Goal: Communication & Community: Answer question/provide support

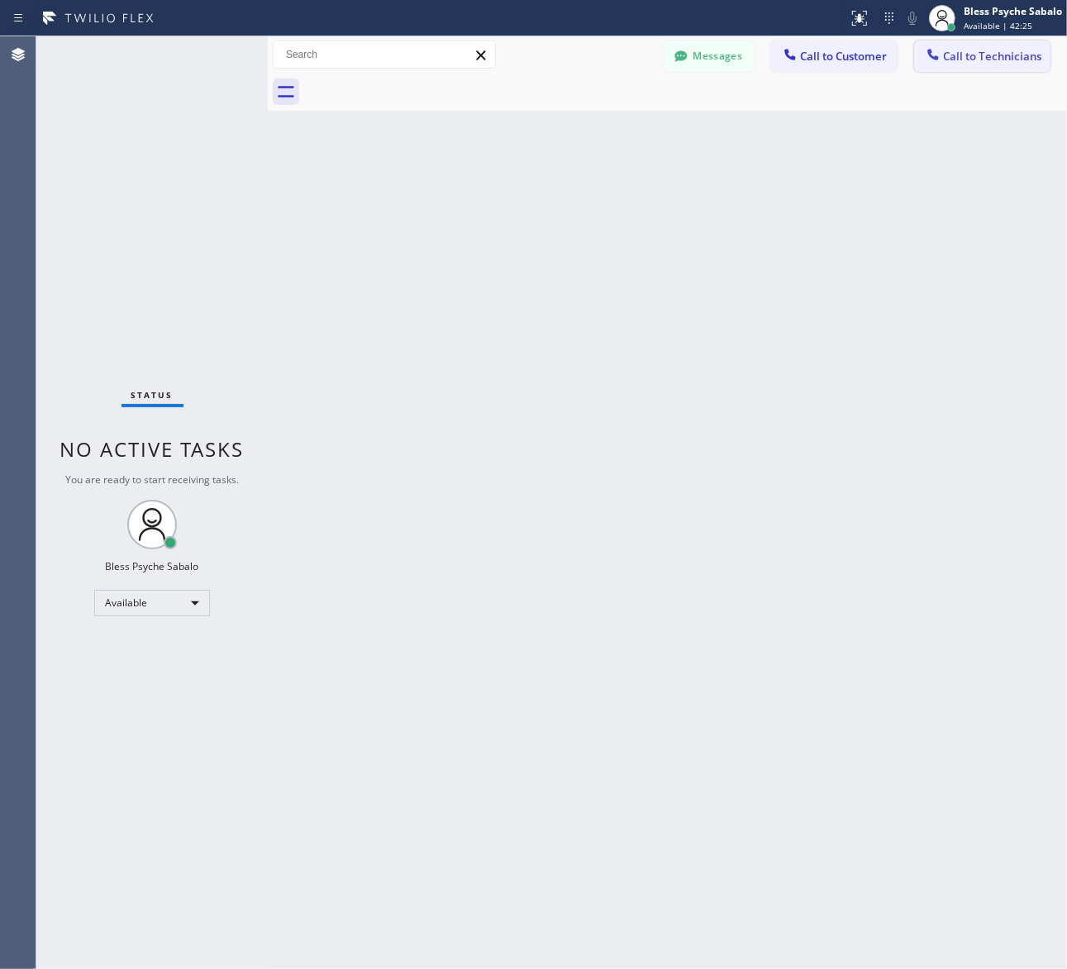
click at [990, 47] on button "Call to Technicians" at bounding box center [982, 55] width 136 height 31
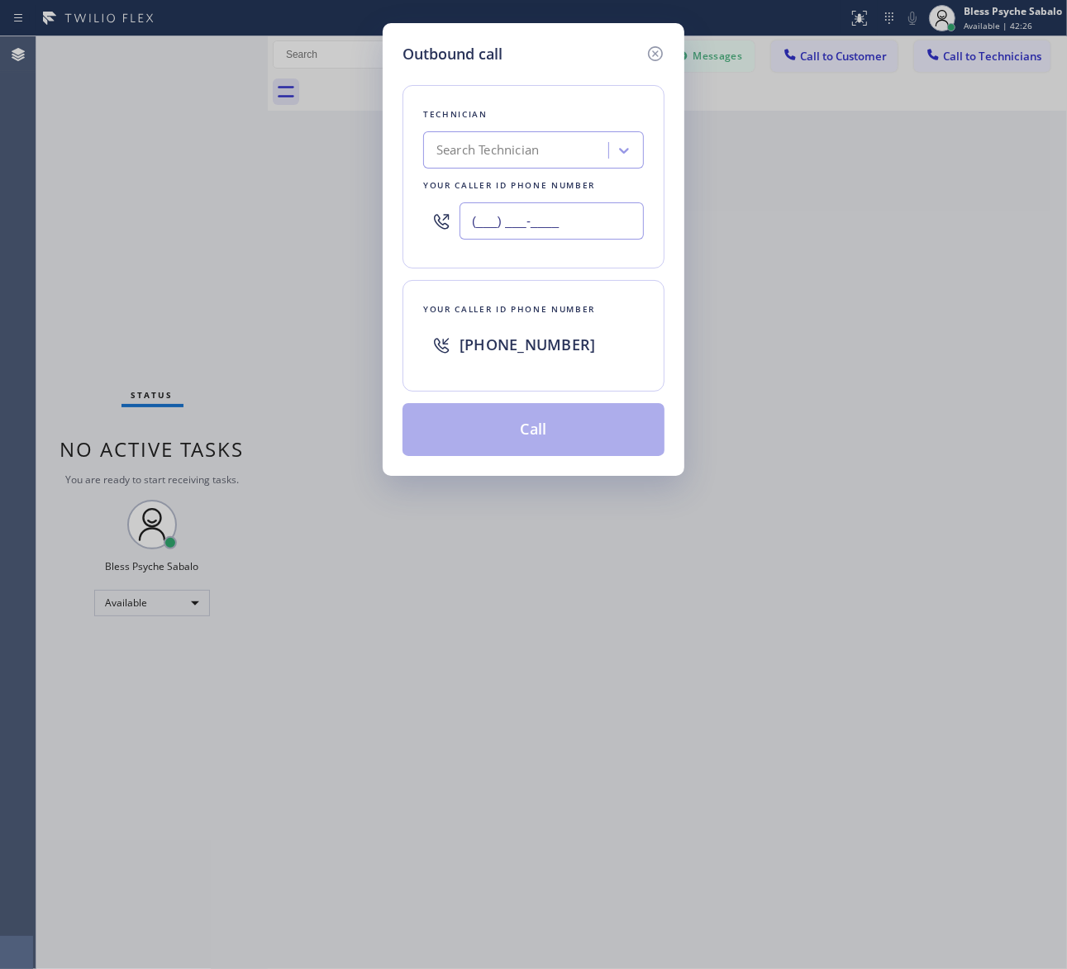
click at [539, 217] on input "(___) ___-____" at bounding box center [551, 220] width 184 height 37
paste input "818) 514-7298"
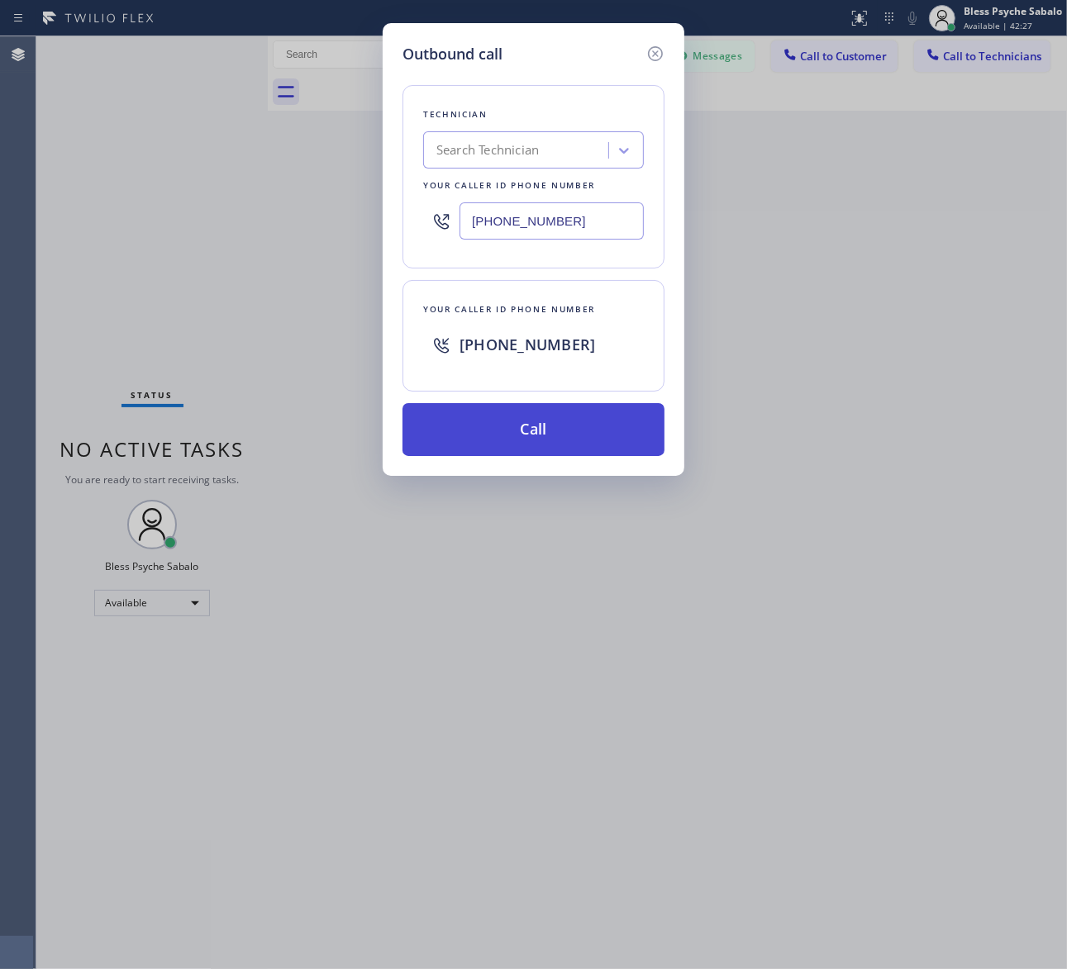
click at [488, 434] on button "Call" at bounding box center [533, 429] width 262 height 53
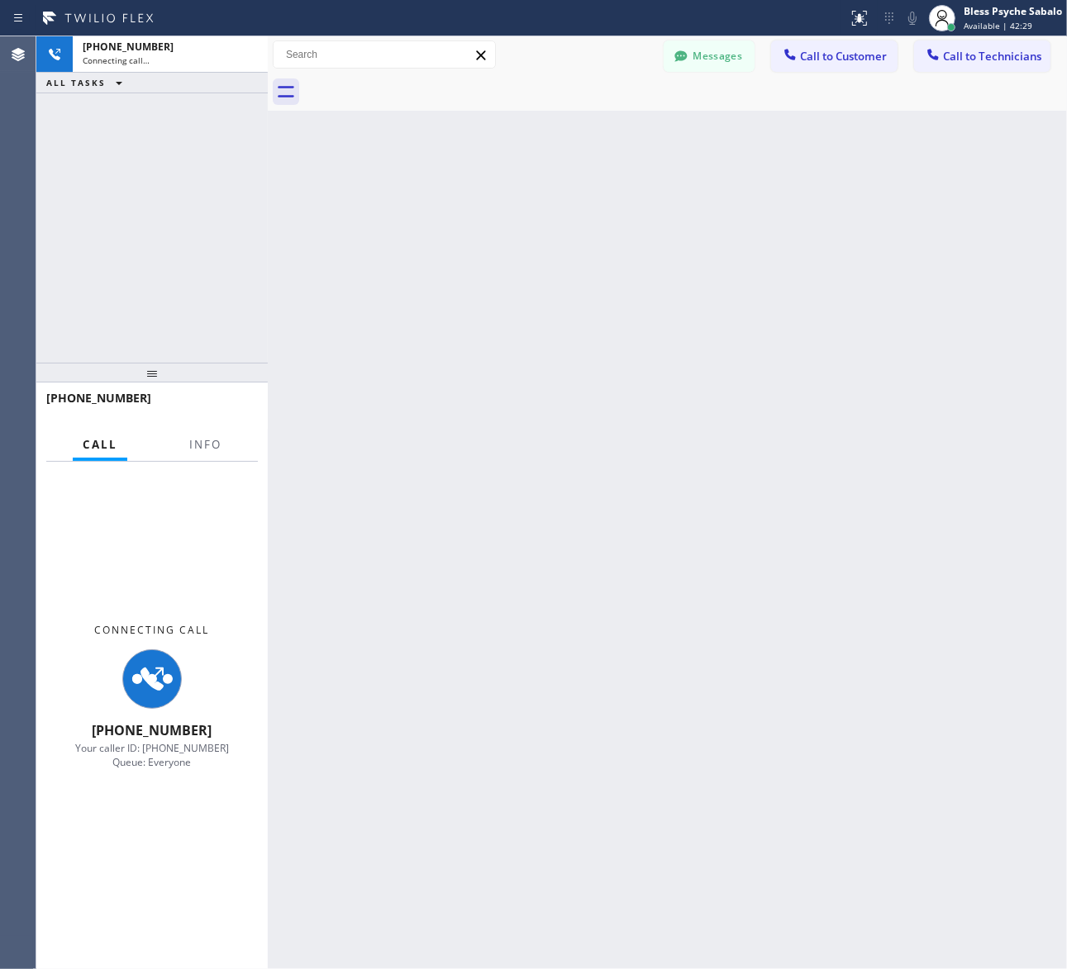
click at [510, 372] on div "Back to Dashboard Change Sender ID Customers Technicians SS [PERSON_NAME] [DATE…" at bounding box center [667, 502] width 799 height 933
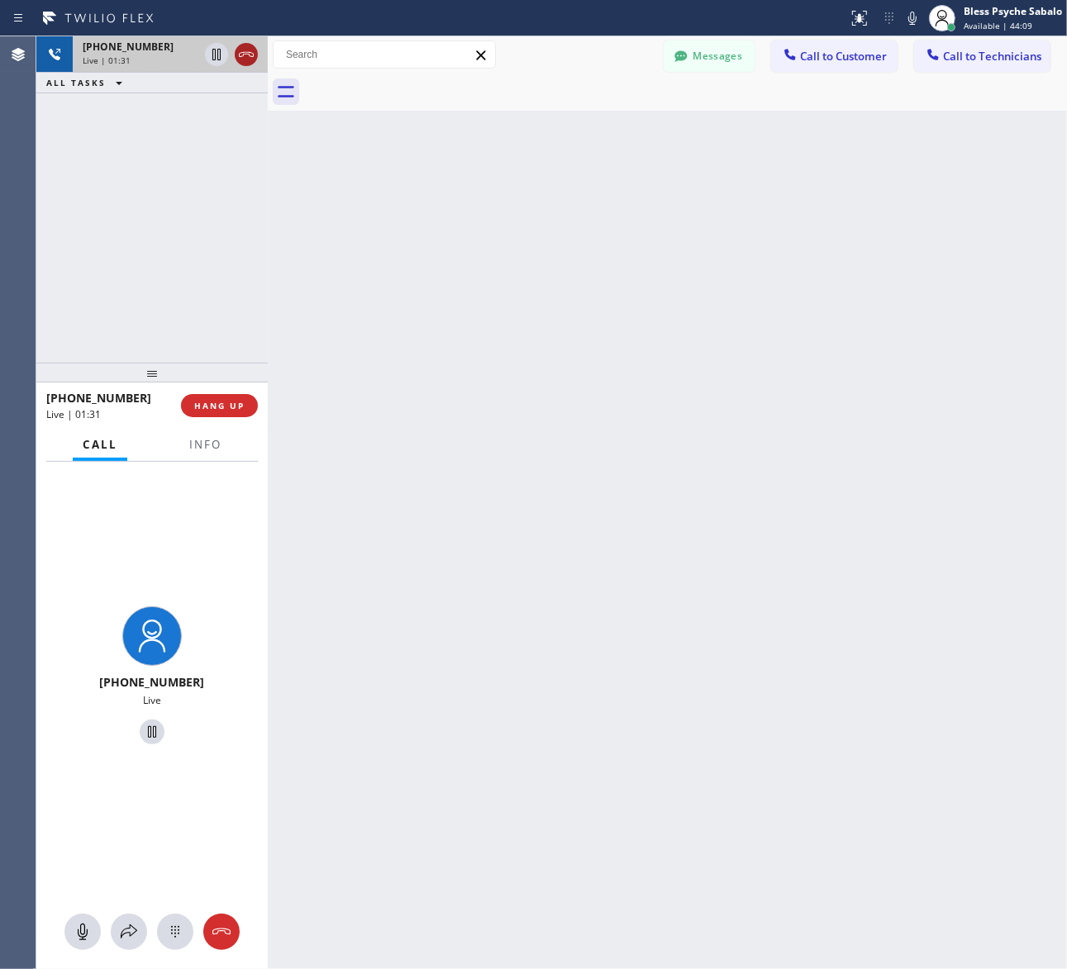
click at [245, 55] on icon at bounding box center [246, 55] width 20 height 20
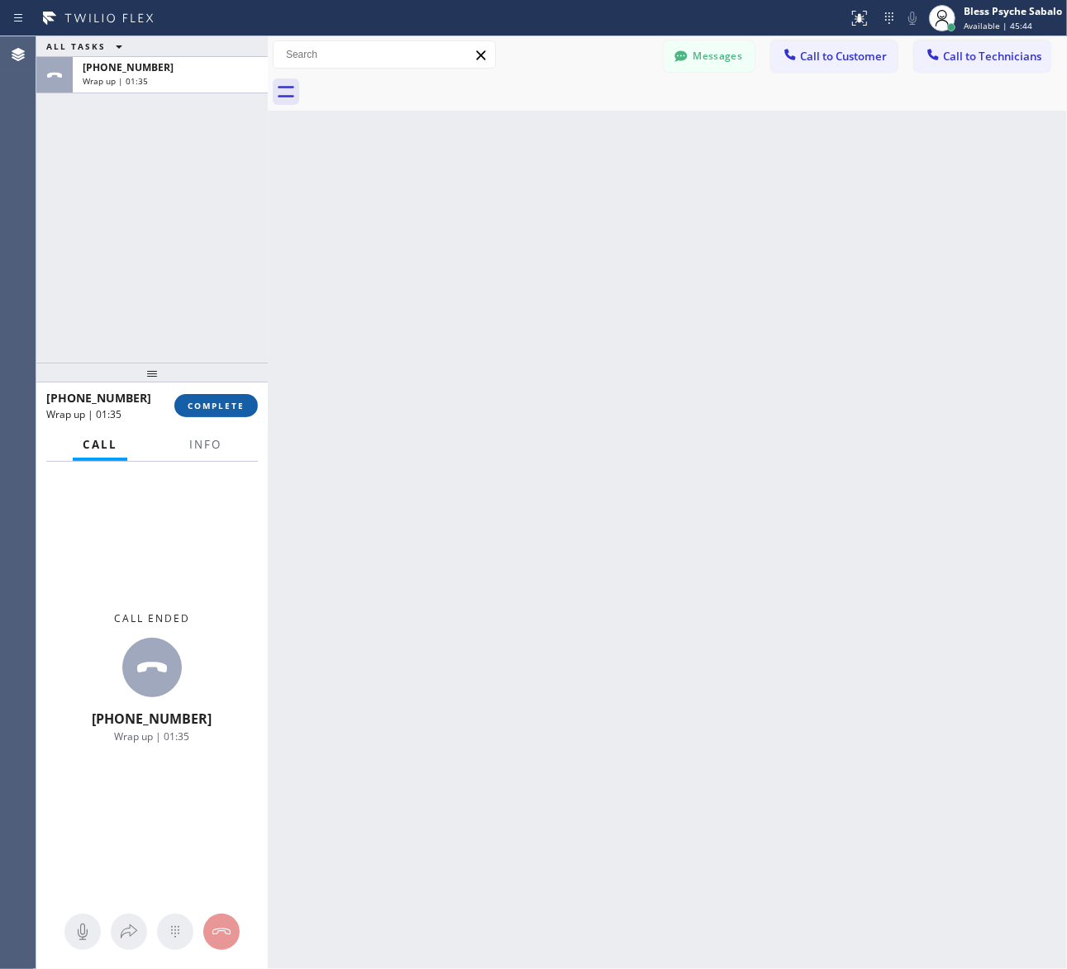
click at [201, 409] on span "COMPLETE" at bounding box center [216, 406] width 57 height 12
drag, startPoint x: 434, startPoint y: 318, endPoint x: 485, endPoint y: 300, distance: 54.4
click at [455, 310] on div "Back to Dashboard Change Sender ID Customers Technicians SS [PERSON_NAME] [DATE…" at bounding box center [667, 502] width 799 height 933
click at [973, 62] on button "Call to Technicians" at bounding box center [982, 55] width 136 height 31
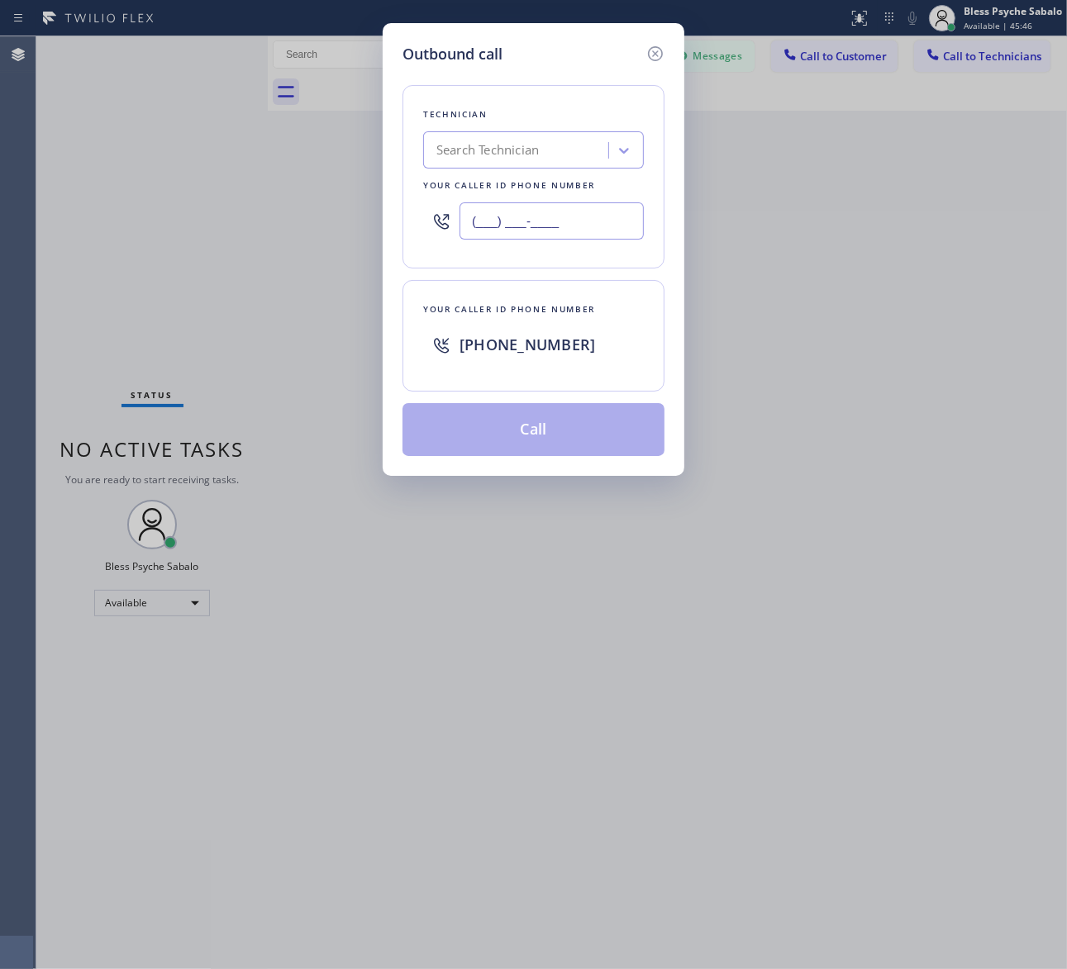
click at [546, 227] on input "(___) ___-____" at bounding box center [551, 220] width 184 height 37
paste input "818) 835-0923"
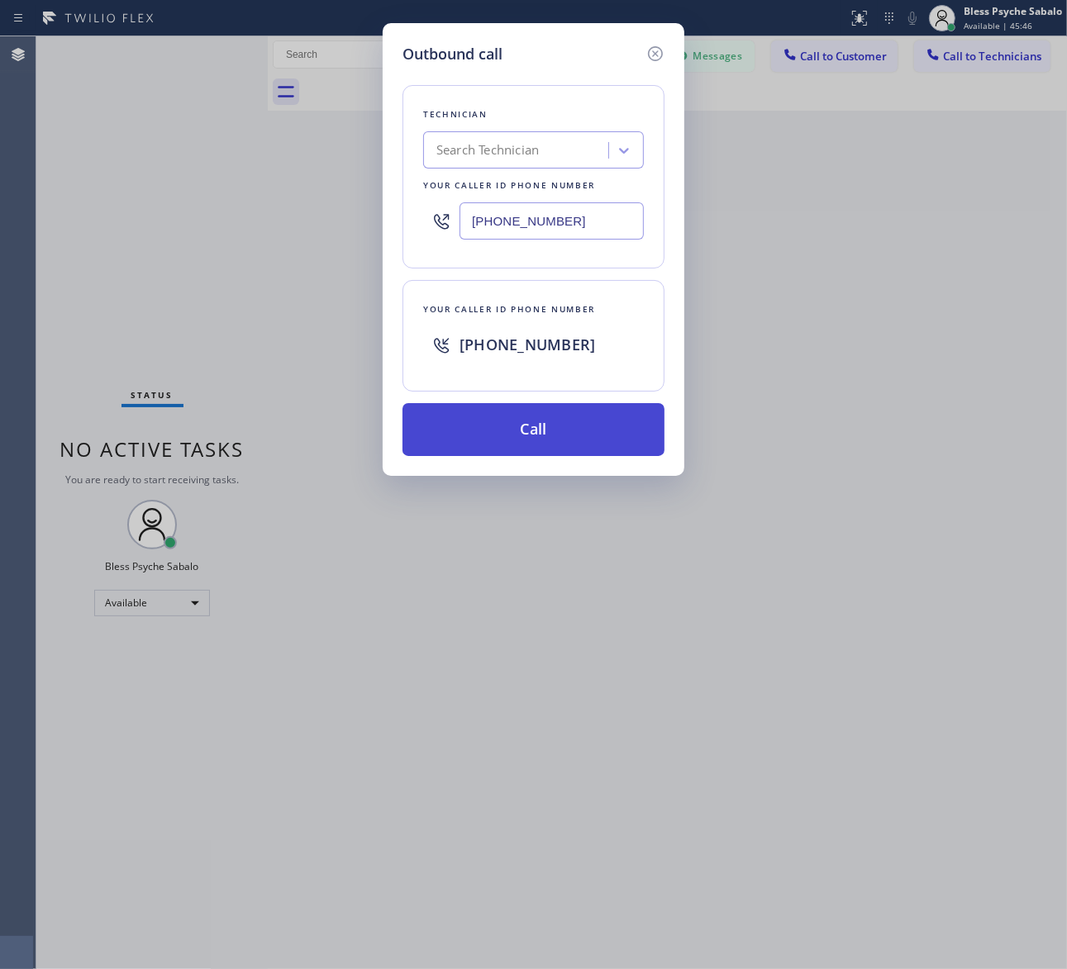
type input "(818) 835-0923"
click at [550, 438] on button "Call" at bounding box center [533, 429] width 262 height 53
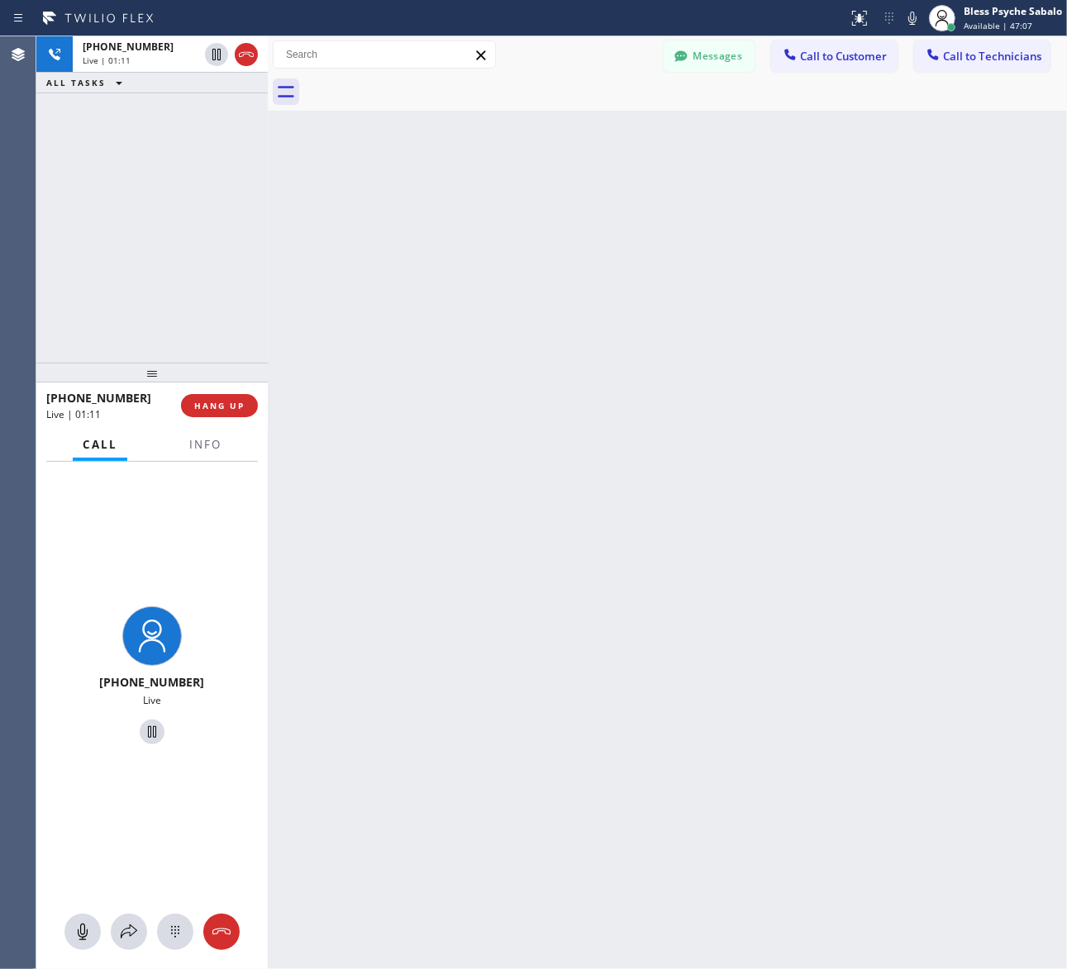
click at [401, 291] on div "Back to Dashboard Change Sender ID Customers Technicians SS [PERSON_NAME] [DATE…" at bounding box center [667, 502] width 799 height 933
click at [212, 402] on span "HANG UP" at bounding box center [219, 406] width 50 height 12
click at [344, 336] on div "Back to Dashboard Change Sender ID Customers Technicians SS [PERSON_NAME] [DATE…" at bounding box center [667, 502] width 799 height 933
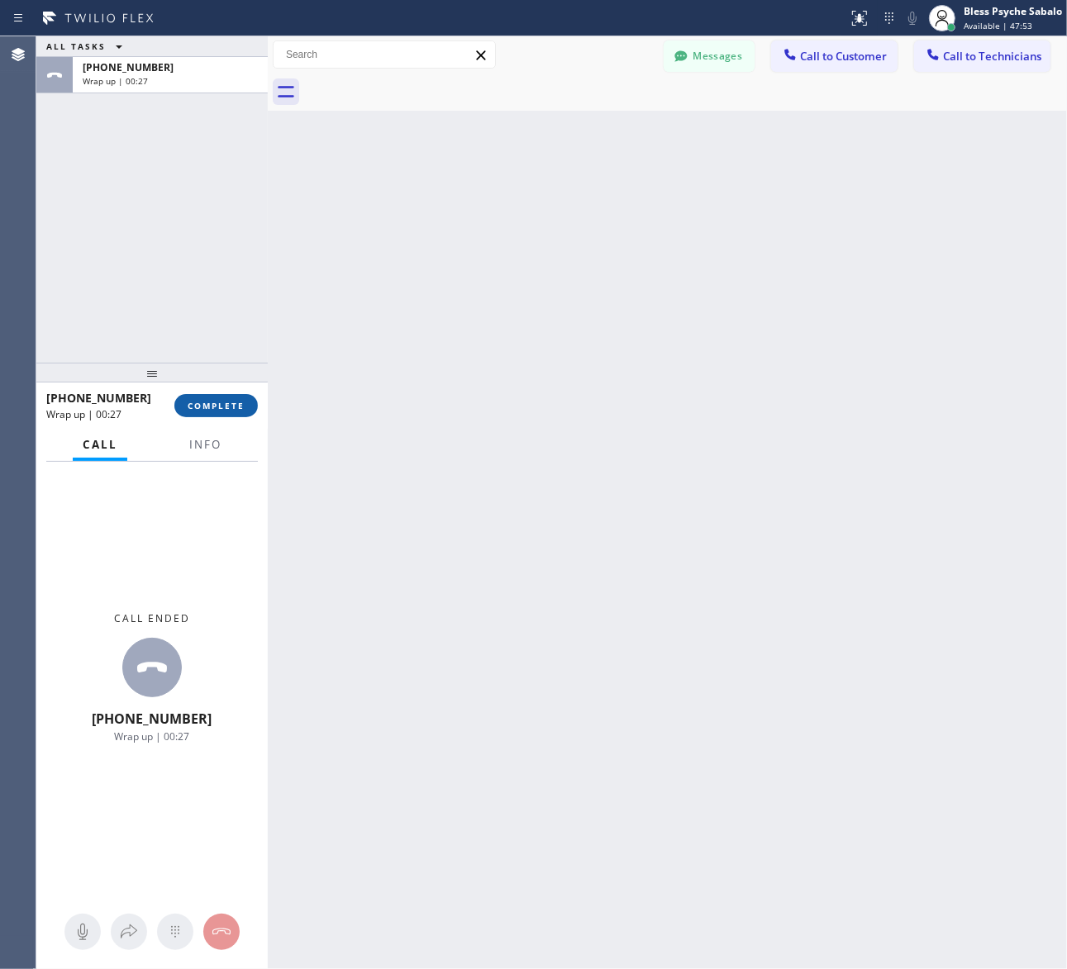
click at [223, 407] on span "COMPLETE" at bounding box center [216, 406] width 57 height 12
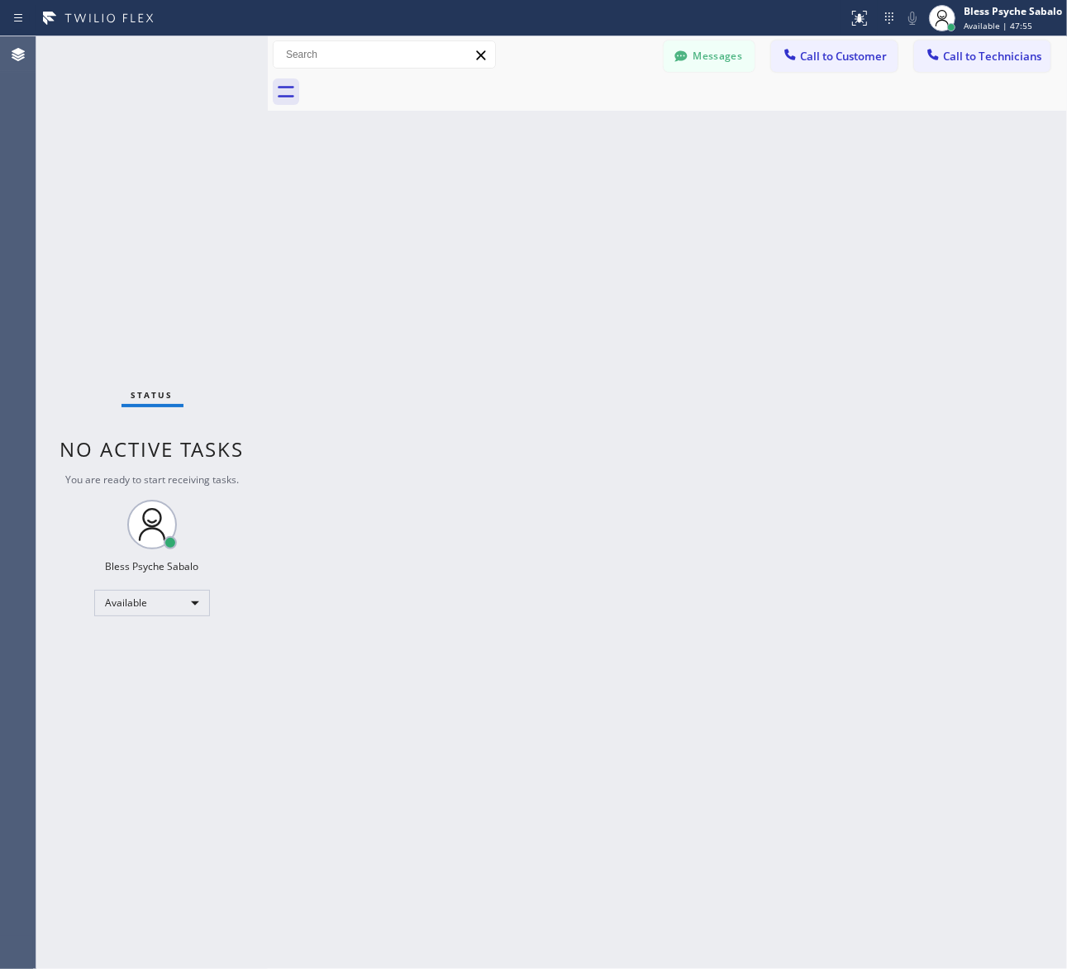
drag, startPoint x: 236, startPoint y: 378, endPoint x: 312, endPoint y: 359, distance: 78.4
click at [242, 377] on div "Status No active tasks You are ready to start receiving tasks. Bless Psyche Sab…" at bounding box center [151, 502] width 231 height 933
click at [973, 66] on button "Call to Technicians" at bounding box center [982, 55] width 136 height 31
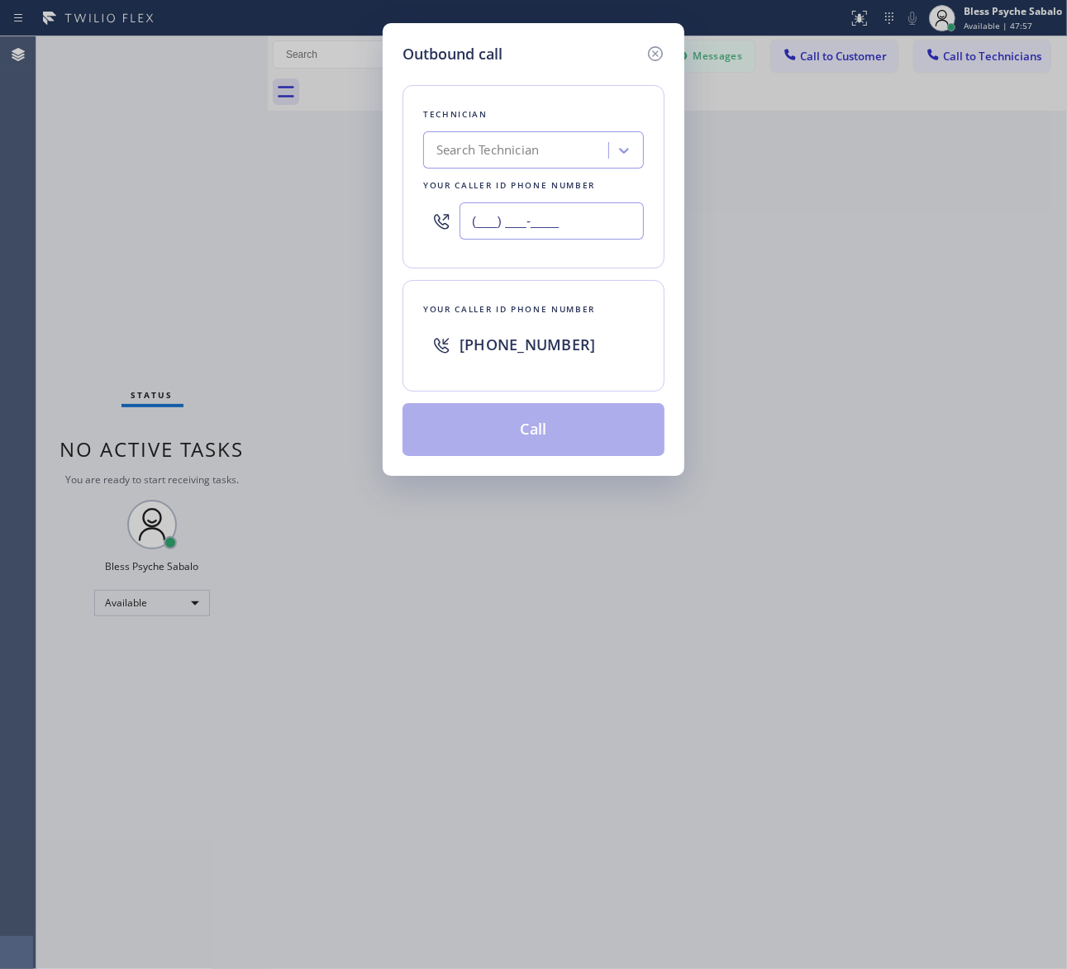
click at [483, 212] on input "(___) ___-____" at bounding box center [551, 220] width 184 height 37
paste input "747) 447-6426"
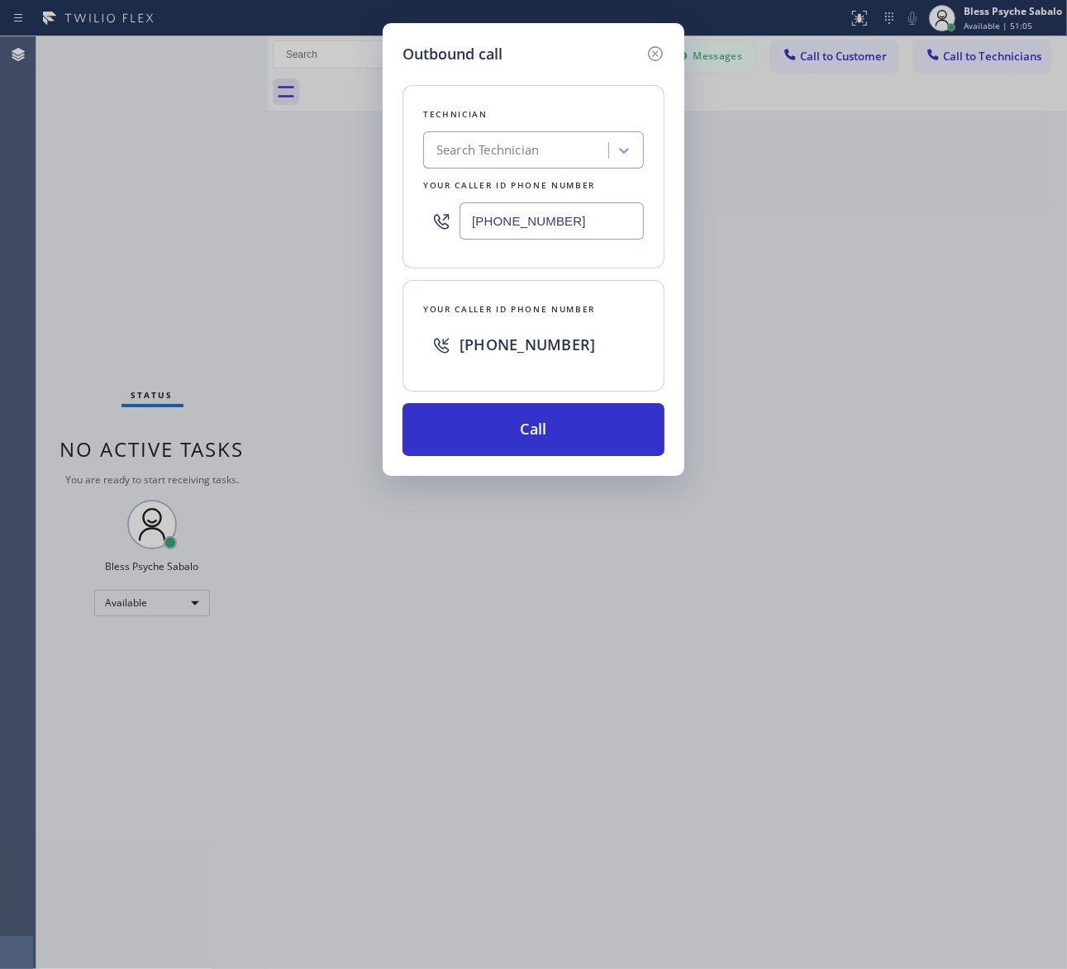
drag, startPoint x: 676, startPoint y: 248, endPoint x: 647, endPoint y: 283, distance: 45.2
click at [676, 248] on div "Outbound call Technician Search Technician Your caller id phone number (747) 44…" at bounding box center [534, 249] width 302 height 453
click at [550, 430] on button "Call" at bounding box center [533, 429] width 262 height 53
drag, startPoint x: 535, startPoint y: 570, endPoint x: 522, endPoint y: 523, distance: 48.9
click at [535, 571] on div "Outbound call Technician Search Technician Your caller id phone number (747) 44…" at bounding box center [533, 484] width 1067 height 969
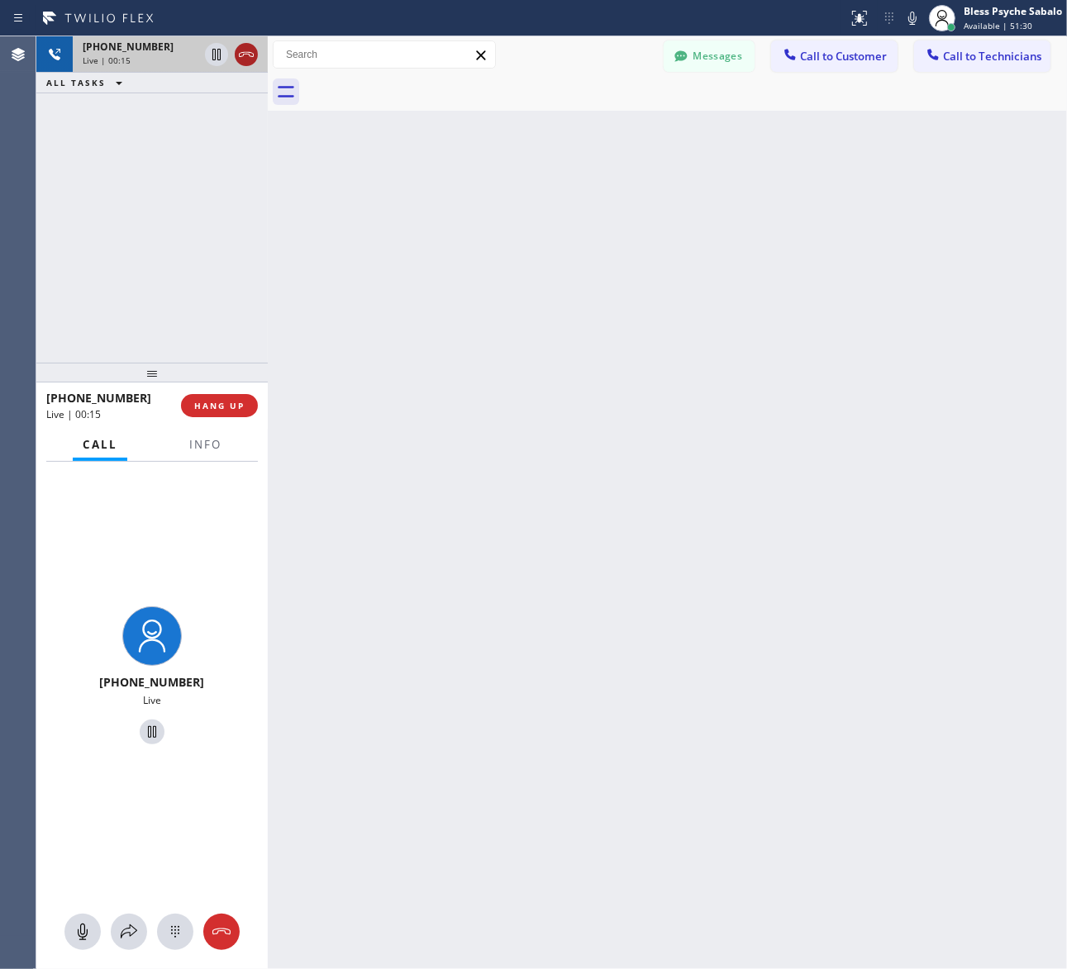
click at [250, 64] on icon at bounding box center [246, 55] width 20 height 20
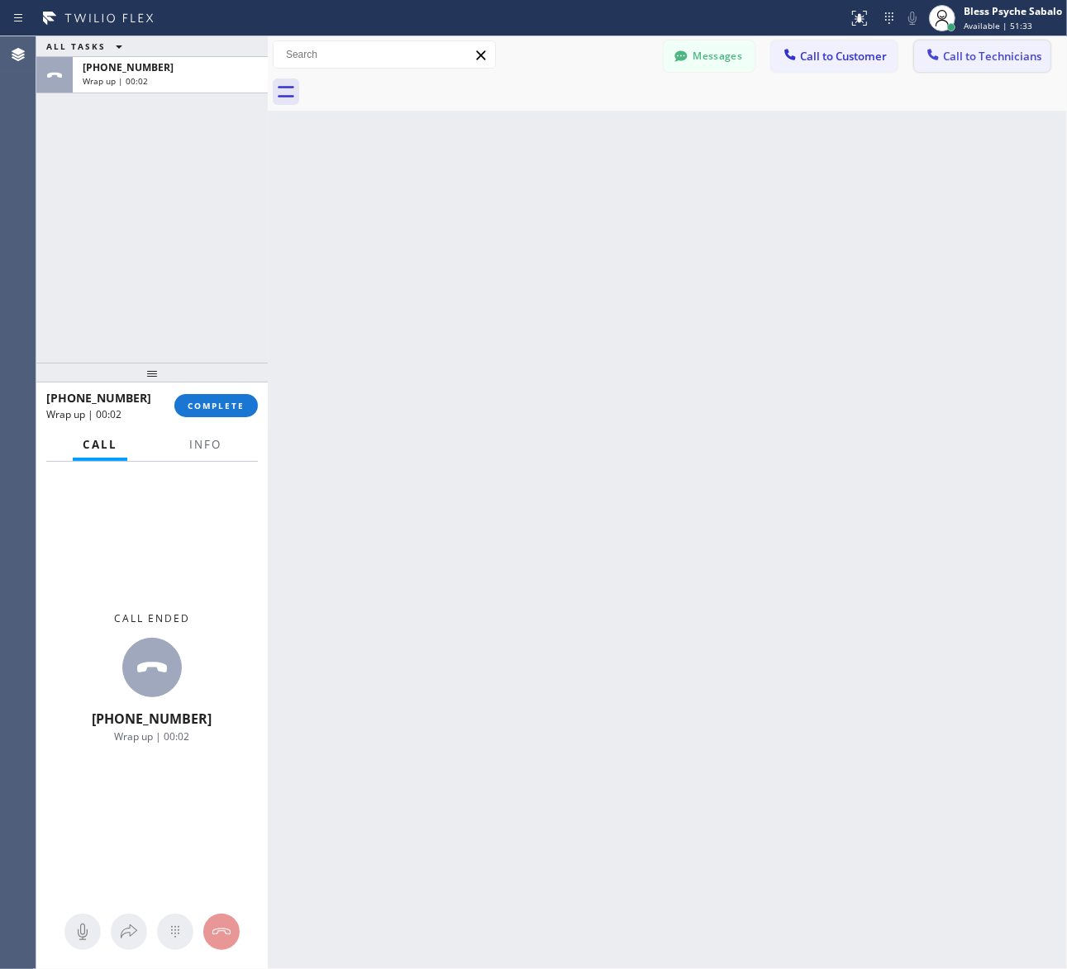
click at [964, 67] on button "Call to Technicians" at bounding box center [982, 55] width 136 height 31
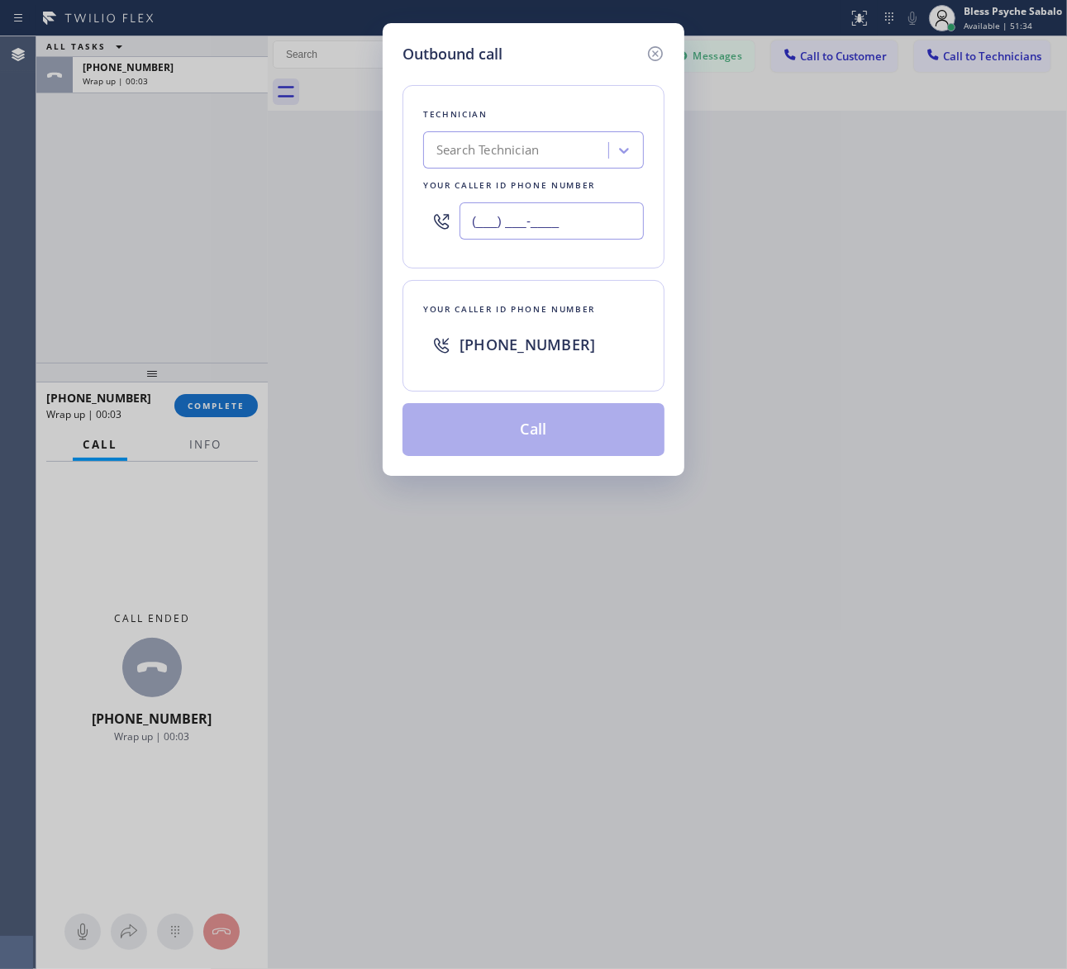
click at [489, 229] on input "(___) ___-____" at bounding box center [551, 220] width 184 height 37
paste input "747) 447-6426"
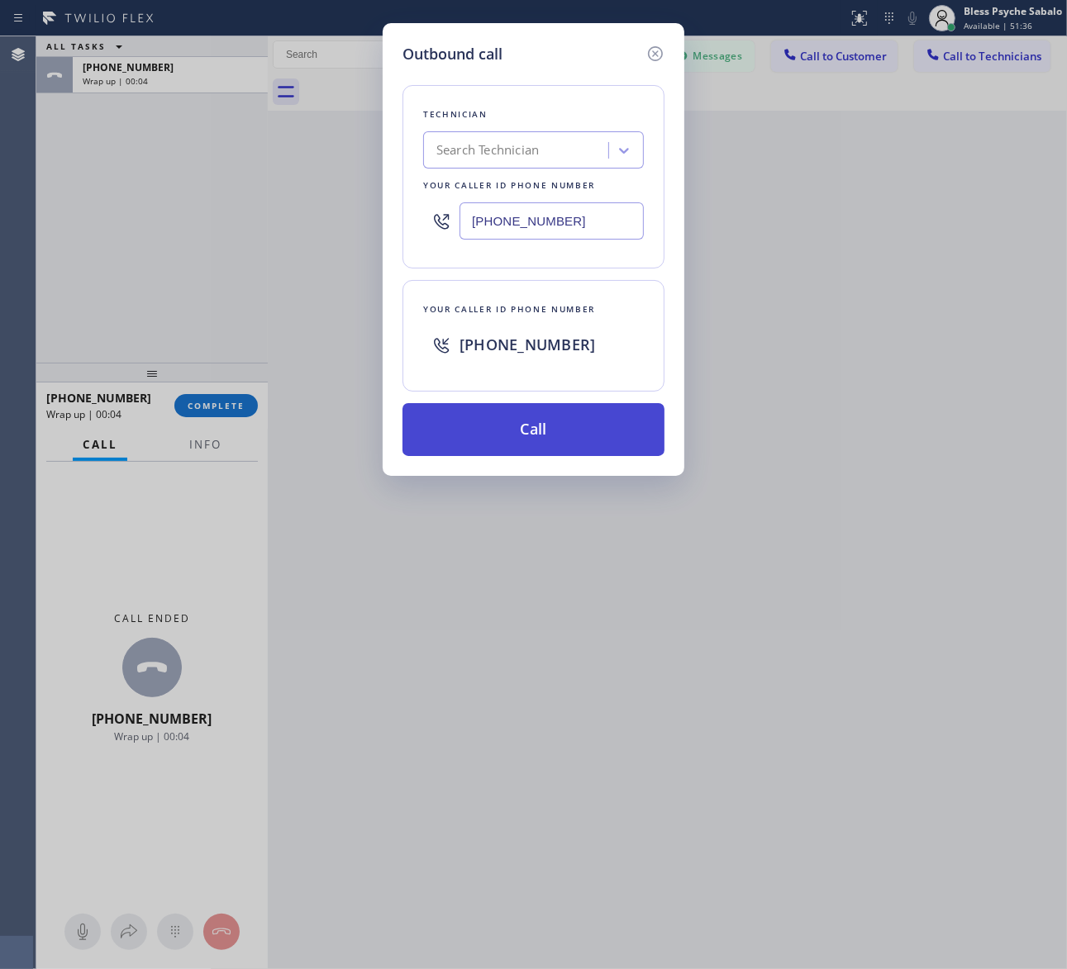
click at [505, 440] on button "Call" at bounding box center [533, 429] width 262 height 53
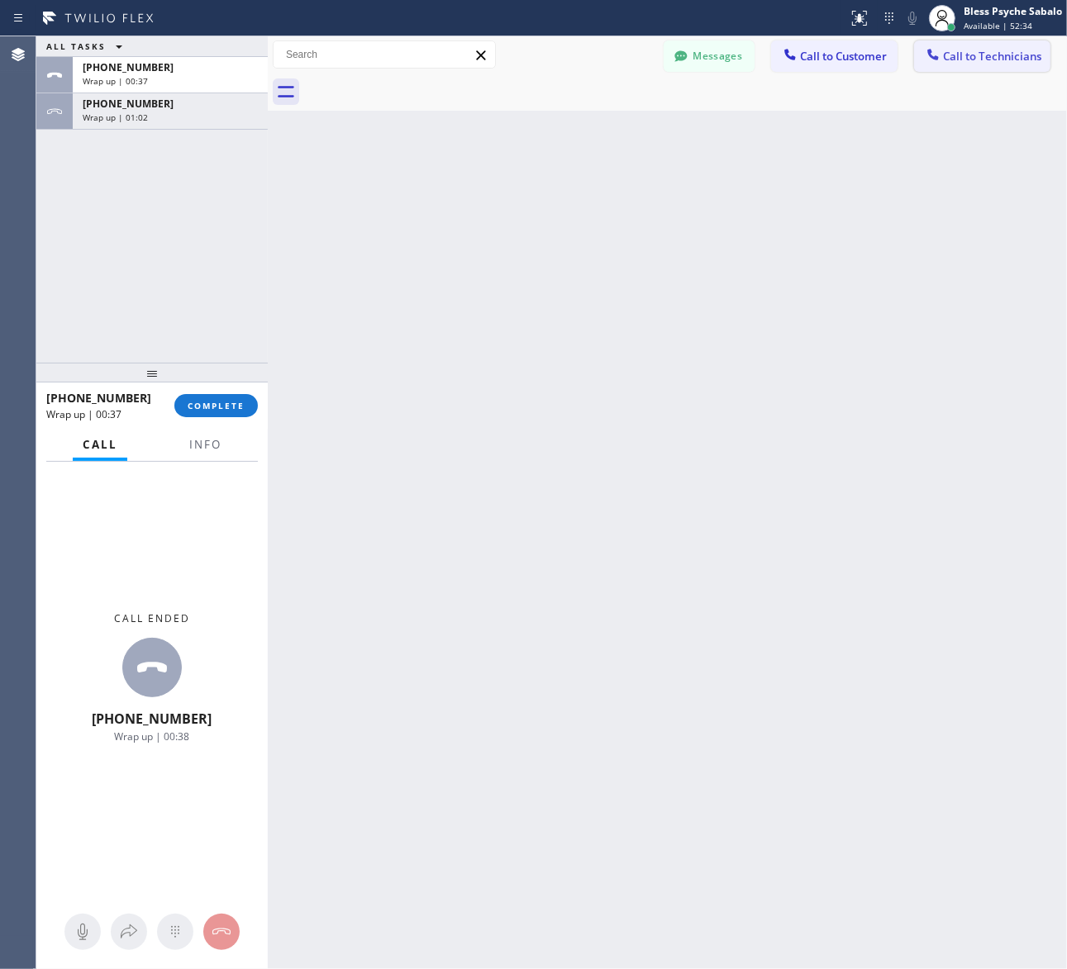
click at [977, 51] on span "Call to Technicians" at bounding box center [992, 56] width 98 height 15
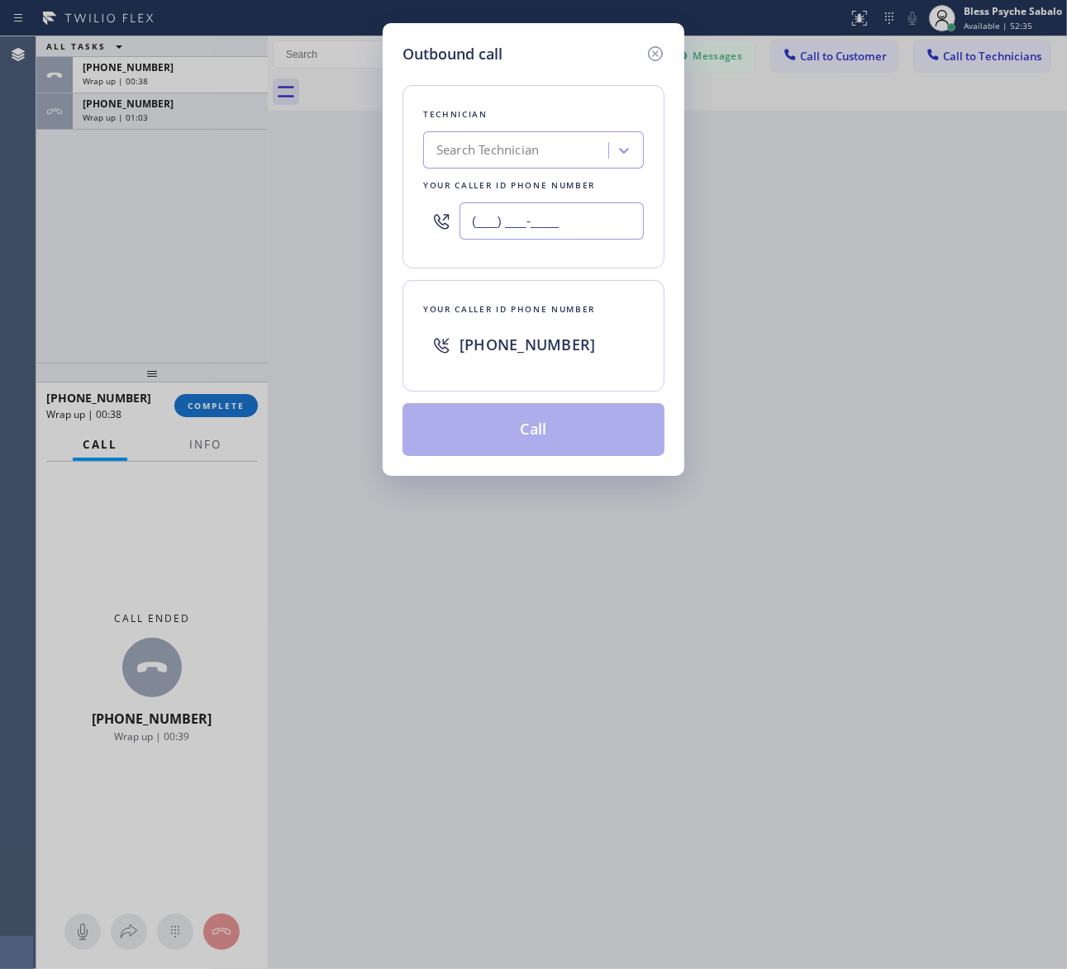
click at [591, 223] on input "(___) ___-____" at bounding box center [551, 220] width 184 height 37
paste input "855) 951-0100"
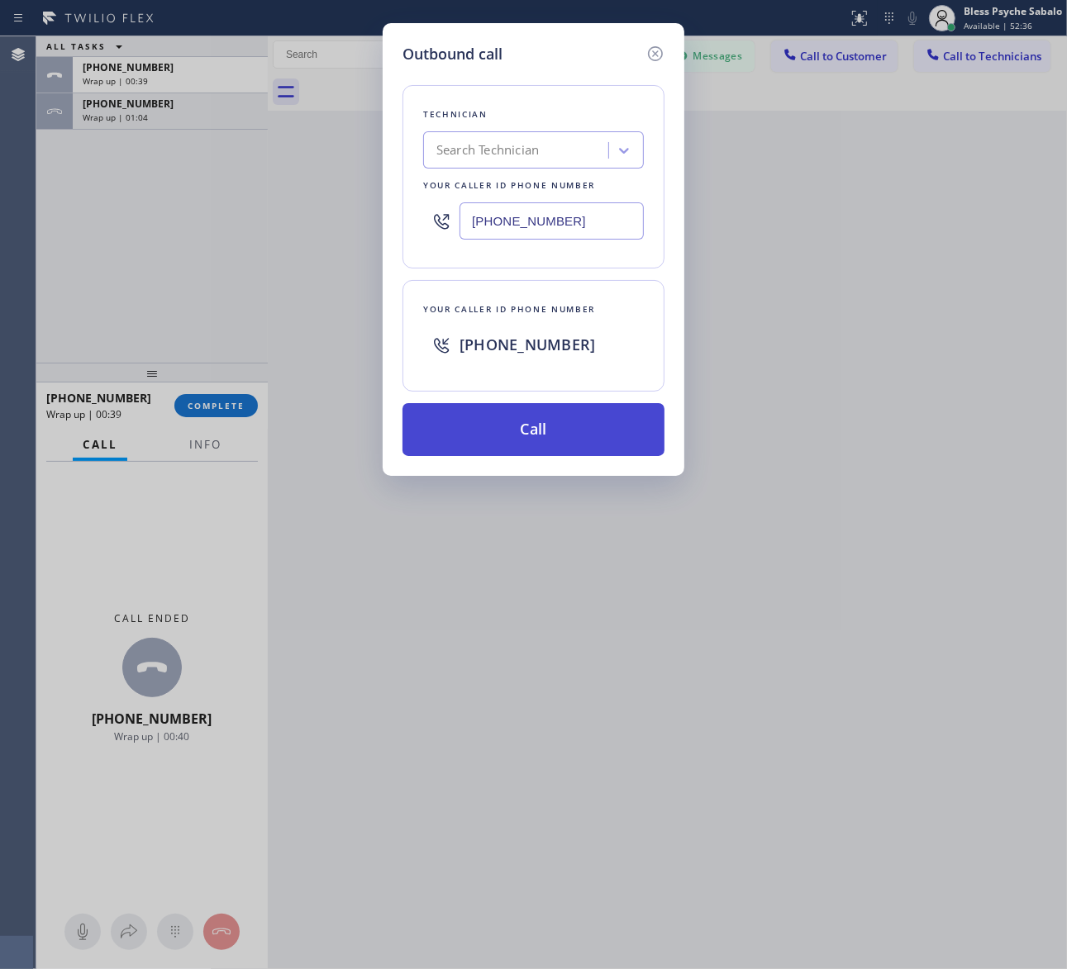
click at [554, 436] on button "Call" at bounding box center [533, 429] width 262 height 53
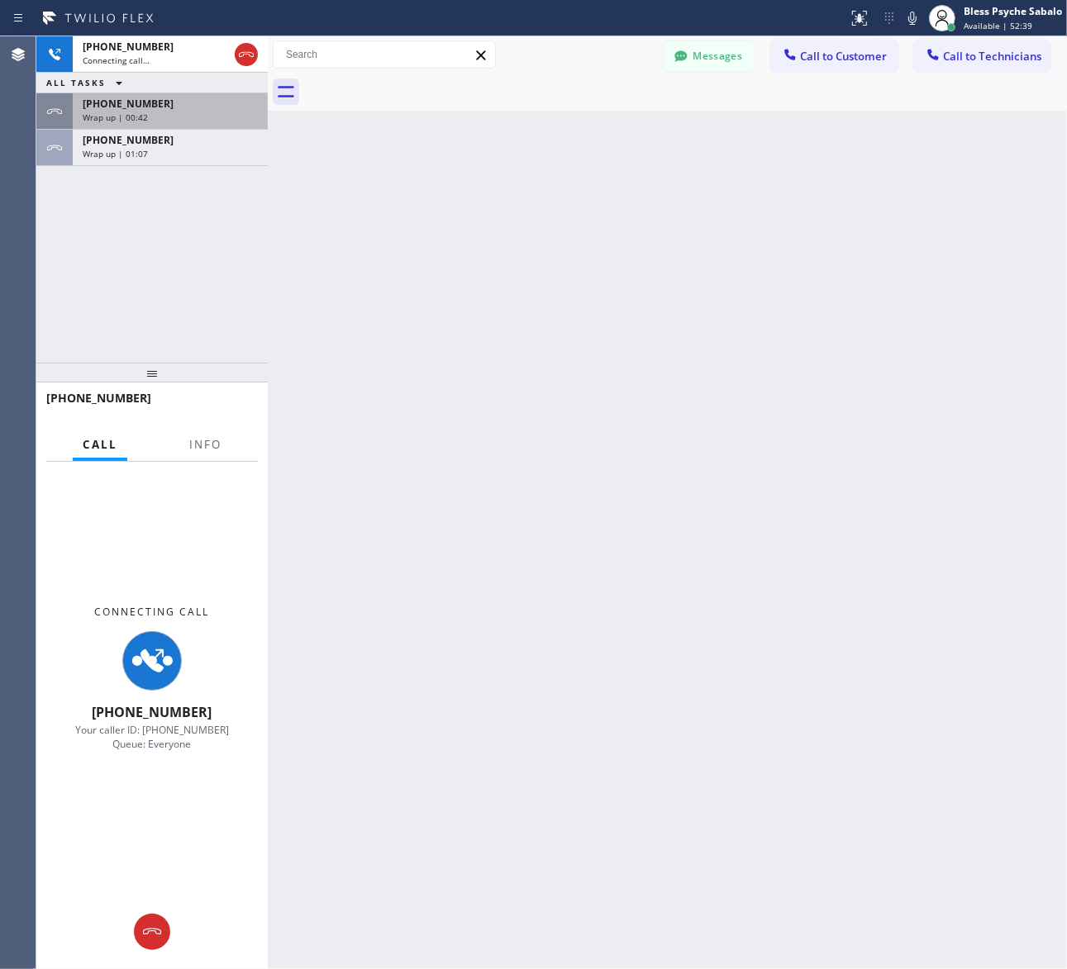
click at [117, 116] on span "Wrap up | 00:42" at bounding box center [115, 118] width 65 height 12
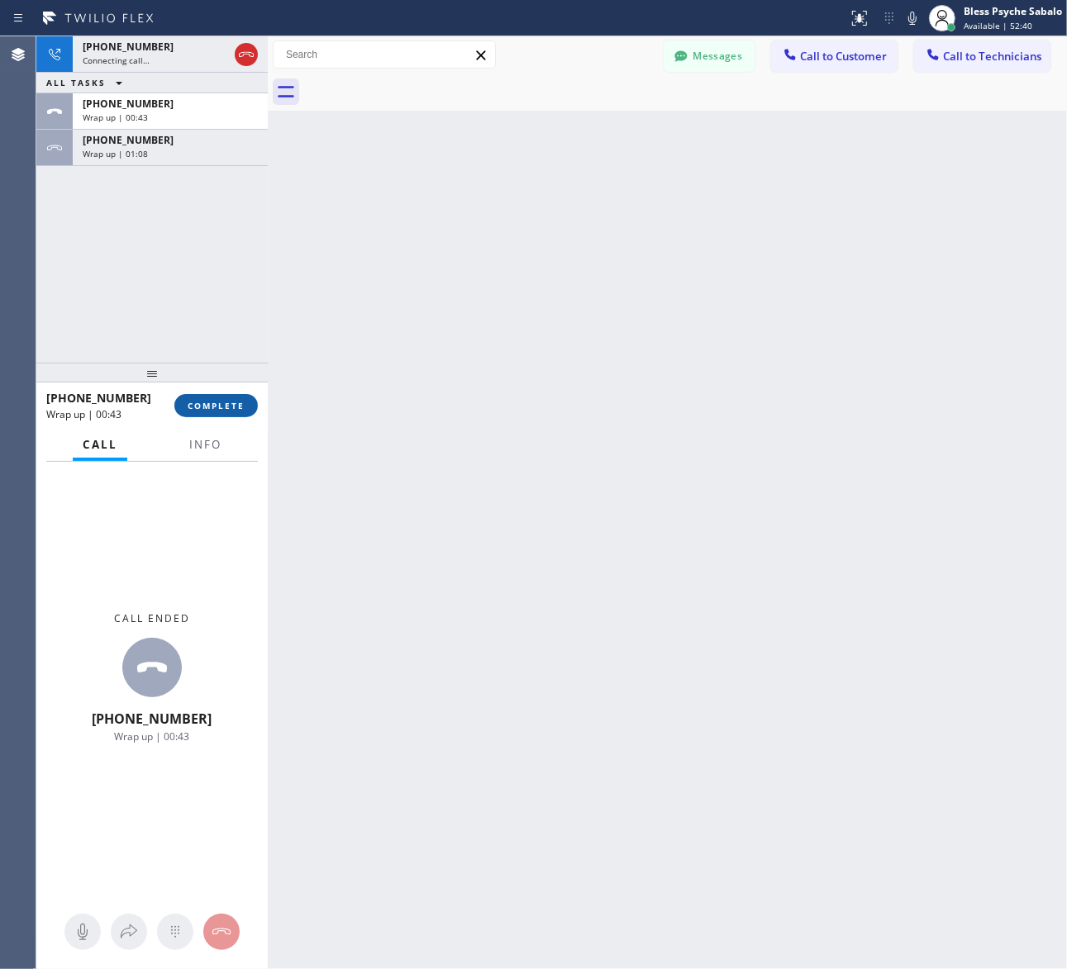
click at [207, 410] on span "COMPLETE" at bounding box center [216, 406] width 57 height 12
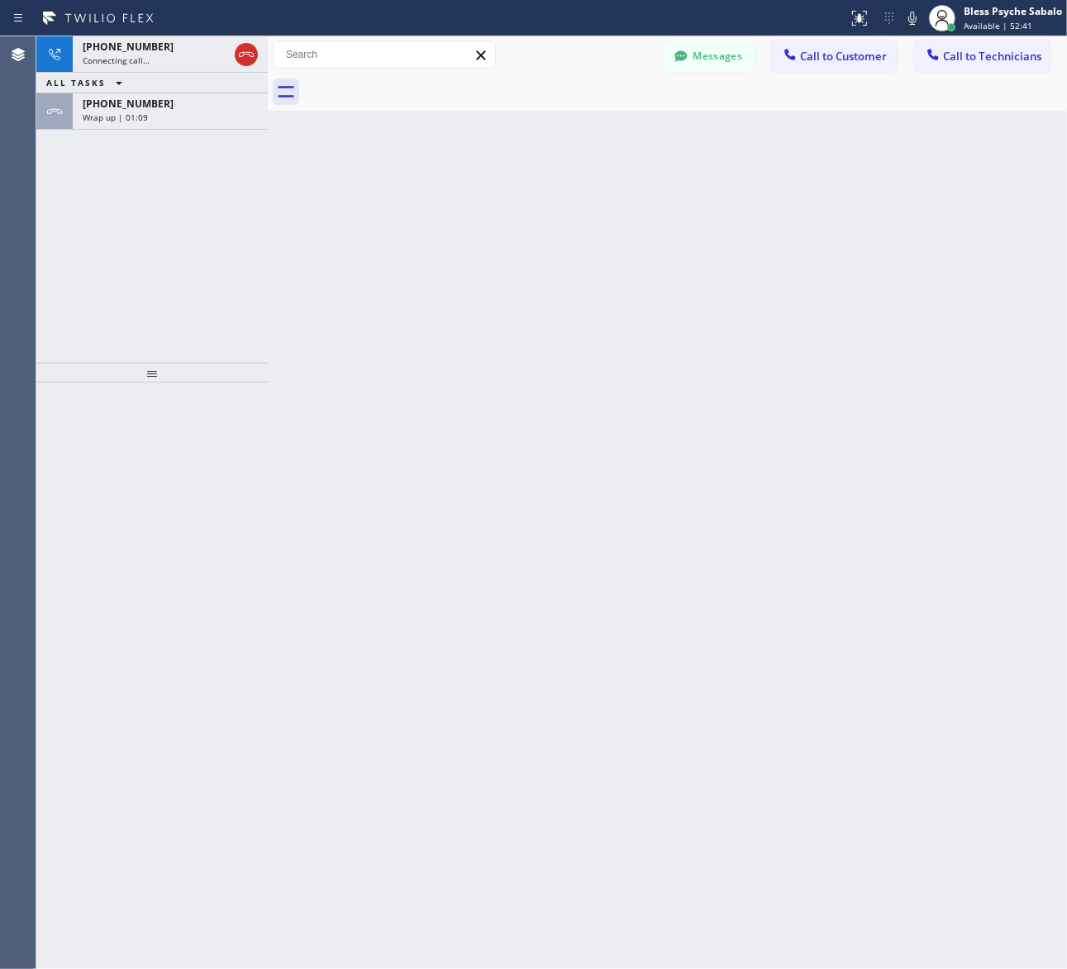
click at [124, 99] on div "+17474476426 Wrap up | 01:09" at bounding box center [167, 111] width 188 height 36
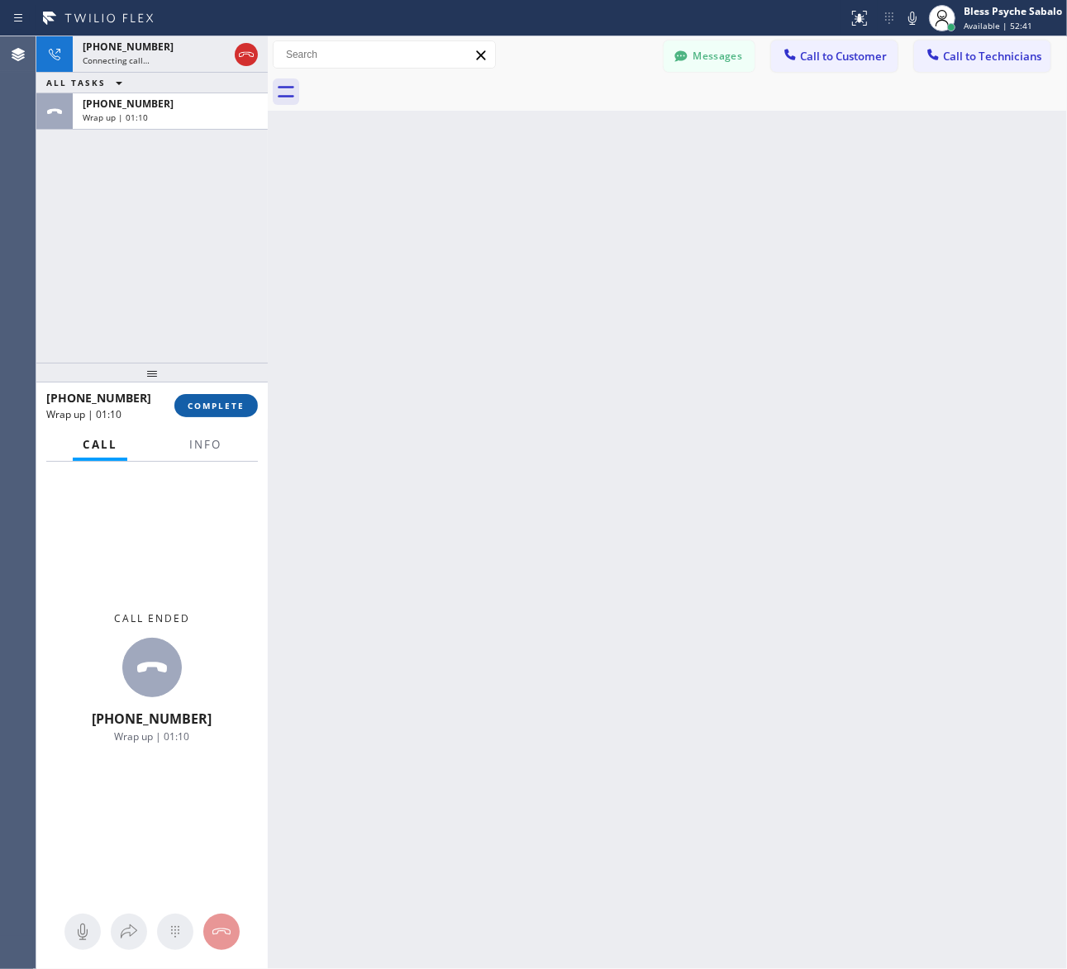
click at [212, 397] on button "COMPLETE" at bounding box center [215, 405] width 83 height 23
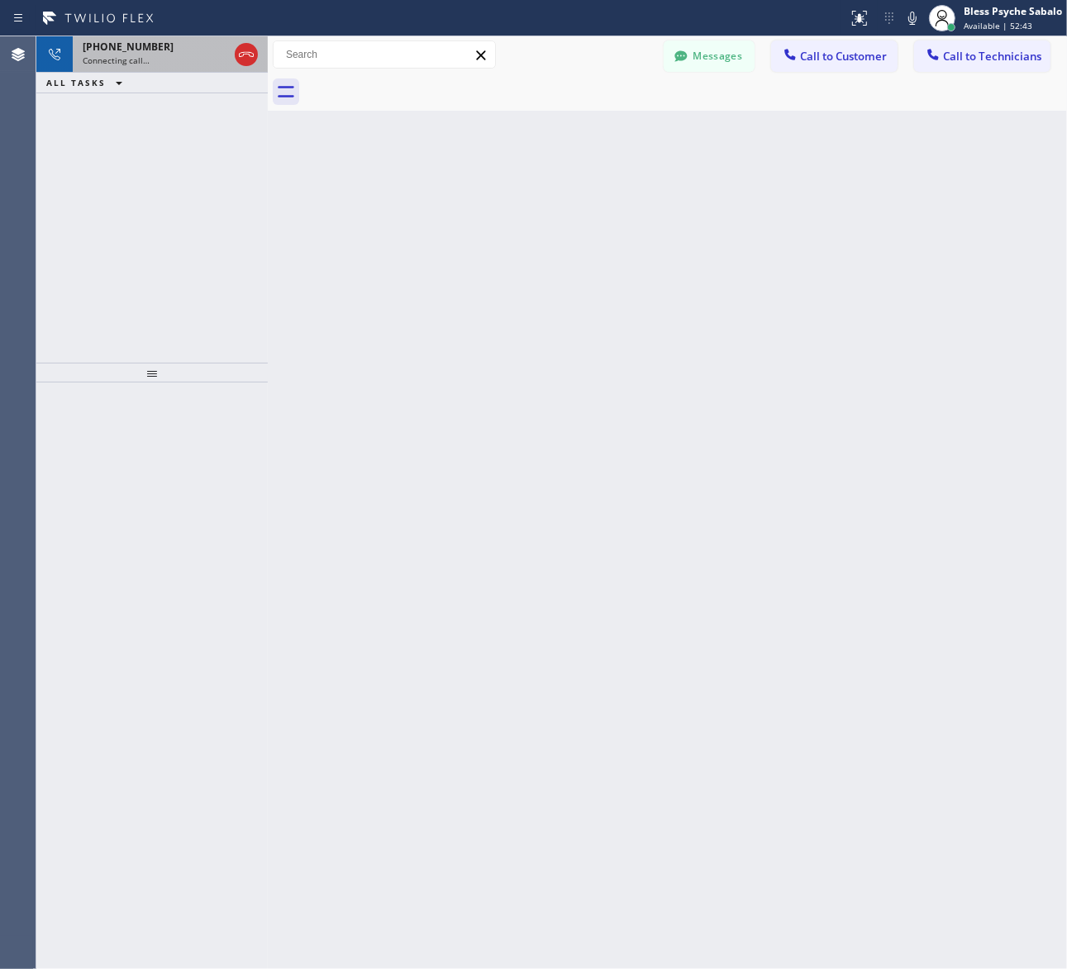
click at [184, 68] on div "+18559510100 Connecting call…" at bounding box center [152, 54] width 159 height 36
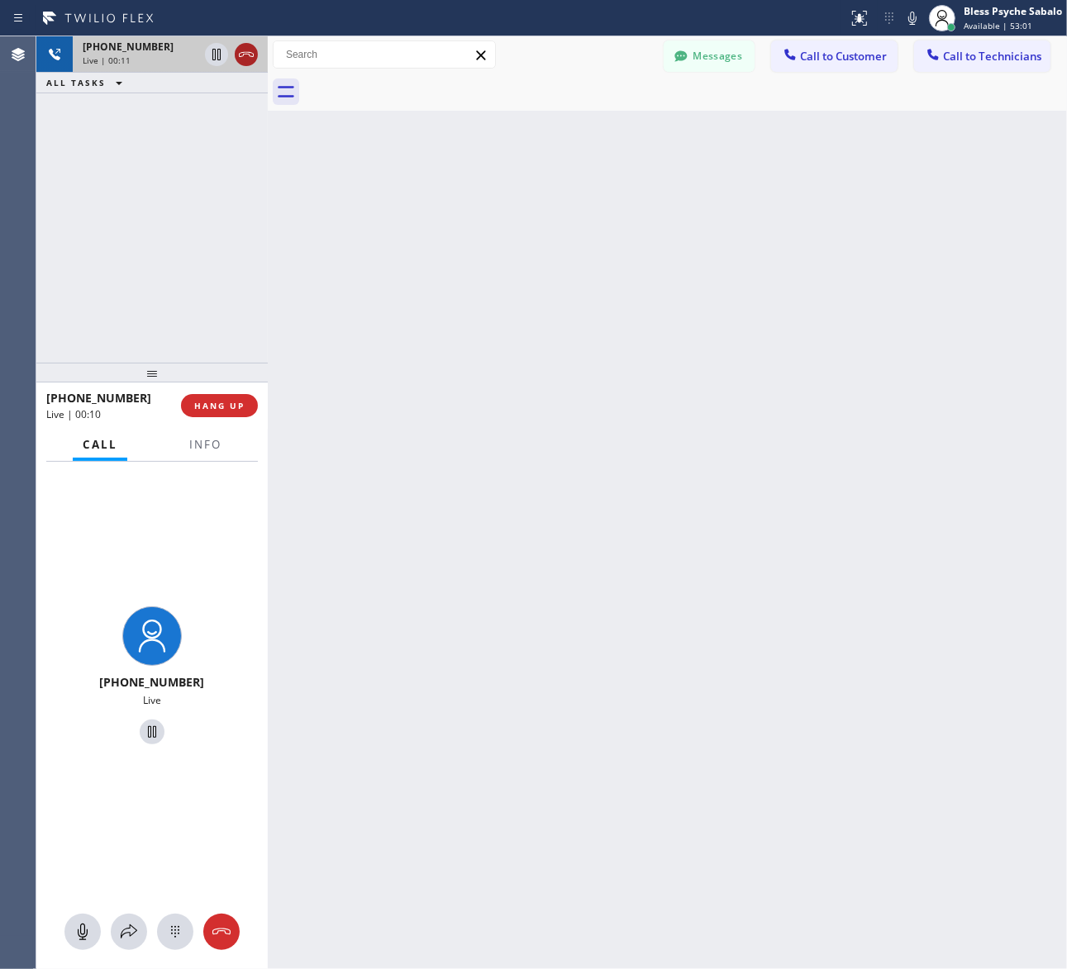
click at [246, 43] on button at bounding box center [246, 54] width 23 height 23
click at [298, 194] on div "Back to Dashboard Change Sender ID Customers Technicians SS [PERSON_NAME] [DATE…" at bounding box center [667, 502] width 799 height 933
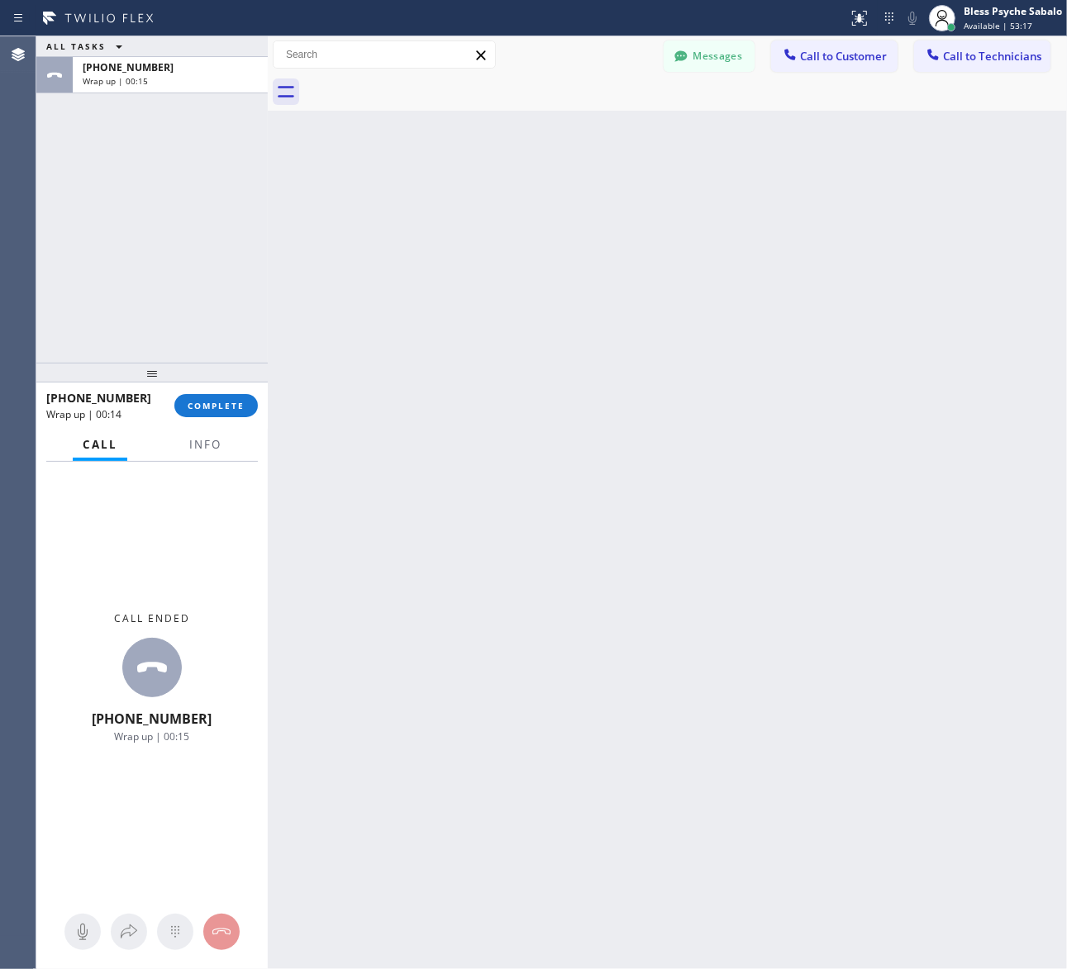
drag, startPoint x: 442, startPoint y: 344, endPoint x: 378, endPoint y: 322, distance: 67.2
click at [442, 344] on div "Back to Dashboard Change Sender ID Customers Technicians SS [PERSON_NAME] [DATE…" at bounding box center [667, 502] width 799 height 933
drag, startPoint x: 241, startPoint y: 407, endPoint x: 255, endPoint y: 387, distance: 24.5
click at [241, 409] on span "COMPLETE" at bounding box center [216, 406] width 57 height 12
click at [255, 383] on div at bounding box center [151, 373] width 231 height 20
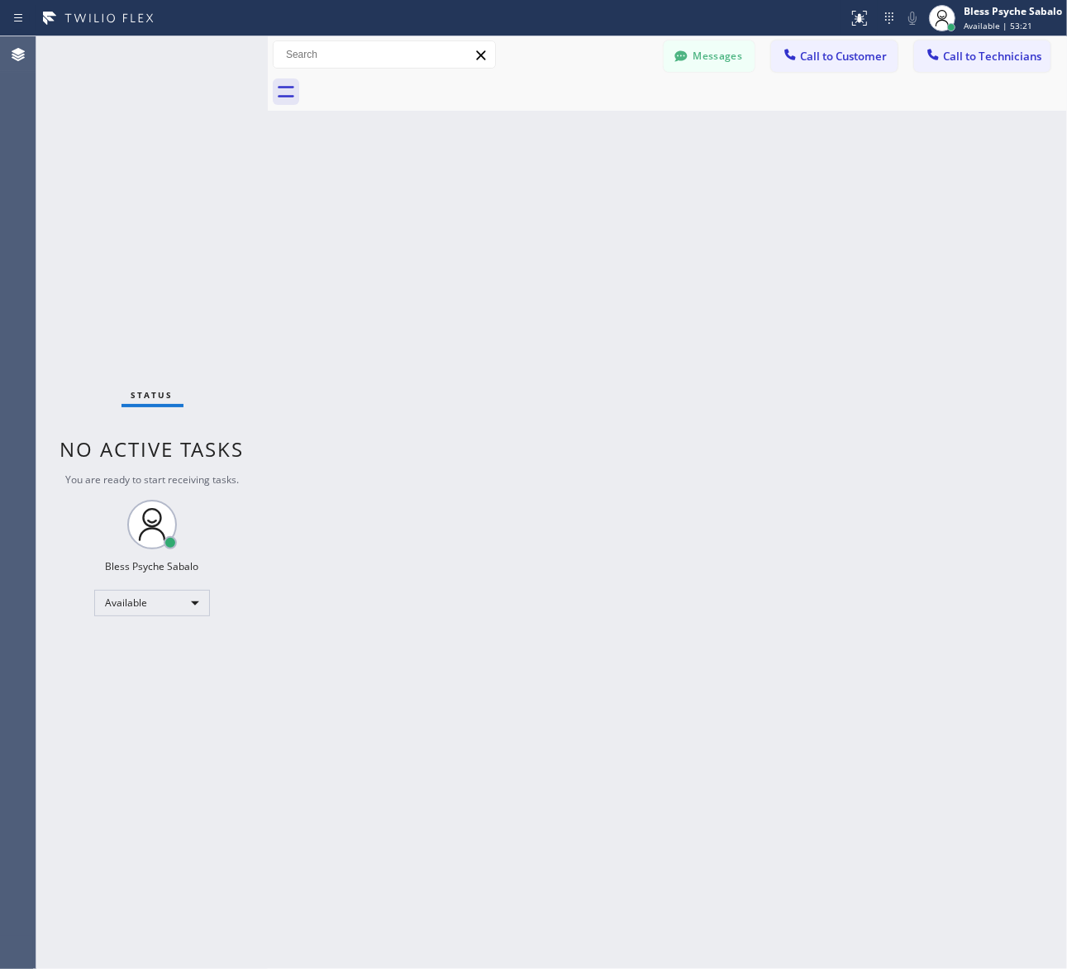
click at [973, 54] on span "Call to Technicians" at bounding box center [992, 56] width 98 height 15
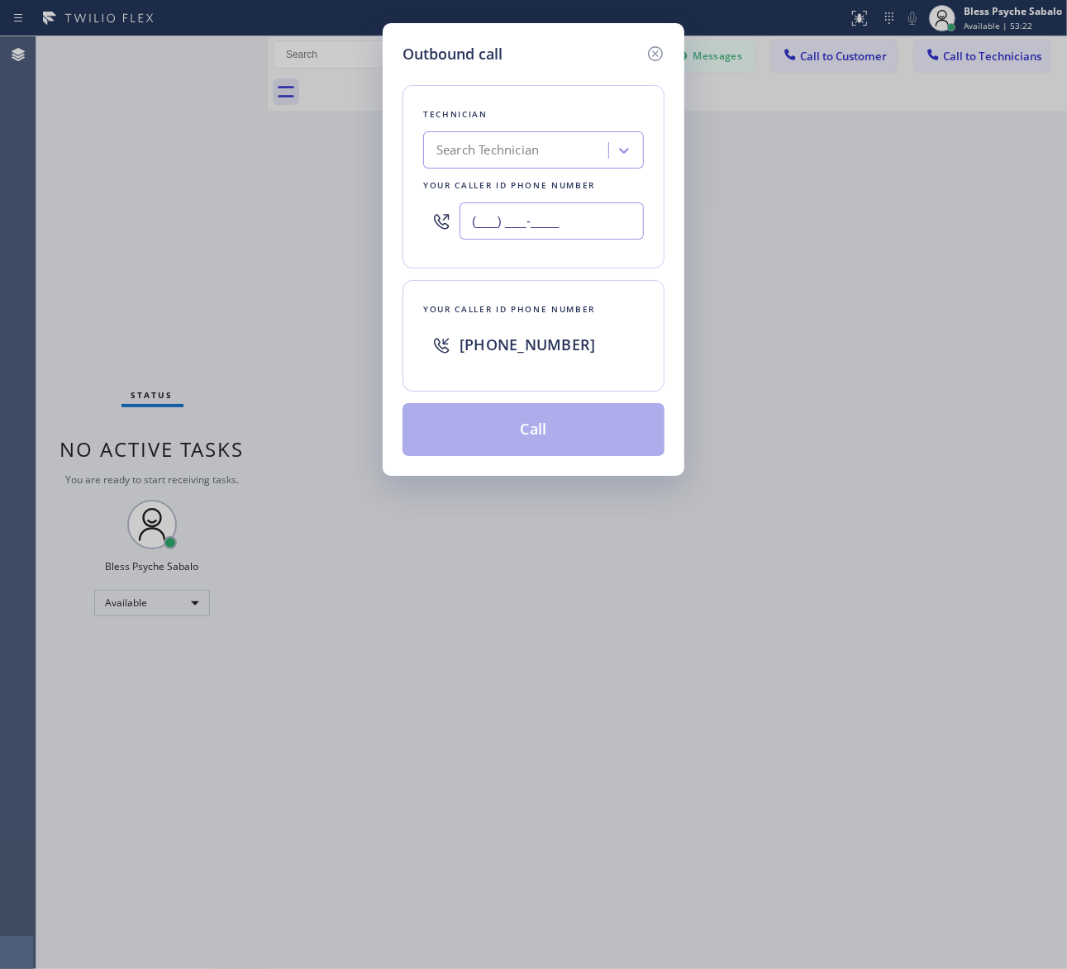
click at [559, 230] on input "(___) ___-____" at bounding box center [551, 220] width 184 height 37
paste input "855) 951-0100"
type input "(855) 951-0100"
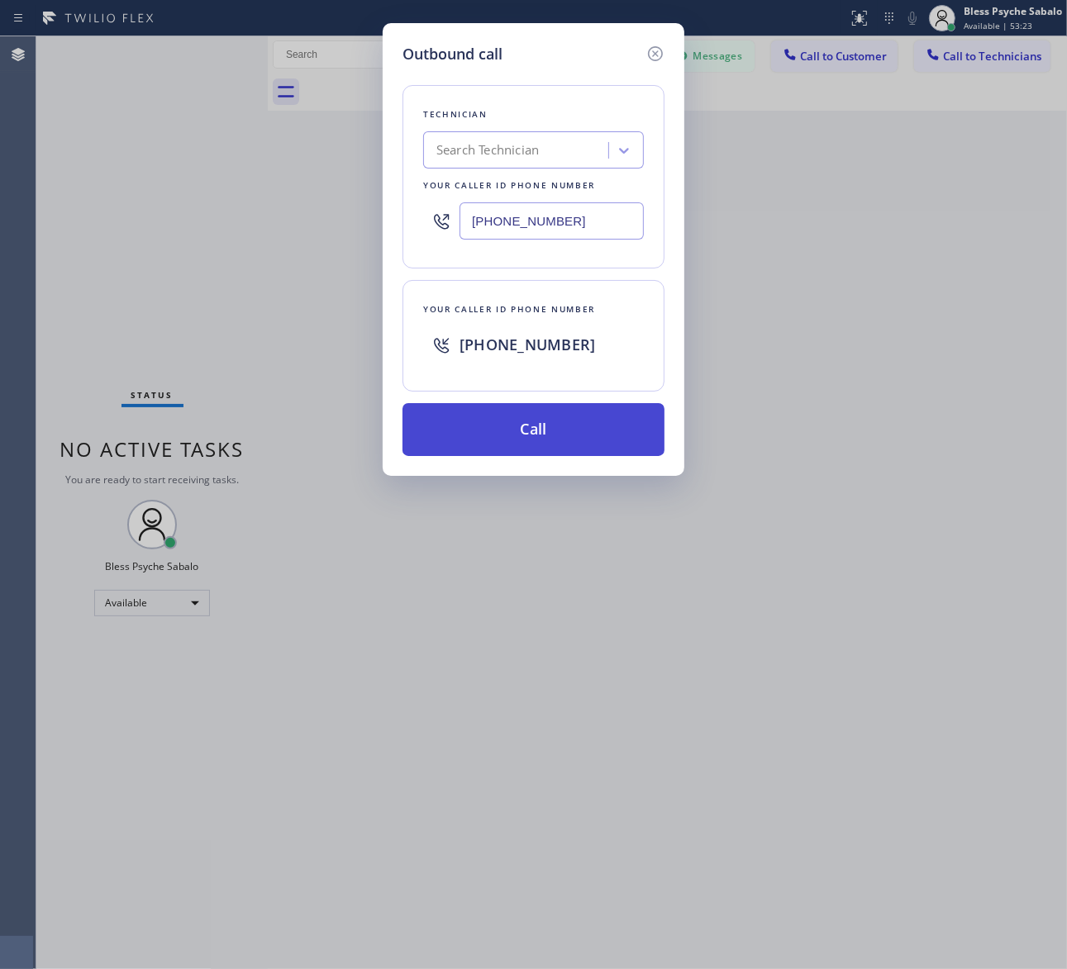
click at [555, 443] on button "Call" at bounding box center [533, 429] width 262 height 53
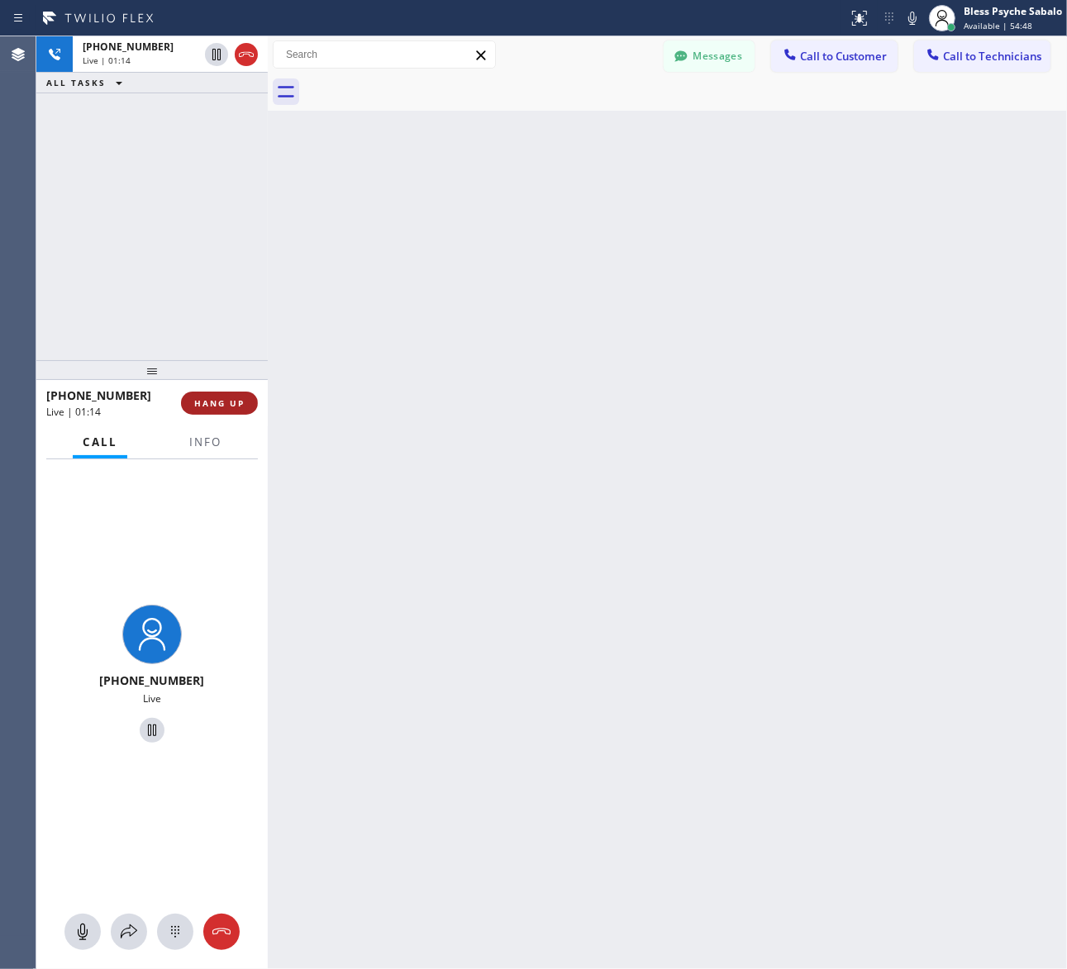
click at [224, 402] on span "HANG UP" at bounding box center [219, 403] width 50 height 12
click at [328, 386] on div "Back to Dashboard Change Sender ID Customers Technicians SS [PERSON_NAME] [DATE…" at bounding box center [667, 502] width 799 height 933
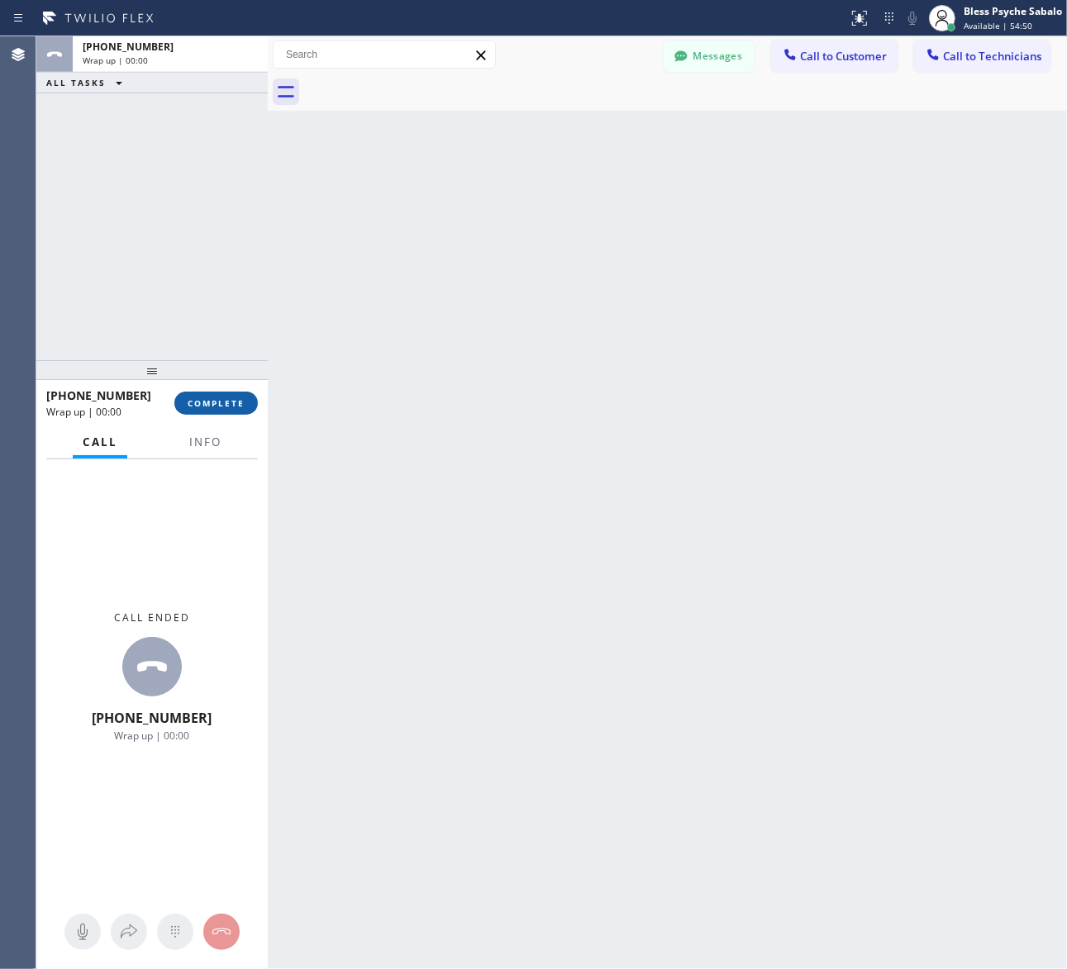
click at [232, 410] on button "COMPLETE" at bounding box center [215, 403] width 83 height 23
click at [335, 398] on div "Back to Dashboard Change Sender ID Customers Technicians SS [PERSON_NAME] [DATE…" at bounding box center [667, 502] width 799 height 933
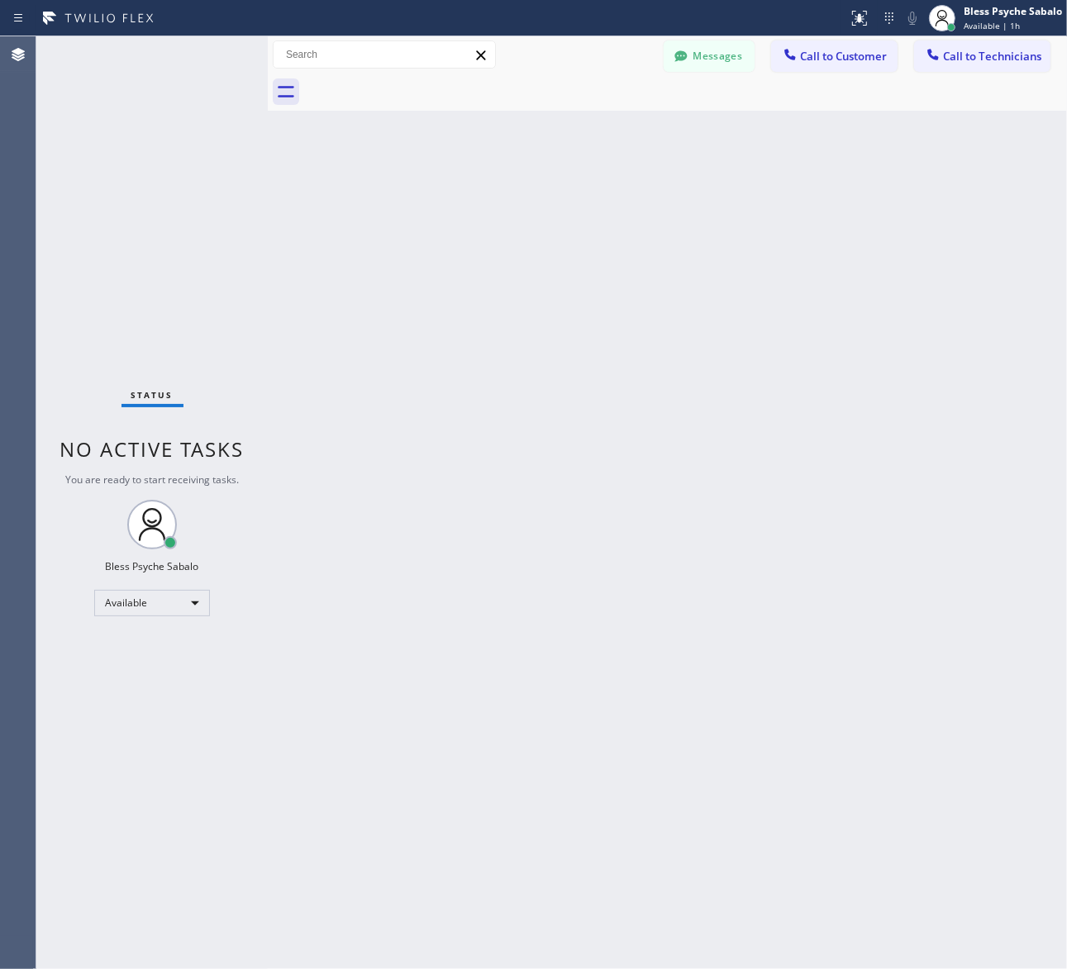
click at [691, 36] on div "Status report No issues detected If you experience an issue, please download th…" at bounding box center [533, 484] width 1067 height 969
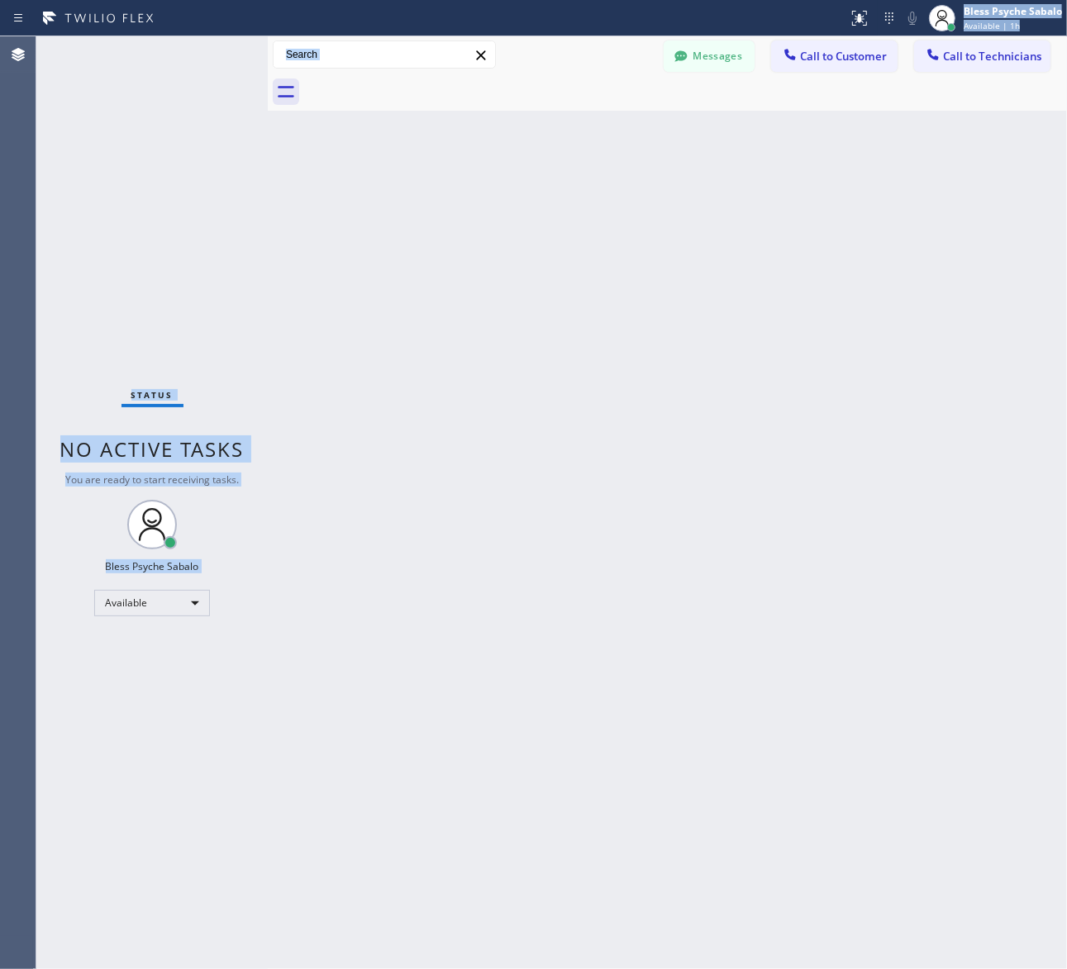
click at [691, 38] on div "Messages Call to Customer Call to Technicians Outbound call Location Search loc…" at bounding box center [667, 54] width 799 height 37
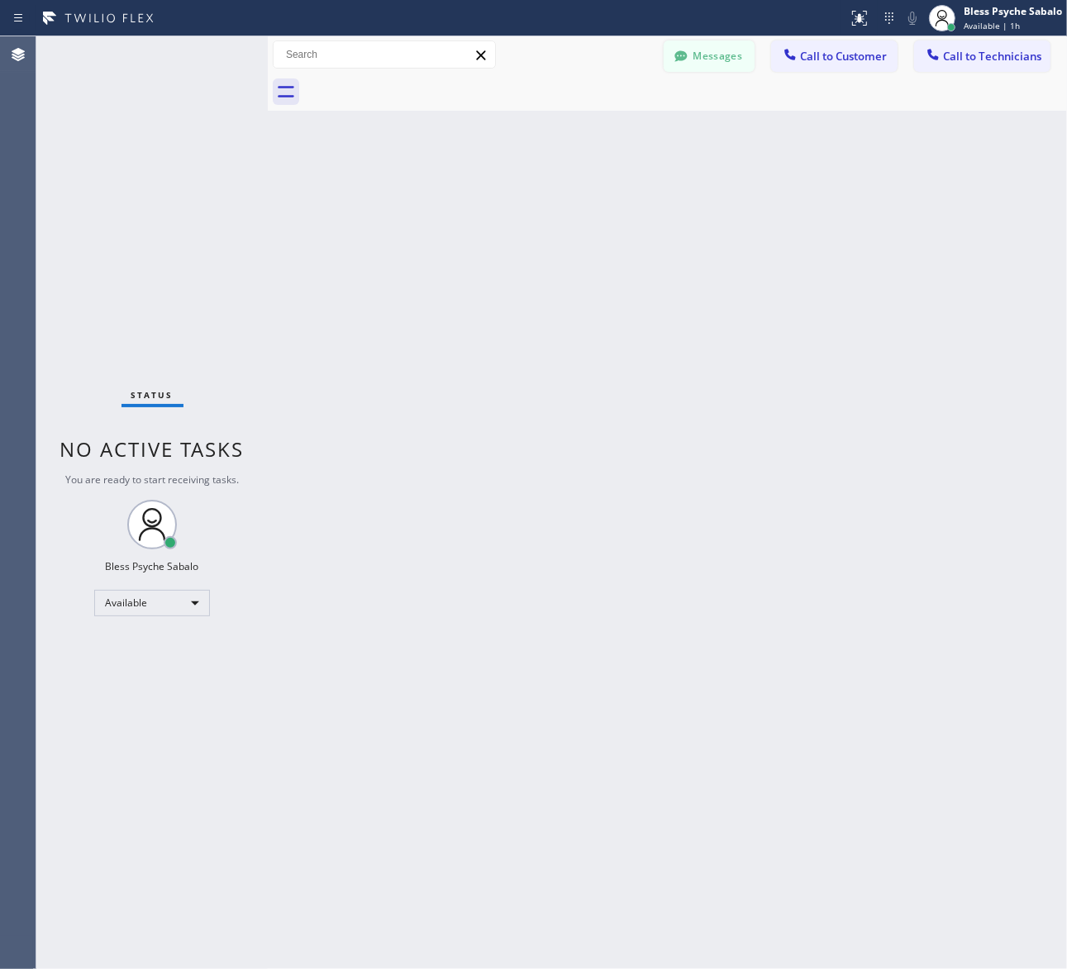
click at [696, 63] on button "Messages" at bounding box center [709, 55] width 91 height 31
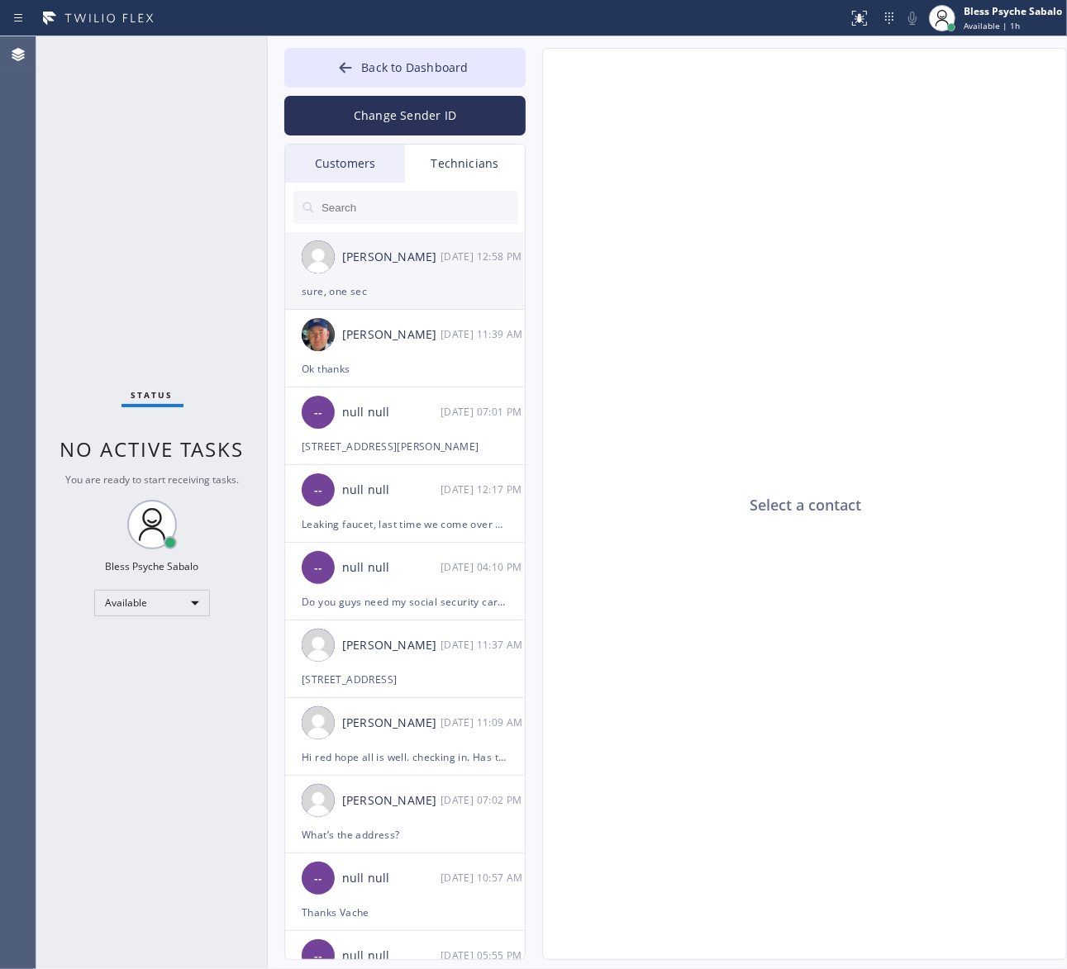
click at [459, 269] on div "[PERSON_NAME] [DATE] 12:58 PM" at bounding box center [405, 257] width 241 height 50
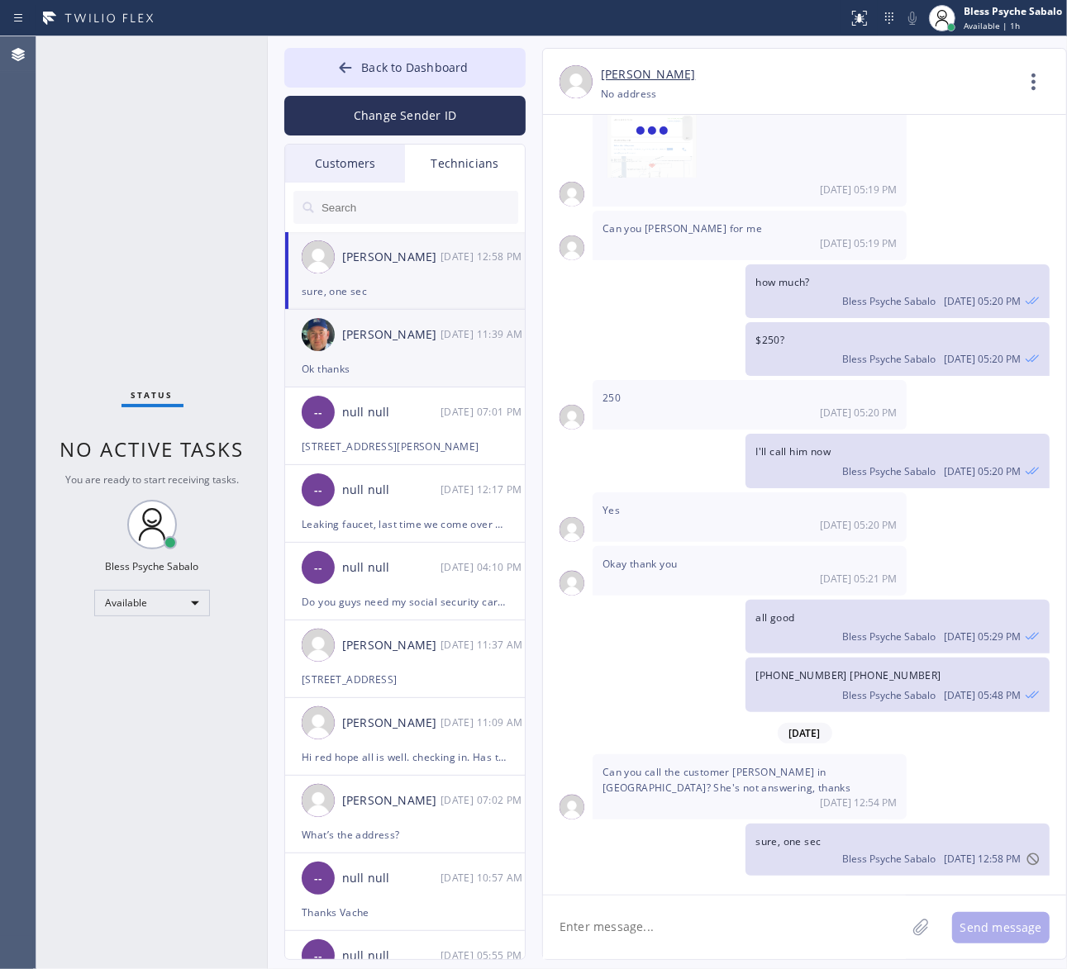
click at [401, 345] on div "Nikolai Suvorov 10/02 11:39 AM" at bounding box center [405, 335] width 241 height 50
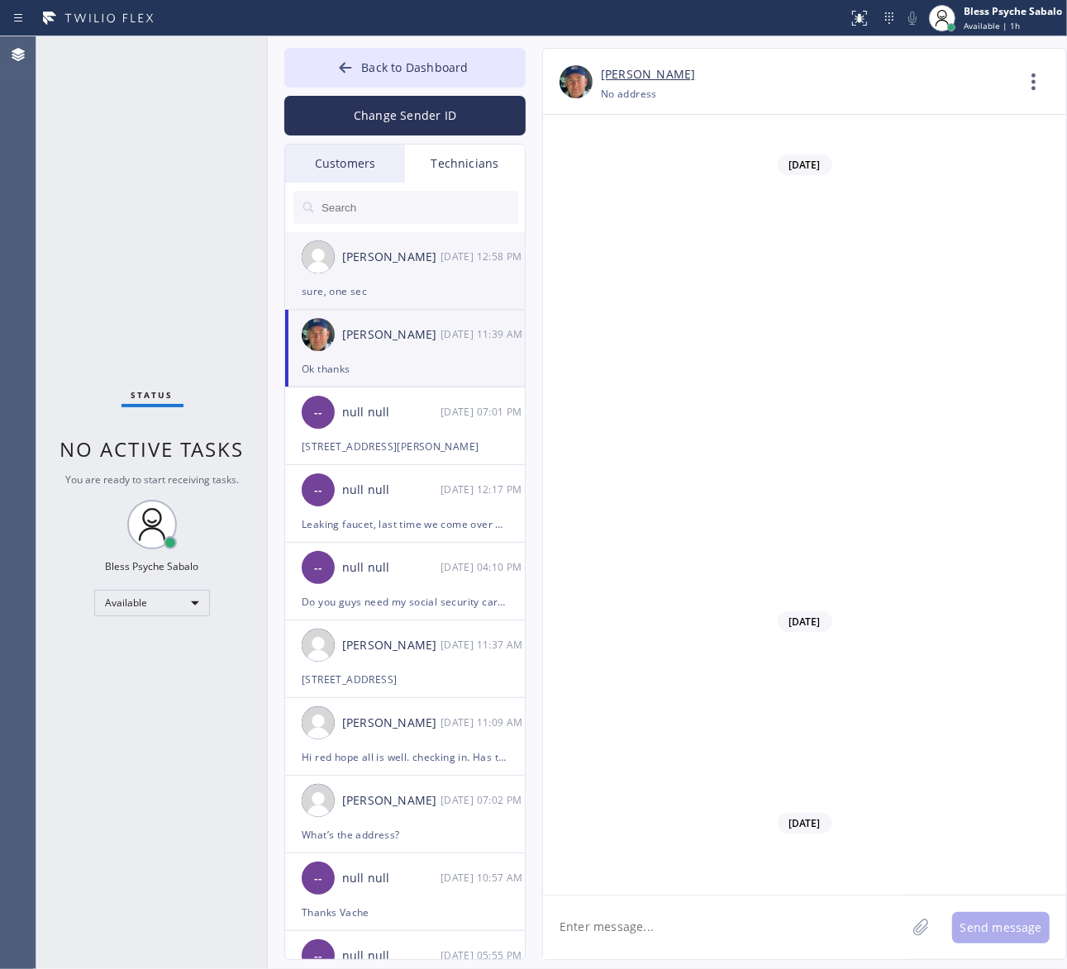
scroll to position [25654, 0]
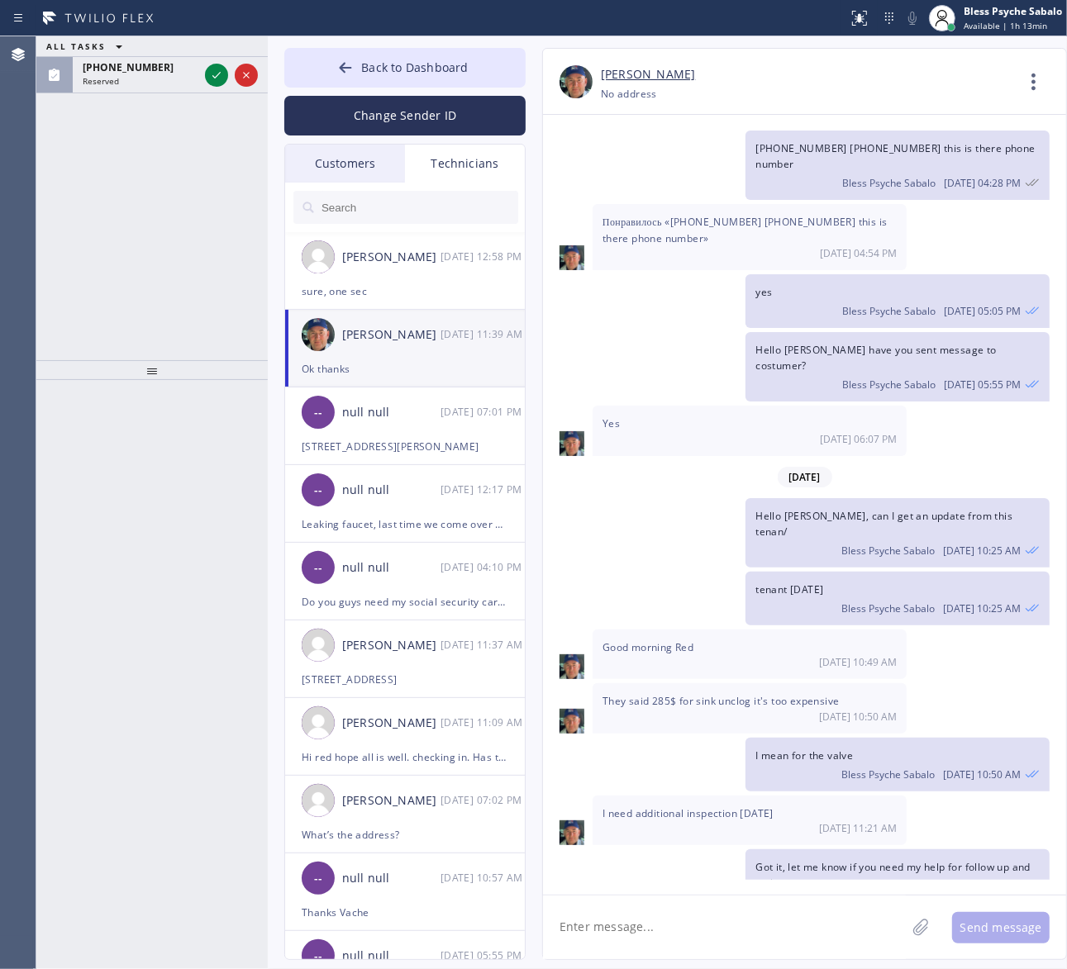
click at [207, 207] on div "ALL TASKS ALL TASKS ACTIVE TASKS TASKS IN WRAP UP (563) 872-8128 Reserved" at bounding box center [151, 198] width 231 height 324
click at [163, 83] on div "Reserved" at bounding box center [141, 81] width 116 height 12
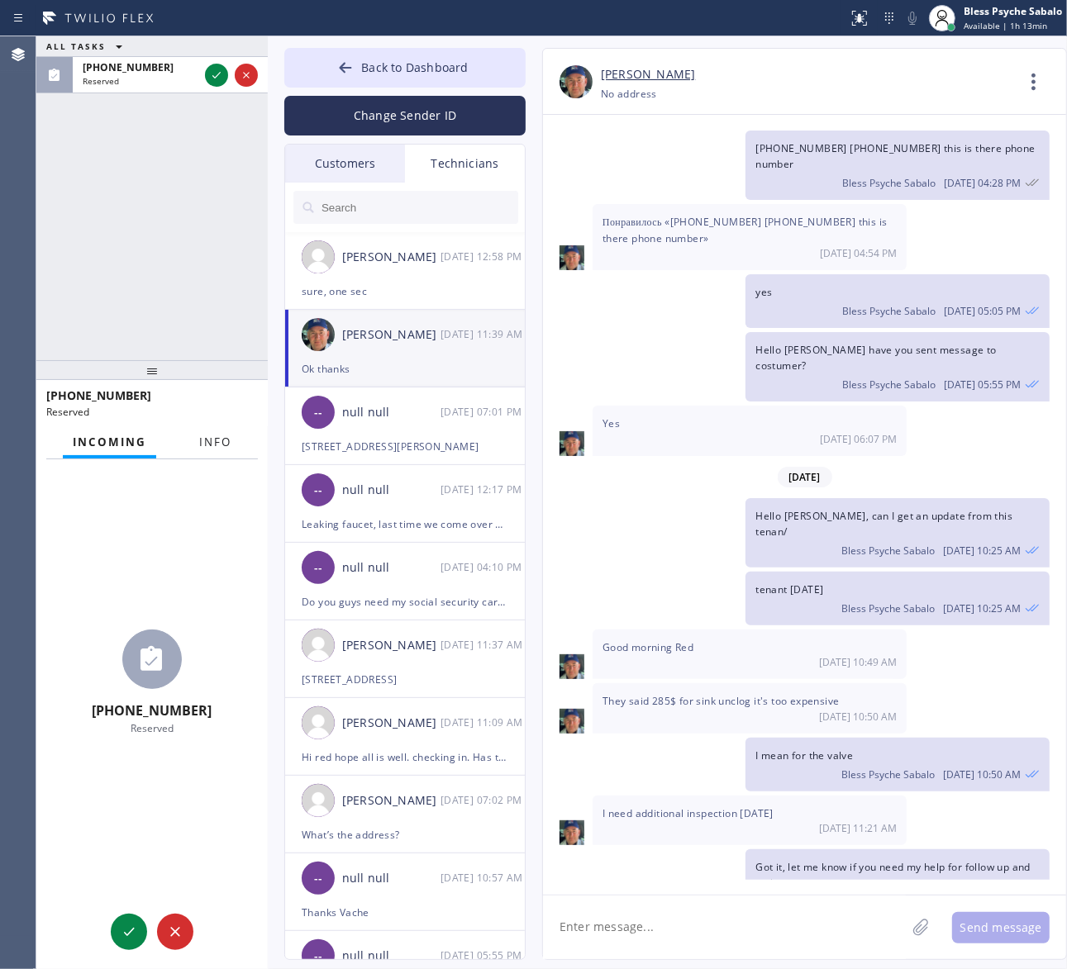
drag, startPoint x: 204, startPoint y: 426, endPoint x: 207, endPoint y: 442, distance: 16.9
click at [204, 426] on div "(563) 872-8128 Reserved Incoming Info (563) 872-8128 Reserved Context Queue: Ap…" at bounding box center [151, 674] width 231 height 589
click at [211, 442] on span "Info" at bounding box center [215, 442] width 32 height 15
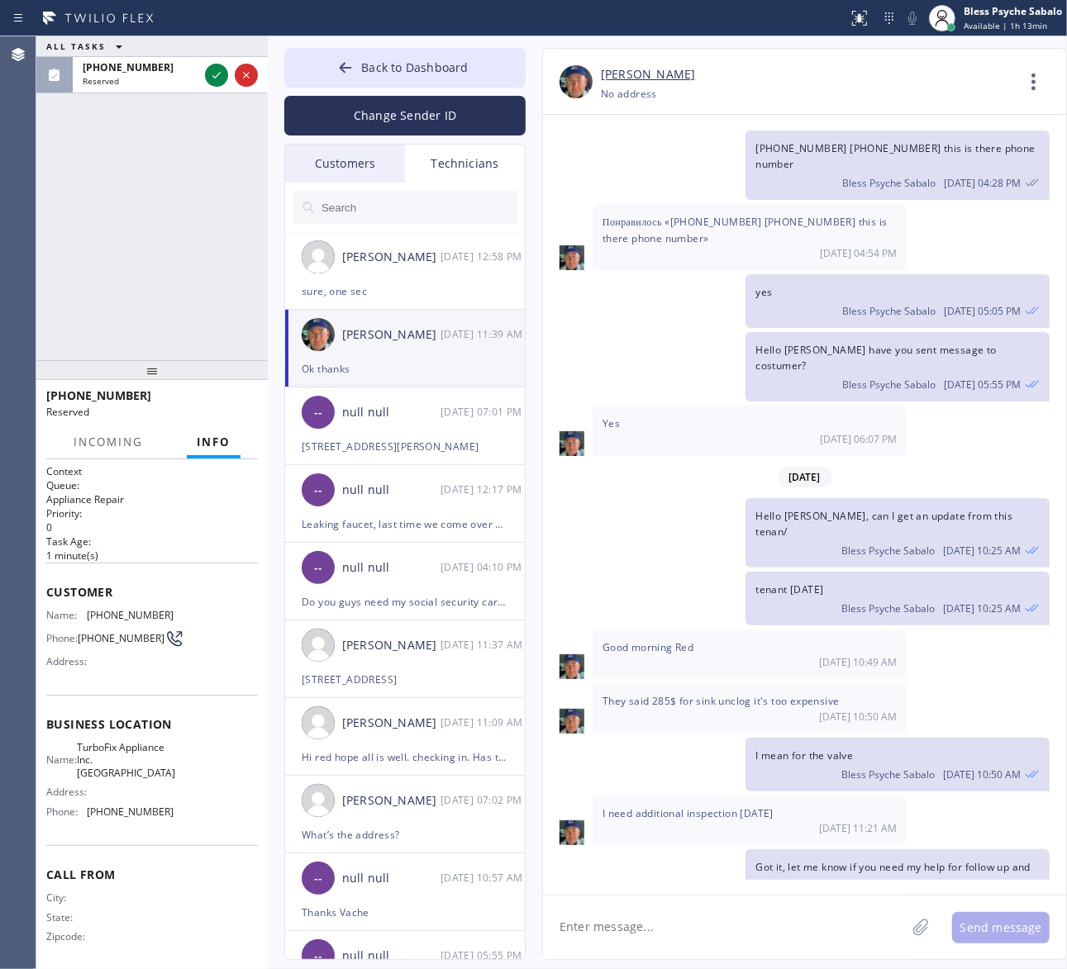
click at [209, 246] on div "ALL TASKS ALL TASKS ACTIVE TASKS TASKS IN WRAP UP (563) 872-8128 Reserved" at bounding box center [151, 198] width 231 height 324
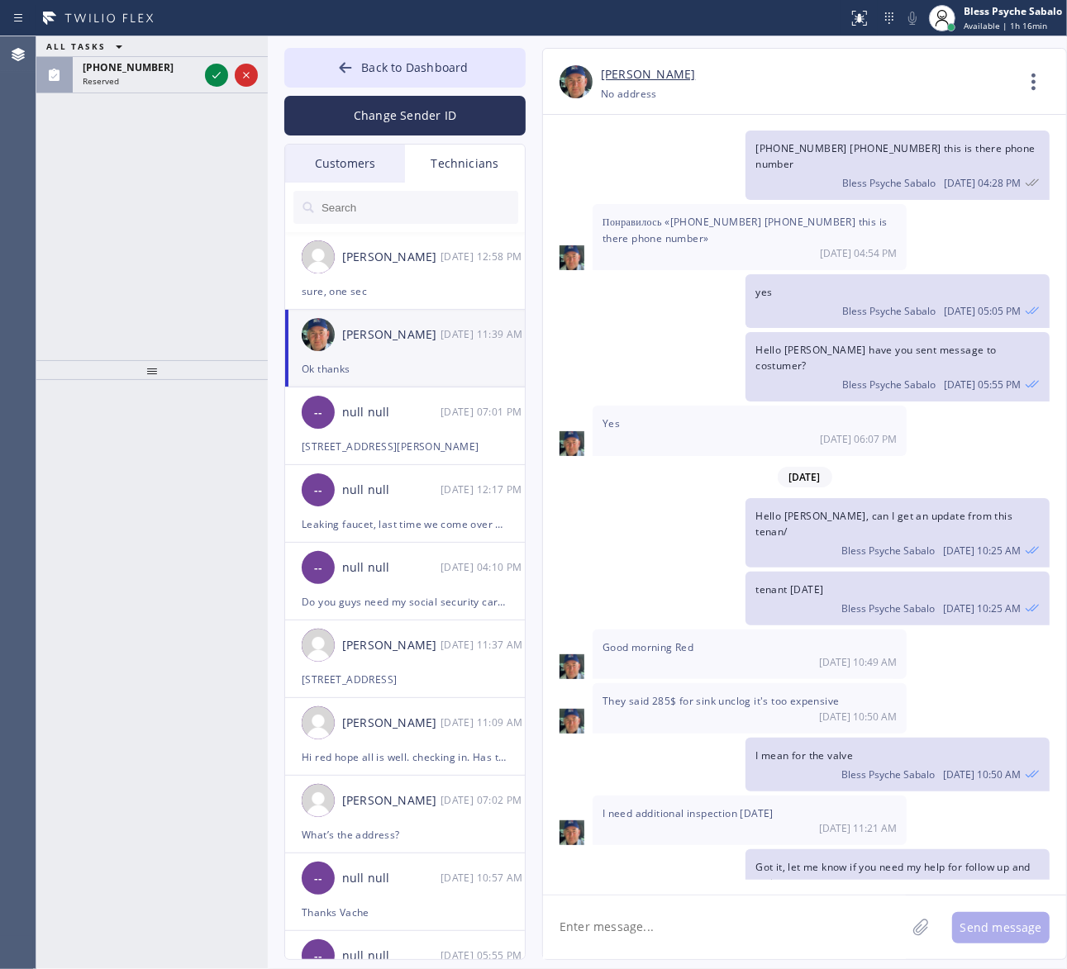
click at [203, 271] on div "ALL TASKS ALL TASKS ACTIVE TASKS TASKS IN WRAP UP (213) 509-9775 Reserved" at bounding box center [151, 198] width 231 height 324
click at [167, 62] on div "(213) 509-9775" at bounding box center [141, 67] width 116 height 14
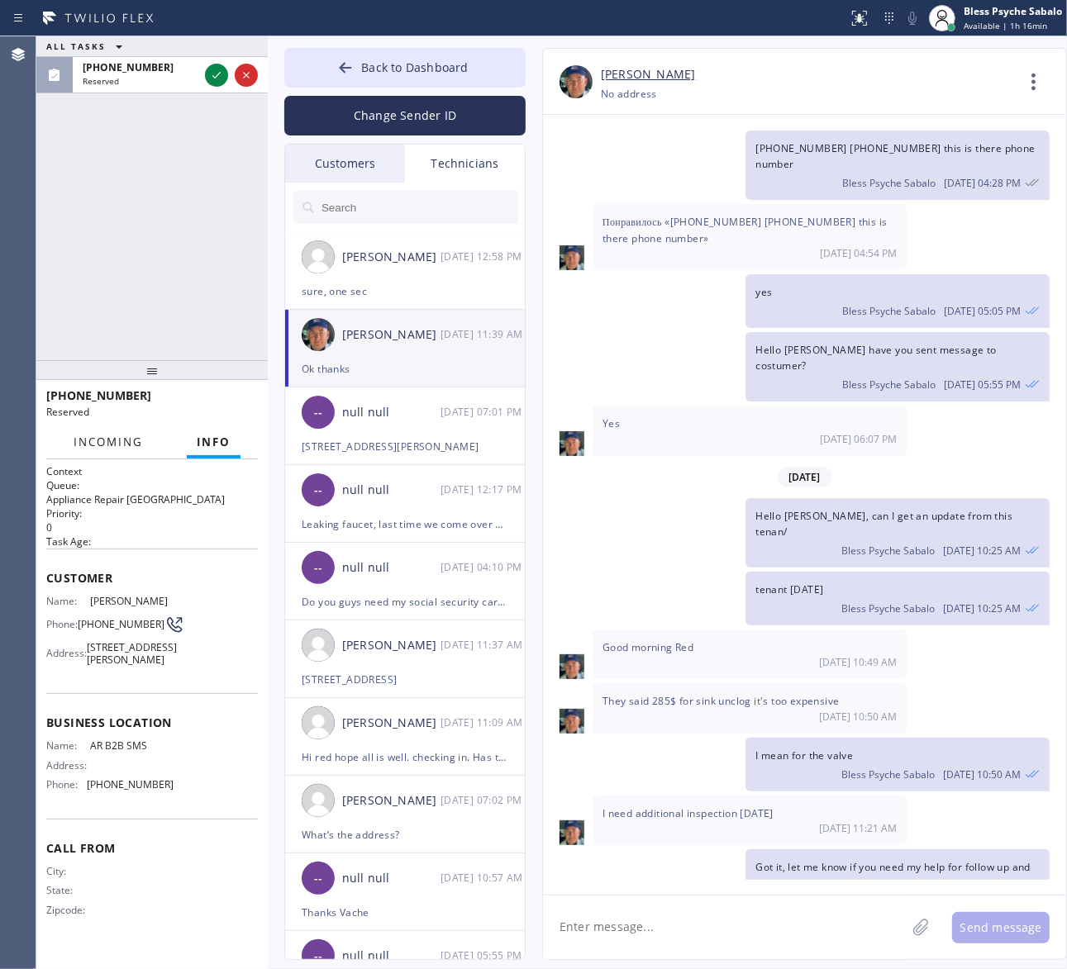
drag, startPoint x: 116, startPoint y: 443, endPoint x: 133, endPoint y: 445, distance: 17.4
click at [121, 444] on span "Incoming" at bounding box center [108, 442] width 69 height 15
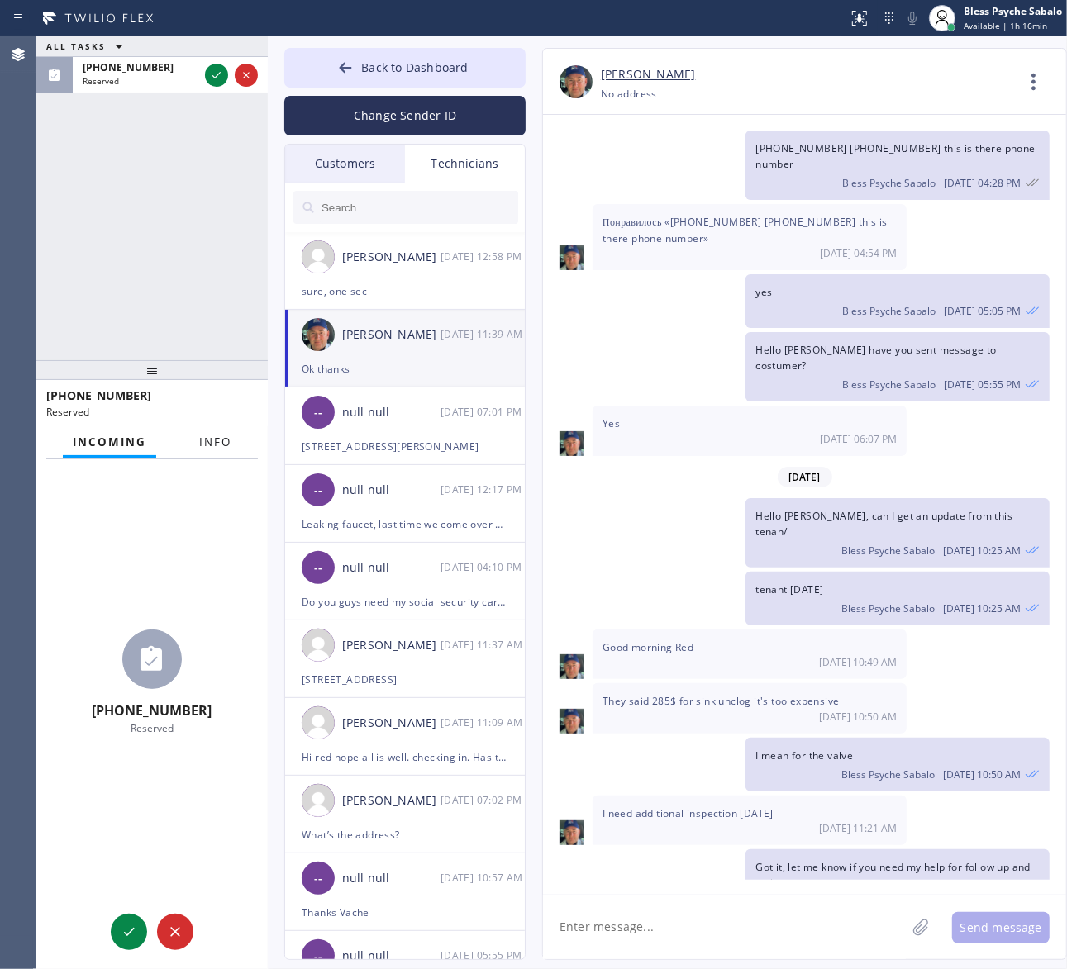
click at [216, 432] on button "Info" at bounding box center [215, 442] width 52 height 32
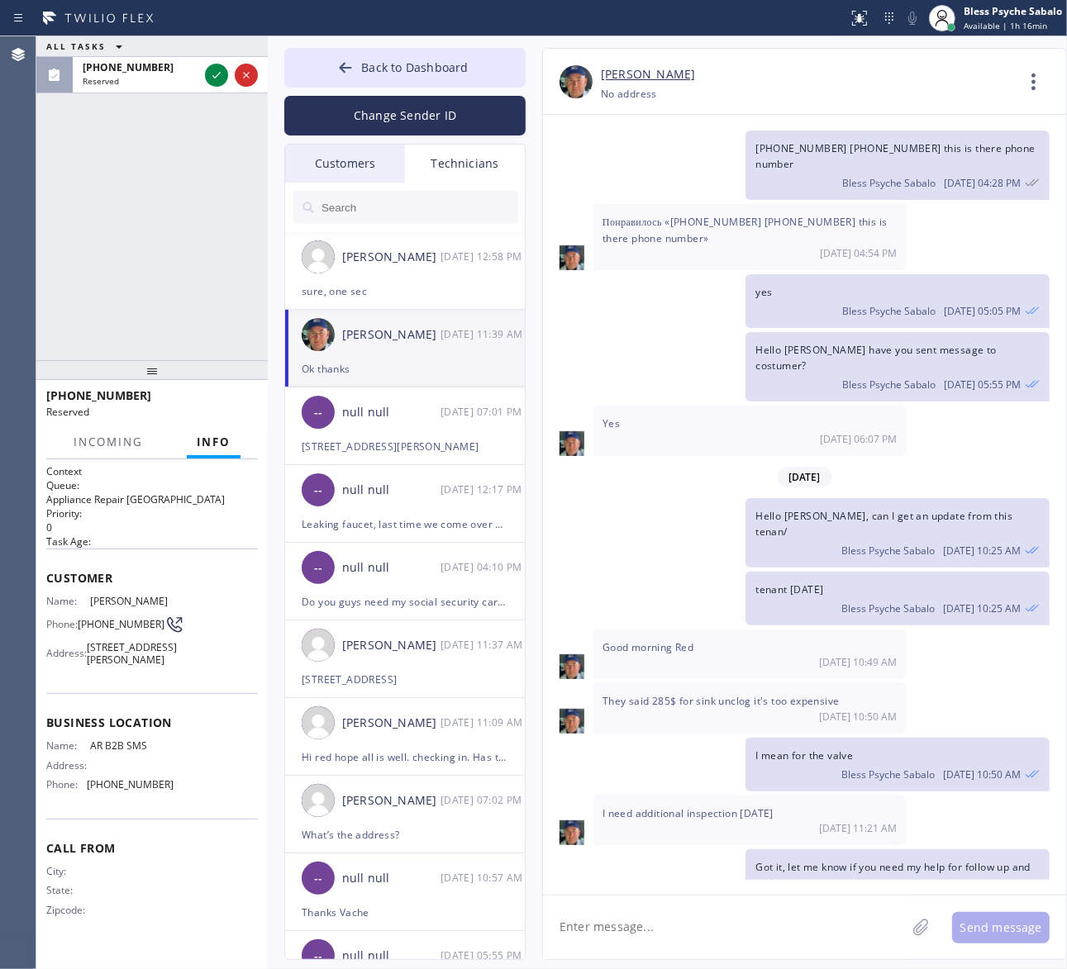
click at [174, 360] on div at bounding box center [151, 370] width 231 height 20
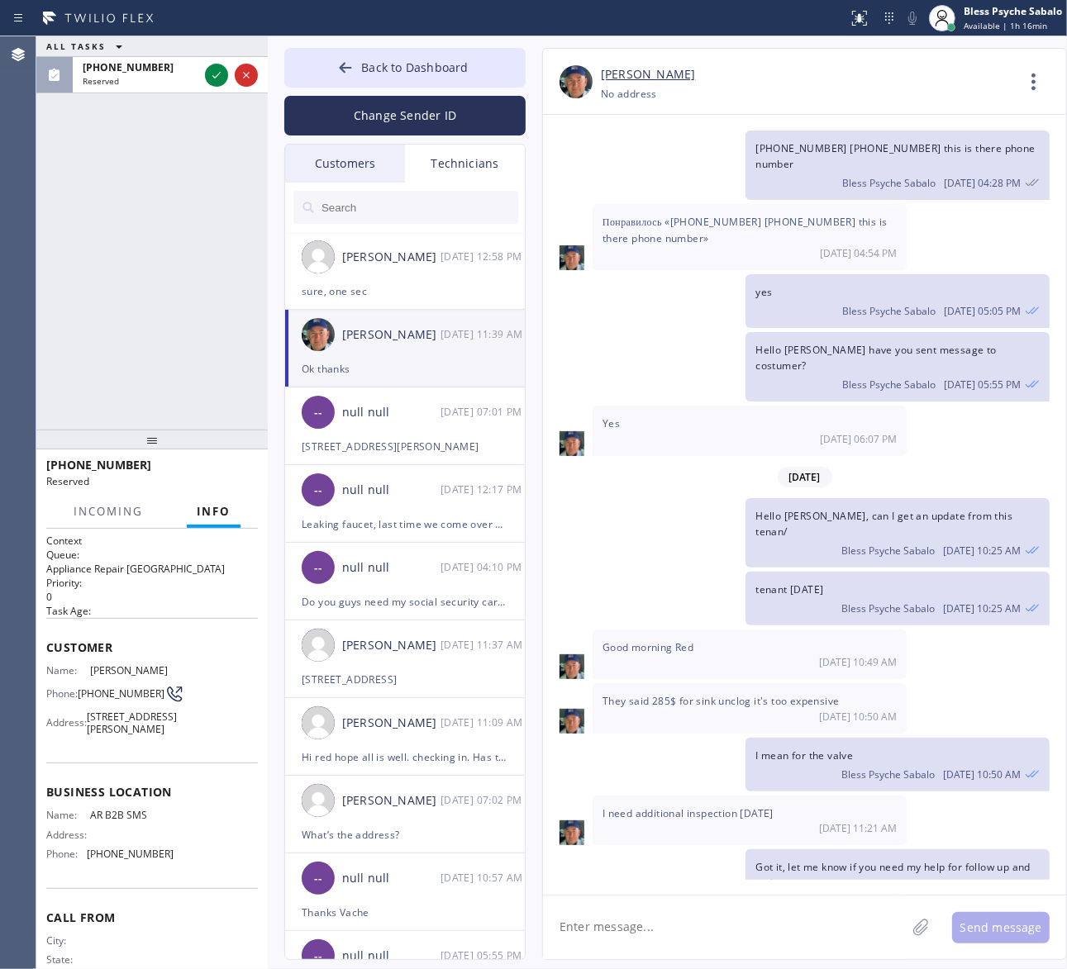
drag, startPoint x: 149, startPoint y: 373, endPoint x: 159, endPoint y: 442, distance: 70.2
click at [159, 442] on div at bounding box center [151, 440] width 231 height 20
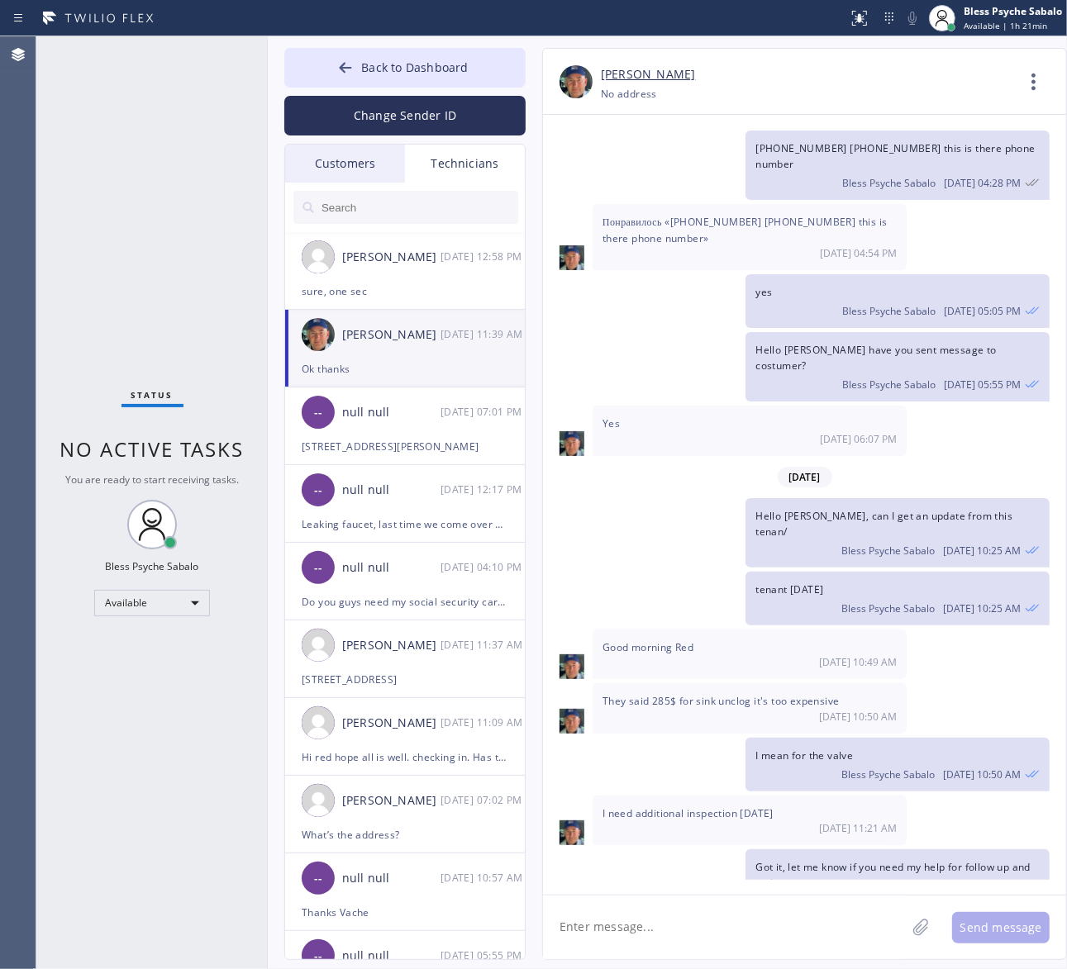
drag, startPoint x: 793, startPoint y: 913, endPoint x: 591, endPoint y: 898, distance: 203.0
click at [793, 913] on textarea at bounding box center [724, 928] width 363 height 64
drag, startPoint x: 99, startPoint y: 261, endPoint x: 62, endPoint y: 282, distance: 42.5
click at [103, 260] on div "Status No active tasks You are ready to start receiving tasks. Bless Psyche Sab…" at bounding box center [151, 502] width 231 height 933
click at [271, 128] on div "Back to Dashboard Change Sender ID Customers Technicians SS [PERSON_NAME] [DATE…" at bounding box center [667, 502] width 799 height 933
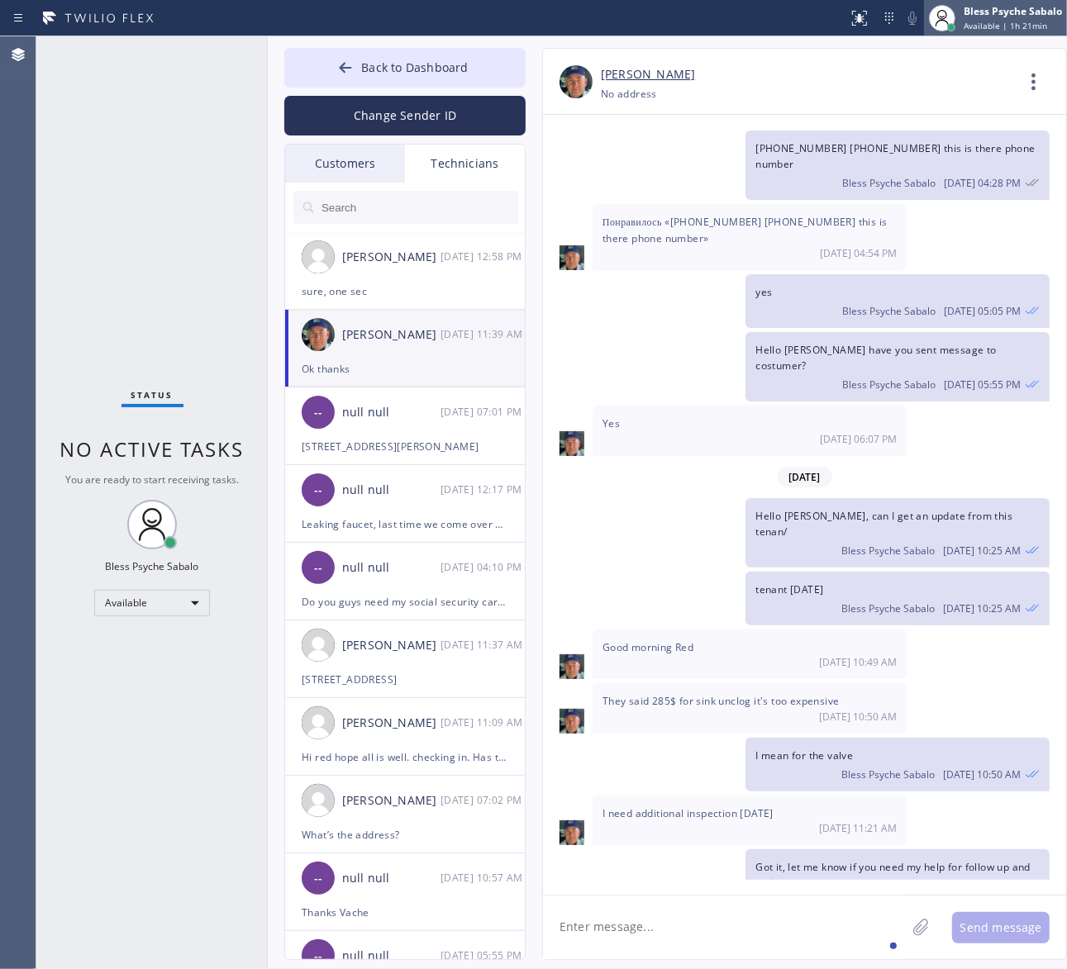
click at [939, 26] on icon at bounding box center [942, 18] width 20 height 20
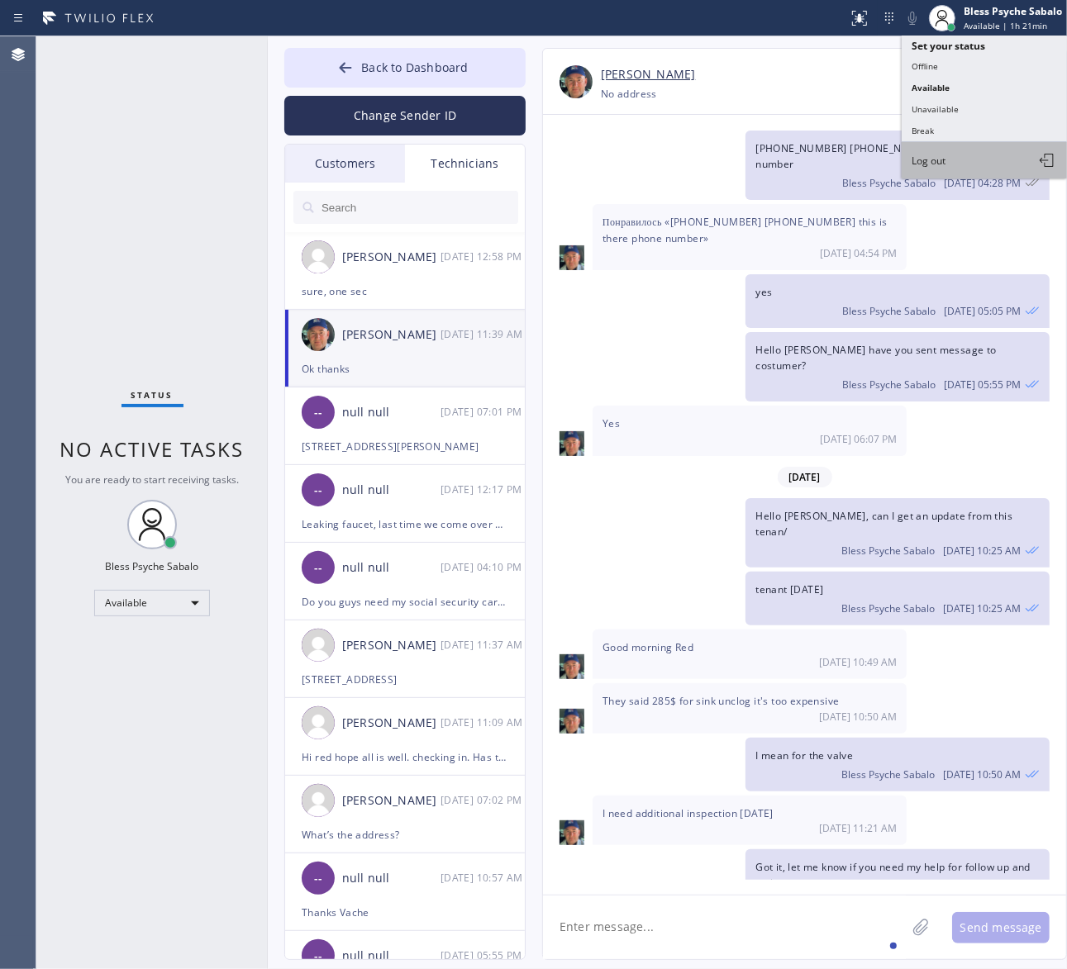
click at [923, 162] on span "Log out" at bounding box center [928, 161] width 34 height 14
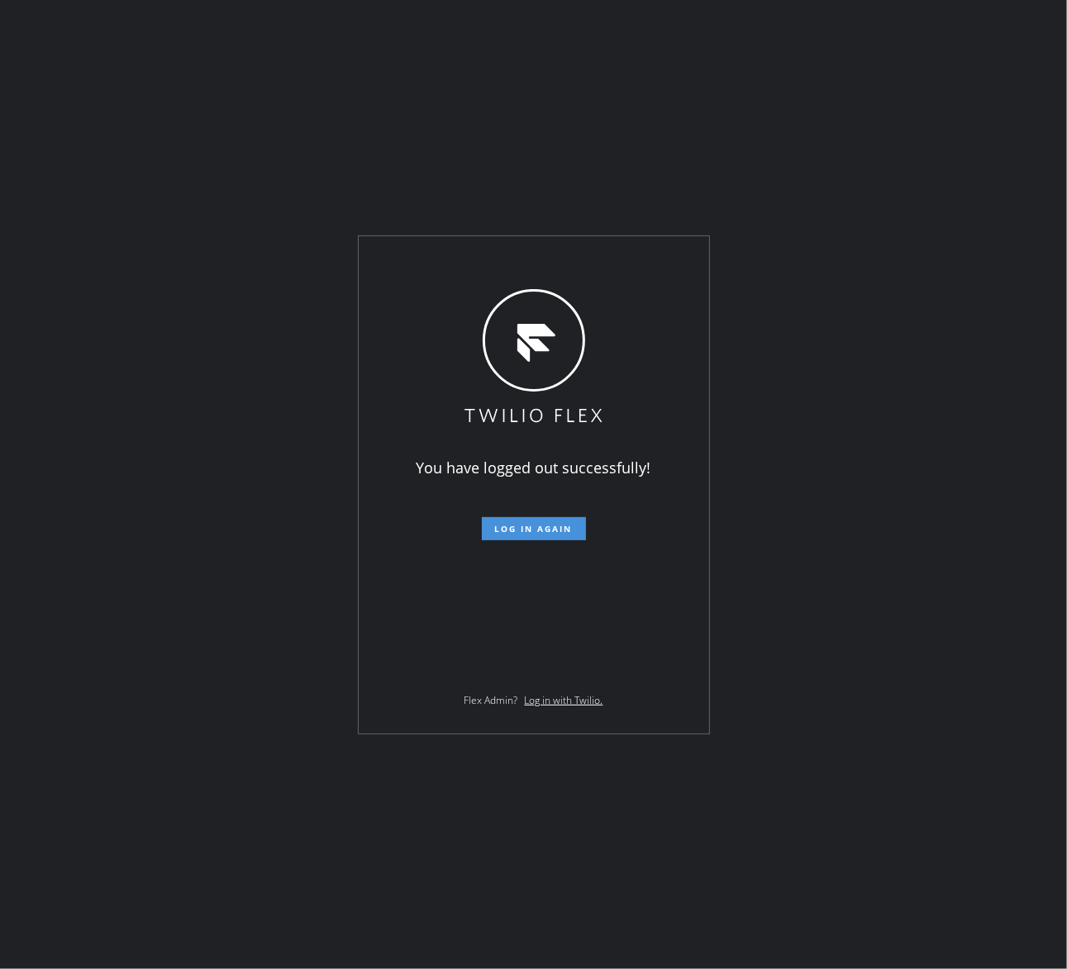
click at [551, 521] on button "Log in again" at bounding box center [534, 528] width 104 height 23
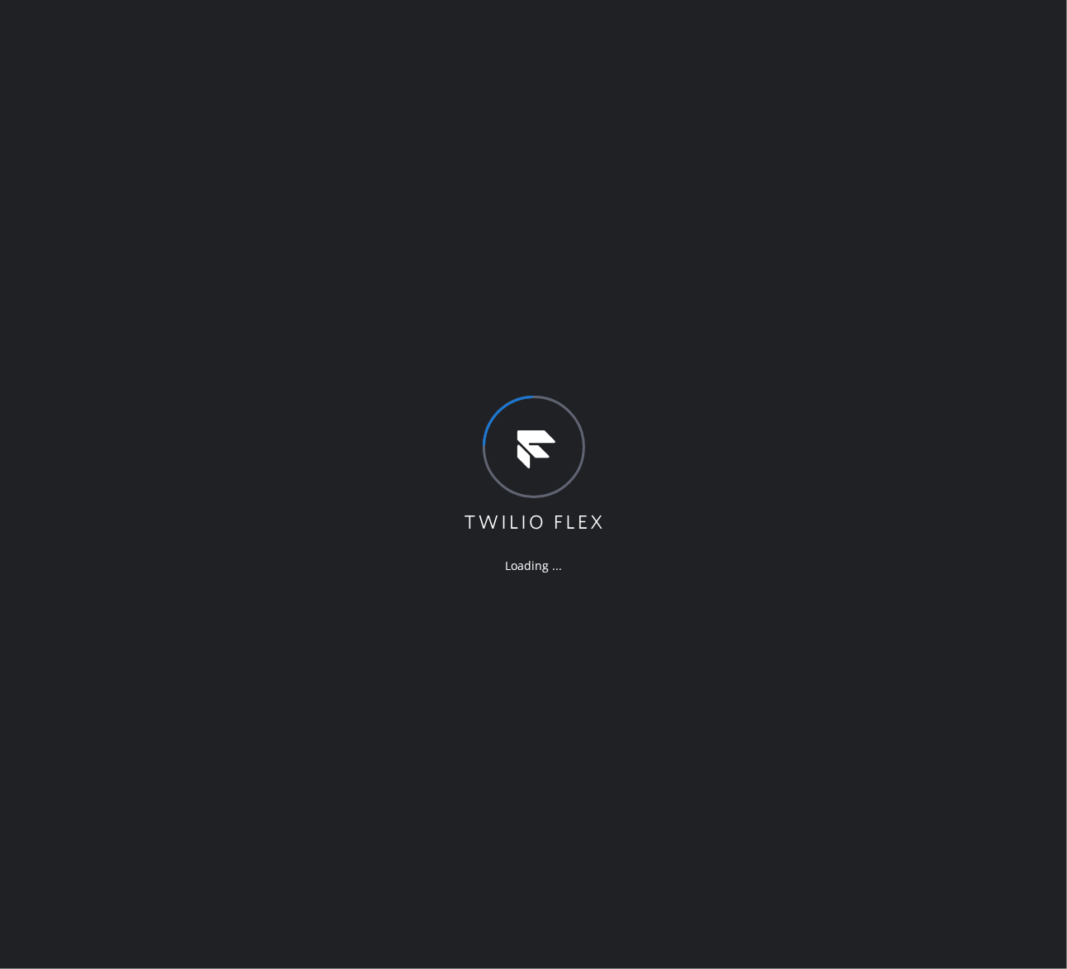
click at [750, 667] on div "Loading ..." at bounding box center [533, 484] width 1067 height 969
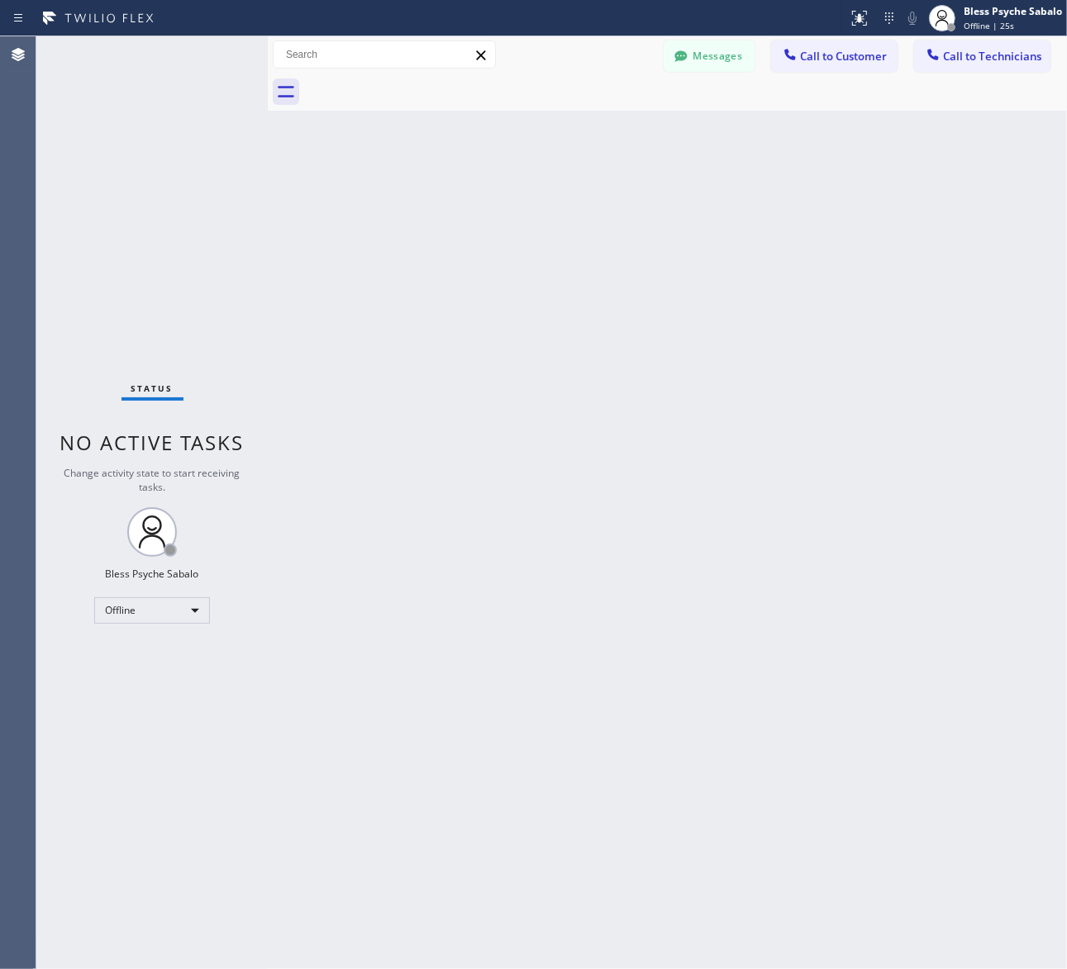
drag, startPoint x: 502, startPoint y: 554, endPoint x: 481, endPoint y: 483, distance: 73.2
click at [507, 552] on div "Back to Dashboard Change Sender ID Customers Technicians SS [PERSON_NAME] [DATE…" at bounding box center [667, 502] width 799 height 933
click at [187, 554] on div "Status No active tasks Change activity state to start receiving tasks. Bless Ps…" at bounding box center [151, 502] width 231 height 933
click at [158, 608] on div "Offline" at bounding box center [152, 610] width 116 height 26
click at [141, 645] on li "Available" at bounding box center [151, 654] width 112 height 20
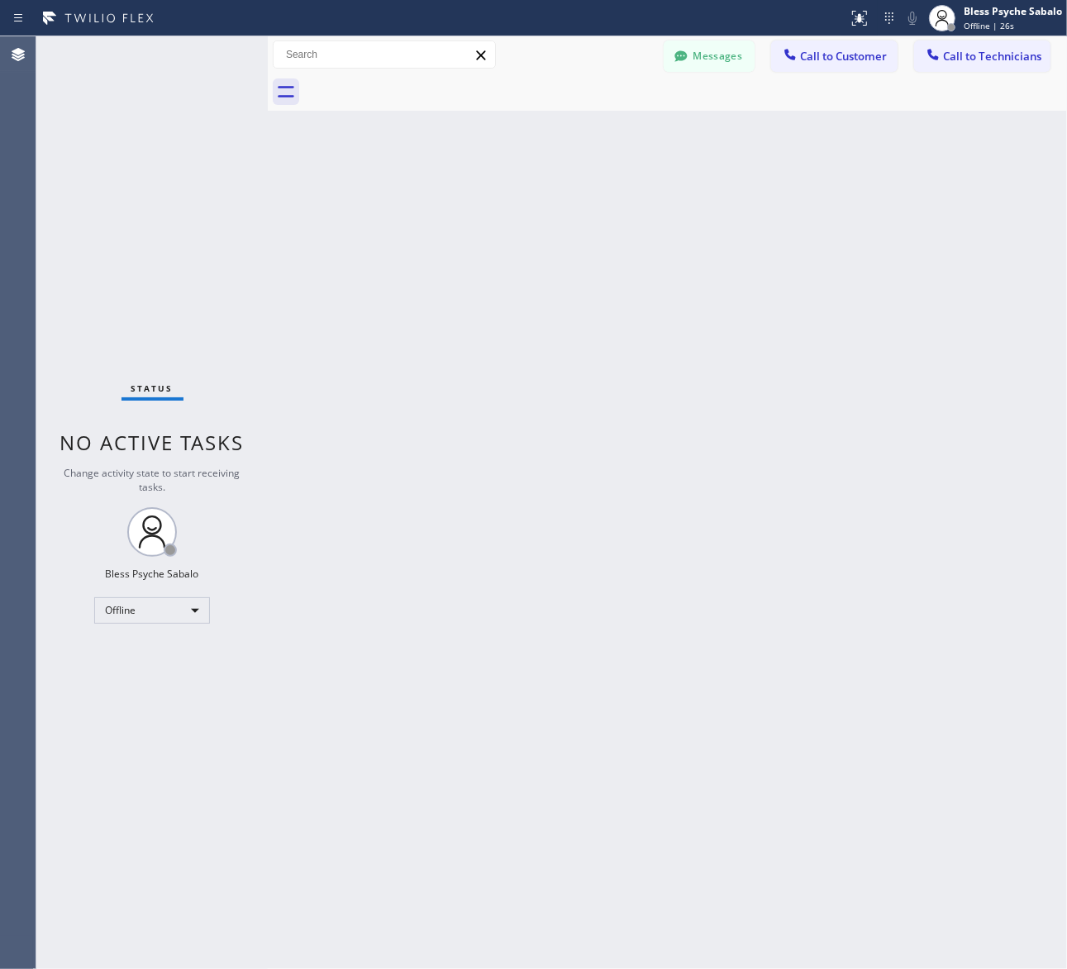
click at [402, 522] on div "Back to Dashboard Change Sender ID Customers Technicians SS [PERSON_NAME] [DATE…" at bounding box center [667, 502] width 799 height 933
drag, startPoint x: 406, startPoint y: 393, endPoint x: 397, endPoint y: 389, distance: 9.2
click at [407, 393] on div "Back to Dashboard Change Sender ID Customers Technicians SS [PERSON_NAME] [DATE…" at bounding box center [667, 502] width 799 height 933
drag, startPoint x: 589, startPoint y: 464, endPoint x: 610, endPoint y: 348, distance: 117.5
click at [589, 464] on div "Back to Dashboard Change Sender ID Customers Technicians SS [PERSON_NAME] [DATE…" at bounding box center [667, 502] width 799 height 933
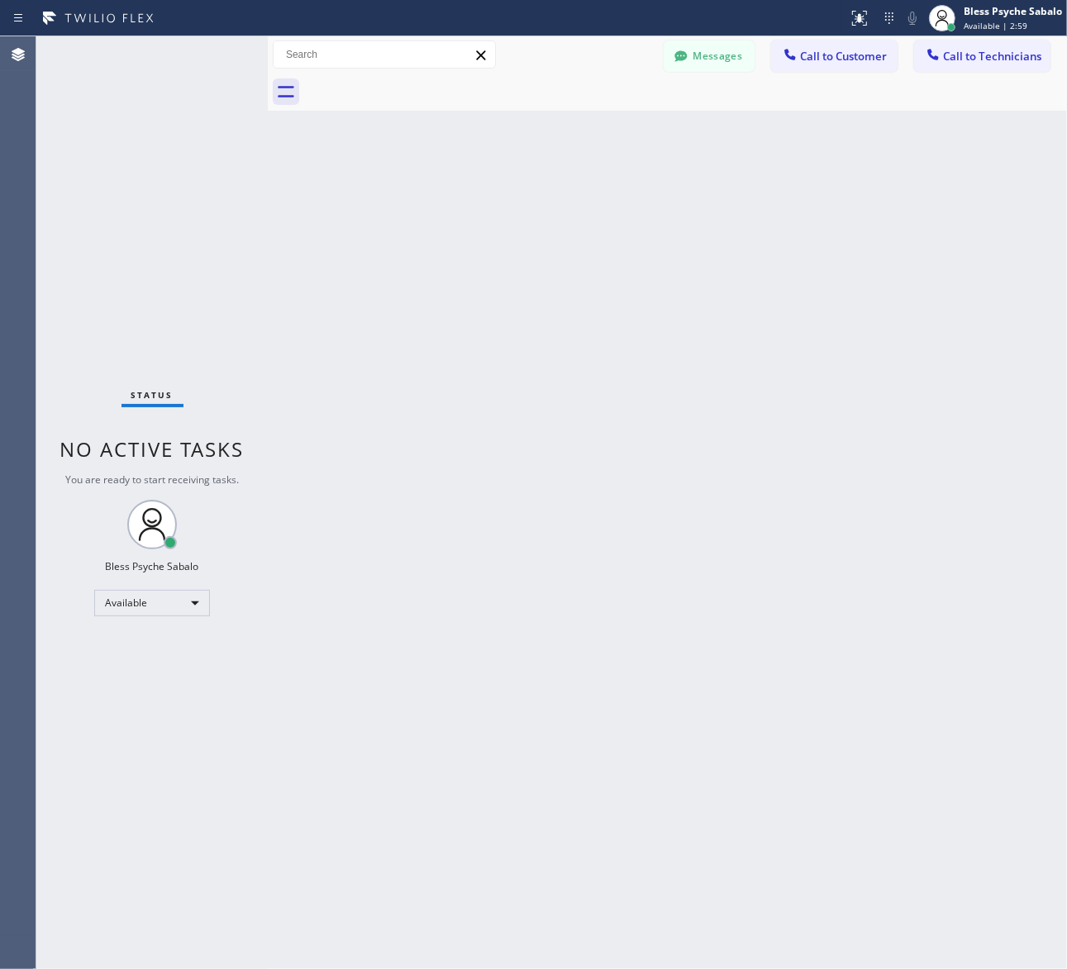
click at [410, 178] on div "Back to Dashboard Change Sender ID Customers Technicians SS [PERSON_NAME] [DATE…" at bounding box center [667, 502] width 799 height 933
click at [701, 58] on button "Messages" at bounding box center [709, 55] width 91 height 31
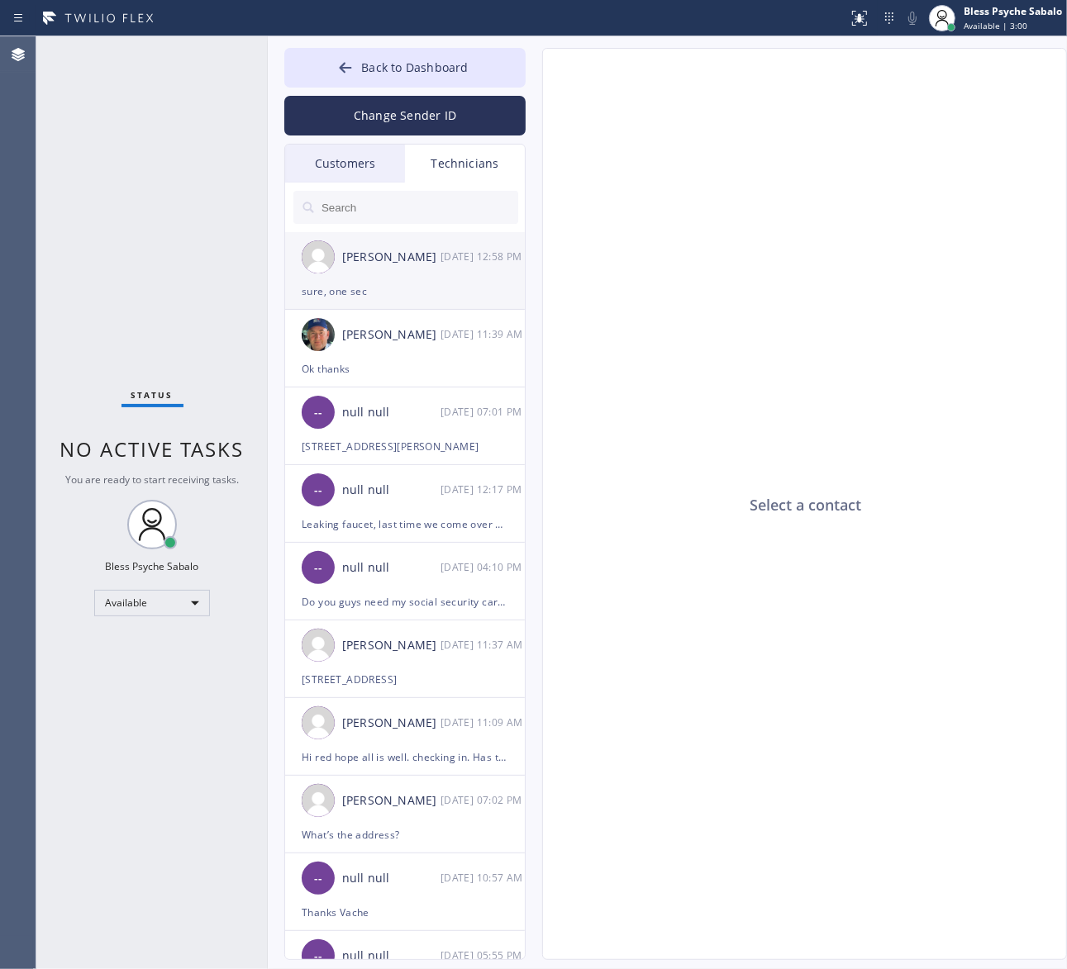
click at [397, 267] on div "[PERSON_NAME] [DATE] 12:58 PM" at bounding box center [405, 257] width 241 height 50
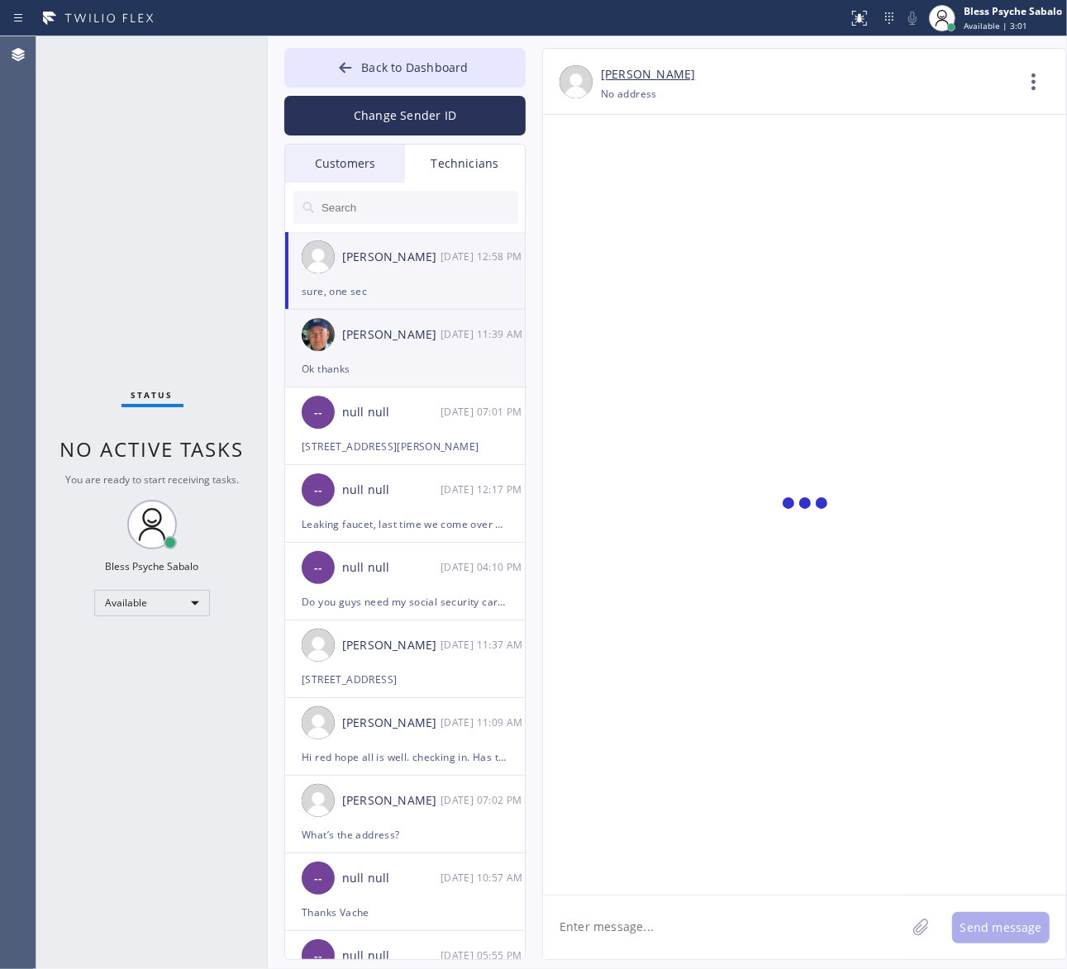
click at [393, 340] on div "[PERSON_NAME]" at bounding box center [391, 335] width 98 height 19
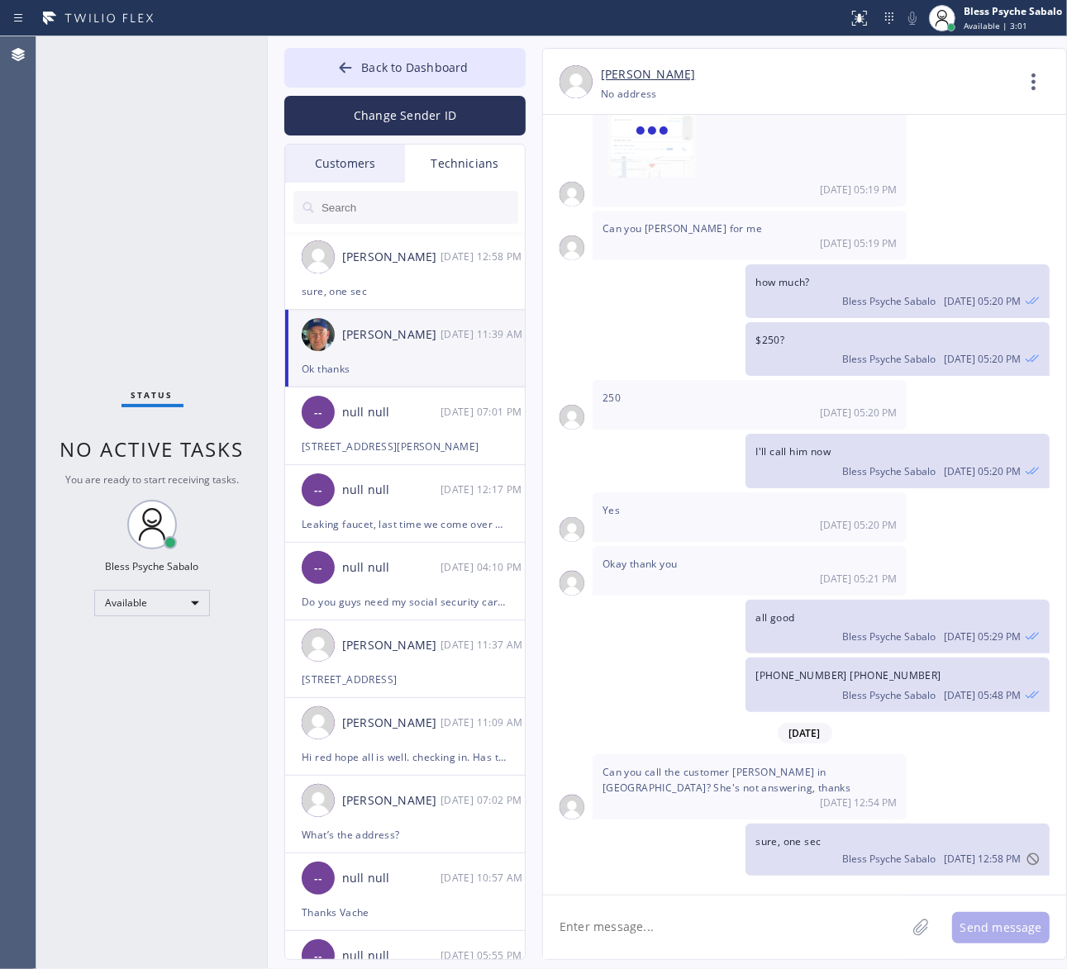
click at [628, 244] on div "[DATE] Hello [PERSON_NAME], my name is Red one of the dispatchers here at 5 Sta…" at bounding box center [804, 497] width 523 height 765
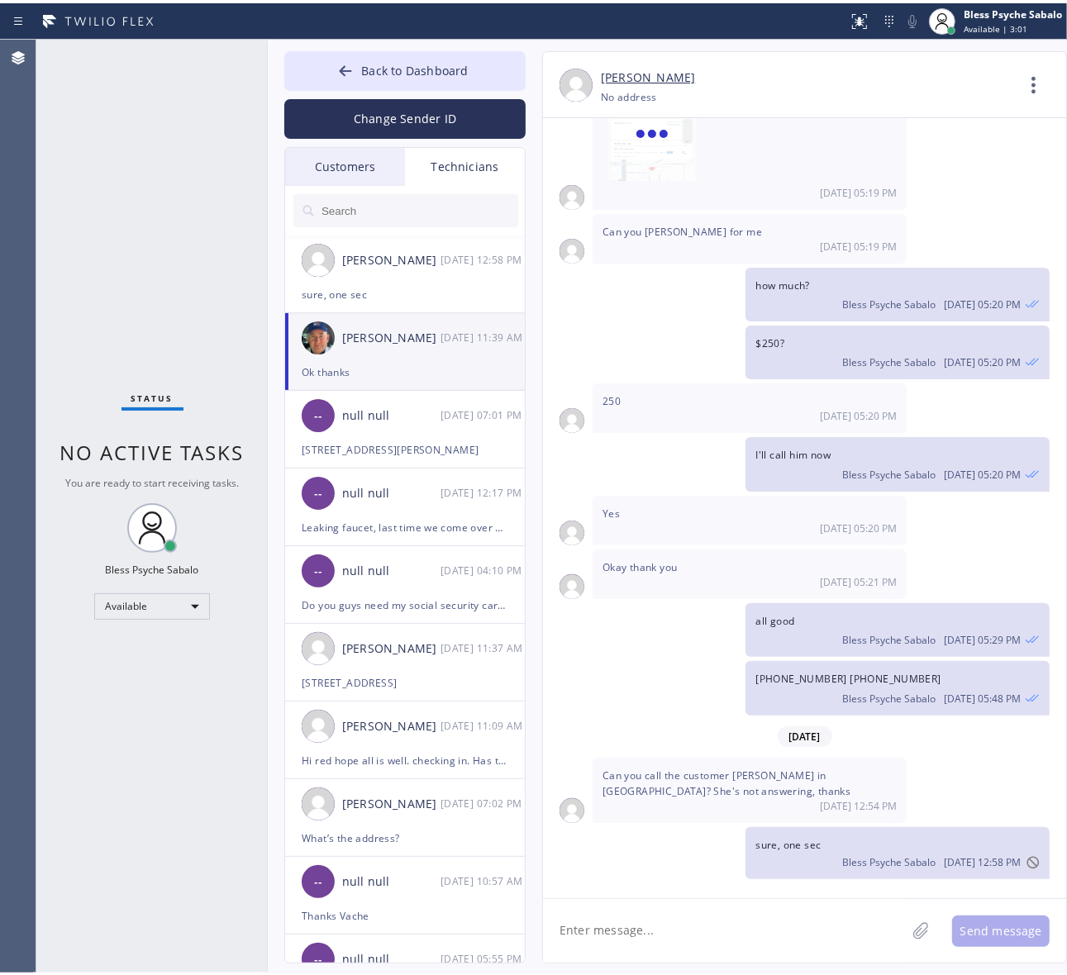
scroll to position [25654, 0]
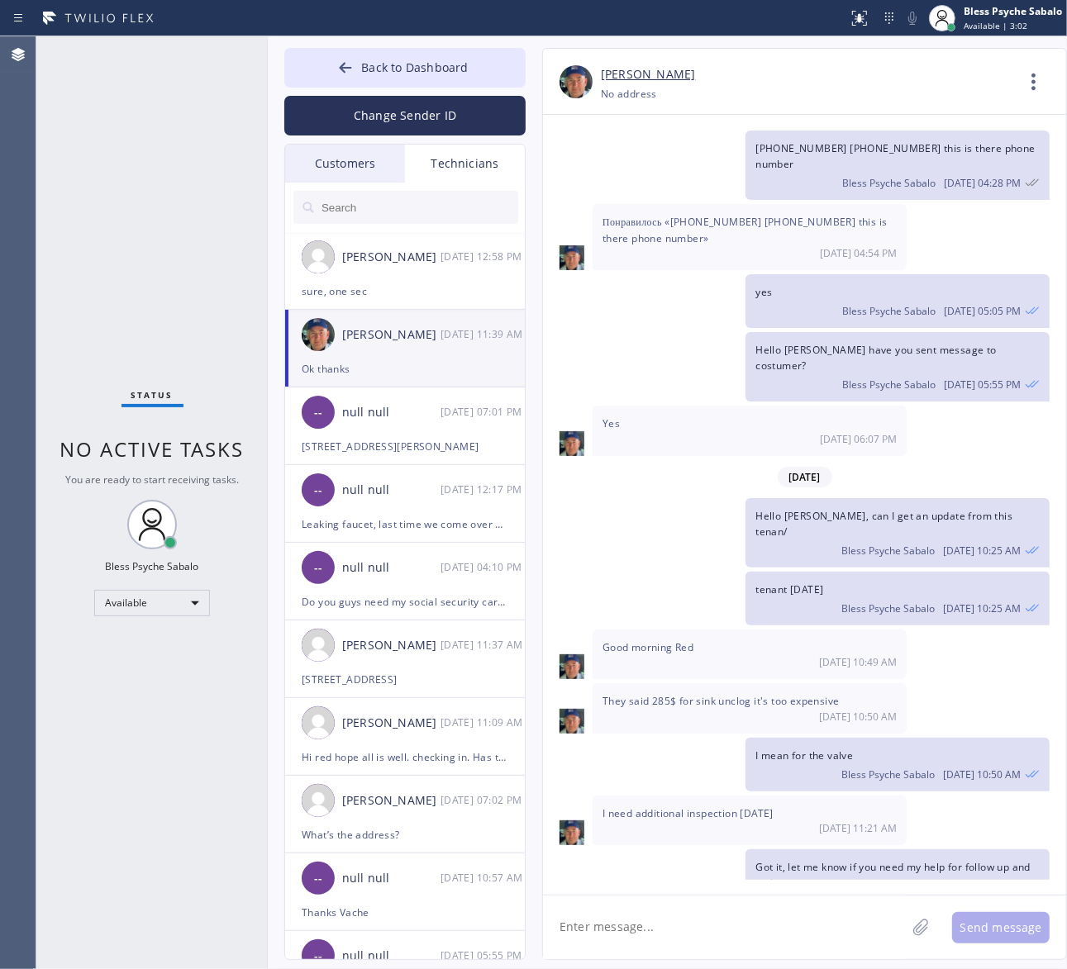
click at [482, 186] on div at bounding box center [405, 208] width 241 height 50
click at [322, 168] on div "Customers" at bounding box center [345, 164] width 120 height 38
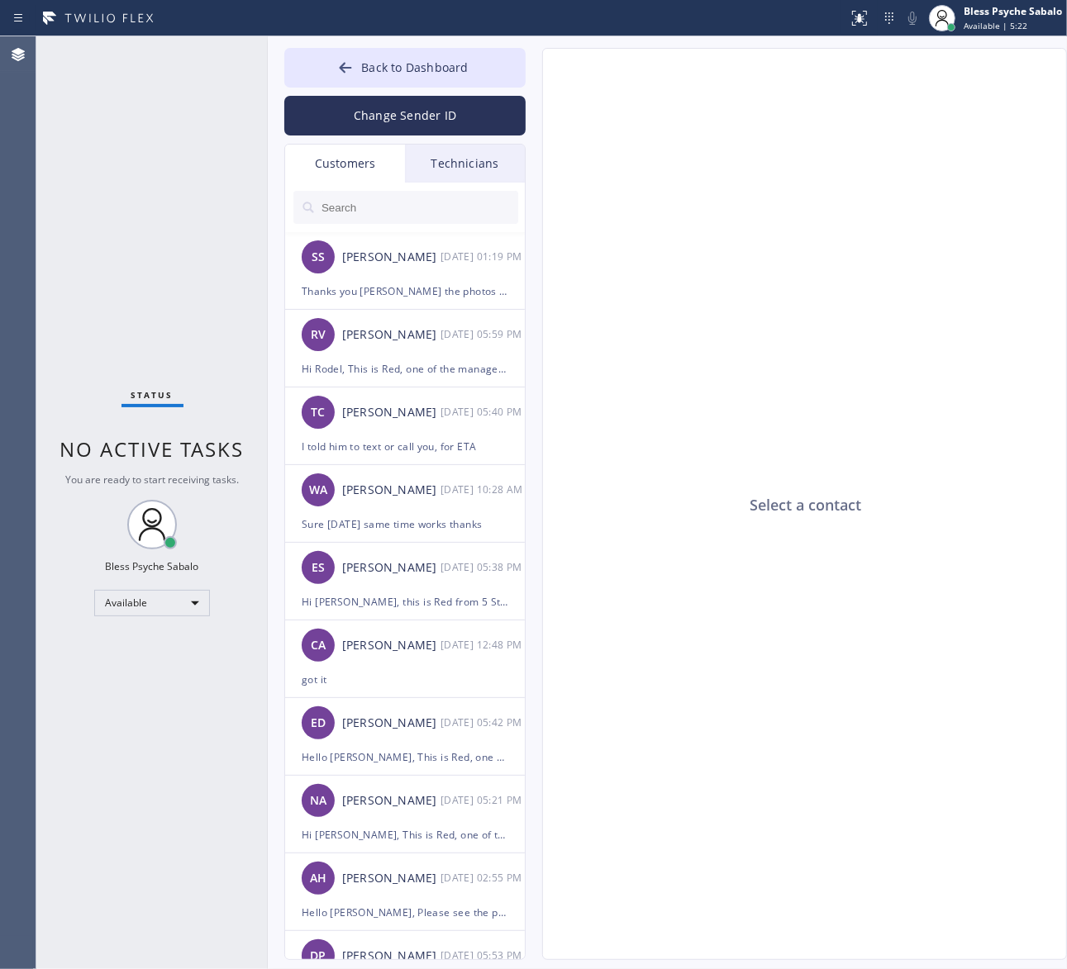
drag, startPoint x: 717, startPoint y: 322, endPoint x: 688, endPoint y: 209, distance: 116.8
click at [717, 322] on div "Select a contact" at bounding box center [805, 505] width 525 height 912
drag, startPoint x: 449, startPoint y: 159, endPoint x: 378, endPoint y: 103, distance: 90.1
click at [449, 159] on div "Technicians" at bounding box center [465, 164] width 120 height 38
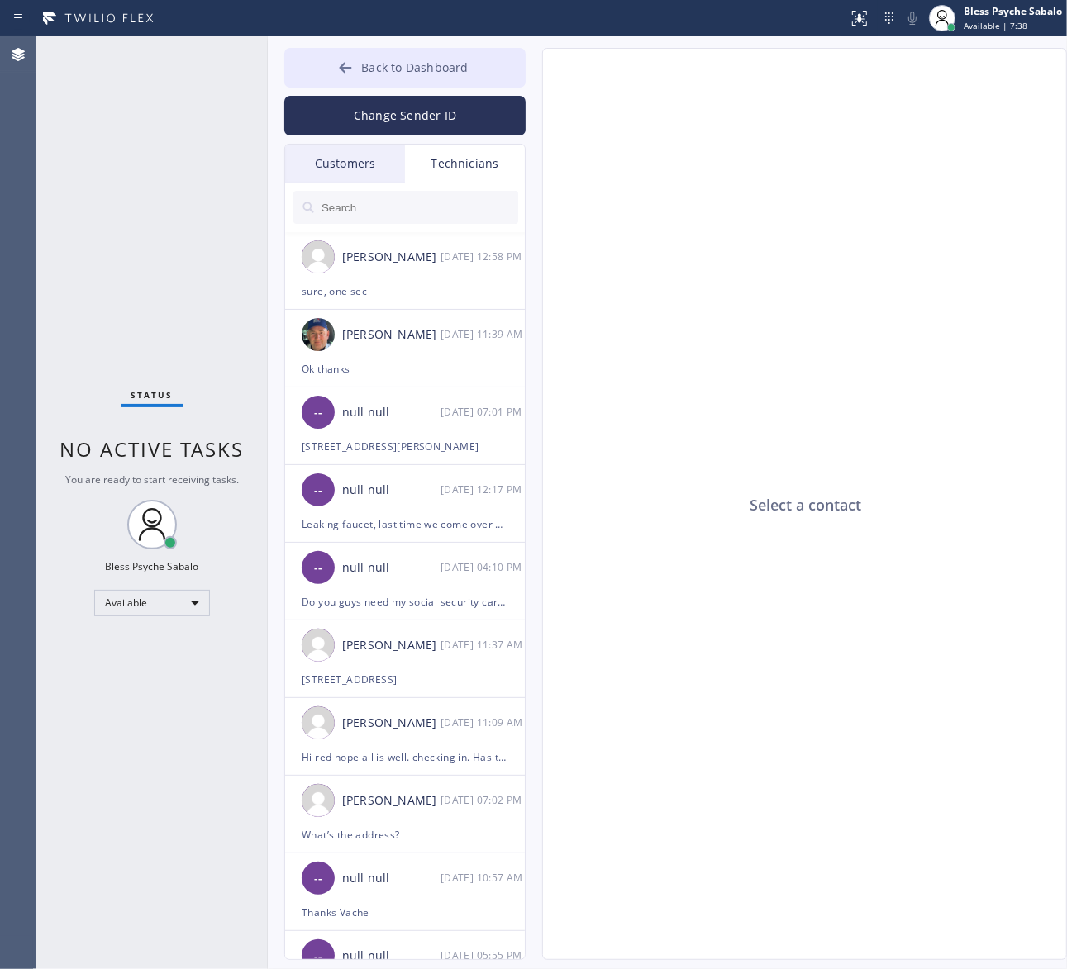
click at [386, 63] on span "Back to Dashboard" at bounding box center [414, 67] width 107 height 16
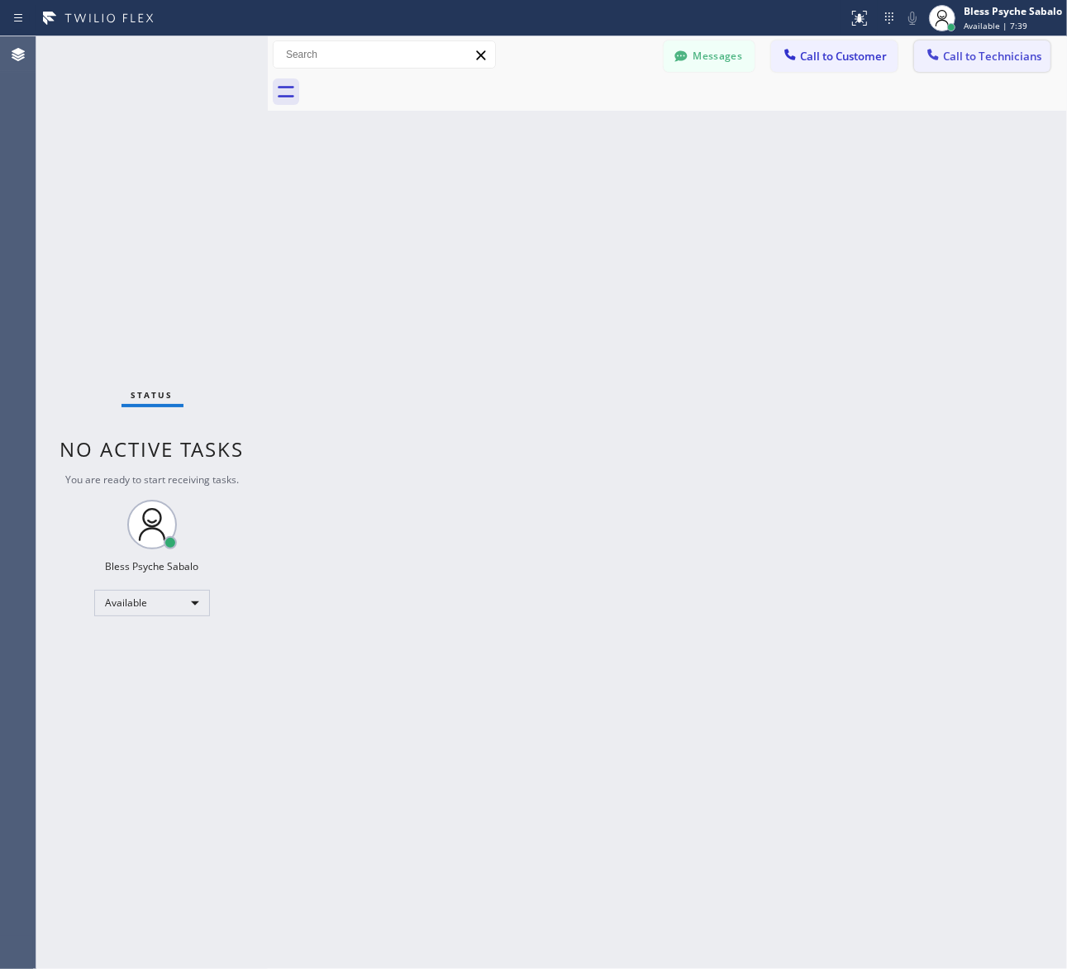
click at [976, 66] on button "Call to Technicians" at bounding box center [982, 55] width 136 height 31
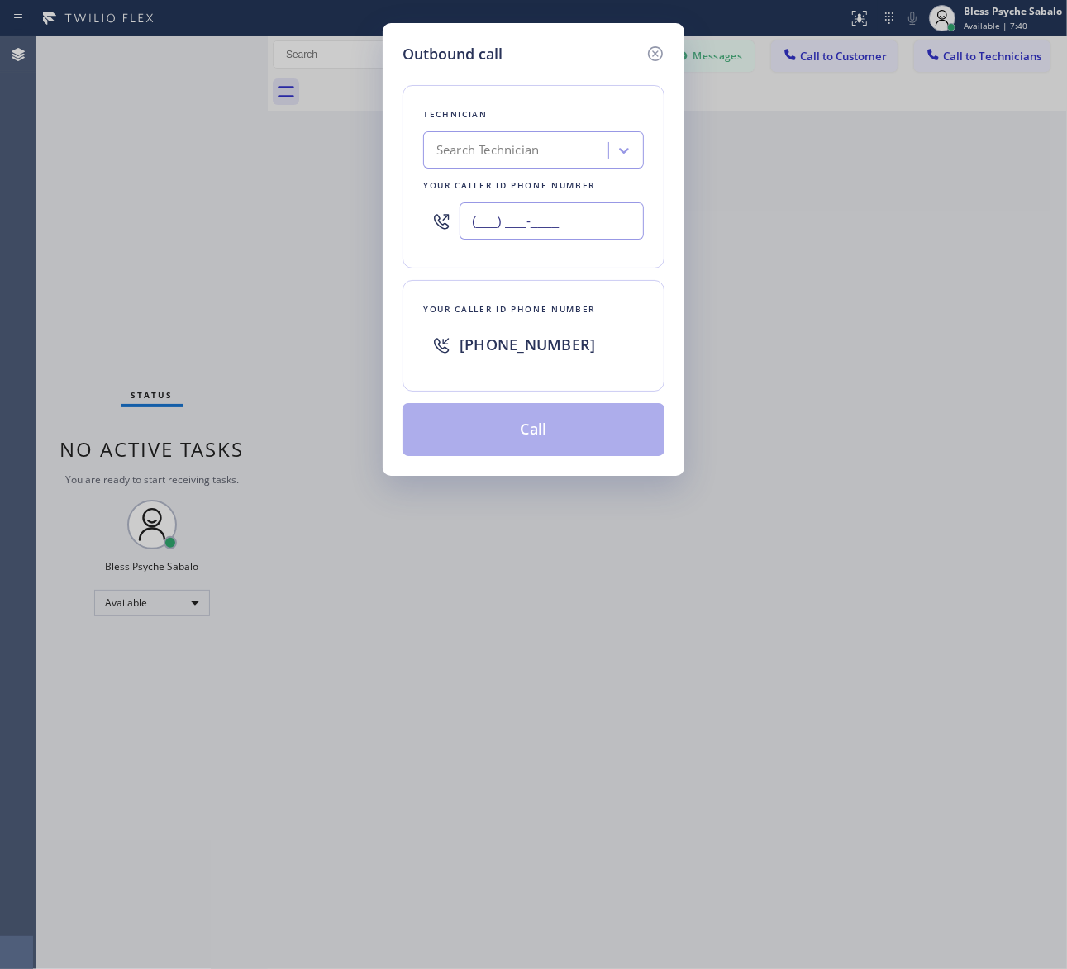
click at [548, 207] on input "(___) ___-____" at bounding box center [551, 220] width 184 height 37
paste input "800) 818-2397"
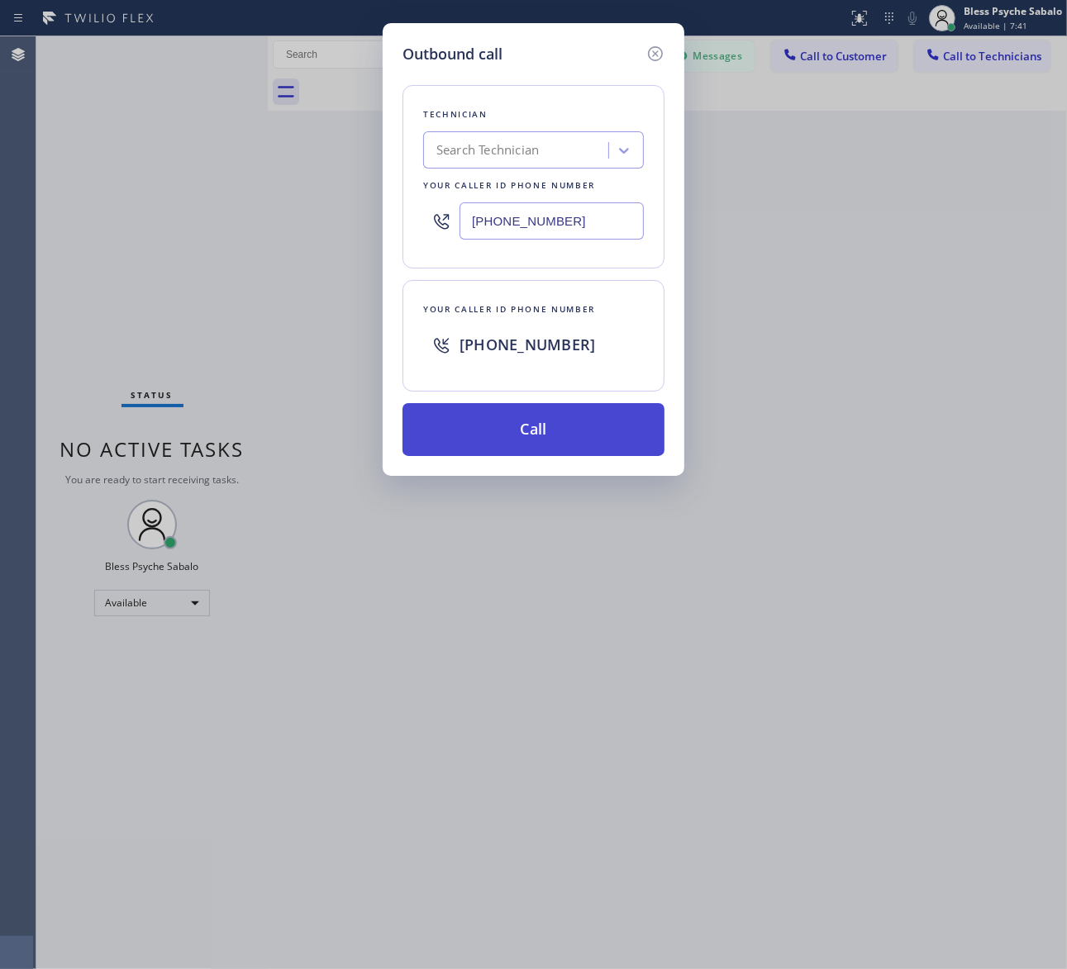
click at [567, 420] on button "Call" at bounding box center [533, 429] width 262 height 53
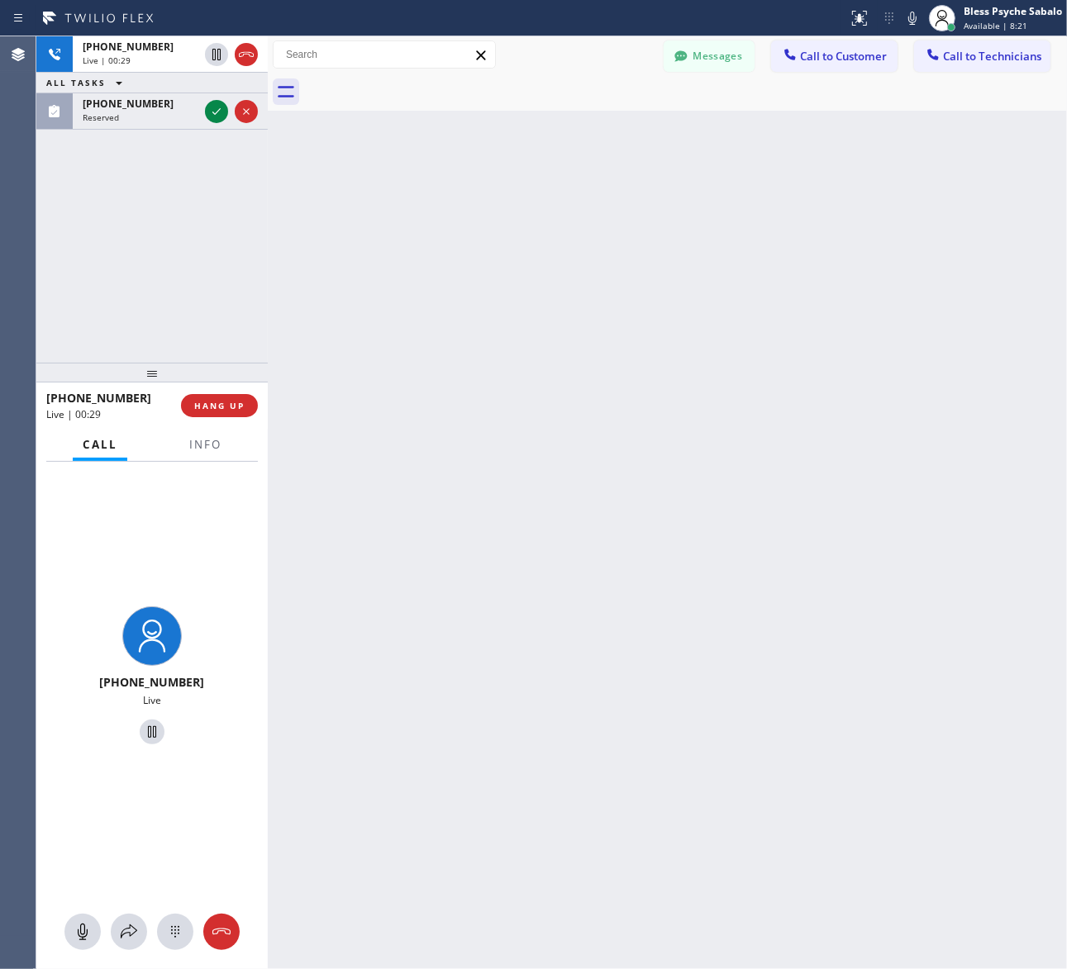
click at [402, 473] on div "Back to Dashboard Change Sender ID Customers Technicians SS [PERSON_NAME] [DATE…" at bounding box center [667, 502] width 799 height 933
click at [131, 114] on div "Reserved" at bounding box center [141, 118] width 116 height 12
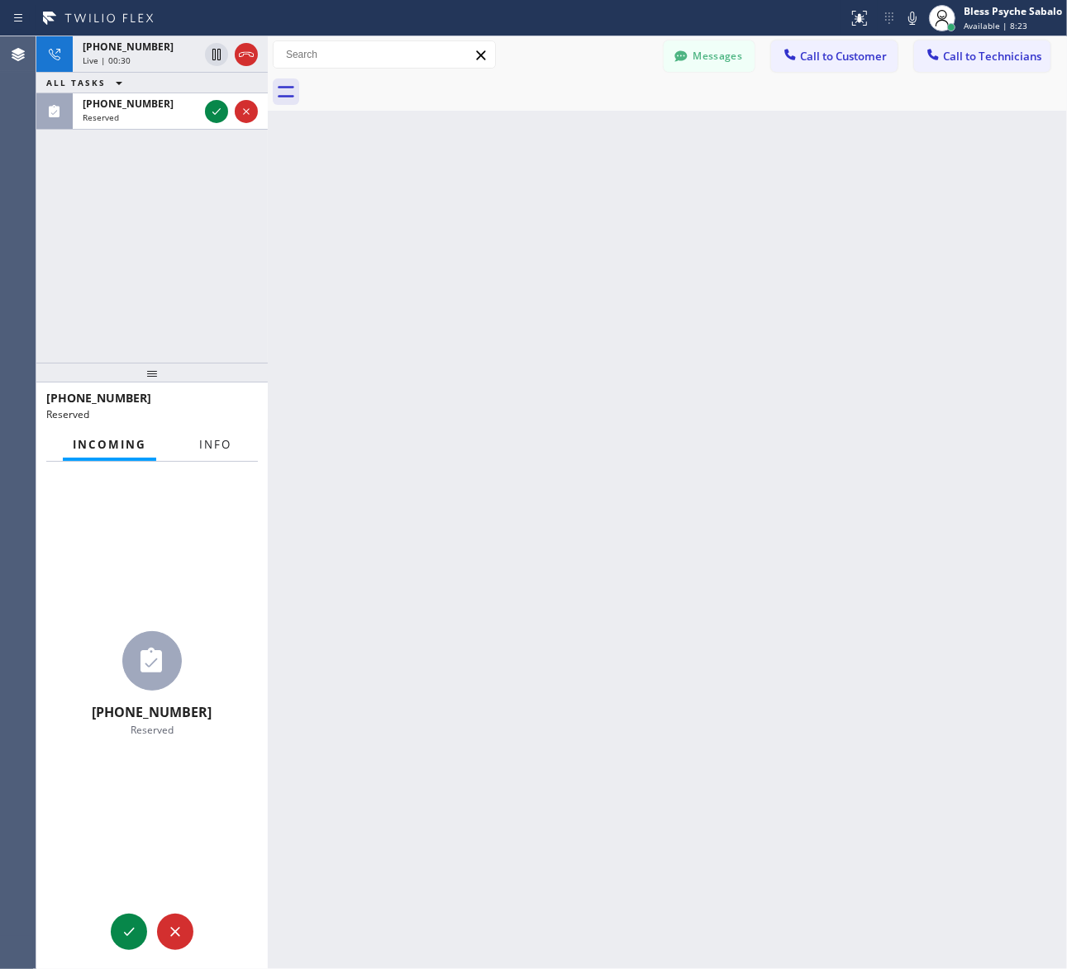
click at [204, 448] on span "Info" at bounding box center [215, 444] width 32 height 15
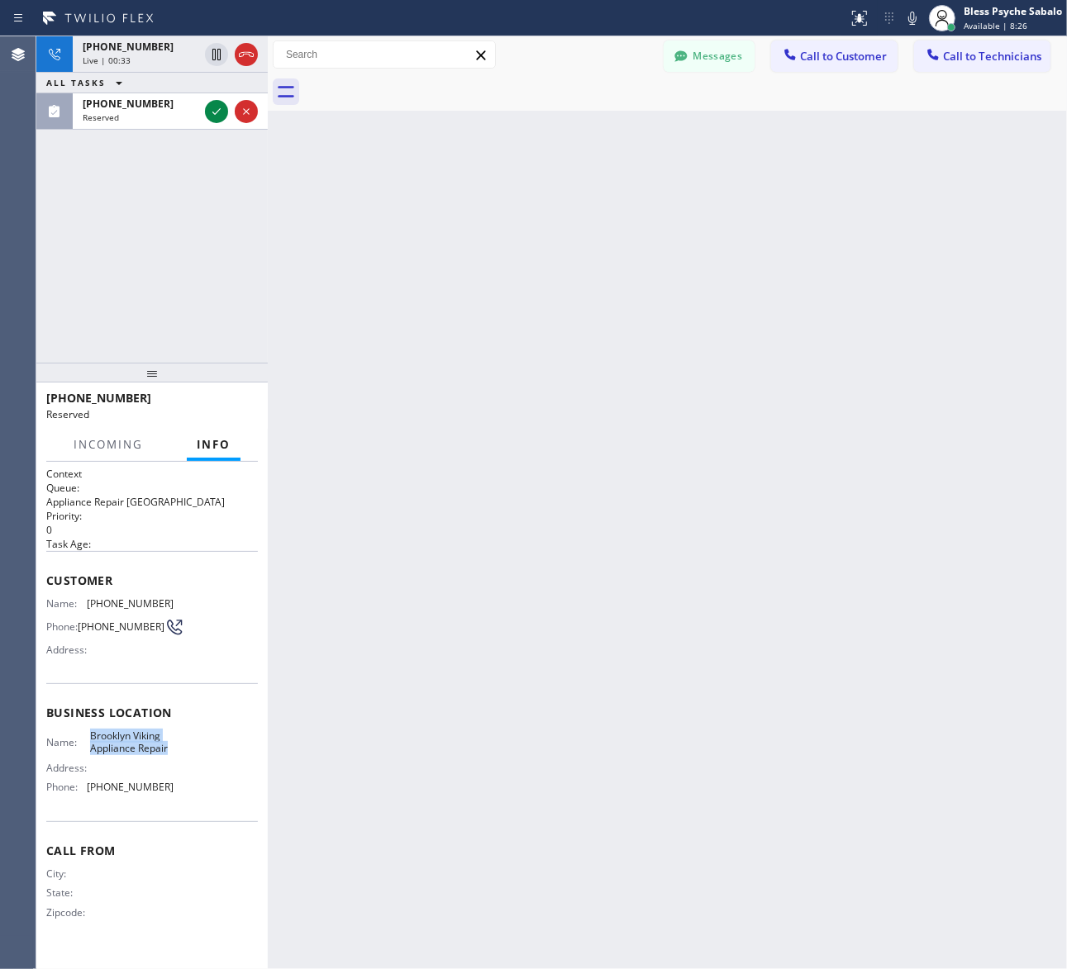
drag, startPoint x: 155, startPoint y: 745, endPoint x: 85, endPoint y: 737, distance: 69.9
click at [85, 737] on div "Name: Brooklyn Viking Appliance Repair Address: Phone: [PHONE_NUMBER]" at bounding box center [152, 765] width 212 height 71
click at [585, 269] on div "Back to Dashboard Change Sender ID Customers Technicians SS [PERSON_NAME] [DATE…" at bounding box center [667, 502] width 799 height 933
click at [244, 55] on icon at bounding box center [246, 55] width 20 height 20
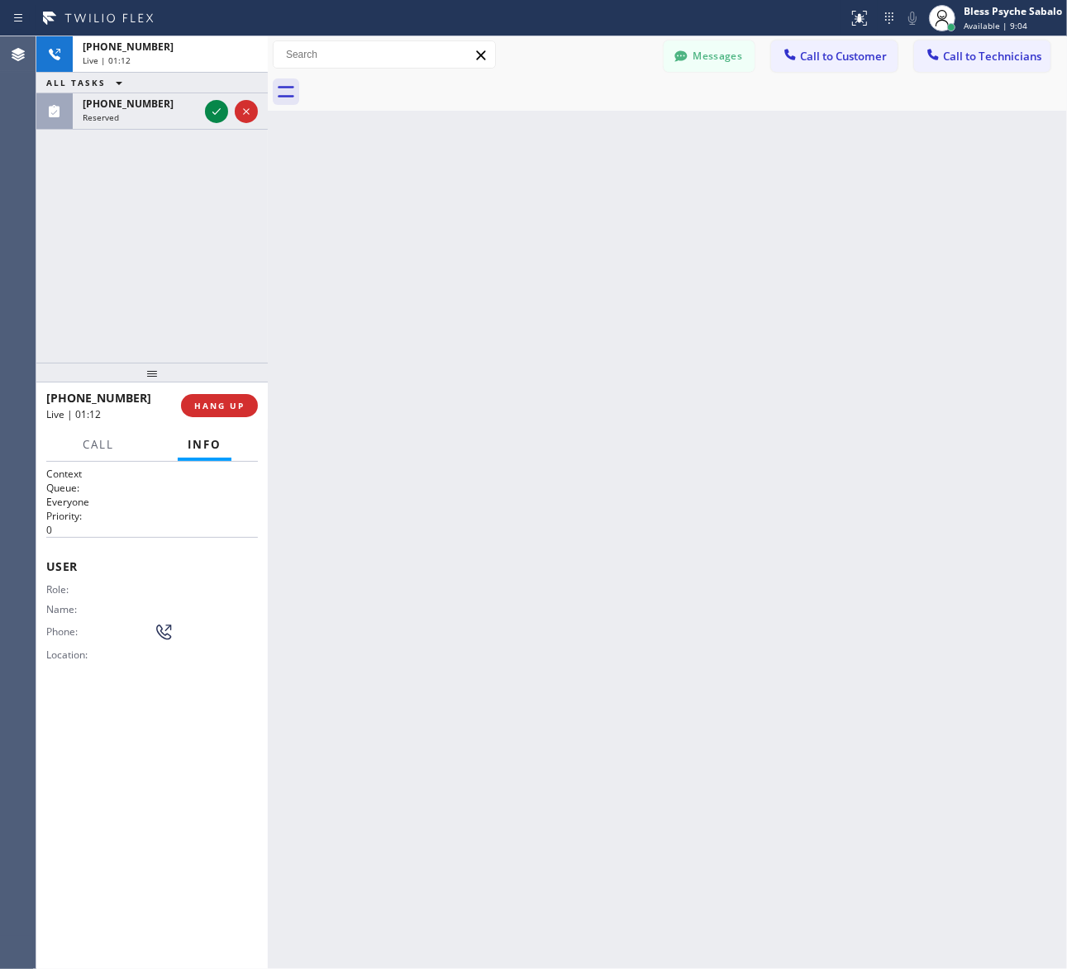
click at [316, 163] on div "Back to Dashboard Change Sender ID Customers Technicians SS [PERSON_NAME] [DATE…" at bounding box center [667, 502] width 799 height 933
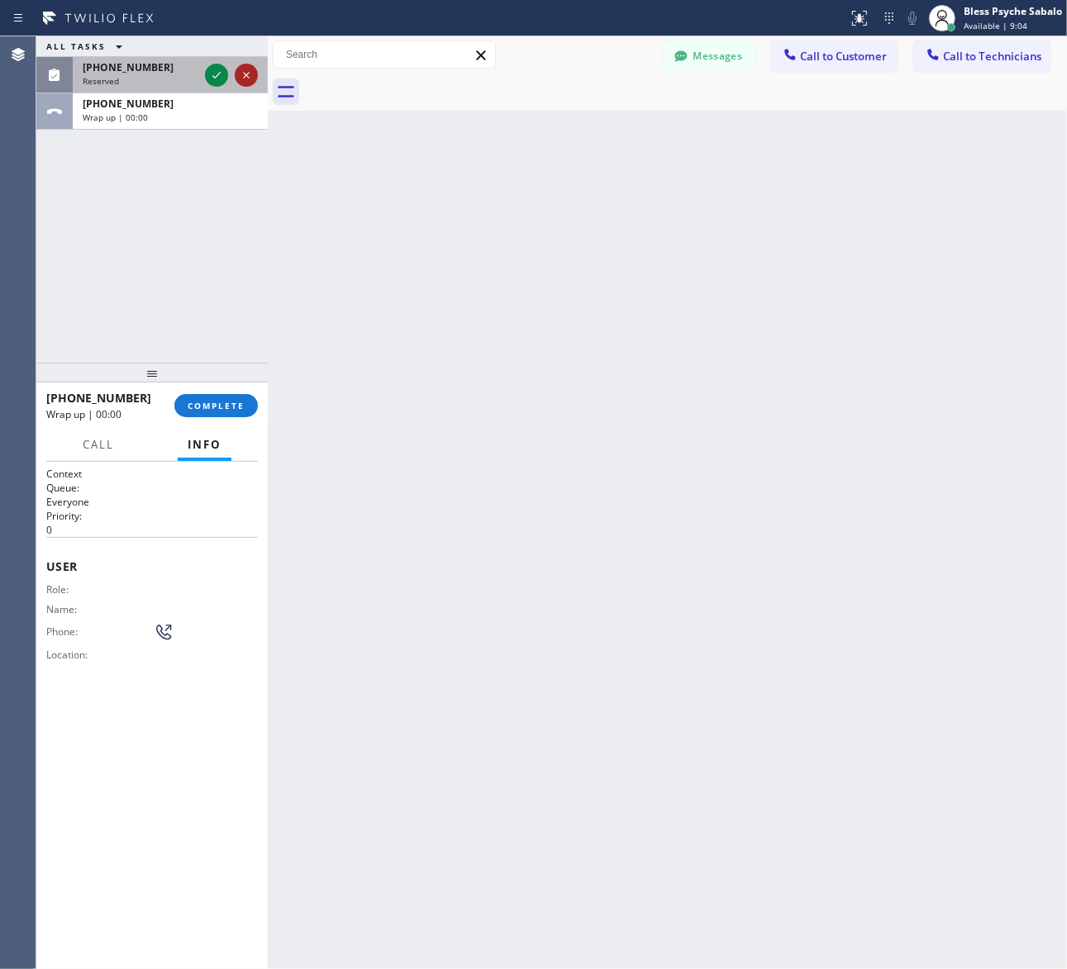
click at [241, 85] on icon at bounding box center [246, 75] width 20 height 20
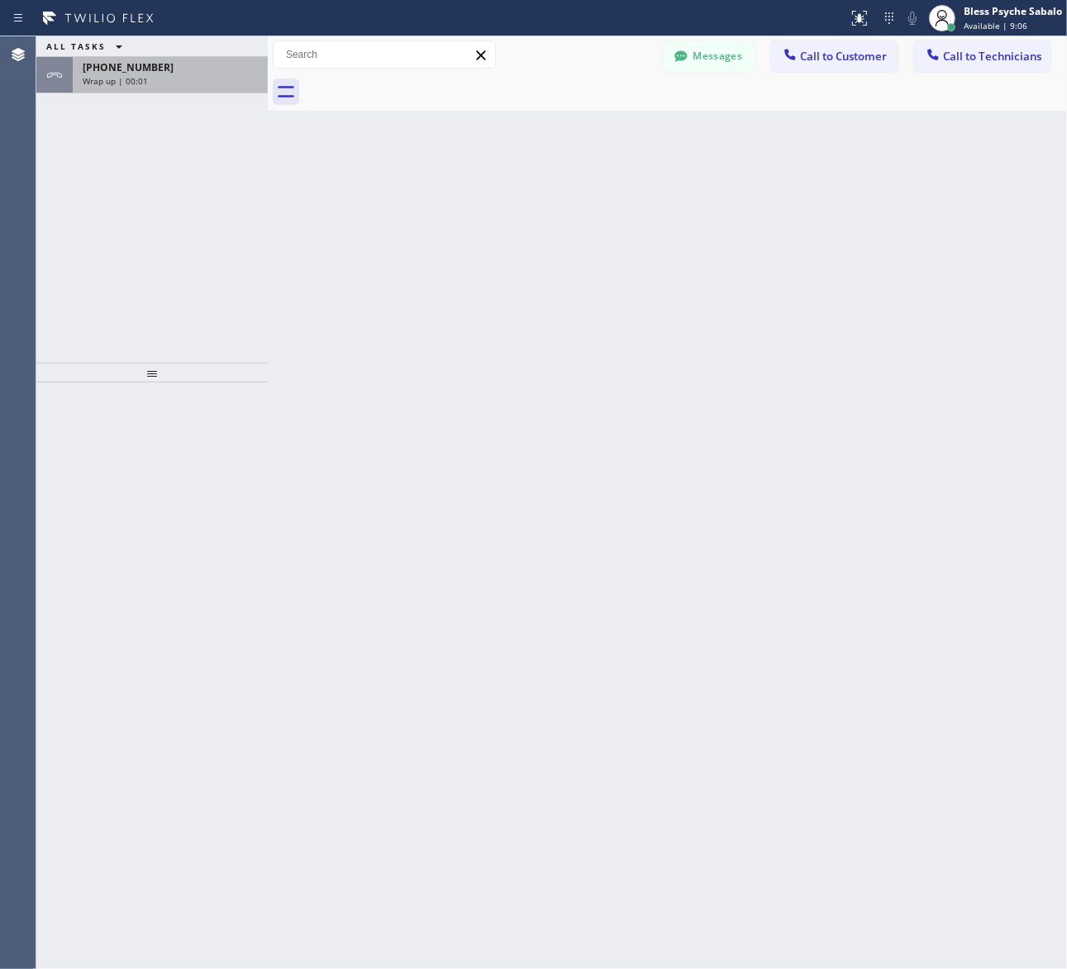
click at [145, 67] on span "[PHONE_NUMBER]" at bounding box center [128, 67] width 91 height 14
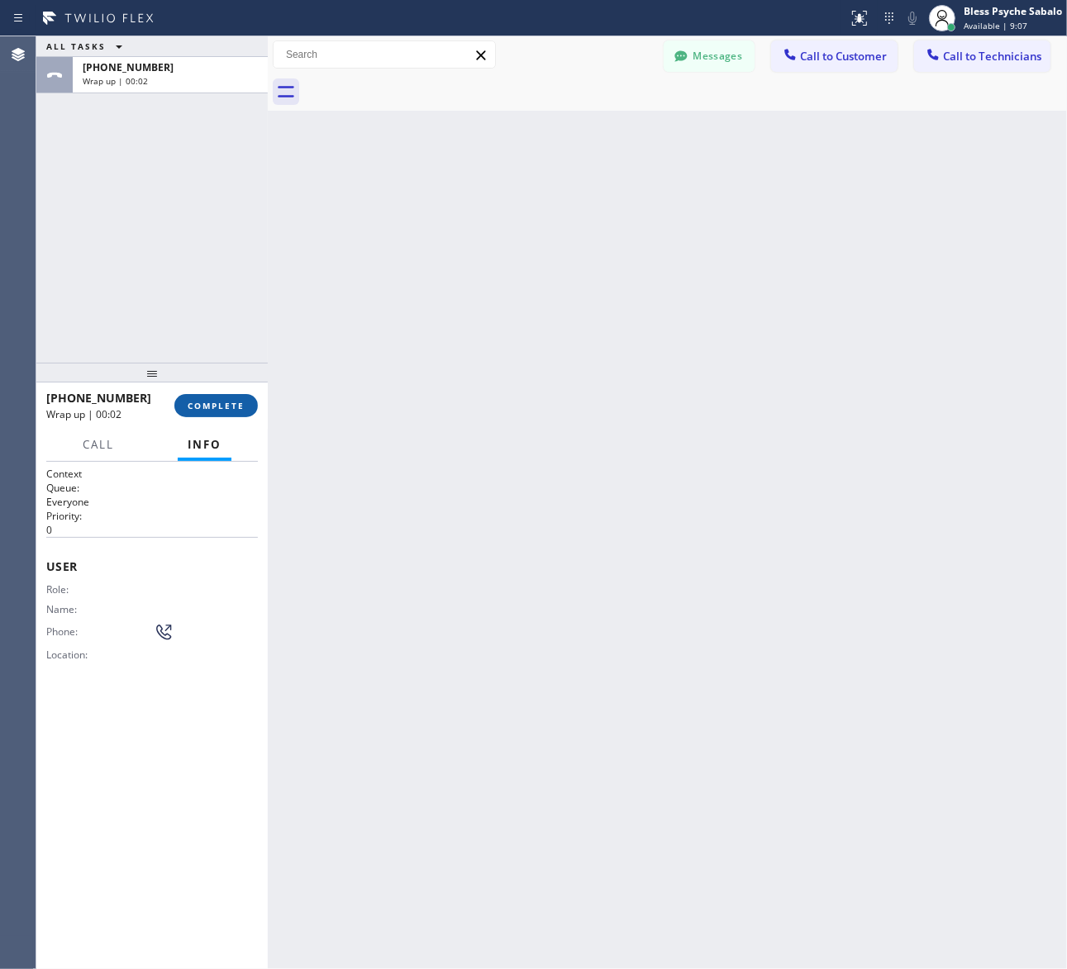
drag, startPoint x: 221, startPoint y: 397, endPoint x: 221, endPoint y: 407, distance: 9.1
click at [221, 406] on button "COMPLETE" at bounding box center [215, 405] width 83 height 23
click at [344, 343] on div "Back to Dashboard Change Sender ID Customers Technicians SS [PERSON_NAME] [DATE…" at bounding box center [667, 502] width 799 height 933
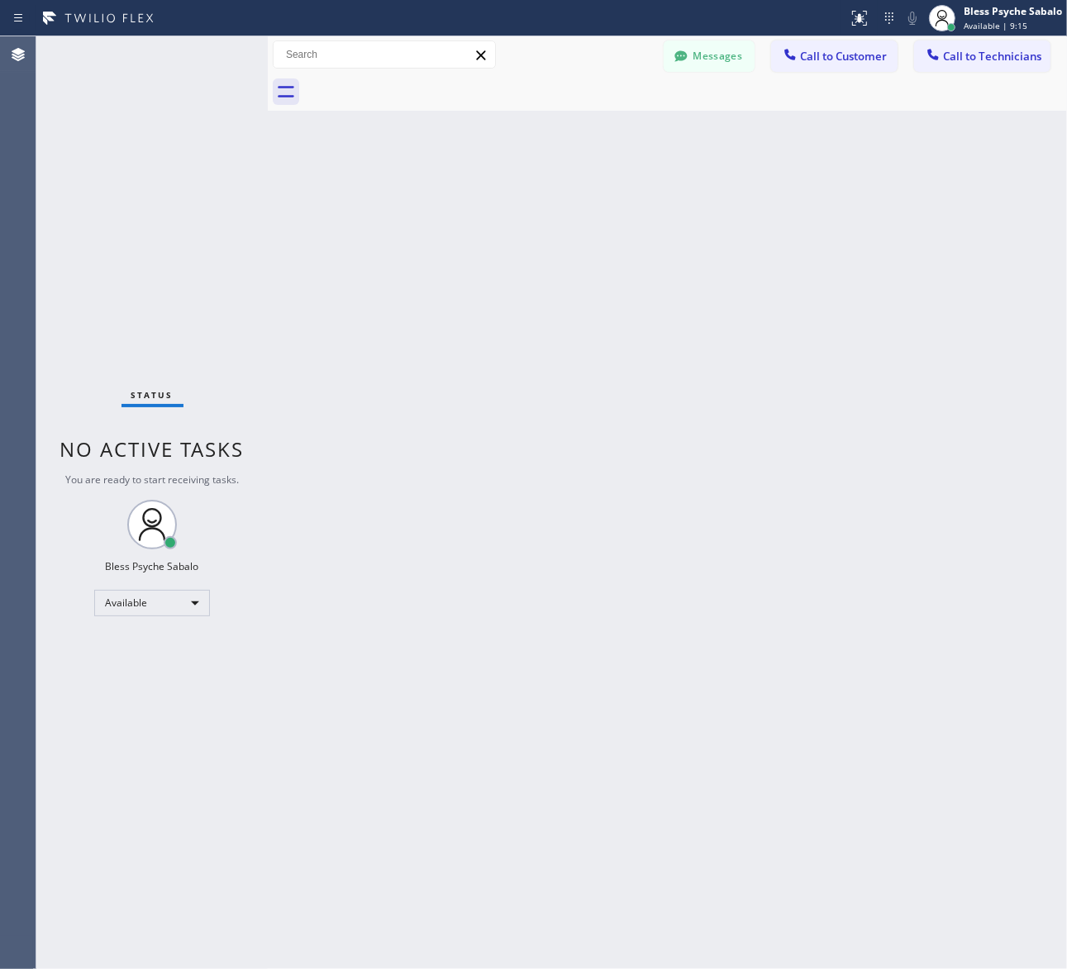
drag, startPoint x: 324, startPoint y: 502, endPoint x: 318, endPoint y: 485, distance: 18.3
click at [327, 506] on div "Back to Dashboard Change Sender ID Customers Technicians SS [PERSON_NAME] [DATE…" at bounding box center [667, 502] width 799 height 933
click at [329, 469] on div "Back to Dashboard Change Sender ID Customers Technicians SS [PERSON_NAME] [DATE…" at bounding box center [667, 502] width 799 height 933
click at [944, 55] on span "Call to Technicians" at bounding box center [992, 56] width 98 height 15
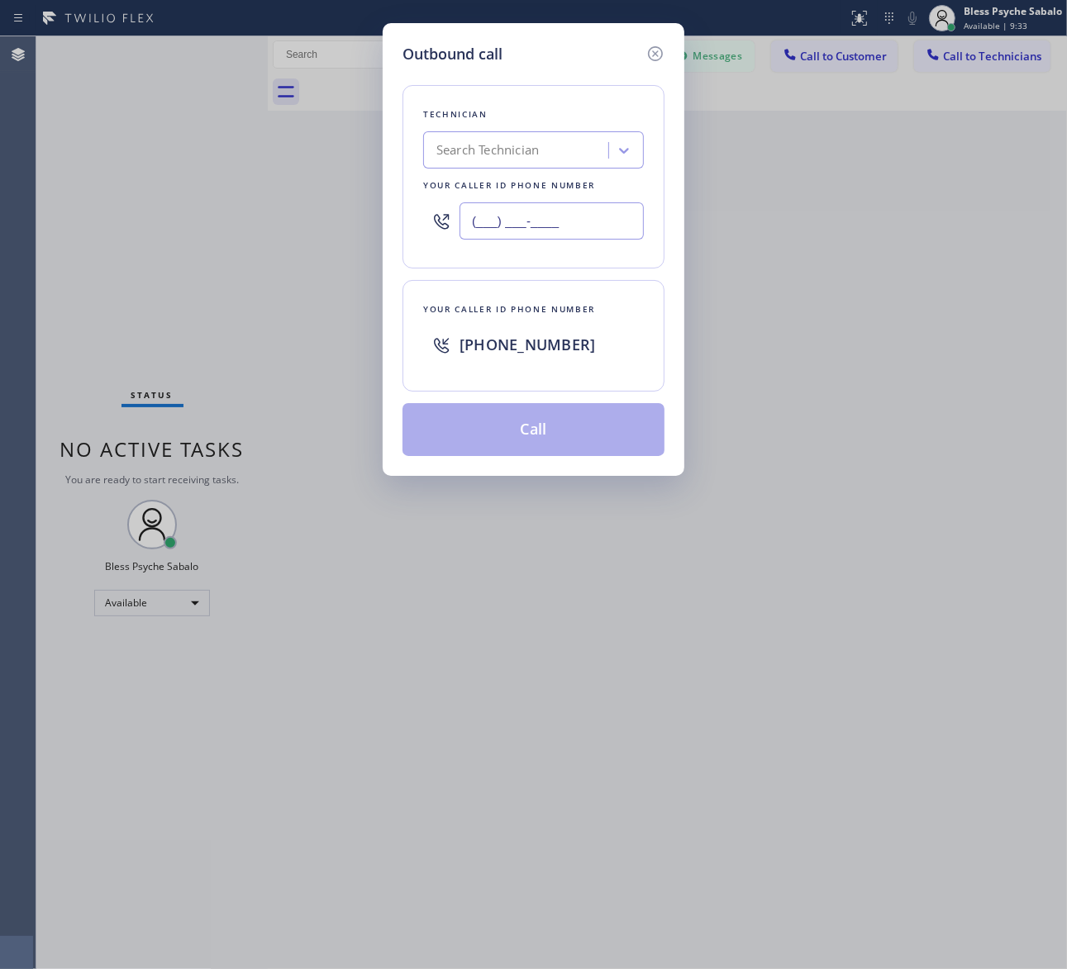
click at [537, 228] on input "(___) ___-____" at bounding box center [551, 220] width 184 height 37
paste input "323) 422-7485"
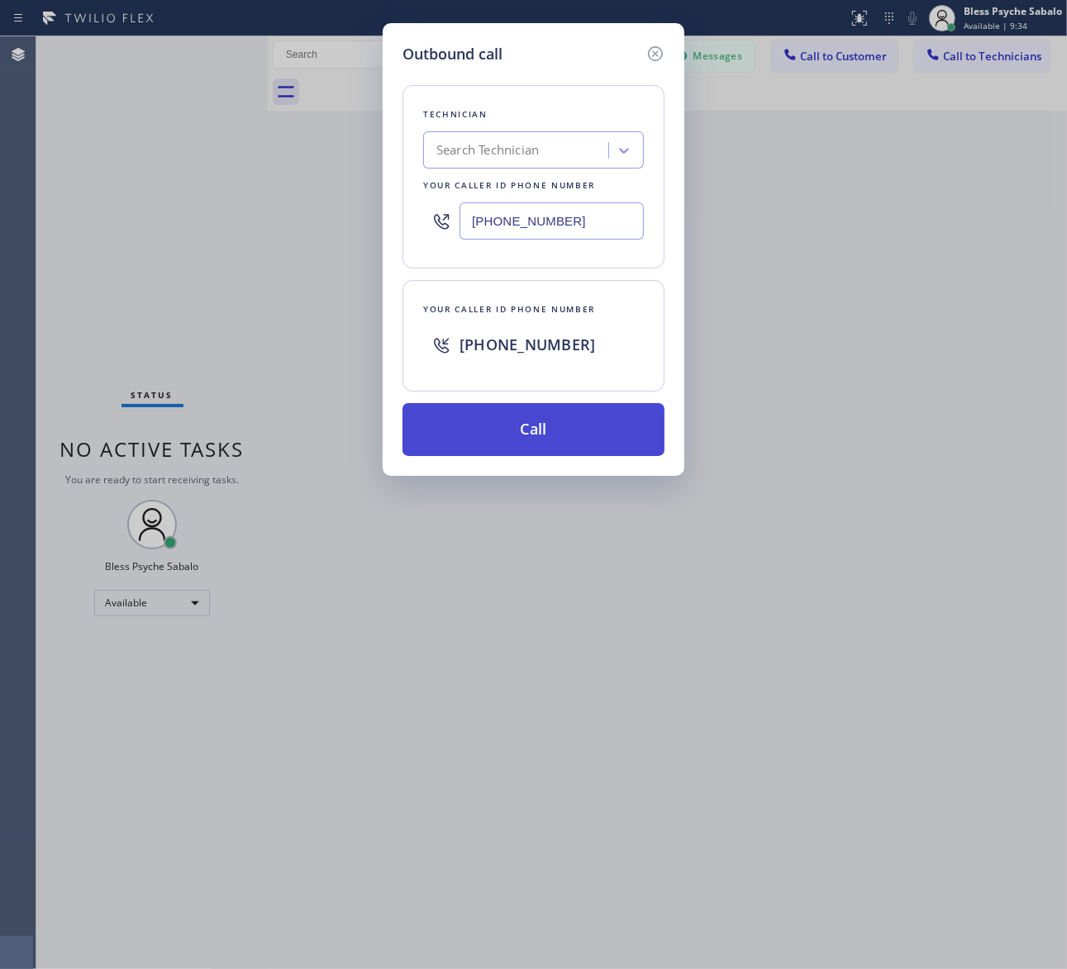
click at [578, 434] on button "Call" at bounding box center [533, 429] width 262 height 53
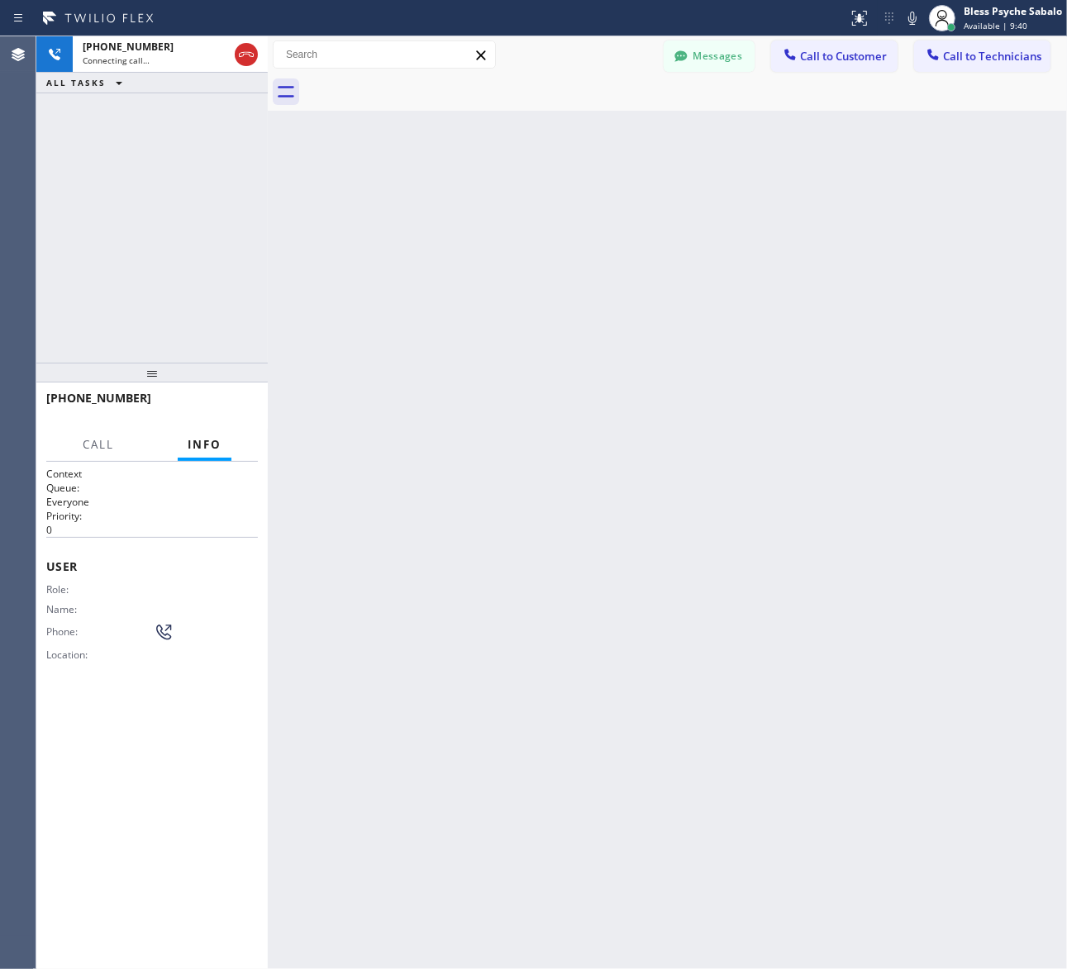
click at [345, 176] on div "Back to Dashboard Change Sender ID Customers Technicians SS [PERSON_NAME] [DATE…" at bounding box center [667, 502] width 799 height 933
click at [435, 238] on div "Back to Dashboard Change Sender ID Customers Technicians SS [PERSON_NAME] [DATE…" at bounding box center [667, 502] width 799 height 933
click at [354, 261] on div "Back to Dashboard Change Sender ID Customers Technicians SS [PERSON_NAME] [DATE…" at bounding box center [667, 502] width 799 height 933
click at [418, 321] on div "Back to Dashboard Change Sender ID Customers Technicians SS [PERSON_NAME] [DATE…" at bounding box center [667, 502] width 799 height 933
click at [224, 419] on div "[PHONE_NUMBER] Live | 00:04 HANG UP" at bounding box center [152, 405] width 212 height 43
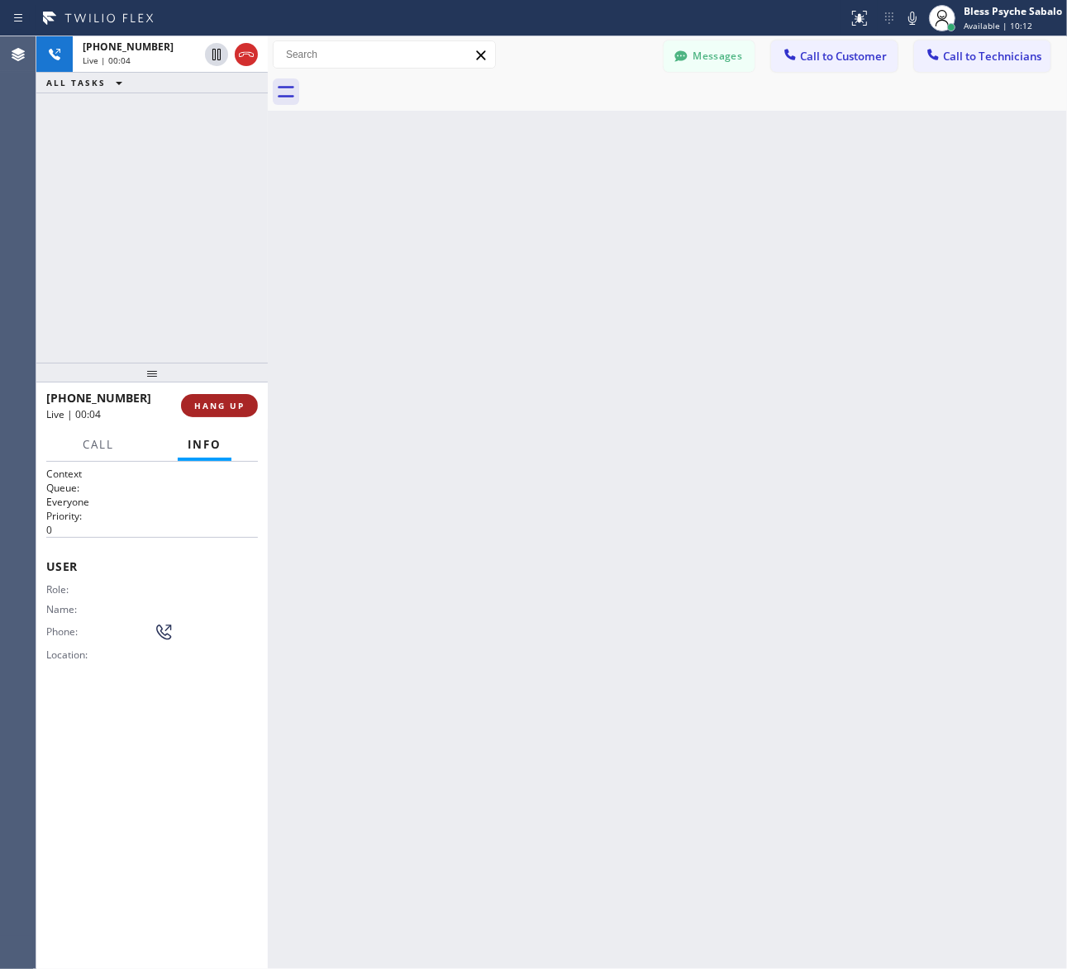
click at [223, 414] on button "HANG UP" at bounding box center [219, 405] width 77 height 23
click at [364, 393] on div "Back to Dashboard Change Sender ID Customers Technicians SS [PERSON_NAME] [DATE…" at bounding box center [667, 502] width 799 height 933
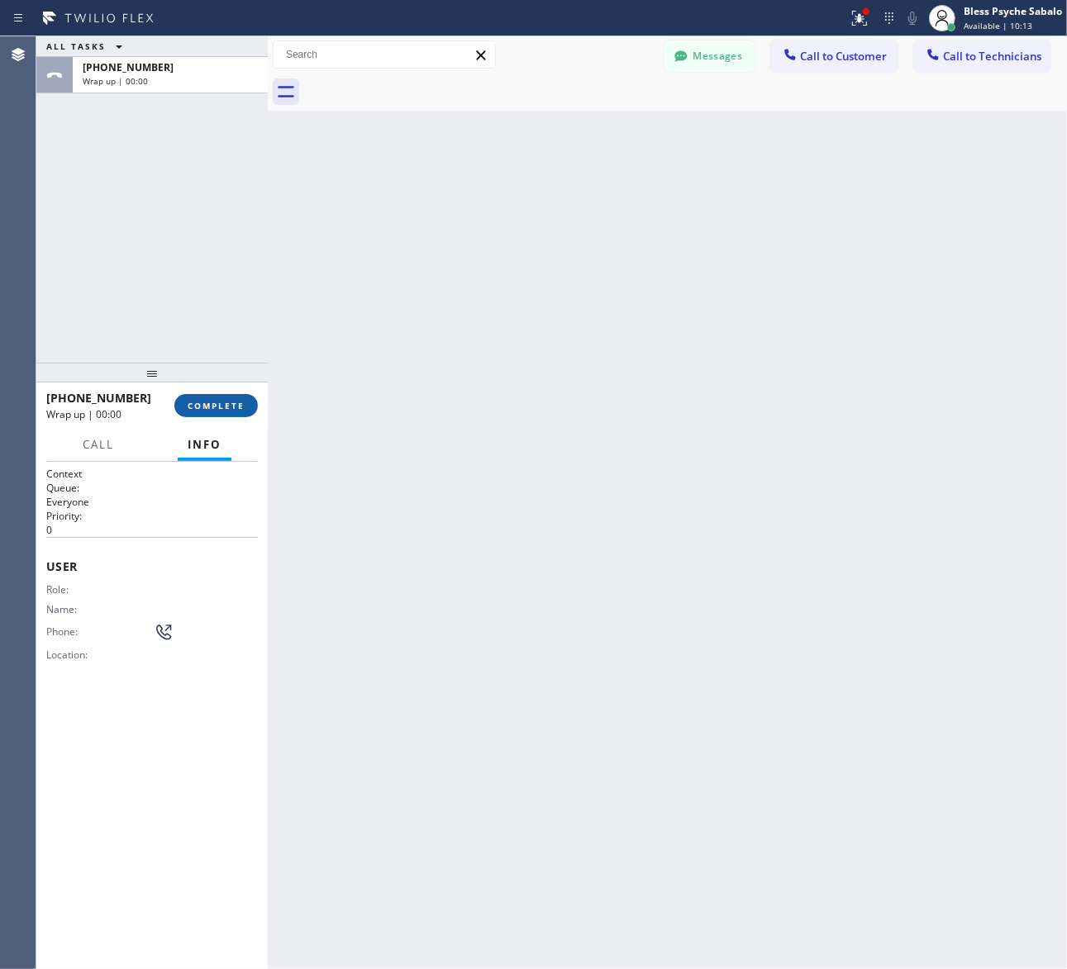
click at [179, 407] on button "COMPLETE" at bounding box center [215, 405] width 83 height 23
click at [296, 399] on div "Back to Dashboard Change Sender ID Customers Technicians SS [PERSON_NAME] [DATE…" at bounding box center [667, 502] width 799 height 933
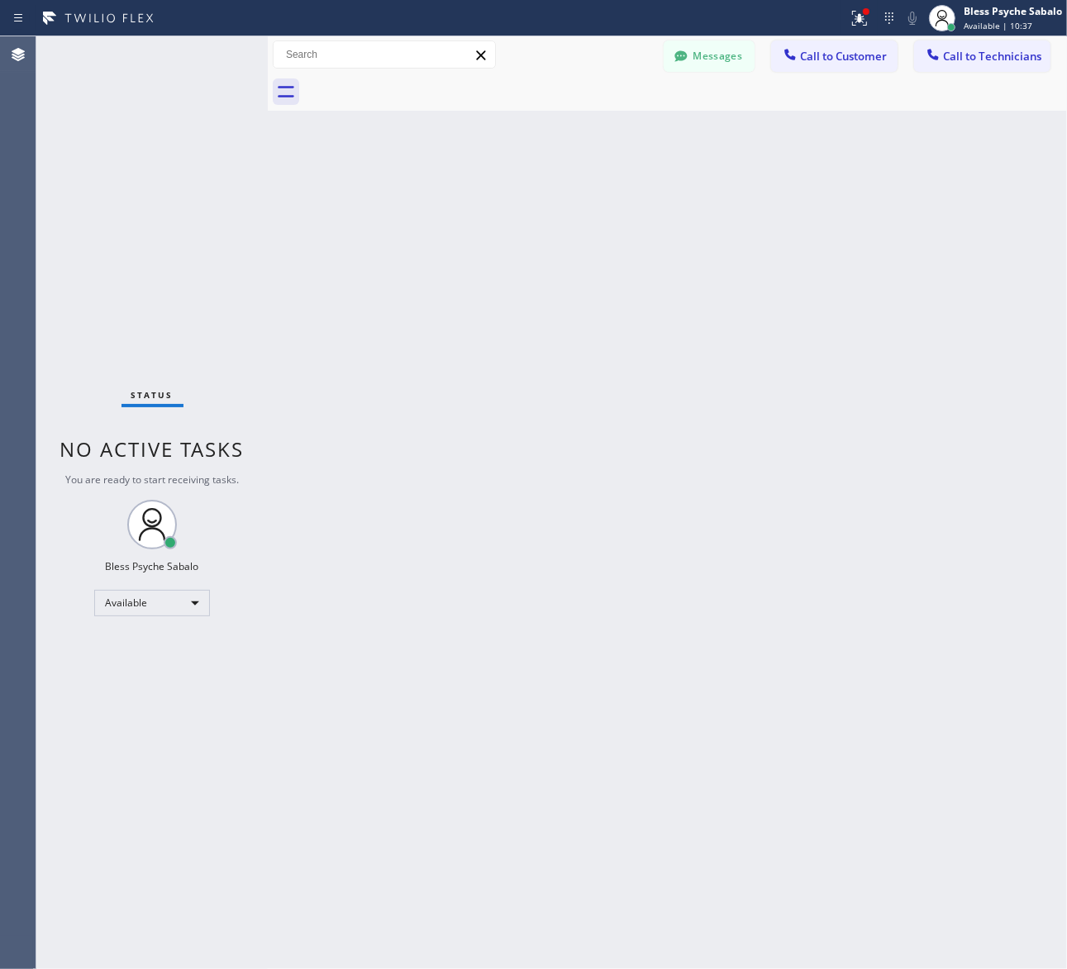
click at [415, 271] on div "Back to Dashboard Change Sender ID Customers Technicians SS [PERSON_NAME] [DATE…" at bounding box center [667, 502] width 799 height 933
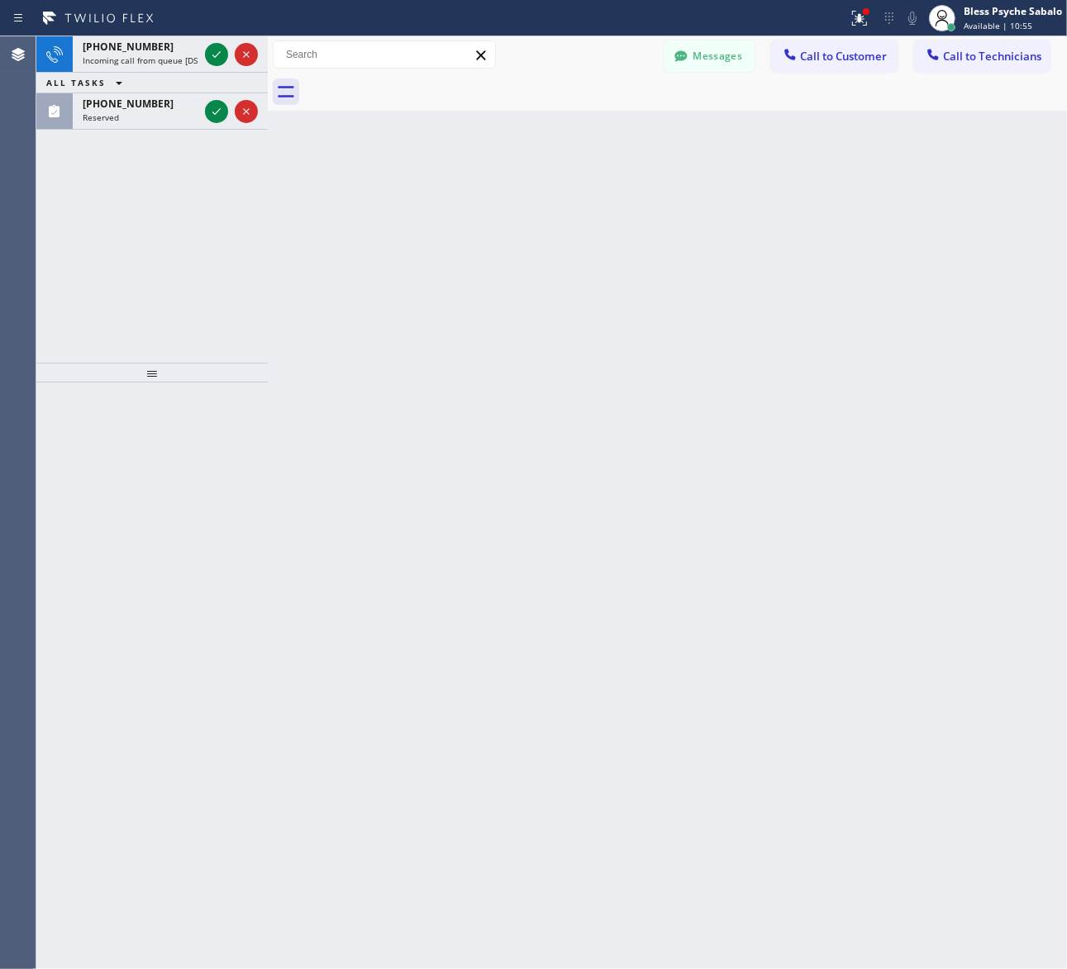
click at [387, 233] on div "Back to Dashboard Change Sender ID Customers Technicians SS [PERSON_NAME] [DATE…" at bounding box center [667, 502] width 799 height 933
click at [155, 48] on div "[PHONE_NUMBER]" at bounding box center [141, 47] width 116 height 14
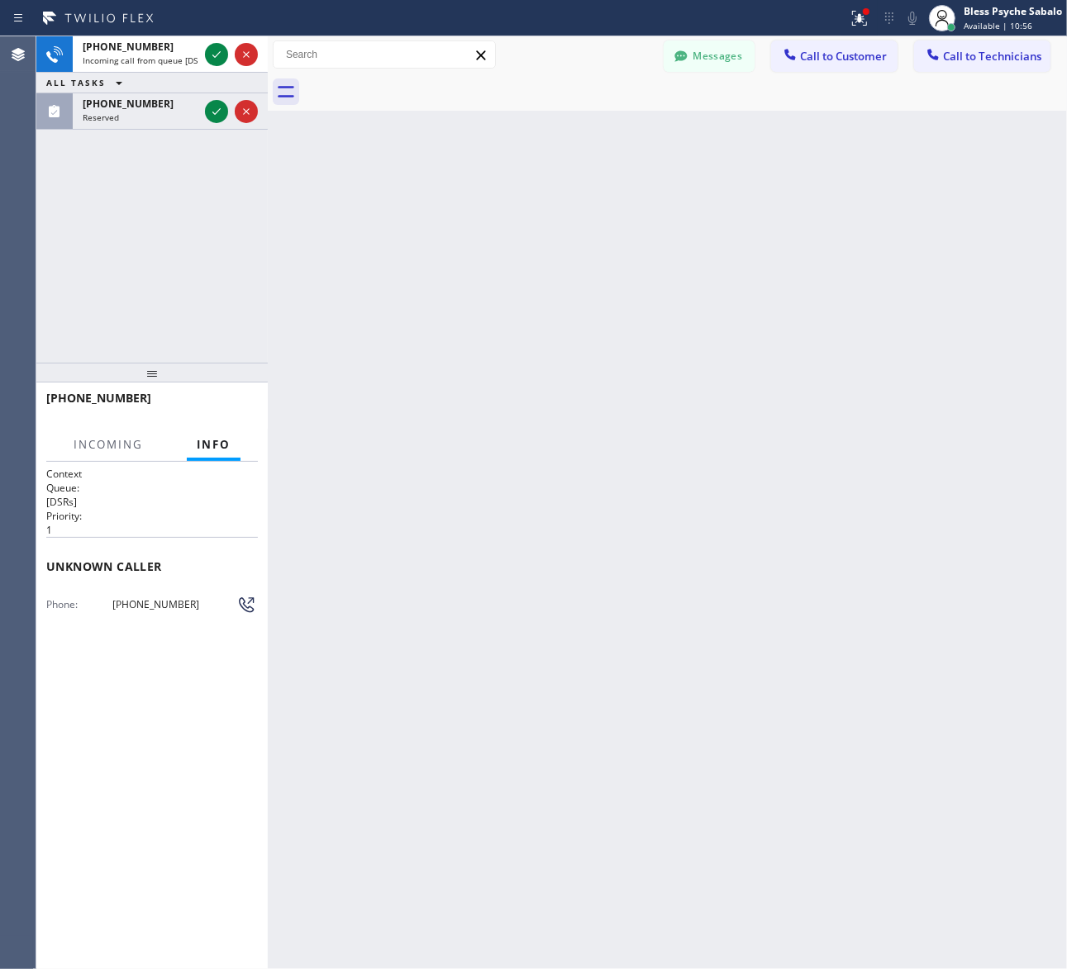
click at [228, 444] on span "Info" at bounding box center [214, 444] width 34 height 15
click at [105, 435] on button "Incoming" at bounding box center [108, 445] width 89 height 32
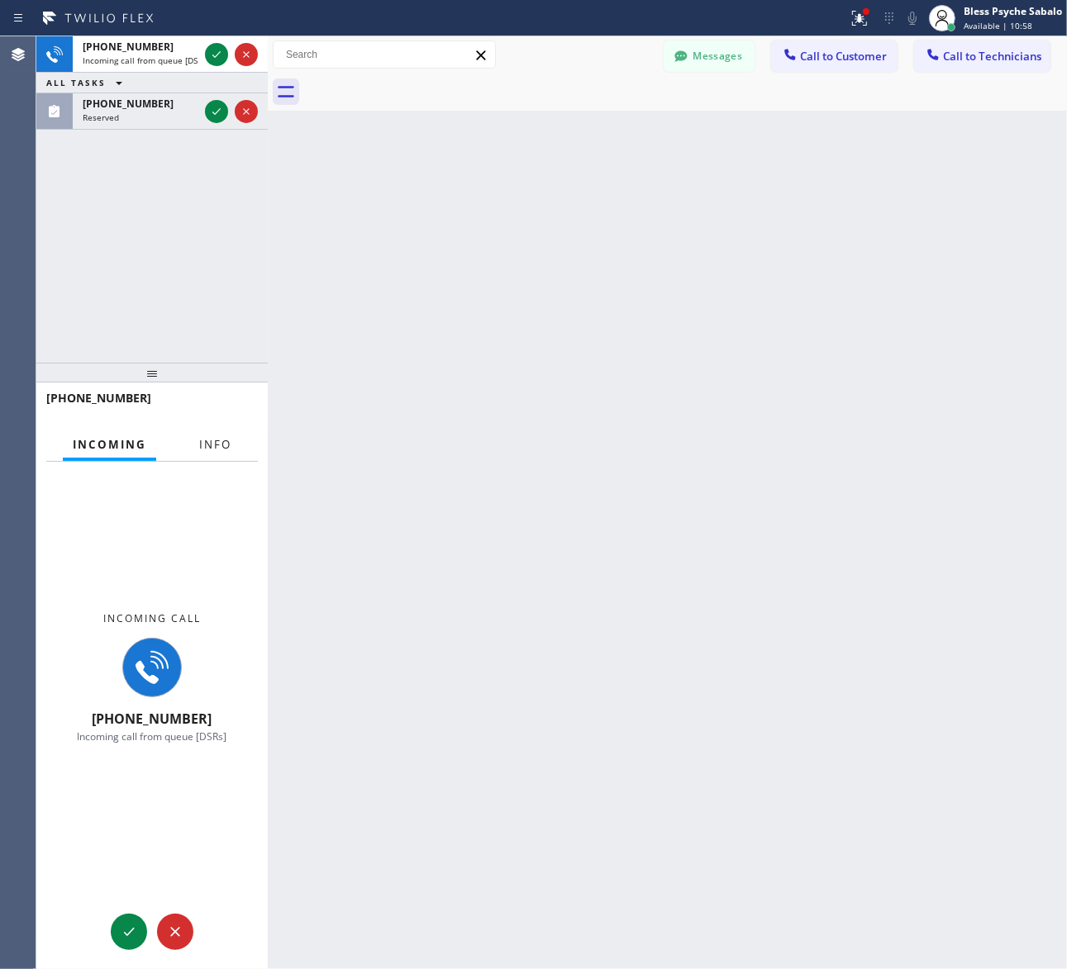
click at [207, 447] on span "Info" at bounding box center [215, 444] width 32 height 15
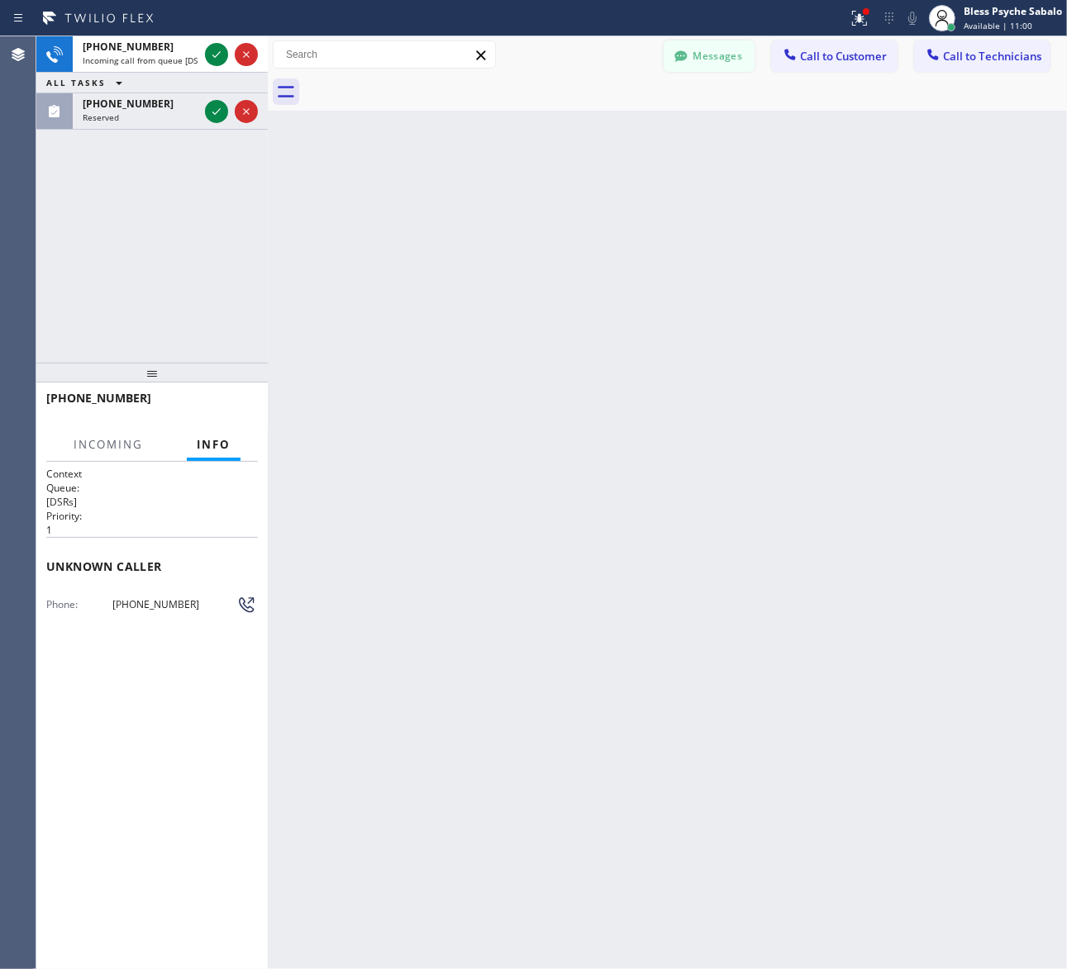
click at [698, 41] on button "Messages" at bounding box center [709, 55] width 91 height 31
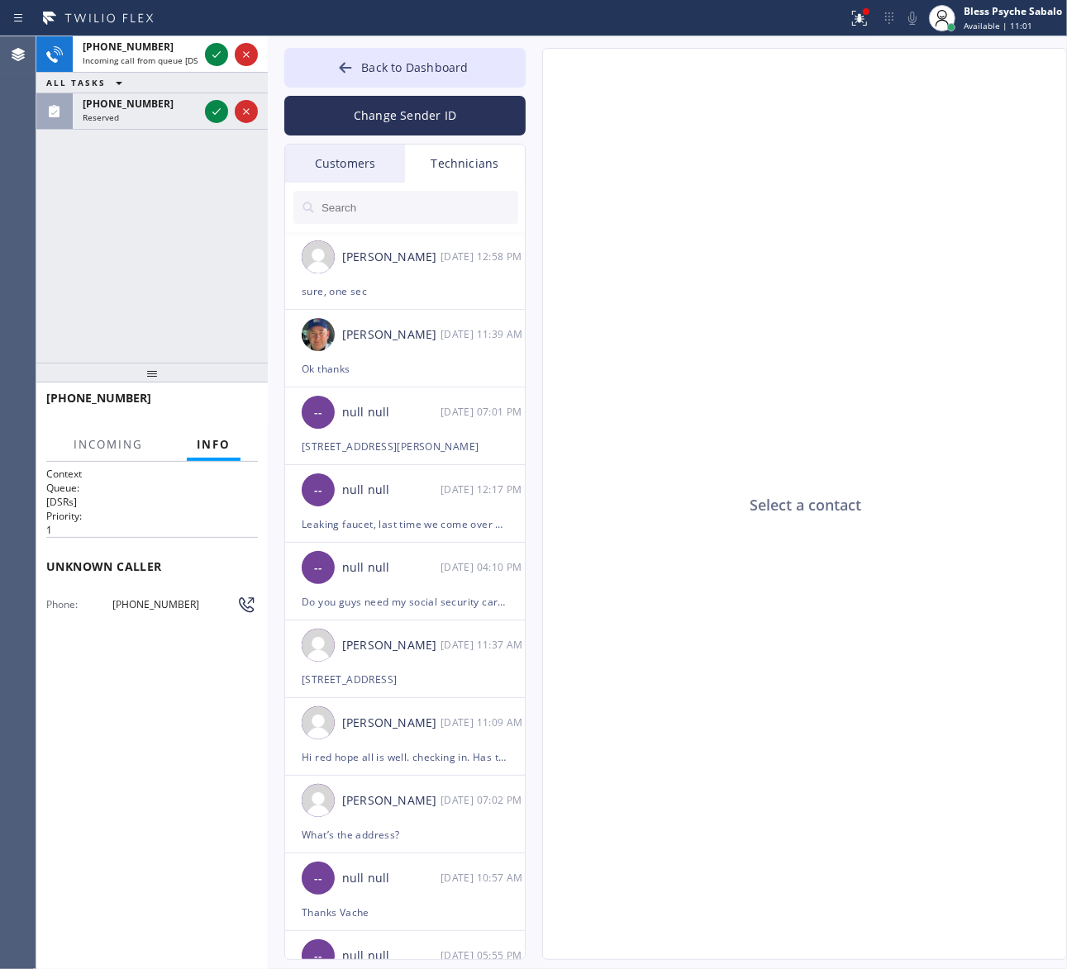
click at [484, 155] on div "Technicians" at bounding box center [465, 164] width 120 height 38
click at [370, 164] on div "Customers" at bounding box center [345, 164] width 120 height 38
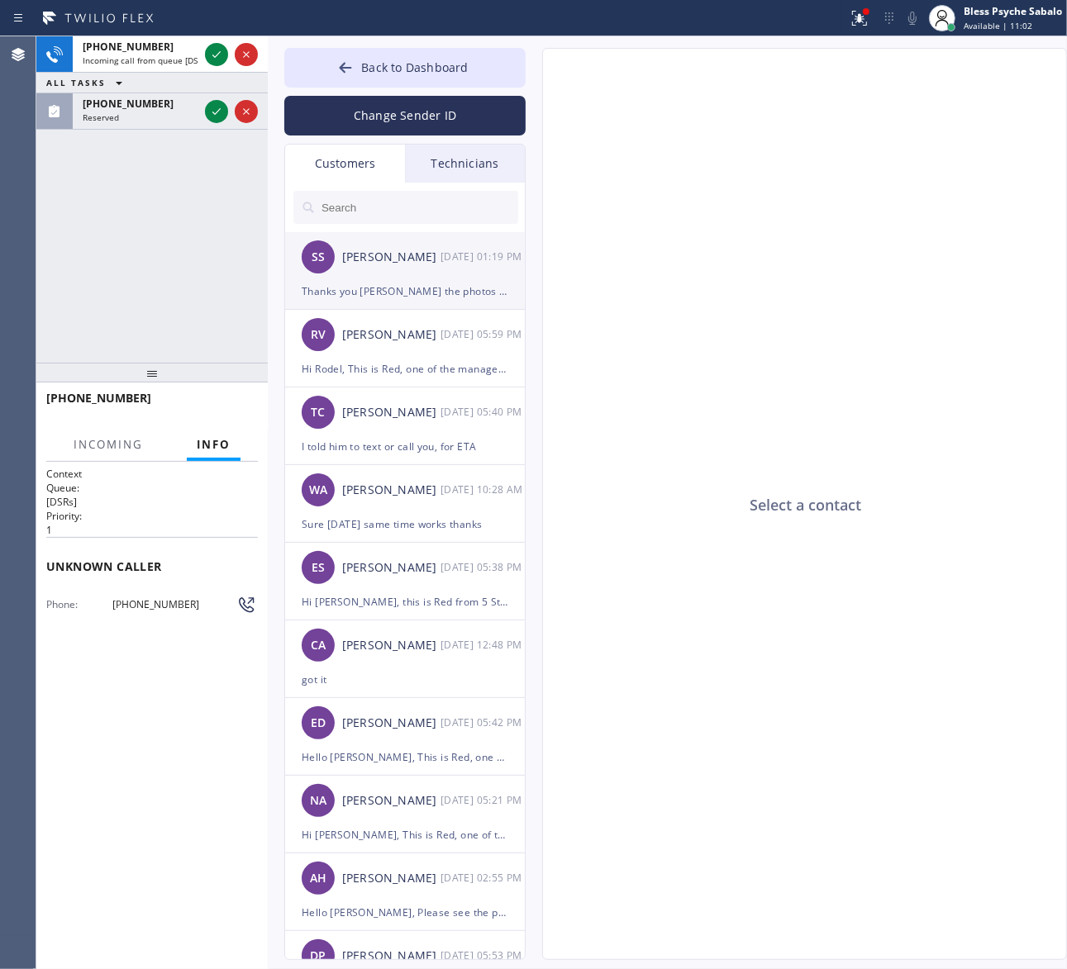
click at [395, 266] on div "[PERSON_NAME]" at bounding box center [391, 257] width 98 height 19
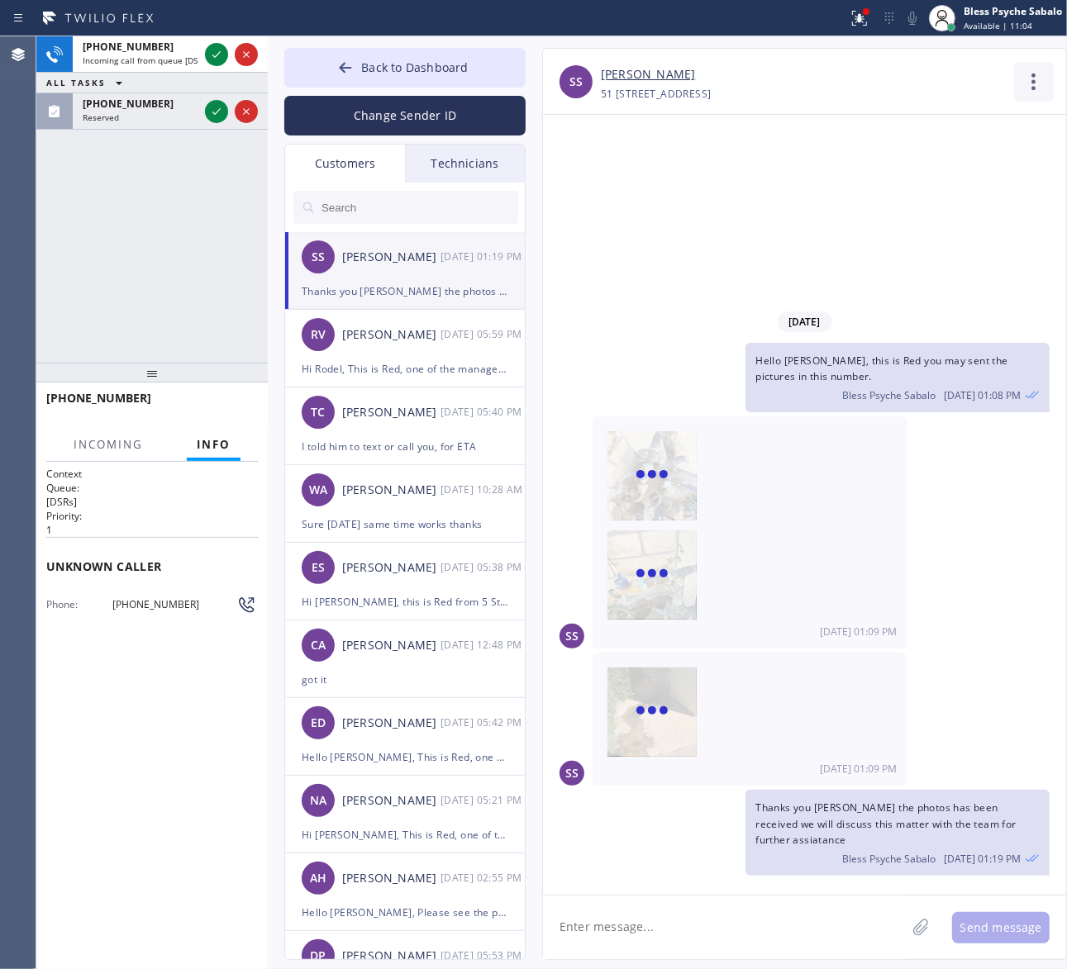
click at [1044, 85] on icon at bounding box center [1034, 82] width 40 height 40
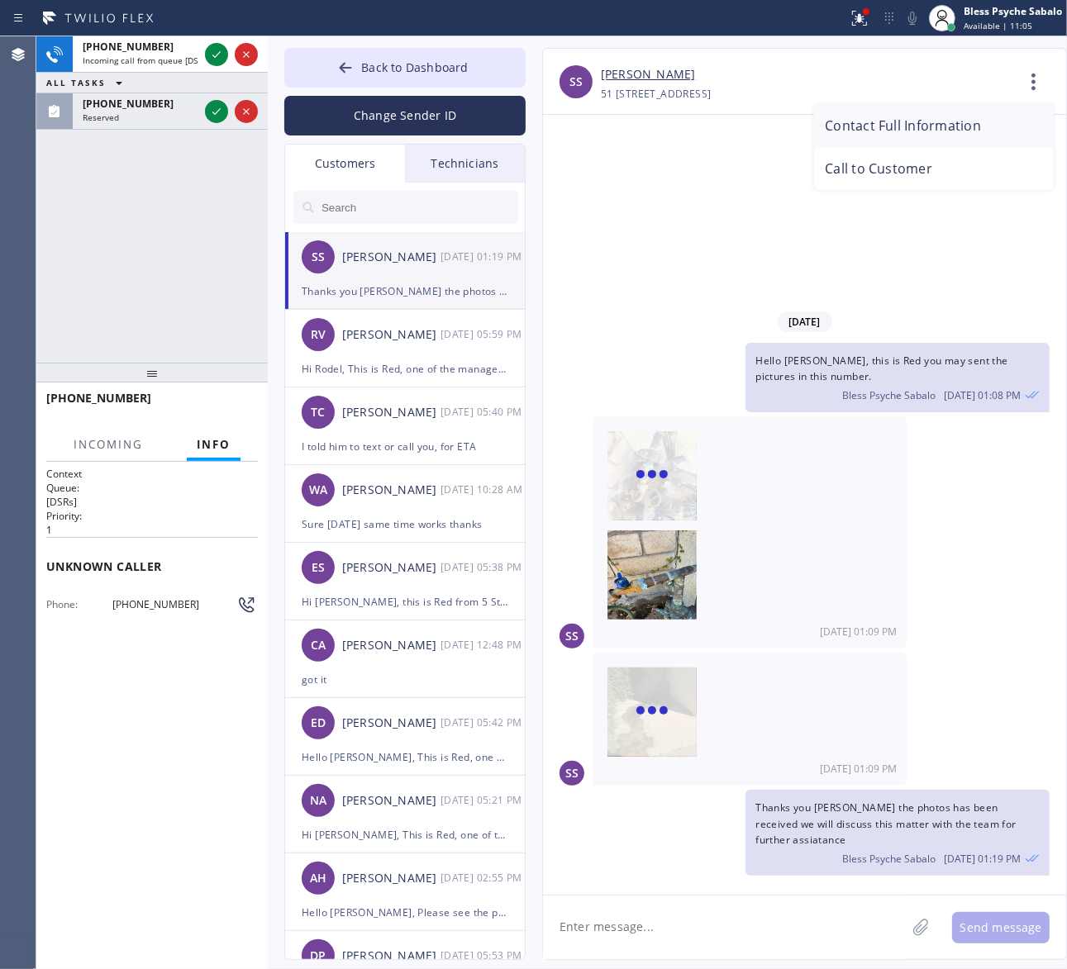
click at [931, 132] on li "Contact Full Information" at bounding box center [934, 126] width 240 height 43
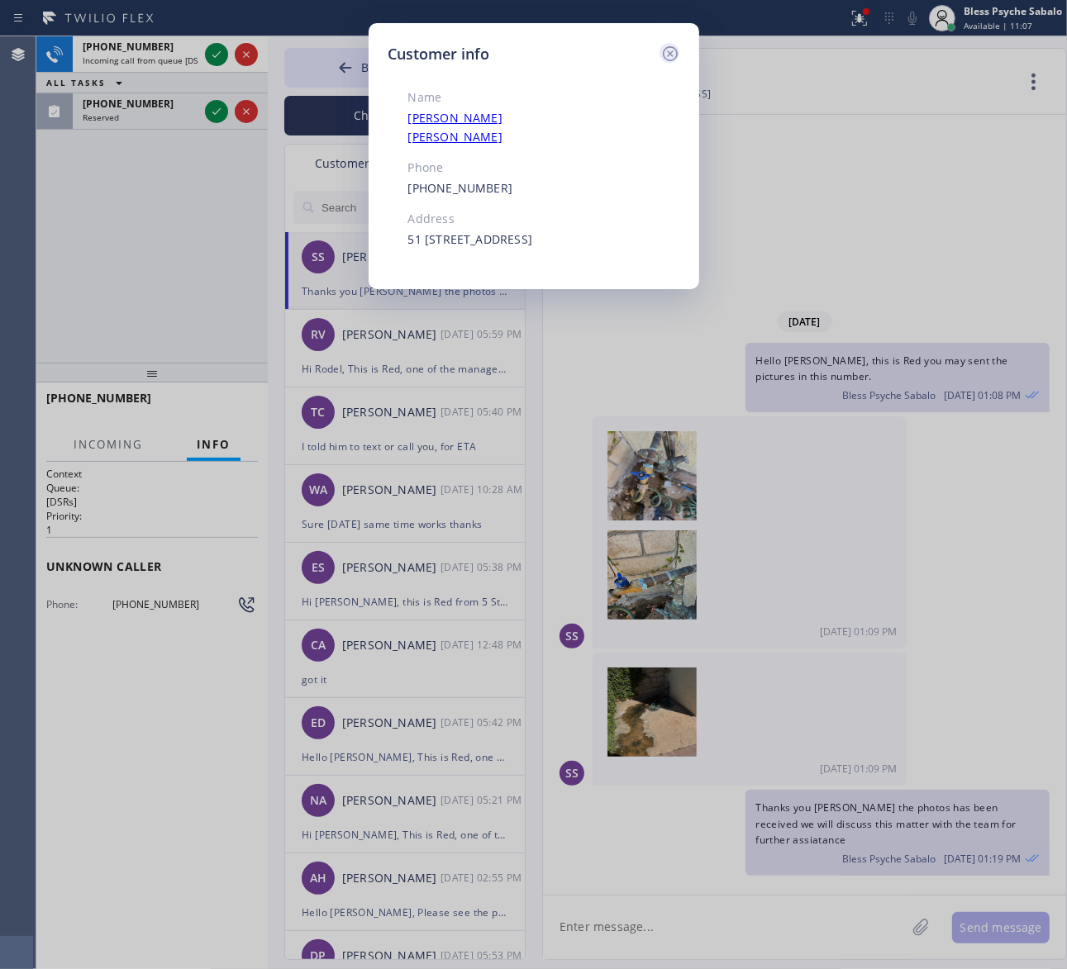
click at [670, 55] on icon at bounding box center [670, 54] width 20 height 20
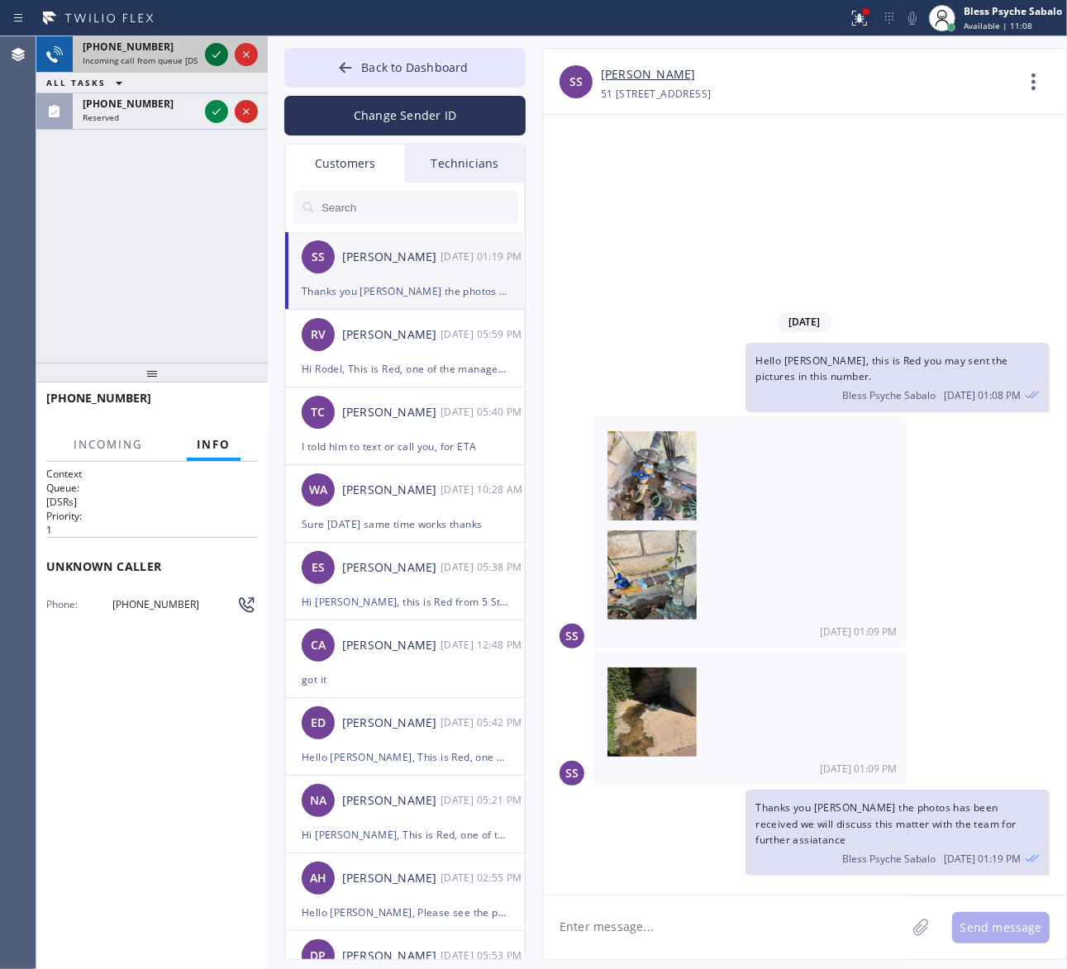
click at [211, 51] on icon at bounding box center [217, 55] width 20 height 20
click at [183, 213] on div "[PHONE_NUMBER] Live | 00:00 ALL TASKS ALL TASKS ACTIVE TASKS TASKS IN WRAP UP […" at bounding box center [151, 199] width 231 height 326
click at [202, 721] on div "Context Queue: [DSRs] Priority: 1 Unknown caller Phone: [PHONE_NUMBER] Outbound…" at bounding box center [152, 716] width 212 height 498
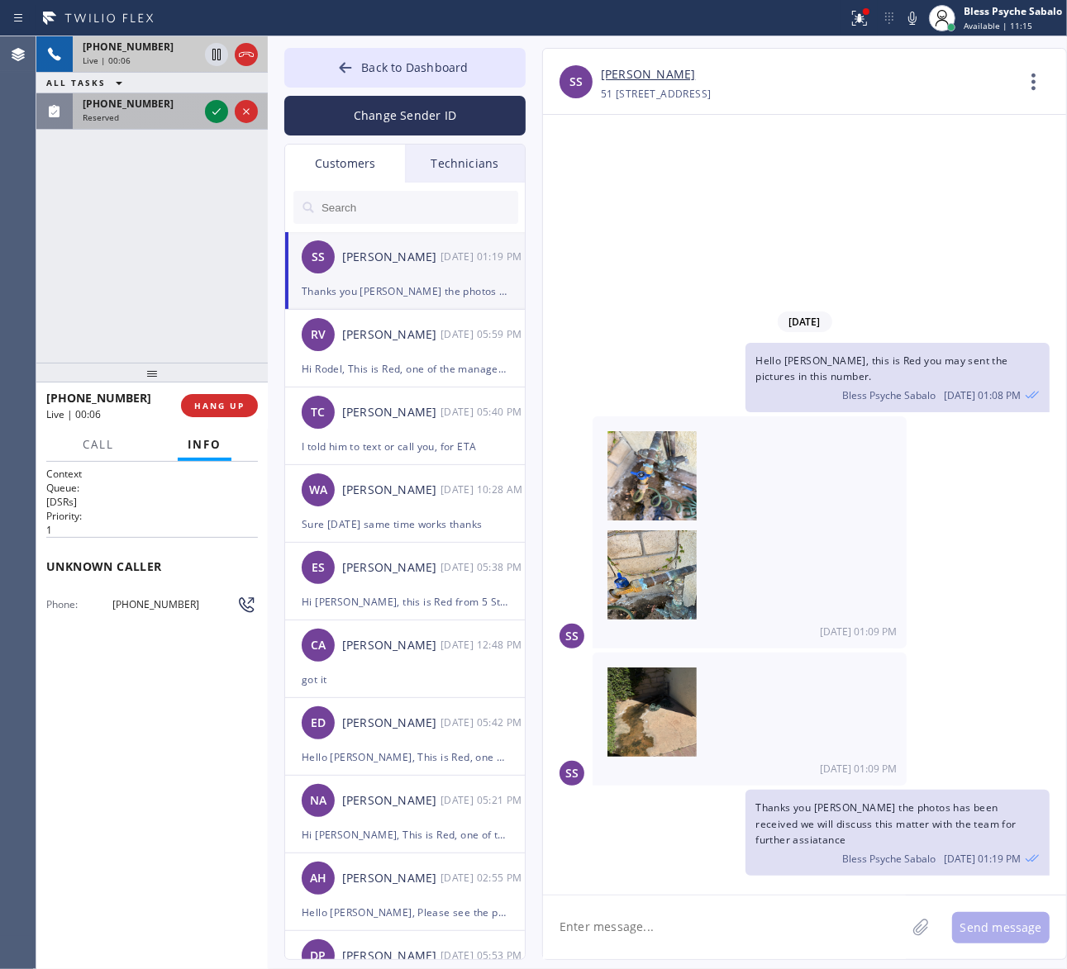
click at [137, 117] on div "Reserved" at bounding box center [141, 118] width 116 height 12
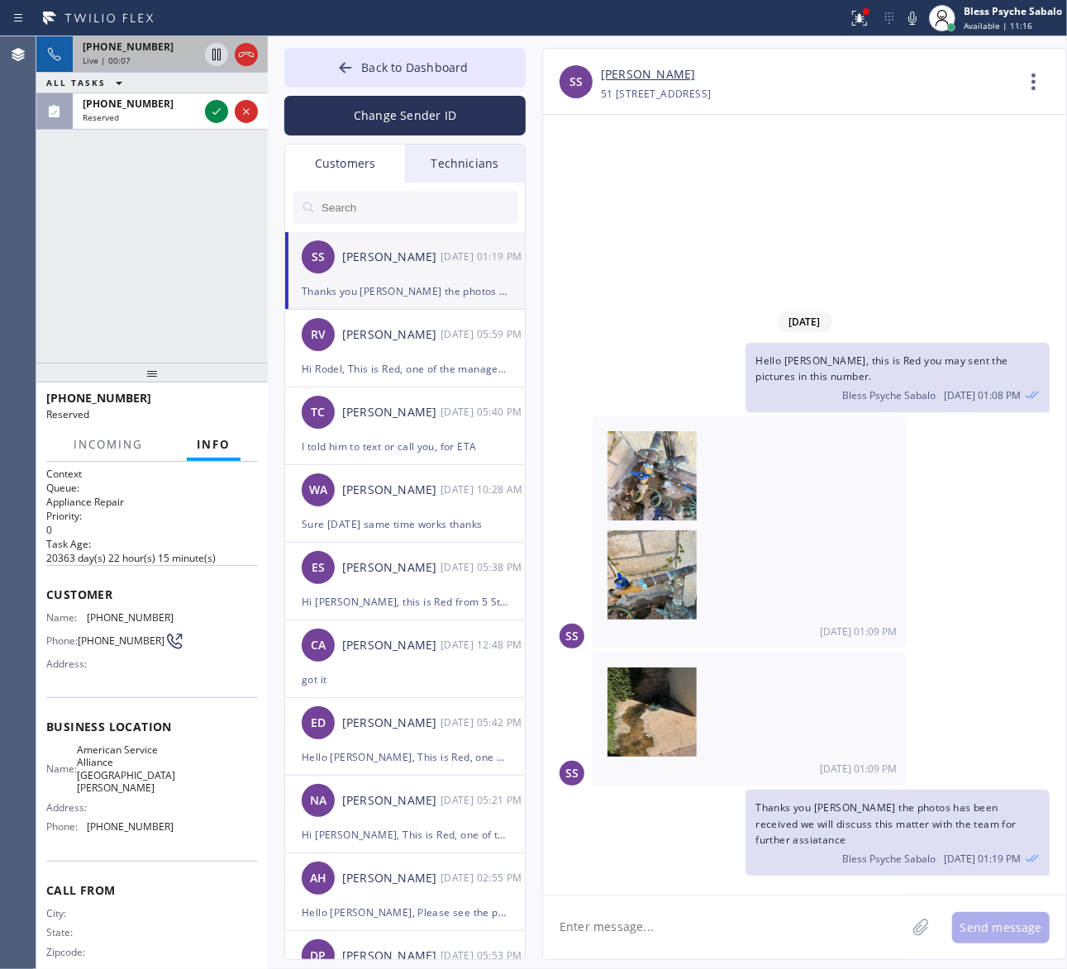
click at [165, 211] on div "[PHONE_NUMBER] Live | 00:07 ALL TASKS ALL TASKS ACTIVE TASKS TASKS IN WRAP UP […" at bounding box center [151, 199] width 231 height 326
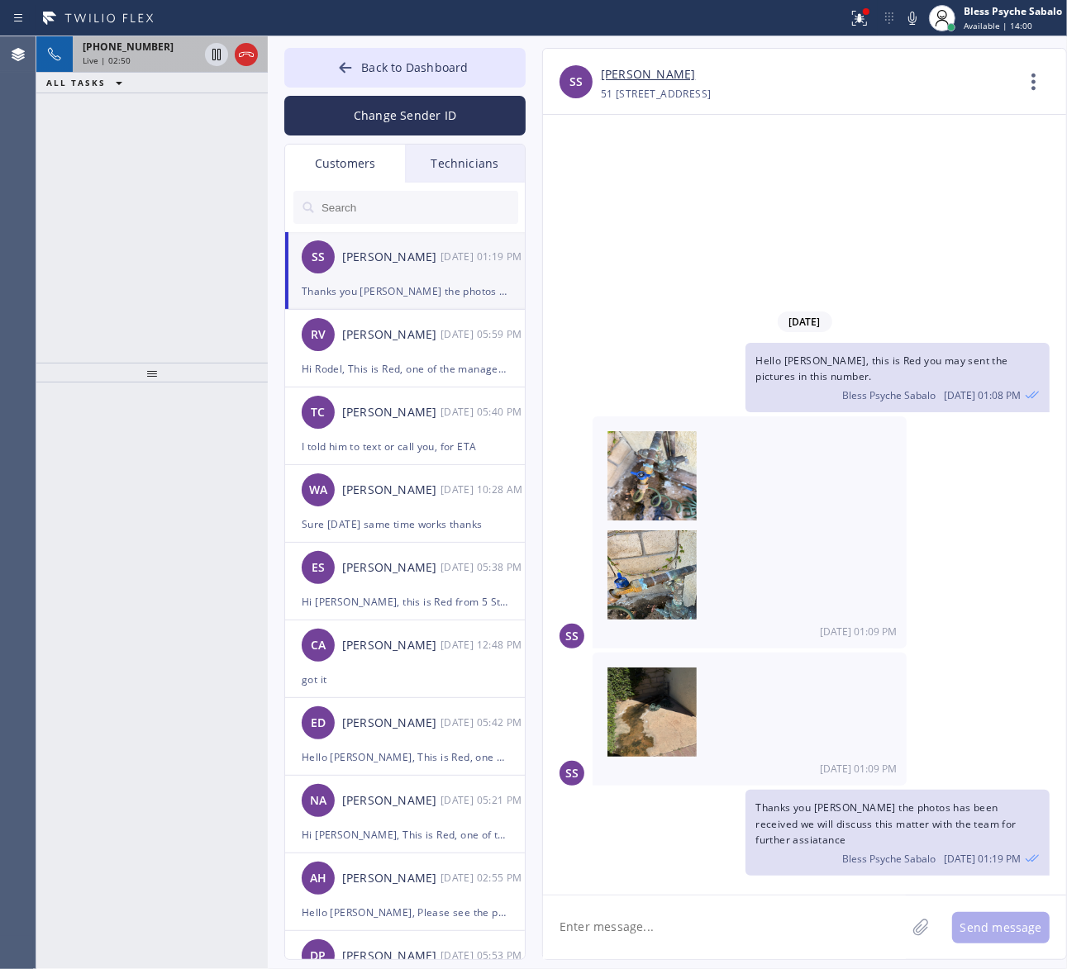
click at [145, 134] on div "[PHONE_NUMBER] Live | 02:50 ALL TASKS ALL TASKS ACTIVE TASKS TASKS IN WRAP UP" at bounding box center [151, 199] width 231 height 326
drag, startPoint x: 577, startPoint y: 132, endPoint x: 416, endPoint y: 79, distance: 169.9
click at [572, 131] on div "[DATE] Hello [PERSON_NAME], this is Red you may sent the pictures in this numbe…" at bounding box center [804, 505] width 523 height 780
click at [410, 77] on button "Back to Dashboard" at bounding box center [404, 68] width 241 height 40
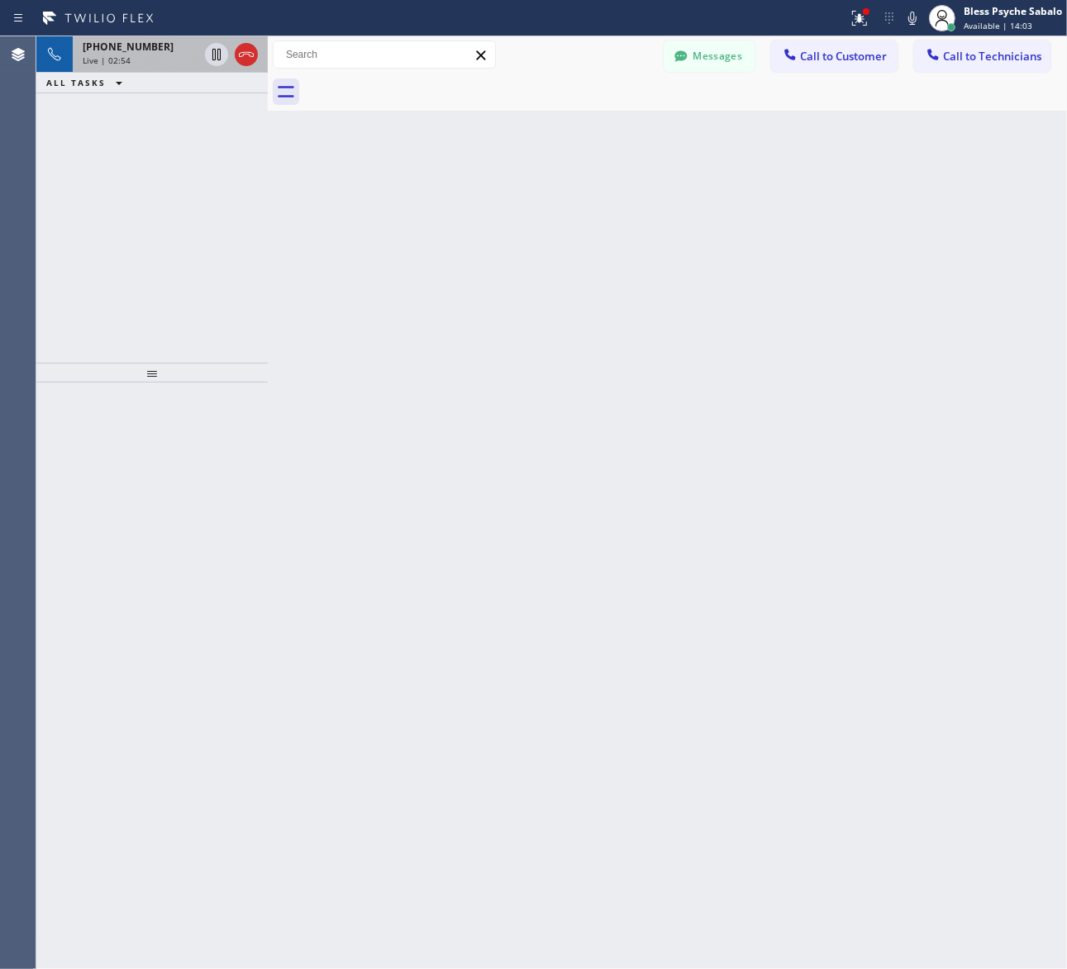
click at [424, 219] on div "Back to Dashboard Change Sender ID Customers Technicians SS [PERSON_NAME] [DATE…" at bounding box center [667, 502] width 799 height 933
click at [159, 55] on div "Live | 02:54" at bounding box center [141, 61] width 116 height 12
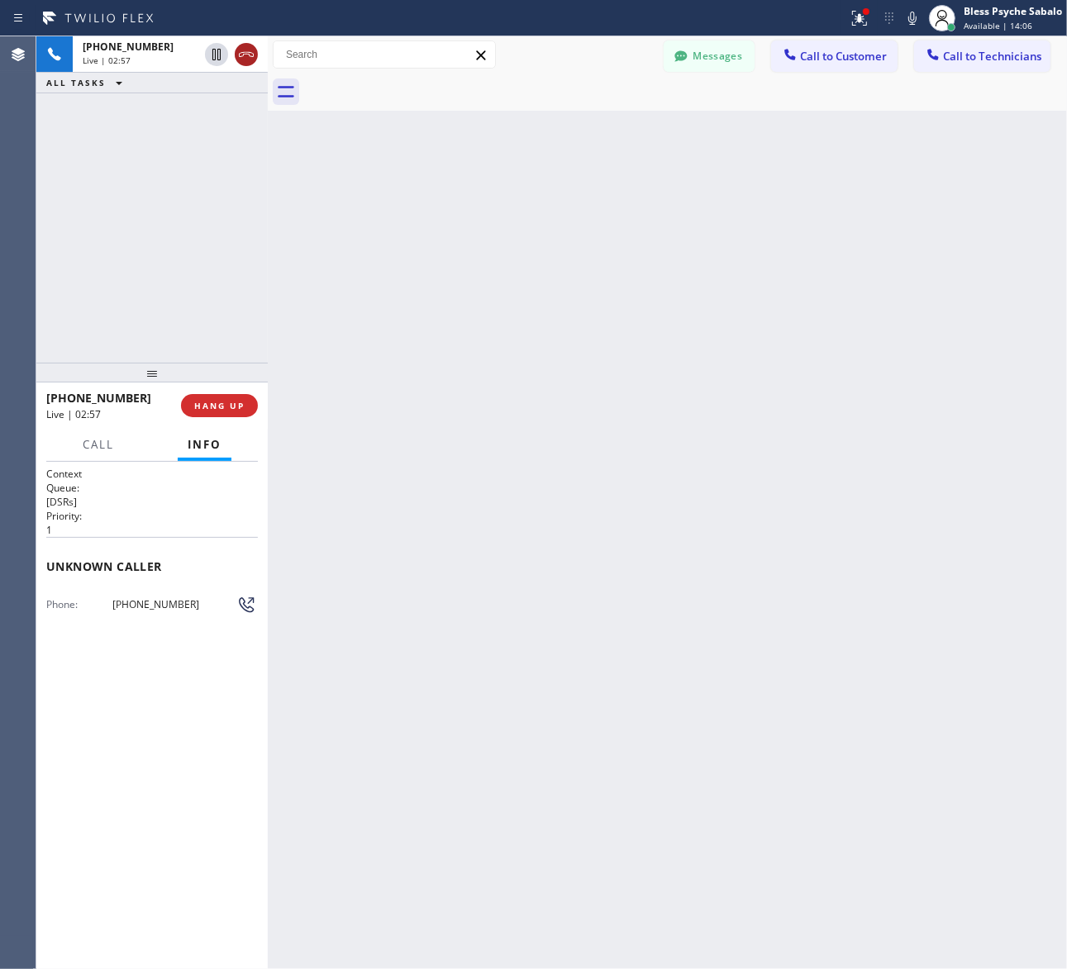
click at [246, 54] on icon at bounding box center [246, 54] width 15 height 5
drag, startPoint x: 311, startPoint y: 166, endPoint x: 384, endPoint y: 19, distance: 164.5
click at [312, 166] on div "Back to Dashboard Change Sender ID Customers Technicians SS [PERSON_NAME] [DATE…" at bounding box center [667, 502] width 799 height 933
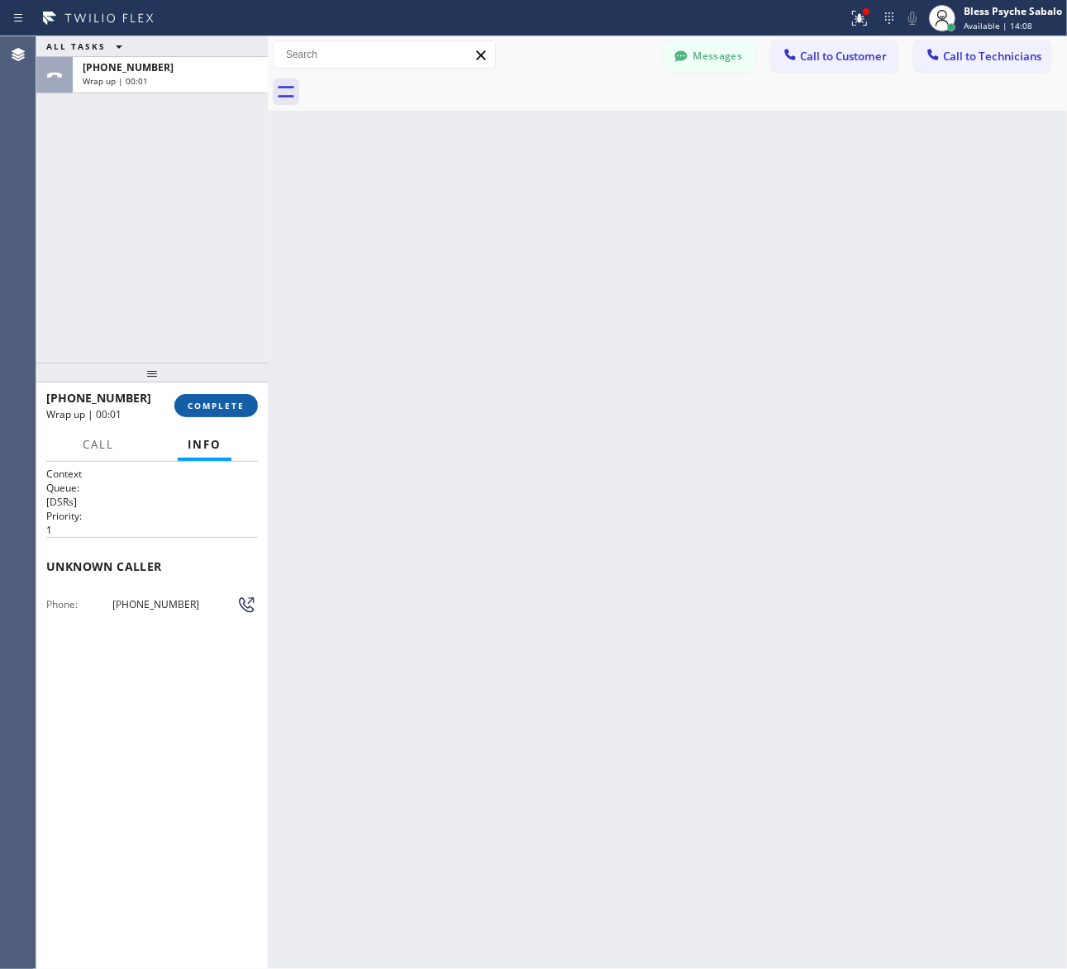
click at [216, 401] on span "COMPLETE" at bounding box center [216, 406] width 57 height 12
click at [349, 319] on div "Back to Dashboard Change Sender ID Customers Technicians SS [PERSON_NAME] [DATE…" at bounding box center [667, 502] width 799 height 933
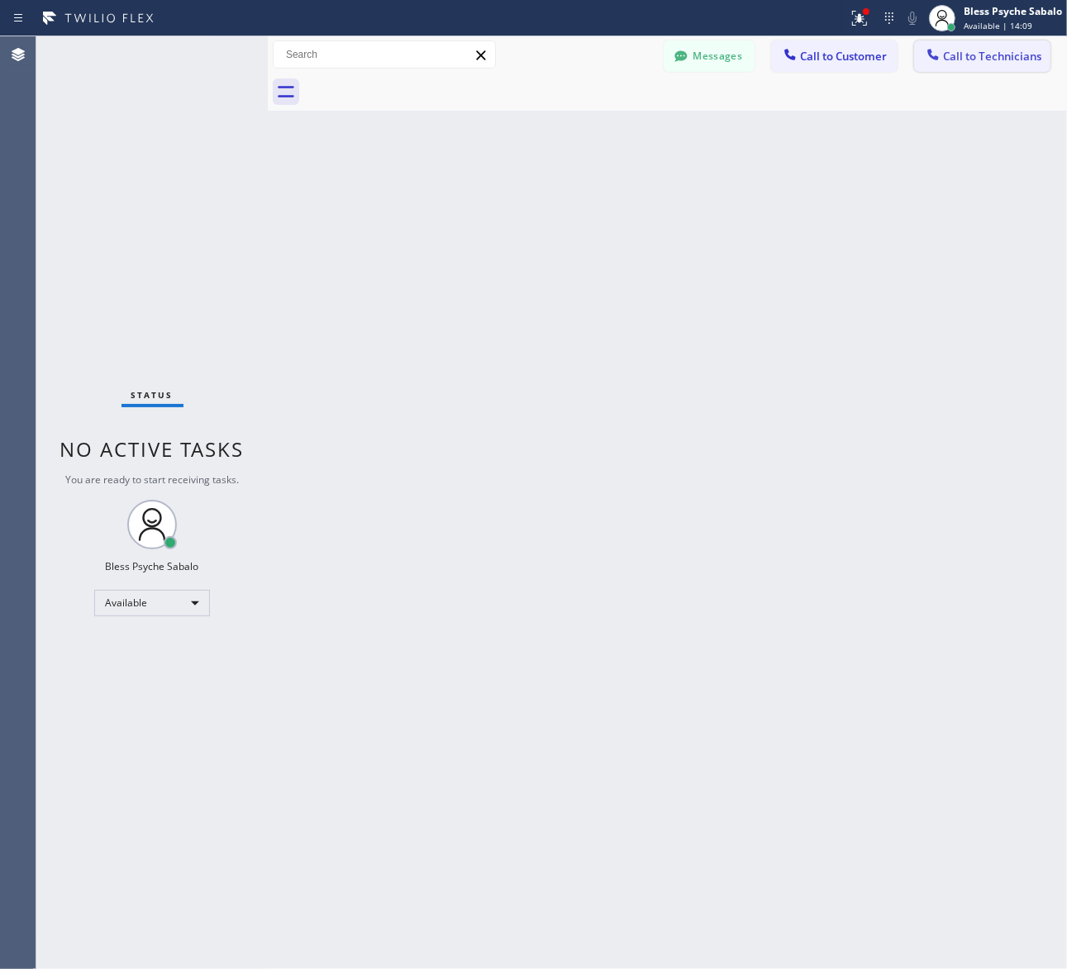
click at [1018, 59] on span "Call to Technicians" at bounding box center [992, 56] width 98 height 15
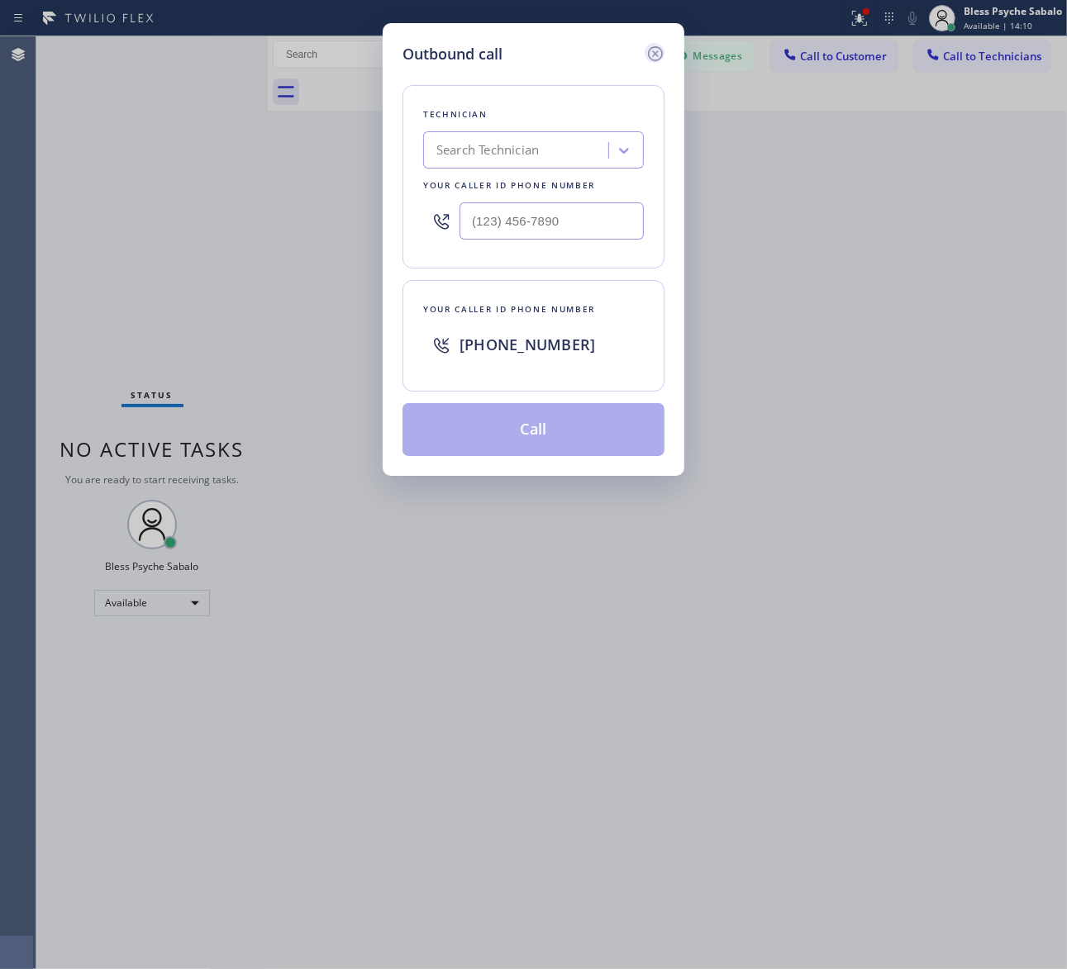
click at [654, 55] on icon at bounding box center [655, 53] width 15 height 15
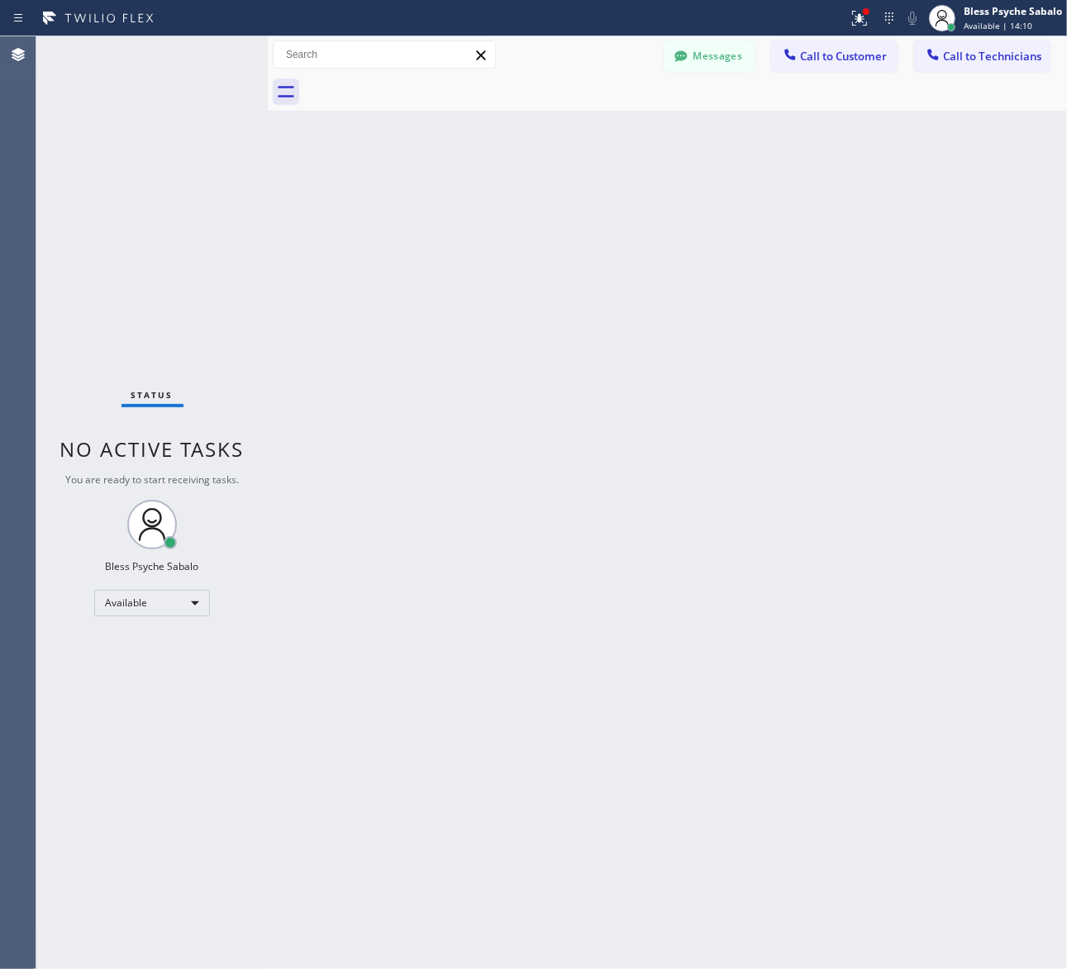
click at [683, 122] on div "Back to Dashboard Change Sender ID Customers Technicians SS [PERSON_NAME] [DATE…" at bounding box center [667, 502] width 799 height 933
click at [138, 535] on icon at bounding box center [152, 525] width 40 height 40
click at [145, 602] on div "Available" at bounding box center [152, 603] width 116 height 26
click at [302, 521] on div at bounding box center [533, 484] width 1067 height 969
click at [932, 17] on icon at bounding box center [942, 18] width 20 height 20
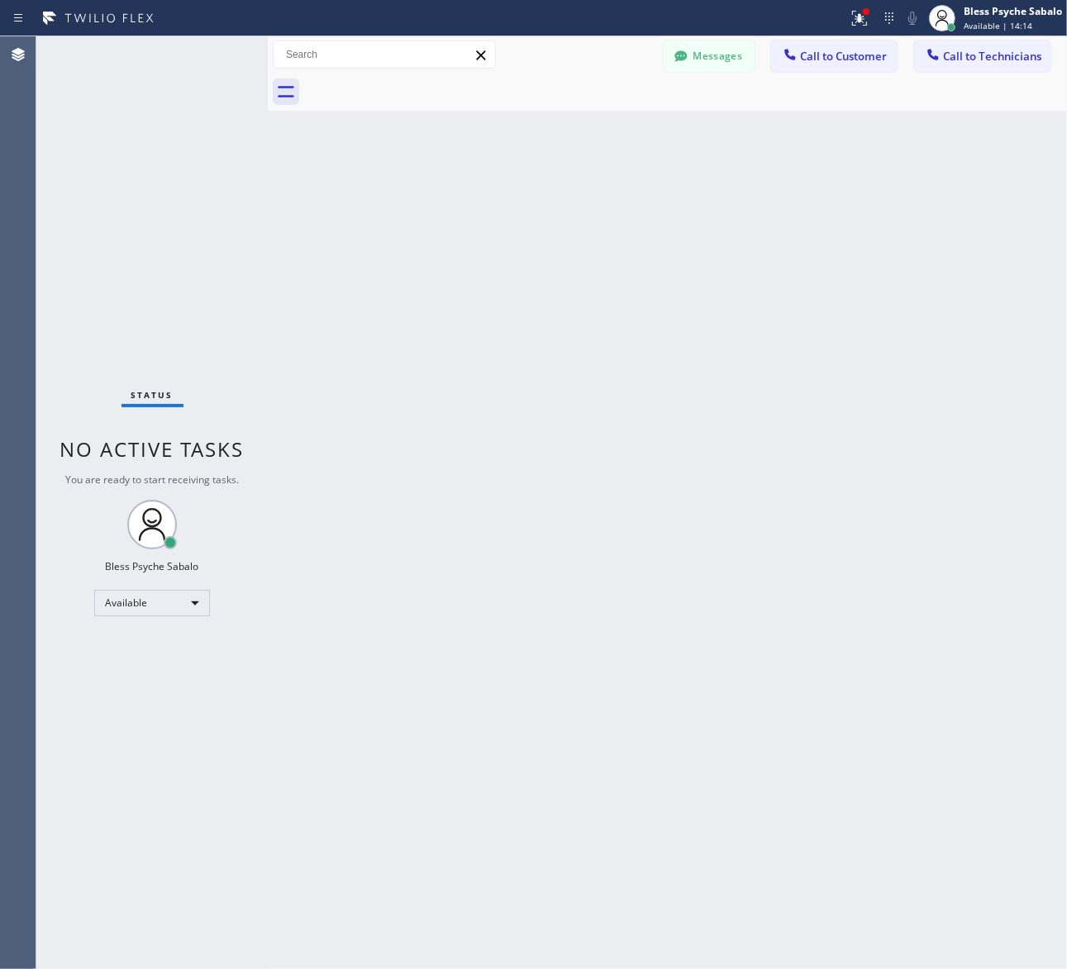
click at [753, 76] on div at bounding box center [685, 92] width 763 height 37
click at [139, 15] on icon at bounding box center [98, 18] width 124 height 26
click at [81, 21] on icon at bounding box center [98, 18] width 124 height 26
drag, startPoint x: 81, startPoint y: 21, endPoint x: 273, endPoint y: 59, distance: 195.3
click at [83, 21] on icon at bounding box center [98, 18] width 124 height 26
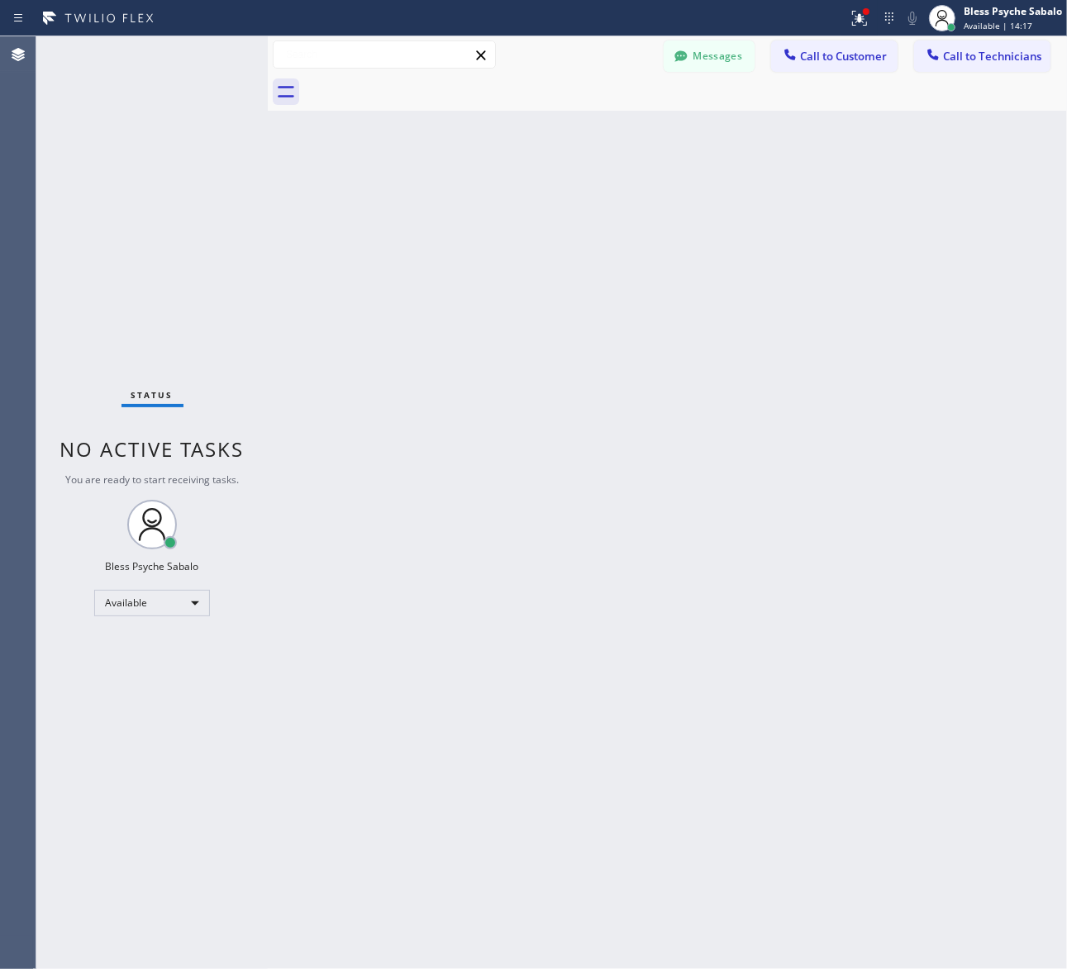
click at [292, 62] on input "text" at bounding box center [384, 54] width 221 height 26
click at [302, 59] on input "text" at bounding box center [384, 54] width 221 height 26
drag, startPoint x: 302, startPoint y: 59, endPoint x: 422, endPoint y: 68, distance: 120.9
click at [304, 59] on input "text" at bounding box center [384, 54] width 221 height 26
click at [480, 55] on icon at bounding box center [480, 54] width 9 height 9
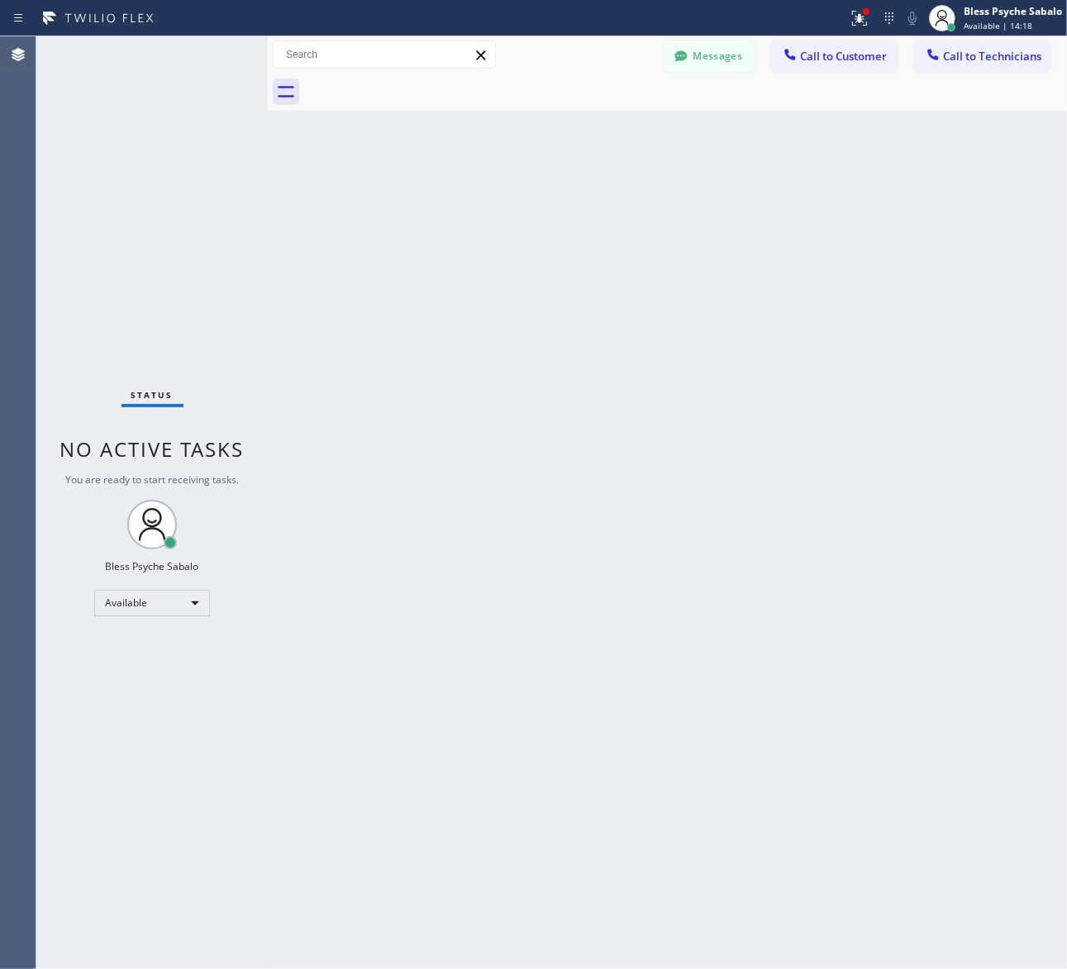
click at [480, 55] on icon at bounding box center [480, 54] width 9 height 9
click at [281, 99] on icon at bounding box center [286, 92] width 26 height 26
click at [294, 198] on div "Back to Dashboard Change Sender ID Customers Technicians SS [PERSON_NAME] [DATE…" at bounding box center [667, 502] width 799 height 933
click at [947, 59] on span "Call to Technicians" at bounding box center [992, 56] width 98 height 15
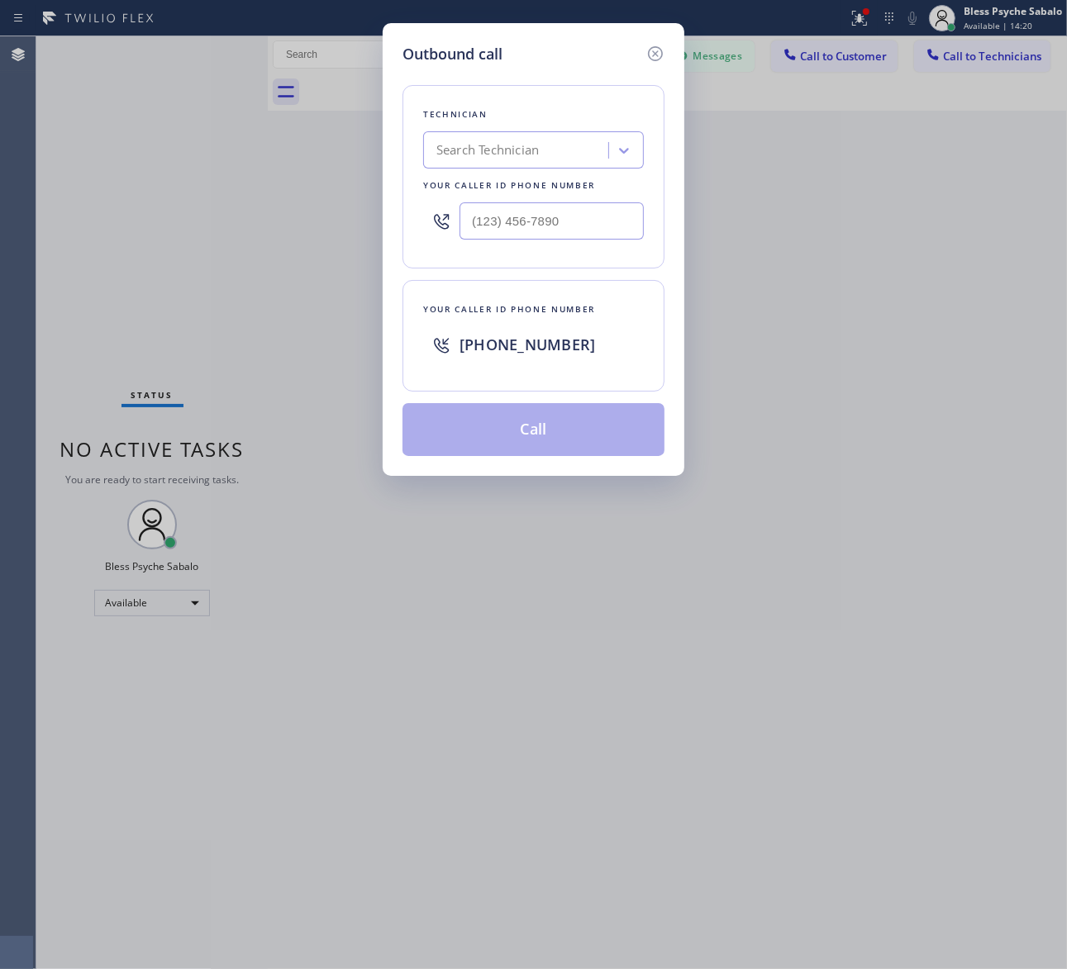
click at [504, 340] on span "[PHONE_NUMBER]" at bounding box center [527, 345] width 136 height 20
click at [442, 344] on icon at bounding box center [441, 345] width 20 height 20
drag, startPoint x: 469, startPoint y: 310, endPoint x: 525, endPoint y: 255, distance: 78.9
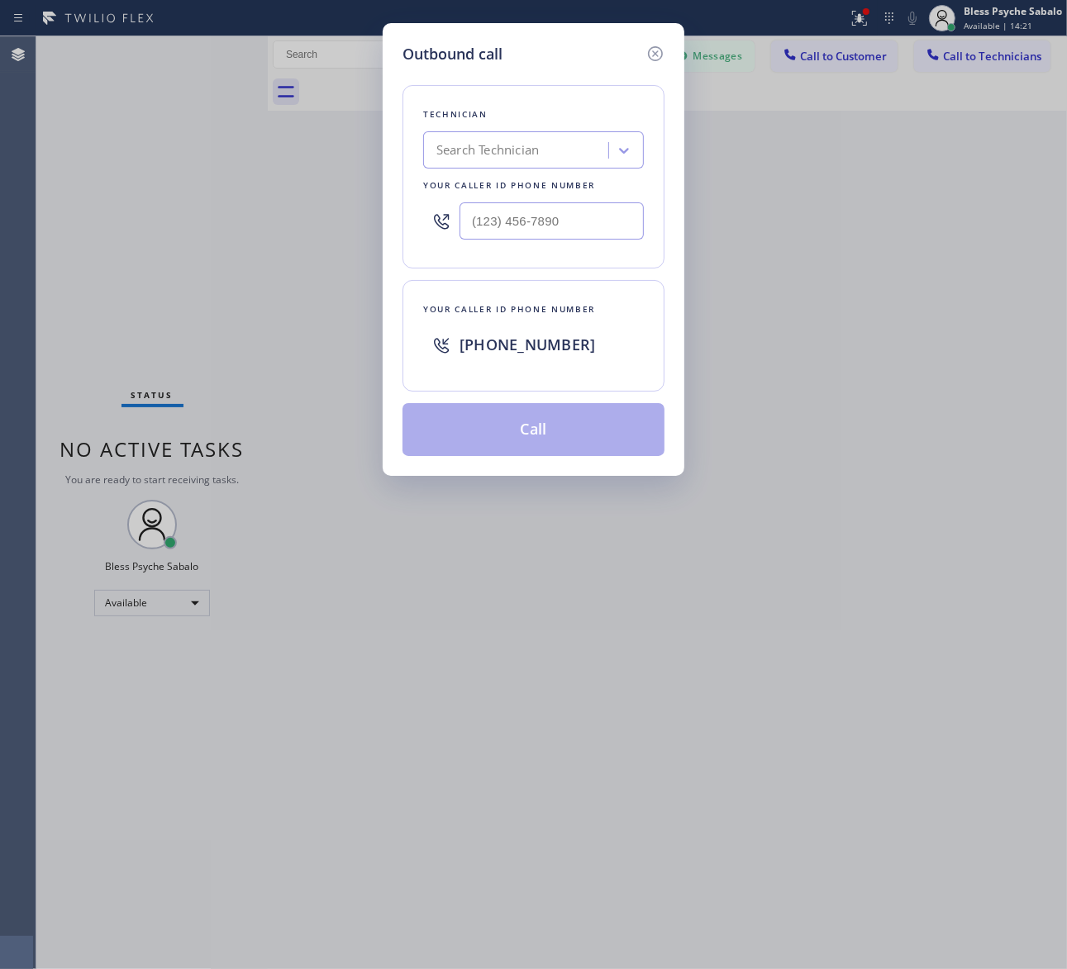
click at [471, 310] on div "Your caller id phone number" at bounding box center [533, 309] width 221 height 17
type input "(___) ___-____"
click at [539, 233] on input "(___) ___-____" at bounding box center [551, 220] width 184 height 37
click at [620, 161] on div at bounding box center [624, 151] width 30 height 30
click at [621, 158] on icon at bounding box center [624, 150] width 17 height 17
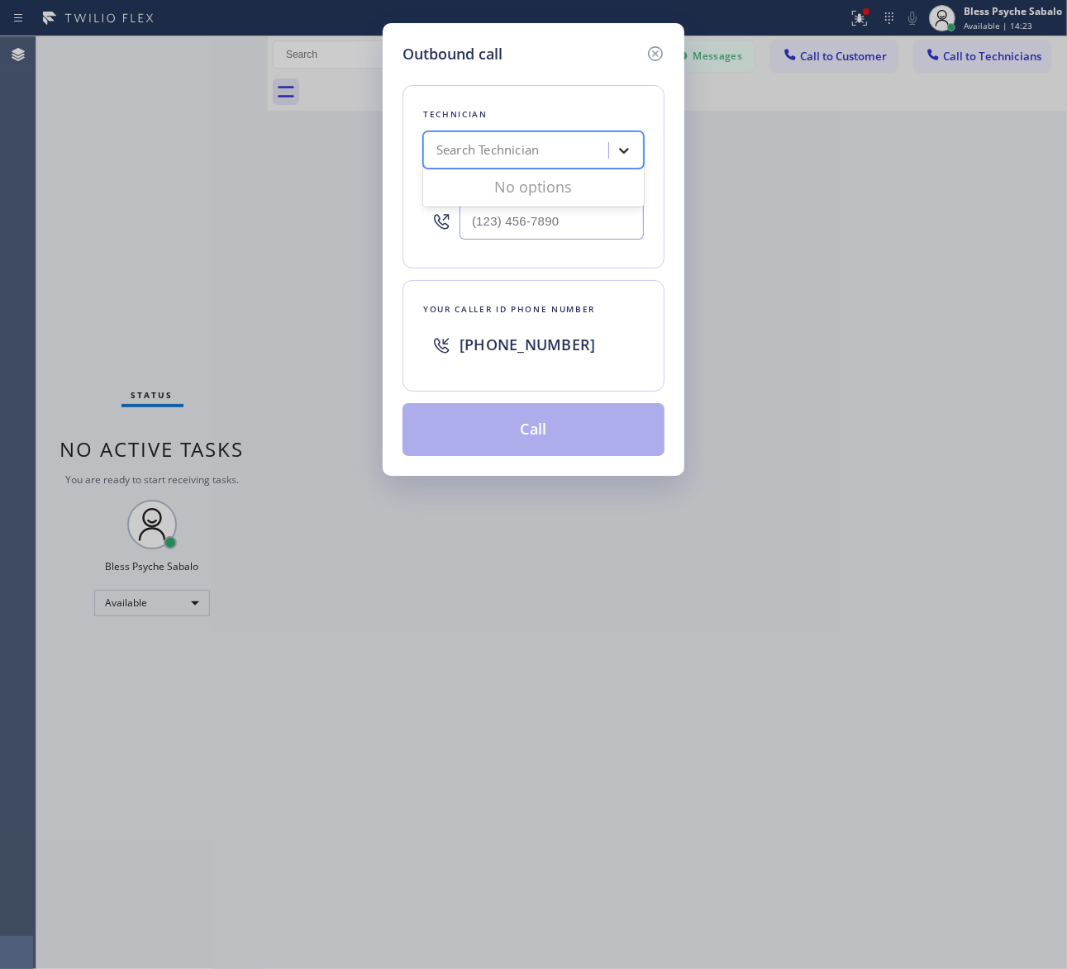
click at [621, 158] on icon at bounding box center [624, 150] width 17 height 17
click at [822, 149] on div "Outbound call Technician Search Technician Your caller id phone number Your cal…" at bounding box center [533, 484] width 1067 height 969
click at [865, 58] on div "Outbound call Technician Search Technician Your caller id phone number Your cal…" at bounding box center [533, 484] width 1067 height 969
click at [645, 56] on icon at bounding box center [655, 54] width 20 height 20
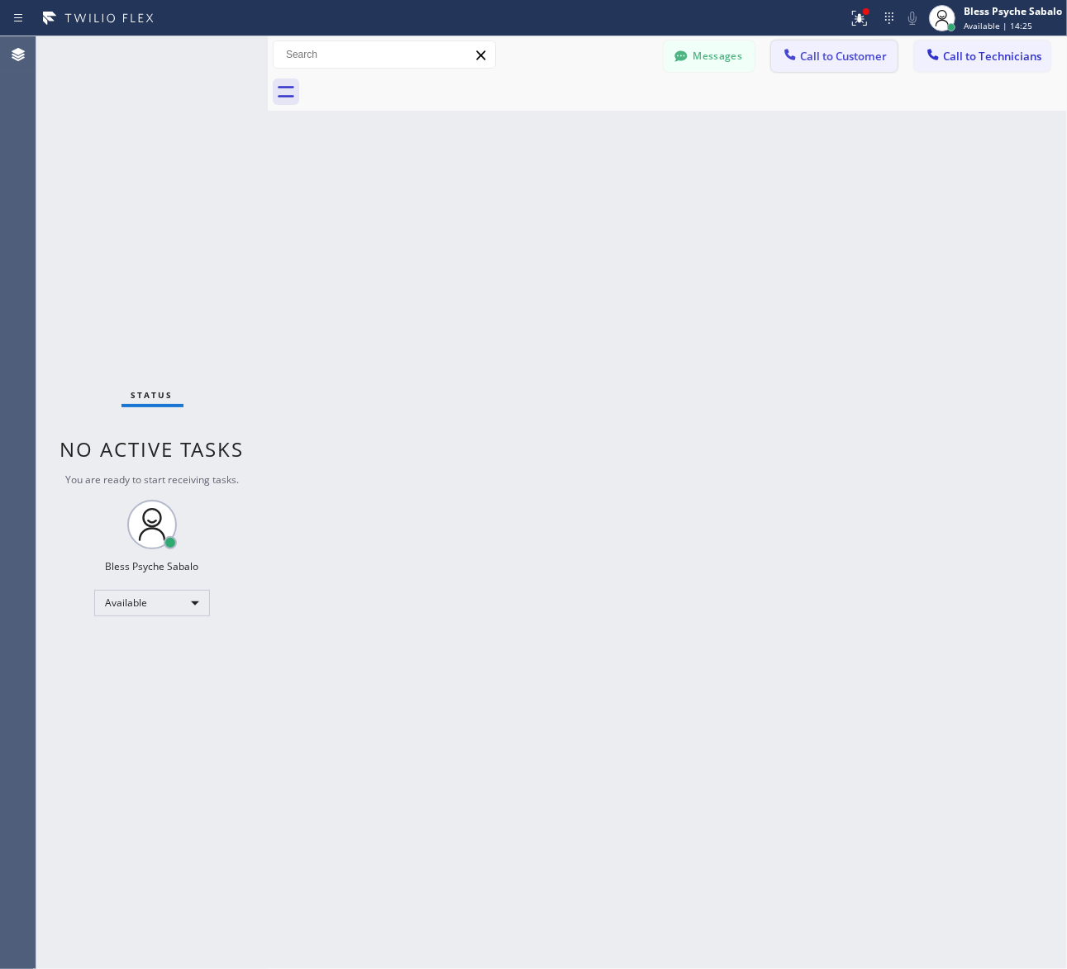
click at [831, 68] on button "Call to Customer" at bounding box center [834, 55] width 126 height 31
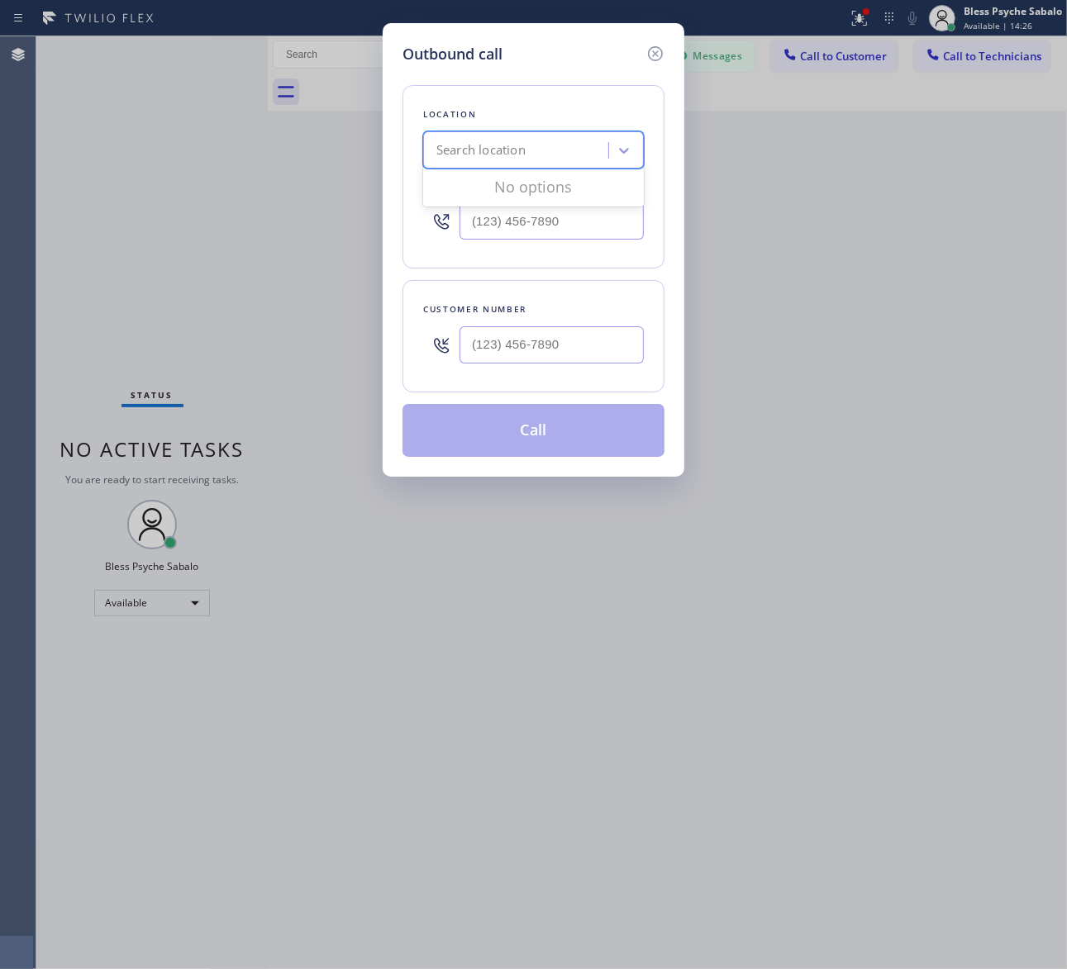
click at [542, 150] on div "Search location" at bounding box center [518, 150] width 180 height 29
click at [485, 73] on div "Location Search location Your caller id phone number Customer number Call" at bounding box center [533, 261] width 262 height 392
type input "(___) ___-____"
click at [497, 202] on input "(___) ___-____" at bounding box center [551, 220] width 184 height 37
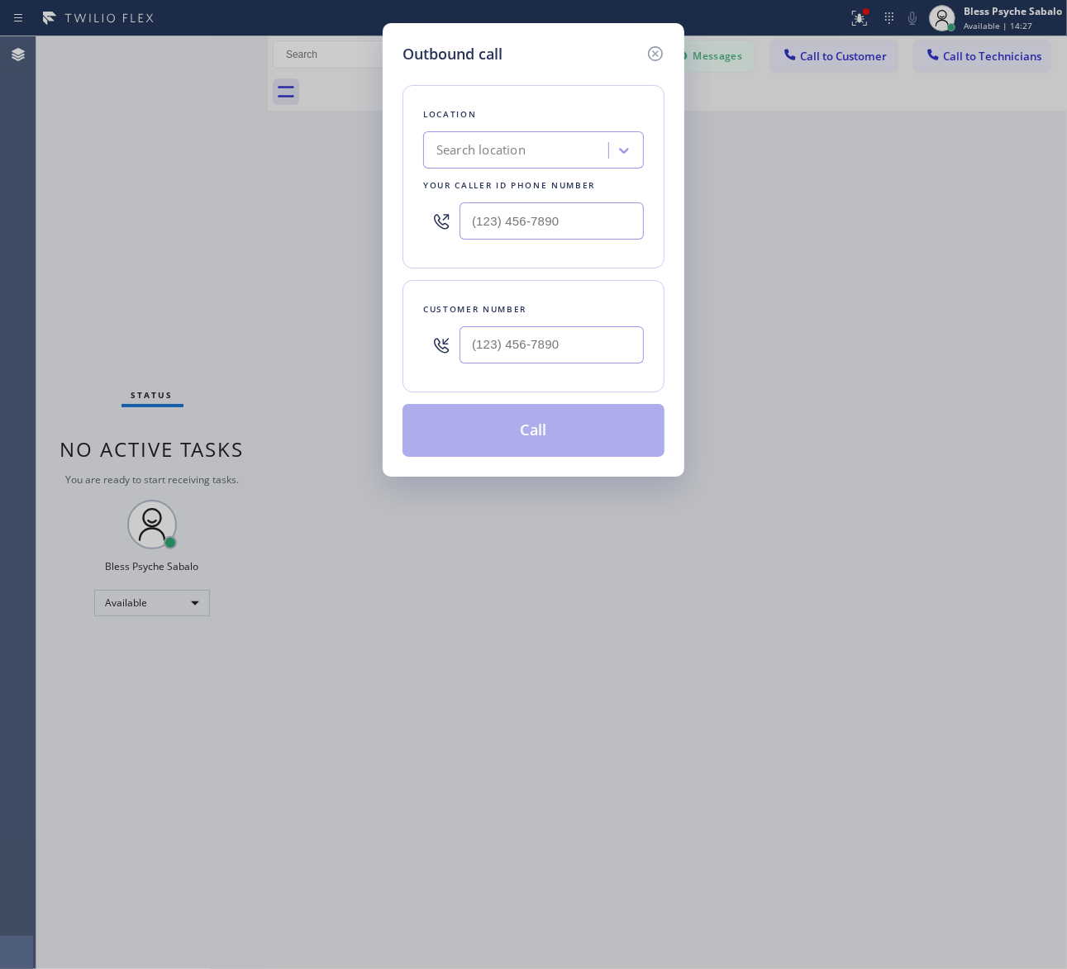
click at [435, 219] on icon at bounding box center [441, 221] width 15 height 15
click at [443, 220] on icon at bounding box center [441, 222] width 20 height 20
click at [438, 336] on div at bounding box center [441, 345] width 20 height 20
drag, startPoint x: 438, startPoint y: 336, endPoint x: 493, endPoint y: 365, distance: 62.5
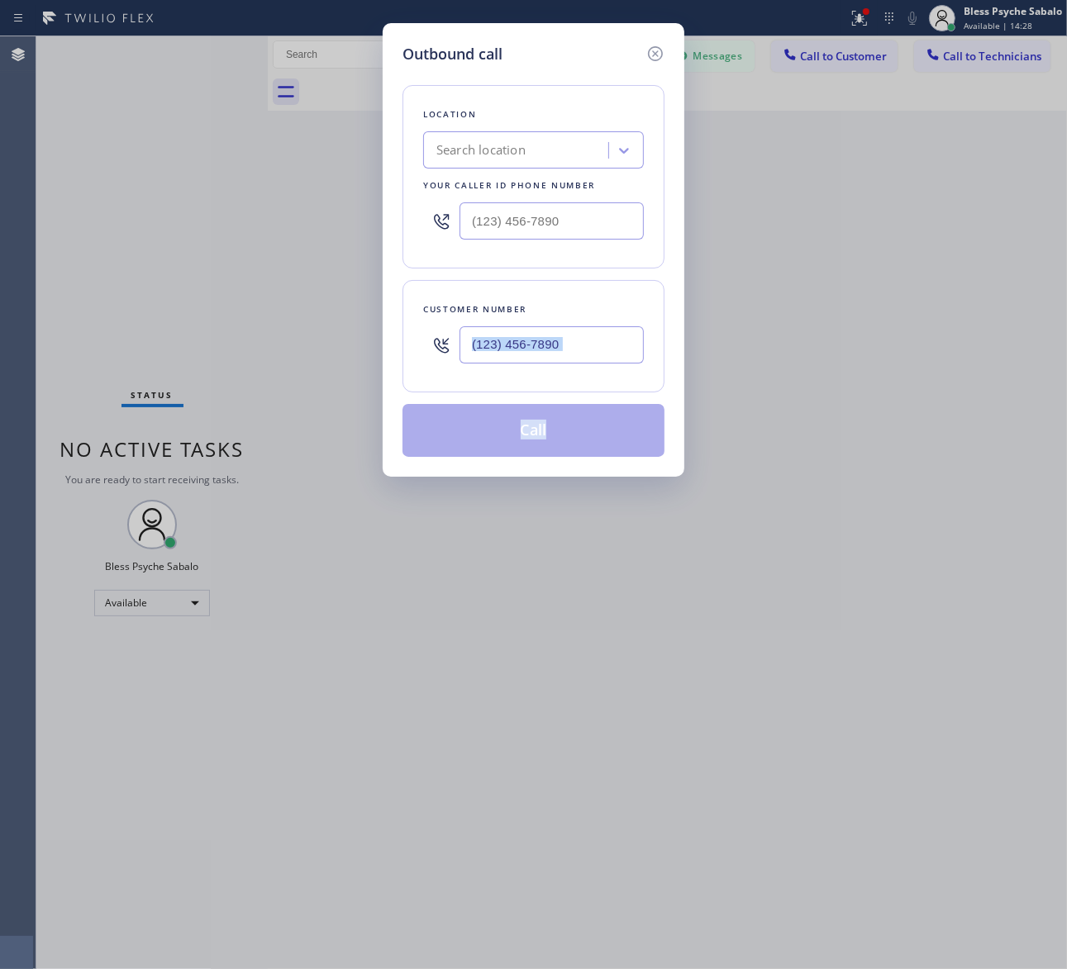
click at [438, 337] on icon at bounding box center [441, 345] width 20 height 20
click at [645, 56] on icon at bounding box center [655, 54] width 20 height 20
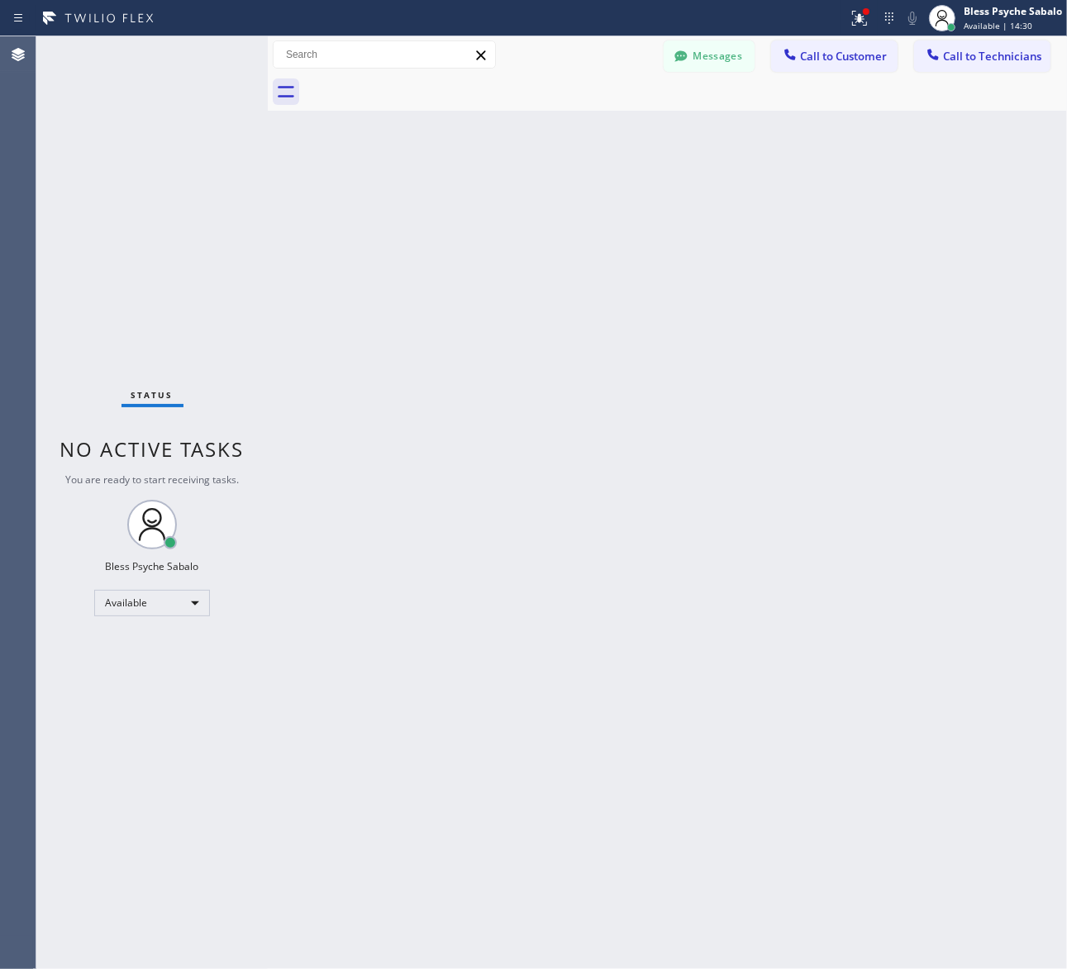
click at [477, 164] on div "Back to Dashboard Change Sender ID Customers Technicians SS [PERSON_NAME] [DATE…" at bounding box center [667, 502] width 799 height 933
click at [366, 39] on div "Messages Call to Customer Call to Technicians Outbound call Location Search loc…" at bounding box center [667, 54] width 799 height 37
click at [23, 55] on icon at bounding box center [18, 54] width 13 height 13
click at [23, 19] on icon at bounding box center [18, 18] width 20 height 20
click at [89, 18] on icon at bounding box center [98, 18] width 124 height 26
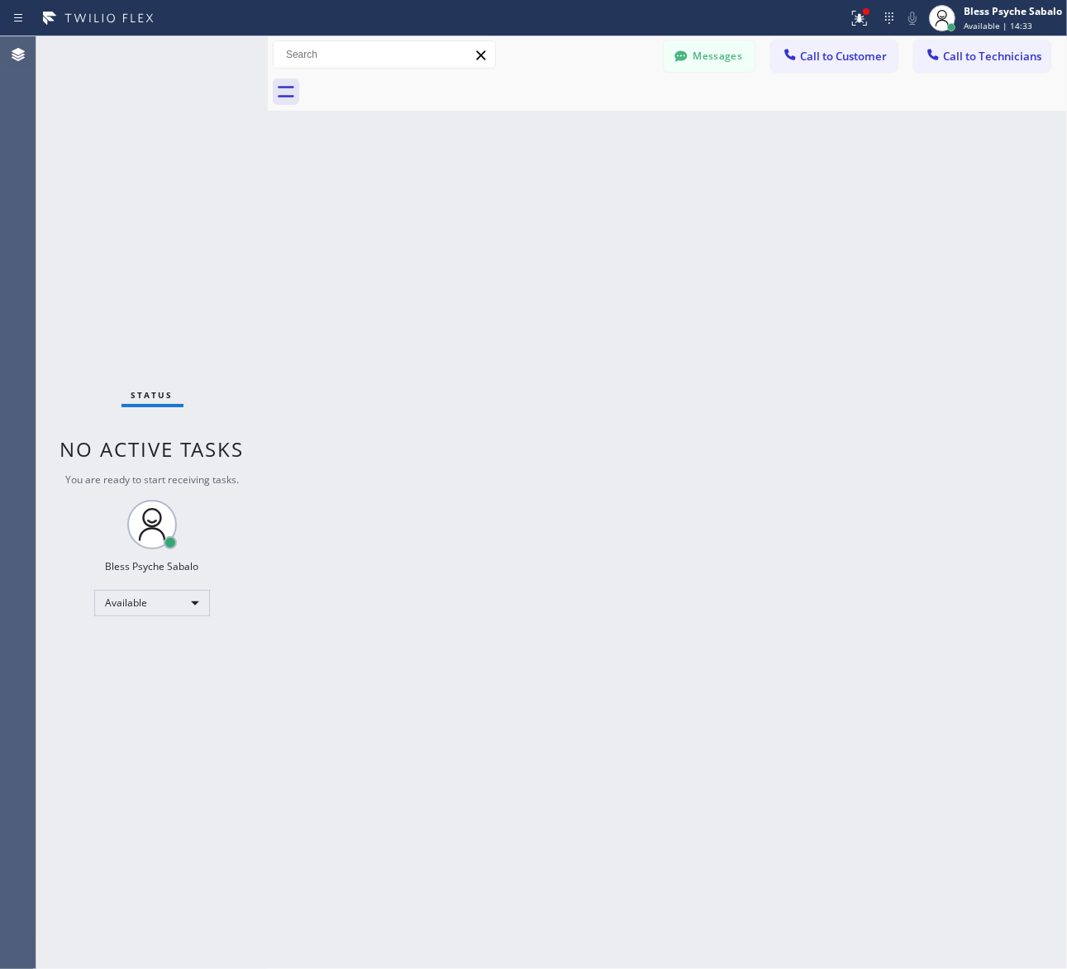
click at [605, 59] on div "Messages Call to Customer Call to Technicians Outbound call Location Search loc…" at bounding box center [667, 54] width 799 height 29
click at [945, 17] on circle at bounding box center [942, 14] width 9 height 9
click at [843, 188] on div "Back to Dashboard Change Sender ID Customers Technicians SS [PERSON_NAME] [DATE…" at bounding box center [667, 502] width 799 height 933
click at [1030, 60] on span "Call to Technicians" at bounding box center [992, 56] width 98 height 15
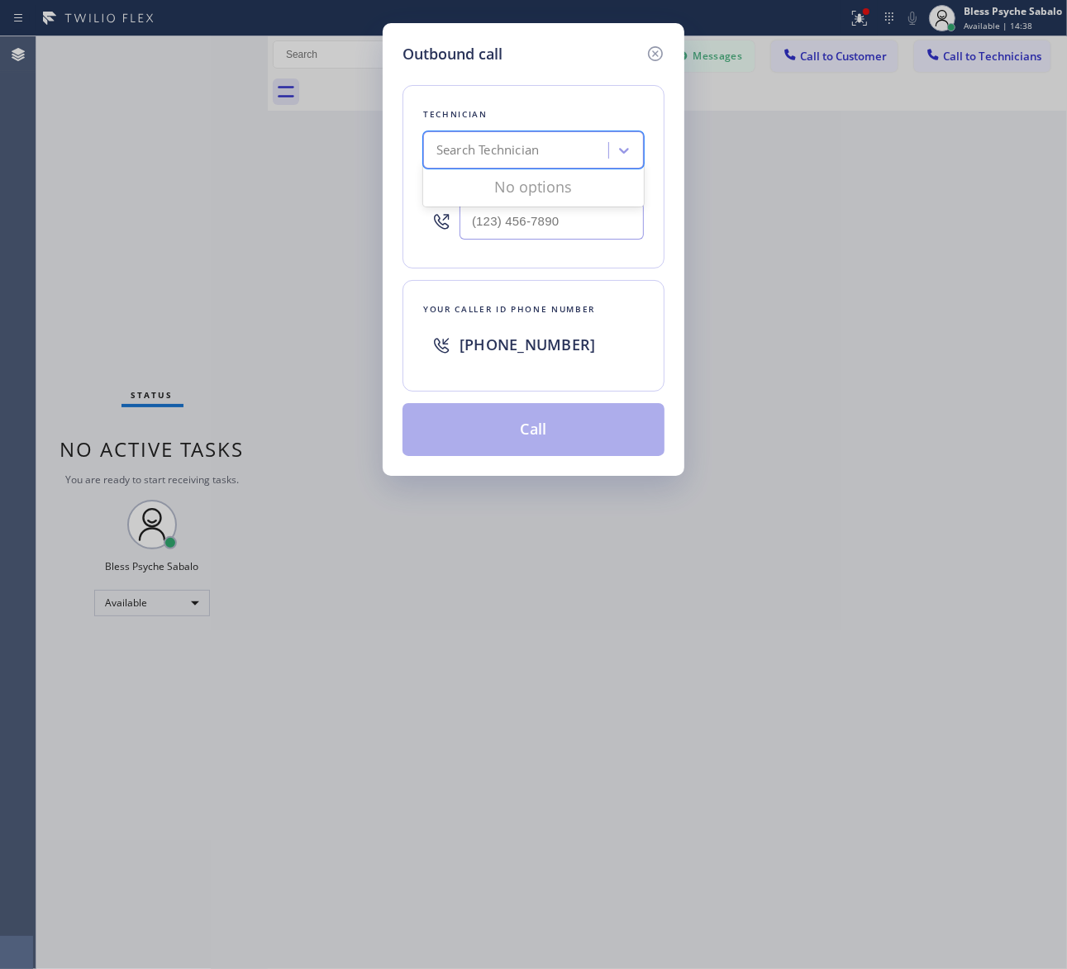
click at [564, 145] on div "Search Technician" at bounding box center [518, 150] width 180 height 29
click at [444, 108] on div "Technician" at bounding box center [533, 114] width 221 height 17
type input "(___) ___-____"
click at [460, 230] on input "(___) ___-____" at bounding box center [551, 220] width 184 height 37
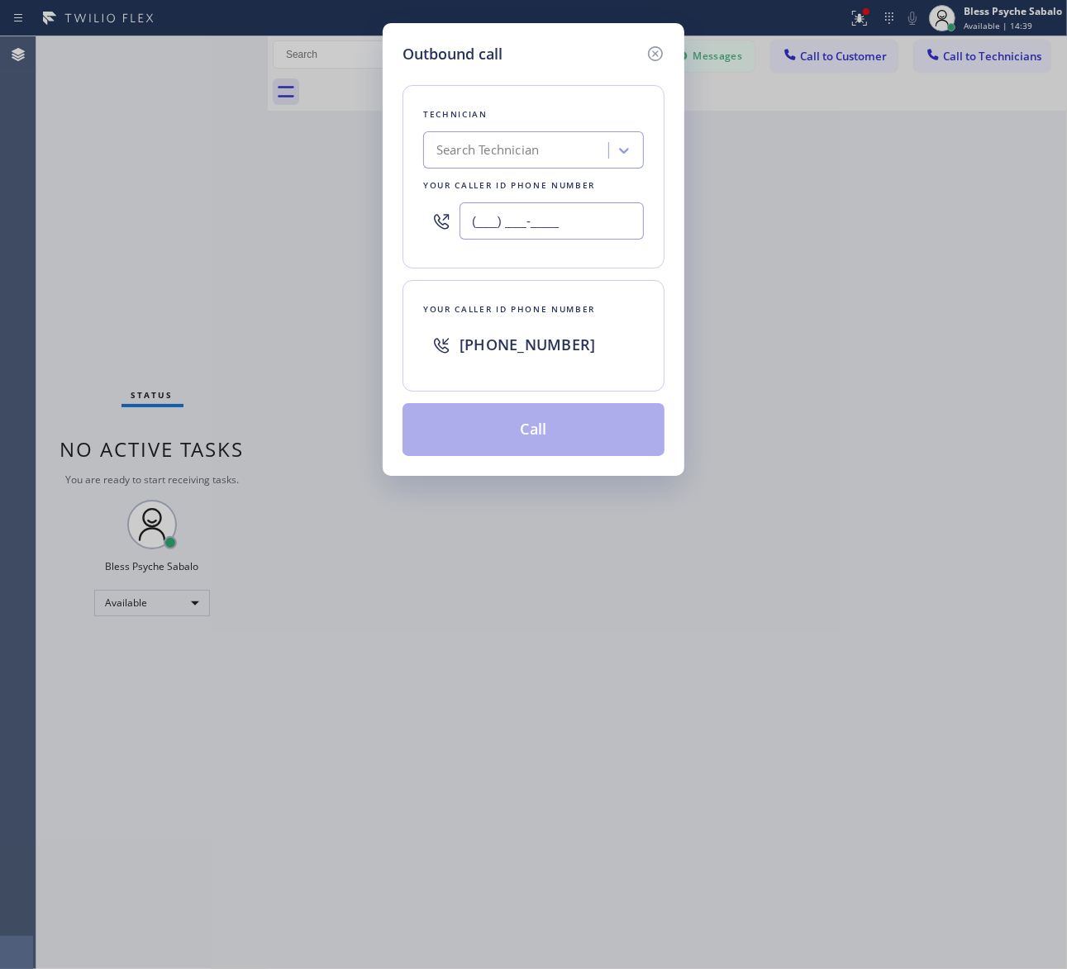
click at [460, 230] on input "(___) ___-____" at bounding box center [551, 220] width 184 height 37
click at [649, 54] on icon at bounding box center [655, 53] width 15 height 15
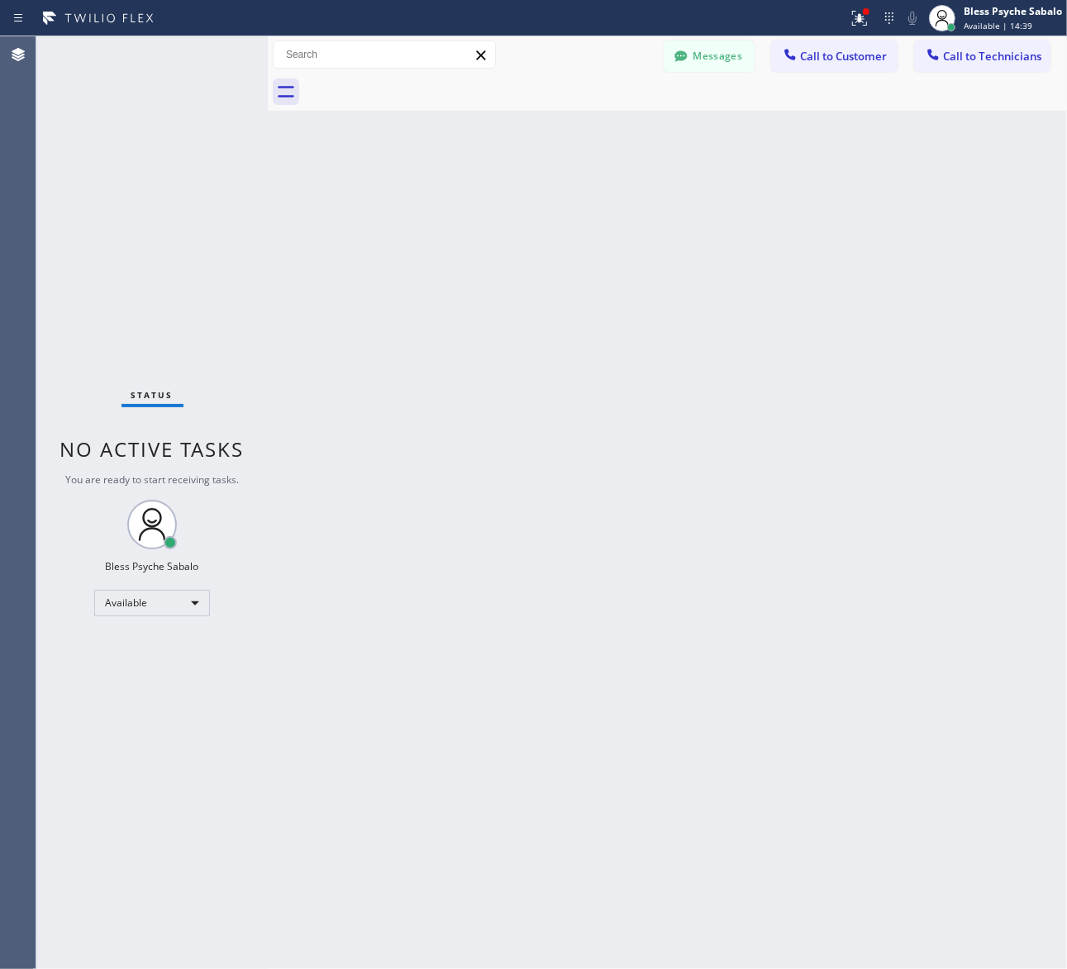
click at [642, 120] on div "Back to Dashboard Change Sender ID Customers Technicians SS [PERSON_NAME] [DATE…" at bounding box center [667, 502] width 799 height 933
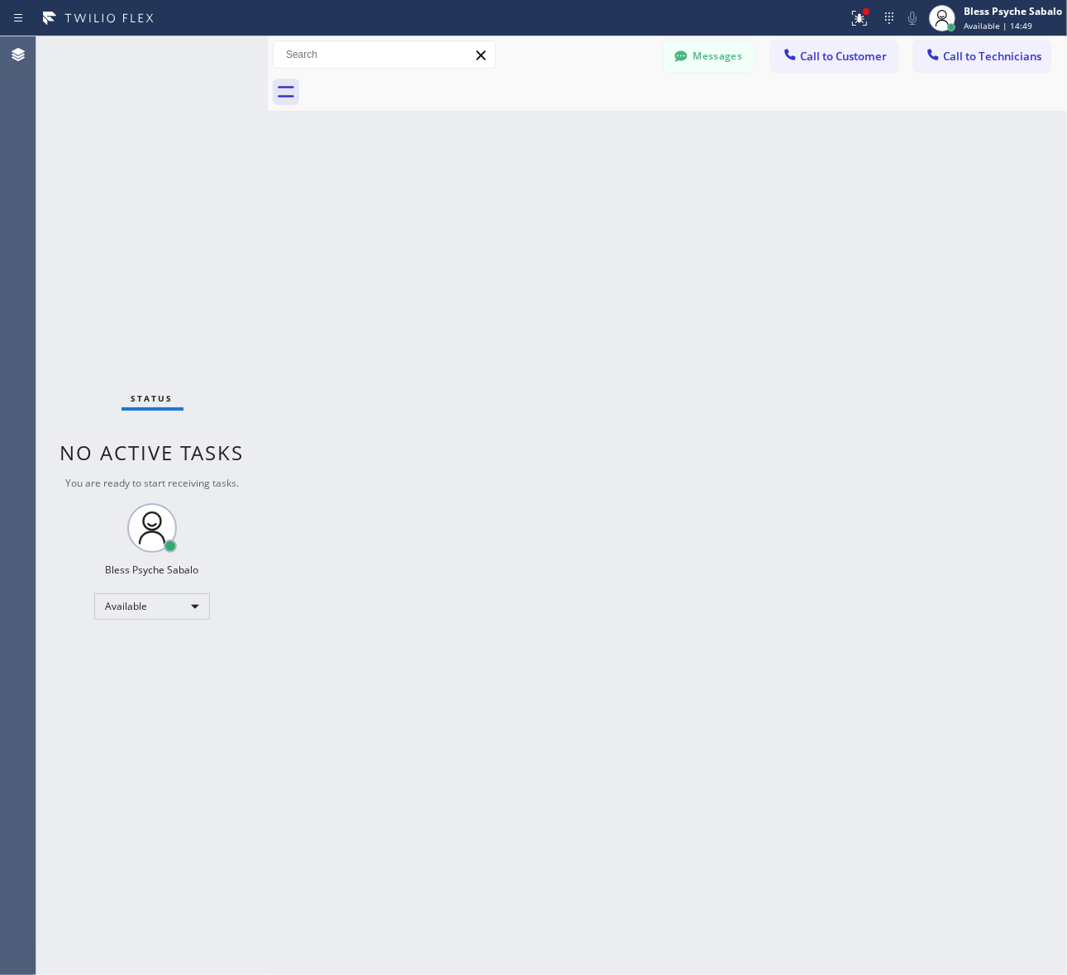
click at [956, 38] on div "Messages Call to Customer Call to Technicians Outbound call Location Search loc…" at bounding box center [667, 54] width 799 height 37
click at [965, 60] on span "Call to Technicians" at bounding box center [992, 56] width 98 height 15
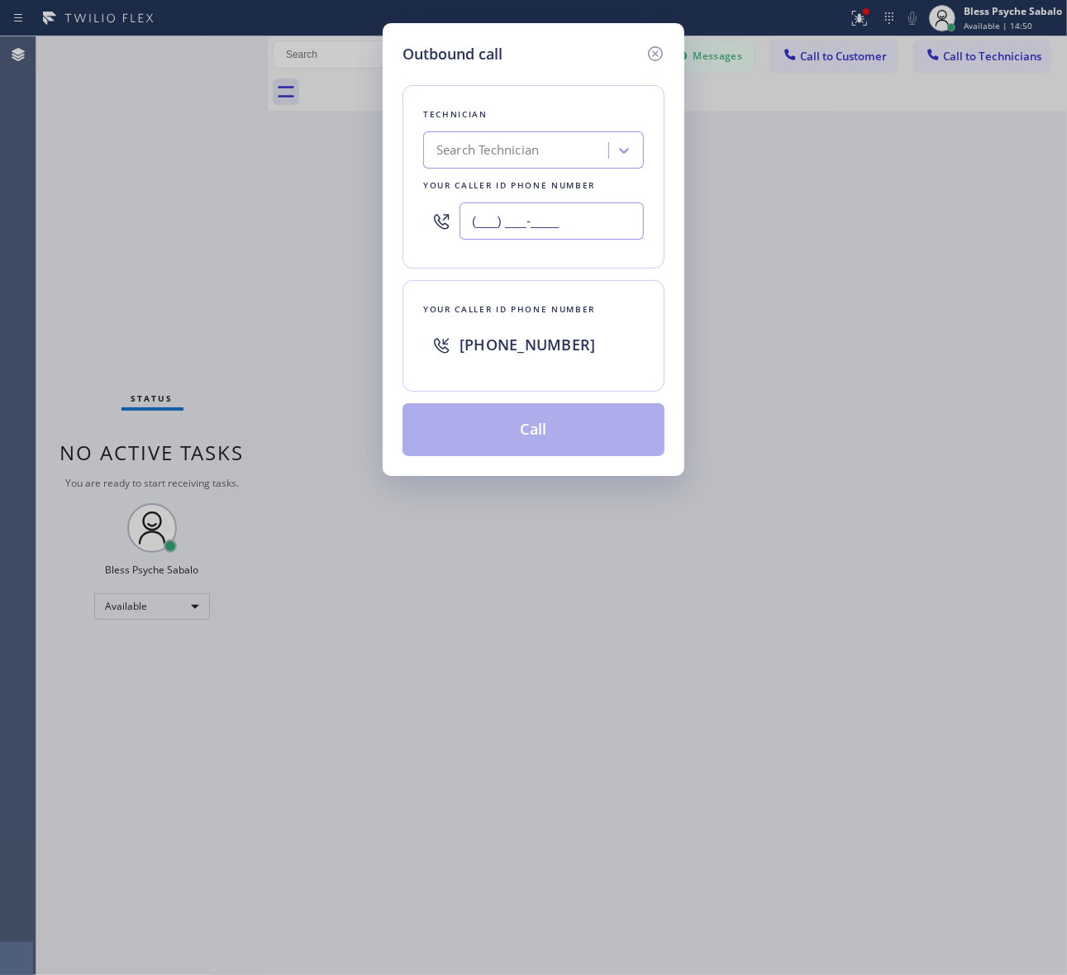
click at [529, 216] on input "(___) ___-____" at bounding box center [551, 220] width 184 height 37
paste input "323) 643-2844"
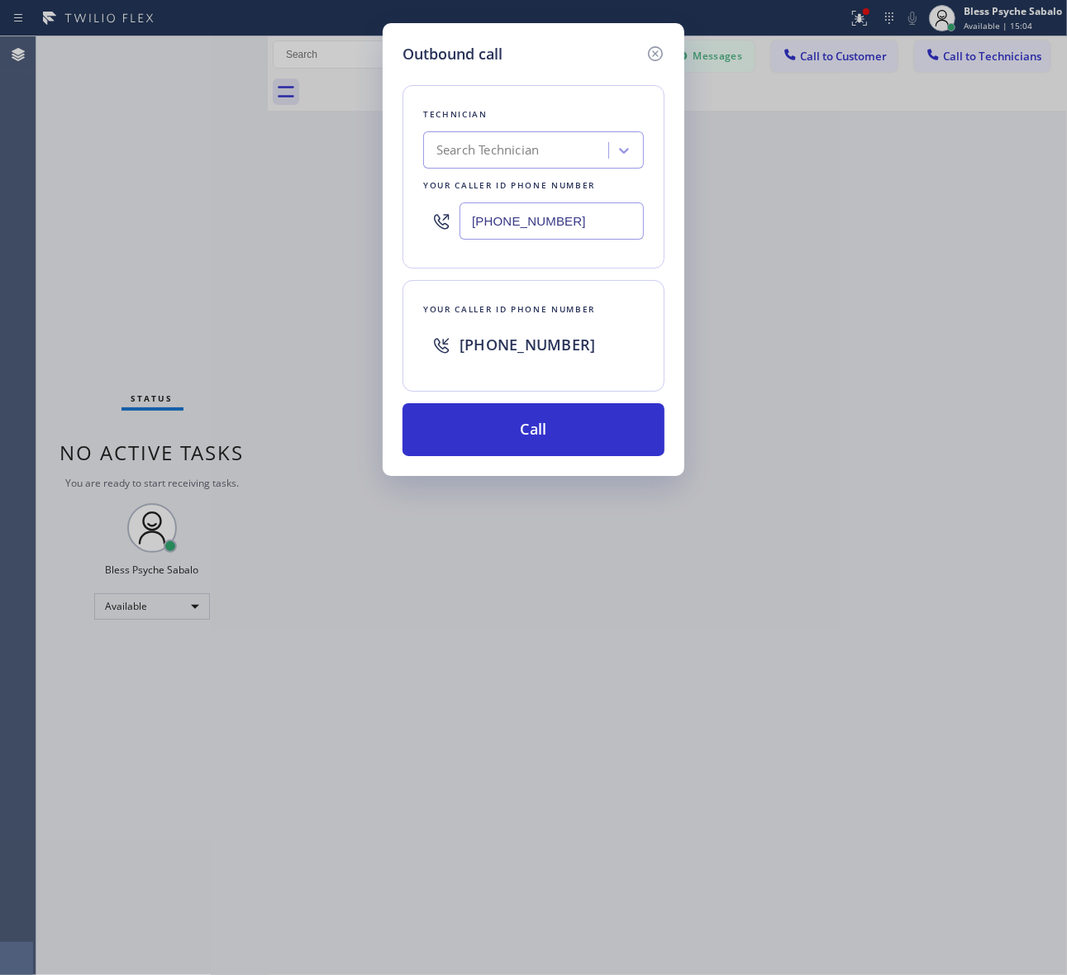
click at [584, 215] on input "[PHONE_NUMBER]" at bounding box center [551, 220] width 184 height 37
click at [588, 225] on input "[PHONE_NUMBER]" at bounding box center [551, 220] width 184 height 37
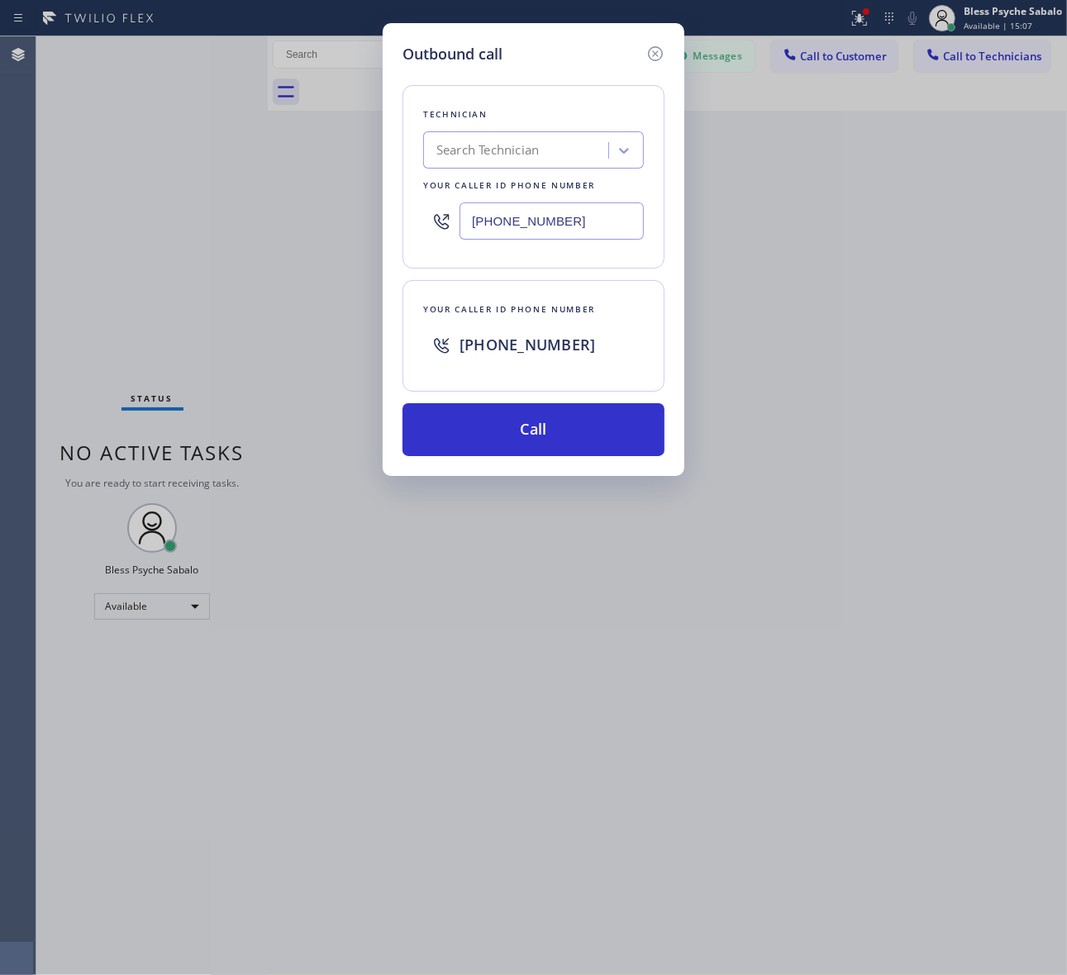
click at [588, 225] on input "[PHONE_NUMBER]" at bounding box center [551, 220] width 184 height 37
type input "[PHONE_NUMBER]"
click at [711, 159] on div "Outbound call Technician Search Technician Your caller id phone number [PHONE_N…" at bounding box center [533, 487] width 1067 height 975
click at [650, 50] on icon at bounding box center [655, 54] width 20 height 20
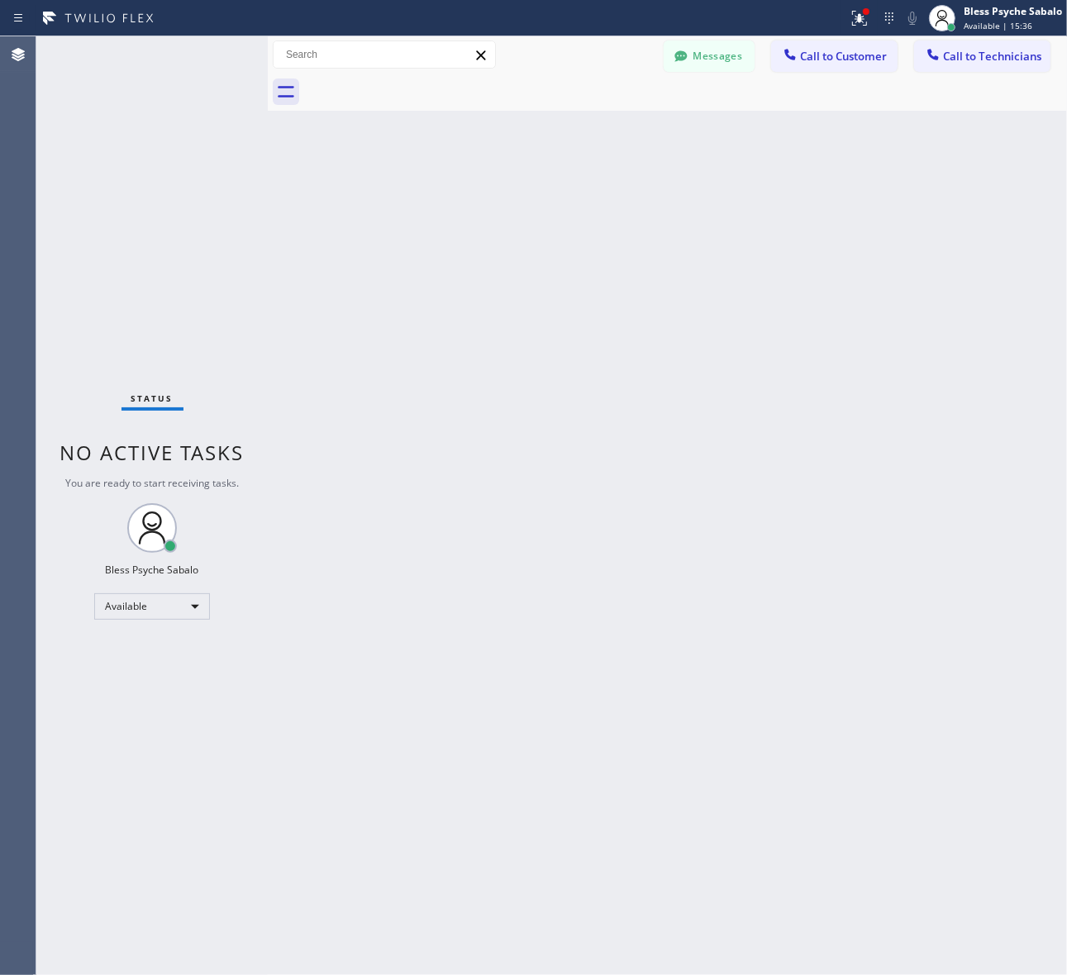
click at [814, 150] on div "Back to Dashboard Change Sender ID Customers Technicians SS [PERSON_NAME] [DATE…" at bounding box center [667, 505] width 799 height 939
click at [998, 62] on button "Call to Technicians" at bounding box center [982, 55] width 136 height 31
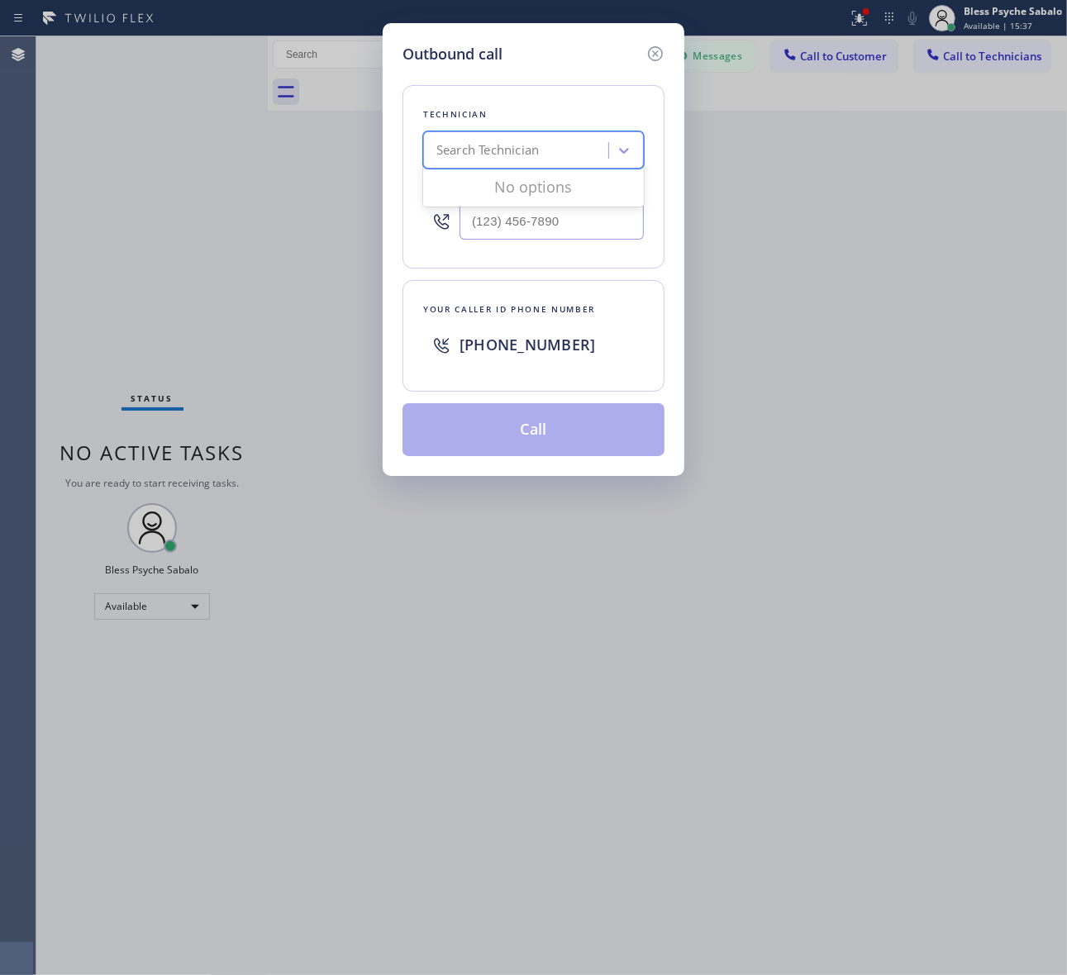
click at [531, 154] on div "Search Technician" at bounding box center [487, 150] width 102 height 19
type input "[PERSON_NAME]"
click at [521, 190] on div "[PERSON_NAME]" at bounding box center [533, 185] width 221 height 30
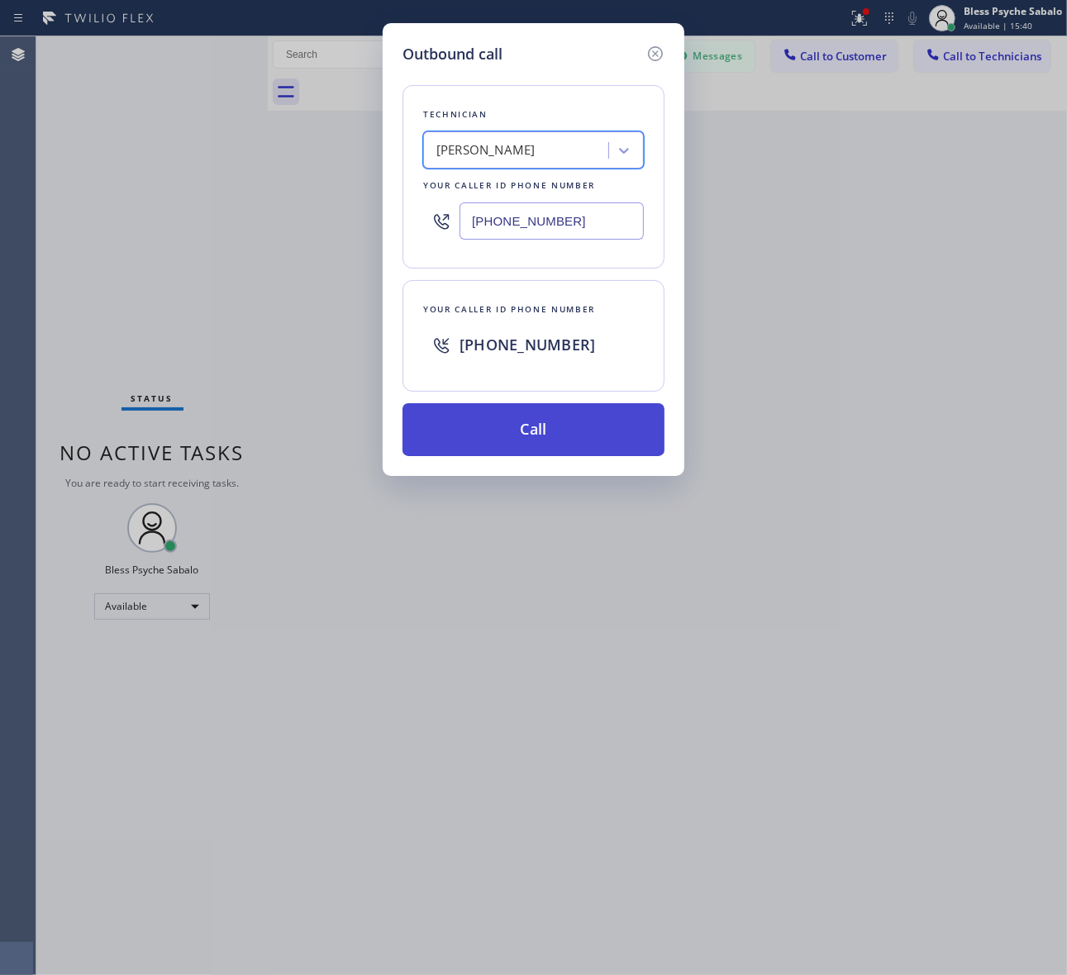
click at [489, 435] on button "Call" at bounding box center [533, 429] width 262 height 53
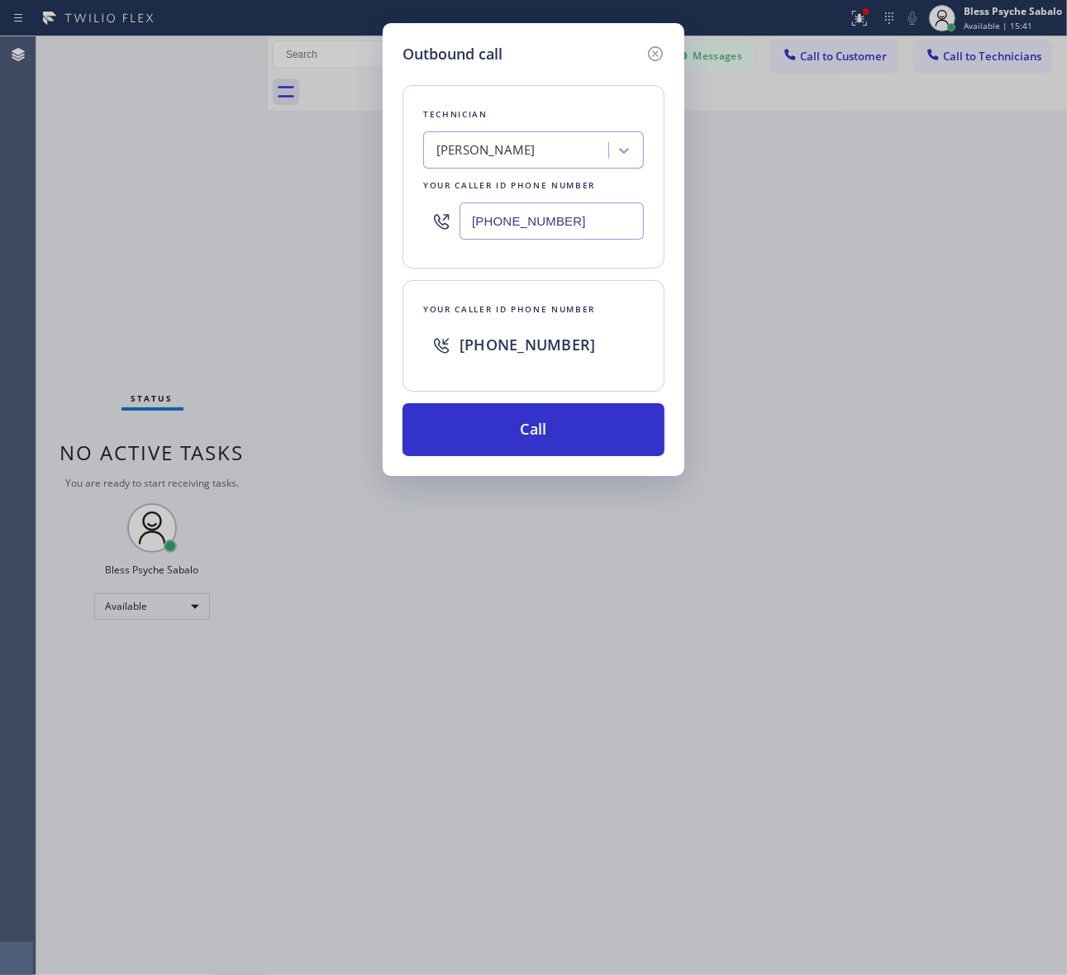
click at [566, 621] on div "Outbound call Technician [PERSON_NAME] Your caller id phone number [PHONE_NUMBE…" at bounding box center [533, 487] width 1067 height 975
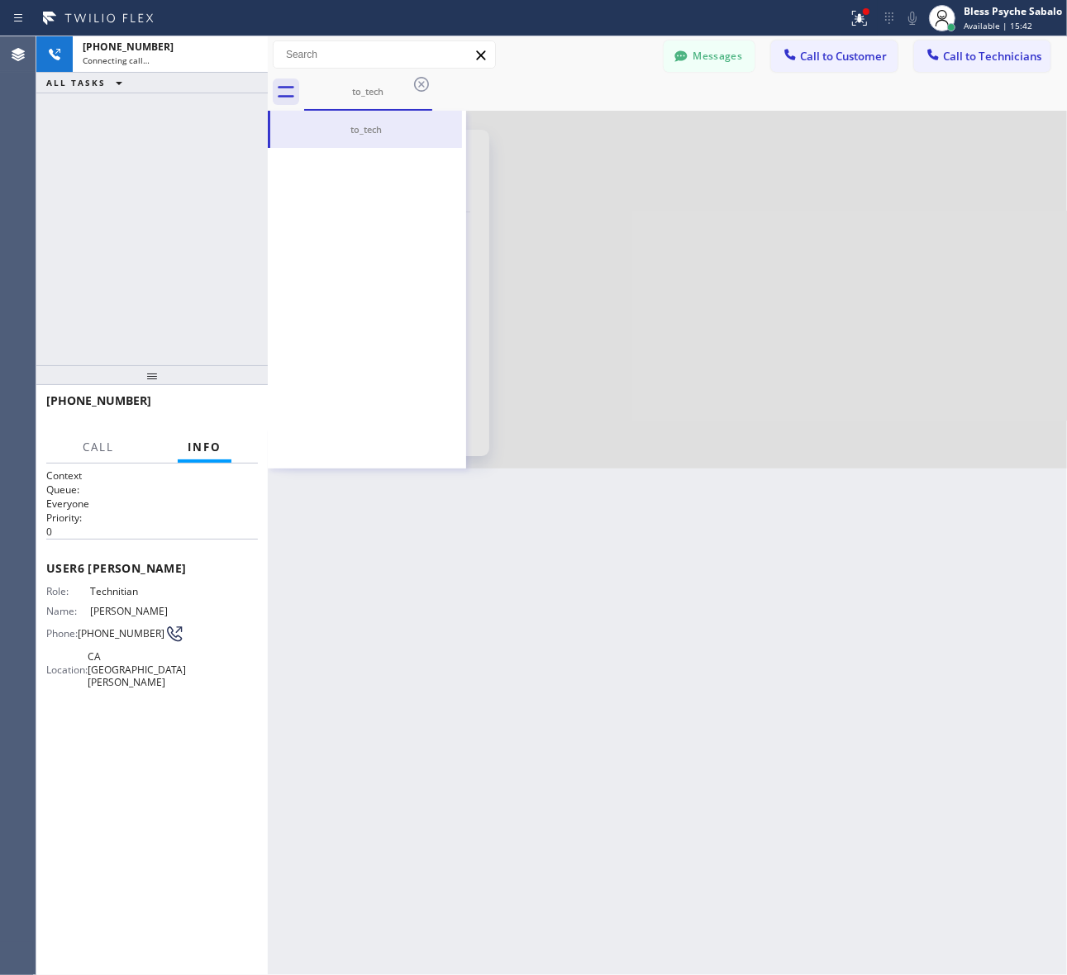
scroll to position [25648, 0]
click at [457, 632] on div "Back to Dashboard Change Sender ID Customers Technicians SS [PERSON_NAME] [DATE…" at bounding box center [667, 505] width 799 height 939
drag, startPoint x: 538, startPoint y: 109, endPoint x: 521, endPoint y: 110, distance: 17.4
click at [537, 109] on div "to_tech" at bounding box center [685, 92] width 763 height 37
click at [238, 59] on icon at bounding box center [246, 55] width 20 height 20
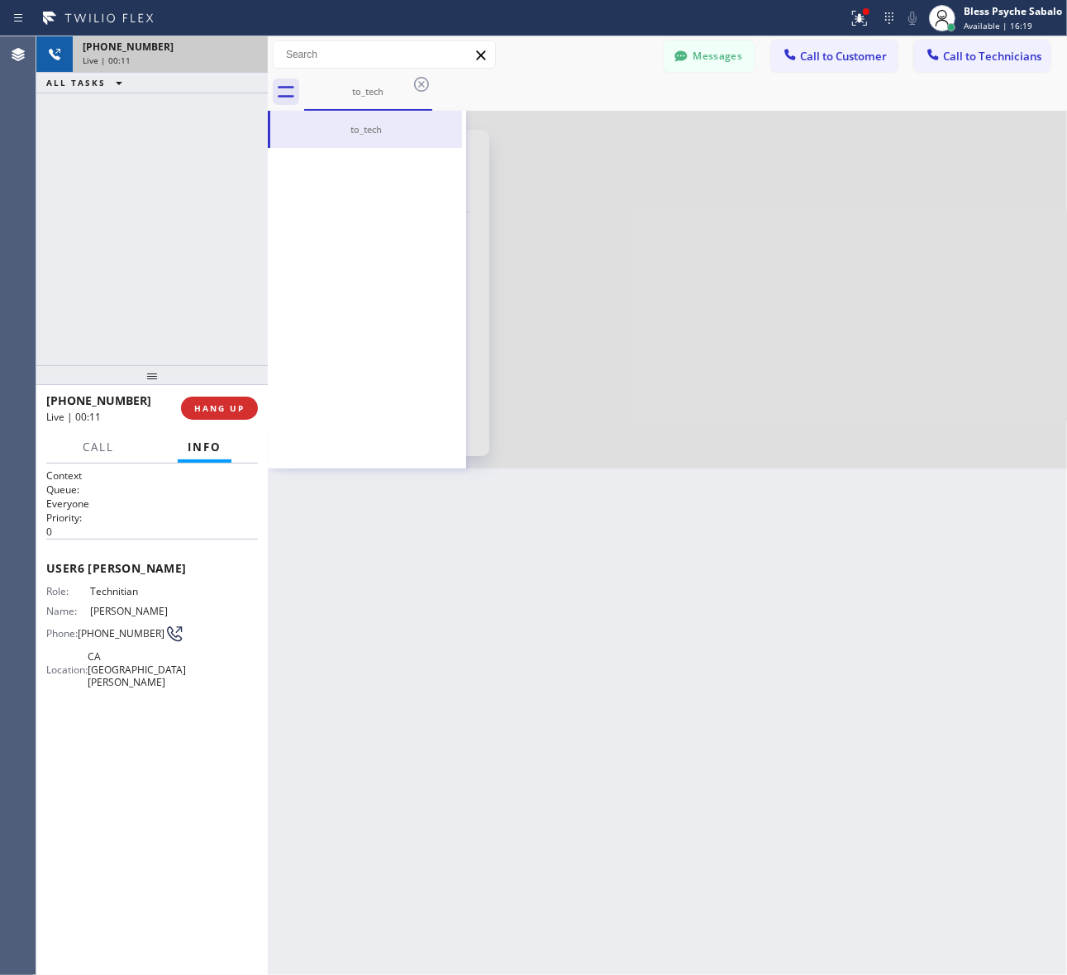
click at [468, 151] on div at bounding box center [667, 290] width 799 height 358
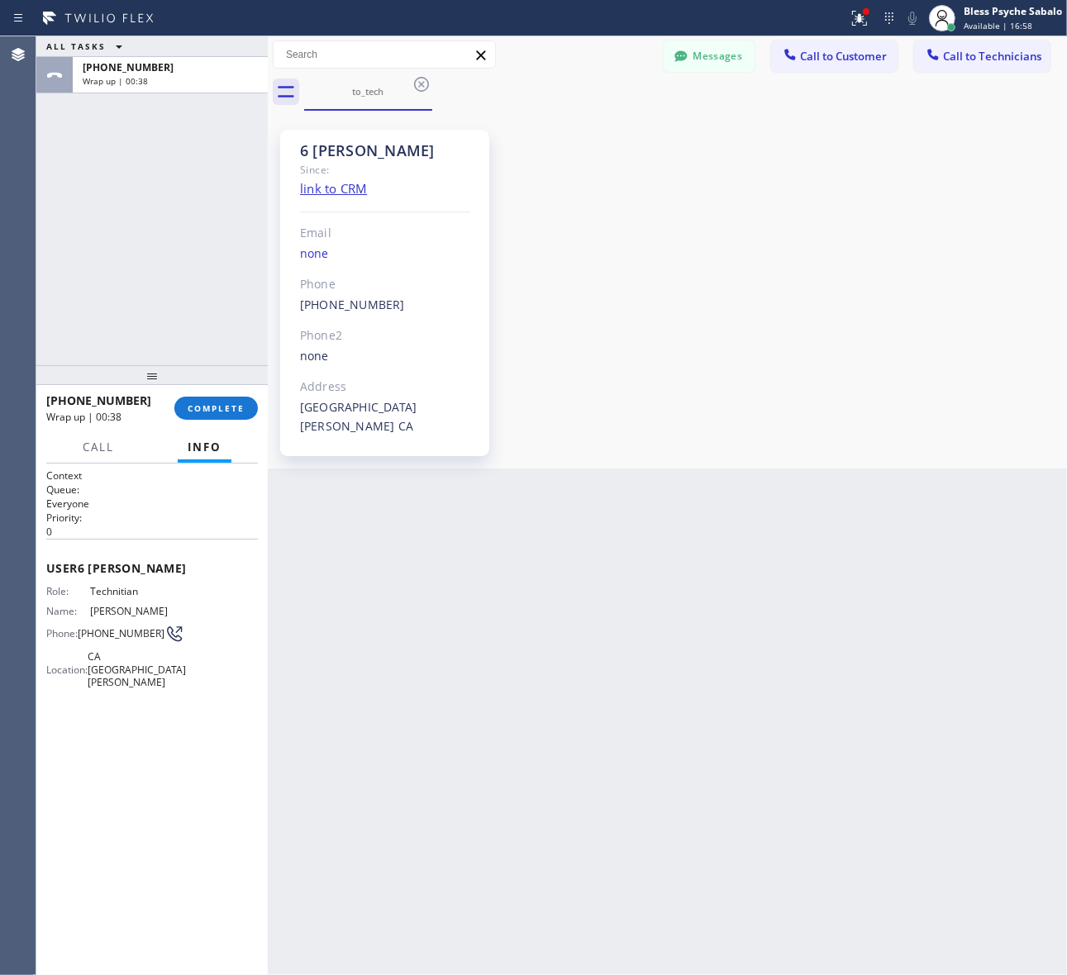
click at [815, 345] on div "6 Nick Since: link to CRM Email none Phone [PHONE_NUMBER] Outbound call Technic…" at bounding box center [667, 290] width 791 height 350
click at [237, 407] on span "COMPLETE" at bounding box center [216, 408] width 57 height 12
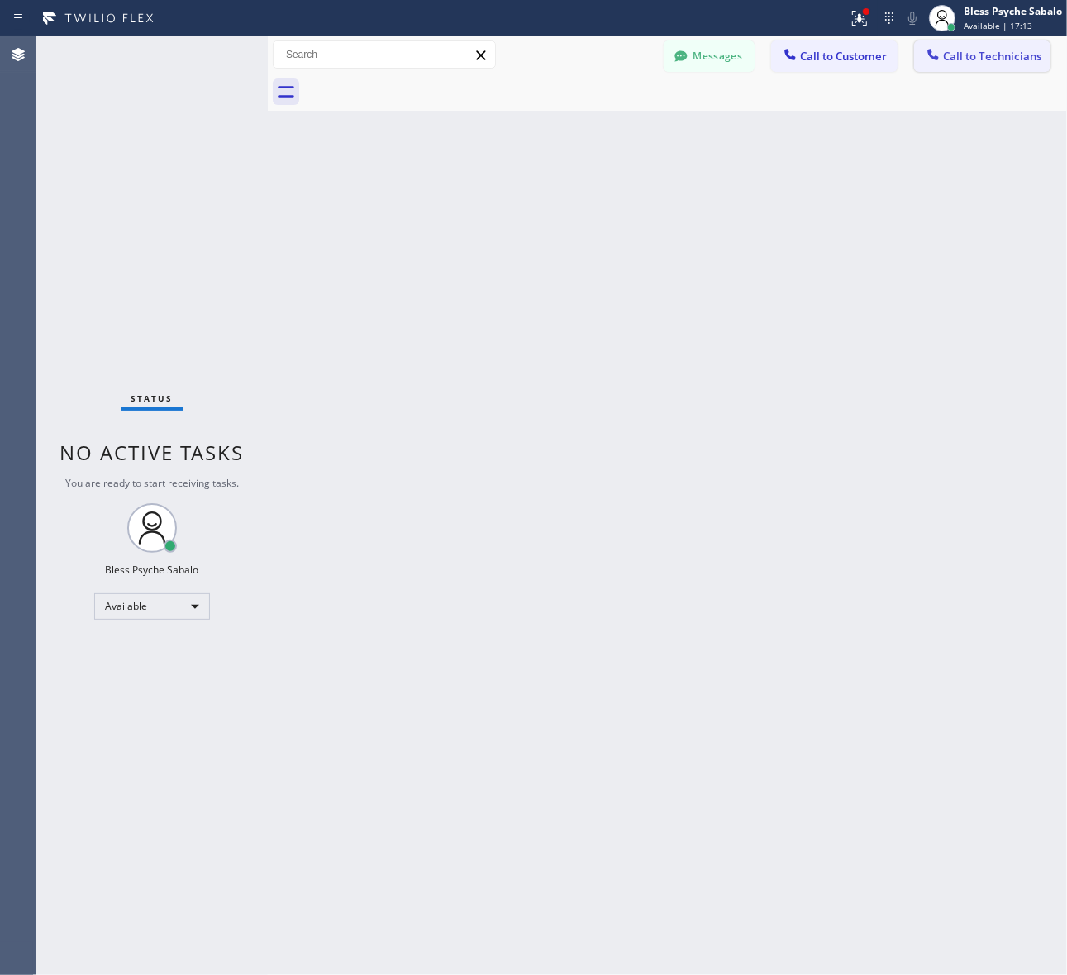
click at [964, 64] on button "Call to Technicians" at bounding box center [982, 55] width 136 height 31
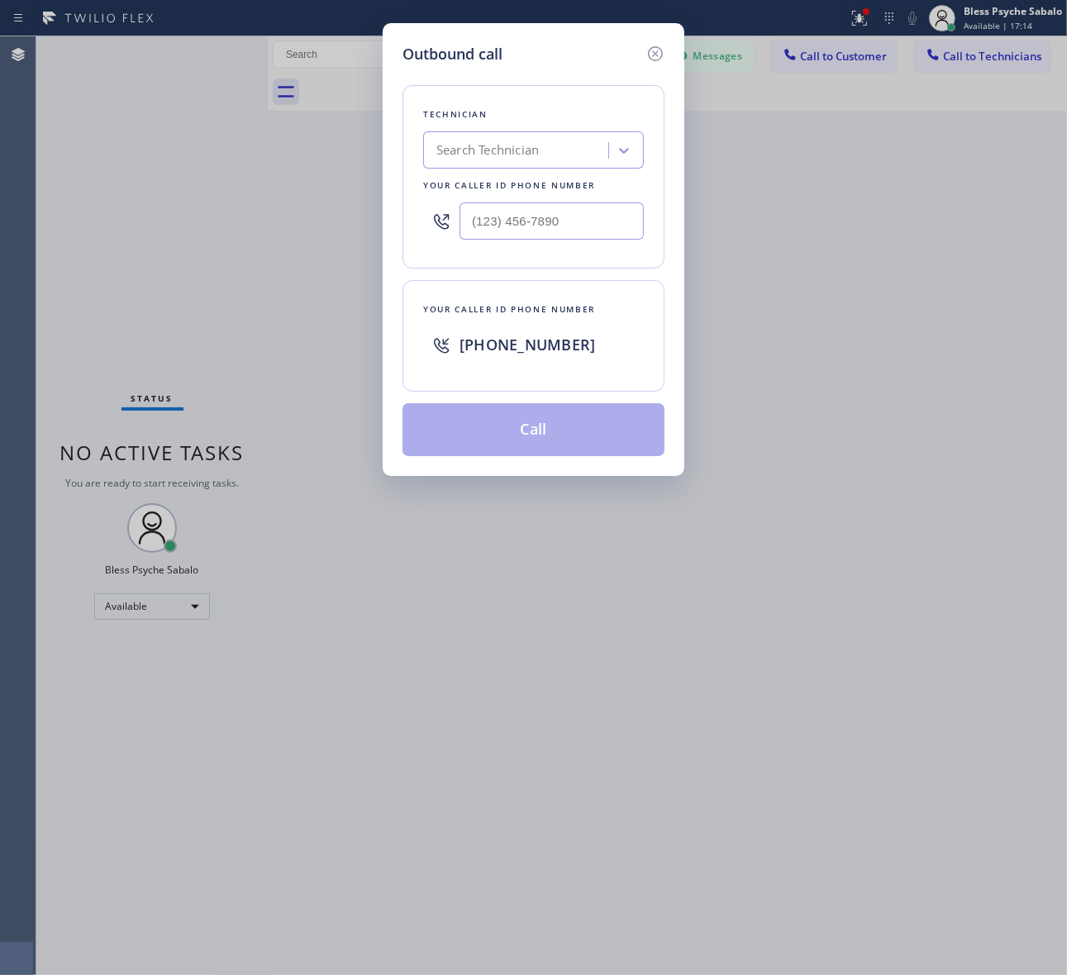
drag, startPoint x: 526, startPoint y: 126, endPoint x: 420, endPoint y: 106, distance: 107.6
click at [525, 126] on div "Technician Search Technician Your caller id phone number" at bounding box center [533, 176] width 262 height 183
click at [420, 106] on div "Technician Search Technician Your caller id phone number" at bounding box center [533, 176] width 262 height 183
click at [424, 104] on div "Technician Search Technician Your caller id phone number" at bounding box center [533, 176] width 262 height 183
click at [658, 56] on icon at bounding box center [655, 54] width 20 height 20
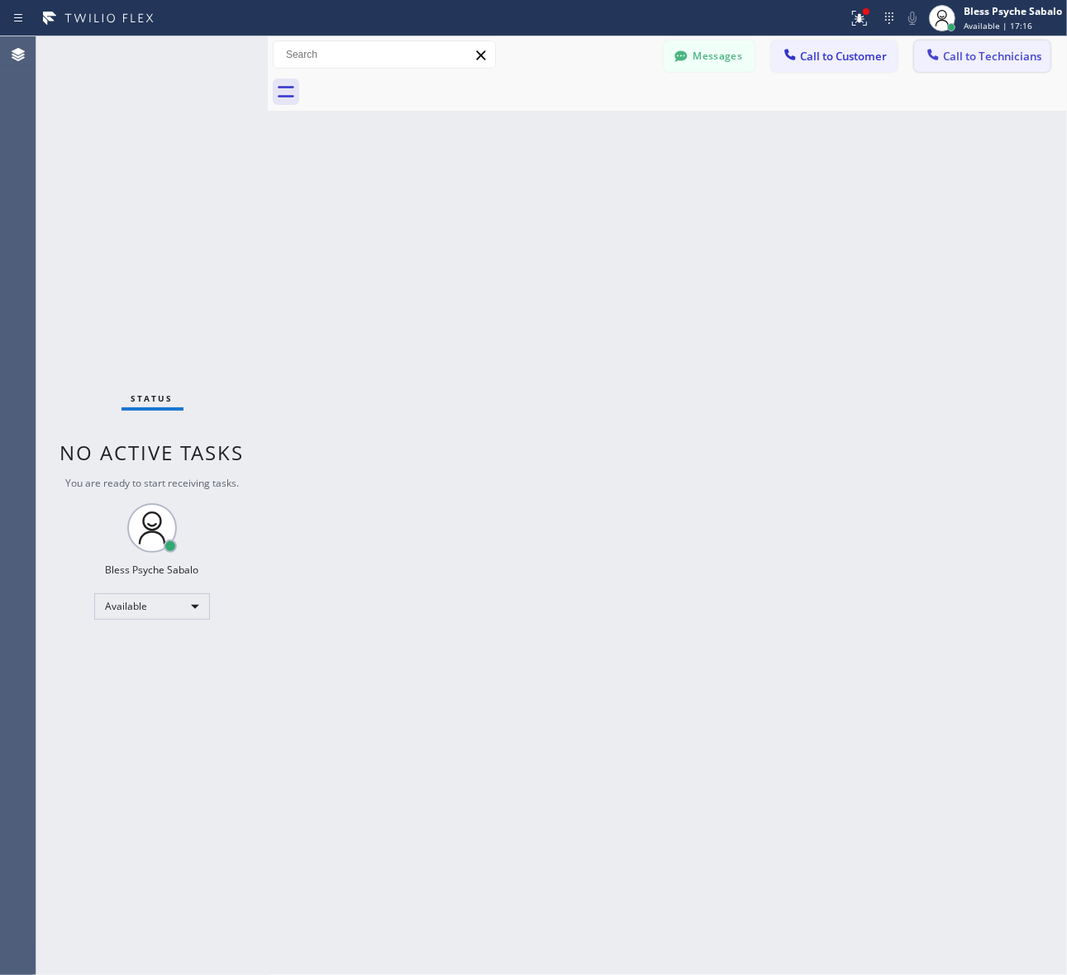
click at [947, 58] on span "Call to Technicians" at bounding box center [992, 56] width 98 height 15
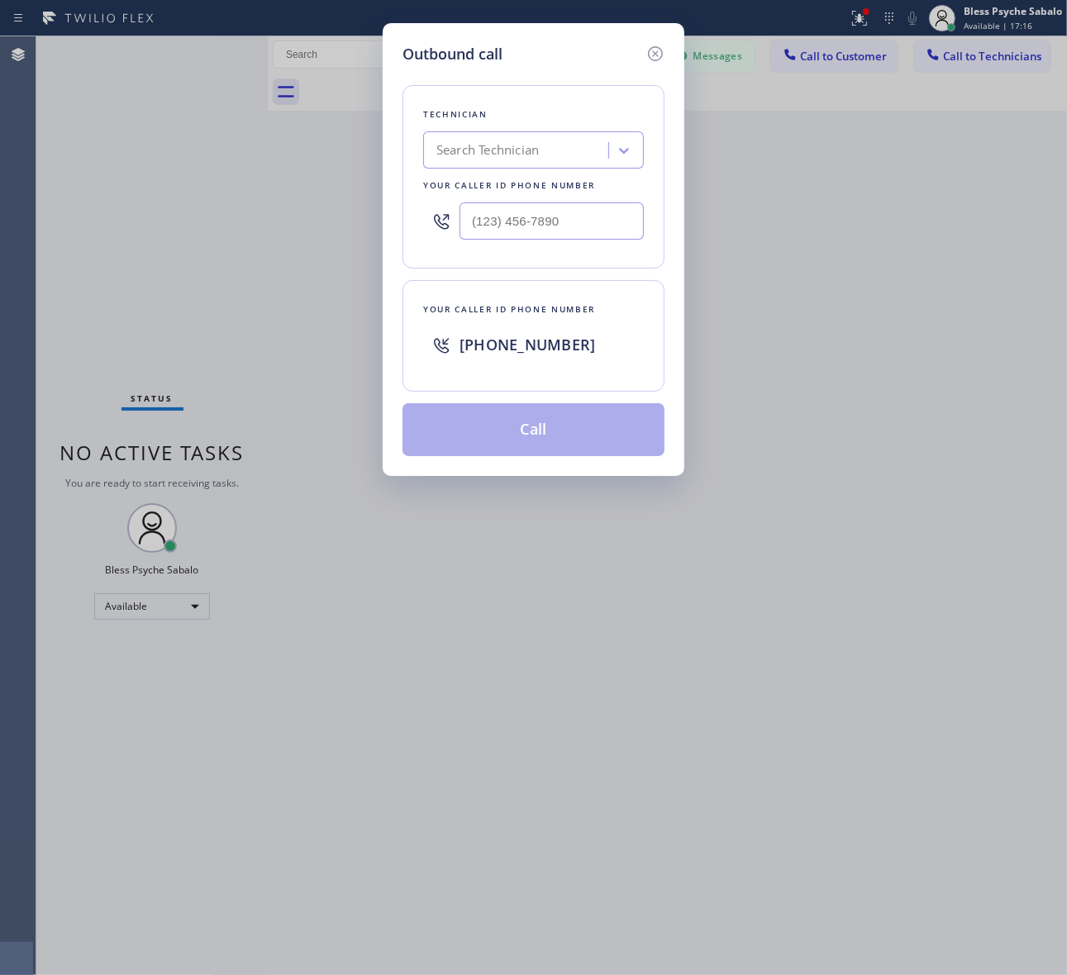
type input "(___) ___-____"
click at [510, 204] on input "(___) ___-____" at bounding box center [551, 220] width 184 height 37
click at [445, 223] on icon at bounding box center [441, 222] width 20 height 20
click at [449, 351] on icon at bounding box center [441, 345] width 20 height 20
click at [444, 349] on icon at bounding box center [441, 345] width 15 height 15
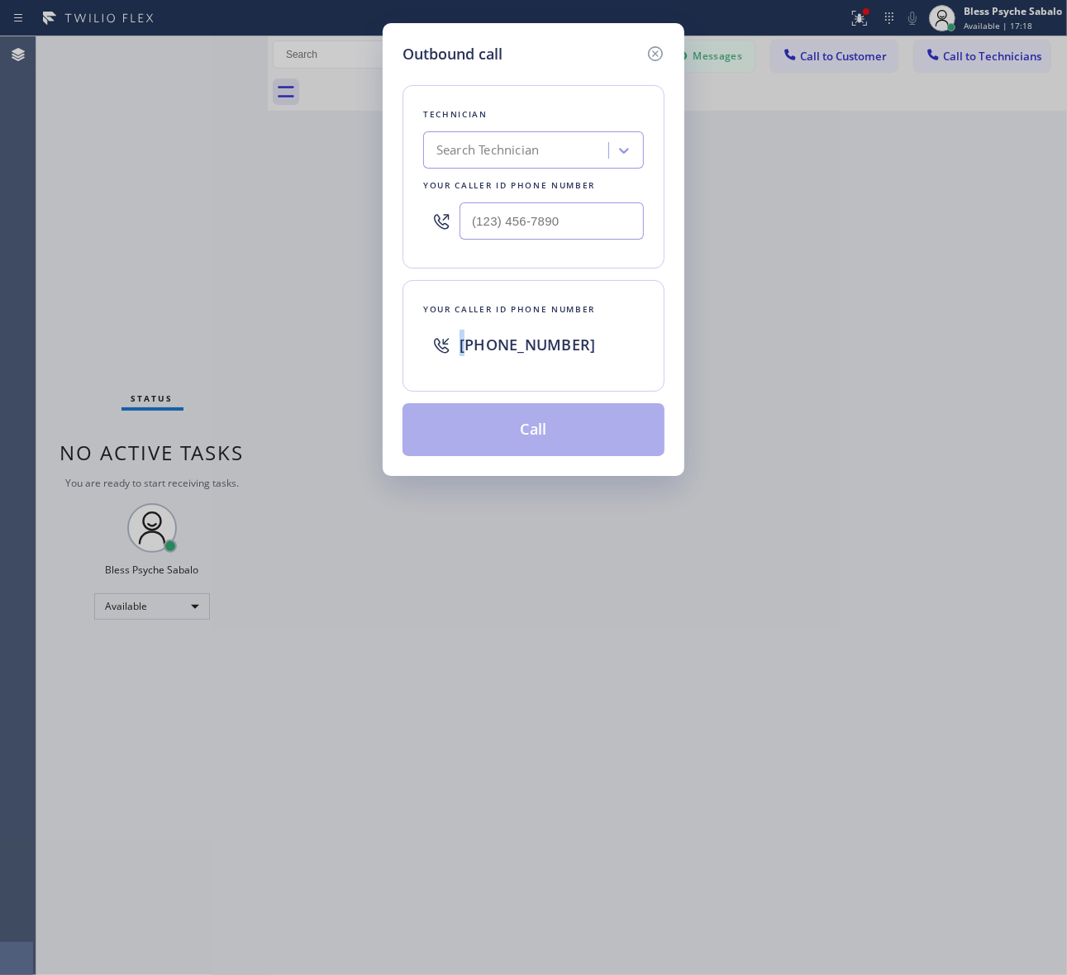
click at [444, 349] on icon at bounding box center [441, 345] width 15 height 15
click at [521, 350] on span "[PHONE_NUMBER]" at bounding box center [527, 345] width 136 height 20
drag, startPoint x: 580, startPoint y: 352, endPoint x: 542, endPoint y: 402, distance: 63.1
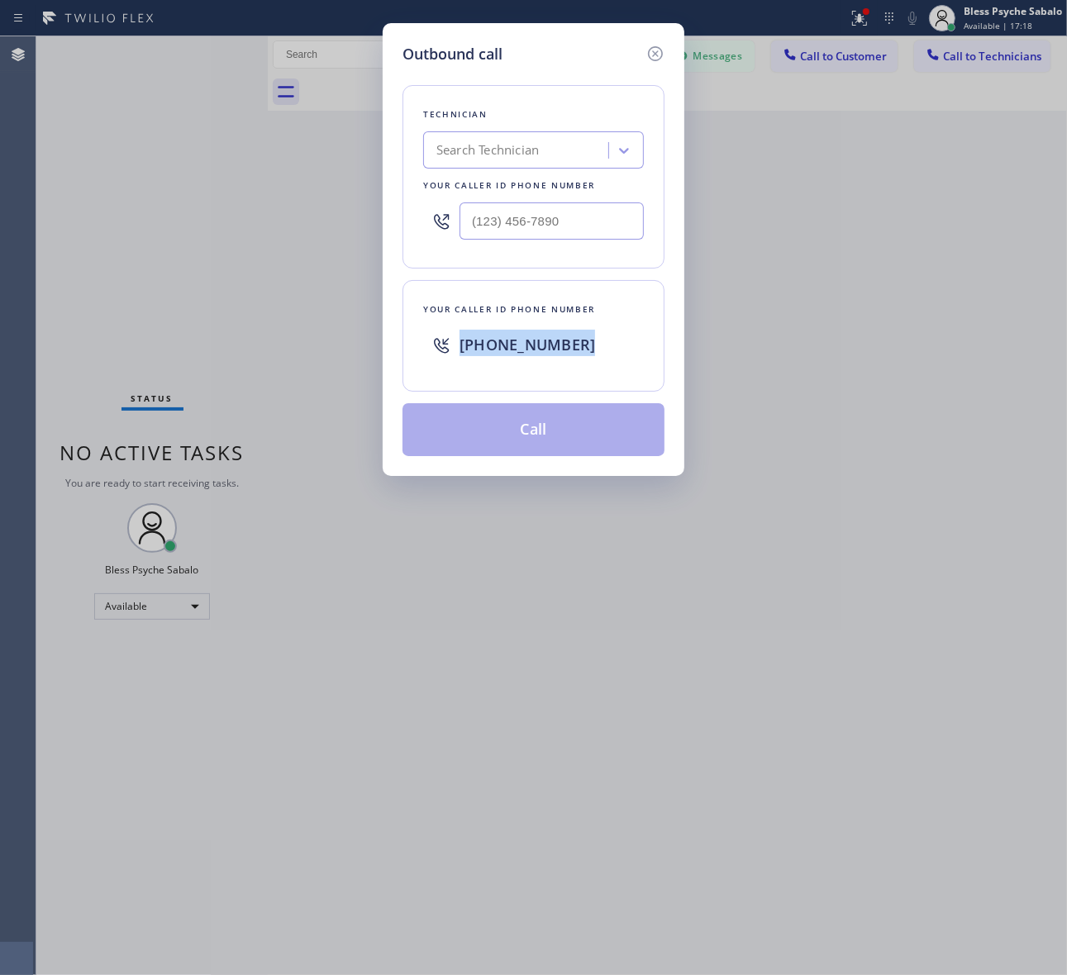
click at [580, 353] on div "[PHONE_NUMBER]" at bounding box center [551, 345] width 184 height 30
click at [426, 579] on div "Outbound call Technician Search Technician Your caller id phone number Your cal…" at bounding box center [533, 487] width 1067 height 975
click at [664, 55] on icon at bounding box center [655, 54] width 20 height 20
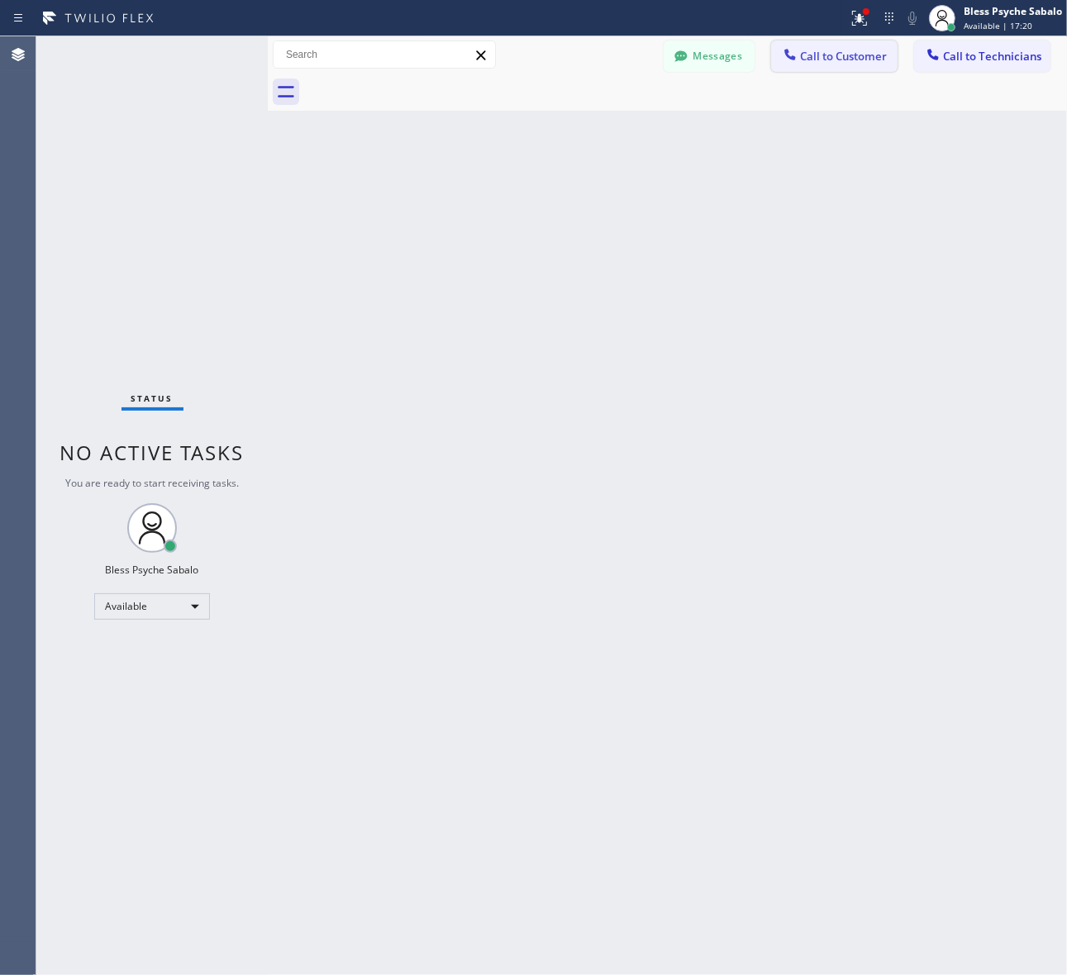
drag, startPoint x: 811, startPoint y: 126, endPoint x: 873, endPoint y: 68, distance: 85.9
click at [811, 126] on div "Back to Dashboard Change Sender ID Customers Technicians SS [PERSON_NAME] [DATE…" at bounding box center [667, 505] width 799 height 939
click at [873, 59] on span "Call to Customer" at bounding box center [843, 56] width 87 height 15
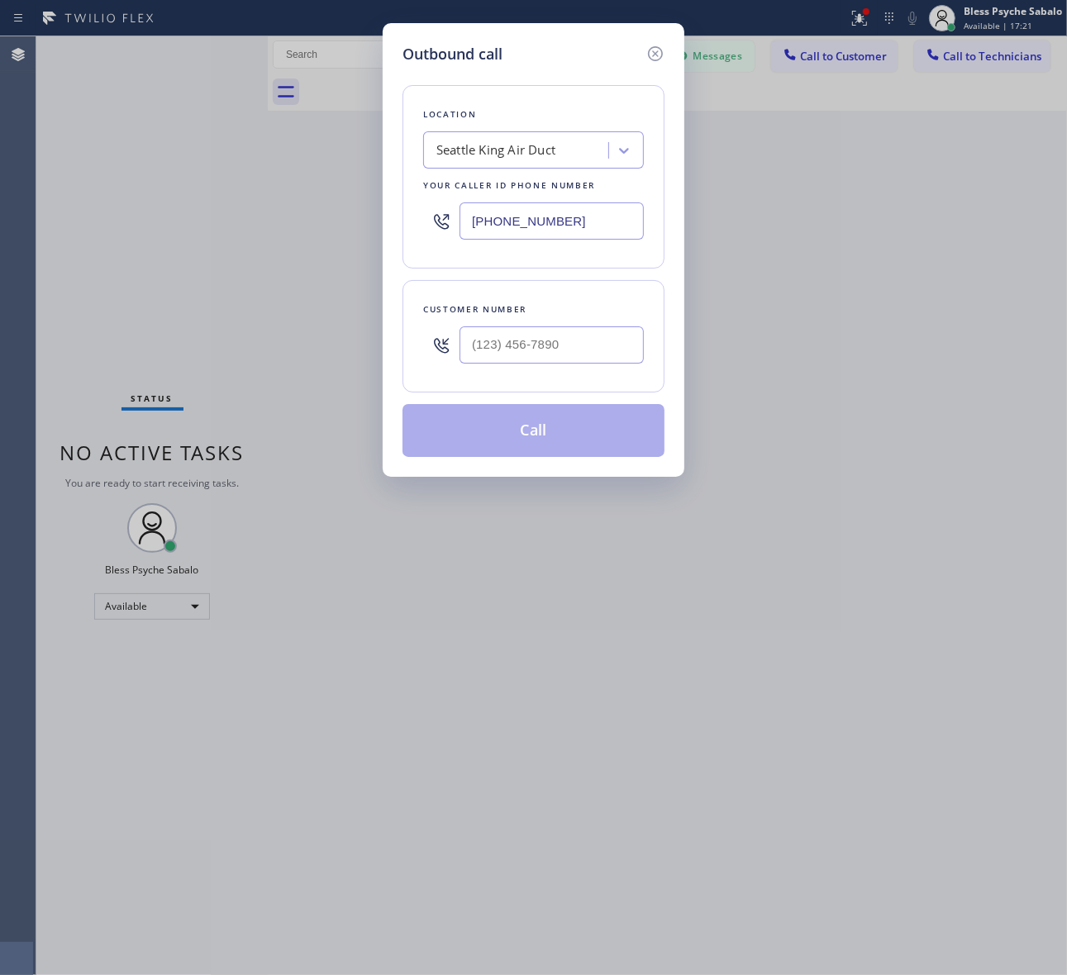
click at [516, 159] on div "Seattle King Air Duct" at bounding box center [495, 150] width 119 height 19
type input "home allinace"
click at [550, 153] on div "home allinace" at bounding box center [518, 150] width 180 height 29
click at [659, 52] on icon at bounding box center [655, 54] width 20 height 20
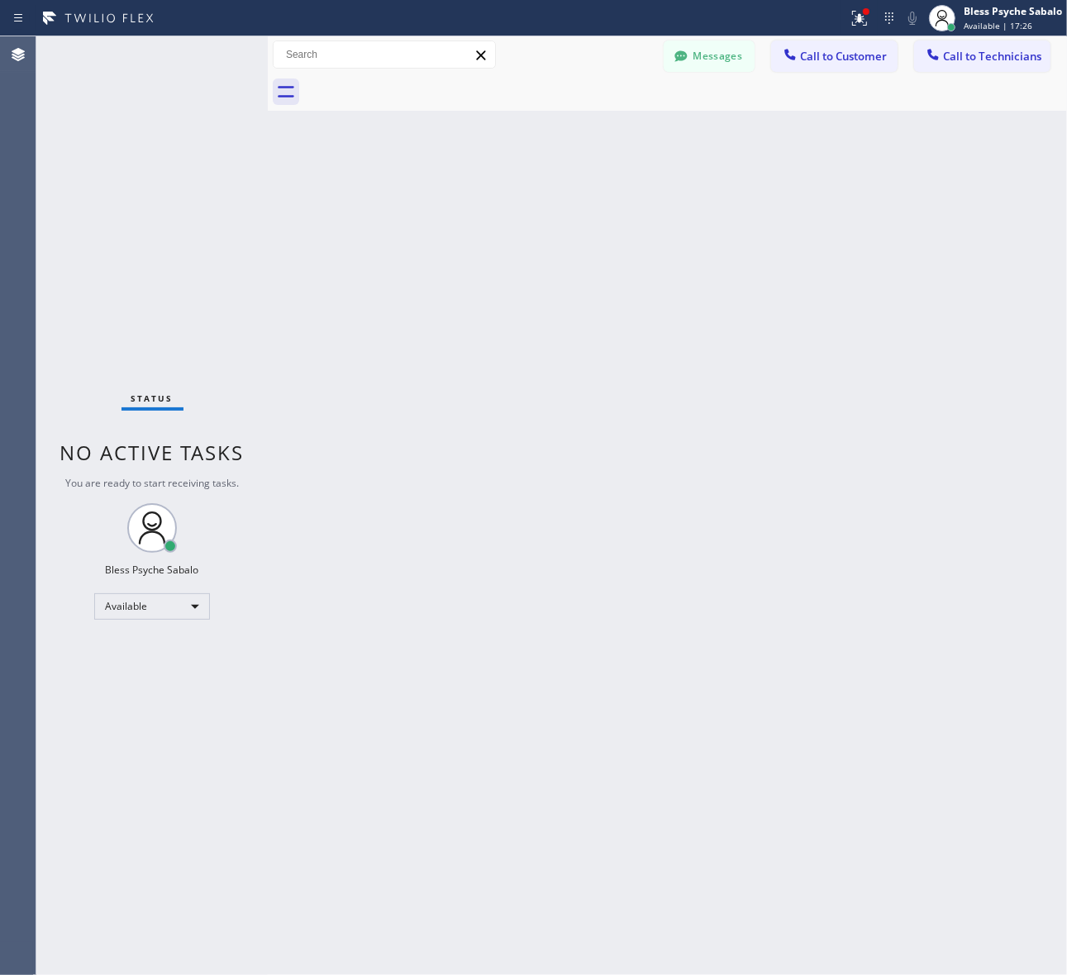
click at [771, 128] on div "Back to Dashboard Change Sender ID Customers Technicians SS [PERSON_NAME] [DATE…" at bounding box center [667, 505] width 799 height 939
click at [854, 74] on div at bounding box center [685, 92] width 763 height 37
click at [851, 62] on span "Call to Customer" at bounding box center [843, 56] width 87 height 15
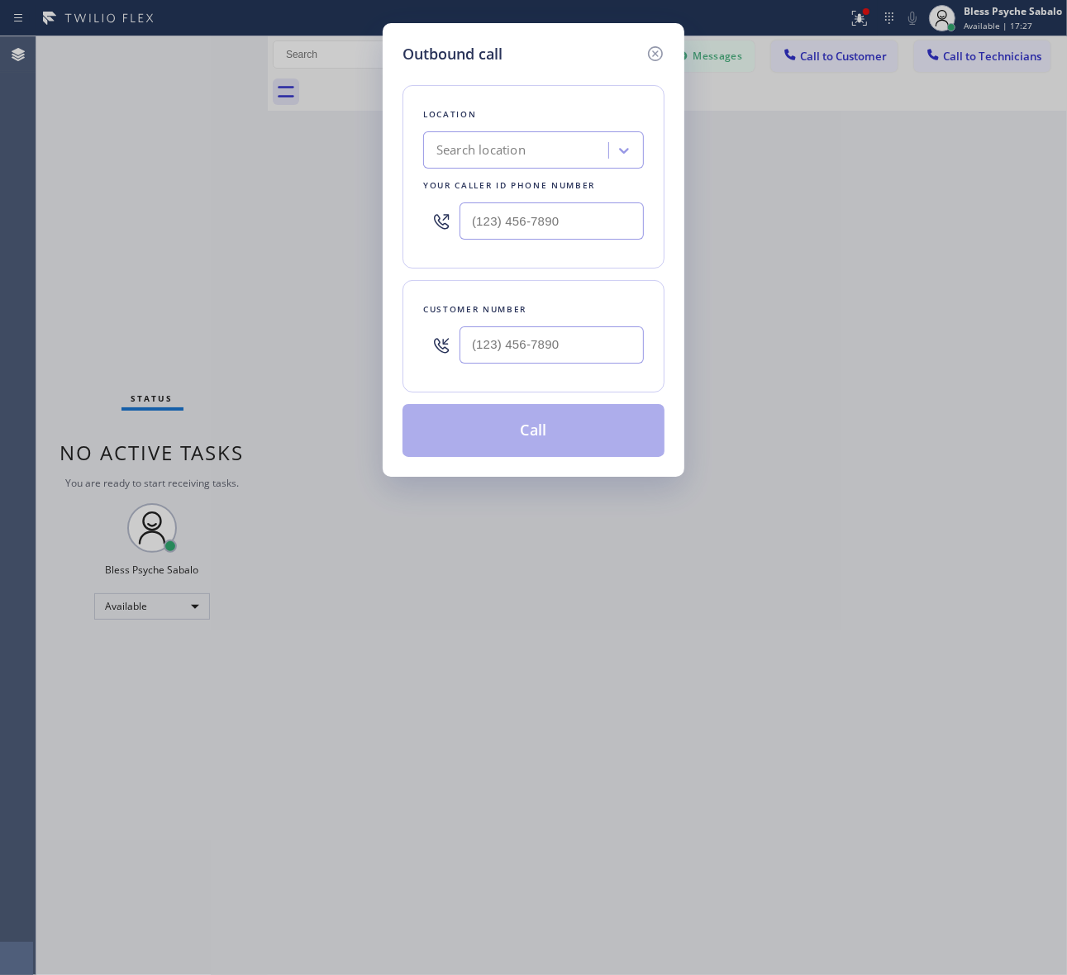
click at [548, 138] on div "Search location" at bounding box center [518, 150] width 180 height 29
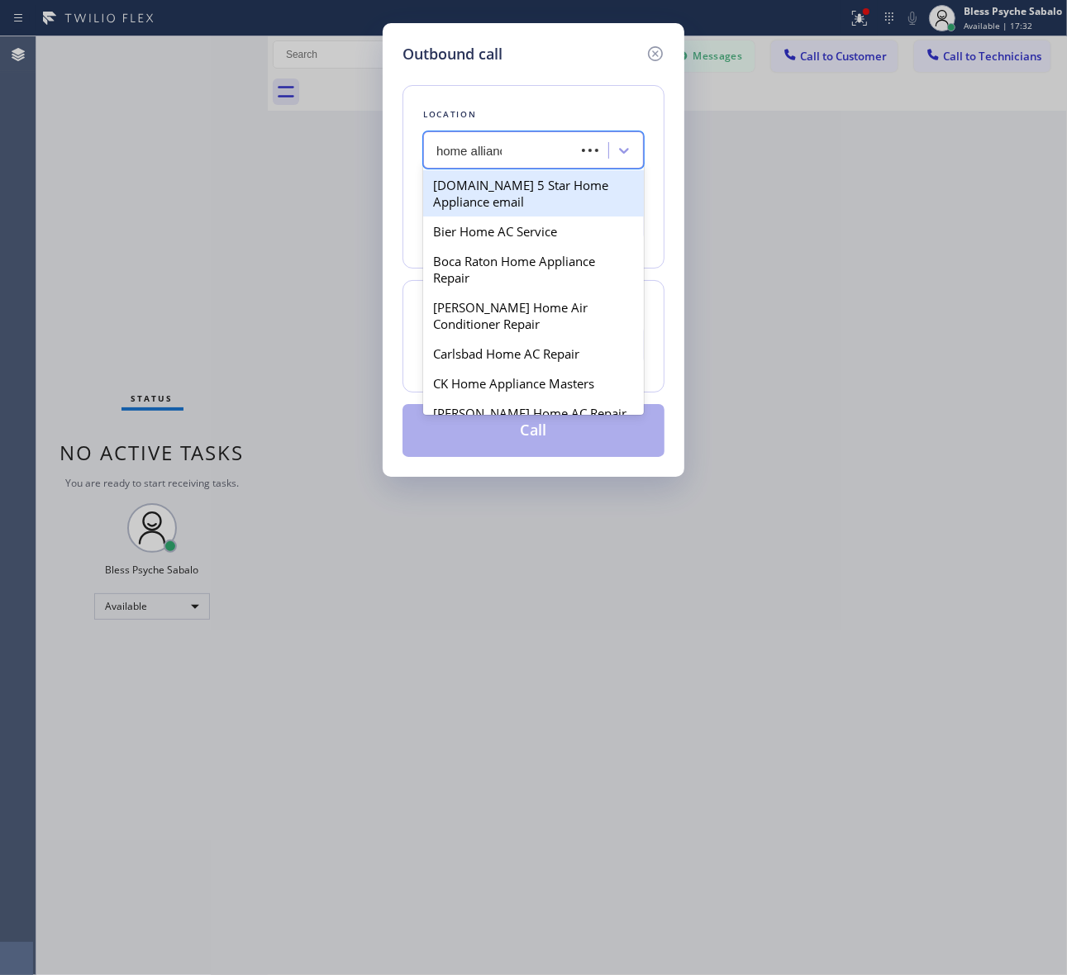
type input "home alliance"
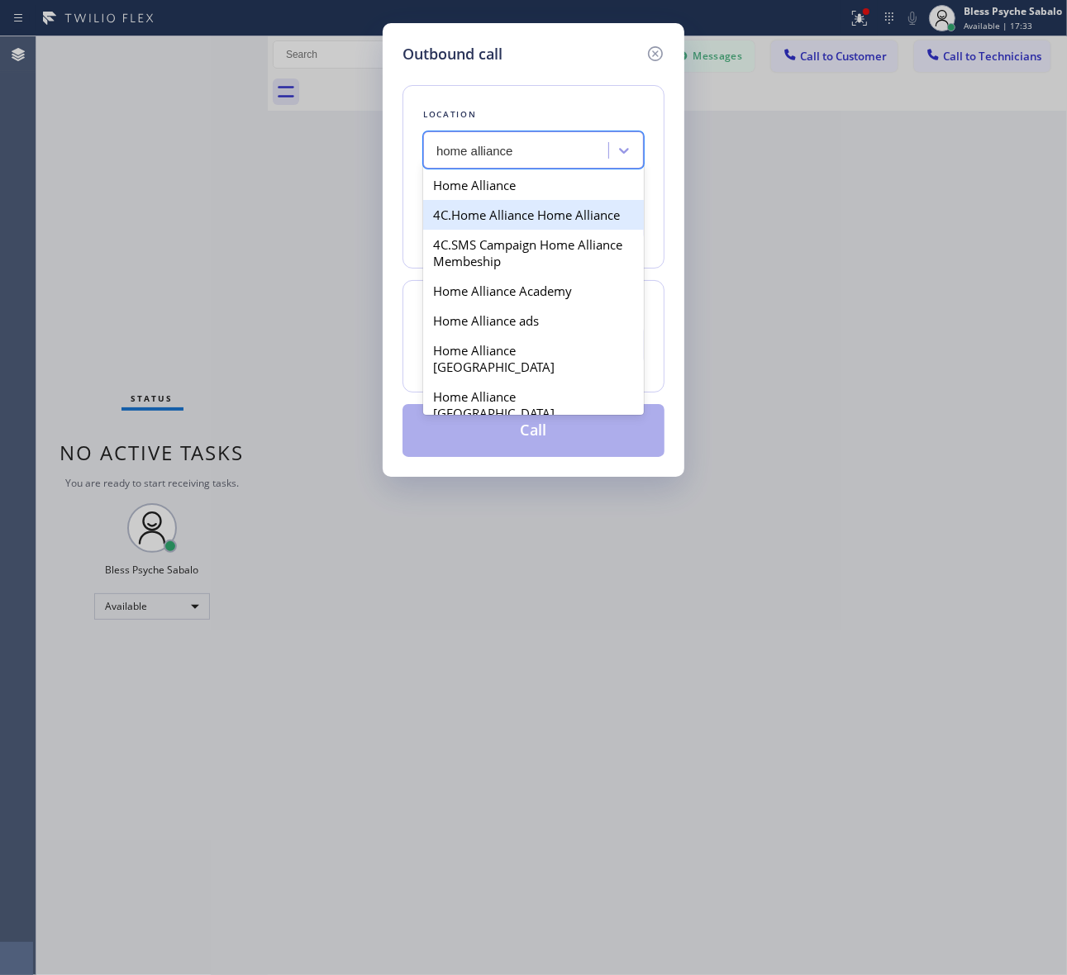
click at [540, 193] on div "Home Alliance" at bounding box center [533, 185] width 221 height 30
type input "[PHONE_NUMBER]"
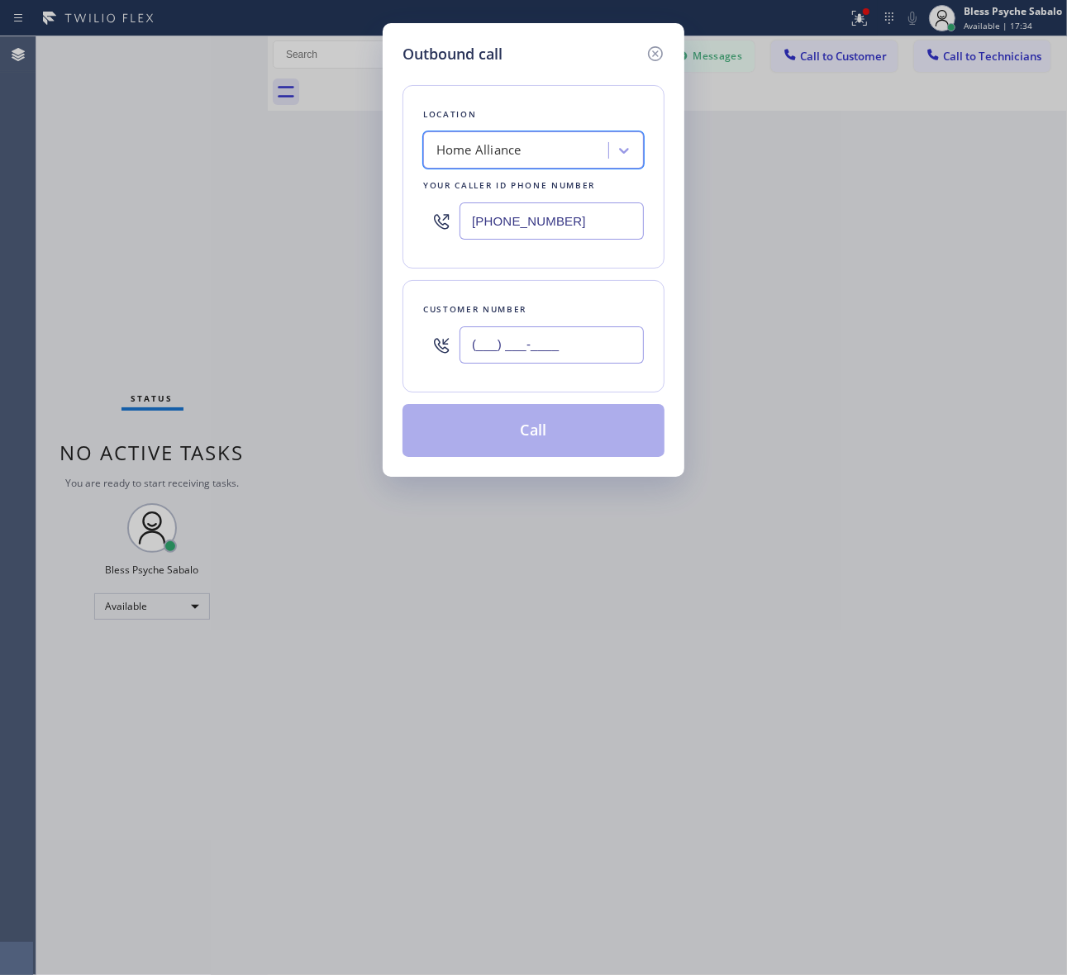
click at [527, 357] on input "(___) ___-____" at bounding box center [551, 344] width 184 height 37
paste input "132) 364-3284"
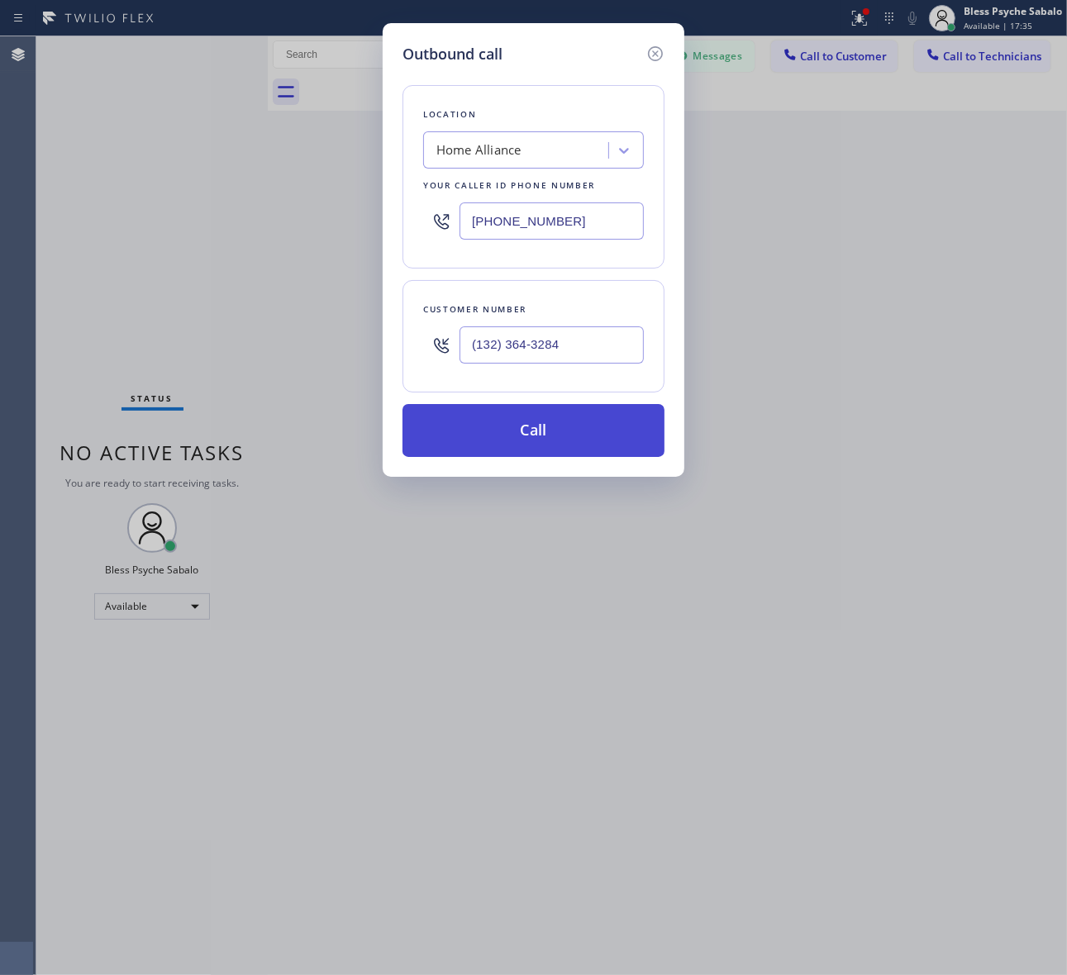
type input "(132) 364-3284"
click at [554, 428] on button "Call" at bounding box center [533, 430] width 262 height 53
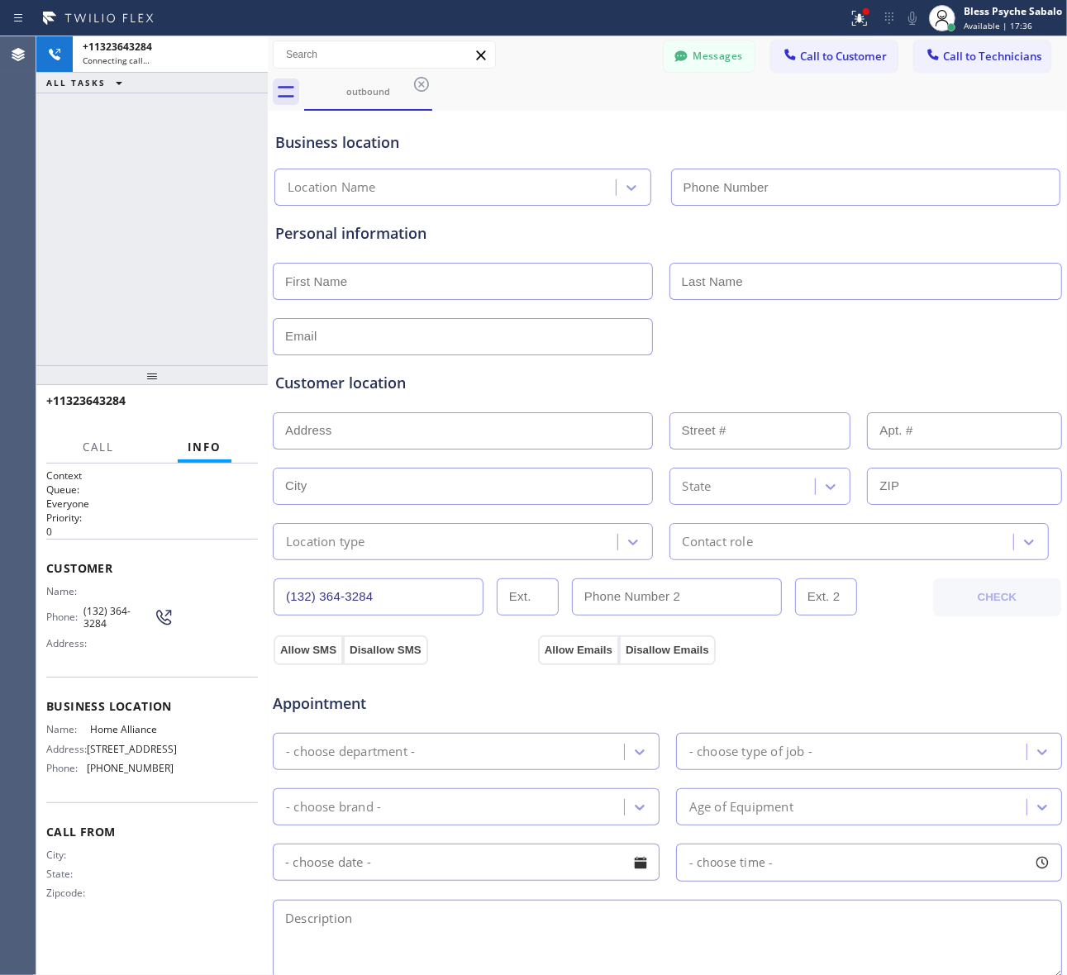
type input "[PHONE_NUMBER]"
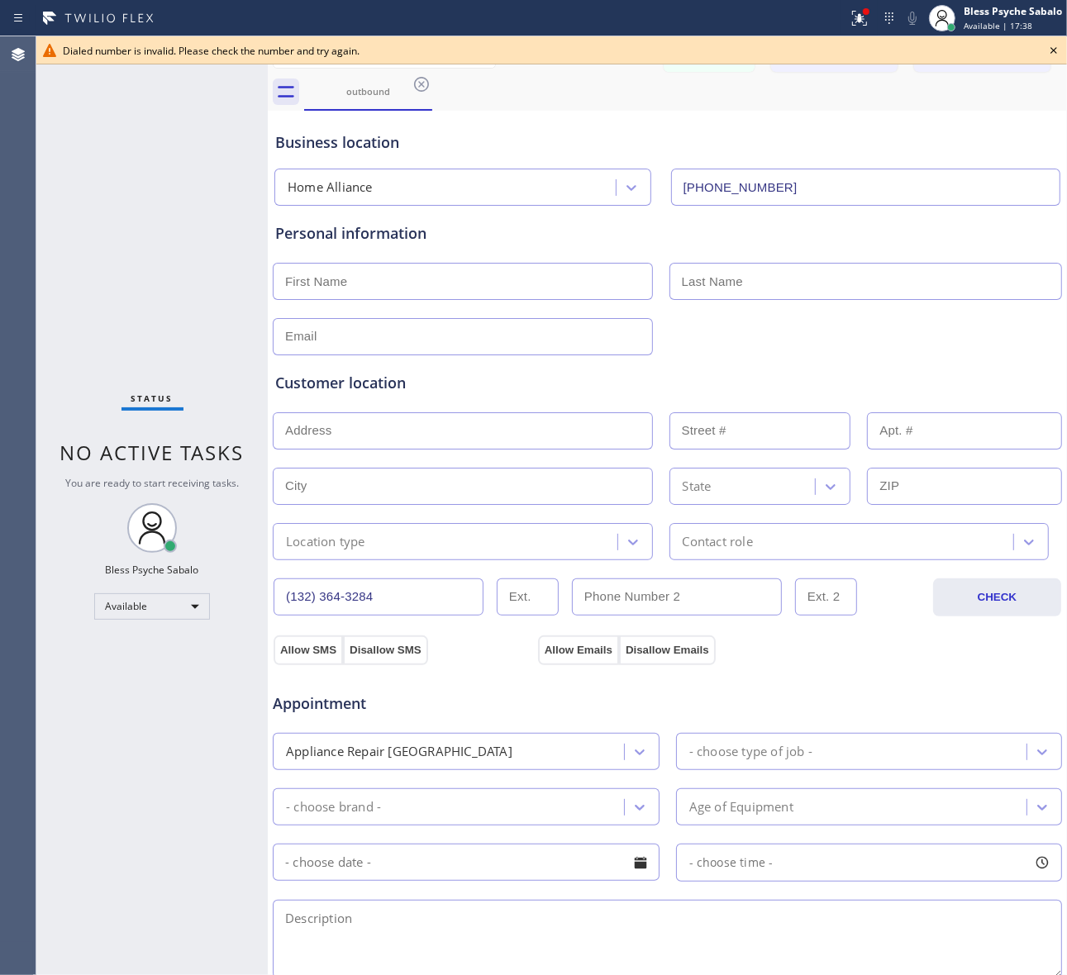
drag, startPoint x: 680, startPoint y: 60, endPoint x: 981, endPoint y: 59, distance: 300.8
click at [684, 60] on div "Dialed number is invalid. Please check the number and try again." at bounding box center [551, 50] width 1030 height 28
click at [1054, 47] on icon at bounding box center [1054, 50] width 20 height 20
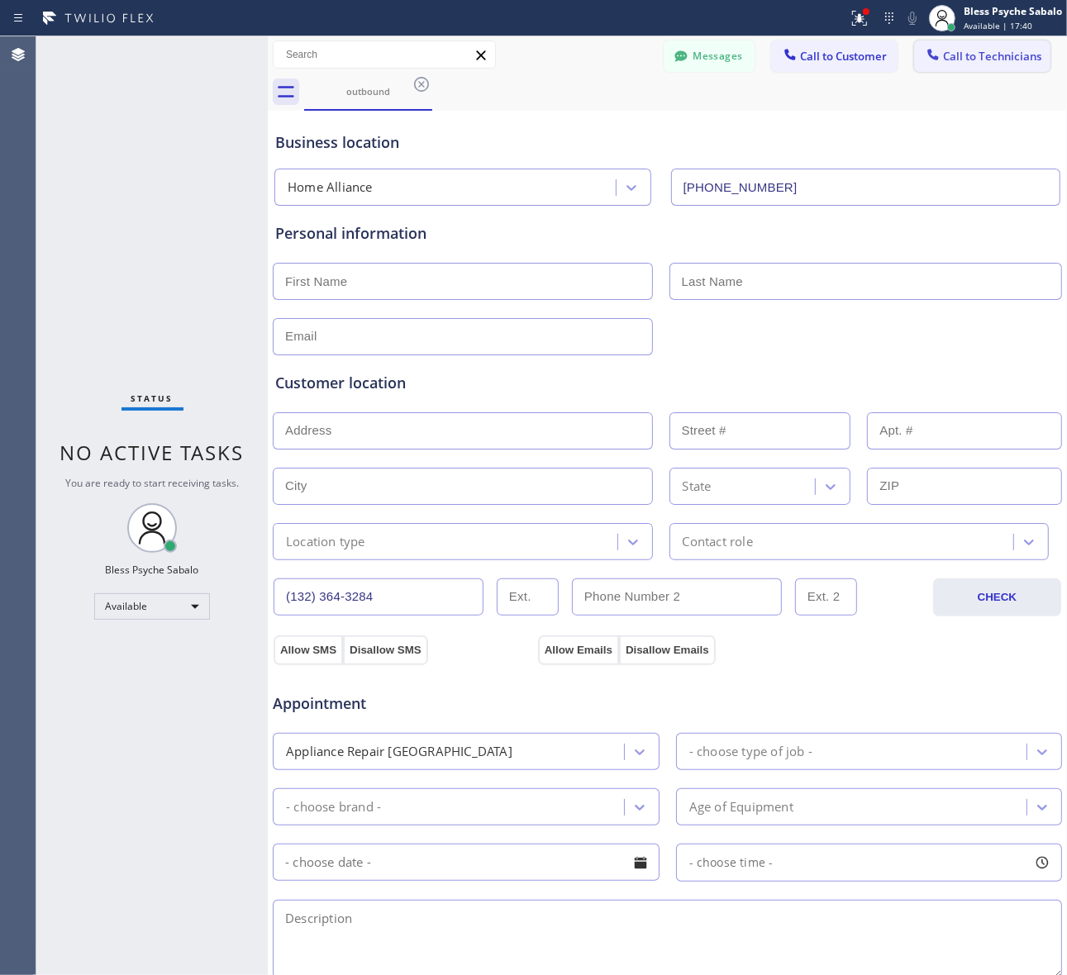
click at [961, 62] on span "Call to Technicians" at bounding box center [992, 56] width 98 height 15
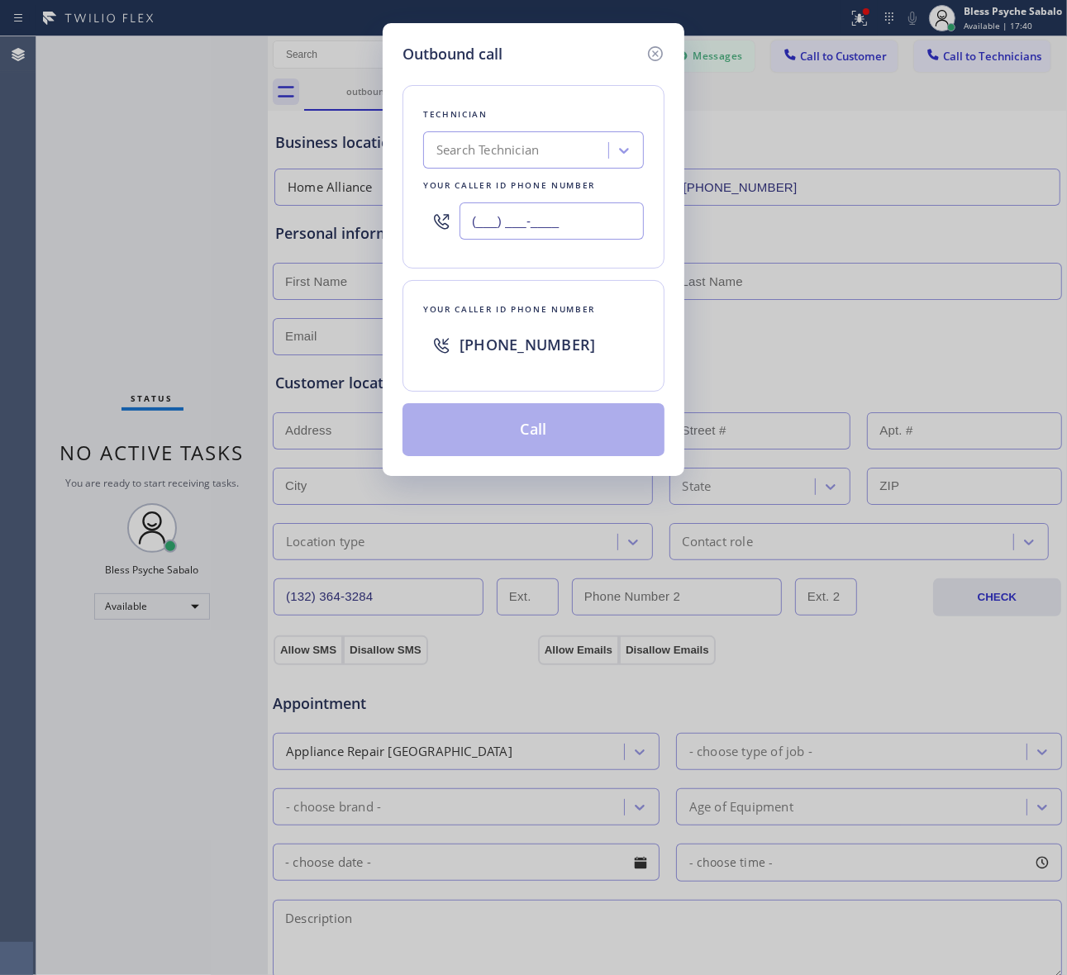
click at [600, 221] on input "(___) ___-____" at bounding box center [551, 220] width 184 height 37
paste input "132) 364-3284"
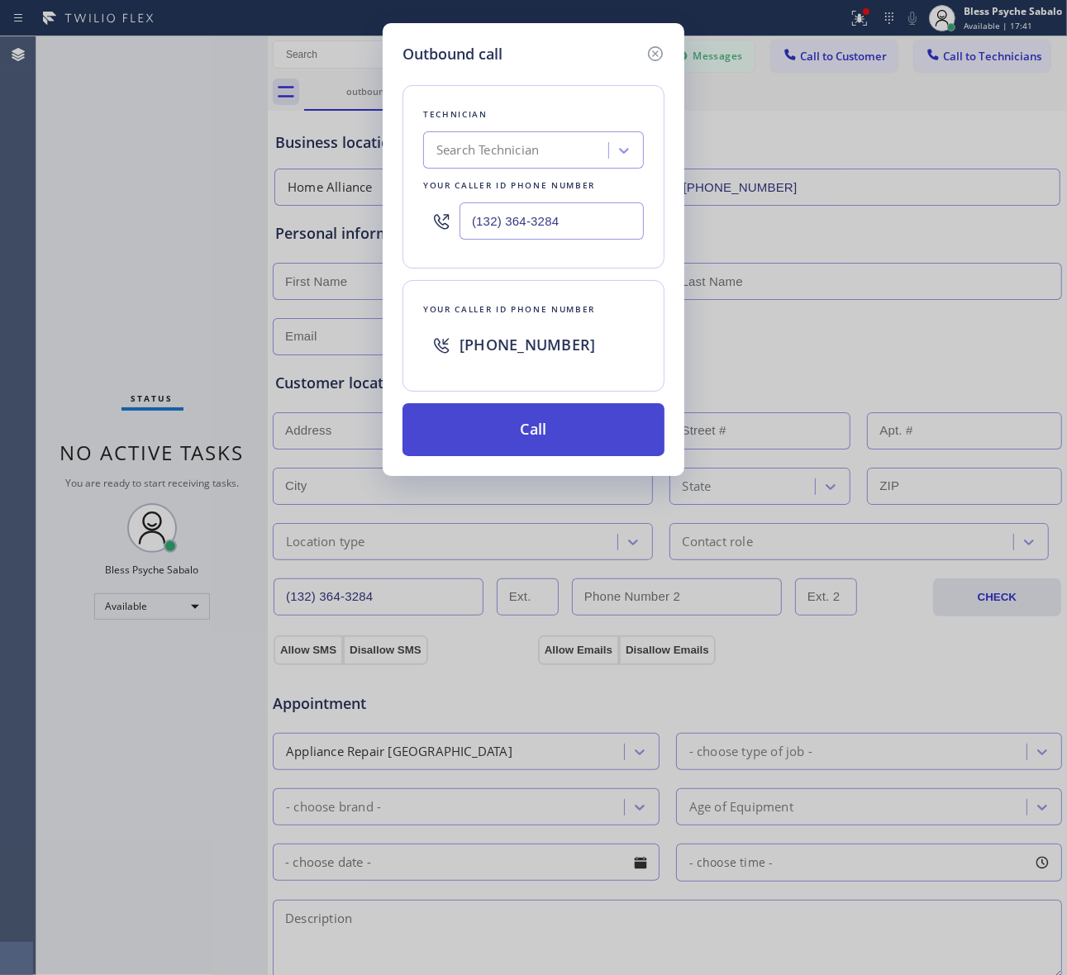
type input "(132) 364-3284"
click at [556, 438] on button "Call" at bounding box center [533, 429] width 262 height 53
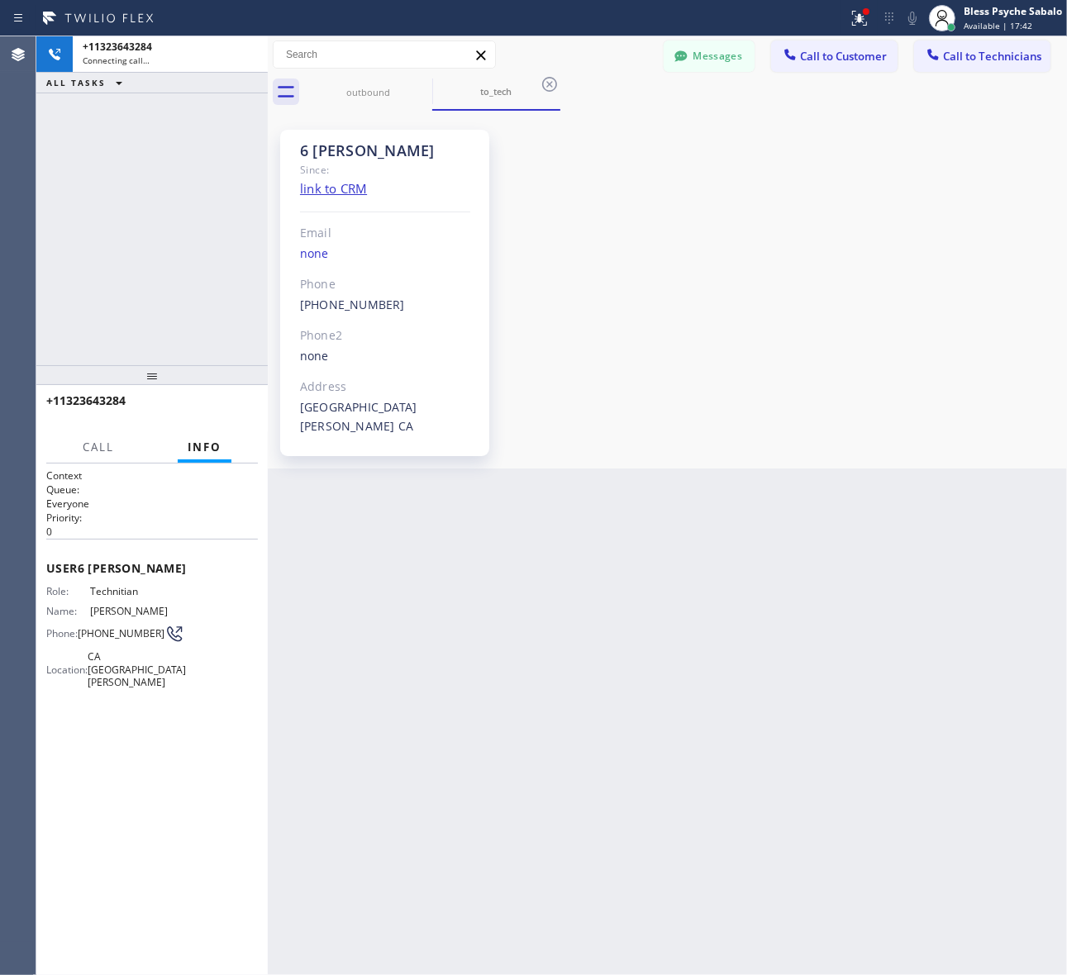
scroll to position [25648, 0]
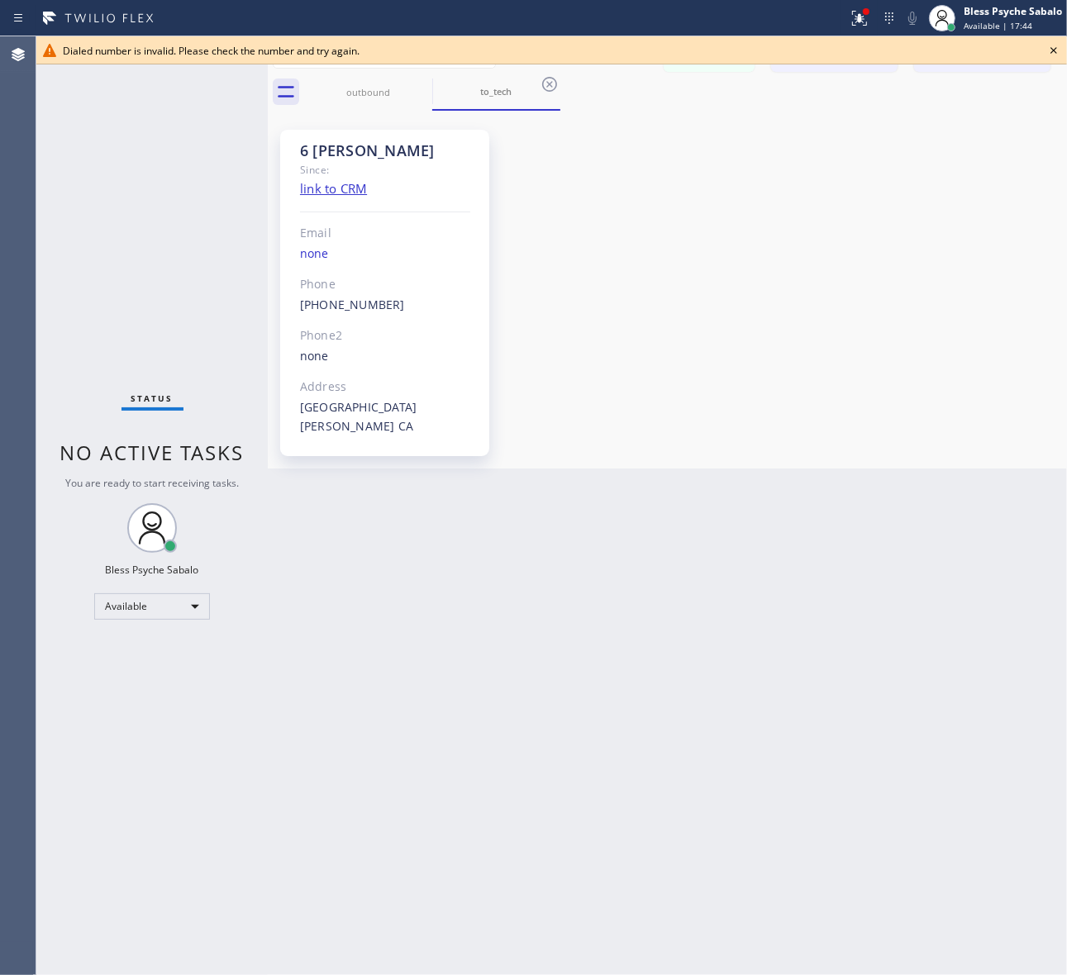
click at [336, 212] on div "6 Nick Since: link to CRM Email none Phone [PHONE_NUMBER] Outbound call Technic…" at bounding box center [384, 293] width 209 height 326
click at [1052, 51] on icon at bounding box center [1053, 50] width 7 height 7
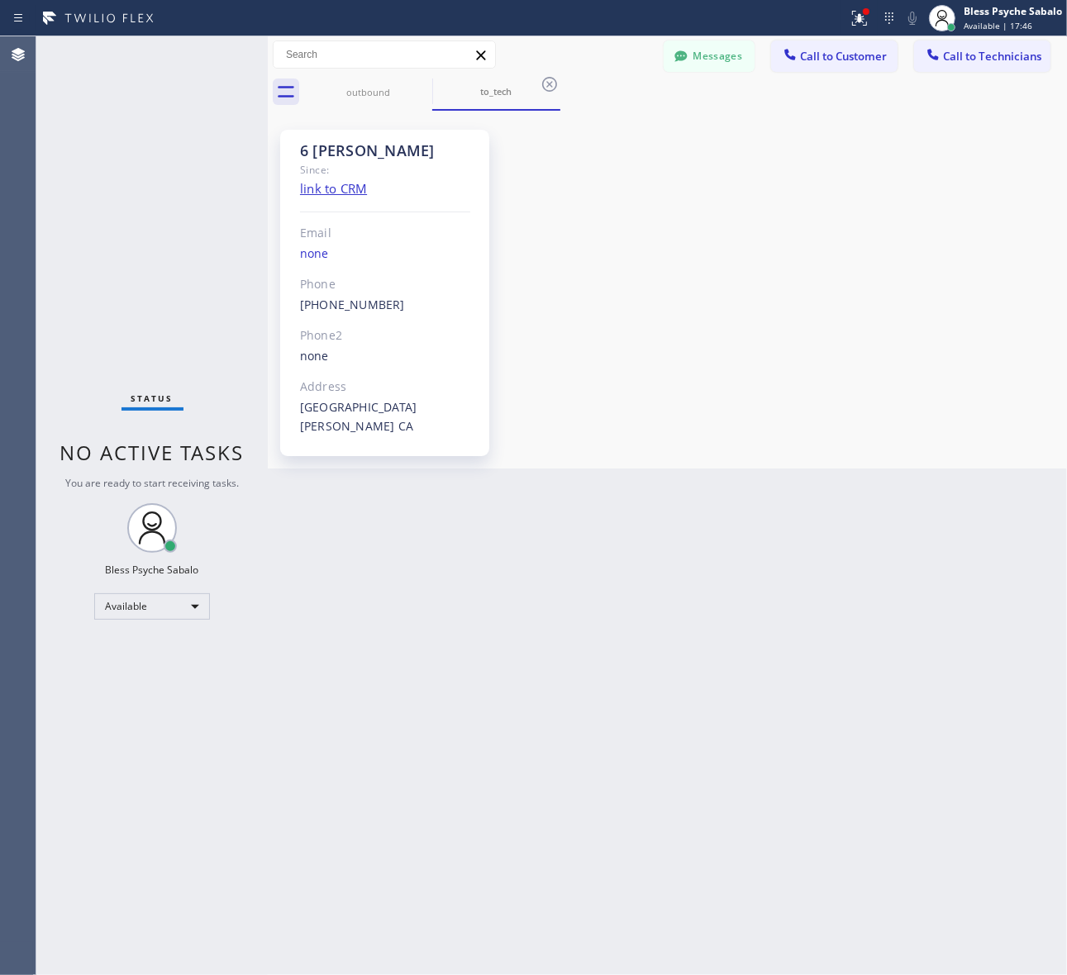
click at [872, 145] on div "6 Nick Since: link to CRM Email none Phone [PHONE_NUMBER] Outbound call Technic…" at bounding box center [667, 290] width 791 height 350
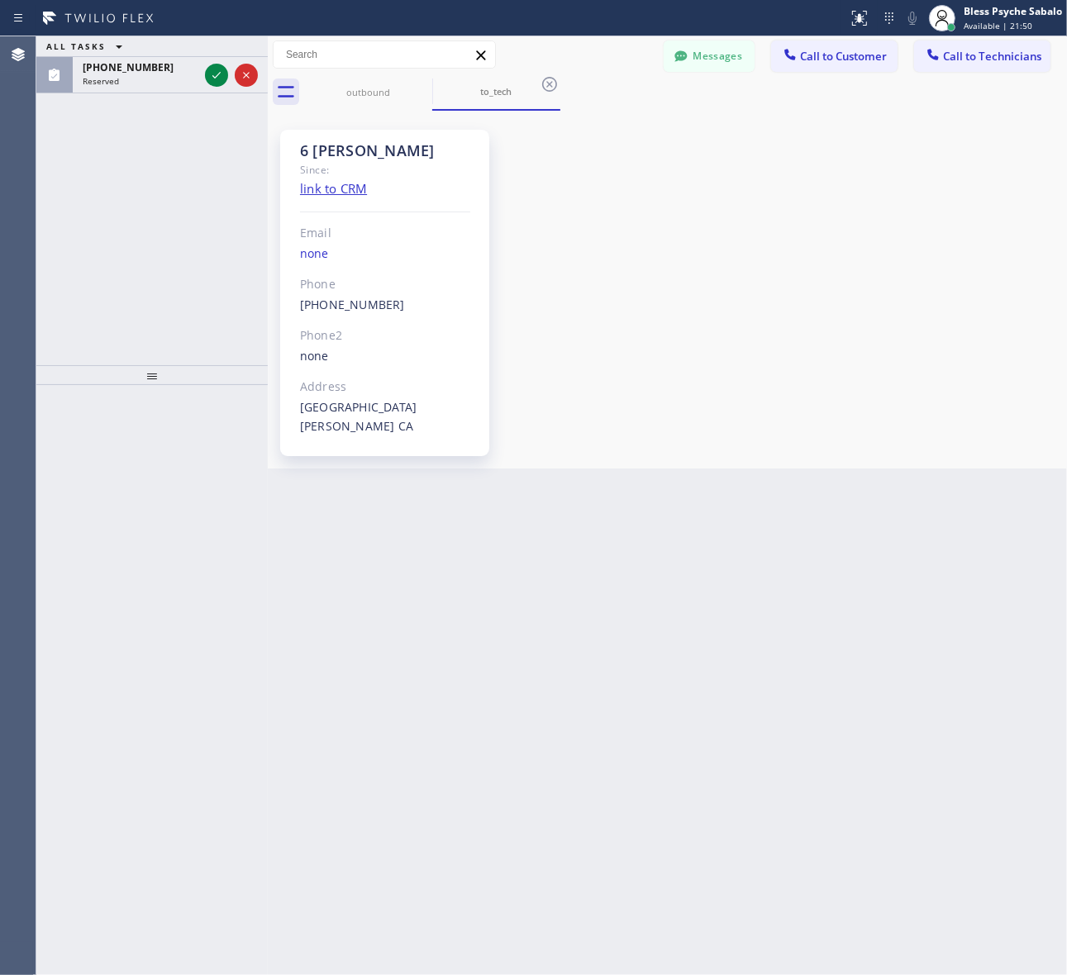
drag, startPoint x: 245, startPoint y: 289, endPoint x: 227, endPoint y: 293, distance: 17.8
click at [245, 289] on div "ALL TASKS ALL TASKS ACTIVE TASKS TASKS IN WRAP UP (415) 271-5433 Reserved" at bounding box center [151, 200] width 231 height 329
click at [124, 70] on span "(415) 271-5433" at bounding box center [128, 67] width 91 height 14
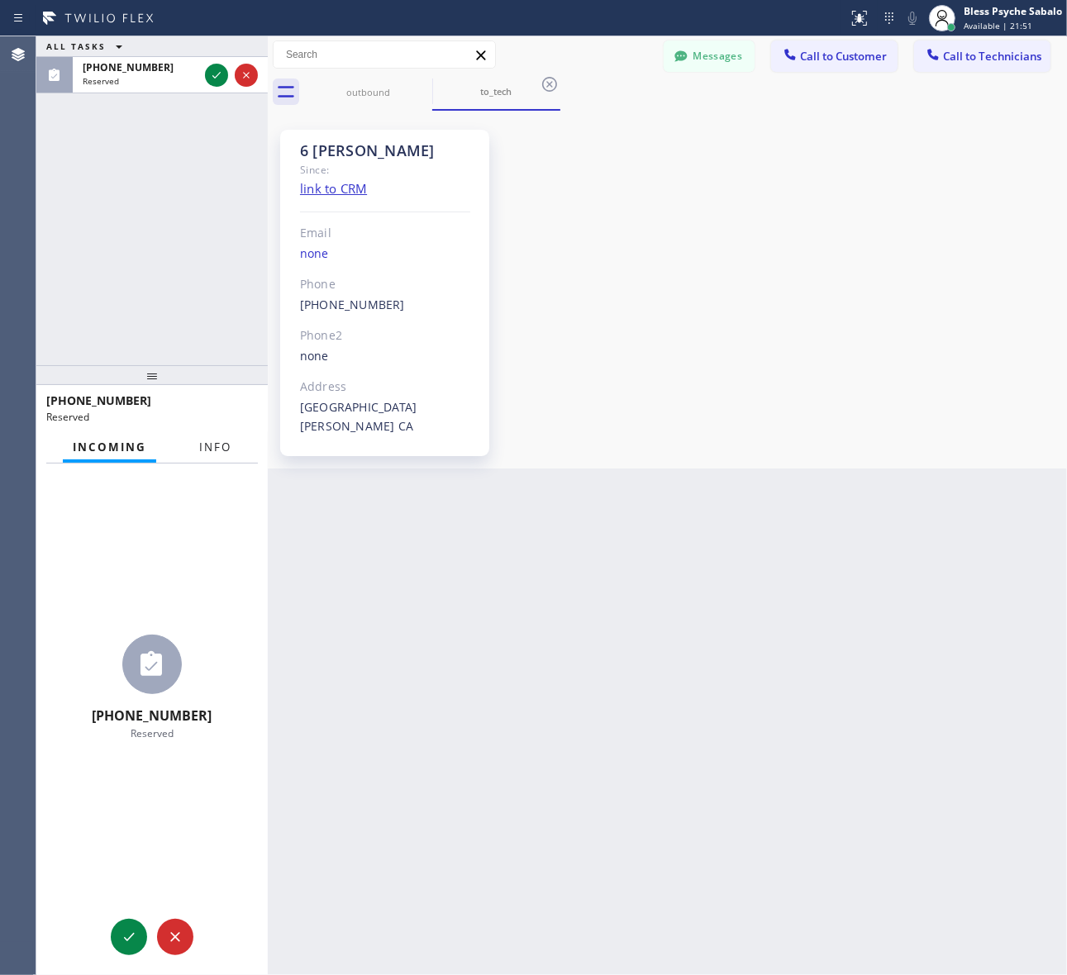
click at [197, 446] on button "Info" at bounding box center [215, 447] width 52 height 32
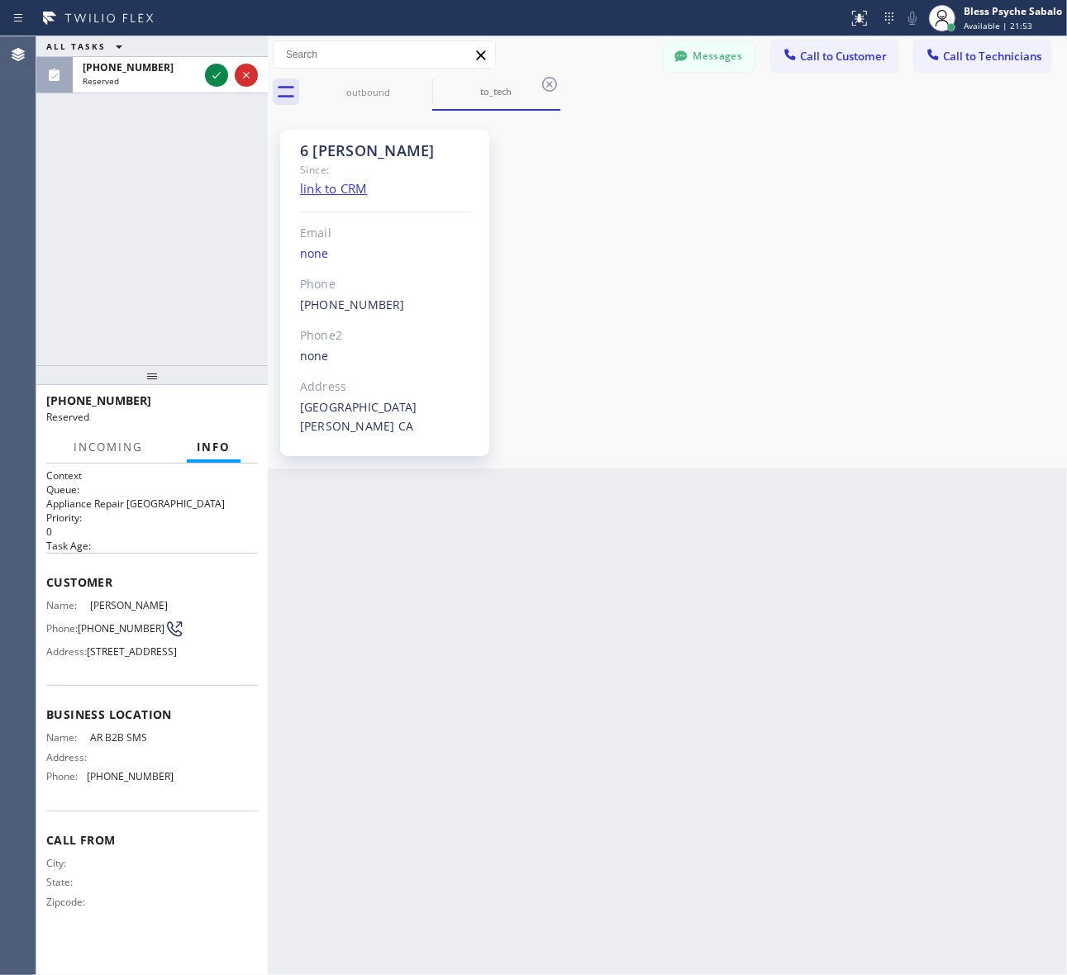
click at [159, 273] on div "ALL TASKS ALL TASKS ACTIVE TASKS TASKS IN WRAP UP (415) 271-5433 Reserved" at bounding box center [151, 200] width 231 height 329
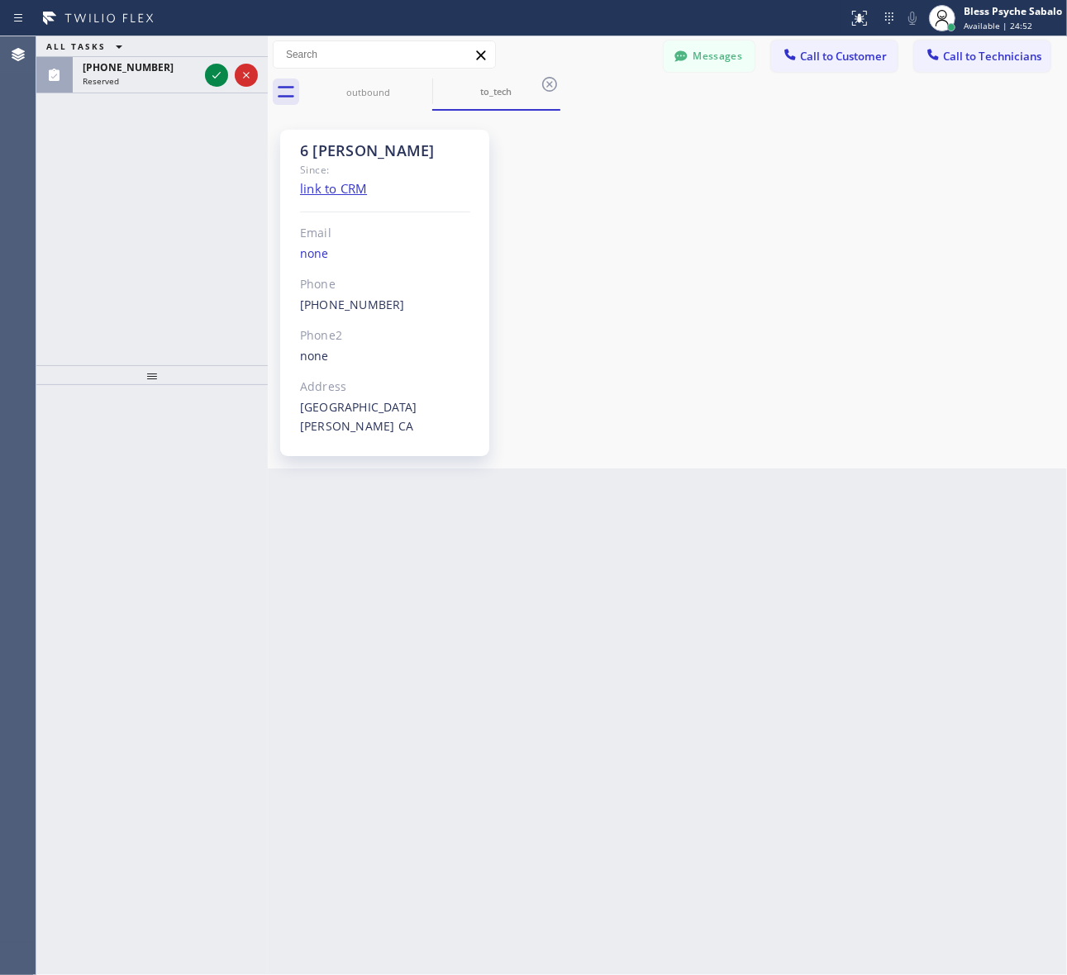
click at [316, 489] on div "Back to Dashboard Change Sender ID Customers Technicians SS [PERSON_NAME] [DATE…" at bounding box center [667, 505] width 799 height 939
click at [130, 75] on div "Reserved" at bounding box center [141, 81] width 116 height 12
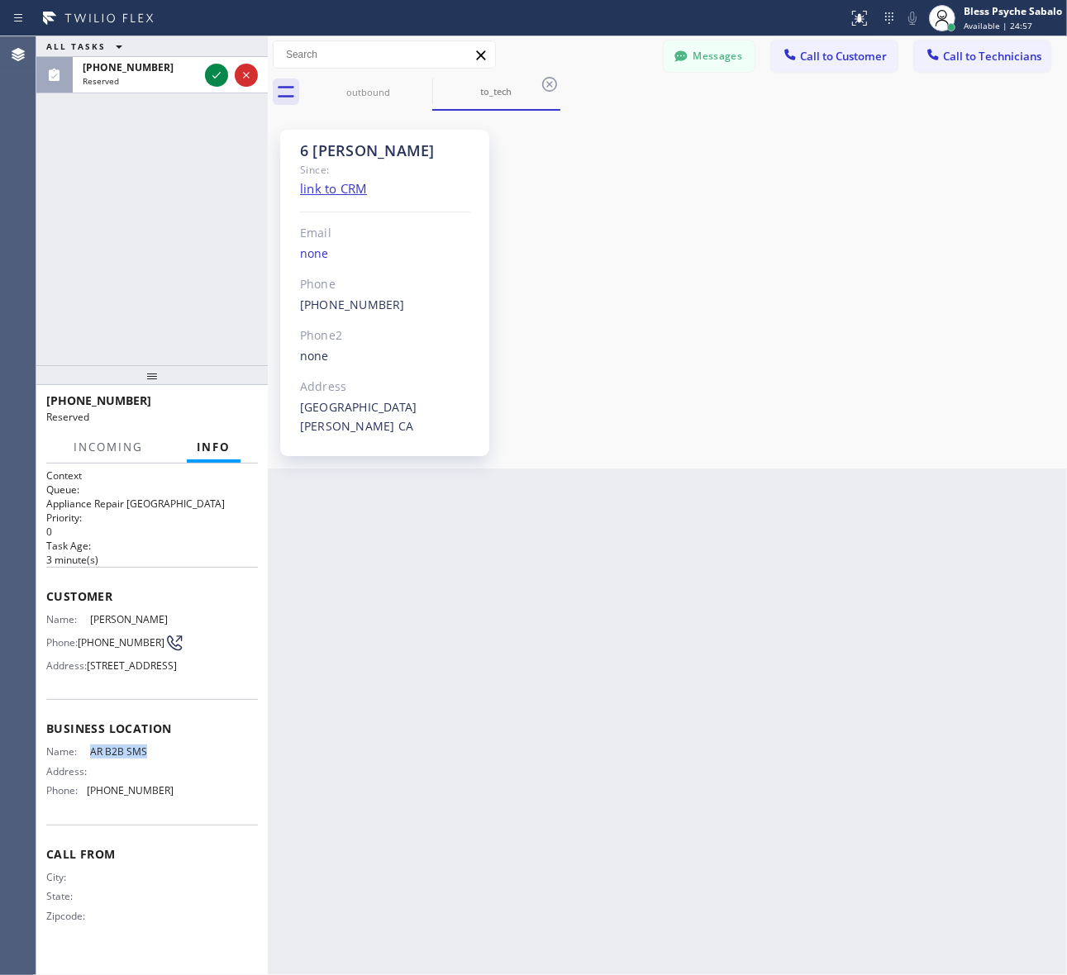
drag, startPoint x: 163, startPoint y: 771, endPoint x: 81, endPoint y: 778, distance: 82.1
click at [81, 778] on div "Name: AR B2B SMS Address: Phone: (833) 692-2271" at bounding box center [152, 774] width 212 height 58
click at [180, 274] on div "ALL TASKS ALL TASKS ACTIVE TASKS TASKS IN WRAP UP (415) 271-5433 Reserved" at bounding box center [151, 200] width 231 height 329
click at [253, 83] on icon at bounding box center [246, 75] width 20 height 20
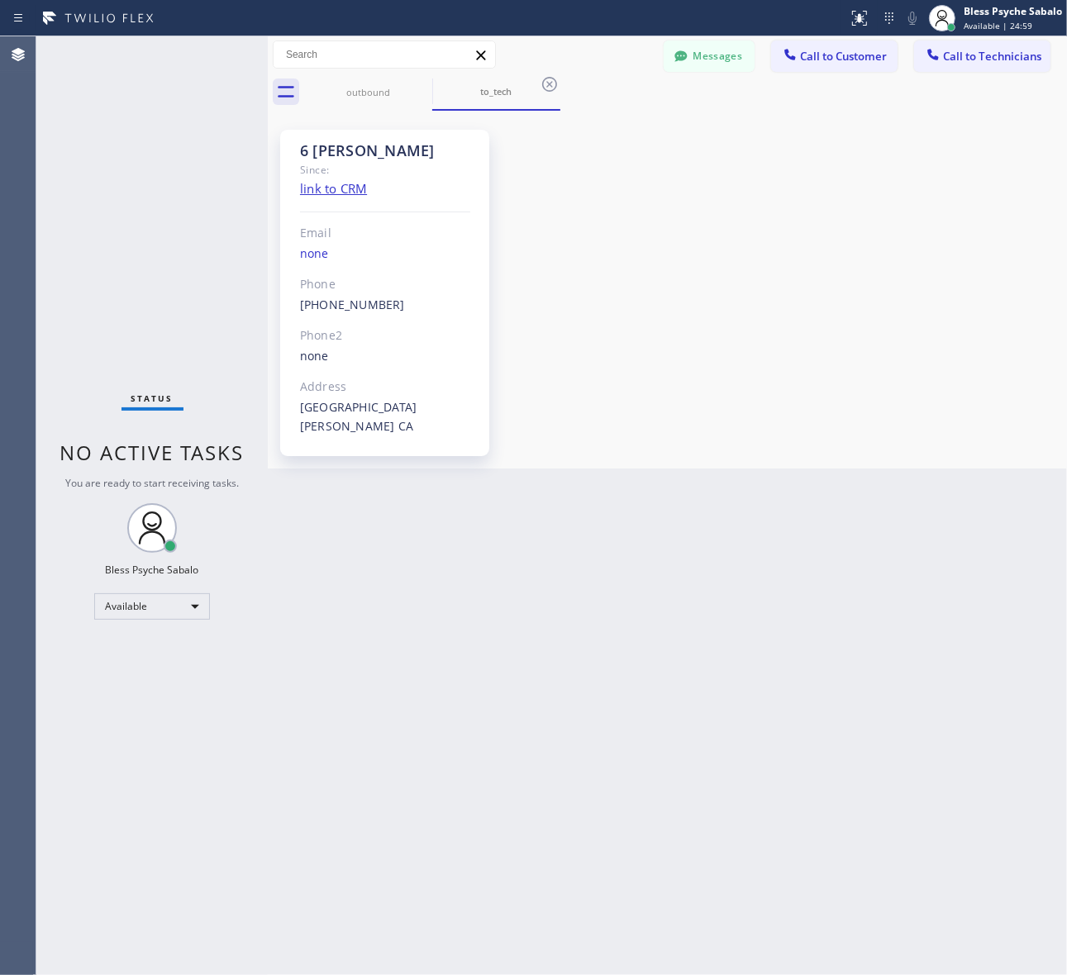
click at [226, 207] on div "Status No active tasks You are ready to start receiving tasks. Bless Psyche Sab…" at bounding box center [151, 505] width 231 height 939
click at [698, 231] on div "6 Nick Since: link to CRM Email none Phone (347) 417-3881 Outbound call Technic…" at bounding box center [667, 290] width 791 height 350
click at [843, 74] on div "outbound to_tech" at bounding box center [685, 92] width 763 height 37
click at [845, 60] on span "Call to Customer" at bounding box center [843, 56] width 87 height 15
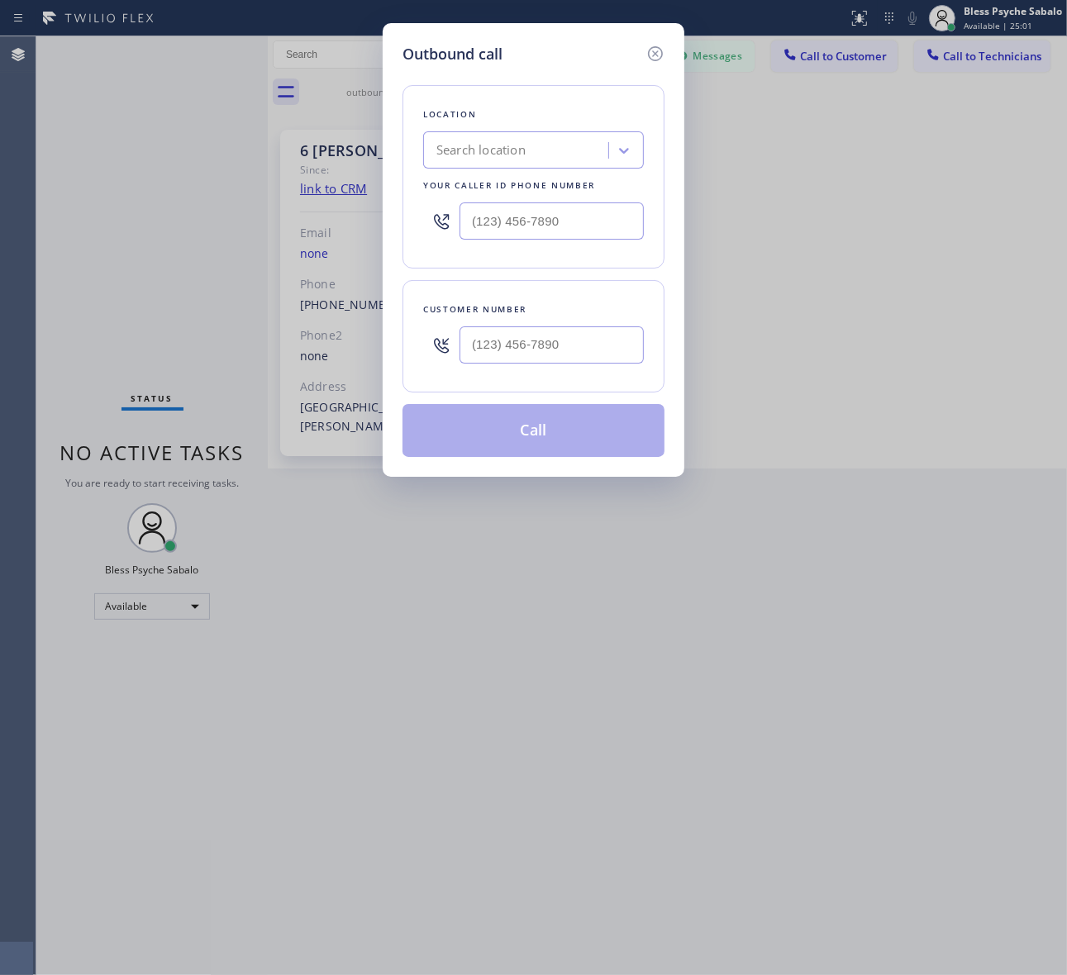
click at [649, 54] on icon at bounding box center [655, 53] width 15 height 15
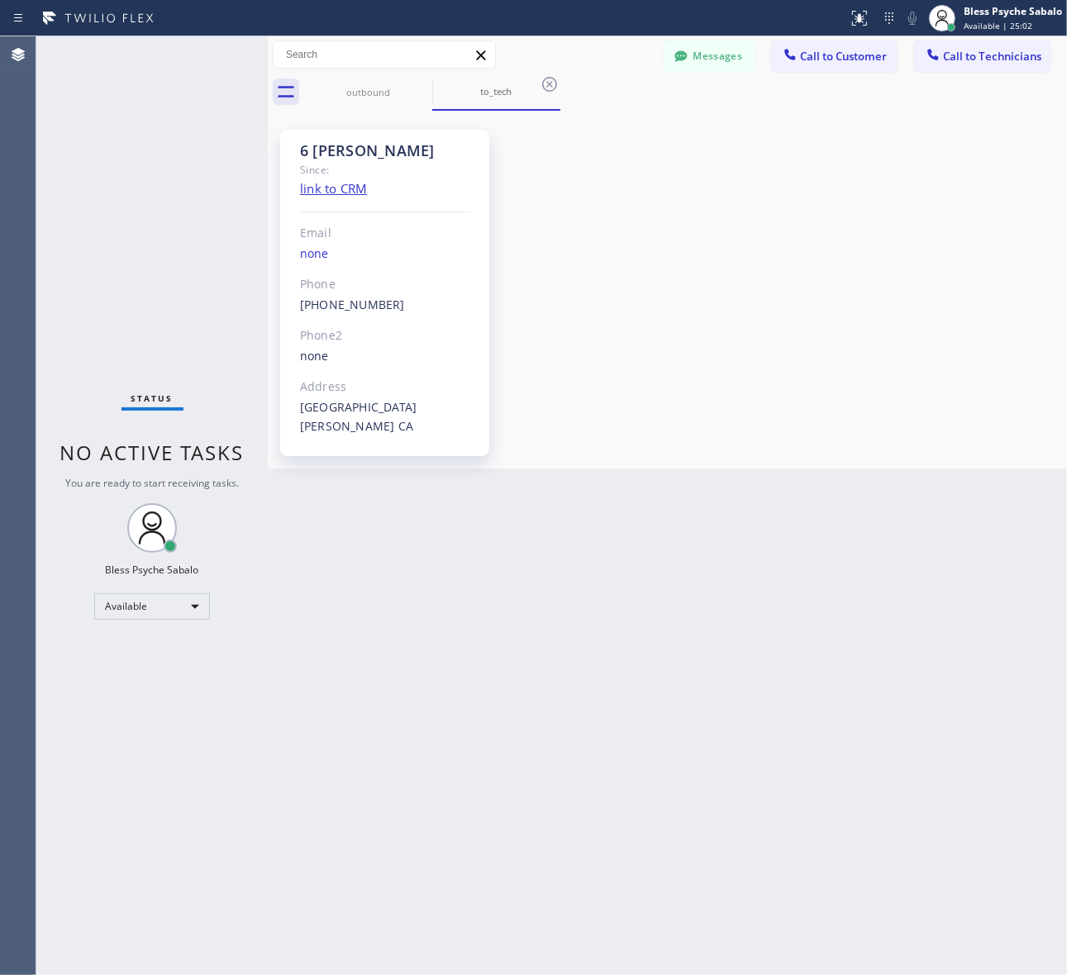
drag, startPoint x: 704, startPoint y: 133, endPoint x: 889, endPoint y: 103, distance: 187.5
click at [707, 133] on div "6 Nick Since: link to CRM Email none Phone (347) 417-3881 Outbound call Technic…" at bounding box center [667, 290] width 791 height 350
click at [950, 58] on span "Call to Technicians" at bounding box center [992, 56] width 98 height 15
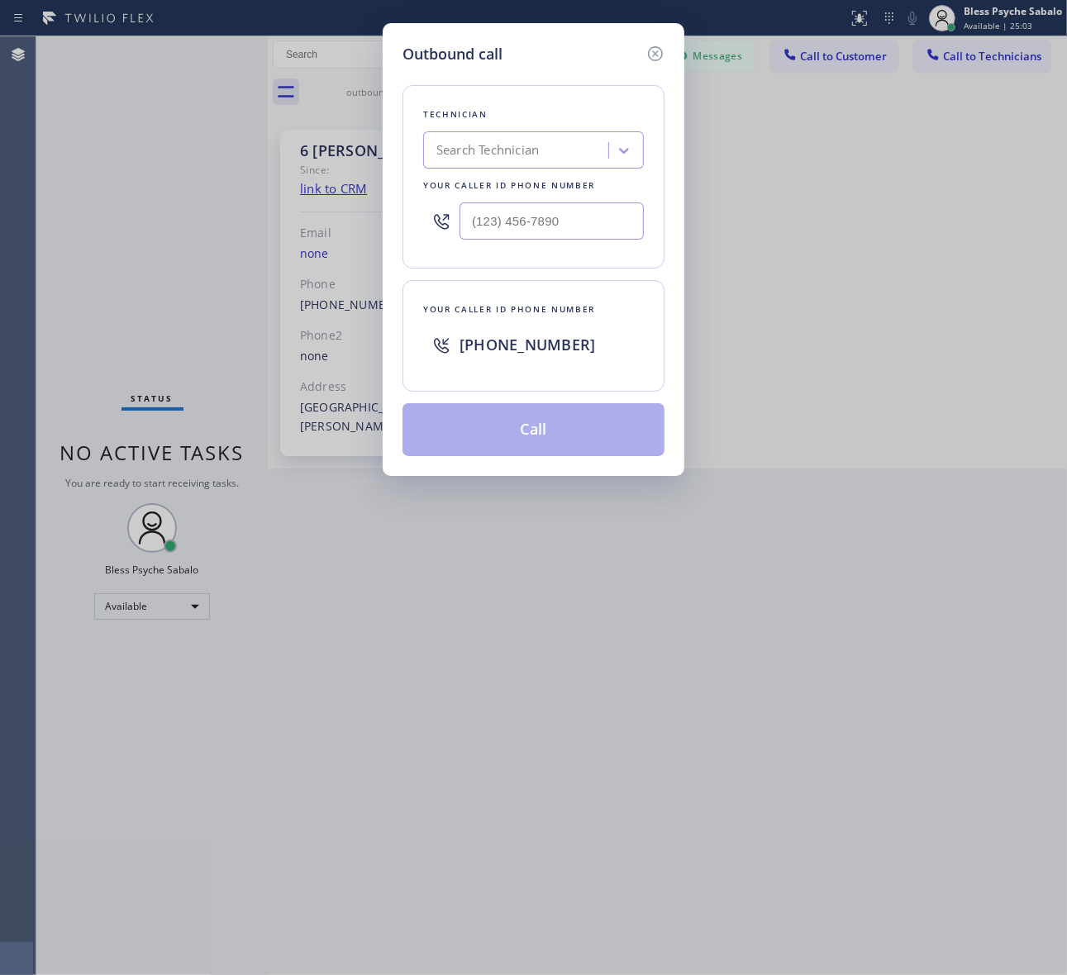
click at [593, 141] on div "Search Technician" at bounding box center [518, 150] width 180 height 29
type input "matthew"
click at [493, 193] on div "[PERSON_NAME]" at bounding box center [533, 185] width 221 height 30
type input "[PHONE_NUMBER]"
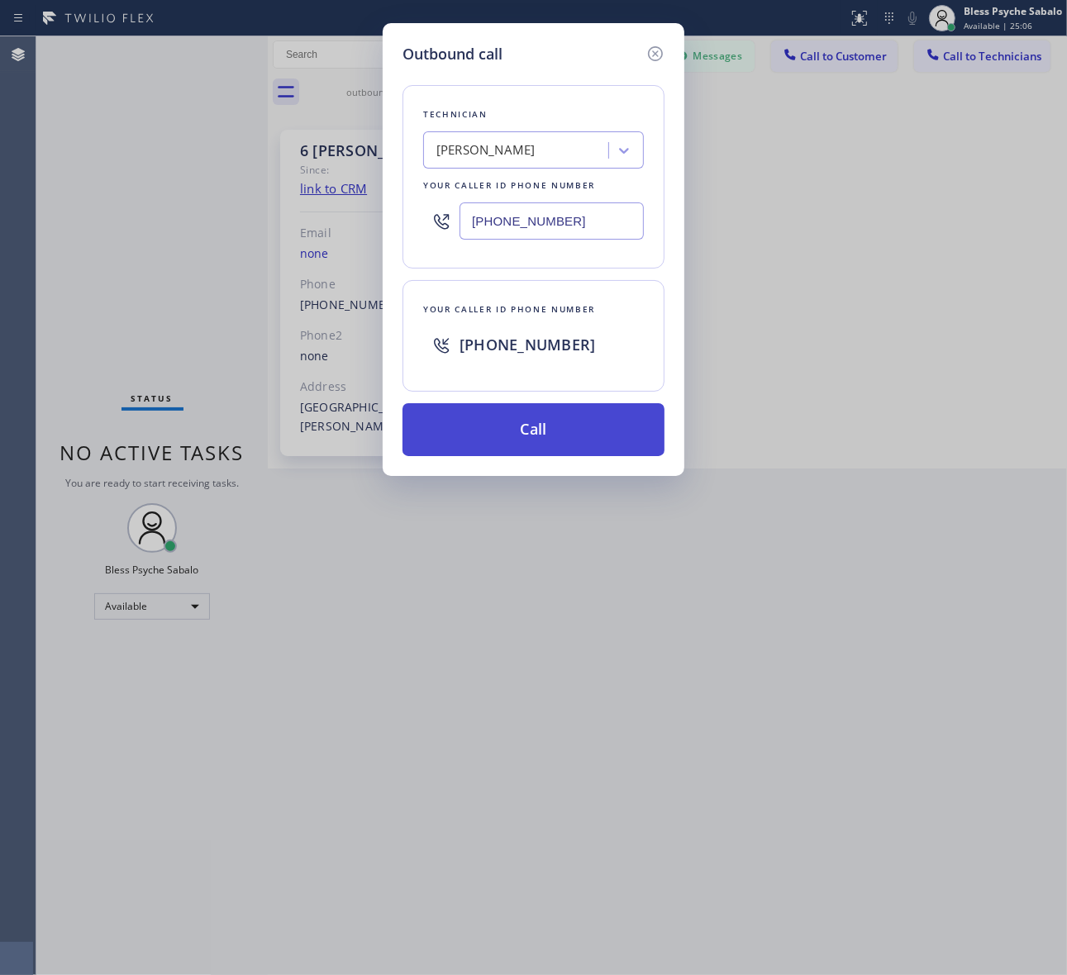
click at [522, 420] on button "Call" at bounding box center [533, 429] width 262 height 53
click at [819, 398] on div "Outbound call Technician Matthew McCaw Your caller id phone number (310) 531-67…" at bounding box center [533, 487] width 1067 height 975
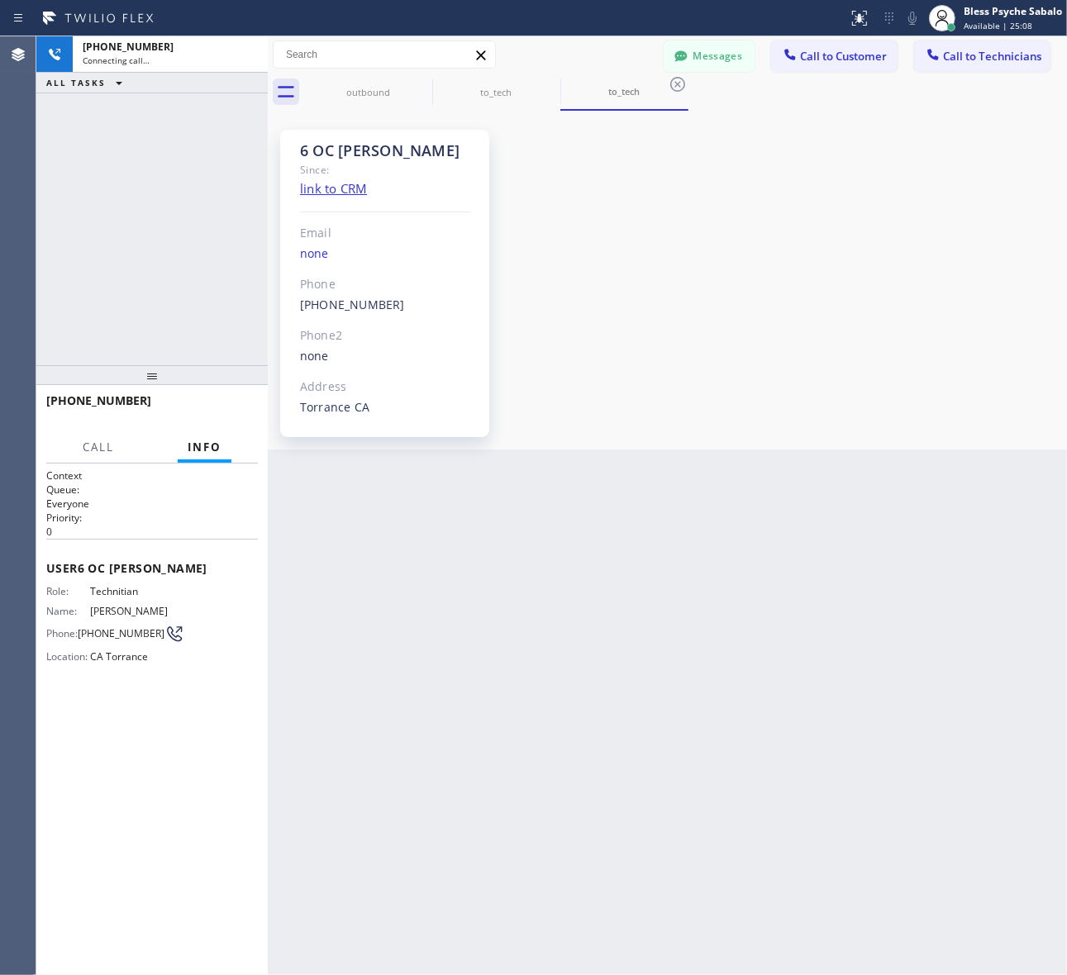
scroll to position [12836, 0]
drag, startPoint x: 667, startPoint y: 325, endPoint x: 621, endPoint y: 311, distance: 47.6
click at [667, 325] on div "6 OC Matthew Since: link to CRM Email none Phone (310) 531-6730 Outbound call T…" at bounding box center [667, 280] width 791 height 331
click at [103, 449] on span "Call" at bounding box center [98, 447] width 31 height 15
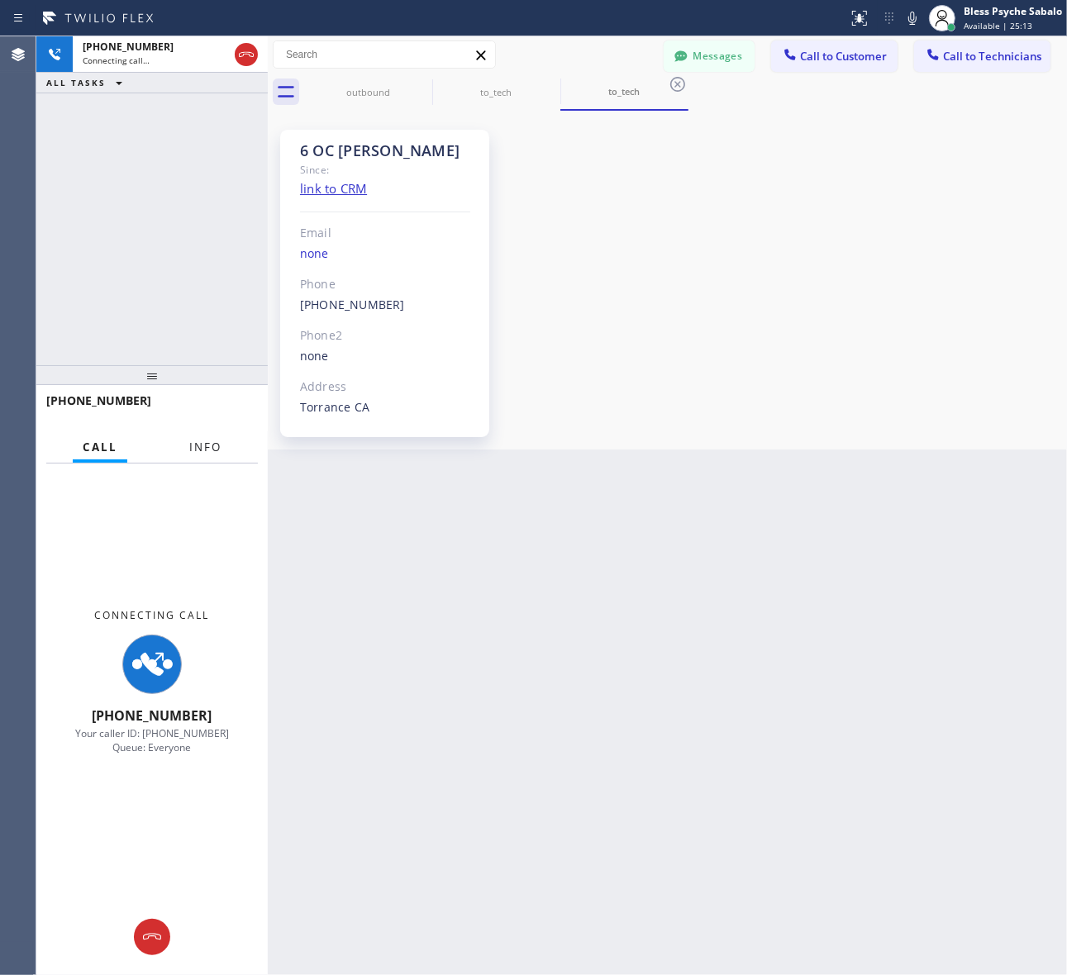
click at [207, 457] on button "Info" at bounding box center [205, 447] width 52 height 32
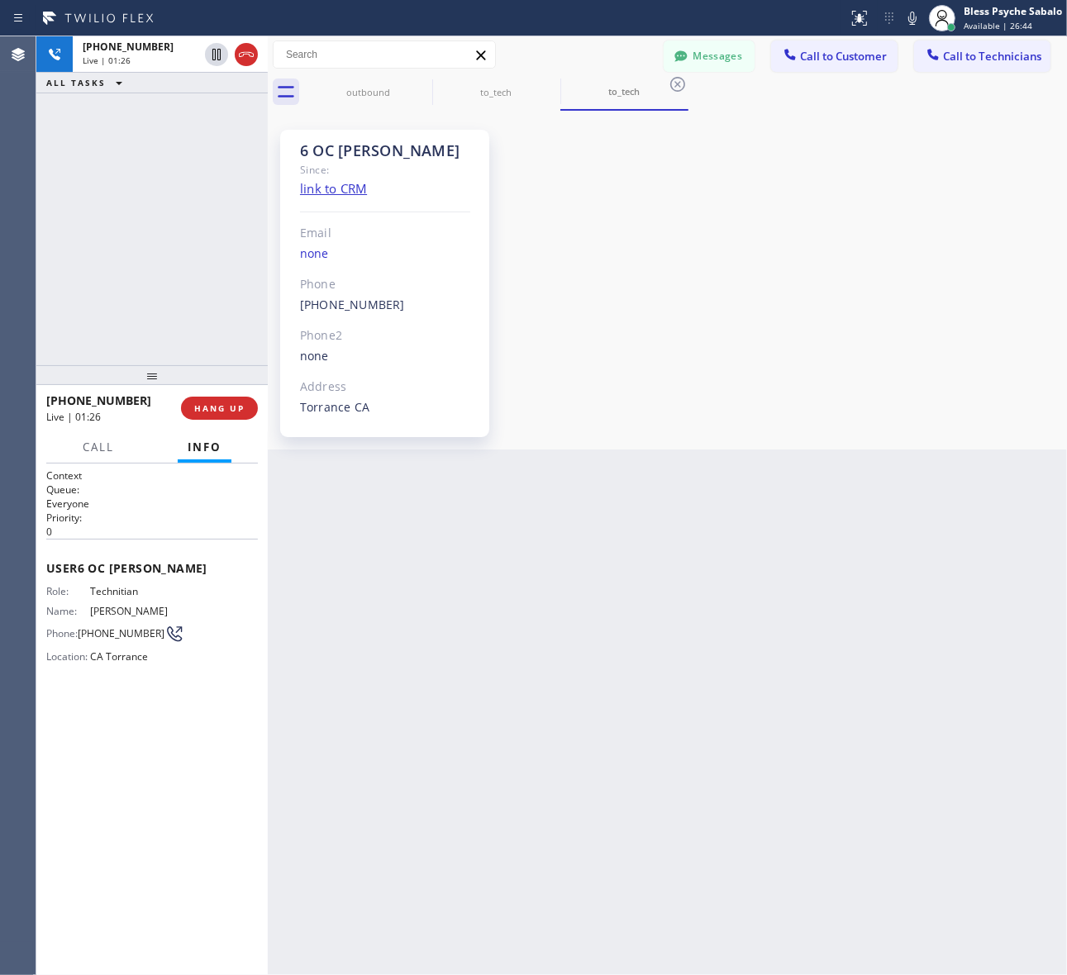
click at [419, 413] on div "Torrance CA" at bounding box center [385, 407] width 170 height 19
drag, startPoint x: 288, startPoint y: 149, endPoint x: 610, endPoint y: 161, distance: 322.5
click at [461, 150] on div "6 OC Matthew Since: link to CRM Email none Phone (310) 531-6730 Outbound call T…" at bounding box center [384, 283] width 209 height 307
click at [616, 163] on div "6 OC Matthew Since: link to CRM Email none Phone (310) 531-6730 Outbound call T…" at bounding box center [667, 280] width 791 height 331
click at [673, 81] on icon at bounding box center [678, 84] width 20 height 20
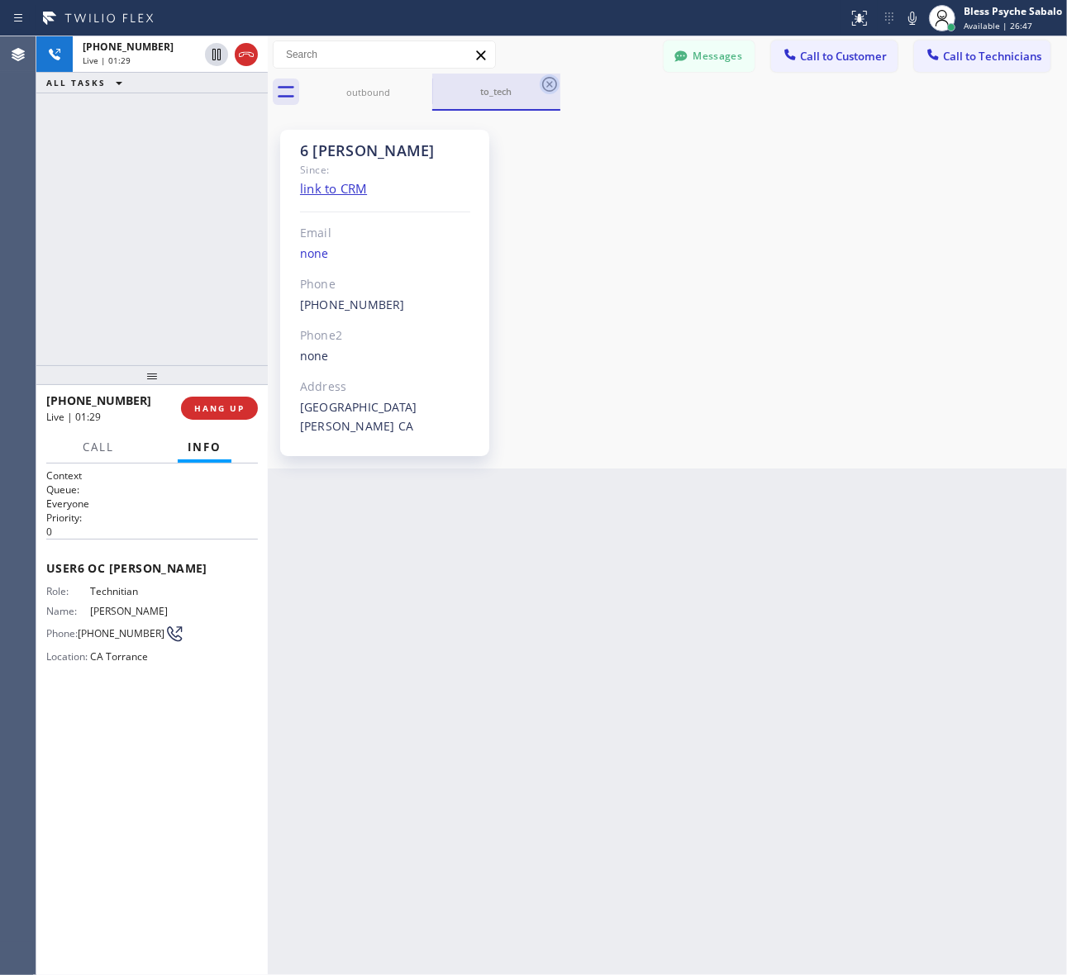
click at [545, 87] on icon at bounding box center [550, 84] width 20 height 20
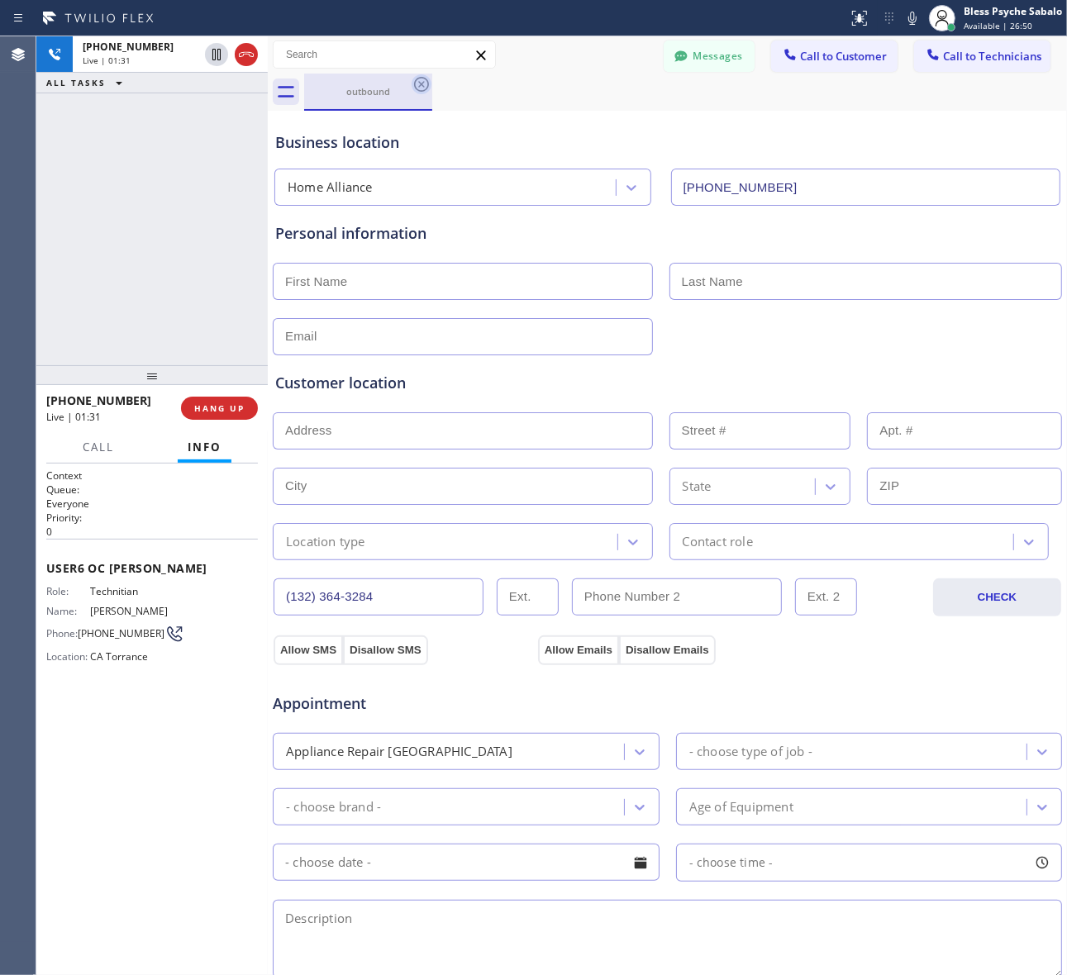
click at [426, 93] on icon at bounding box center [422, 84] width 20 height 20
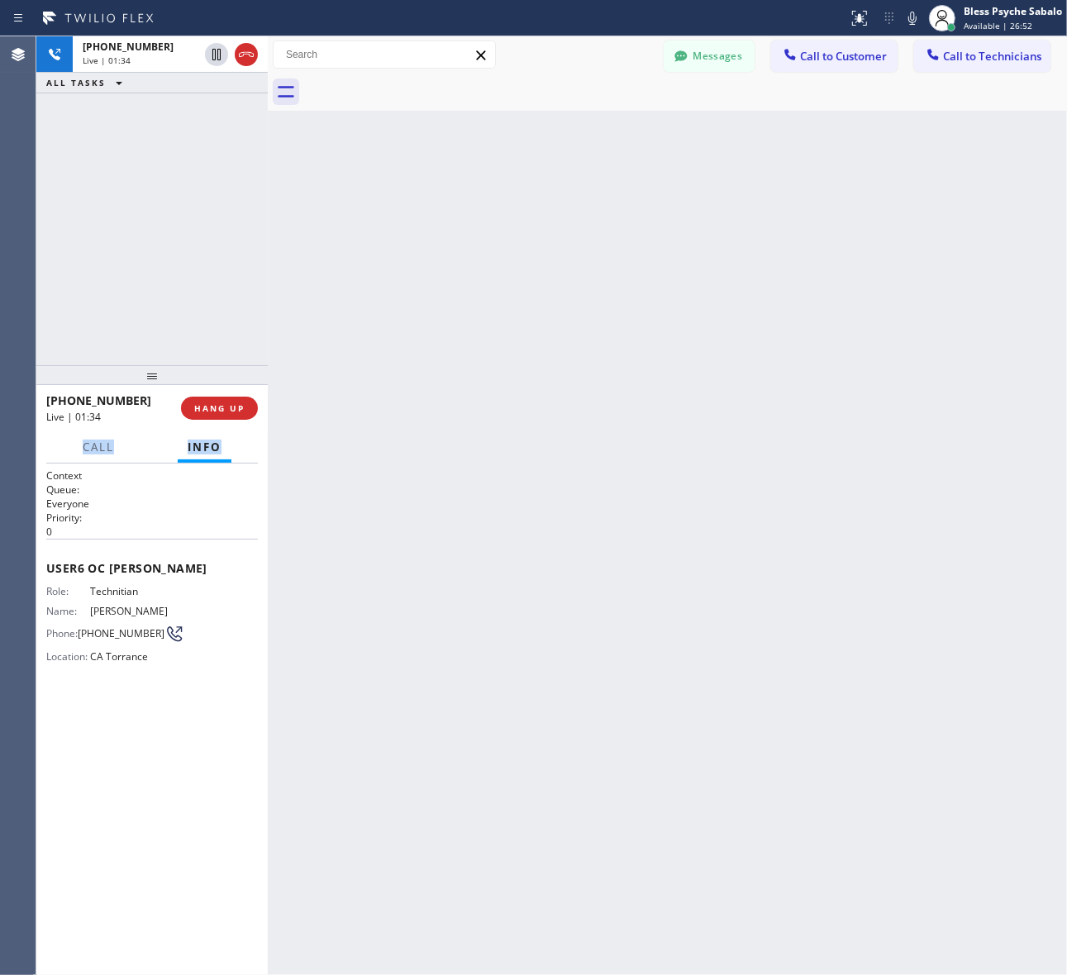
drag, startPoint x: 64, startPoint y: 448, endPoint x: 248, endPoint y: 447, distance: 183.5
click at [248, 447] on div "Call Info" at bounding box center [152, 447] width 212 height 33
click at [359, 445] on div "Back to Dashboard Change Sender ID Customers Technicians SS [PERSON_NAME] [DATE…" at bounding box center [667, 505] width 799 height 939
click at [289, 287] on div "Back to Dashboard Change Sender ID Customers Technicians SS [PERSON_NAME] [DATE…" at bounding box center [667, 505] width 799 height 939
drag, startPoint x: 538, startPoint y: 370, endPoint x: 322, endPoint y: 393, distance: 216.9
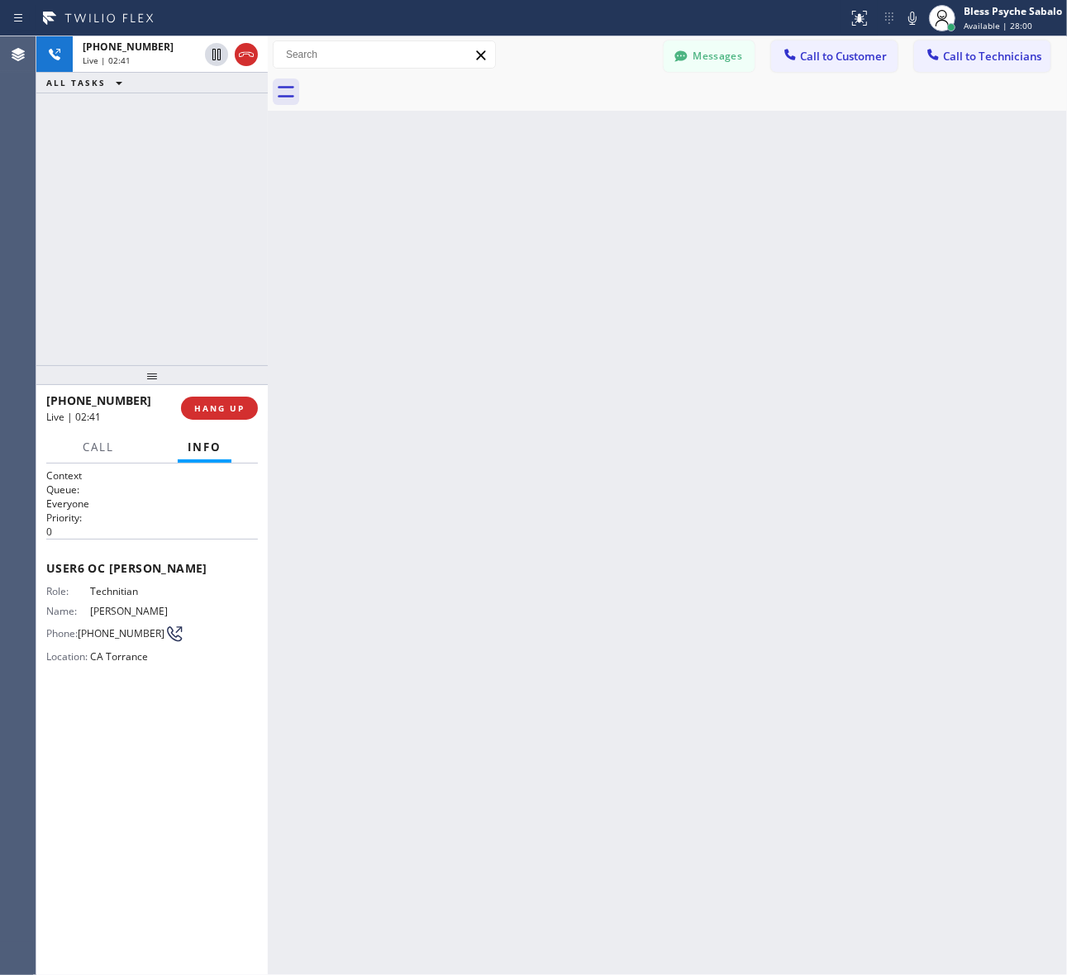
click at [538, 374] on div "Back to Dashboard Change Sender ID Customers Technicians SS [PERSON_NAME] [DATE…" at bounding box center [667, 505] width 799 height 939
click at [442, 422] on div "Back to Dashboard Change Sender ID Customers Technicians SS [PERSON_NAME] [DATE…" at bounding box center [667, 505] width 799 height 939
click at [225, 412] on span "HANG UP" at bounding box center [219, 408] width 50 height 12
click at [399, 378] on div "Back to Dashboard Change Sender ID Customers Technicians SS [PERSON_NAME] [DATE…" at bounding box center [667, 505] width 799 height 939
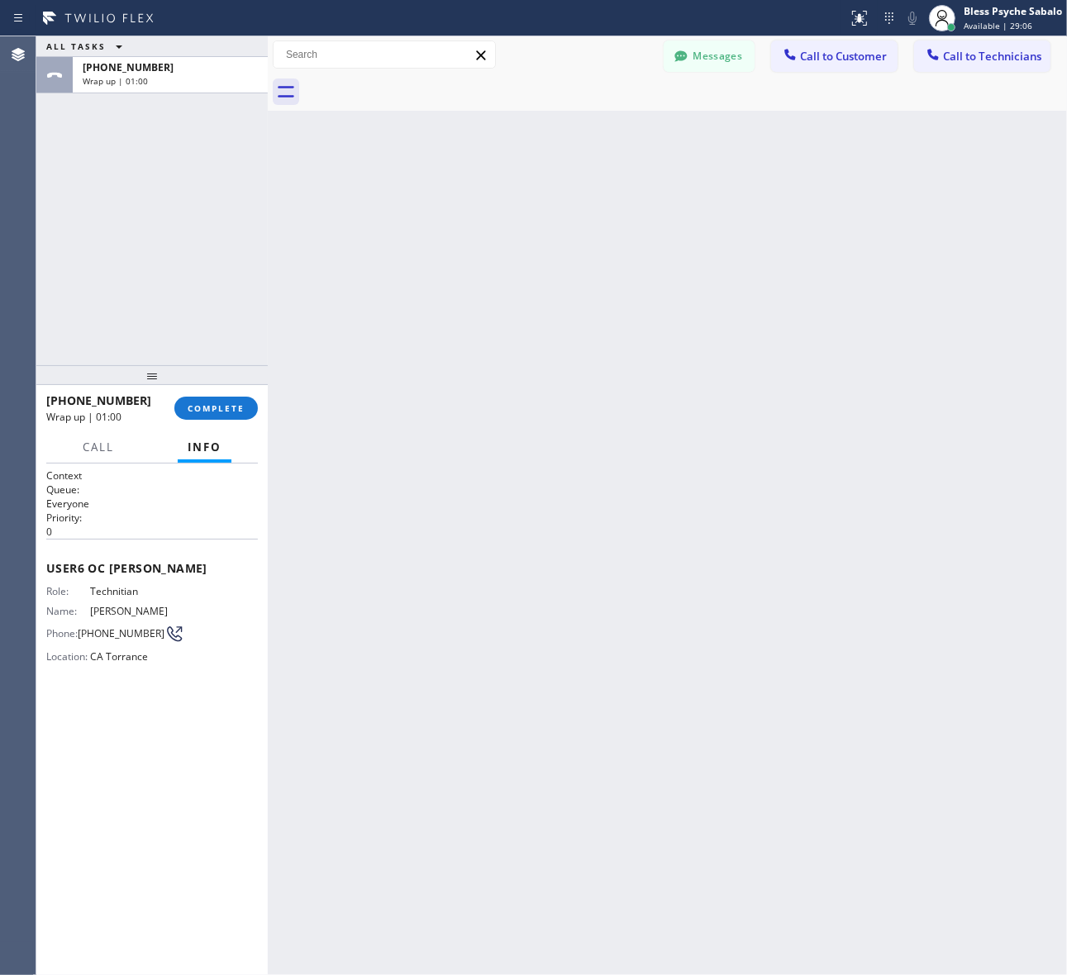
click at [388, 232] on div "Back to Dashboard Change Sender ID Customers Technicians SS [PERSON_NAME] [DATE…" at bounding box center [667, 505] width 799 height 939
click at [223, 402] on button "COMPLETE" at bounding box center [215, 408] width 83 height 23
click at [250, 393] on div "+13105316730 Wrap up | 01:01 COMPLETE" at bounding box center [152, 408] width 212 height 43
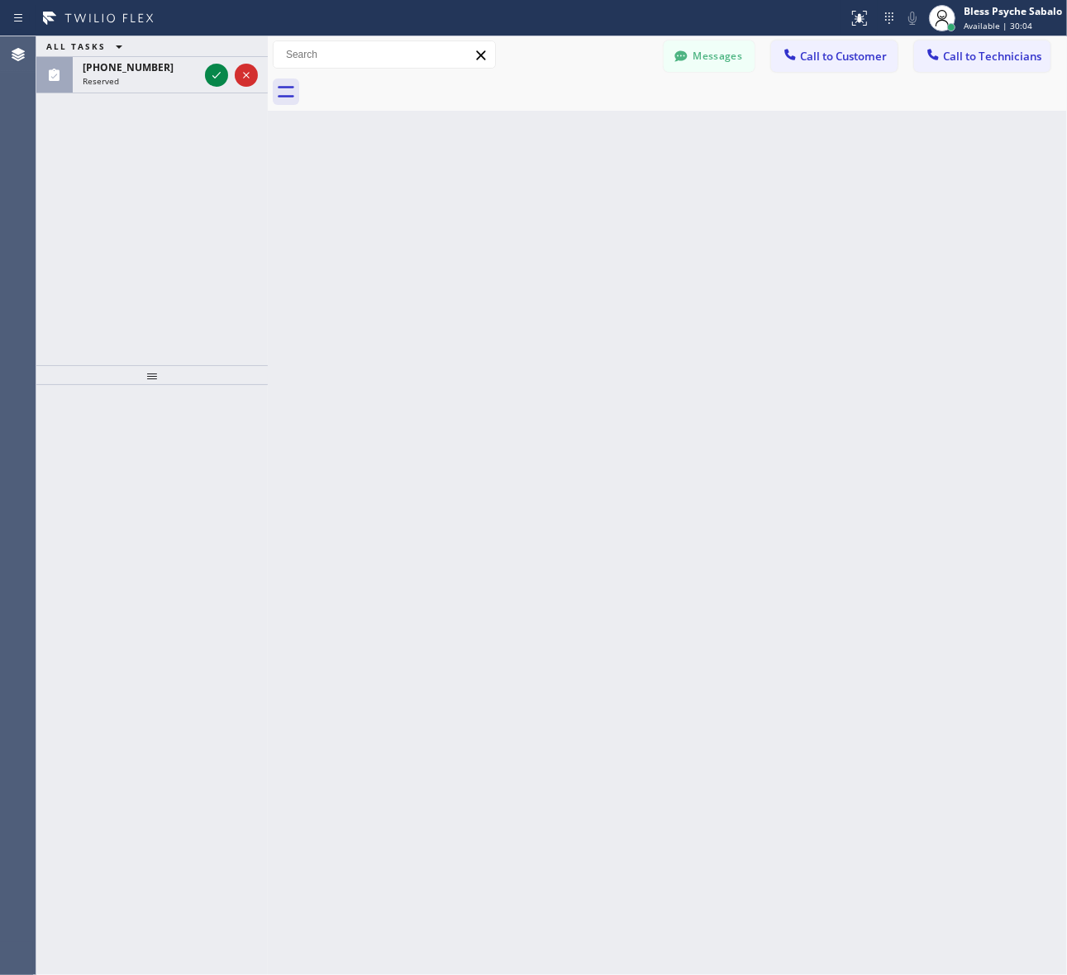
click at [324, 155] on div "Back to Dashboard Change Sender ID Customers Technicians SS [PERSON_NAME] [DATE…" at bounding box center [667, 505] width 799 height 939
click at [108, 79] on span "Reserved" at bounding box center [101, 81] width 36 height 12
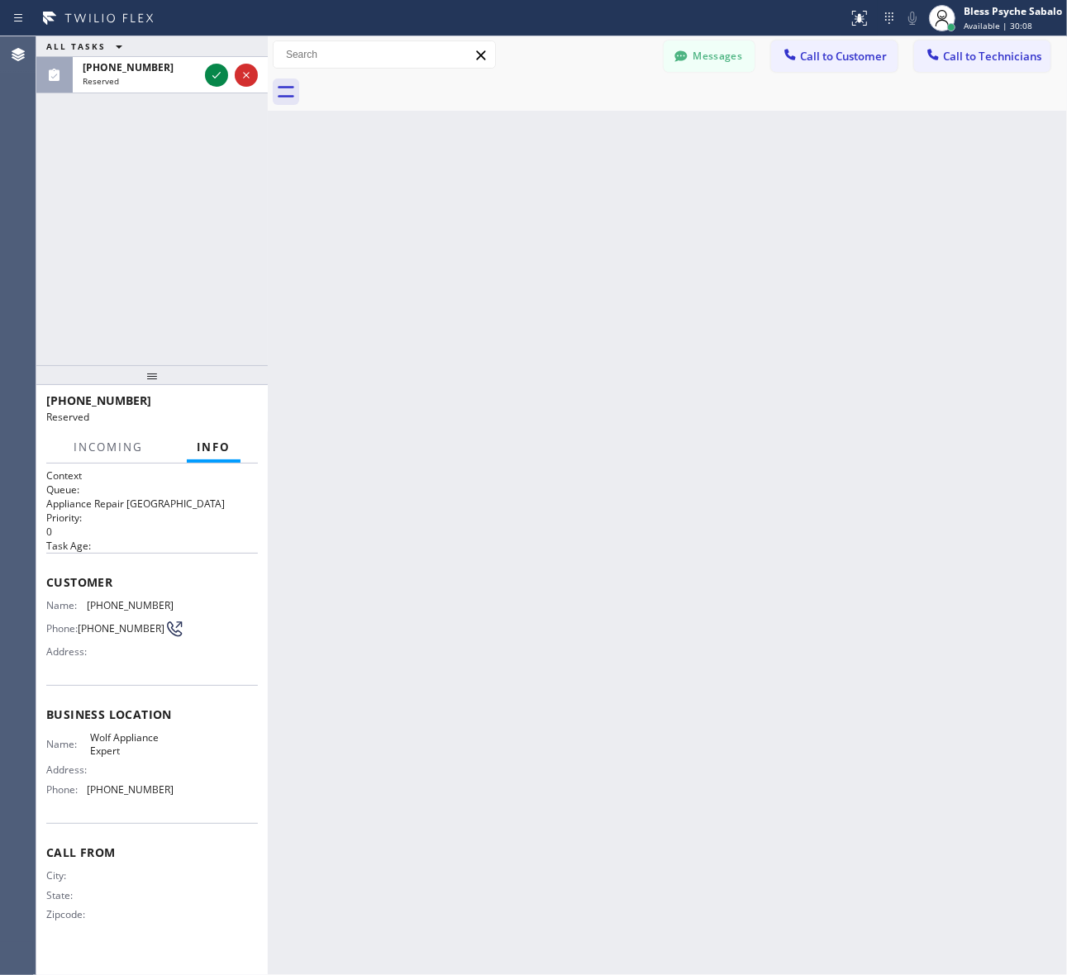
click at [344, 195] on div "Back to Dashboard Change Sender ID Customers Technicians SS [PERSON_NAME] [DATE…" at bounding box center [667, 505] width 799 height 939
click at [645, 52] on div "Messages Call to Customer Call to Technicians Outbound call Location Search loc…" at bounding box center [667, 54] width 799 height 29
click at [670, 50] on button "Messages" at bounding box center [709, 55] width 91 height 31
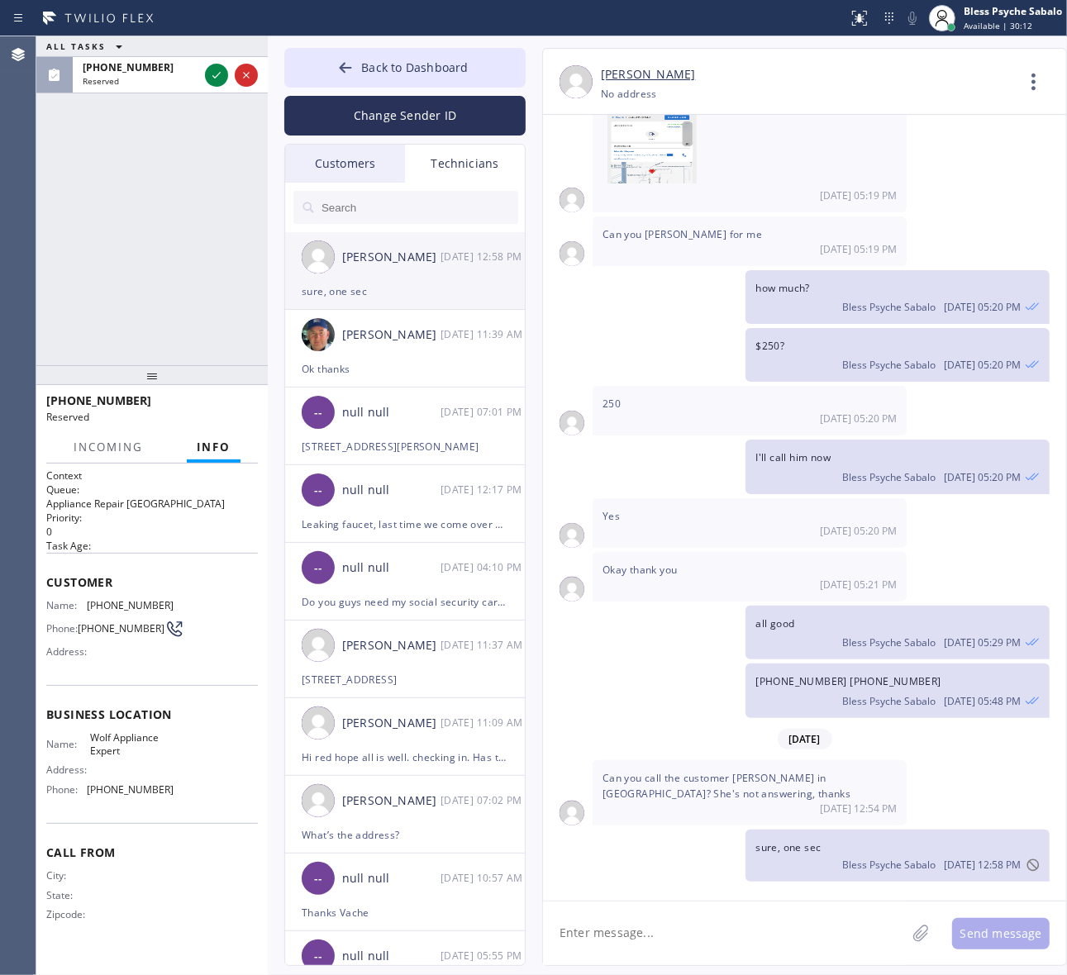
click at [424, 283] on div "sure, one sec" at bounding box center [405, 291] width 207 height 19
click at [481, 172] on div "Technicians" at bounding box center [465, 164] width 120 height 38
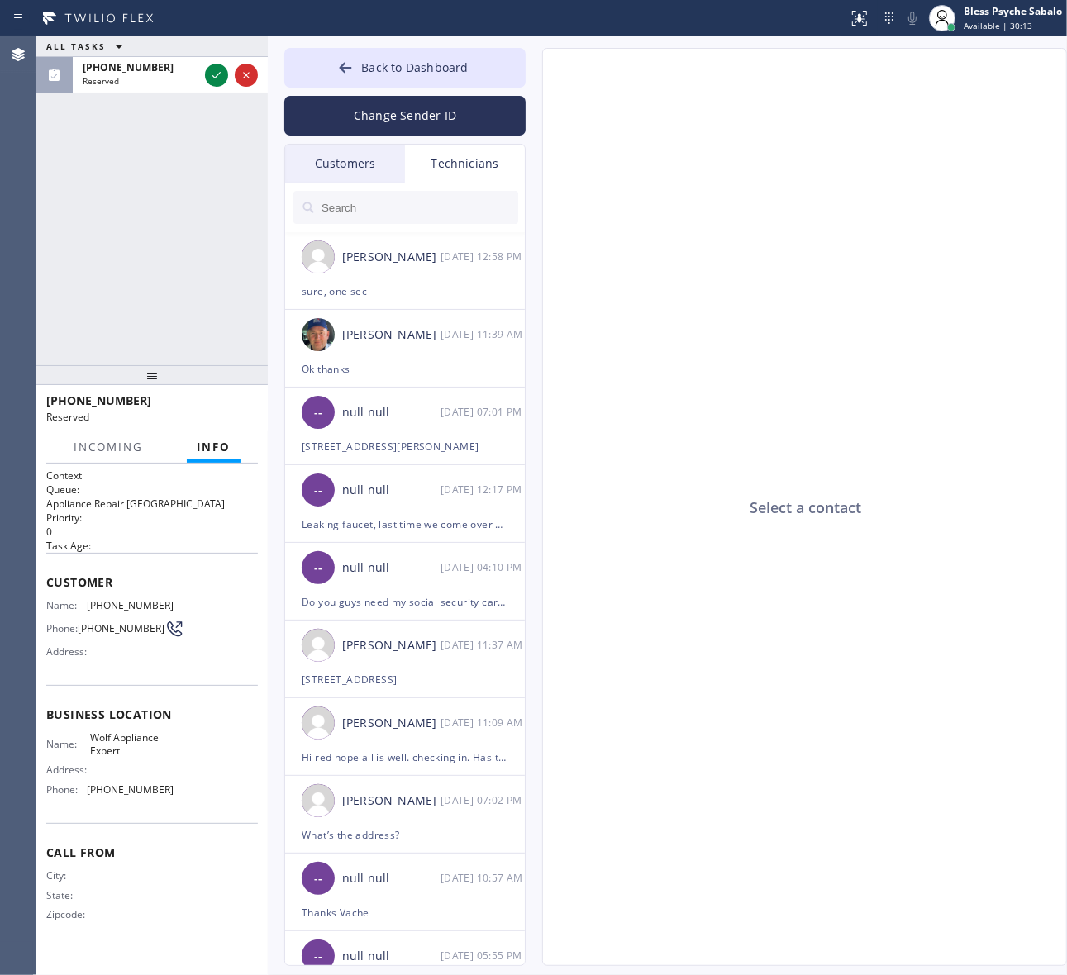
click at [384, 163] on div "Customers" at bounding box center [345, 164] width 120 height 38
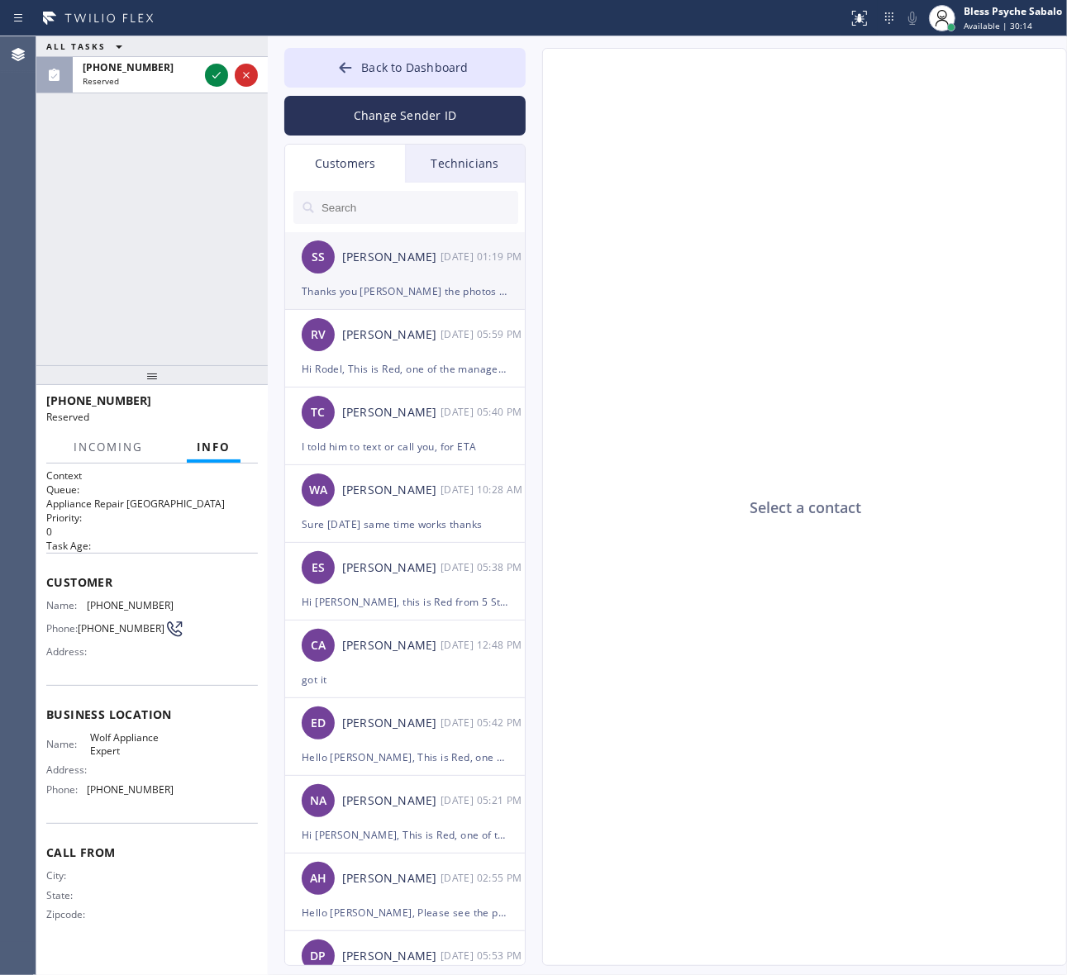
click at [401, 260] on div "[PERSON_NAME]" at bounding box center [391, 257] width 98 height 19
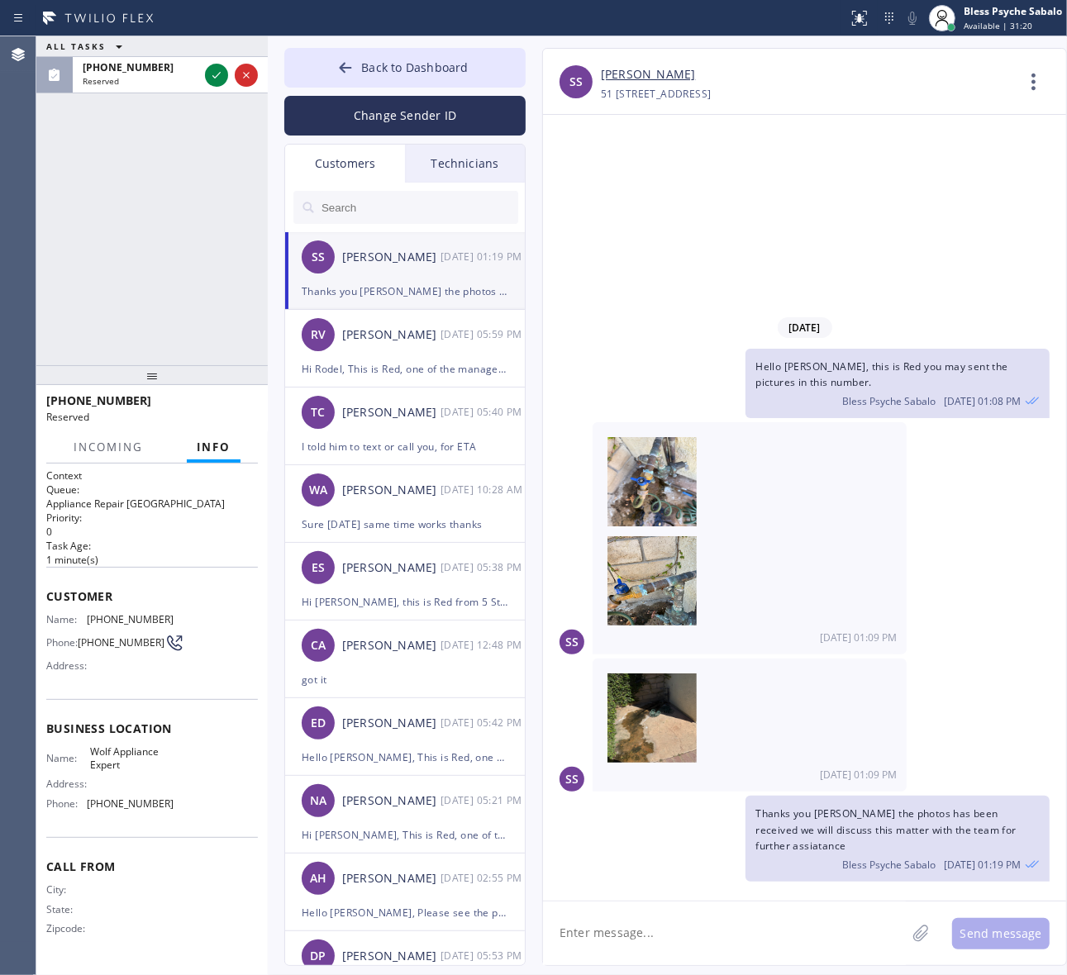
click at [709, 891] on div "[DATE] Hello [PERSON_NAME], this is Red you may sent the pictures in this numbe…" at bounding box center [804, 508] width 523 height 786
click at [145, 340] on div "ALL TASKS ALL TASKS ACTIVE TASKS TASKS IN WRAP UP (520) 490-0511 Reserved" at bounding box center [151, 200] width 231 height 329
click at [621, 198] on div "[DATE] Hello [PERSON_NAME], this is Red you may sent the pictures in this numbe…" at bounding box center [804, 508] width 523 height 786
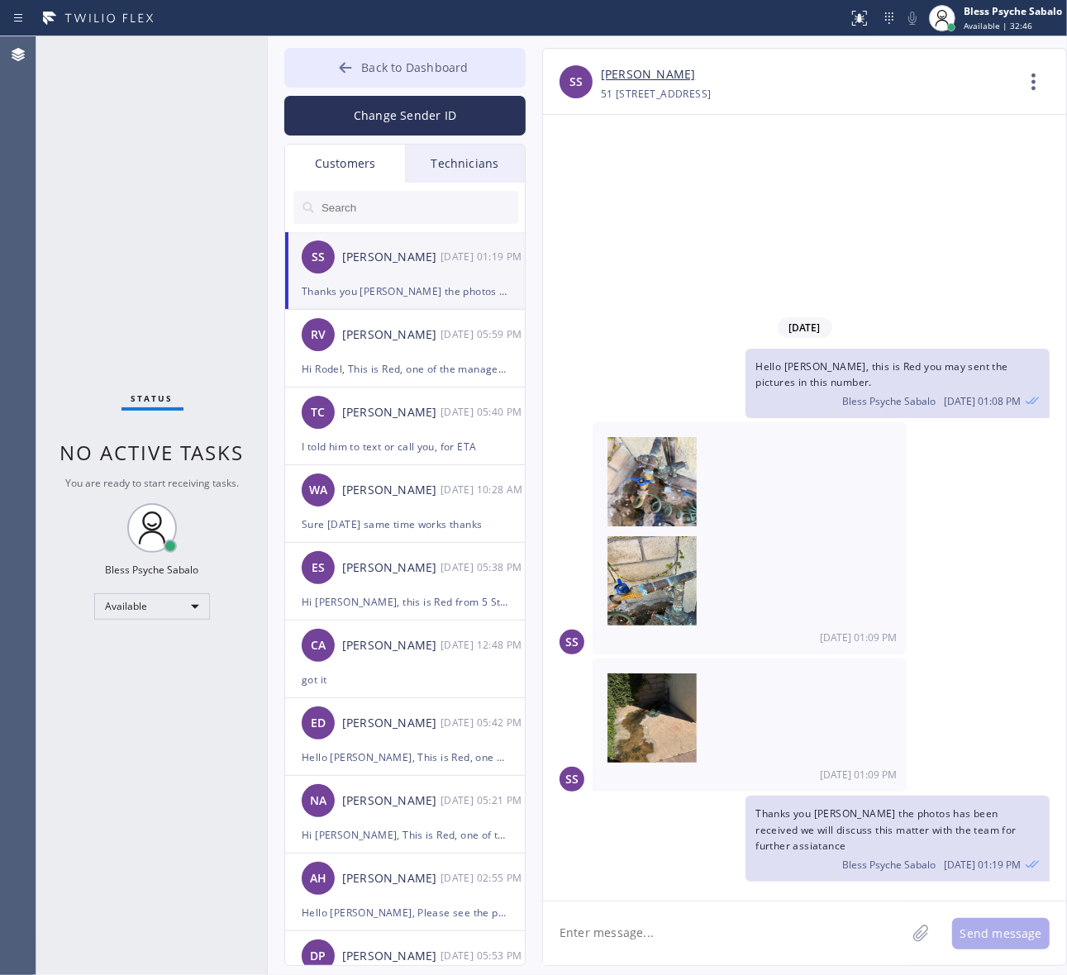
click at [406, 67] on span "Back to Dashboard" at bounding box center [414, 67] width 107 height 16
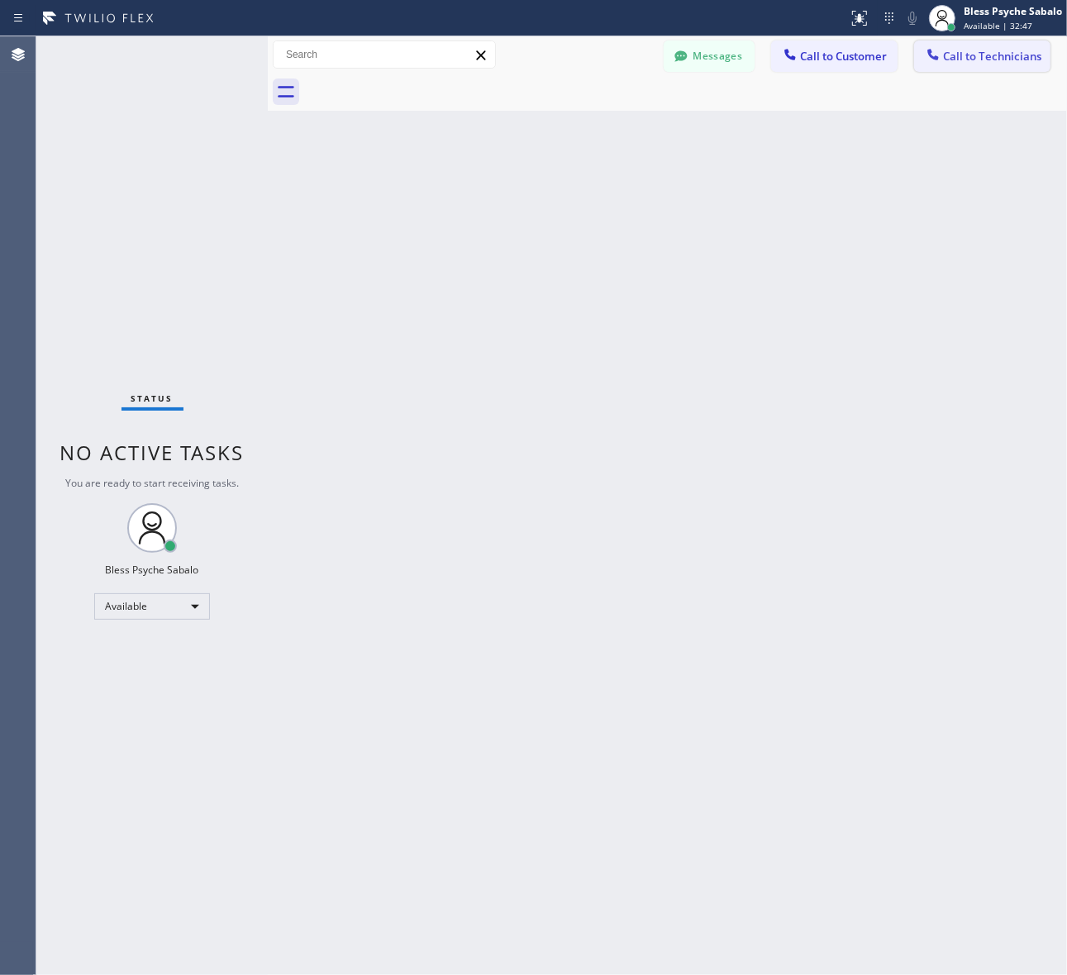
drag, startPoint x: 802, startPoint y: 108, endPoint x: 976, endPoint y: 45, distance: 184.5
click at [808, 108] on div at bounding box center [685, 92] width 763 height 37
click at [978, 42] on button "Call to Technicians" at bounding box center [982, 55] width 136 height 31
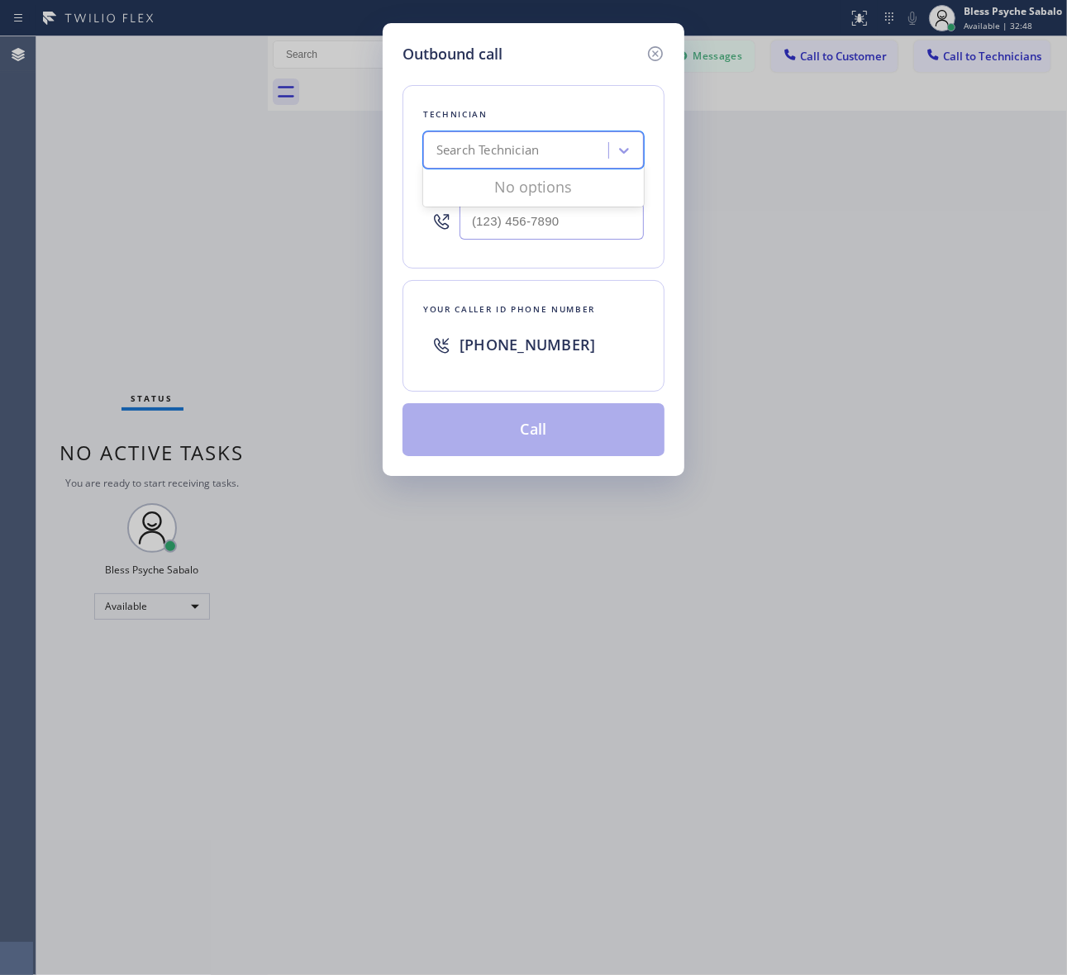
click at [580, 141] on div "Search Technician" at bounding box center [518, 150] width 180 height 29
type input "artyom"
click at [488, 198] on div "Artyom Khachatryan" at bounding box center [533, 185] width 221 height 30
type input "(818) 398-9920"
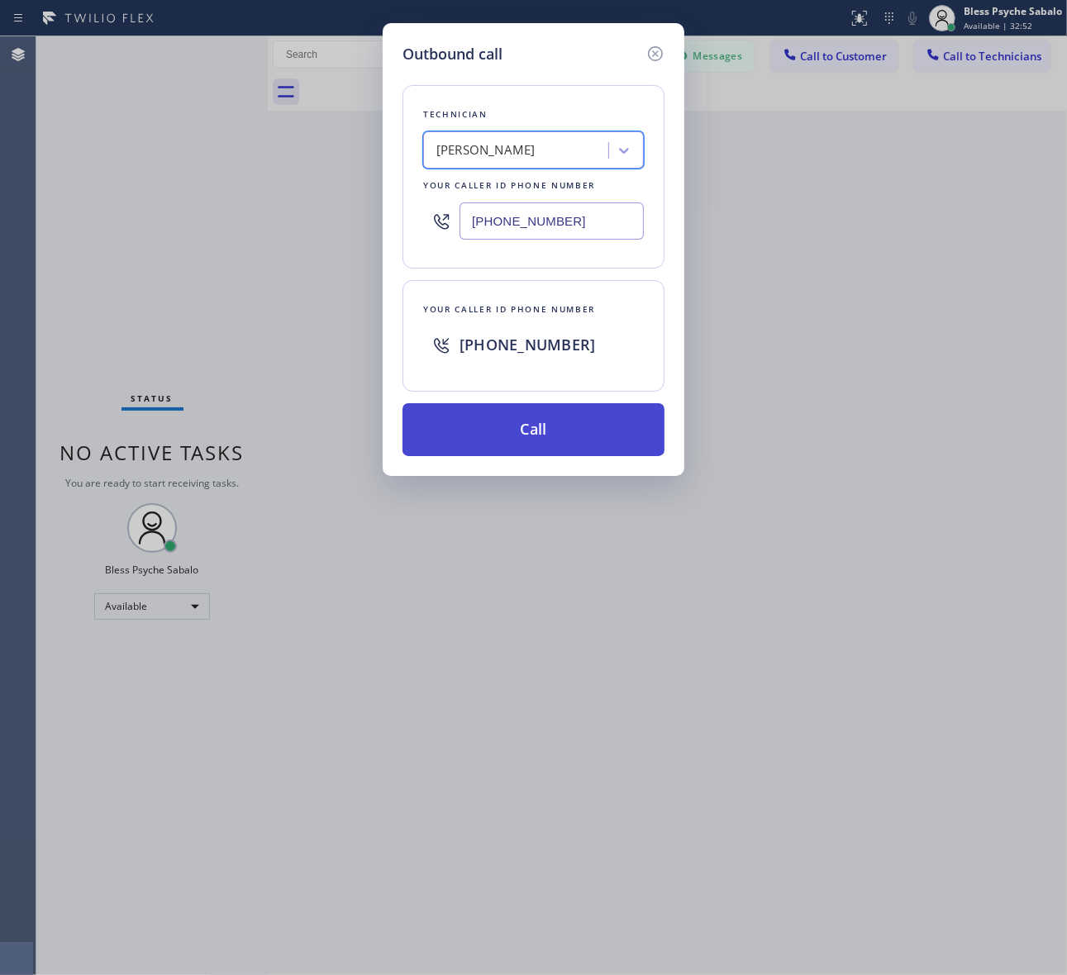
click at [531, 410] on button "Call" at bounding box center [533, 429] width 262 height 53
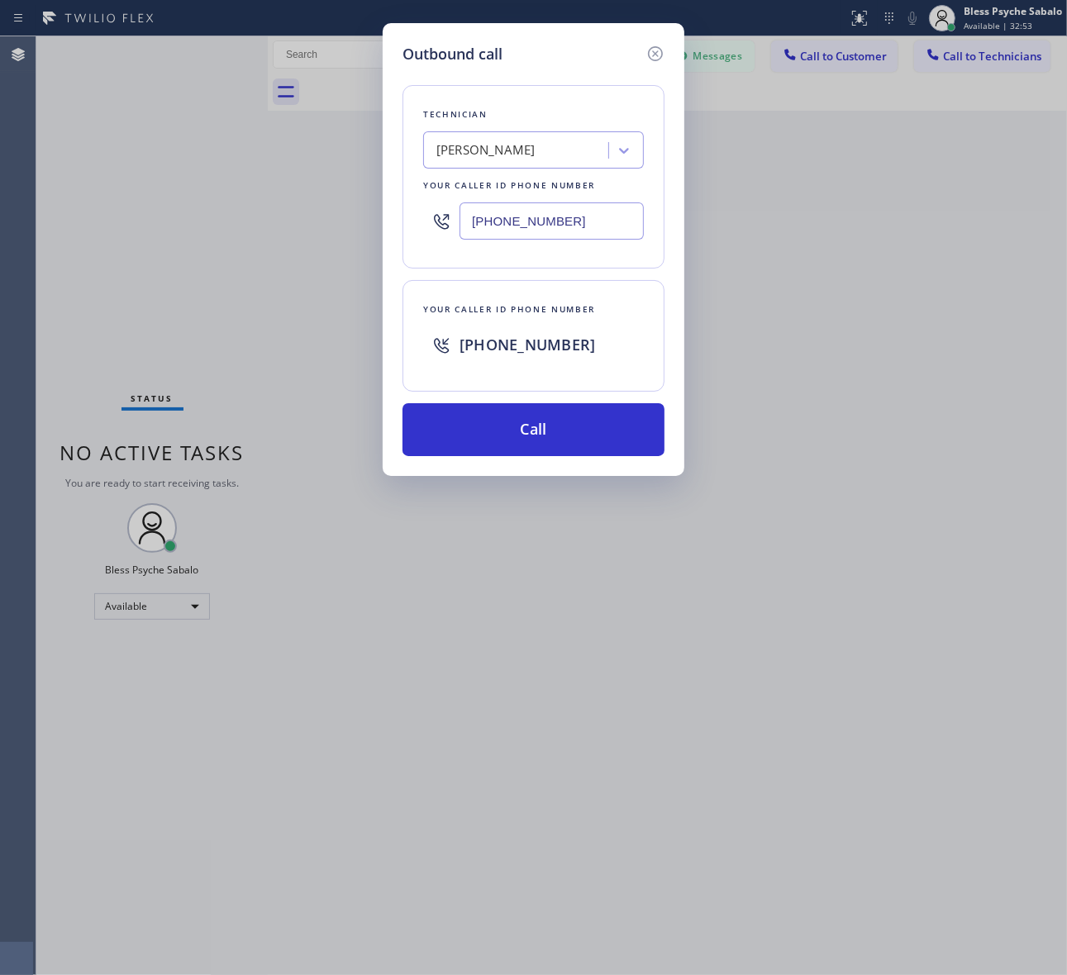
click at [50, 312] on div "Outbound call Technician Artyom Khachatryan Your caller id phone number (818) 3…" at bounding box center [533, 487] width 1067 height 975
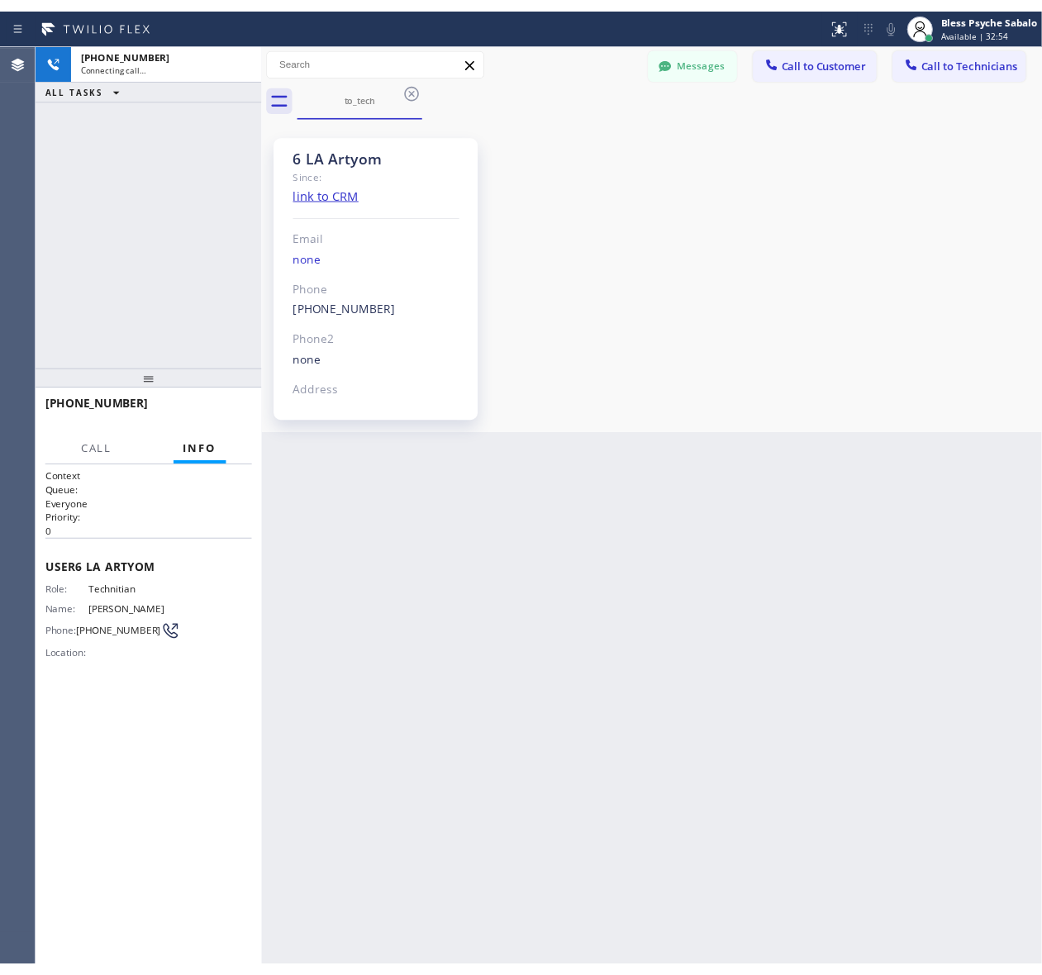
scroll to position [5632, 0]
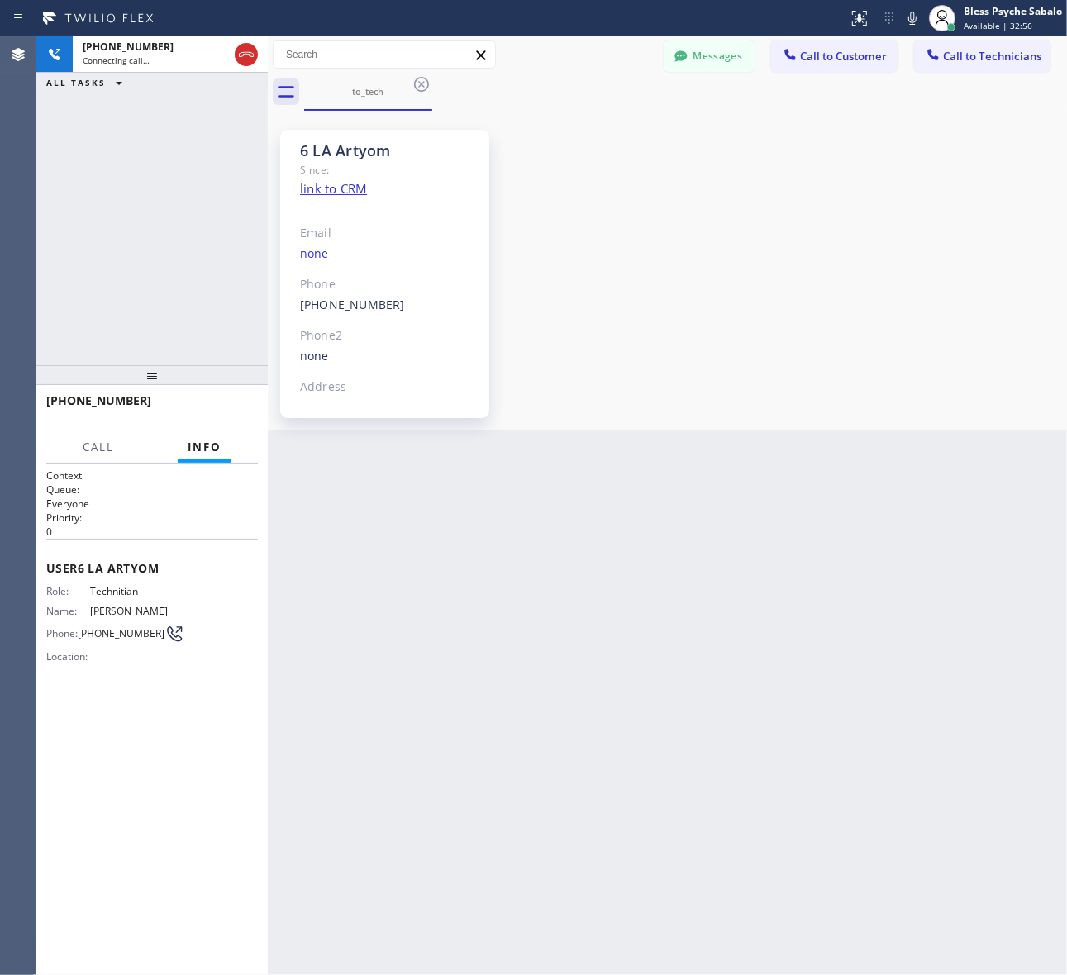
click at [559, 81] on div "to_tech" at bounding box center [685, 92] width 763 height 37
drag, startPoint x: 521, startPoint y: 592, endPoint x: 699, endPoint y: 226, distance: 408.0
click at [521, 585] on div "Back to Dashboard Change Sender ID Customers Technicians SS [PERSON_NAME] [DATE…" at bounding box center [667, 505] width 799 height 939
click at [703, 56] on button "Messages" at bounding box center [709, 55] width 91 height 31
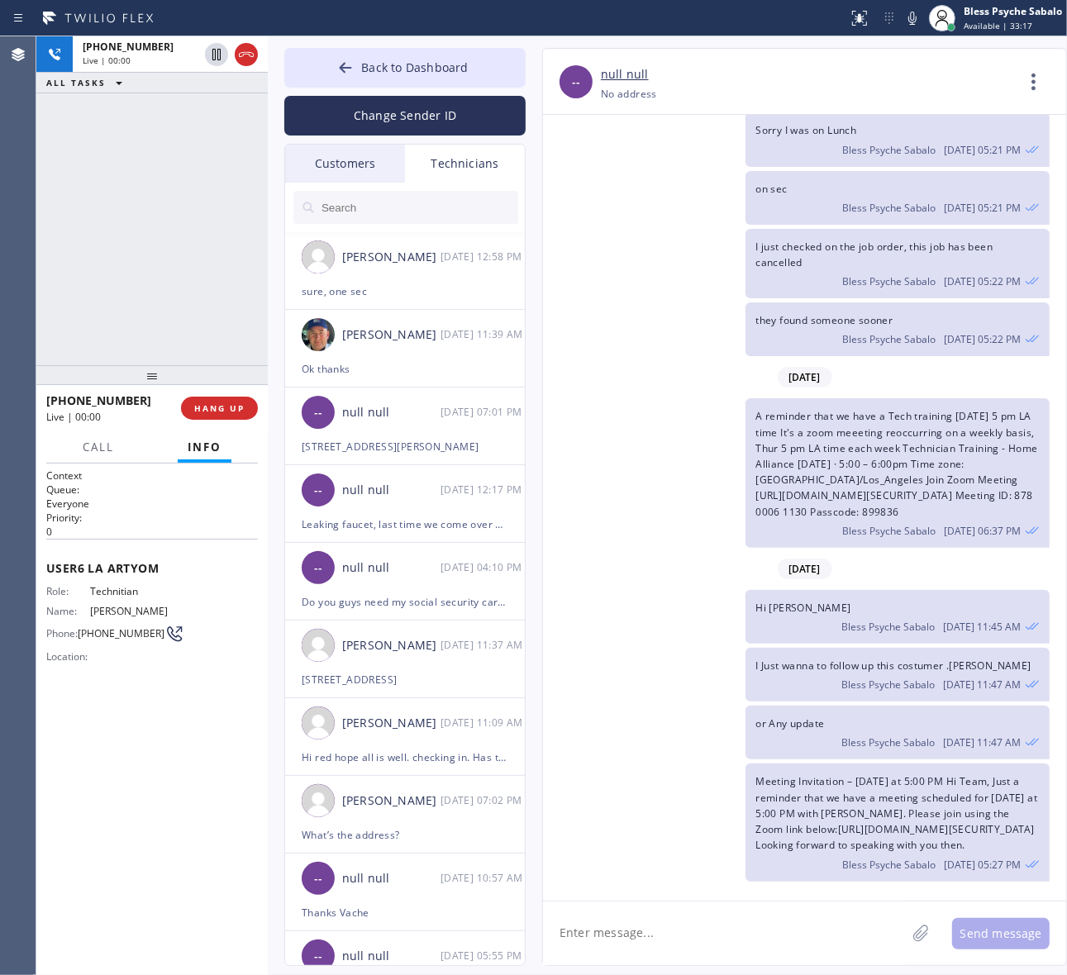
click at [164, 253] on div "+18183989920 Live | 00:00 ALL TASKS ALL TASKS ACTIVE TASKS TASKS IN WRAP UP" at bounding box center [151, 200] width 231 height 329
click at [369, 77] on button "Back to Dashboard" at bounding box center [404, 68] width 241 height 40
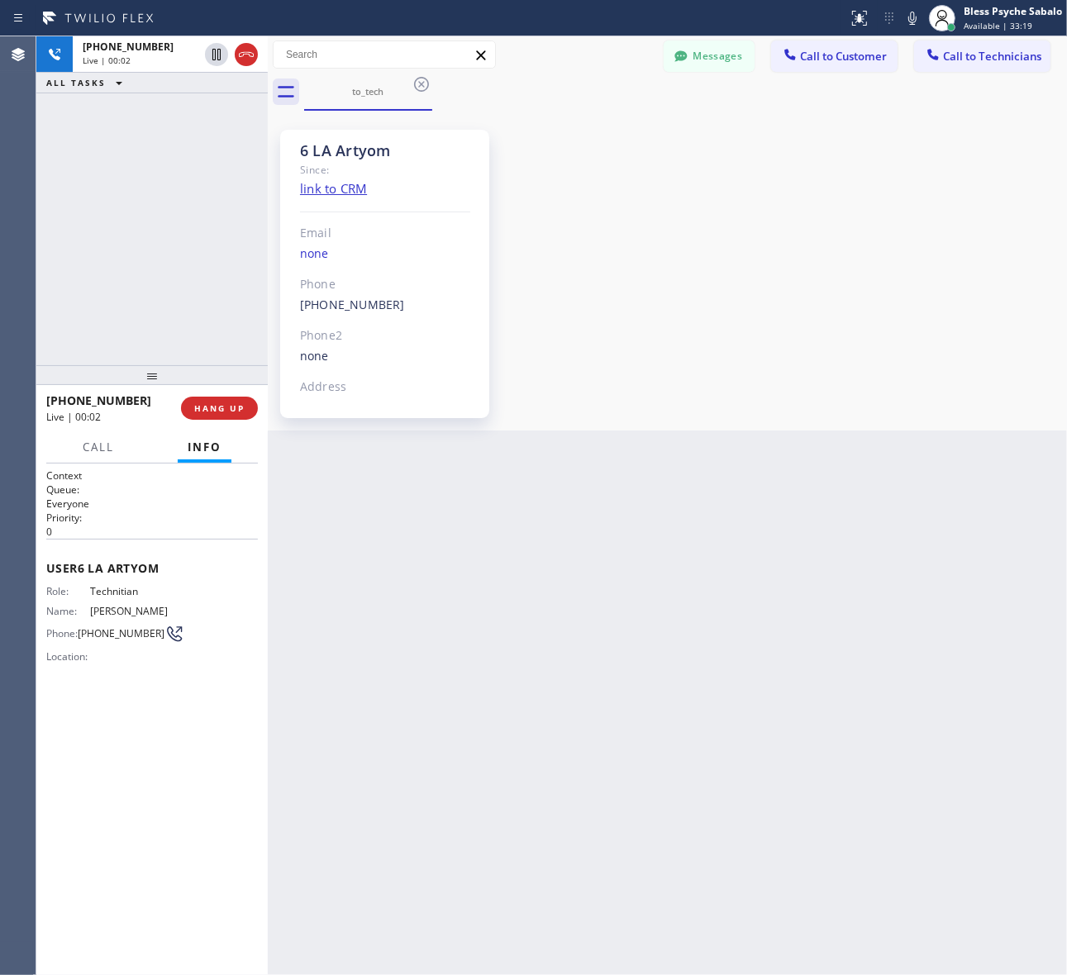
click at [580, 205] on div "6 LA Artyom Since: link to CRM Email none Phone (818) 398-9920 Outbound call Te…" at bounding box center [667, 271] width 791 height 312
click at [416, 92] on icon at bounding box center [422, 84] width 20 height 20
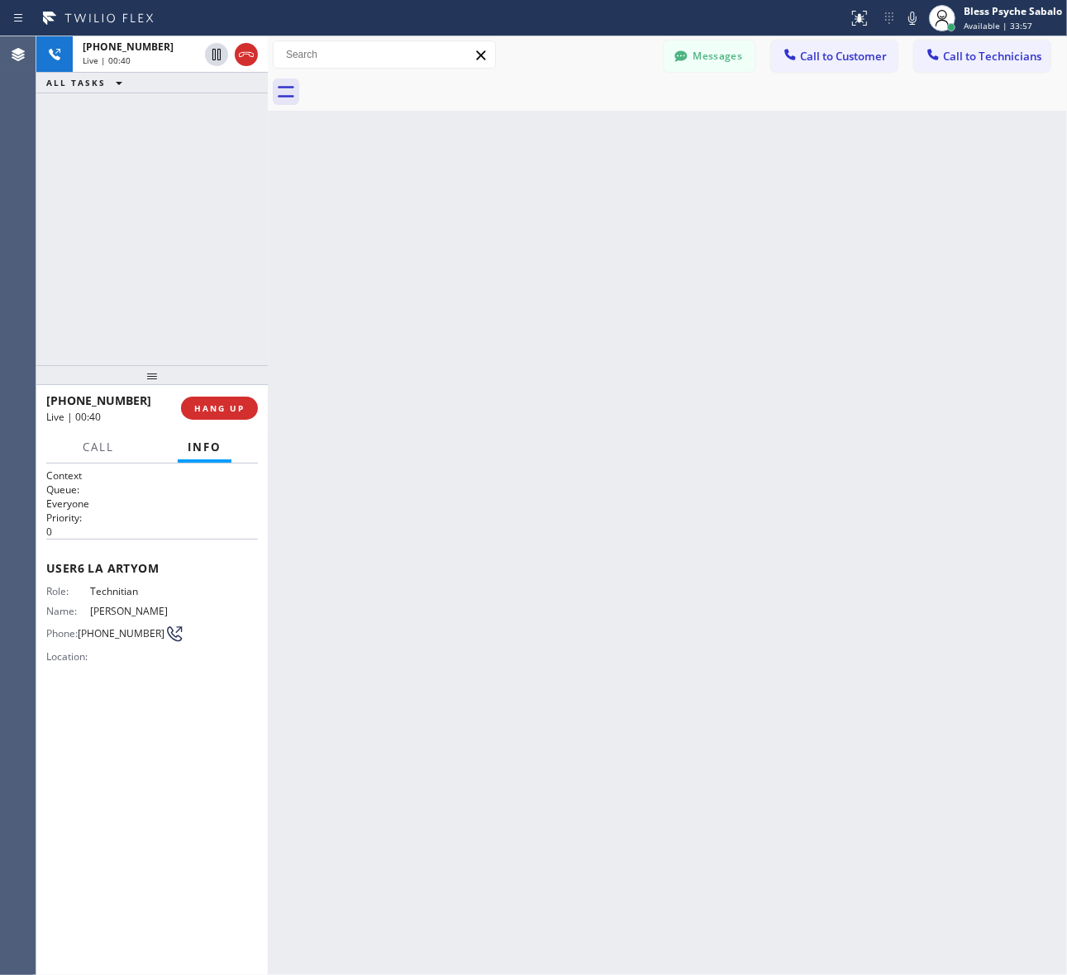
drag, startPoint x: 511, startPoint y: 104, endPoint x: 373, endPoint y: 105, distance: 138.0
click at [512, 104] on div at bounding box center [685, 92] width 763 height 37
drag, startPoint x: 343, startPoint y: 454, endPoint x: 300, endPoint y: 452, distance: 43.0
click at [343, 454] on div "Back to Dashboard Change Sender ID Customers Technicians SS [PERSON_NAME] [DATE…" at bounding box center [667, 505] width 799 height 939
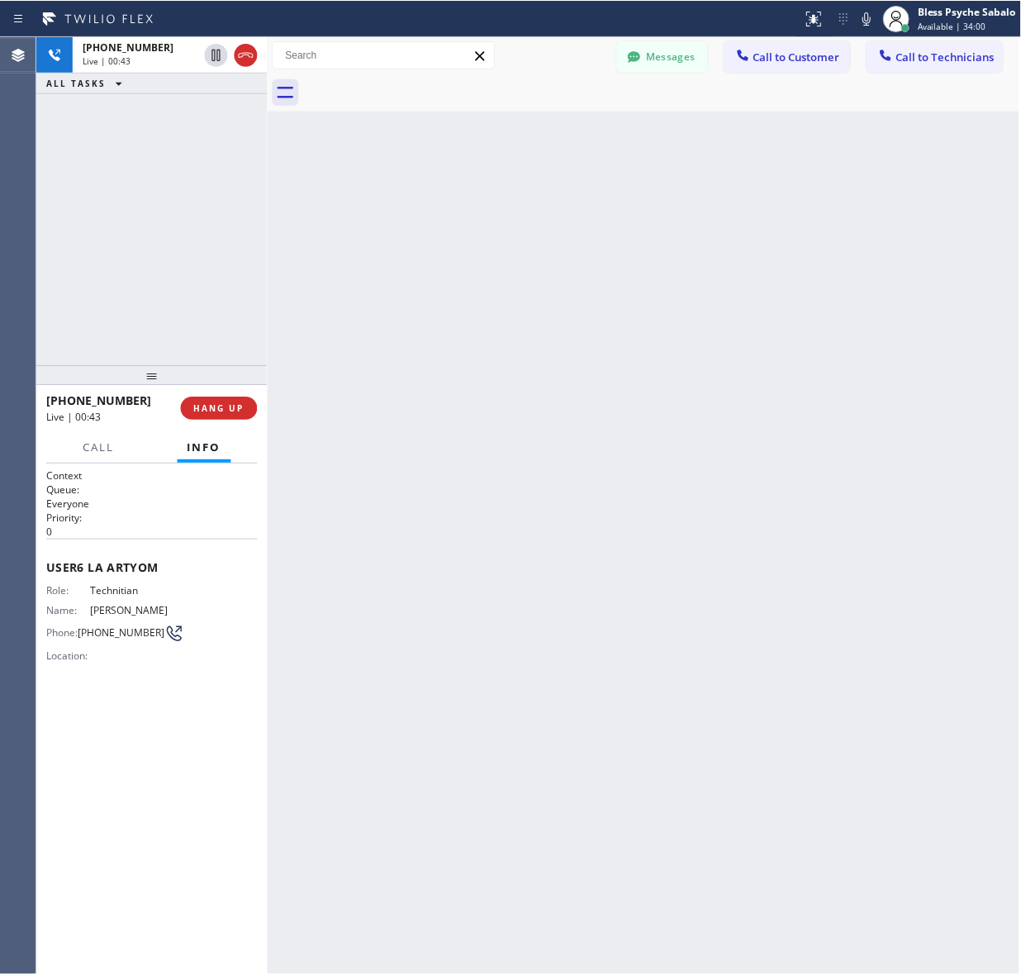
scroll to position [5791, 0]
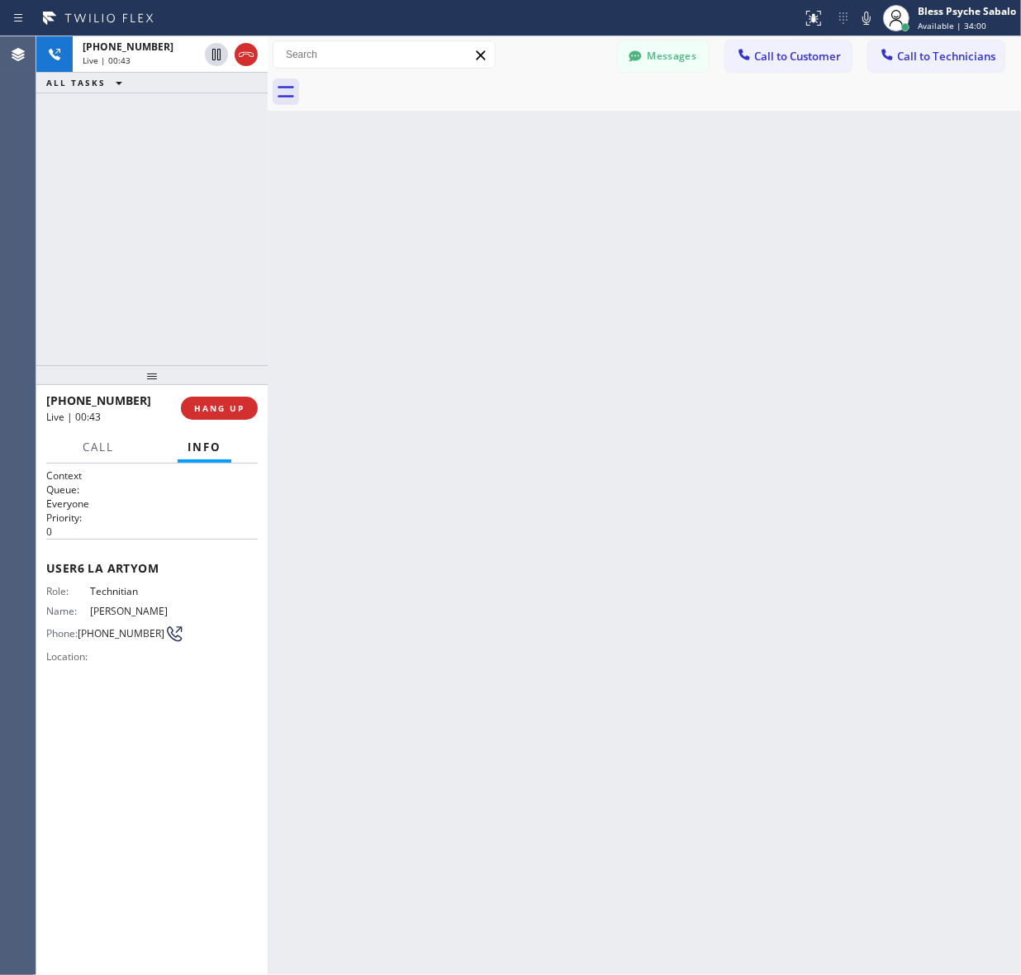
click at [377, 512] on div "Back to Dashboard Change Sender ID Customers Technicians SS [PERSON_NAME] [DATE…" at bounding box center [645, 505] width 754 height 939
click at [286, 166] on div "Back to Dashboard Change Sender ID Customers Technicians SS [PERSON_NAME] [DATE…" at bounding box center [645, 505] width 754 height 939
click at [85, 454] on button "Call" at bounding box center [98, 447] width 51 height 32
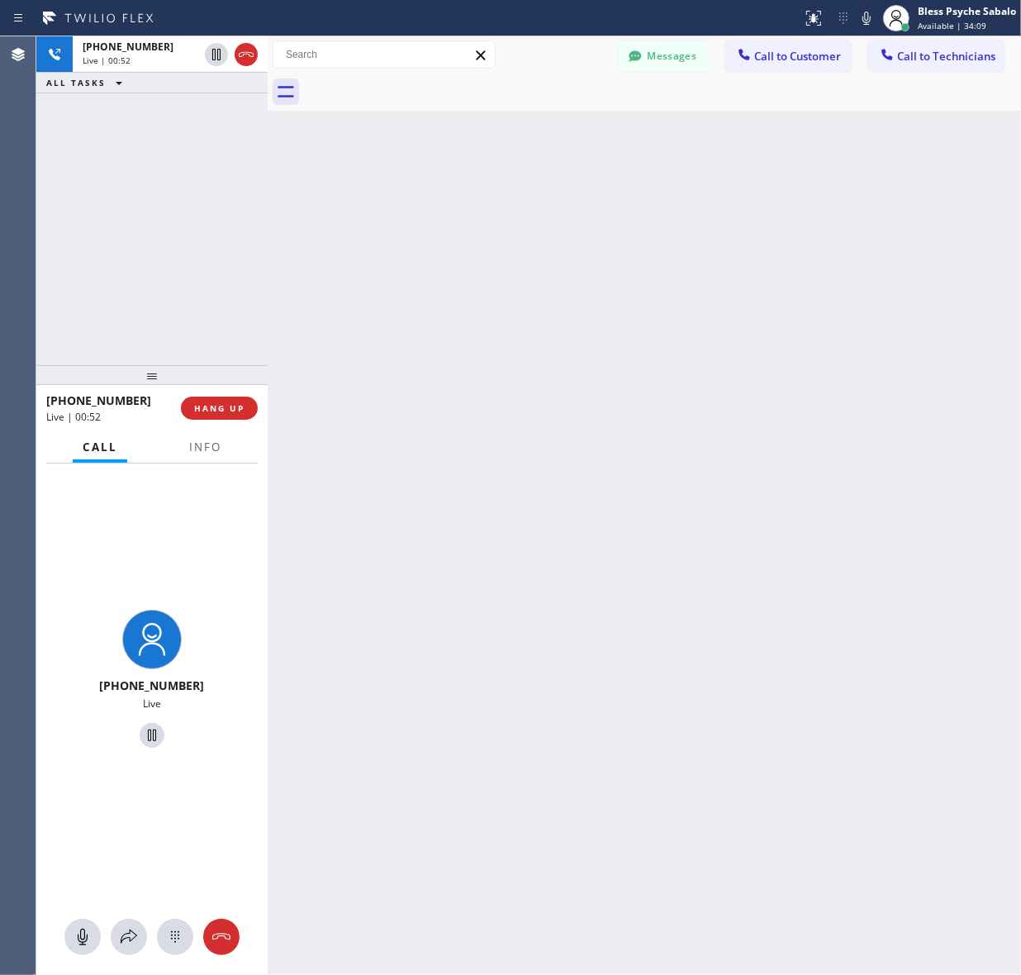
click at [175, 445] on div "Call Info" at bounding box center [152, 447] width 212 height 33
click at [195, 456] on button "Info" at bounding box center [205, 447] width 52 height 32
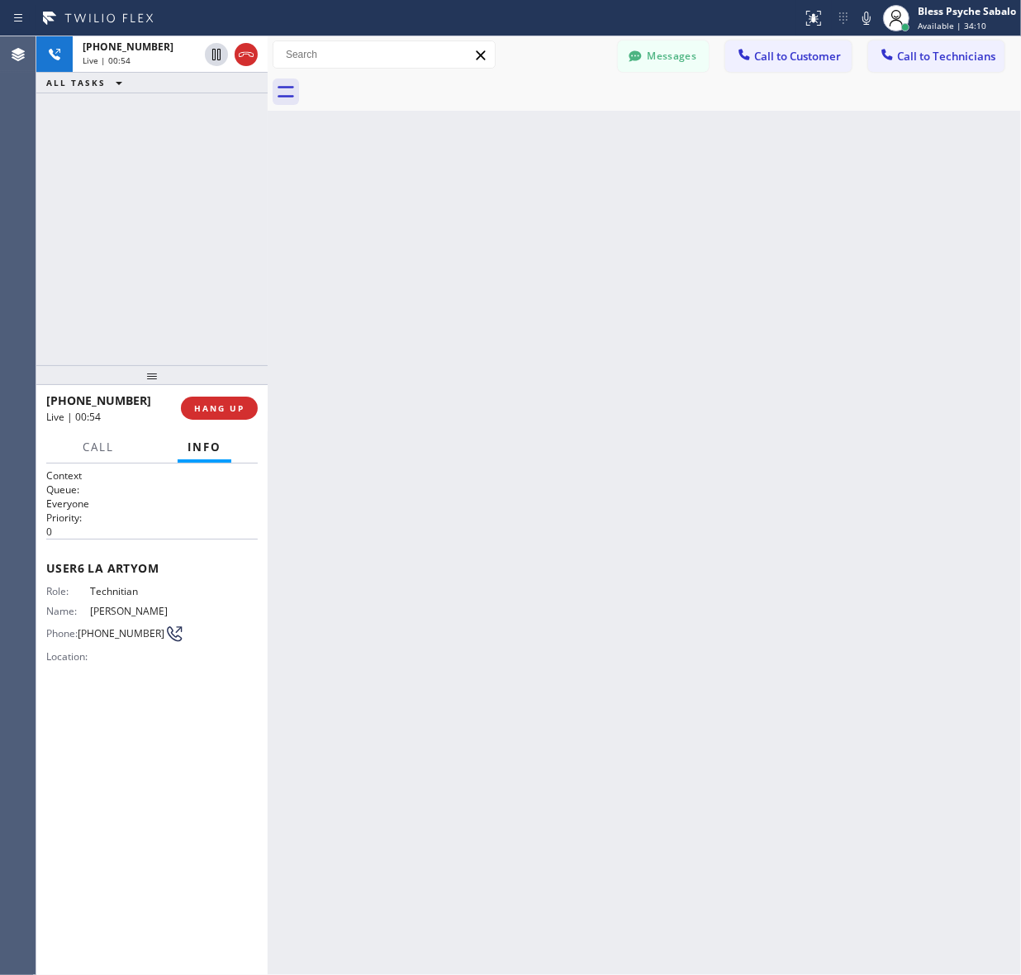
click at [83, 459] on div at bounding box center [98, 460] width 51 height 3
click at [105, 452] on span "Call" at bounding box center [98, 447] width 31 height 15
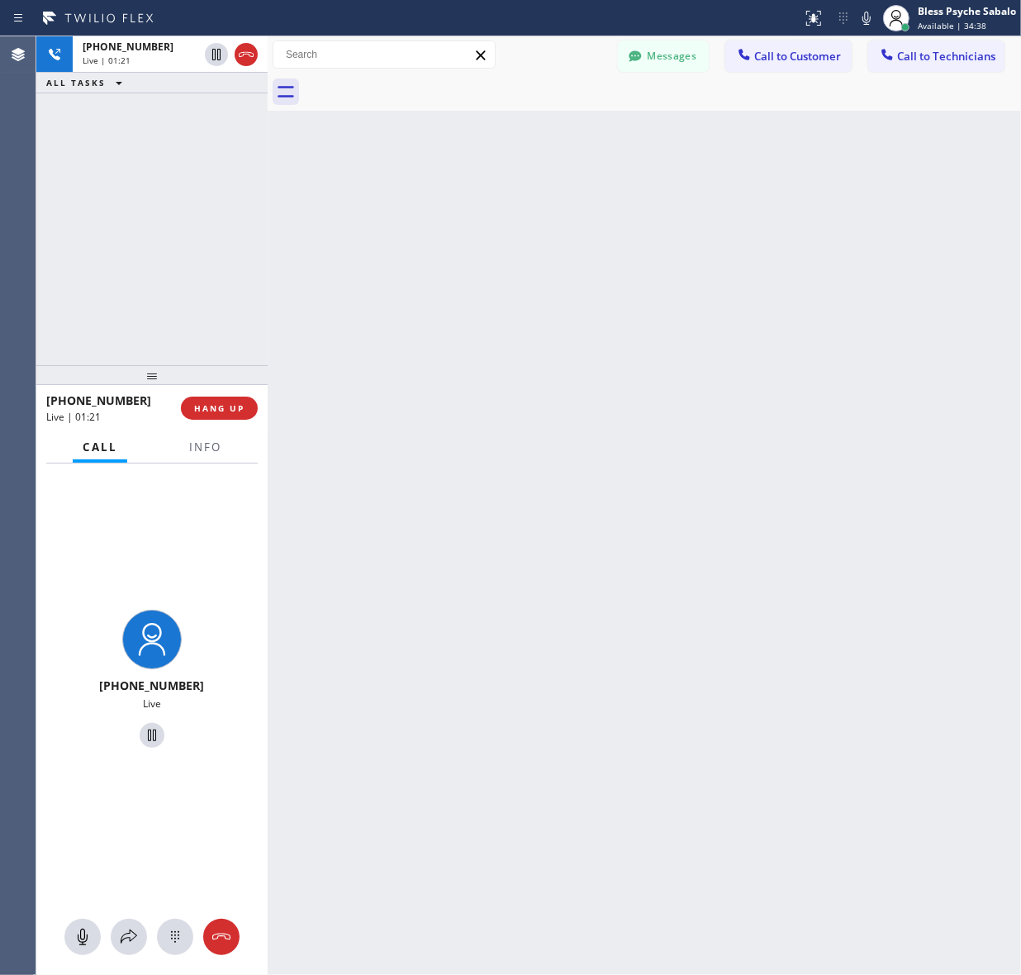
click at [278, 522] on div "Back to Dashboard Change Sender ID Customers Technicians SS [PERSON_NAME] [DATE…" at bounding box center [645, 505] width 754 height 939
click at [250, 58] on icon at bounding box center [246, 55] width 20 height 20
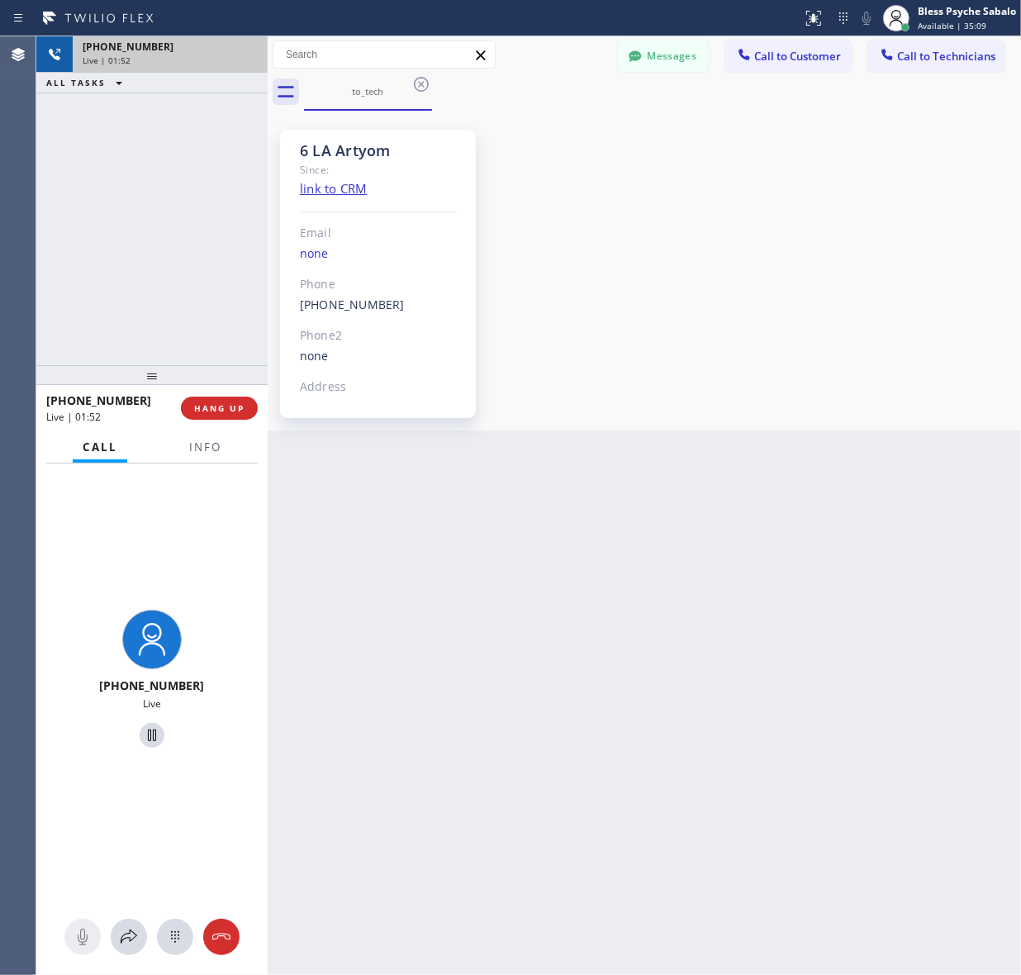
scroll to position [5823, 0]
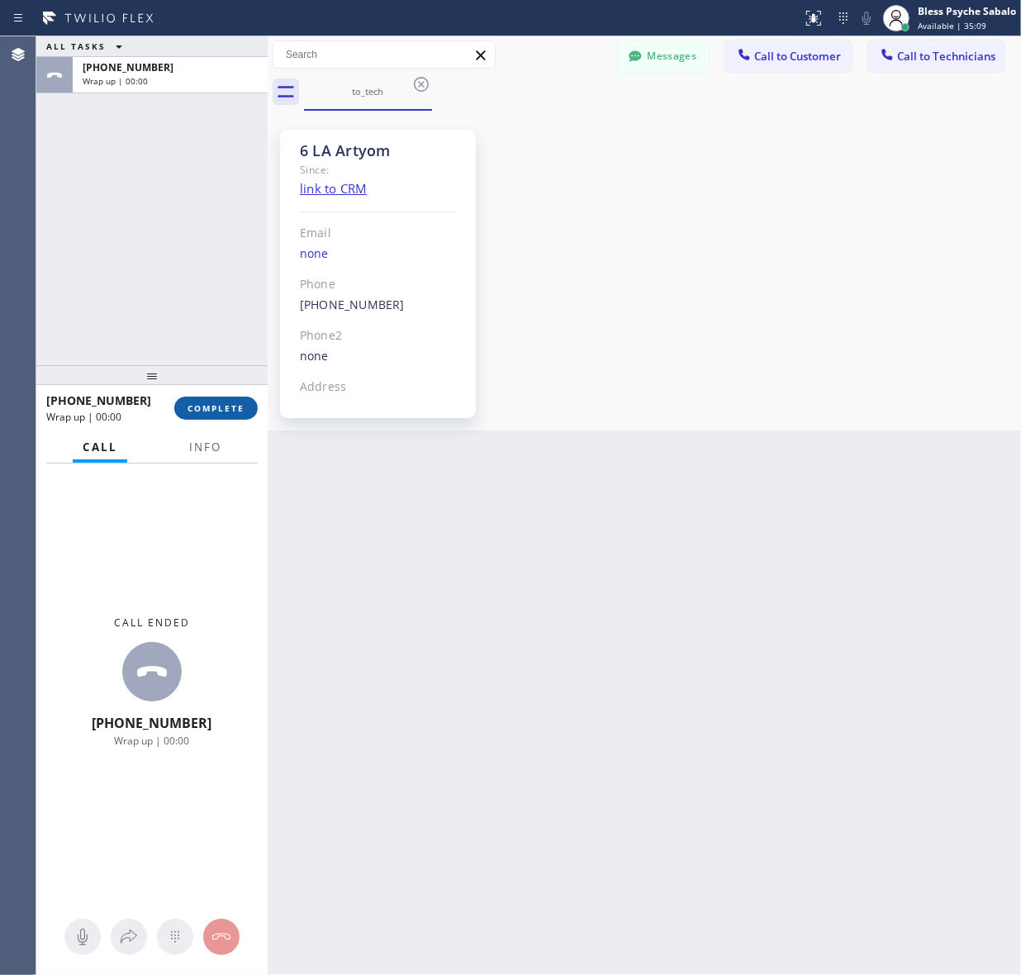
click at [236, 411] on span "COMPLETE" at bounding box center [216, 408] width 57 height 12
click at [179, 312] on div "ALL TASKS ALL TASKS ACTIVE TASKS TASKS IN WRAP UP +18183989920 Wrap up | 00:01" at bounding box center [151, 200] width 231 height 329
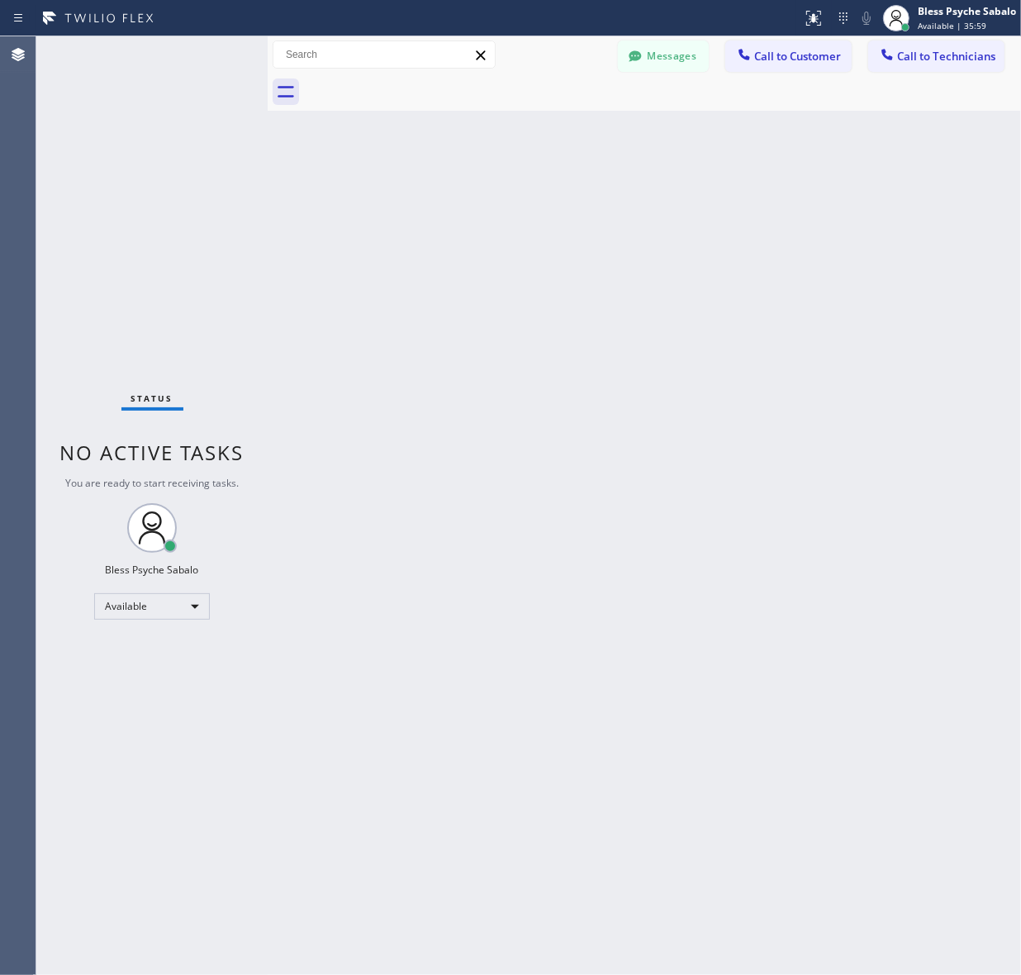
click at [275, 570] on div "Back to Dashboard Change Sender ID Customers Technicians SS [PERSON_NAME] [DATE…" at bounding box center [645, 505] width 754 height 939
click at [634, 62] on icon at bounding box center [635, 56] width 17 height 17
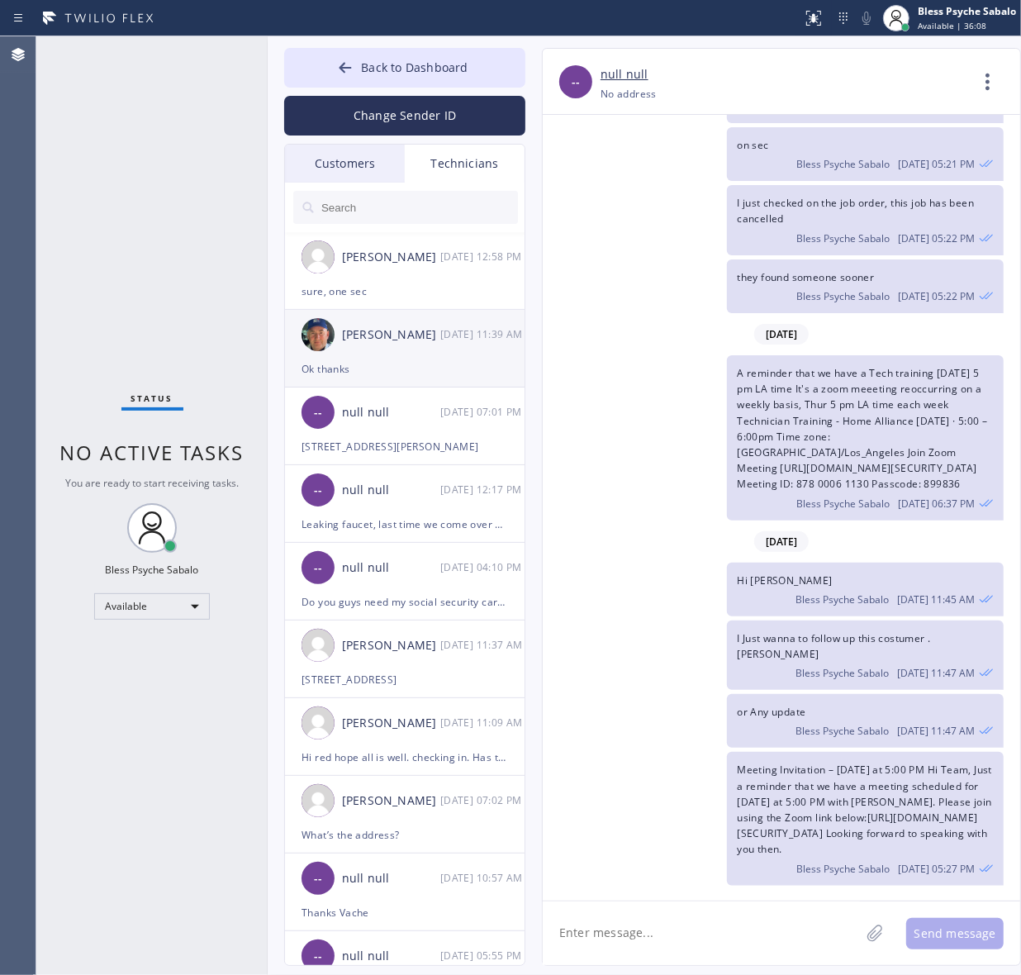
click at [382, 335] on div "[PERSON_NAME]" at bounding box center [391, 335] width 98 height 19
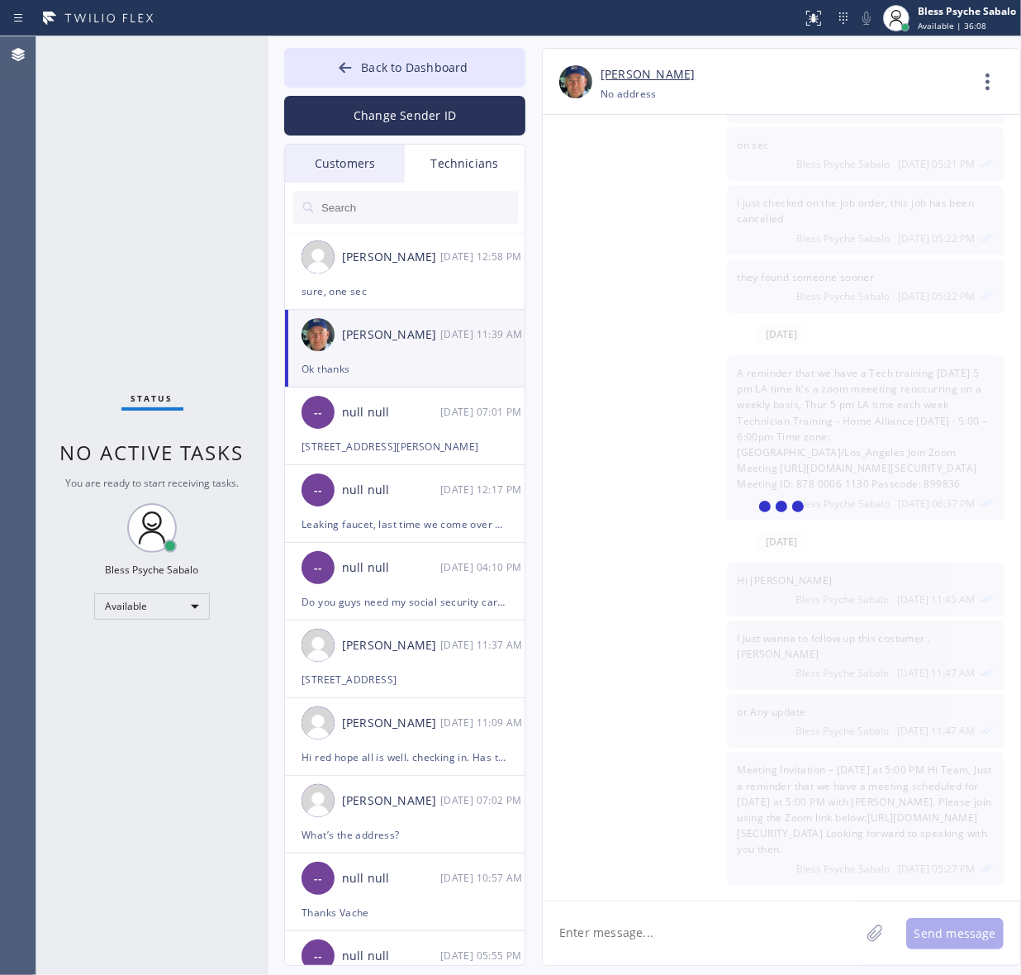
scroll to position [26076, 0]
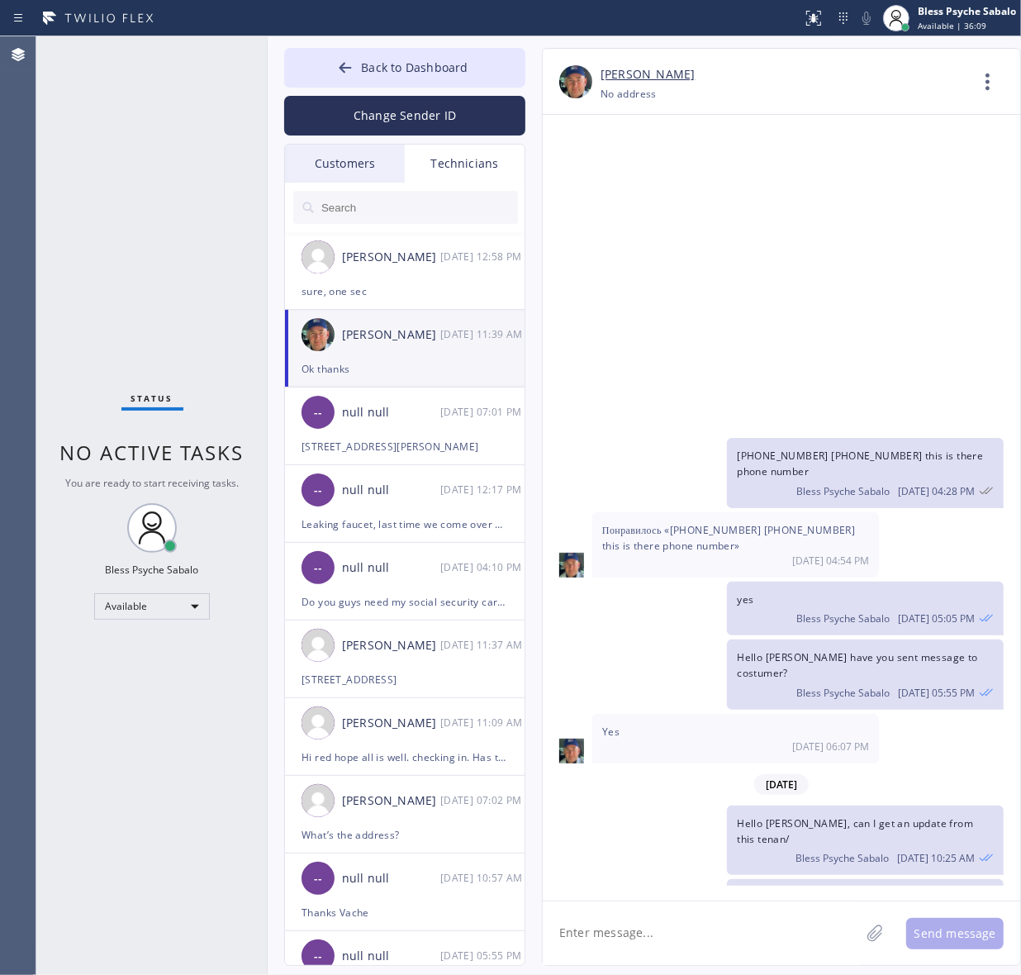
click at [791, 960] on textarea at bounding box center [701, 934] width 317 height 64
click at [773, 960] on textarea at bounding box center [701, 934] width 317 height 64
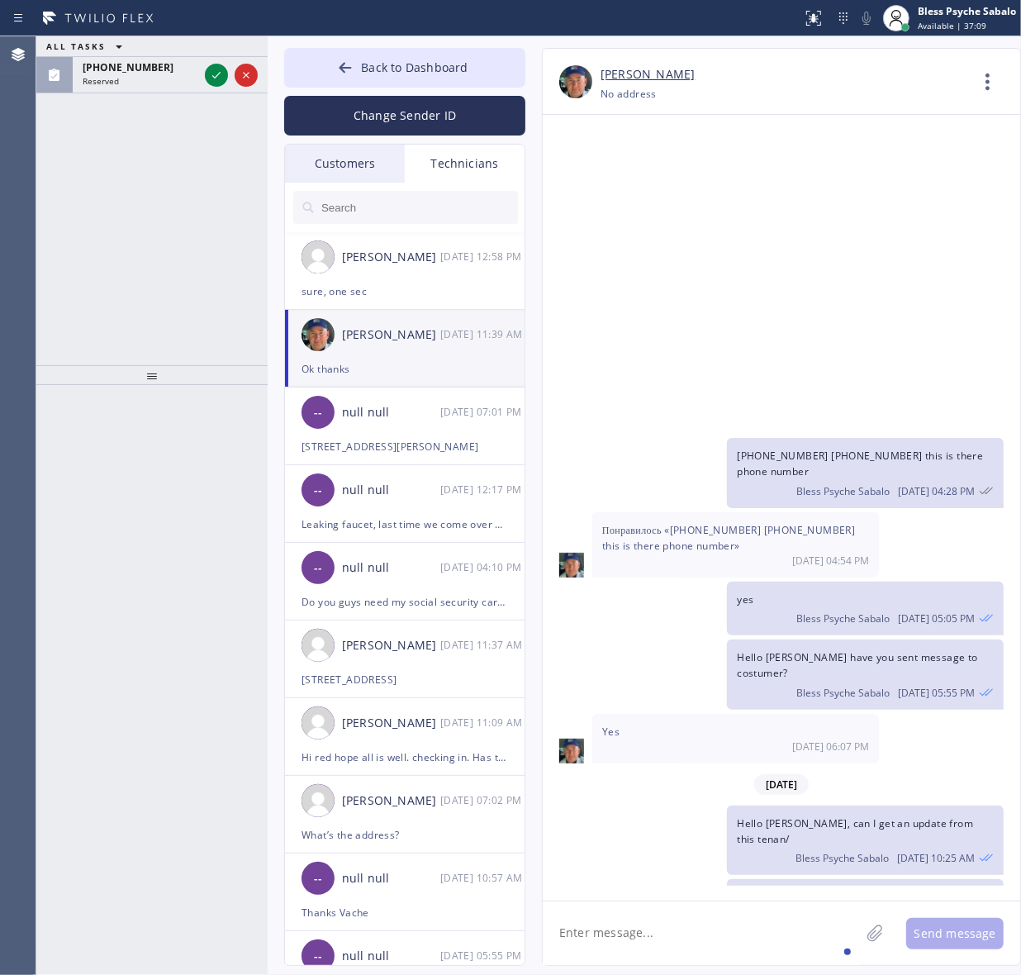
click at [716, 911] on textarea at bounding box center [701, 934] width 317 height 64
click at [97, 80] on span "Reserved" at bounding box center [101, 81] width 36 height 12
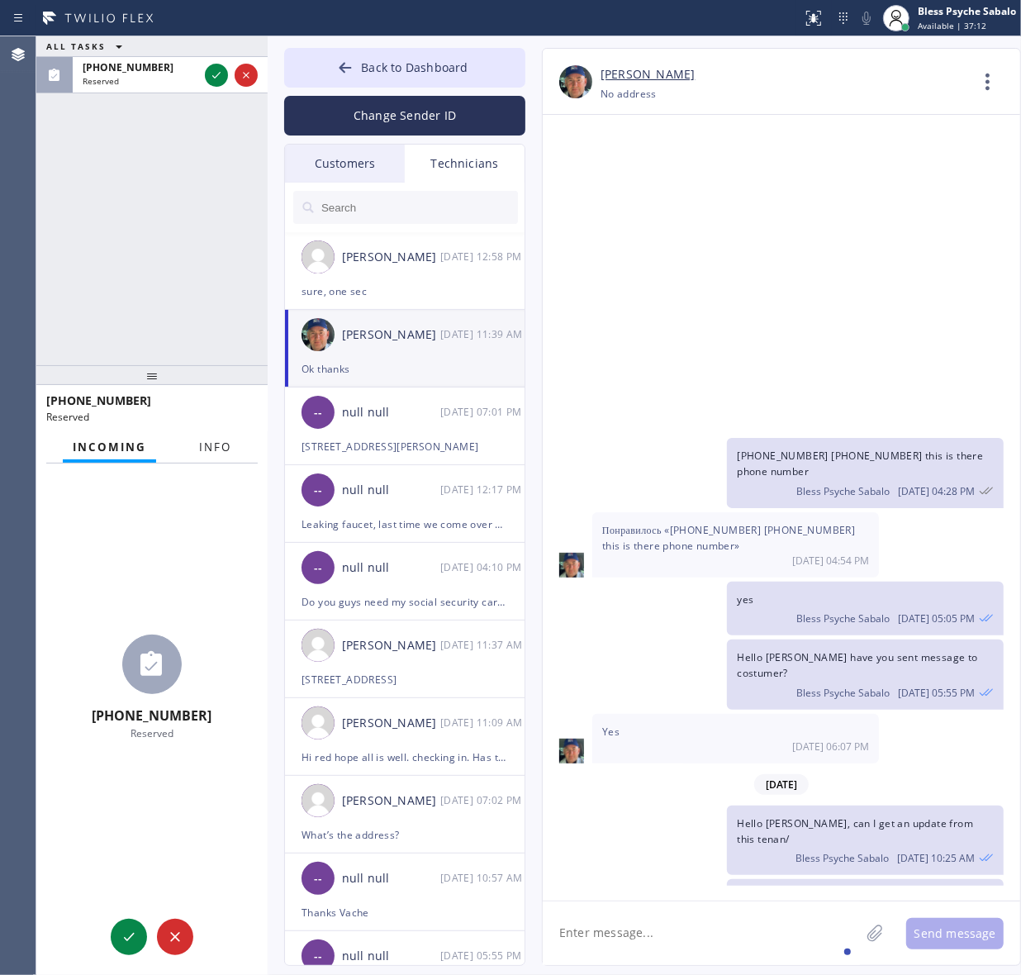
click at [189, 446] on button "Info" at bounding box center [215, 447] width 52 height 32
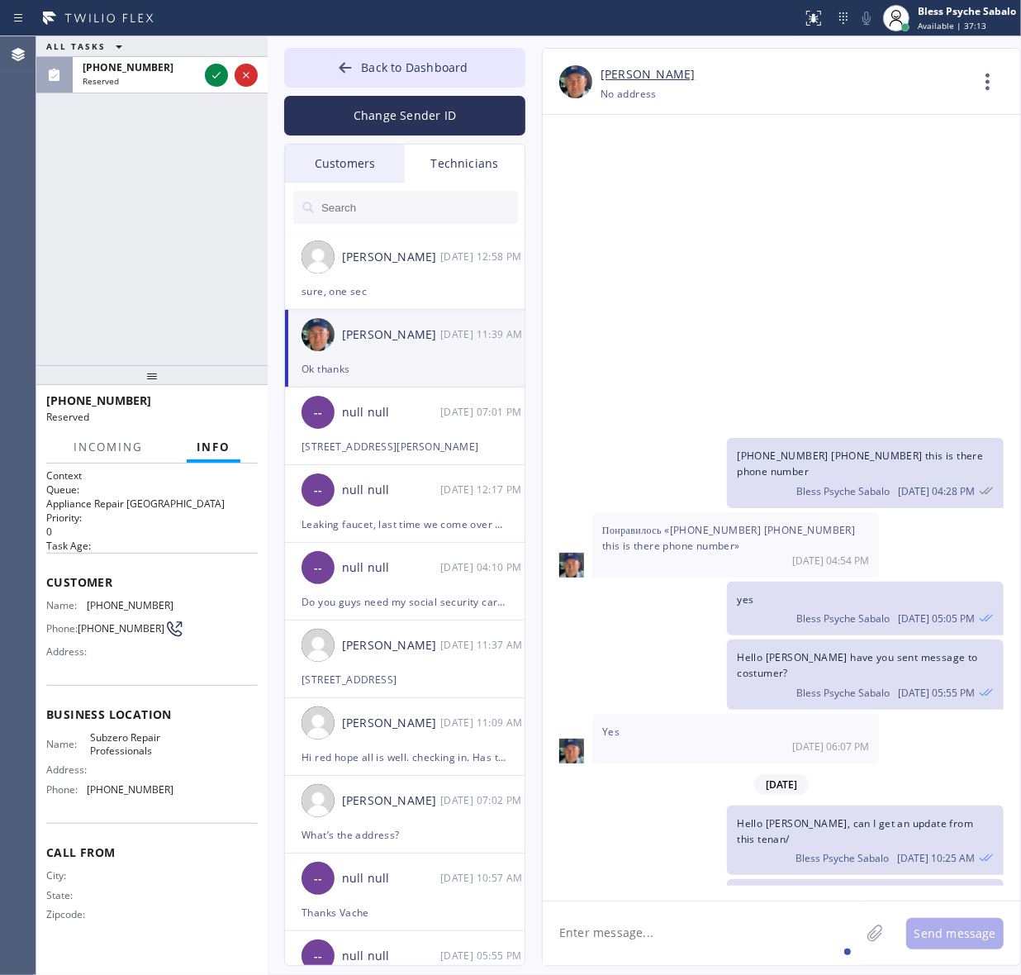
click at [194, 312] on div "ALL TASKS ALL TASKS ACTIVE TASKS TASKS IN WRAP UP (253) 353-3246 Reserved" at bounding box center [151, 200] width 231 height 329
click at [246, 79] on icon at bounding box center [246, 75] width 20 height 20
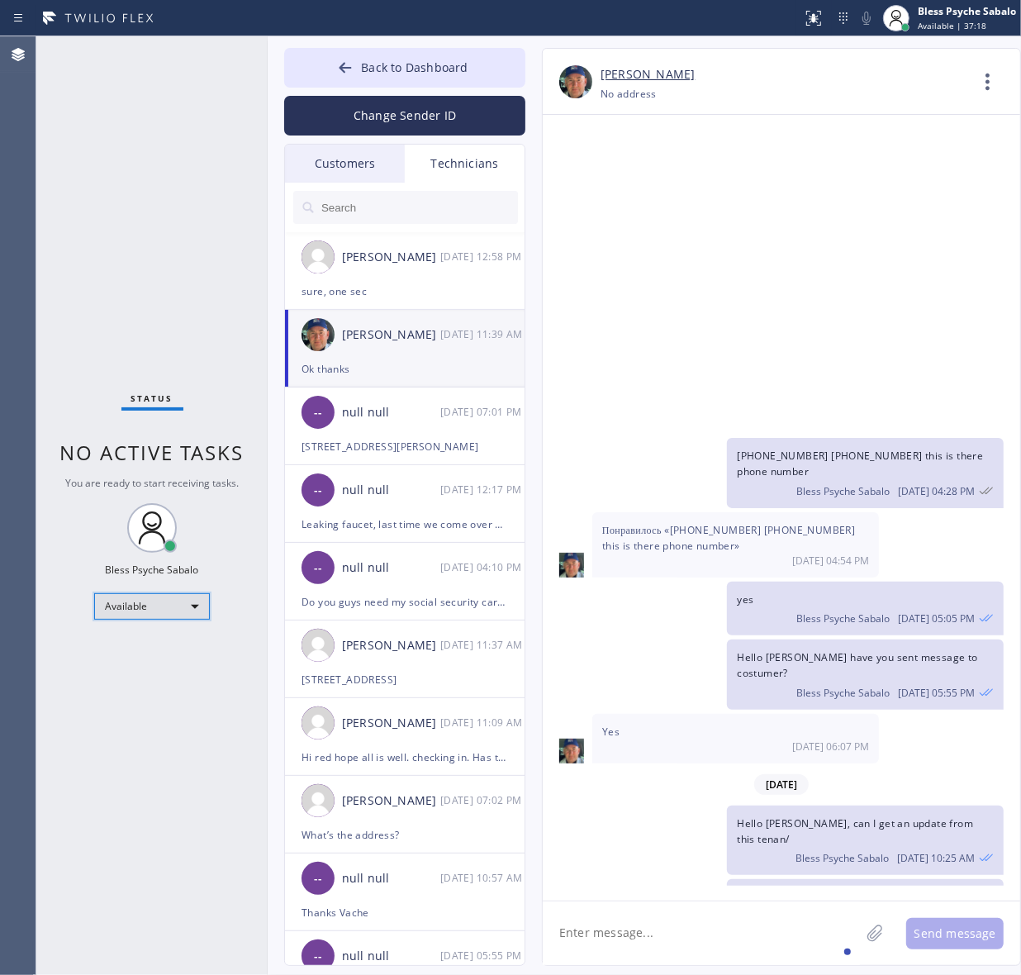
click at [132, 600] on div "Available" at bounding box center [152, 606] width 116 height 26
drag, startPoint x: 146, startPoint y: 671, endPoint x: 158, endPoint y: 638, distance: 35.0
click at [149, 671] on li "Unavailable" at bounding box center [151, 670] width 112 height 20
click at [195, 402] on div "Status No active tasks You are ready to start receiving tasks. Bless Psyche Sab…" at bounding box center [151, 505] width 231 height 939
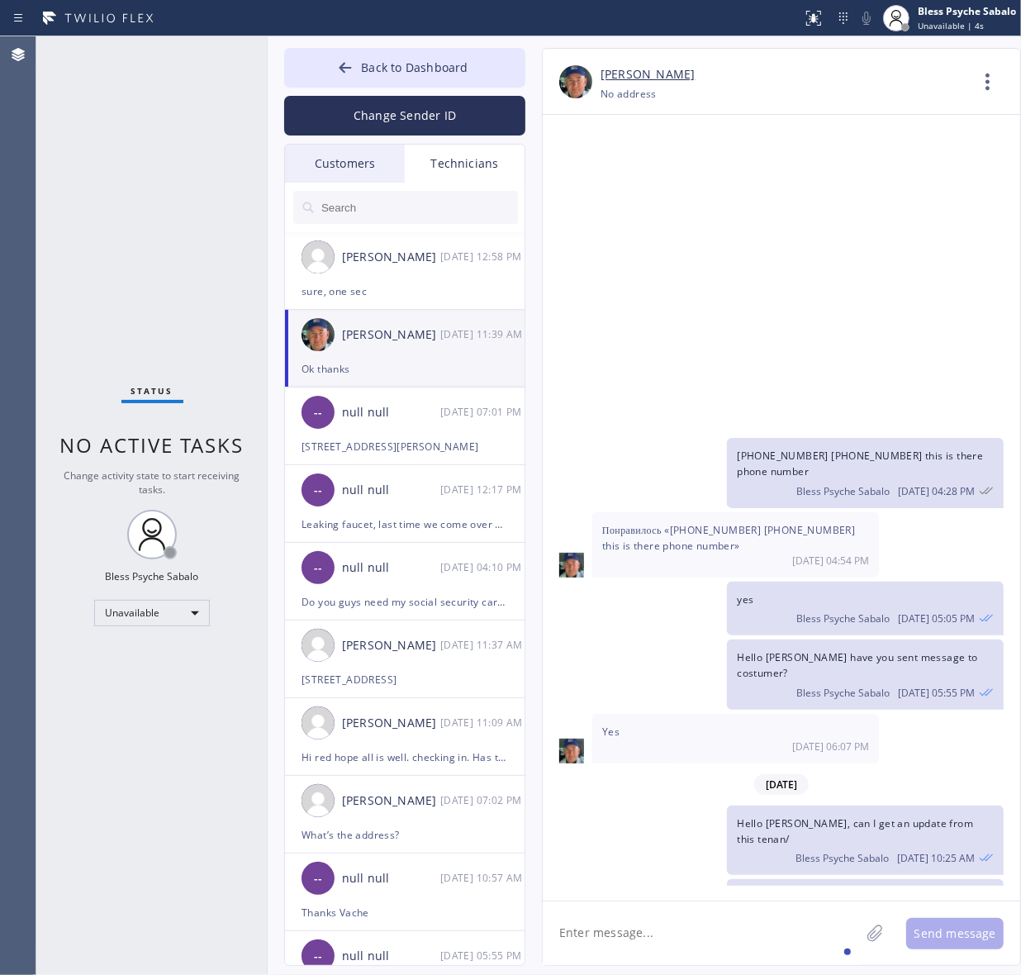
click at [245, 339] on div "Status No active tasks Change activity state to start receiving tasks. Bless Ps…" at bounding box center [151, 505] width 231 height 939
click at [753, 897] on div "06/12/2025 Hi Nik, Just a quick reminder that our training sessions are held ev…" at bounding box center [782, 508] width 478 height 786
click at [760, 921] on textarea at bounding box center [701, 934] width 317 height 64
drag, startPoint x: 990, startPoint y: 87, endPoint x: 981, endPoint y: 110, distance: 24.9
click at [990, 85] on icon at bounding box center [988, 82] width 40 height 40
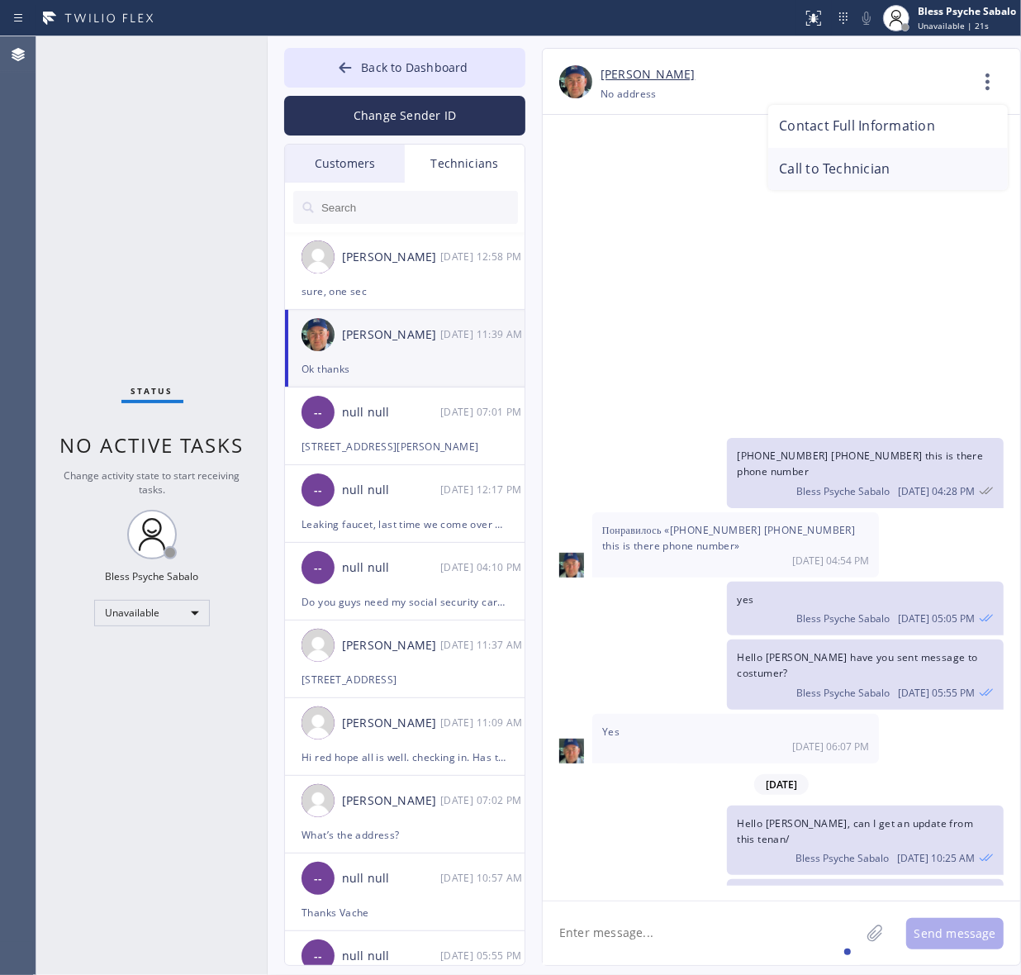
click at [903, 172] on li "Call to Technician" at bounding box center [889, 169] width 240 height 43
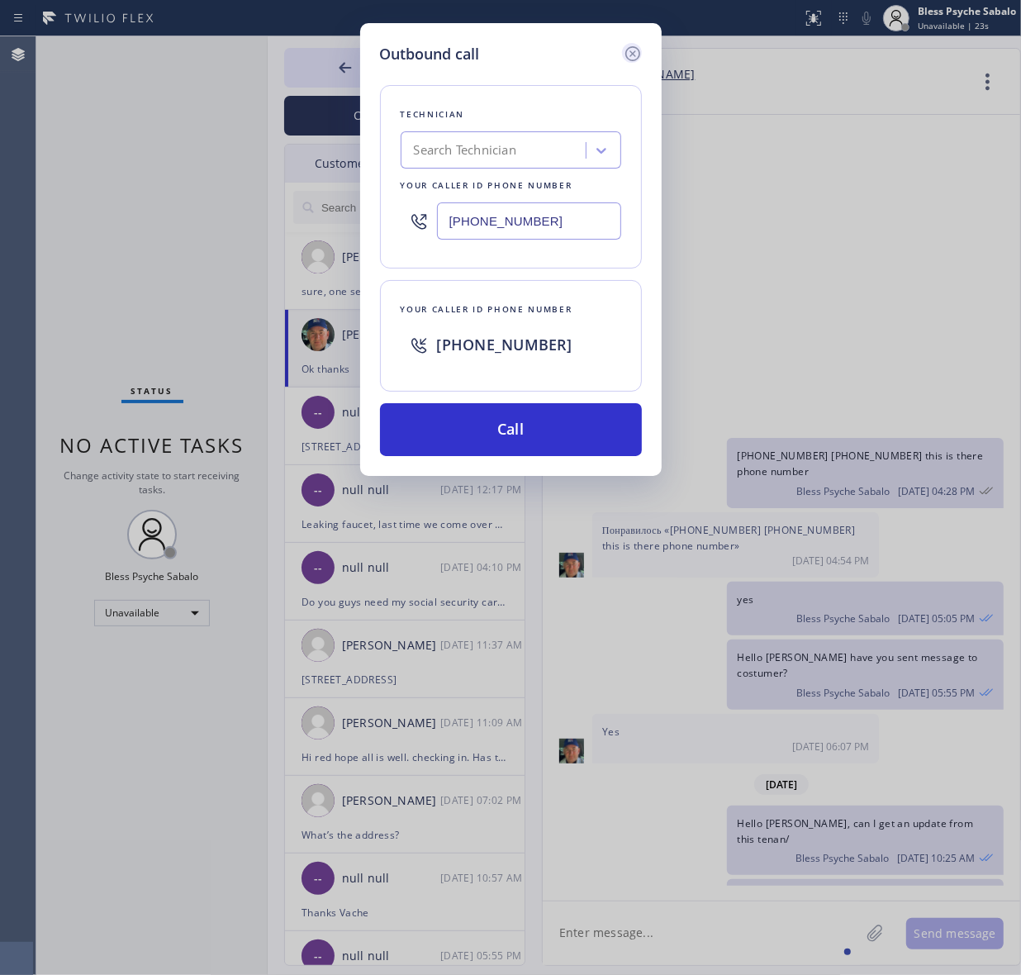
click at [636, 56] on icon at bounding box center [633, 54] width 20 height 20
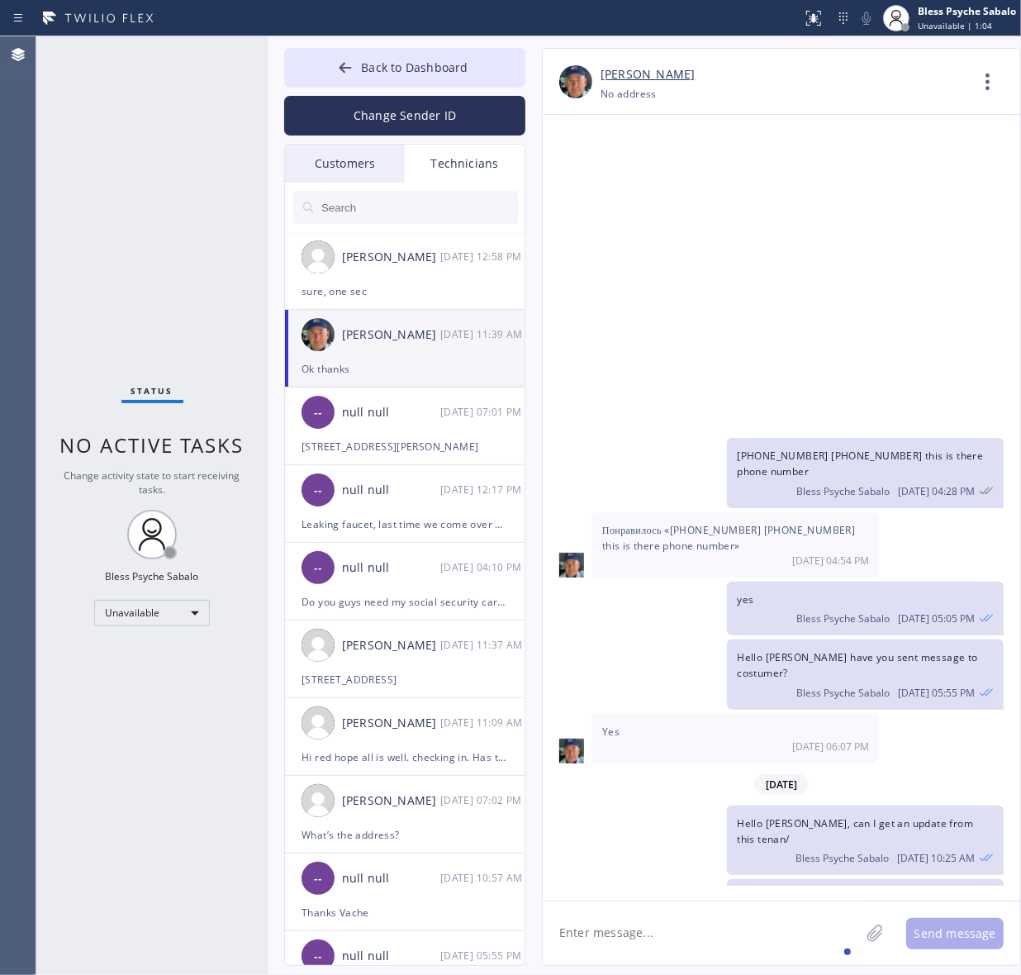
click at [959, 73] on div "[PERSON_NAME]" at bounding box center [785, 74] width 368 height 19
click at [976, 73] on icon at bounding box center [988, 82] width 40 height 40
click at [199, 332] on div at bounding box center [510, 487] width 1021 height 975
drag, startPoint x: 182, startPoint y: 174, endPoint x: 257, endPoint y: 18, distance: 172.6
click at [182, 174] on div "Status No active tasks Change activity state to start receiving tasks. Bless Ps…" at bounding box center [151, 505] width 231 height 939
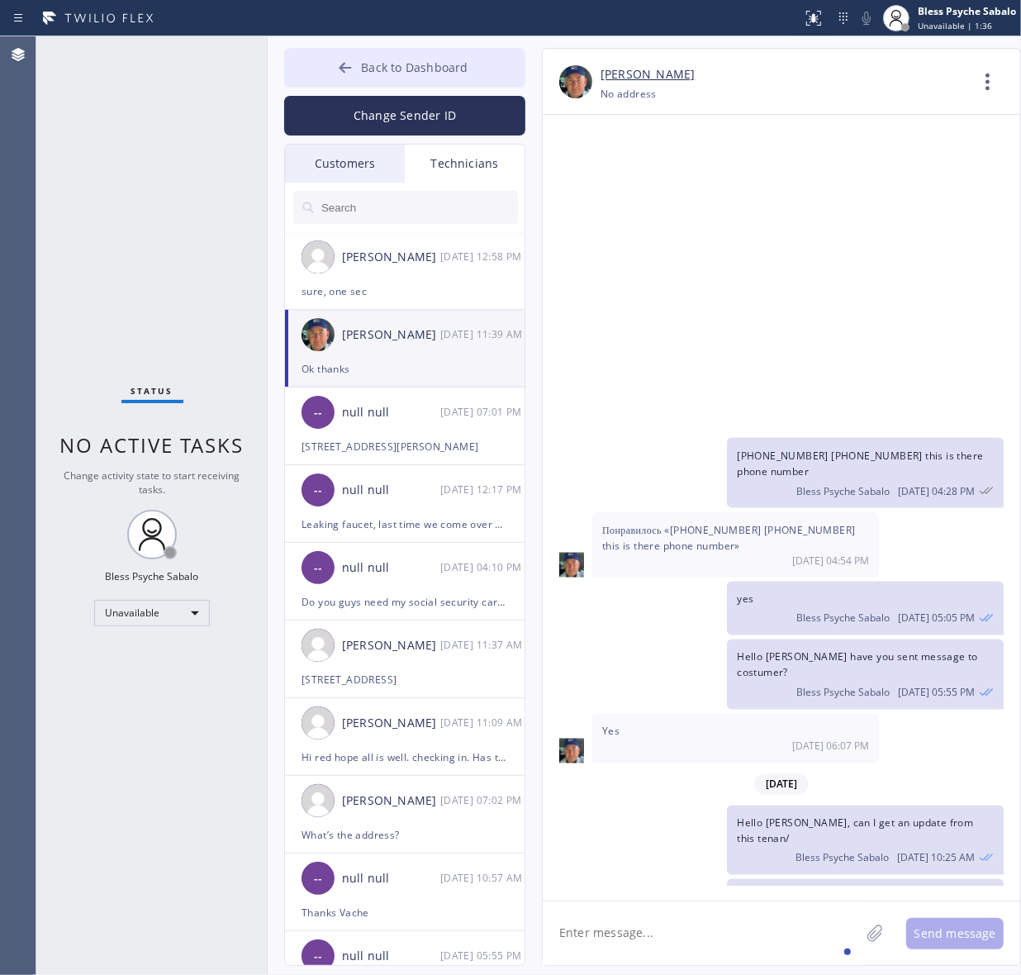
click at [463, 70] on span "Back to Dashboard" at bounding box center [414, 67] width 107 height 16
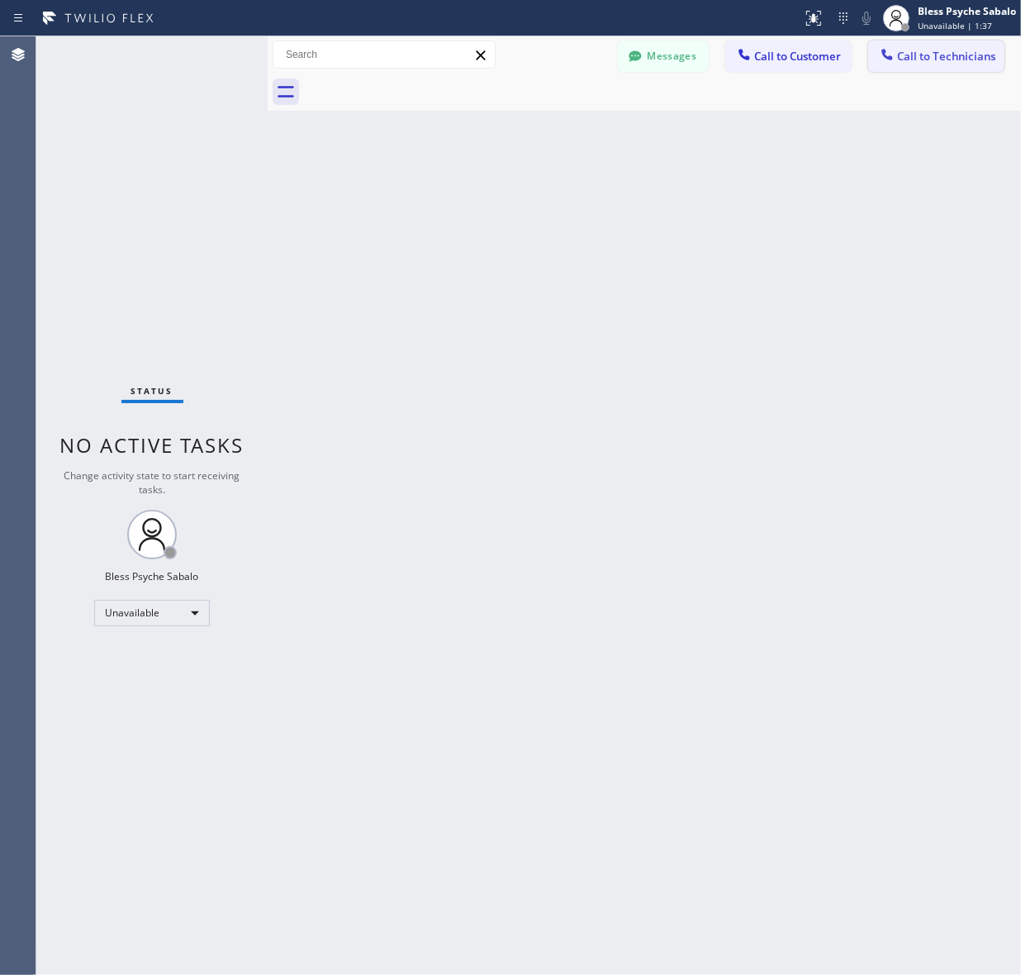
click at [977, 55] on span "Call to Technicians" at bounding box center [946, 56] width 98 height 15
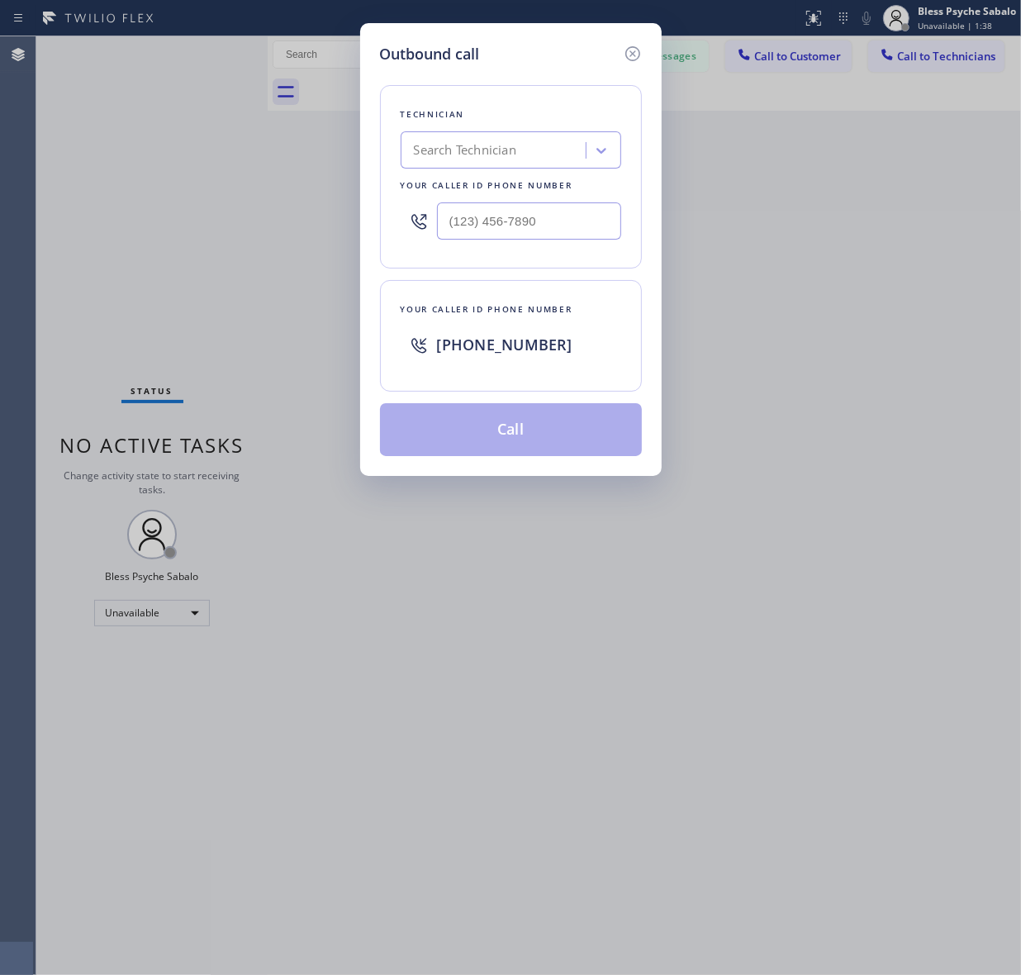
click at [555, 155] on div "Search Technician" at bounding box center [496, 150] width 180 height 29
paste input "Oasis Plumbers Santa Monica"
click at [410, 149] on input "Oasis Plumbers Santa Monica" at bounding box center [480, 151] width 196 height 14
type input "Oasis Plumbers Santa Monica"
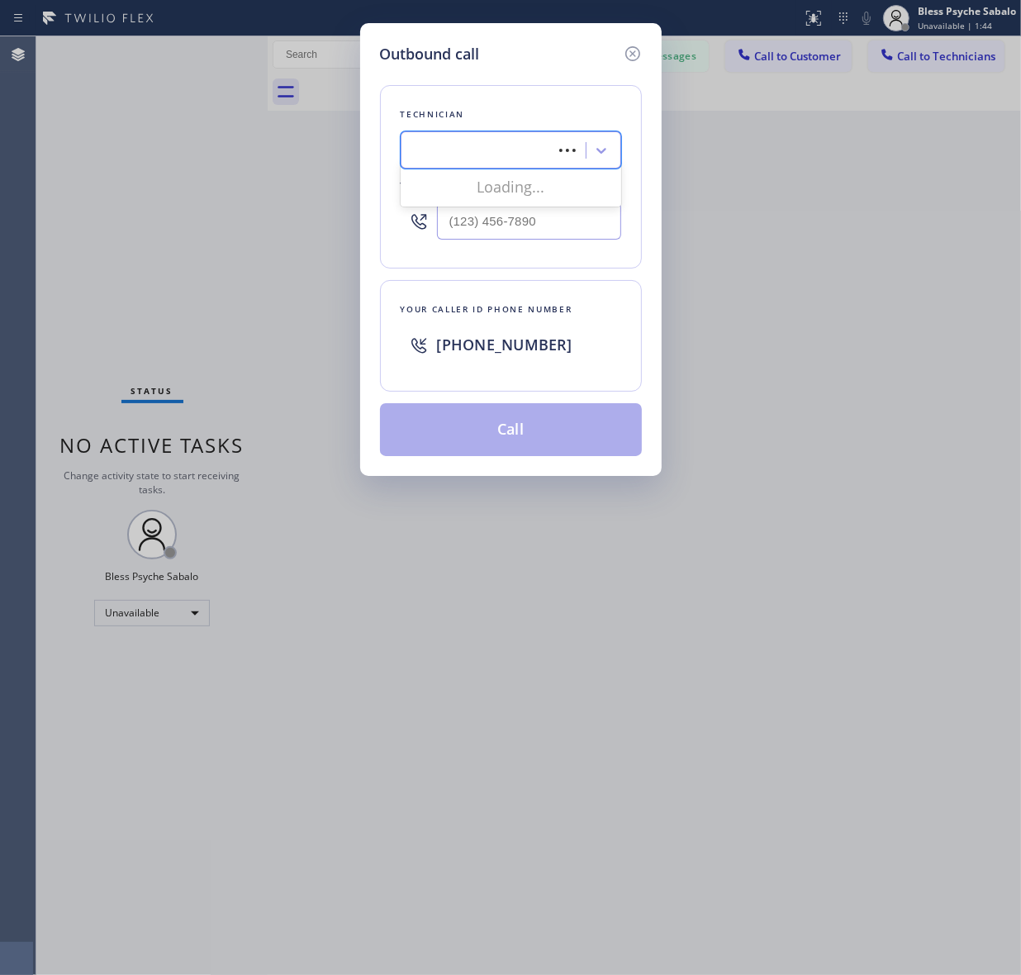
scroll to position [0, 0]
click at [552, 150] on div "Search Technician" at bounding box center [496, 150] width 180 height 29
paste input "Oasis Plumbers Santa Monica"
drag, startPoint x: 497, startPoint y: 154, endPoint x: 701, endPoint y: 155, distance: 204.1
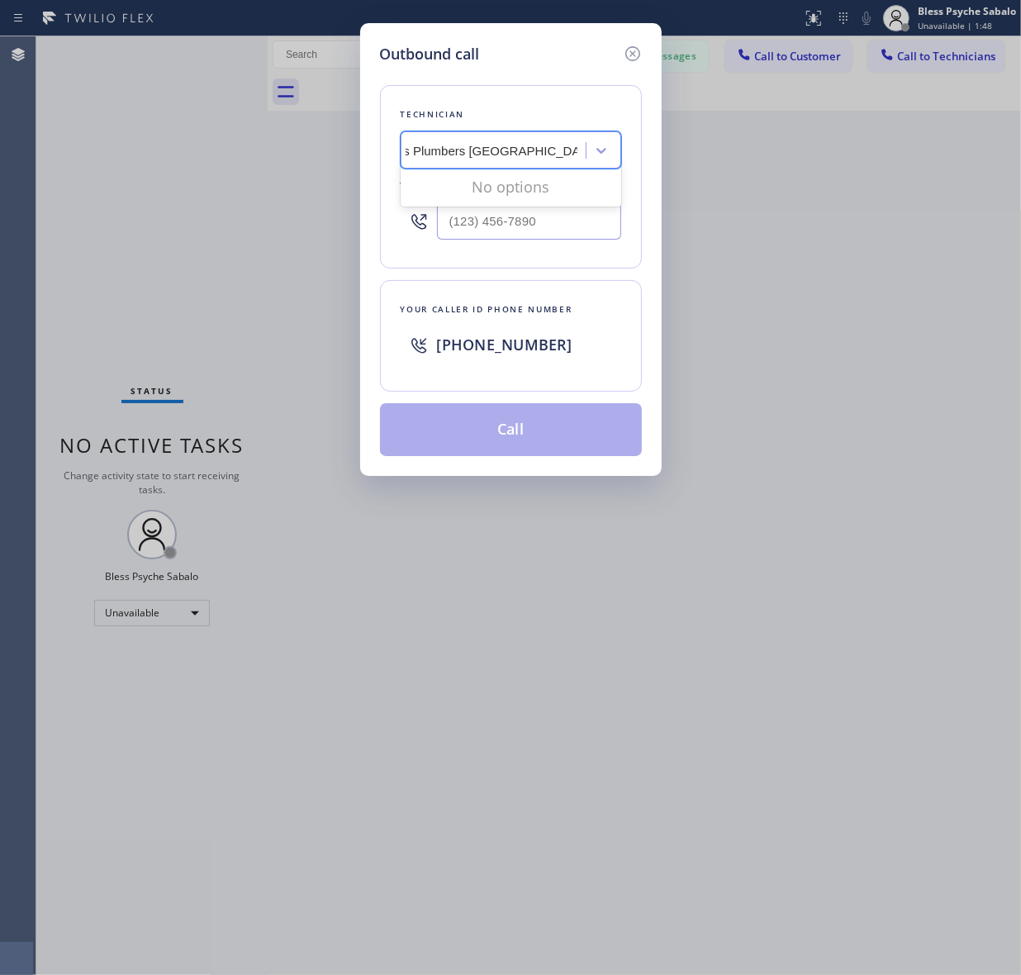
click at [701, 155] on div "Outbound call Technician option Artyom Khachatryan, selected. 0 results availab…" at bounding box center [510, 487] width 1021 height 975
click at [440, 151] on input "Oasis Plumbers" at bounding box center [472, 151] width 117 height 14
type input "Oasis Plumbers"
click at [631, 55] on icon at bounding box center [632, 53] width 15 height 15
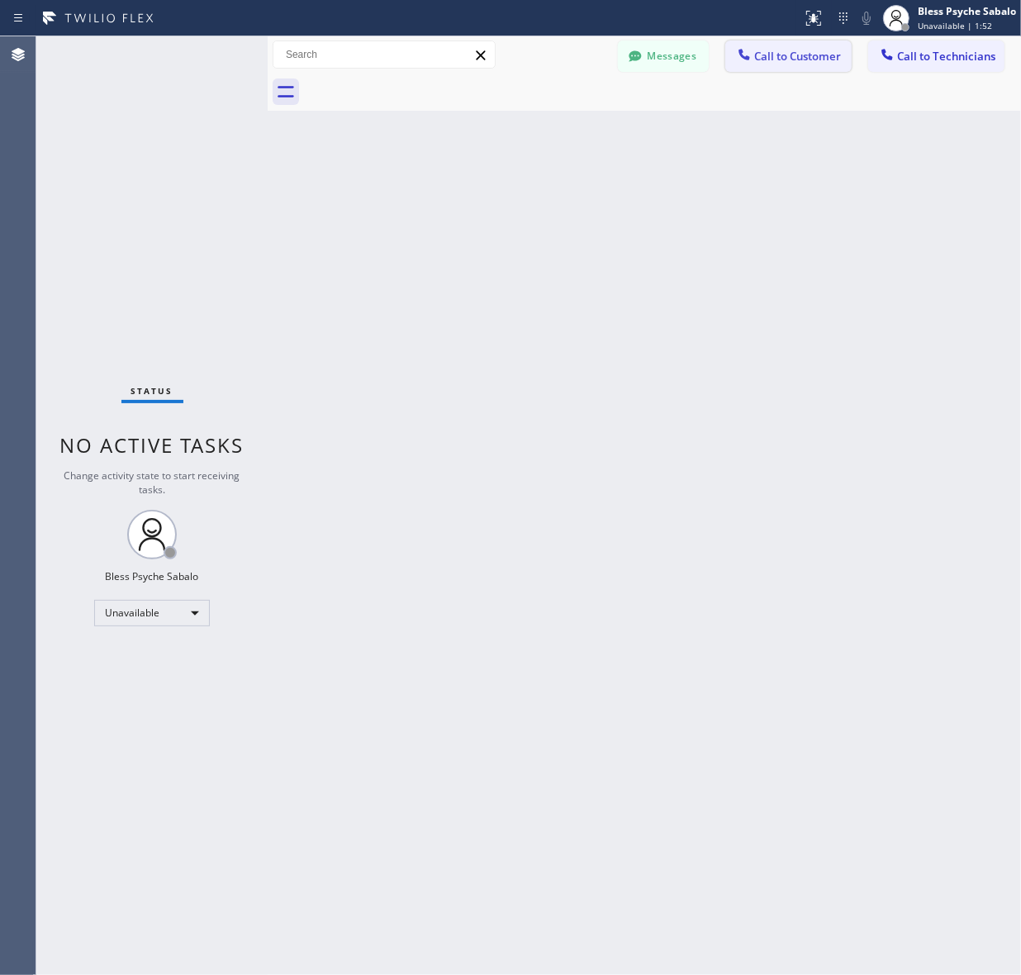
click at [797, 56] on span "Call to Customer" at bounding box center [797, 56] width 87 height 15
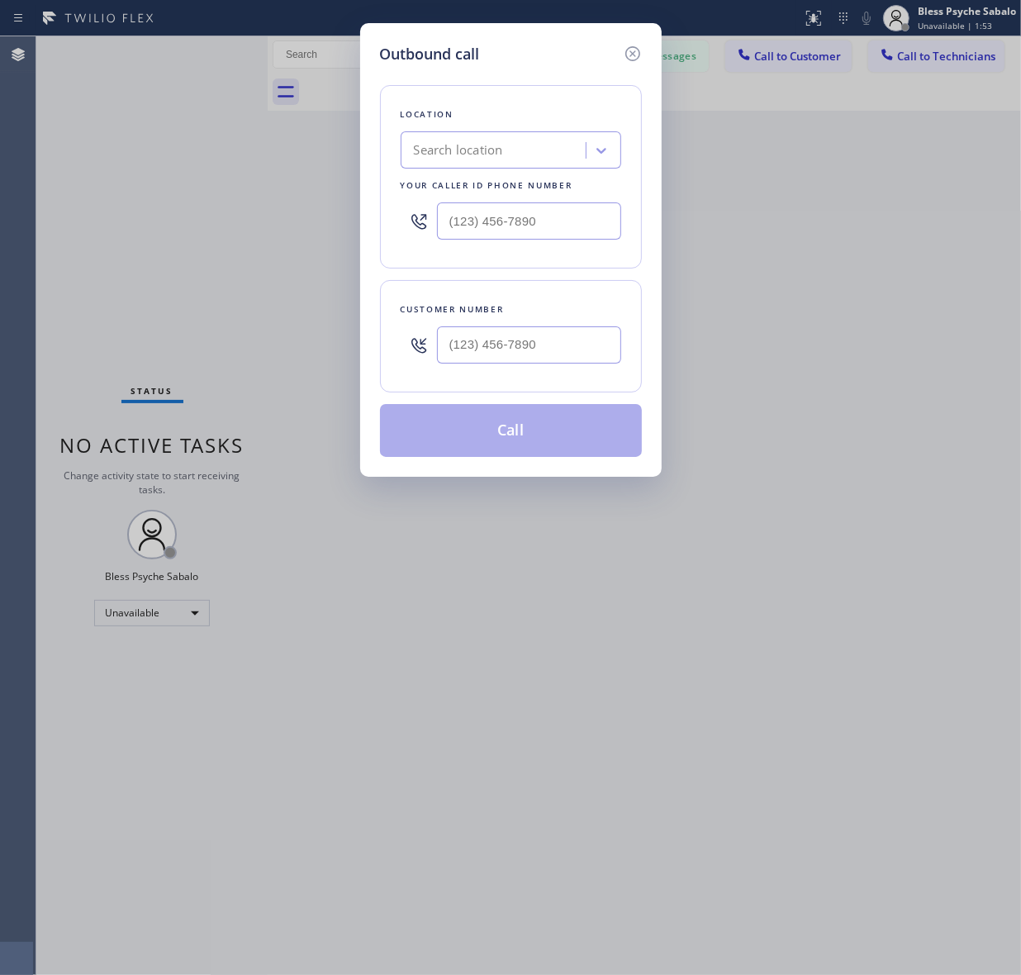
click at [519, 150] on div "Search location" at bounding box center [496, 150] width 180 height 29
paste input "Oasis Plumbers Santa Monica"
type input "Oasis Plumbers Santa Monica"
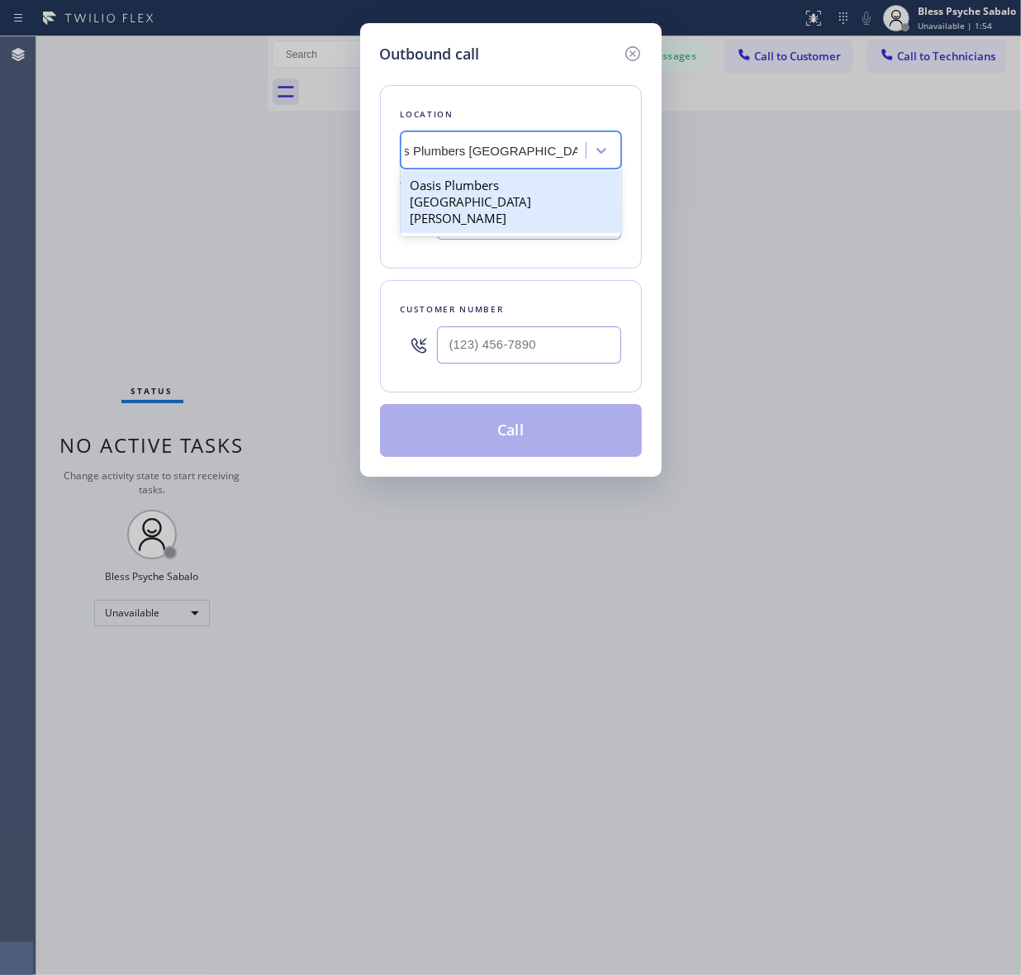
click at [521, 196] on div "Oasis Plumbers Santa Monica" at bounding box center [511, 201] width 221 height 63
type input "(310) 818-7582"
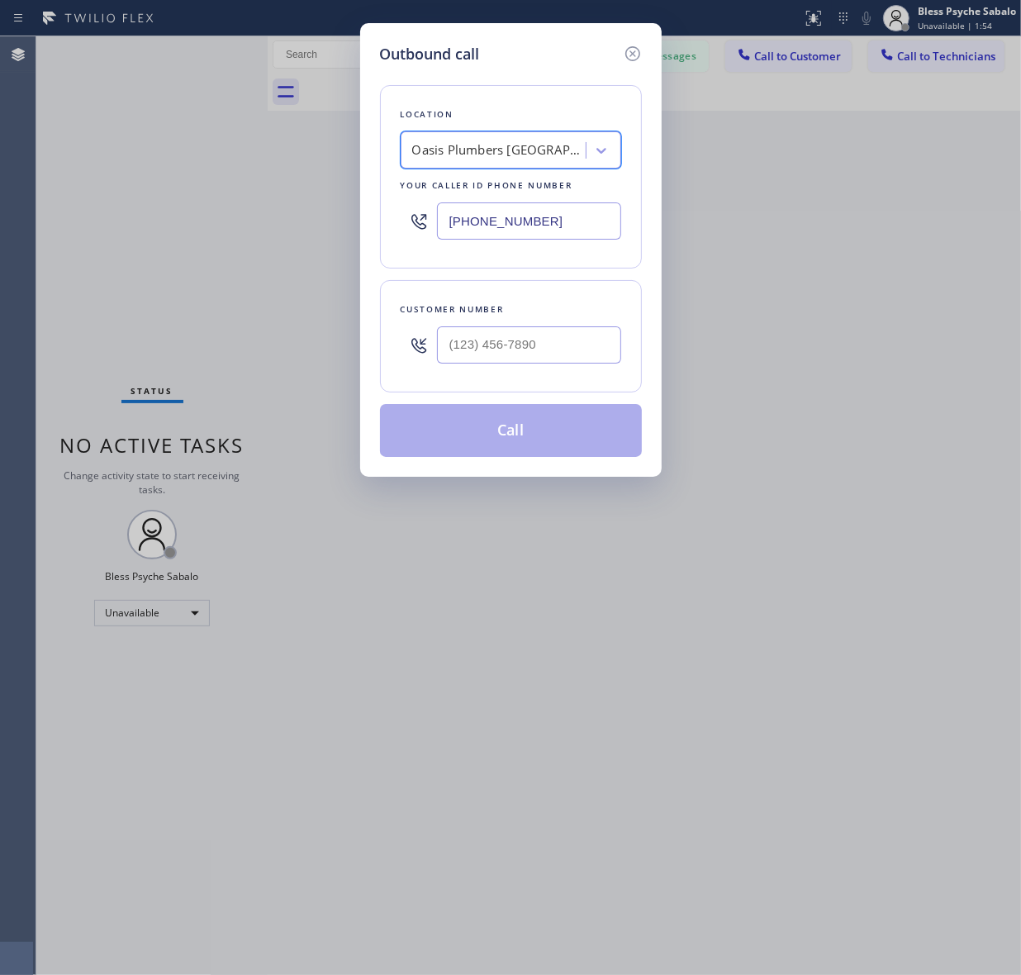
scroll to position [0, 1]
click at [484, 353] on input "(___) ___-____" at bounding box center [529, 344] width 184 height 37
paste input "323) 792-9579"
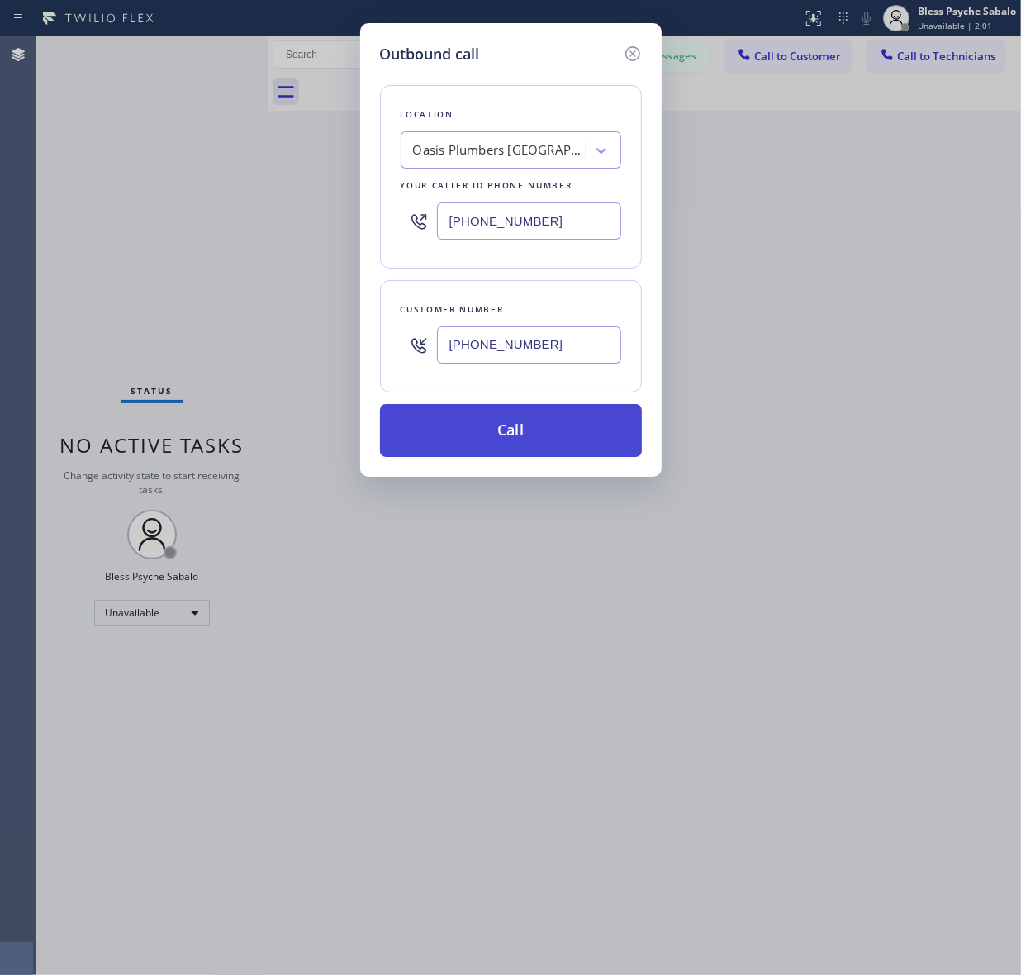
type input "(323) 792-9579"
click at [518, 430] on button "Call" at bounding box center [511, 430] width 262 height 53
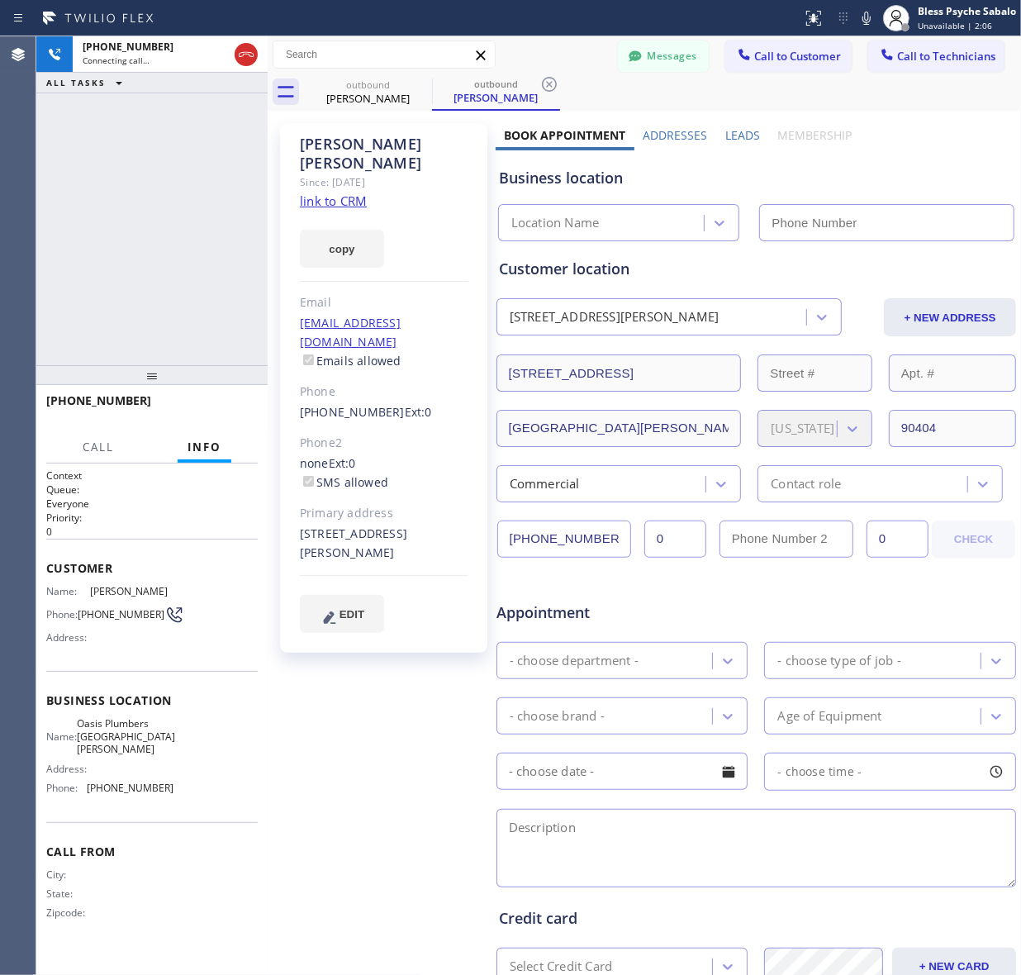
type input "(310) 818-7582"
click at [212, 406] on span "HANG UP" at bounding box center [219, 408] width 50 height 12
drag, startPoint x: 150, startPoint y: 257, endPoint x: 60, endPoint y: 172, distance: 123.3
click at [142, 245] on div "+13237929579 Live | 01:16 ALL TASKS ALL TASKS ACTIVE TASKS TASKS IN WRAP UP" at bounding box center [151, 200] width 231 height 329
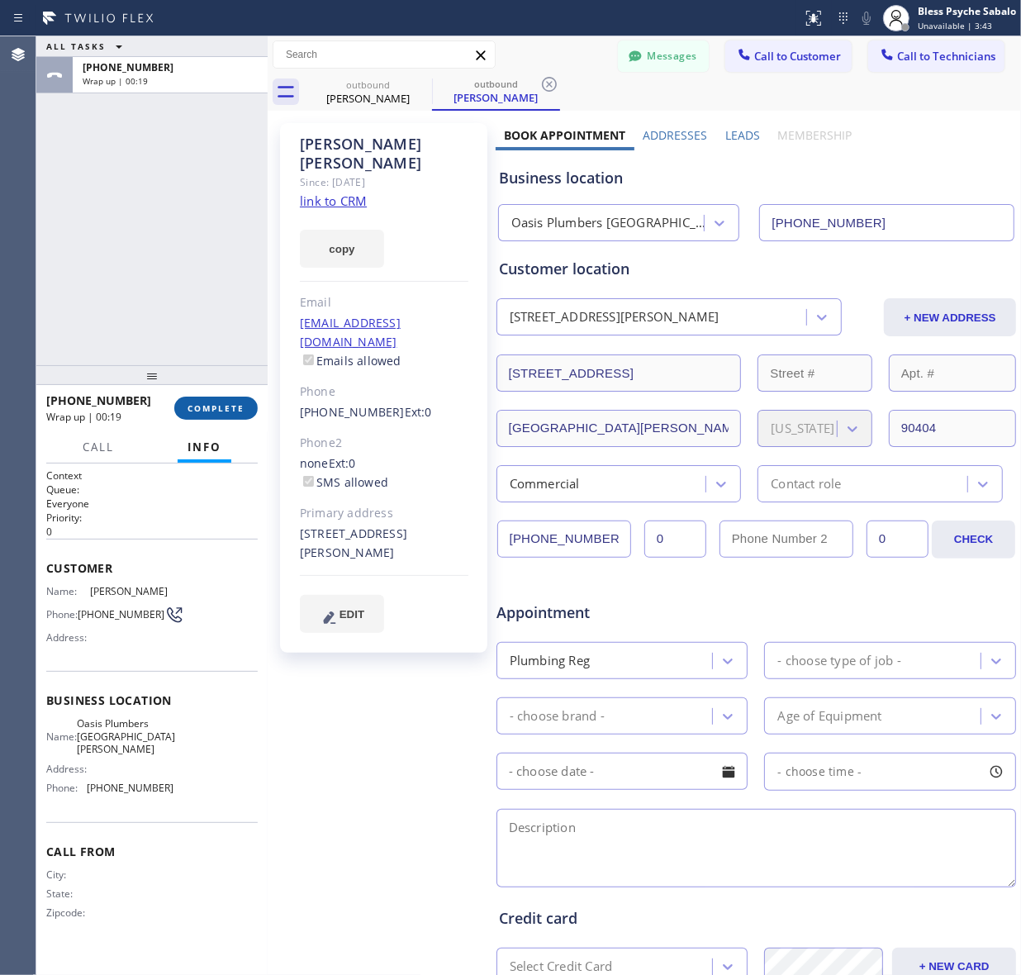
drag, startPoint x: 232, startPoint y: 572, endPoint x: 230, endPoint y: 414, distance: 157.9
click at [236, 560] on span "Customer" at bounding box center [152, 568] width 212 height 16
click at [231, 403] on span "COMPLETE" at bounding box center [216, 408] width 57 height 12
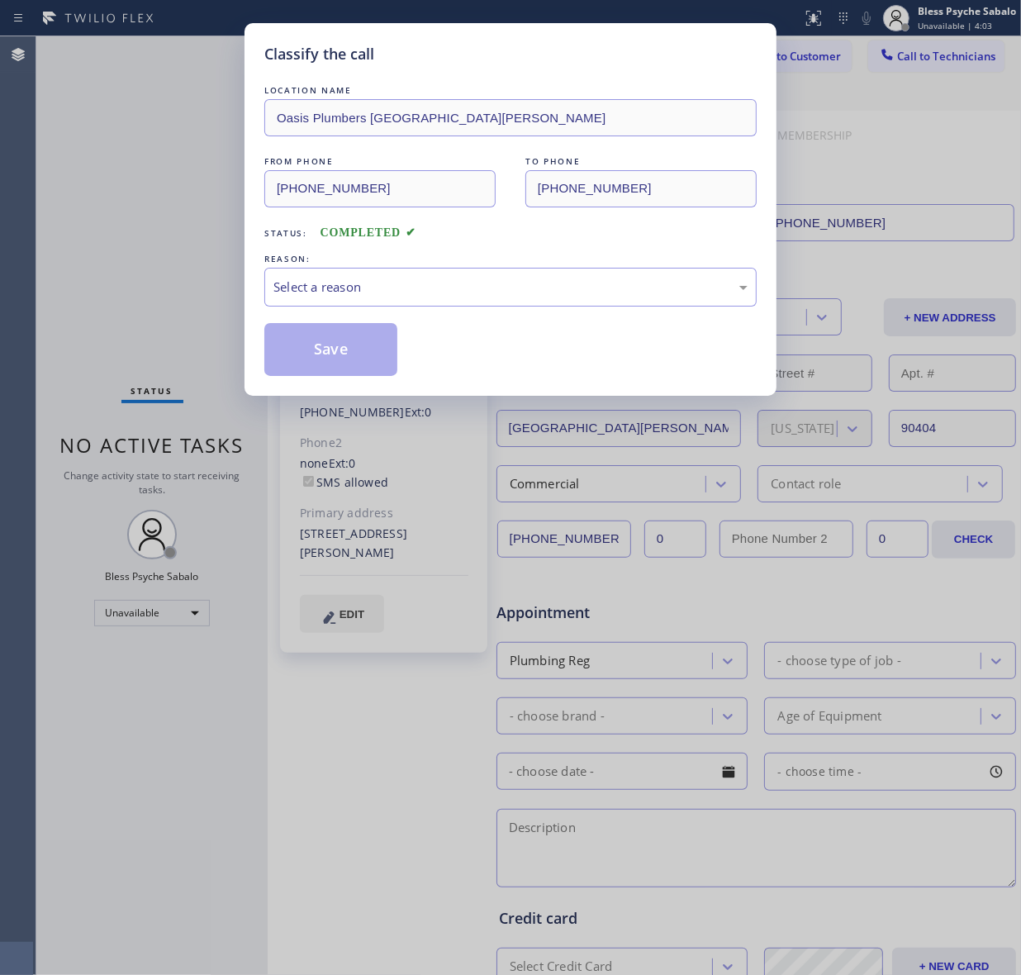
click at [279, 473] on div "Classify the call LOCATION NAME Oasis Plumbers Santa Monica FROM PHONE (310) 81…" at bounding box center [510, 487] width 1021 height 975
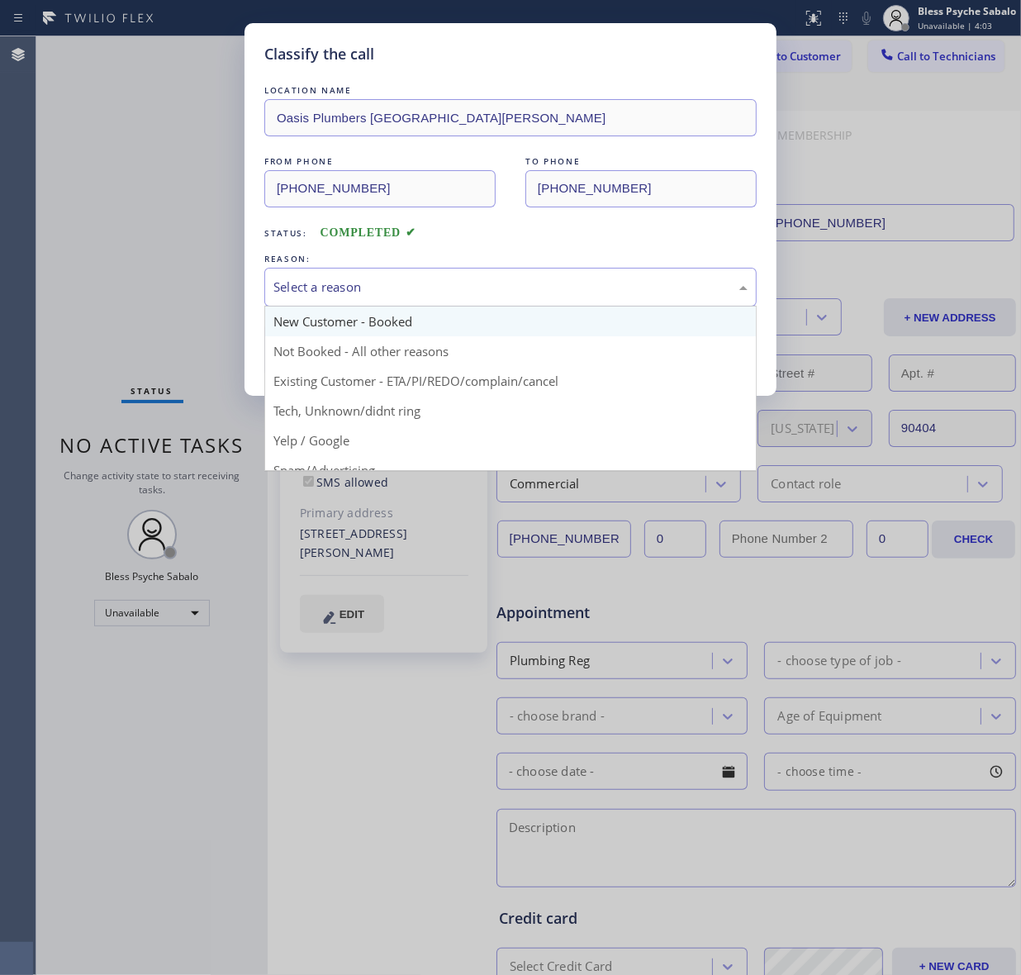
drag, startPoint x: 419, startPoint y: 288, endPoint x: 414, endPoint y: 308, distance: 21.2
click at [420, 296] on div "Select a reason" at bounding box center [511, 287] width 474 height 19
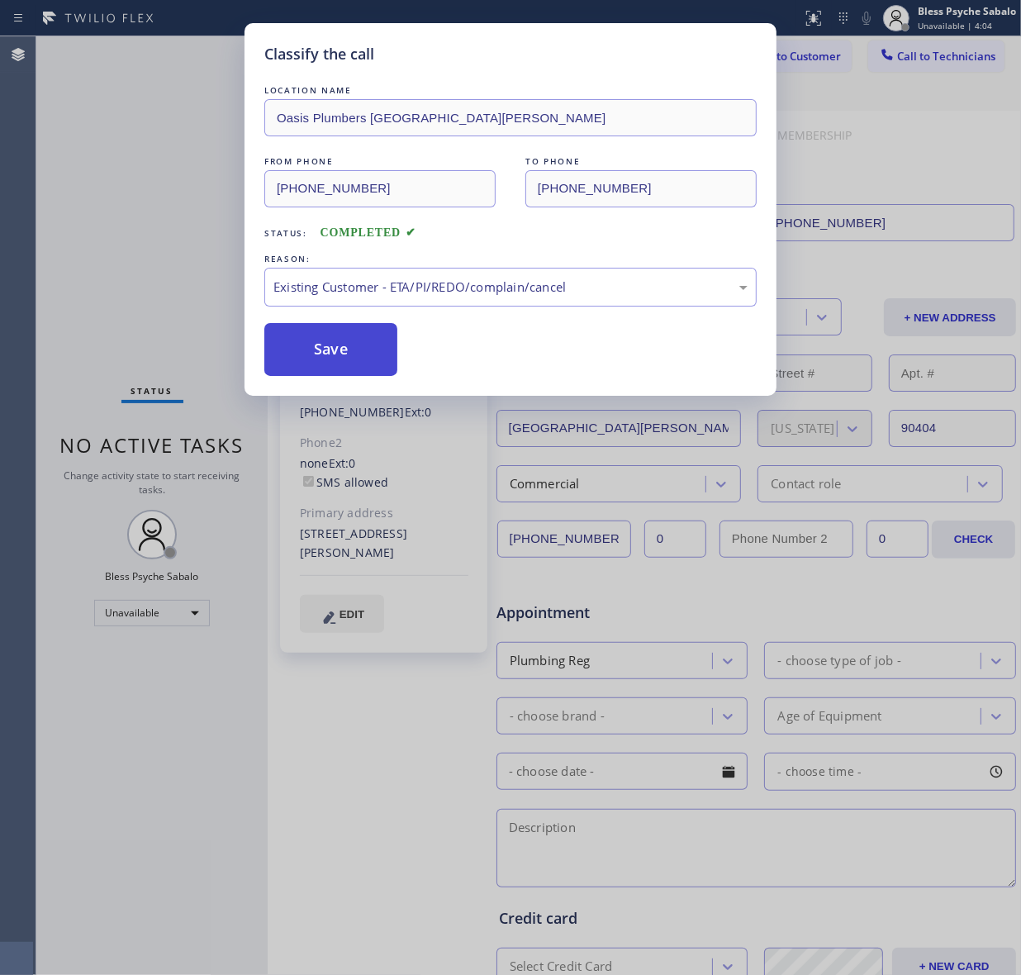
click at [345, 353] on button "Save" at bounding box center [330, 349] width 133 height 53
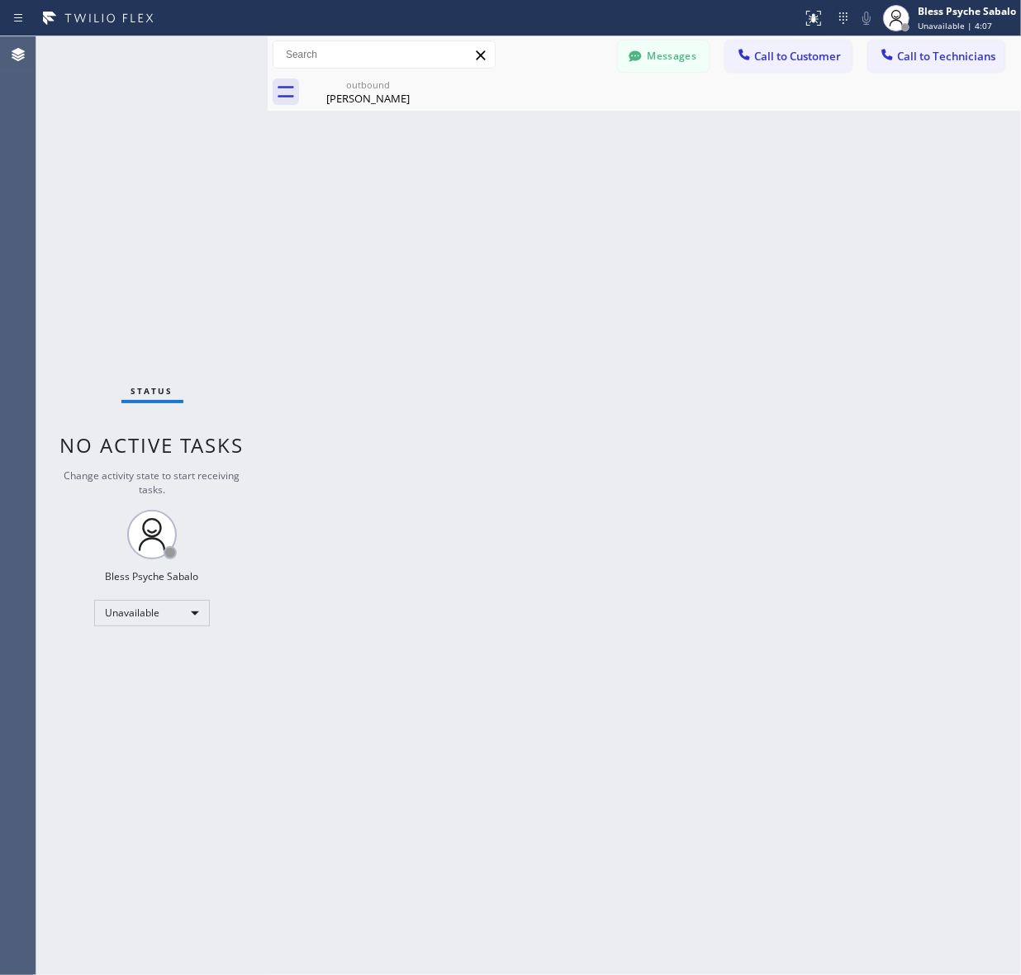
click at [555, 170] on div "Back to Dashboard Change Sender ID Customers Technicians SS [PERSON_NAME] [DATE…" at bounding box center [645, 505] width 754 height 939
click at [455, 187] on div "Back to Dashboard Change Sender ID Customers Technicians SS [PERSON_NAME] [DATE…" at bounding box center [645, 505] width 754 height 939
click at [423, 85] on icon at bounding box center [421, 84] width 15 height 15
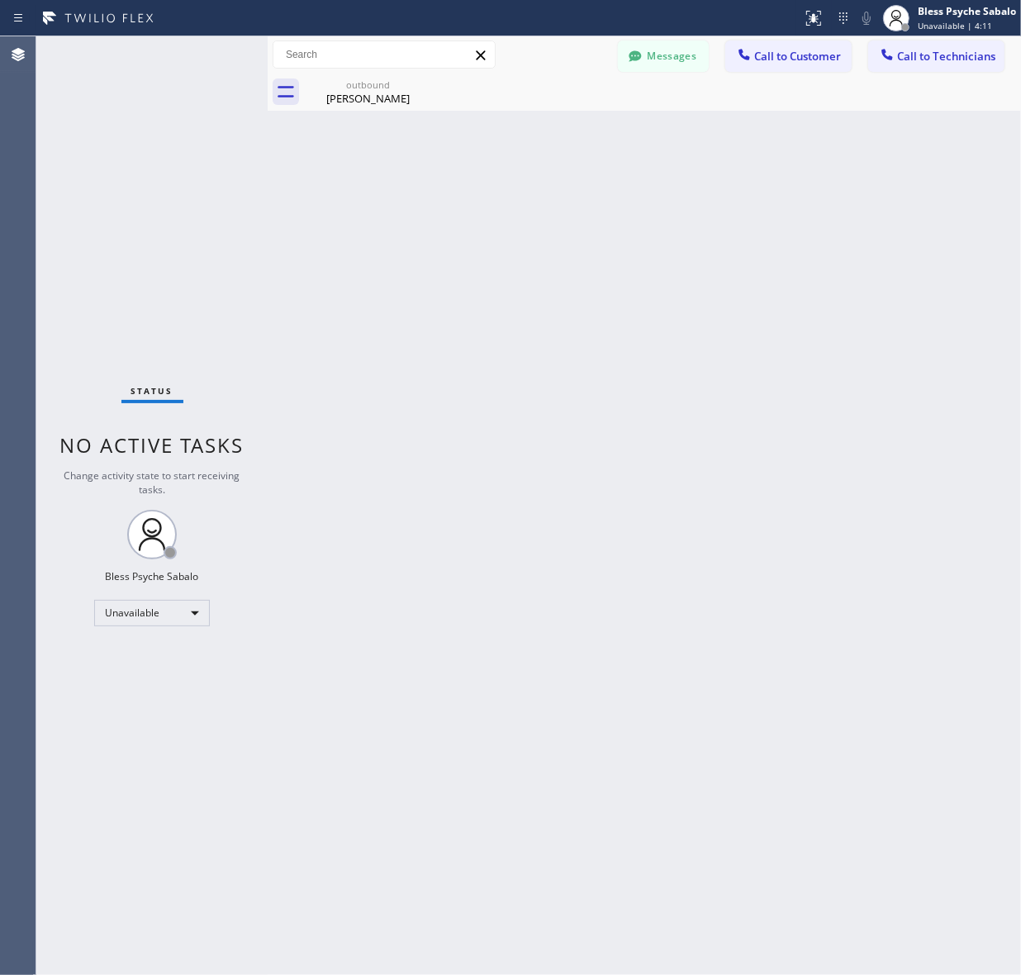
click at [537, 221] on div "Back to Dashboard Change Sender ID Customers Technicians SS [PERSON_NAME] [DATE…" at bounding box center [645, 505] width 754 height 939
click at [915, 59] on span "Call to Technicians" at bounding box center [946, 56] width 98 height 15
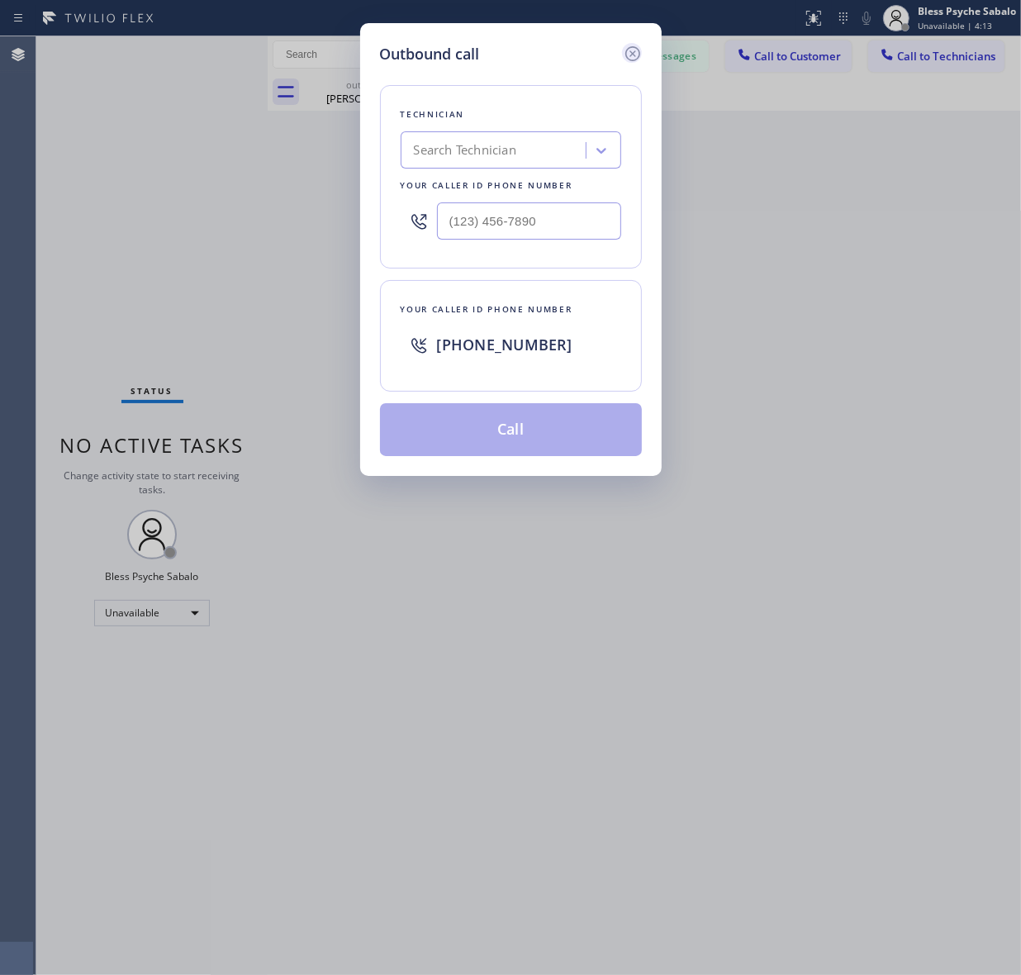
click at [624, 54] on icon at bounding box center [633, 54] width 20 height 20
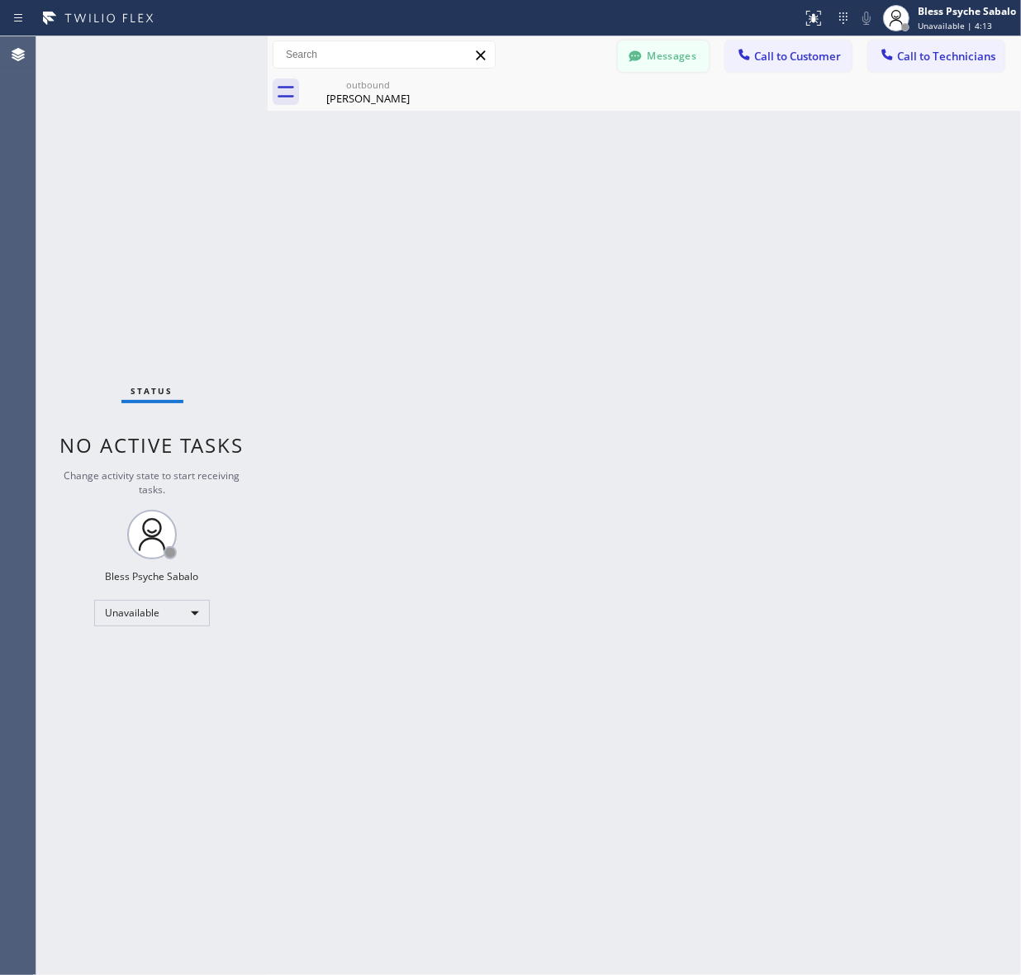
drag, startPoint x: 707, startPoint y: 169, endPoint x: 683, endPoint y: 55, distance: 117.5
click at [711, 159] on div "Back to Dashboard Change Sender ID Customers Technicians SS [PERSON_NAME] [DATE…" at bounding box center [645, 505] width 754 height 939
click at [682, 51] on button "Messages" at bounding box center [663, 55] width 91 height 31
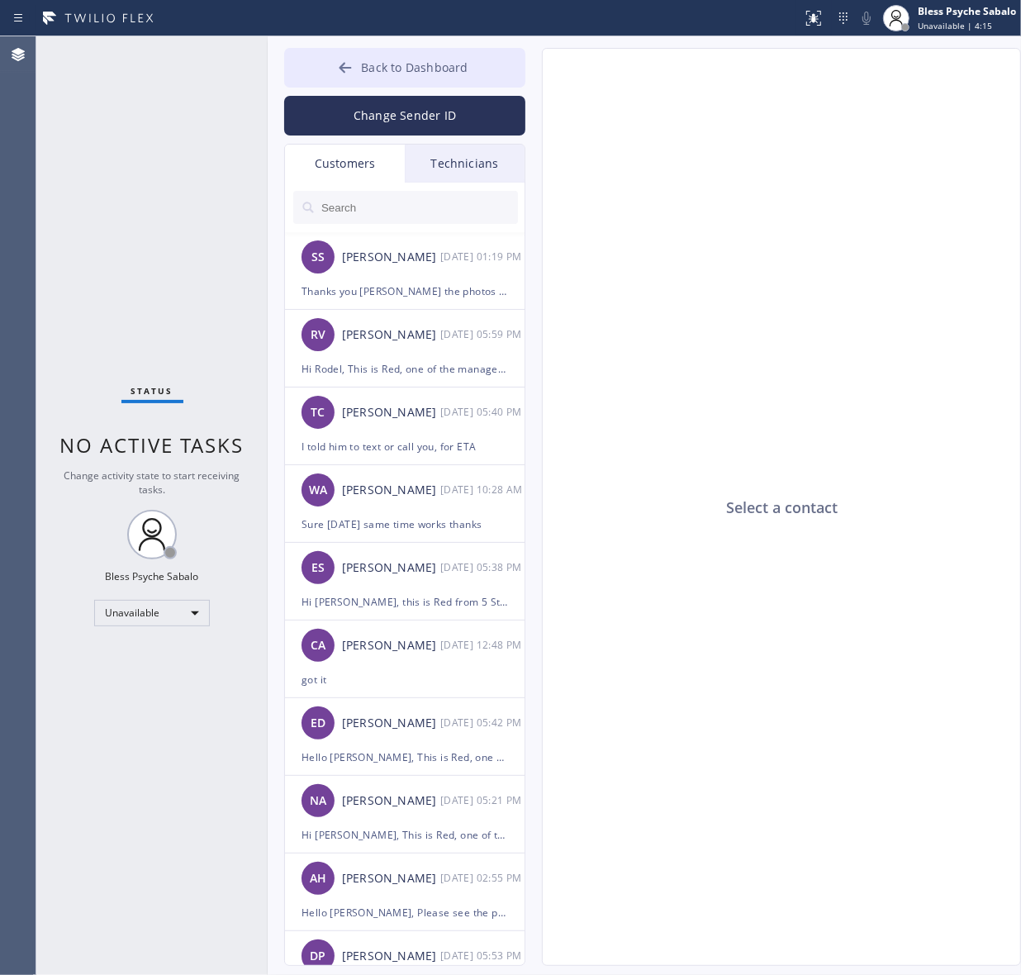
click at [354, 75] on icon at bounding box center [345, 67] width 17 height 17
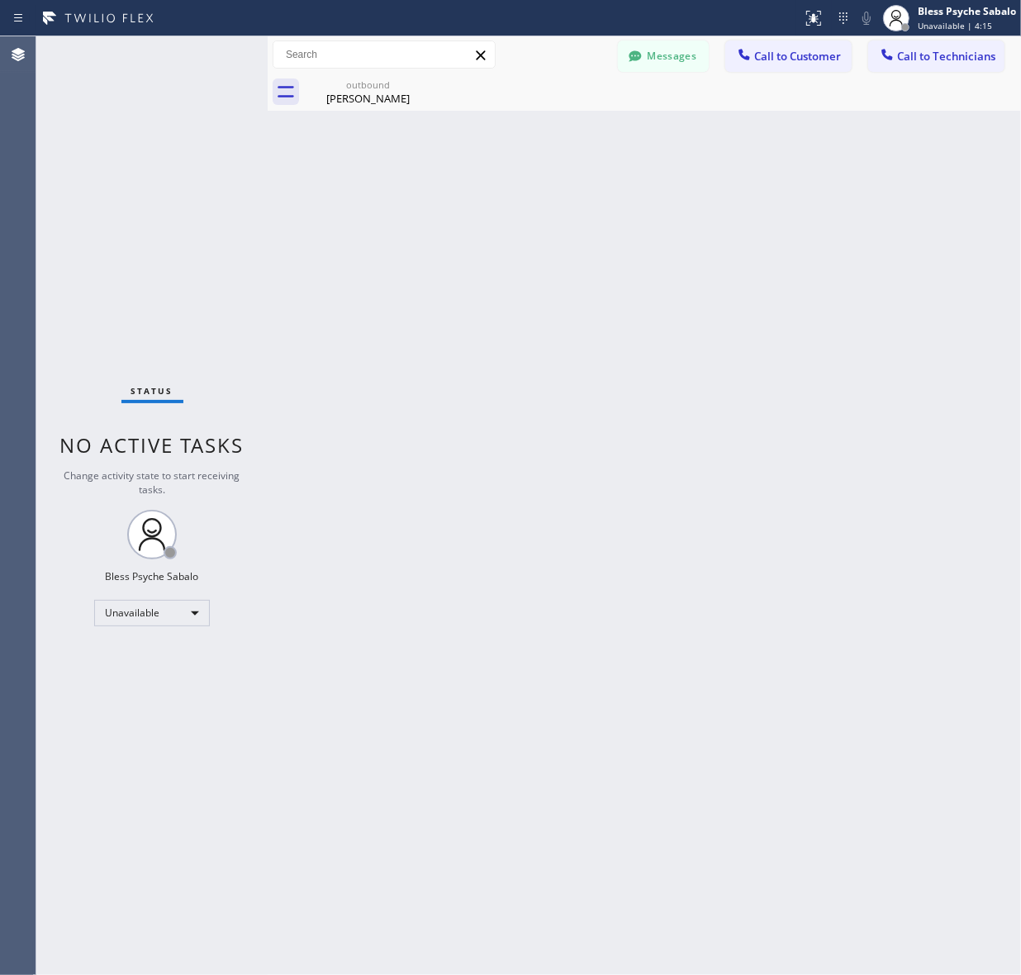
drag, startPoint x: 686, startPoint y: 169, endPoint x: 713, endPoint y: 151, distance: 32.8
click at [705, 159] on div "Back to Dashboard Change Sender ID Customers Technicians SS [PERSON_NAME] [DATE…" at bounding box center [645, 505] width 754 height 939
drag, startPoint x: 807, startPoint y: 50, endPoint x: 752, endPoint y: 92, distance: 69.1
click at [808, 50] on span "Call to Customer" at bounding box center [797, 56] width 87 height 15
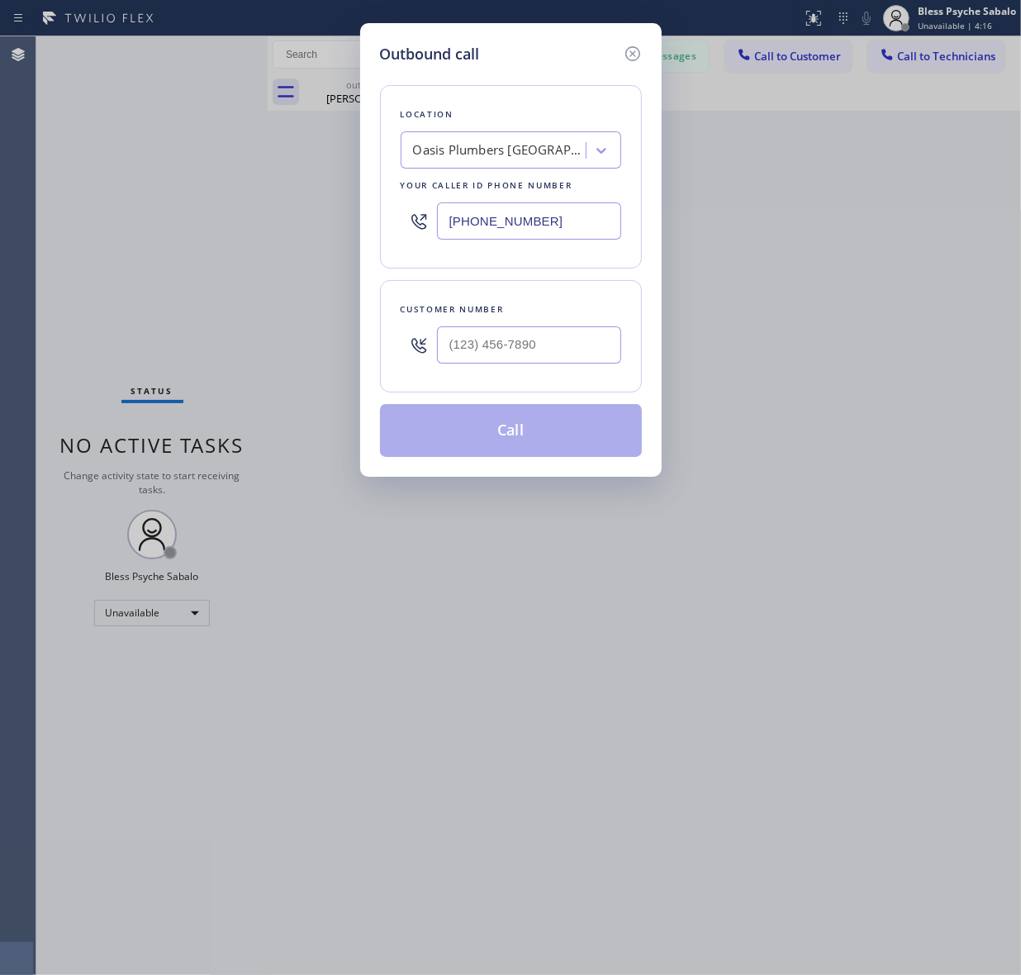
click at [633, 50] on icon at bounding box center [633, 54] width 20 height 20
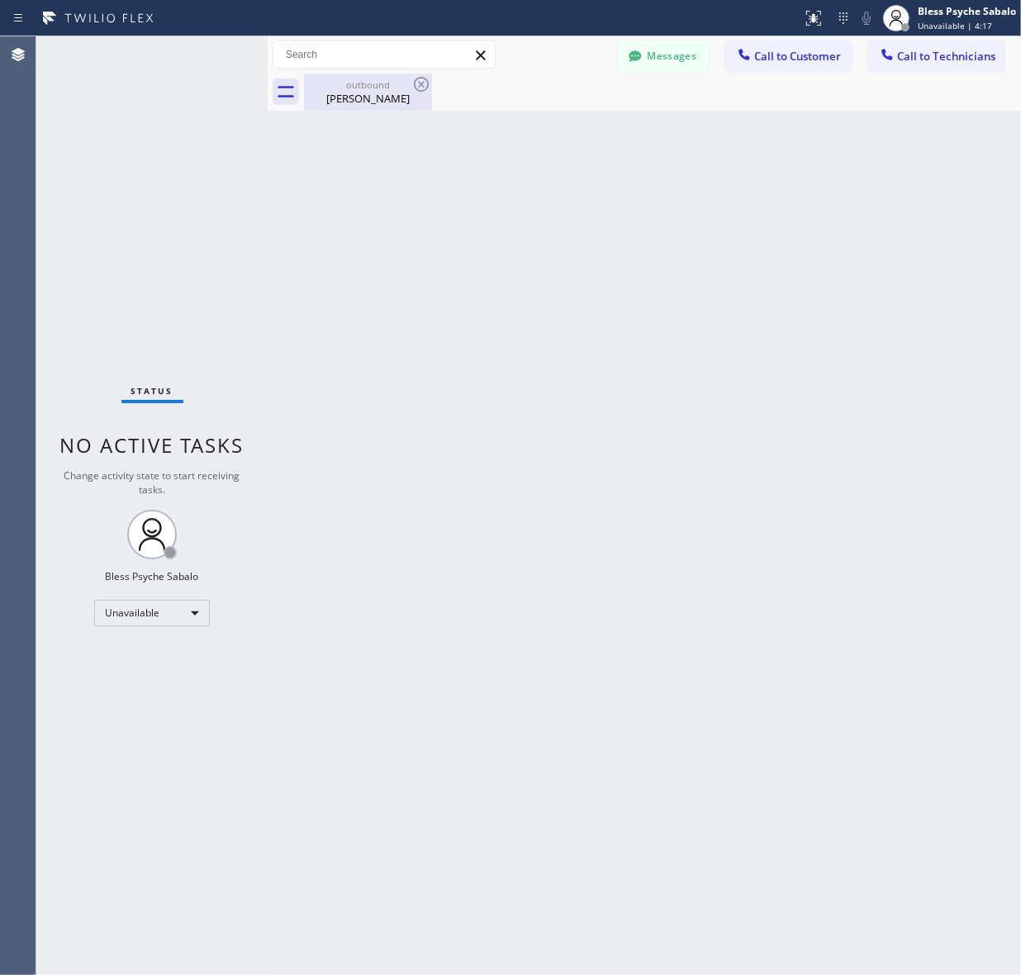
click at [393, 91] on div "Yuliana Vasquez" at bounding box center [368, 98] width 125 height 15
click at [183, 600] on div "Unavailable" at bounding box center [152, 613] width 116 height 26
click at [162, 651] on li "Available" at bounding box center [151, 656] width 112 height 20
click at [530, 448] on div "Back to Dashboard Change Sender ID Customers Technicians SS [PERSON_NAME] [DATE…" at bounding box center [645, 505] width 754 height 939
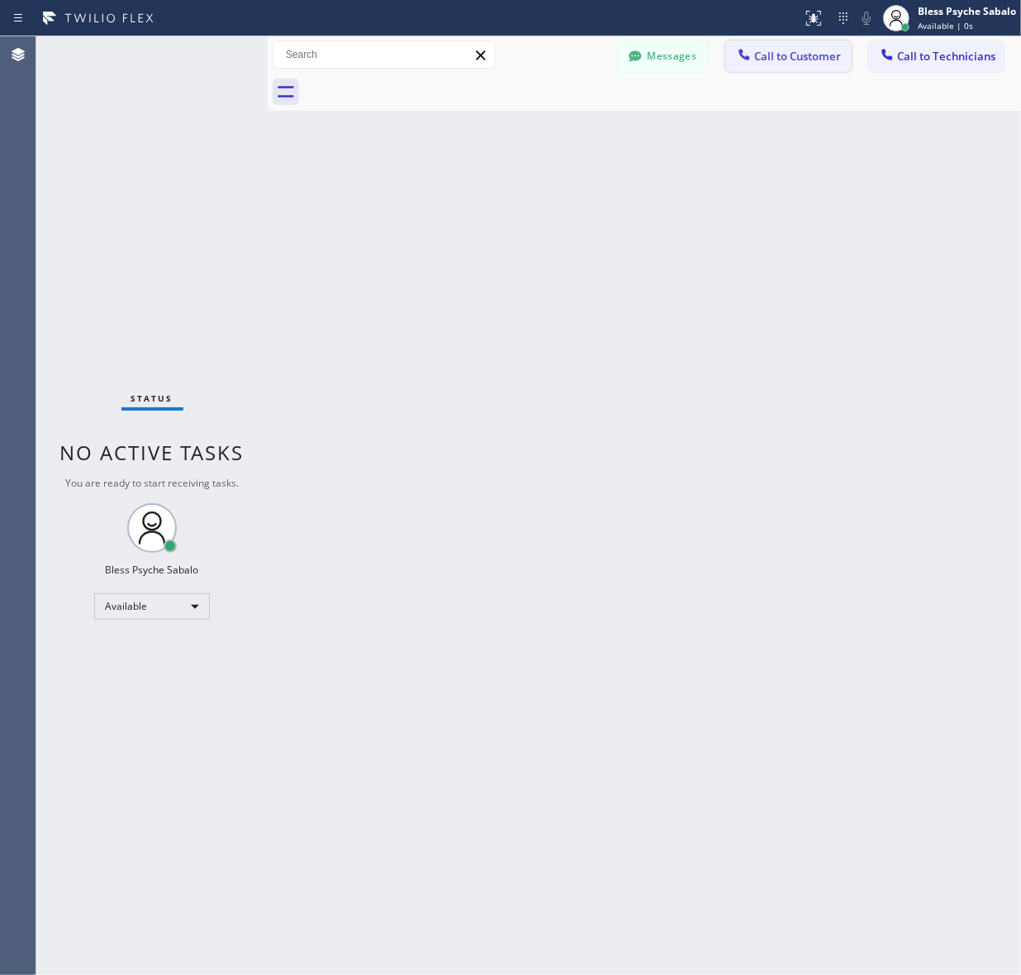
click at [793, 55] on span "Call to Customer" at bounding box center [797, 56] width 87 height 15
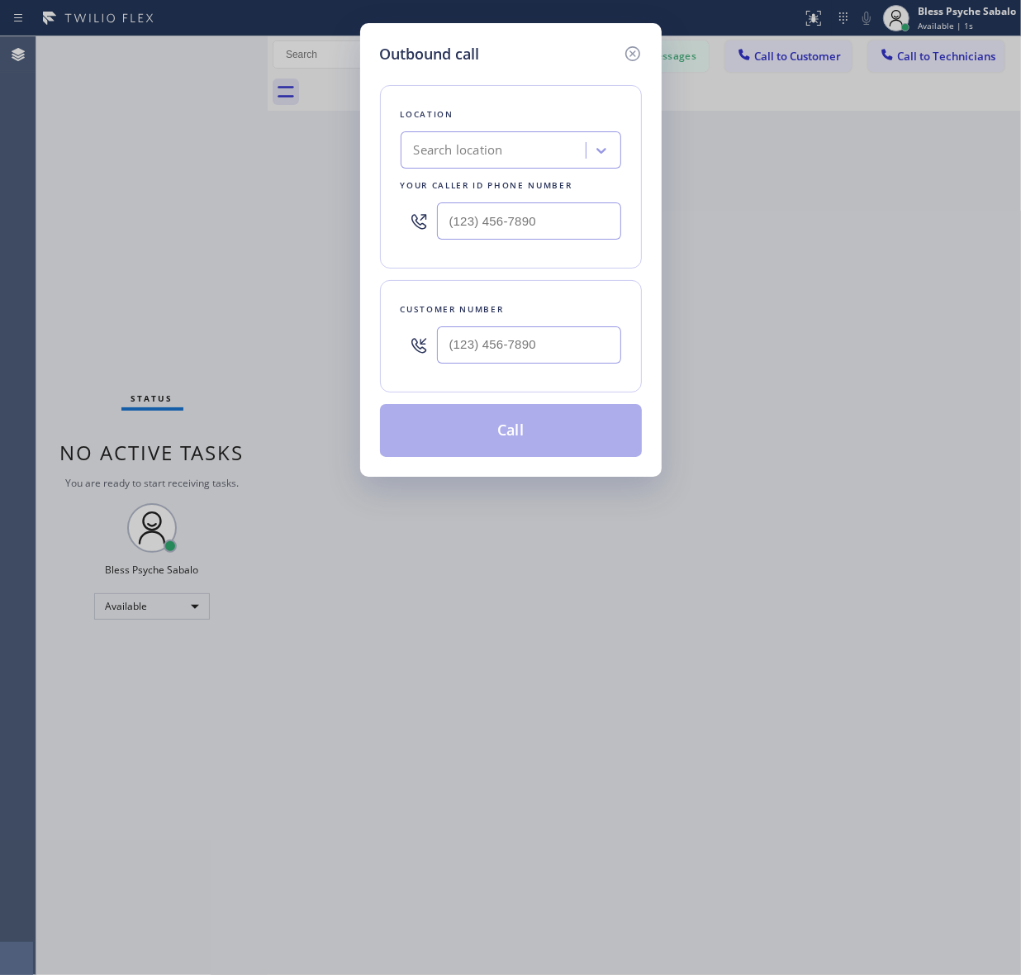
drag, startPoint x: 638, startPoint y: 64, endPoint x: 638, endPoint y: 50, distance: 14.0
click at [638, 63] on div at bounding box center [632, 54] width 20 height 22
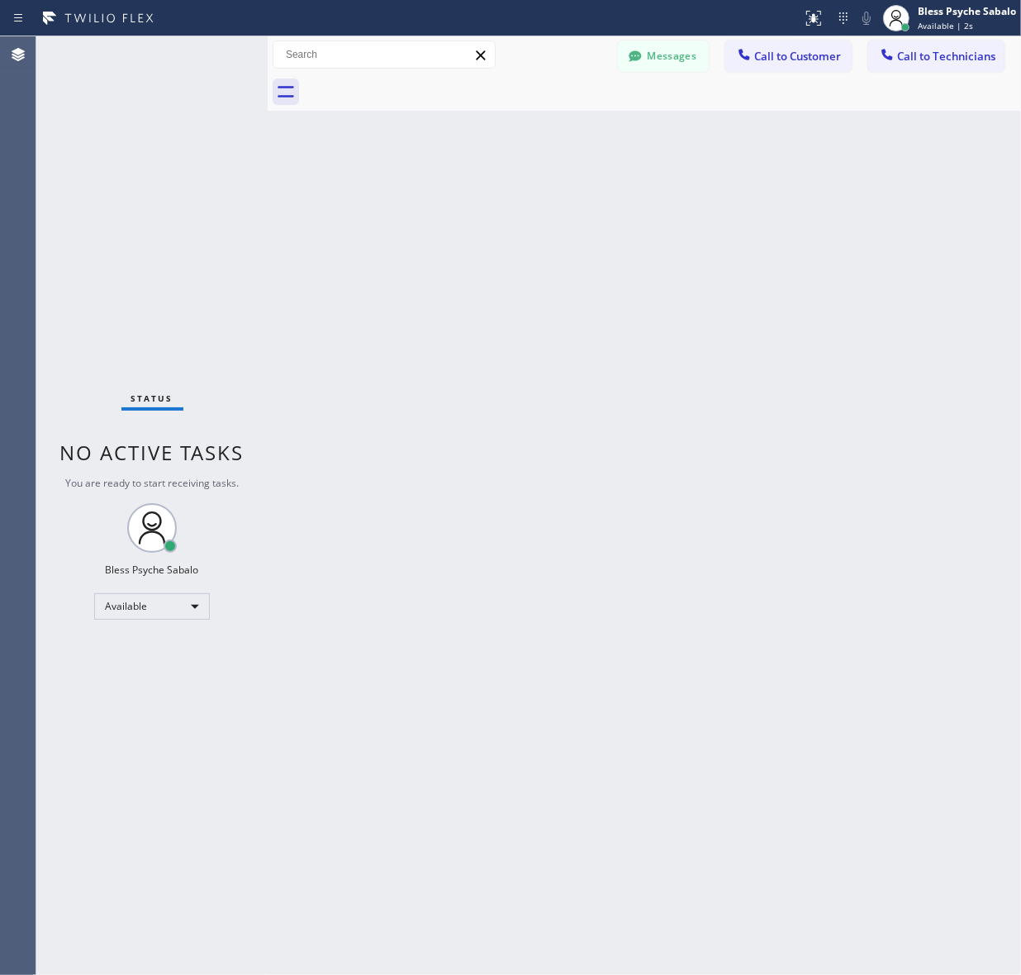
click at [638, 48] on icon at bounding box center [635, 56] width 17 height 17
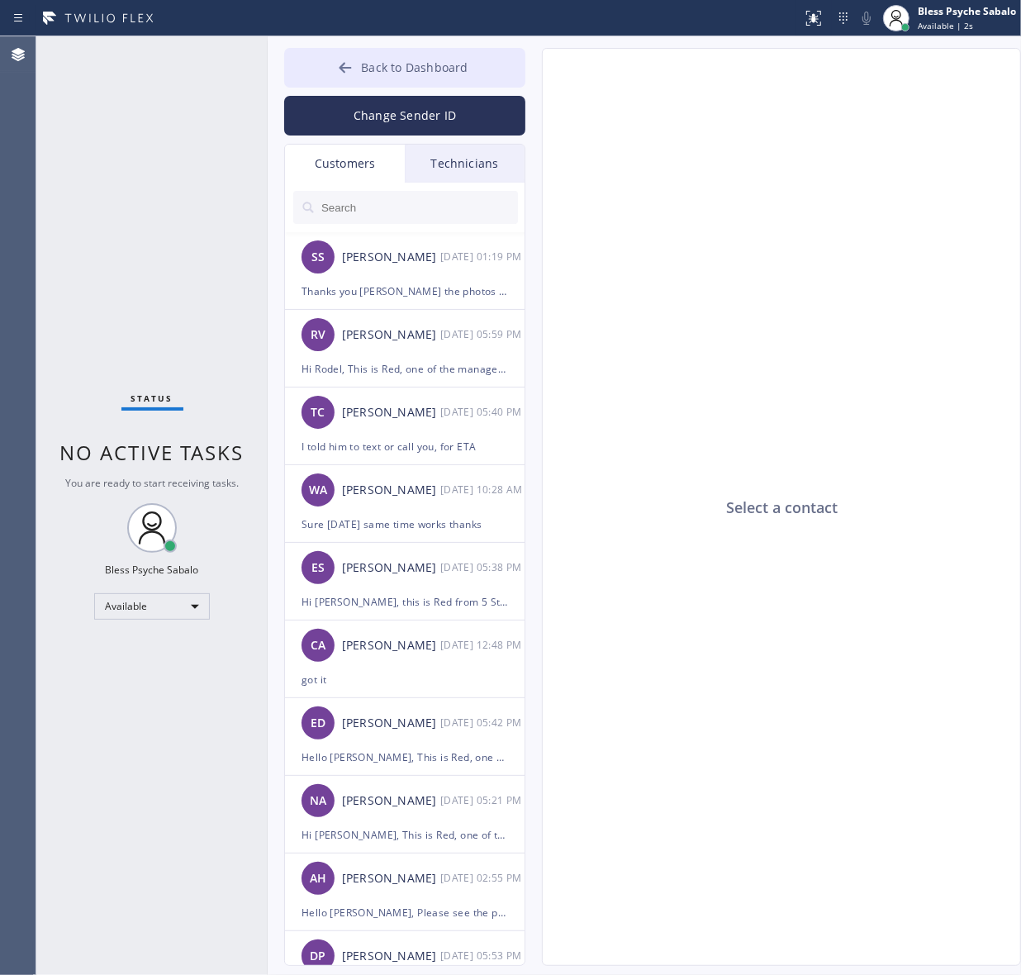
click at [445, 58] on button "Back to Dashboard" at bounding box center [404, 68] width 241 height 40
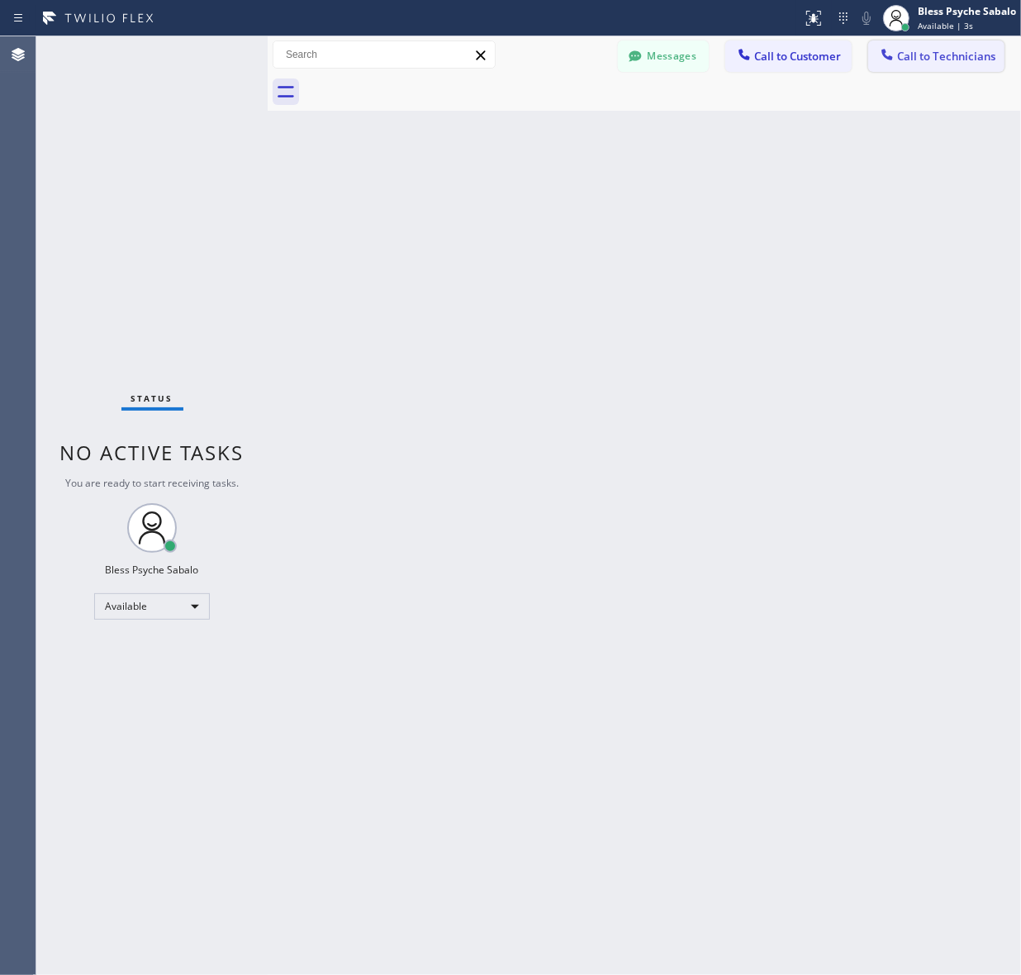
click at [914, 59] on span "Call to Technicians" at bounding box center [946, 56] width 98 height 15
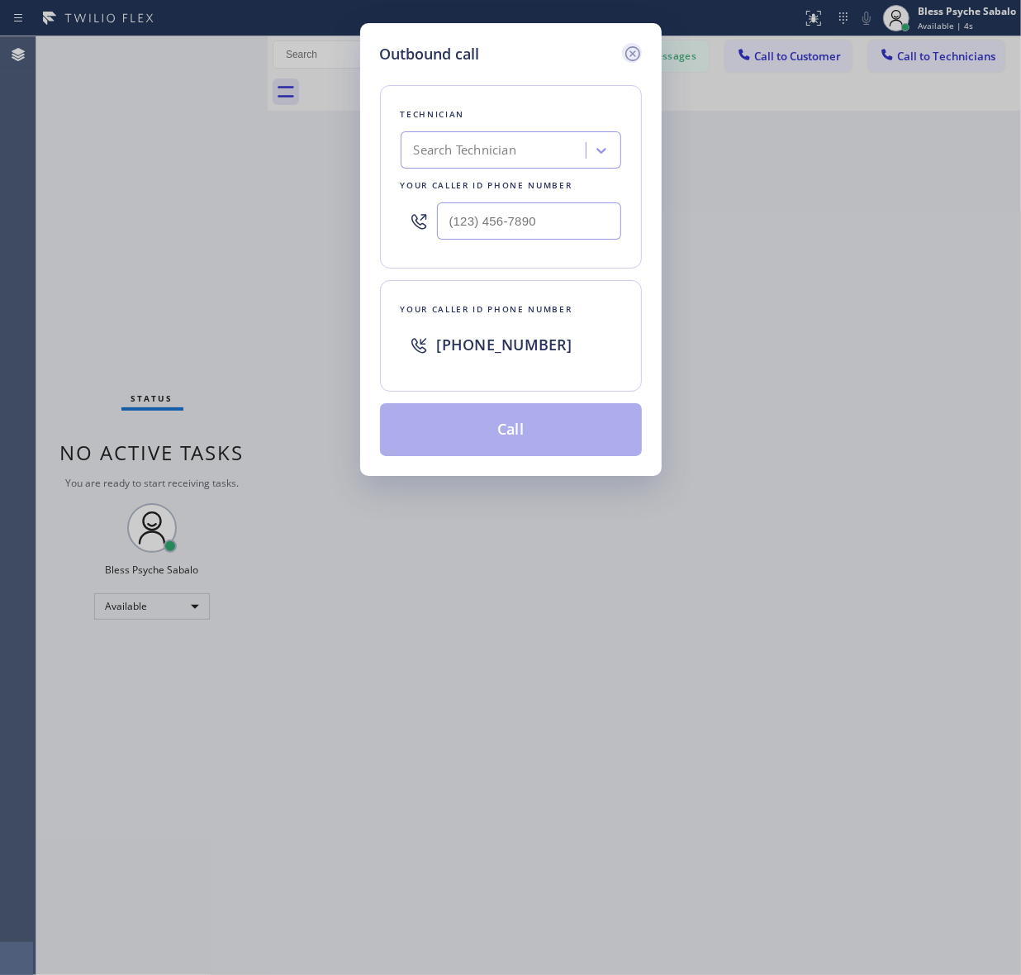
click at [639, 54] on icon at bounding box center [632, 53] width 15 height 15
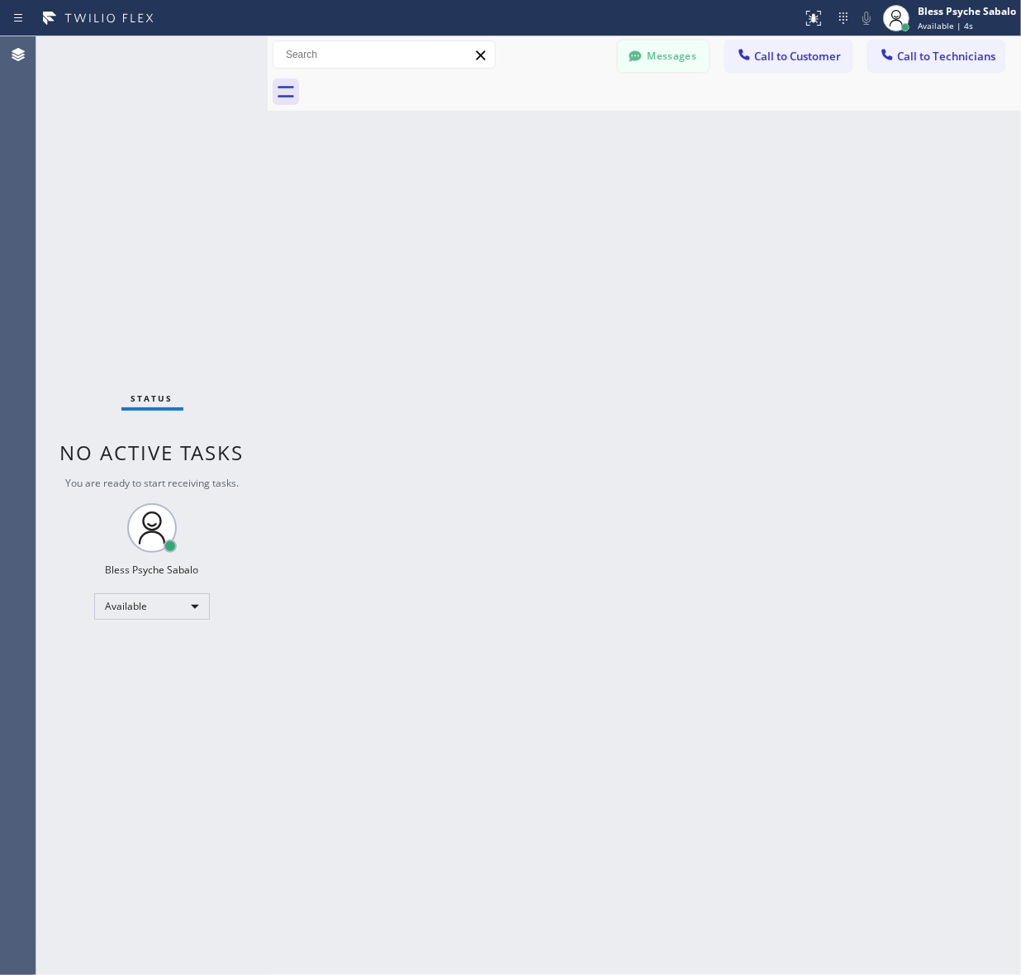
click at [659, 59] on button "Messages" at bounding box center [663, 55] width 91 height 31
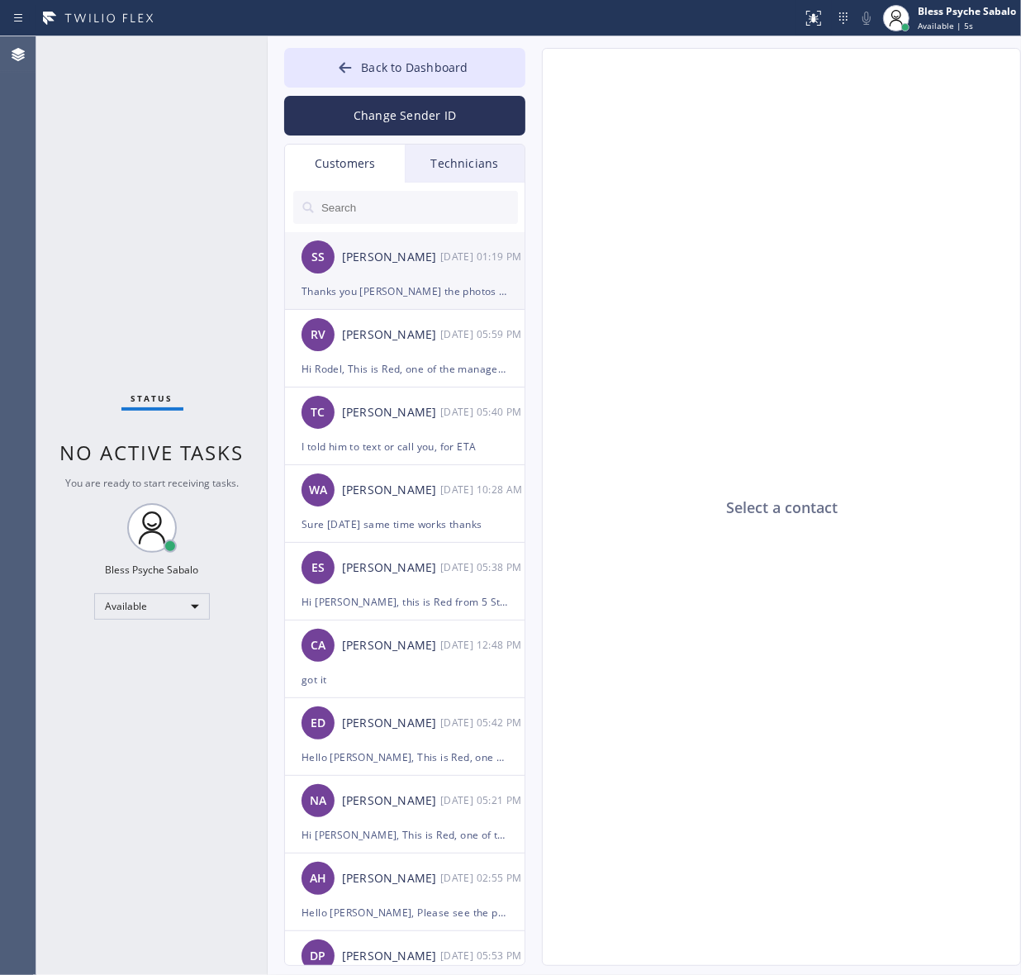
click at [349, 273] on div "SS Susan Spann 10/02 01:19 PM" at bounding box center [405, 257] width 241 height 50
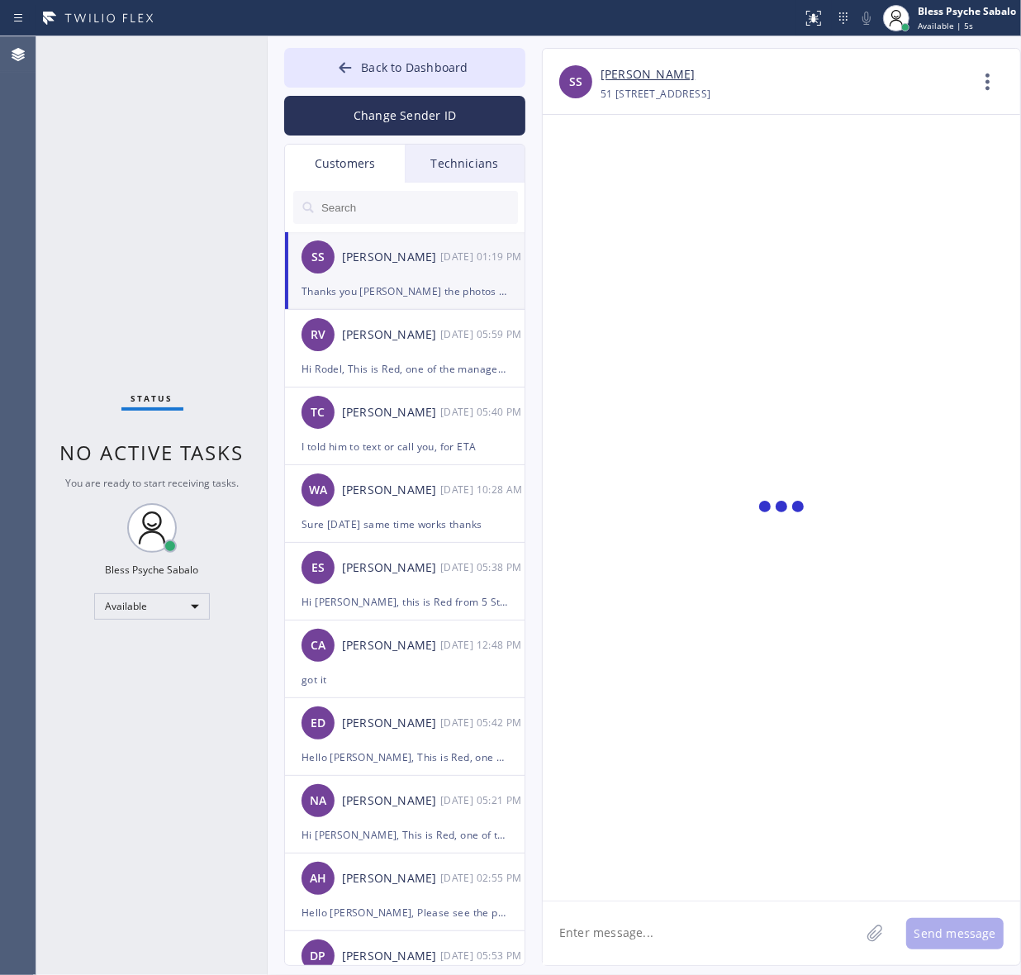
click at [469, 168] on div "Technicians" at bounding box center [465, 164] width 120 height 38
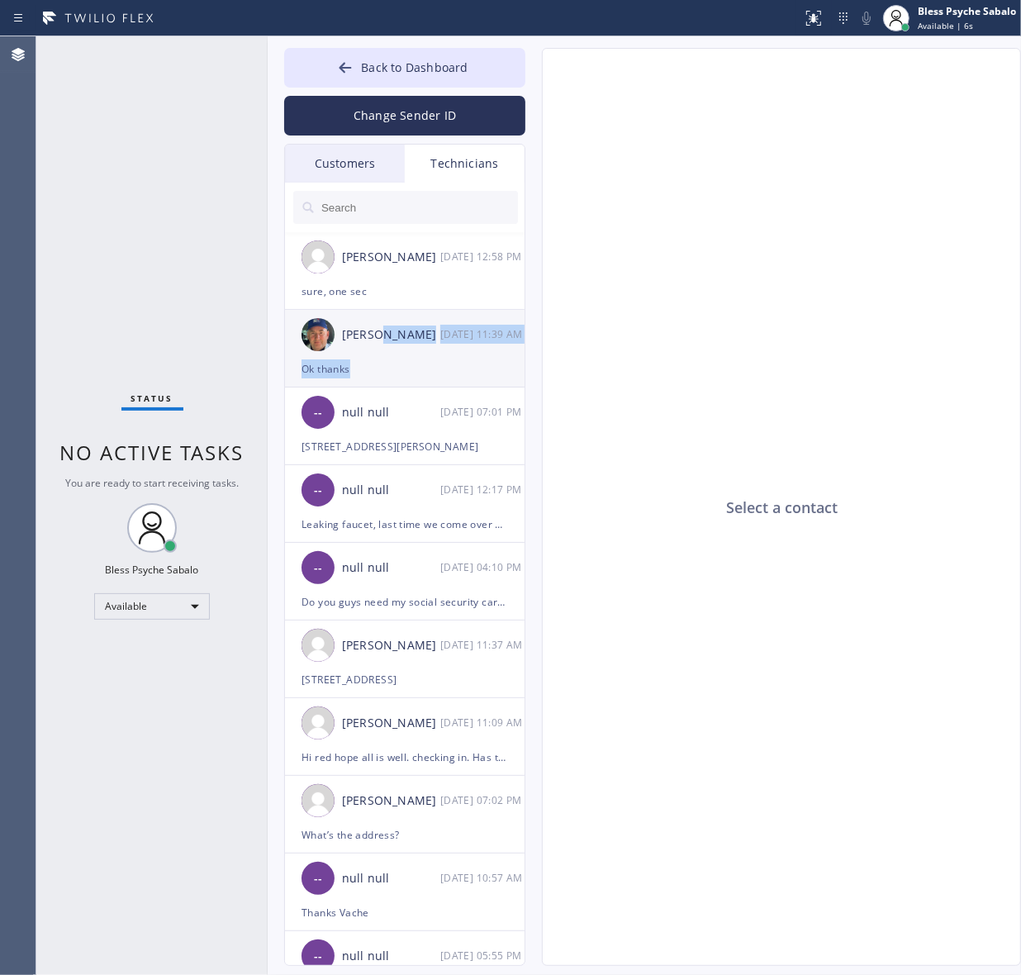
click at [376, 359] on li "Nikolai Suvorov 10/02 11:39 AM Ok thanks" at bounding box center [405, 349] width 241 height 78
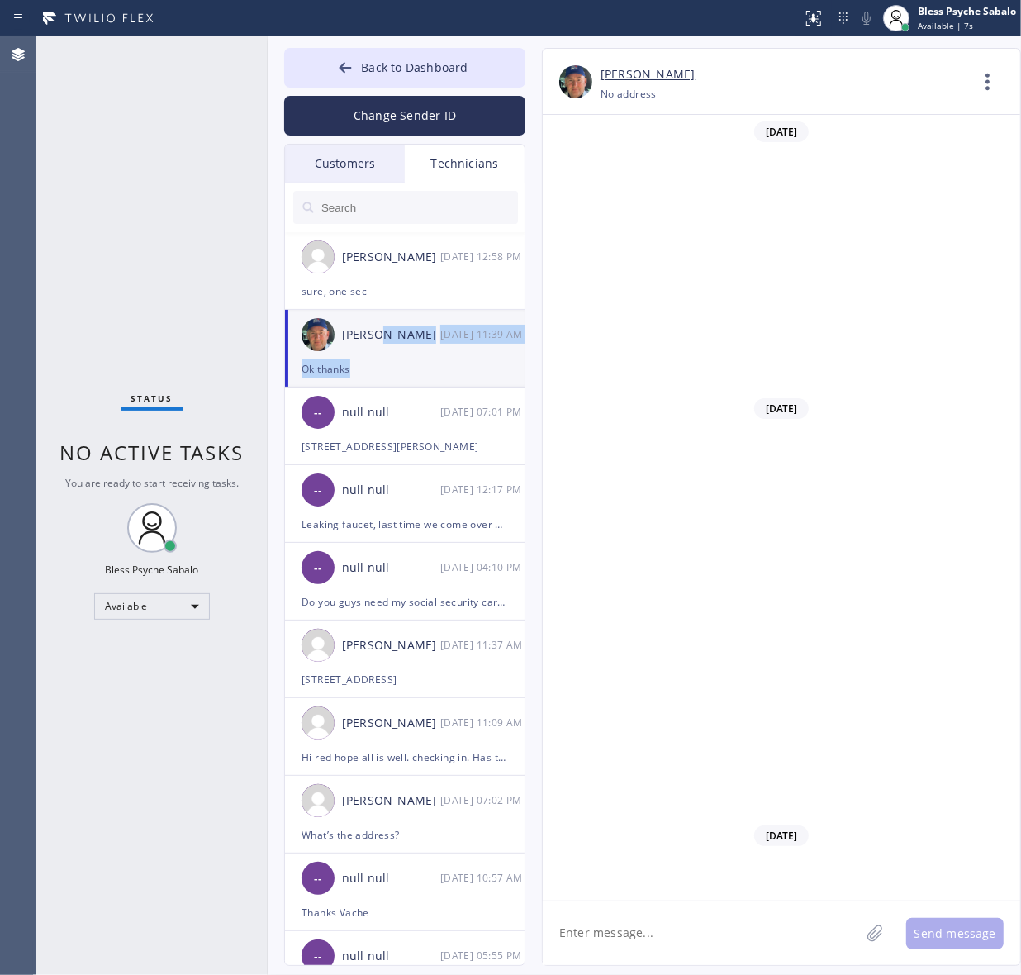
scroll to position [26076, 0]
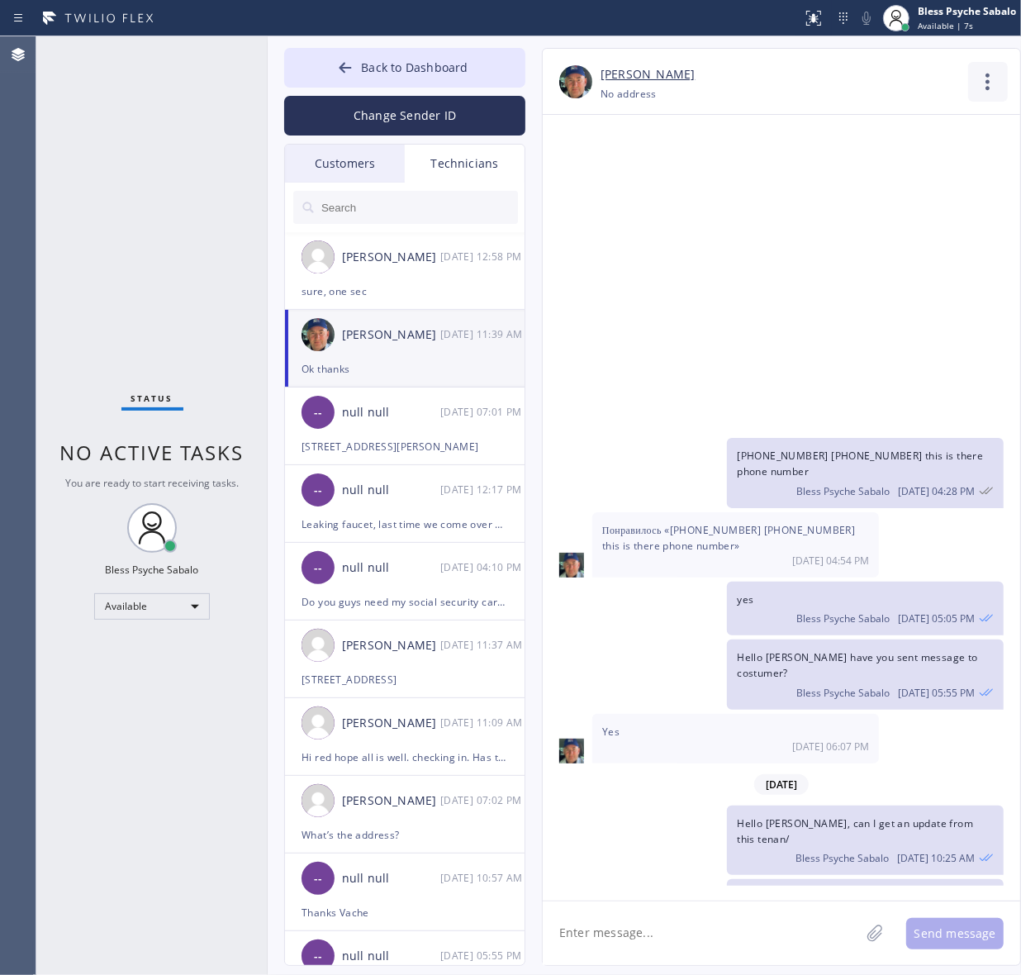
click at [973, 97] on icon at bounding box center [988, 82] width 40 height 40
click at [874, 184] on li "Call to Technician" at bounding box center [889, 169] width 240 height 43
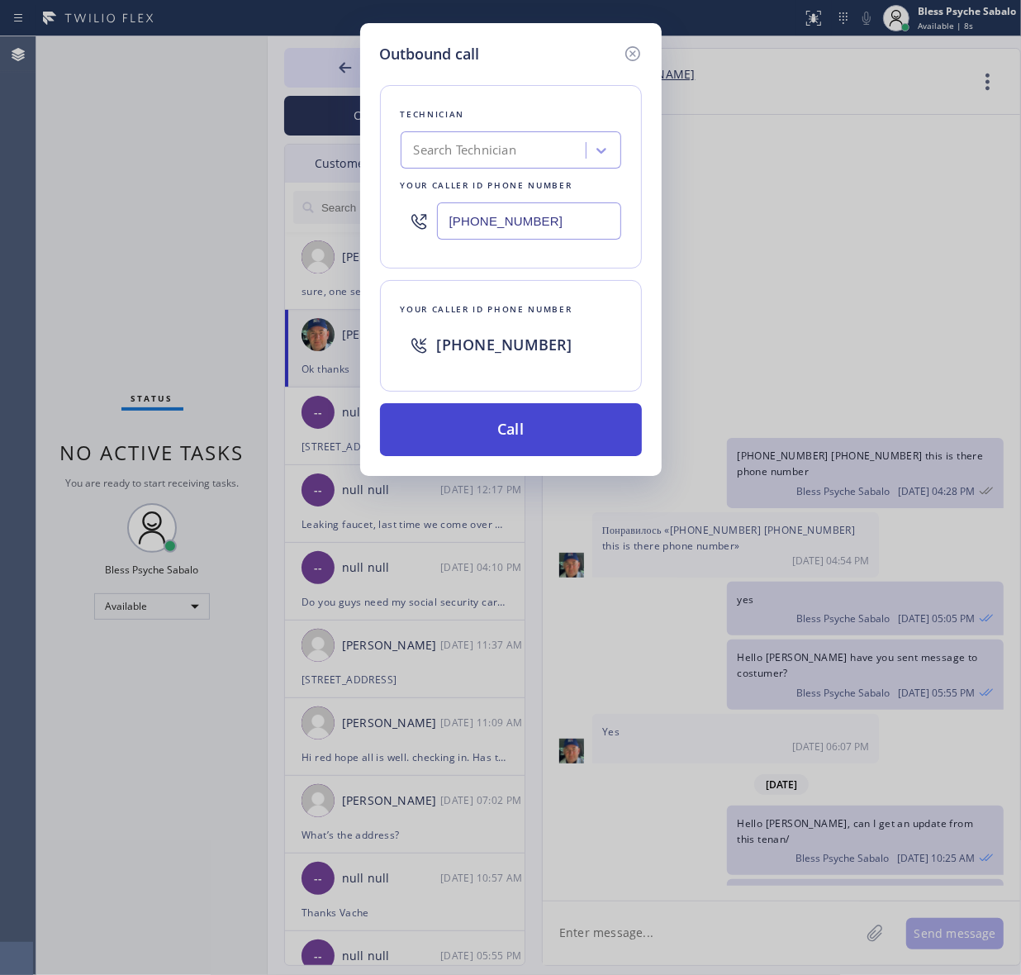
click at [538, 418] on button "Call" at bounding box center [511, 429] width 262 height 53
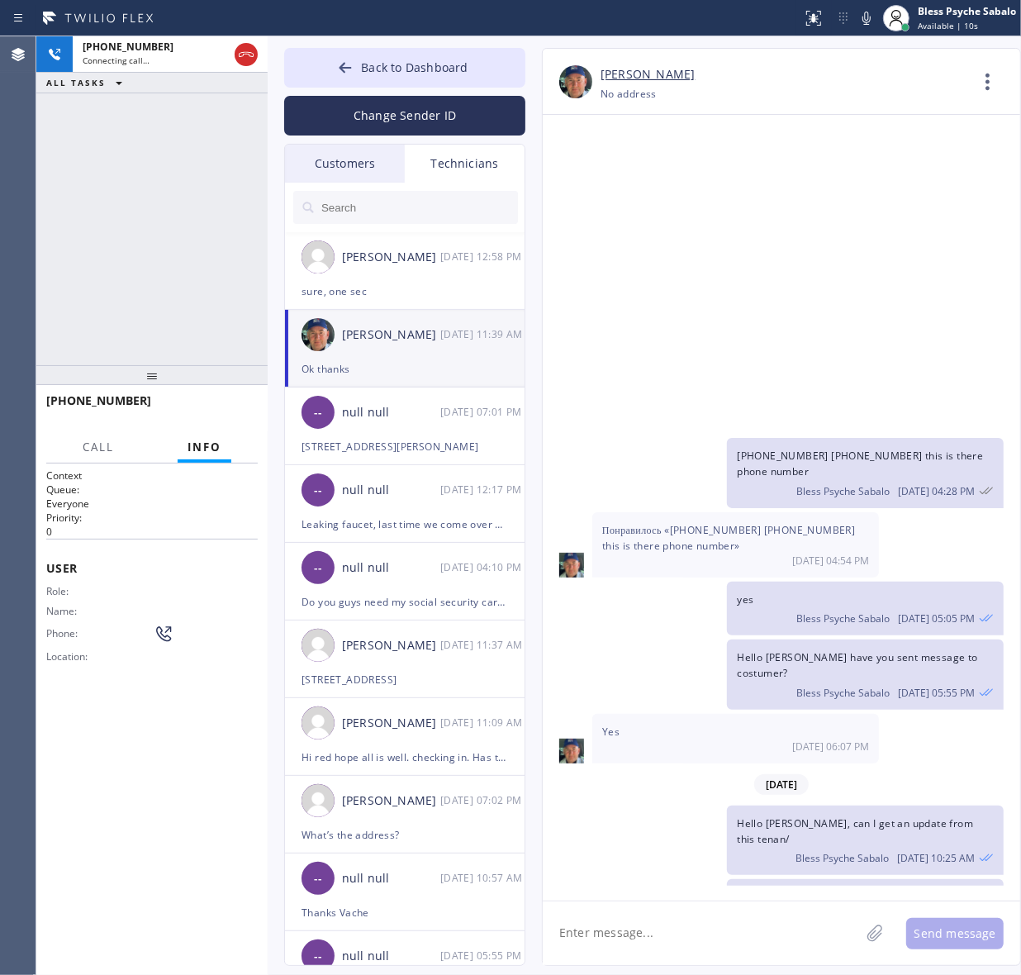
click at [332, 169] on div "Customers" at bounding box center [345, 164] width 120 height 38
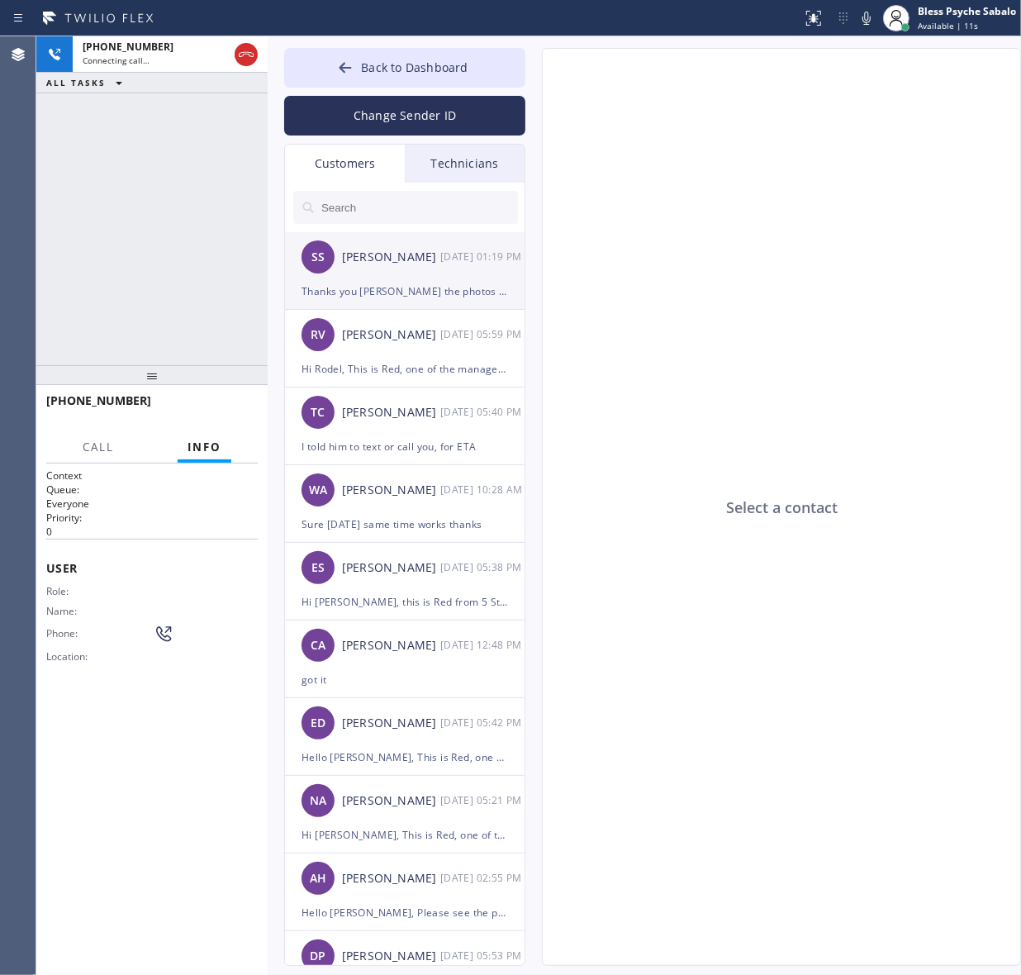
click at [354, 270] on div "SS Susan Spann 10/02 01:19 PM" at bounding box center [405, 257] width 241 height 50
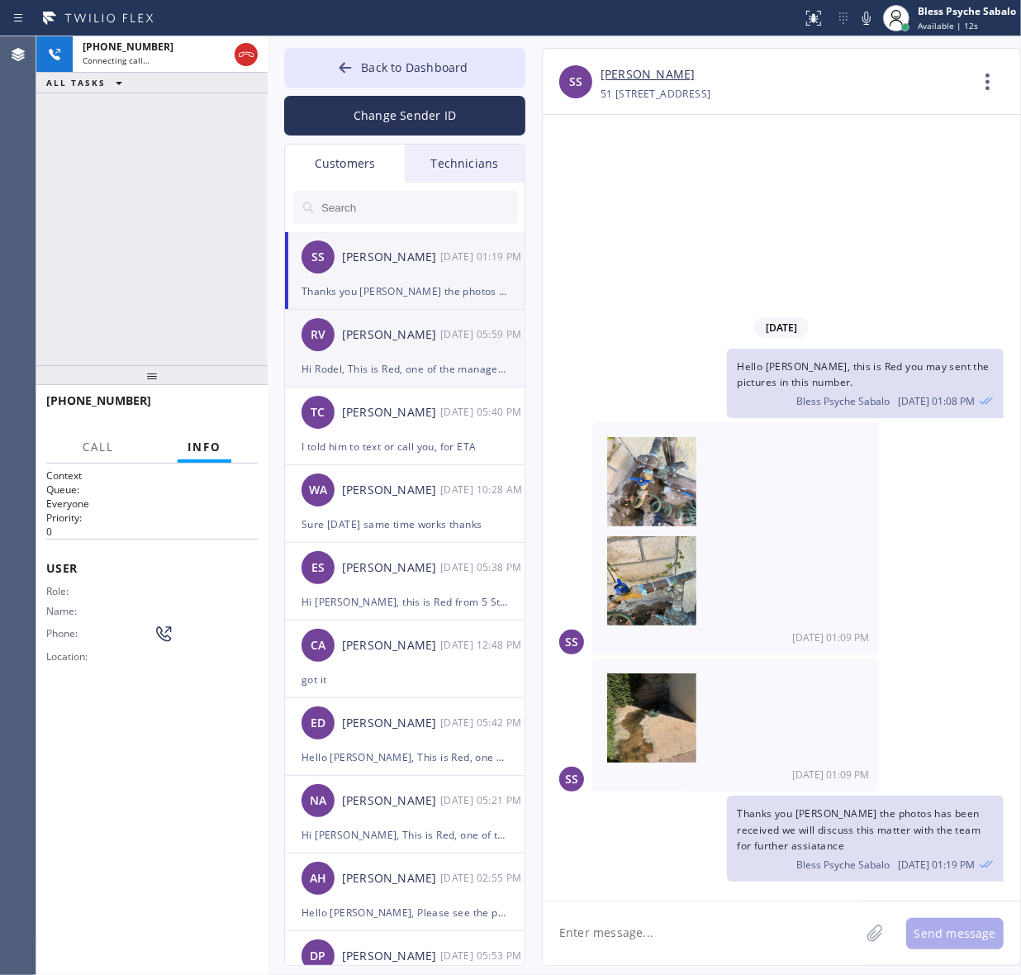
click at [459, 362] on div "Hi Rodel, This is Red, one of the managers at 5 Star Plumbing. I'm following up…" at bounding box center [405, 368] width 207 height 19
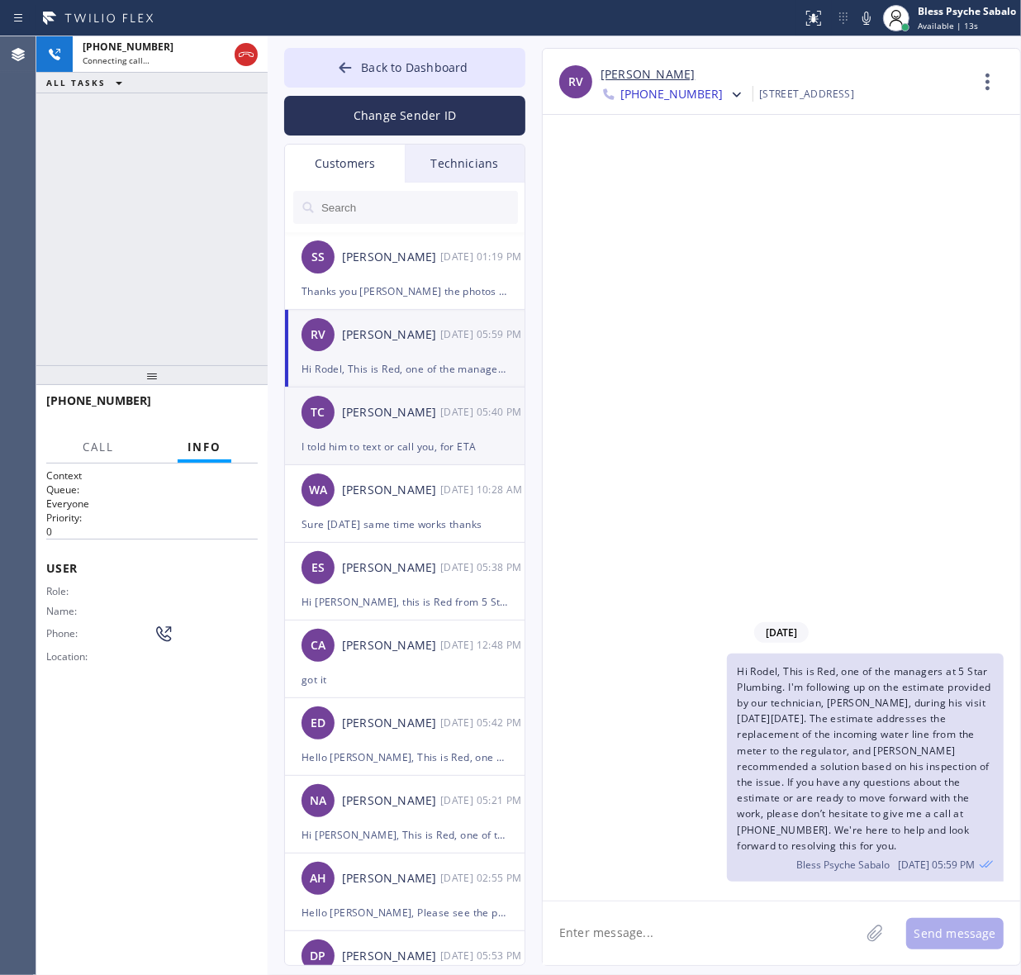
click at [372, 435] on div "TC Tom Creed 10/01 05:40 PM" at bounding box center [405, 413] width 241 height 50
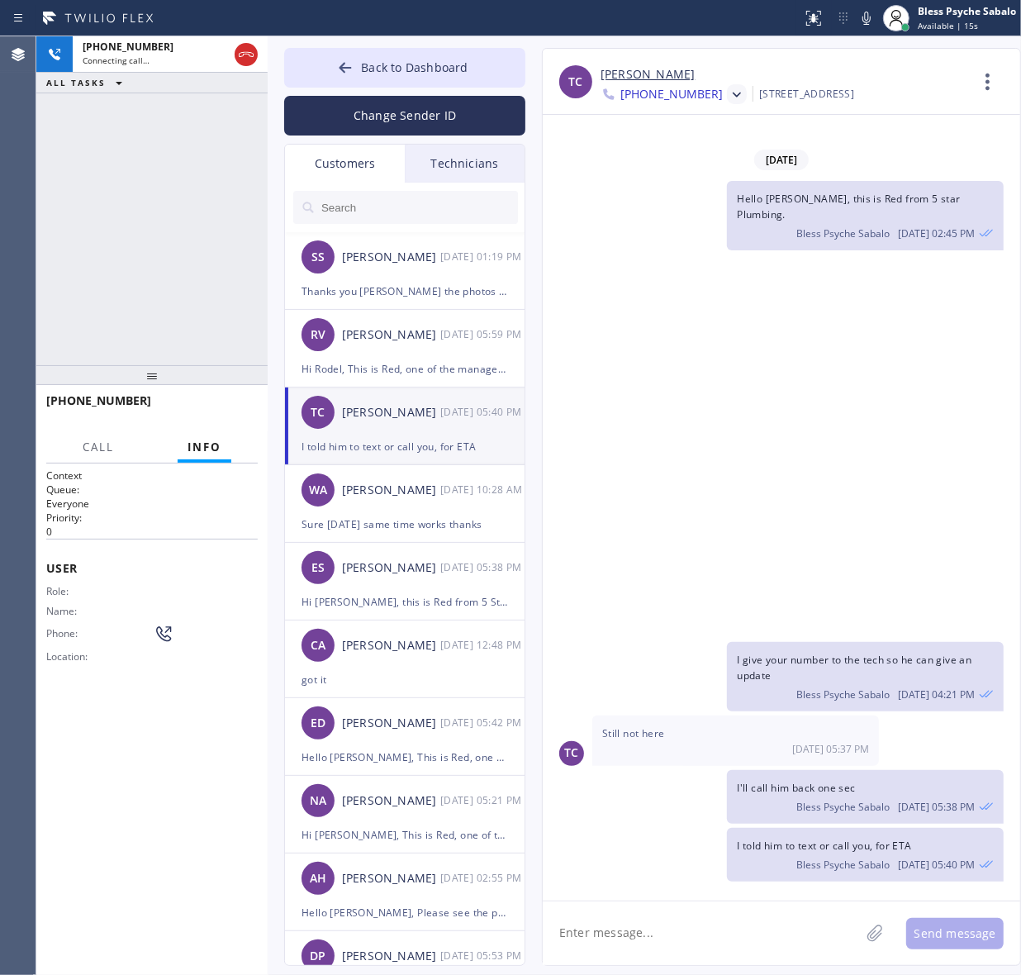
click at [729, 98] on icon at bounding box center [737, 95] width 17 height 17
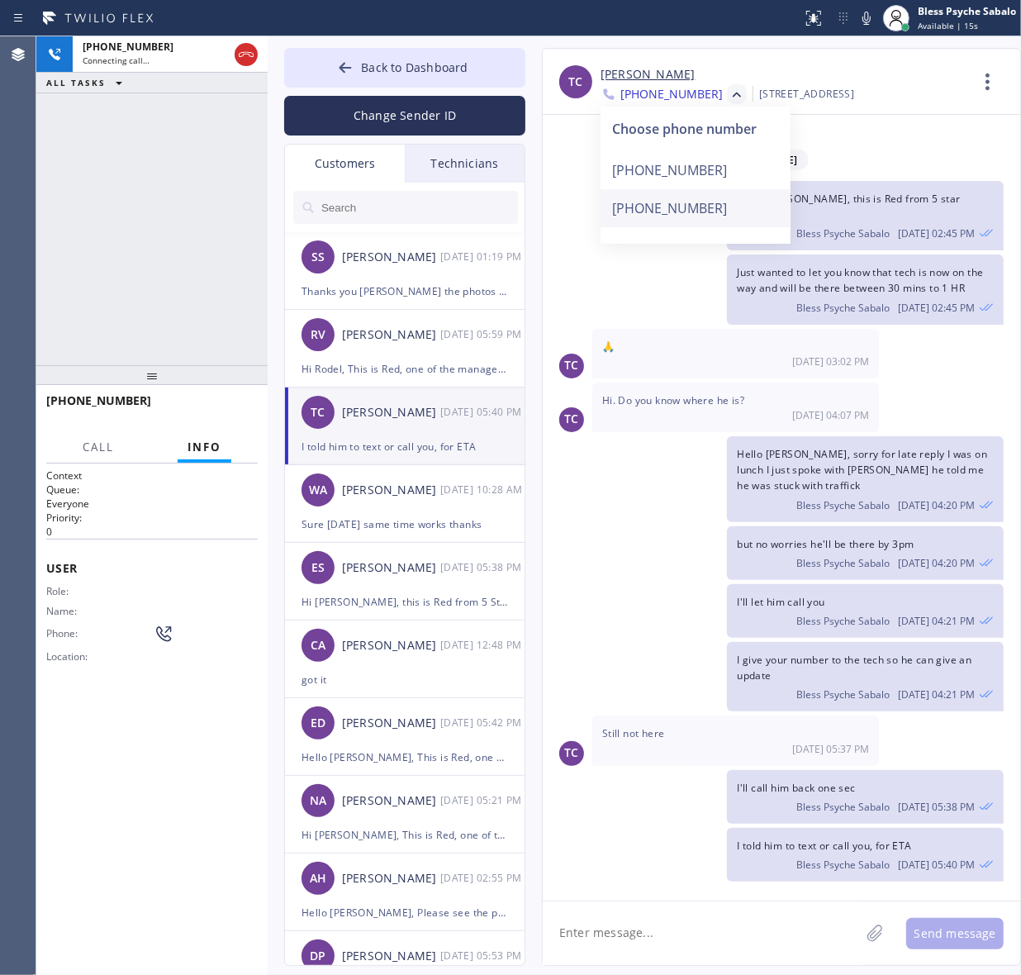
click at [668, 207] on div "[PHONE_NUMBER]" at bounding box center [696, 208] width 190 height 38
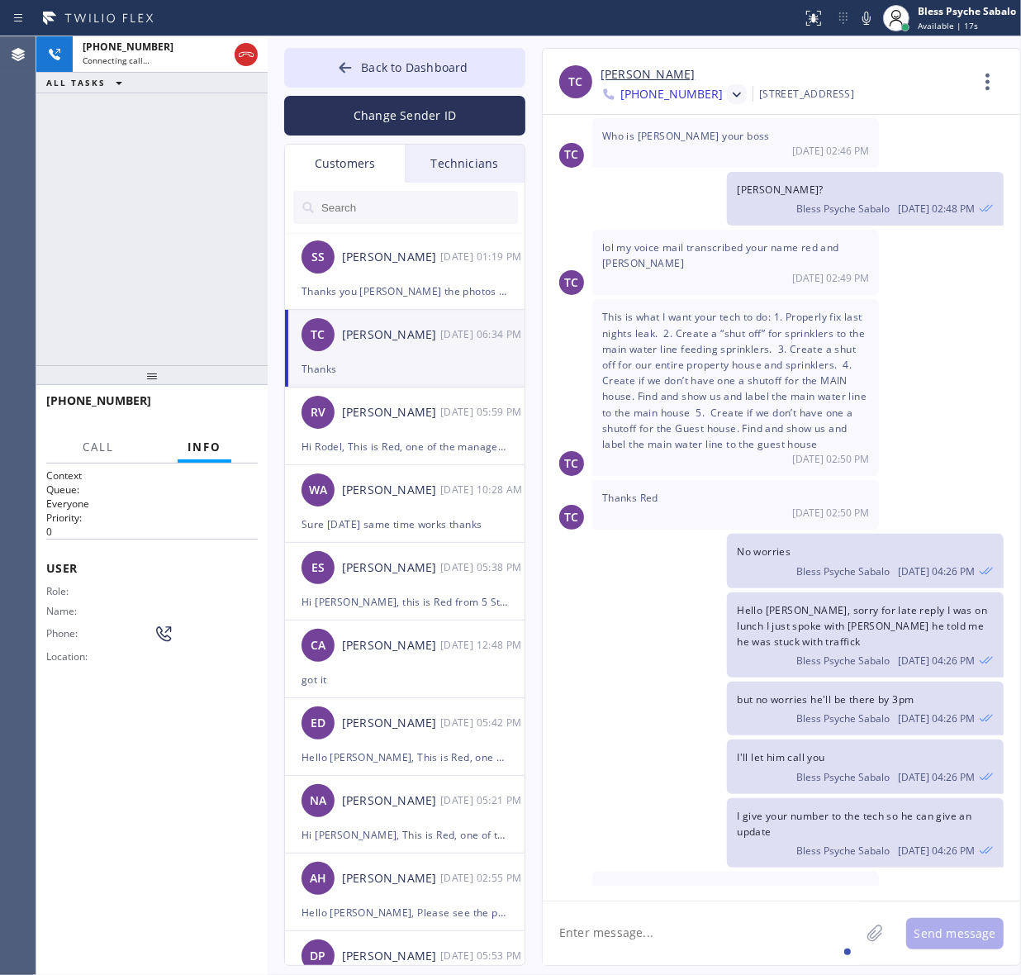
click at [757, 922] on textarea at bounding box center [701, 934] width 317 height 64
click at [153, 162] on div "+13474173881 Connecting call… ALL TASKS ALL TASKS ACTIVE TASKS TASKS IN WRAP UP" at bounding box center [151, 200] width 231 height 329
click at [232, 435] on div "Call Info" at bounding box center [152, 447] width 212 height 33
click at [228, 413] on span "HANG UP" at bounding box center [219, 408] width 50 height 12
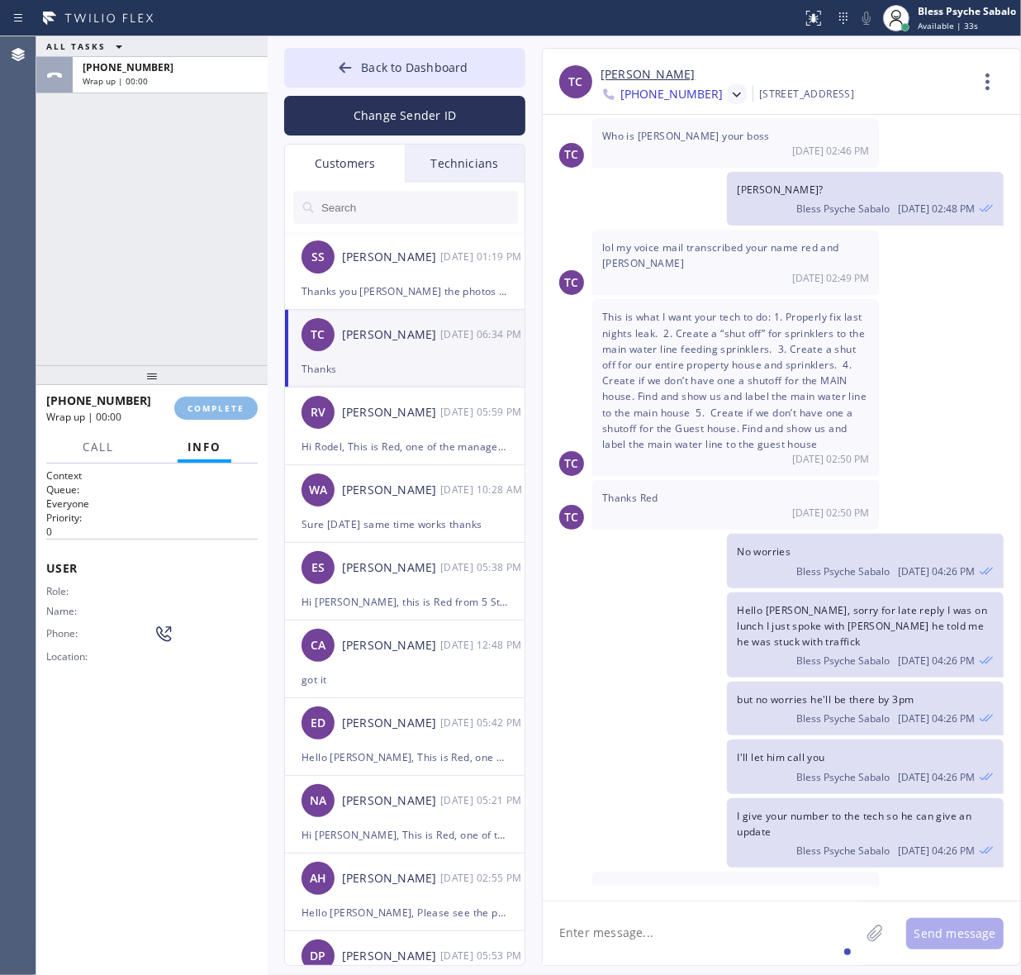
click at [151, 626] on div "Phone:" at bounding box center [109, 634] width 127 height 20
click at [196, 401] on button "COMPLETE" at bounding box center [215, 408] width 83 height 23
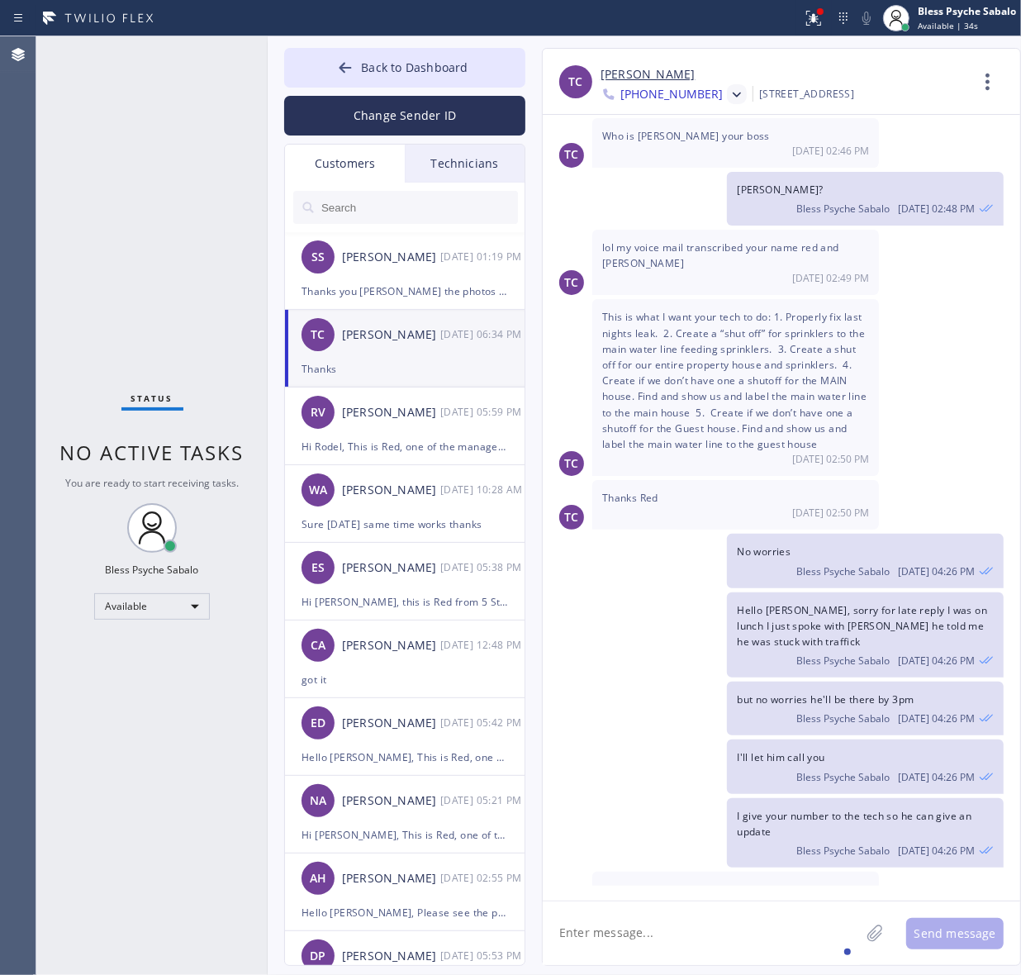
drag, startPoint x: 212, startPoint y: 469, endPoint x: 205, endPoint y: 457, distance: 13.8
click at [213, 469] on div "Status No active tasks You are ready to start receiving tasks. Bless Psyche Sab…" at bounding box center [151, 505] width 231 height 939
click at [455, 84] on button "Back to Dashboard" at bounding box center [404, 68] width 241 height 40
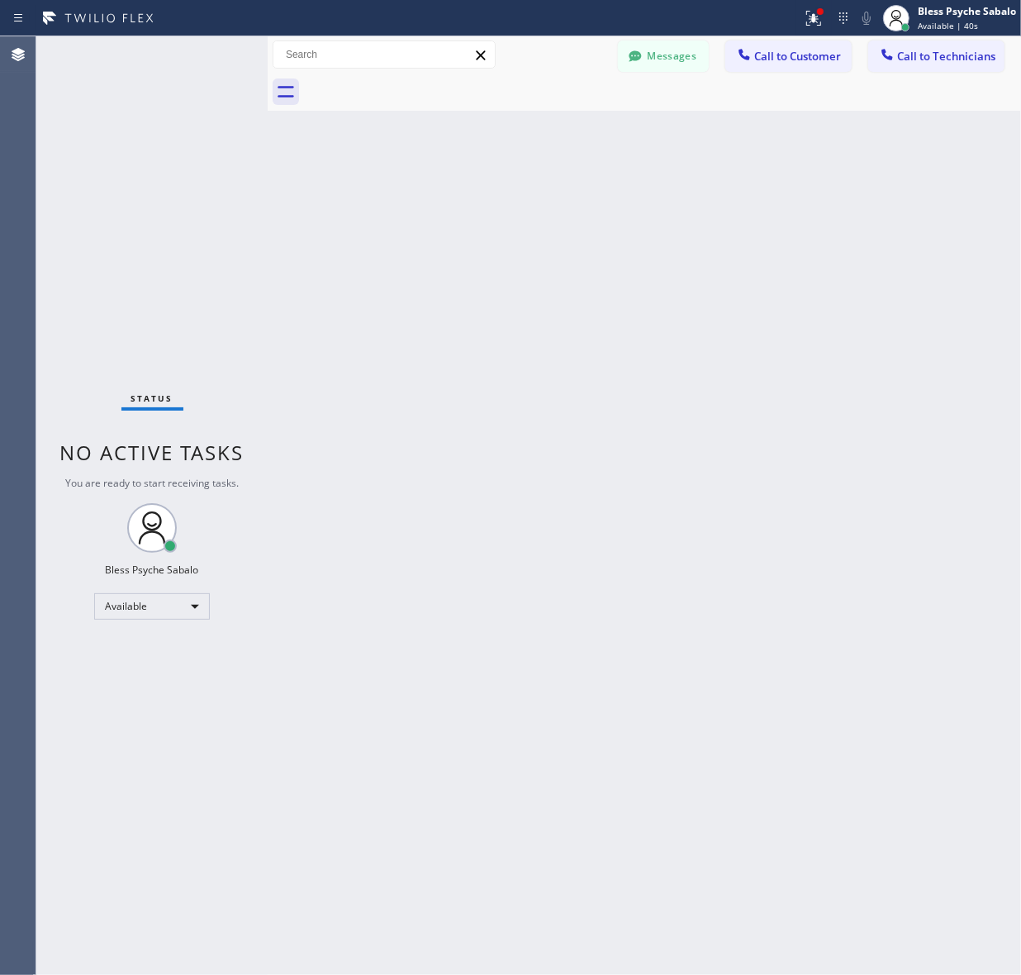
click at [901, 77] on div at bounding box center [662, 92] width 717 height 37
click at [902, 66] on button "Call to Technicians" at bounding box center [936, 55] width 136 height 31
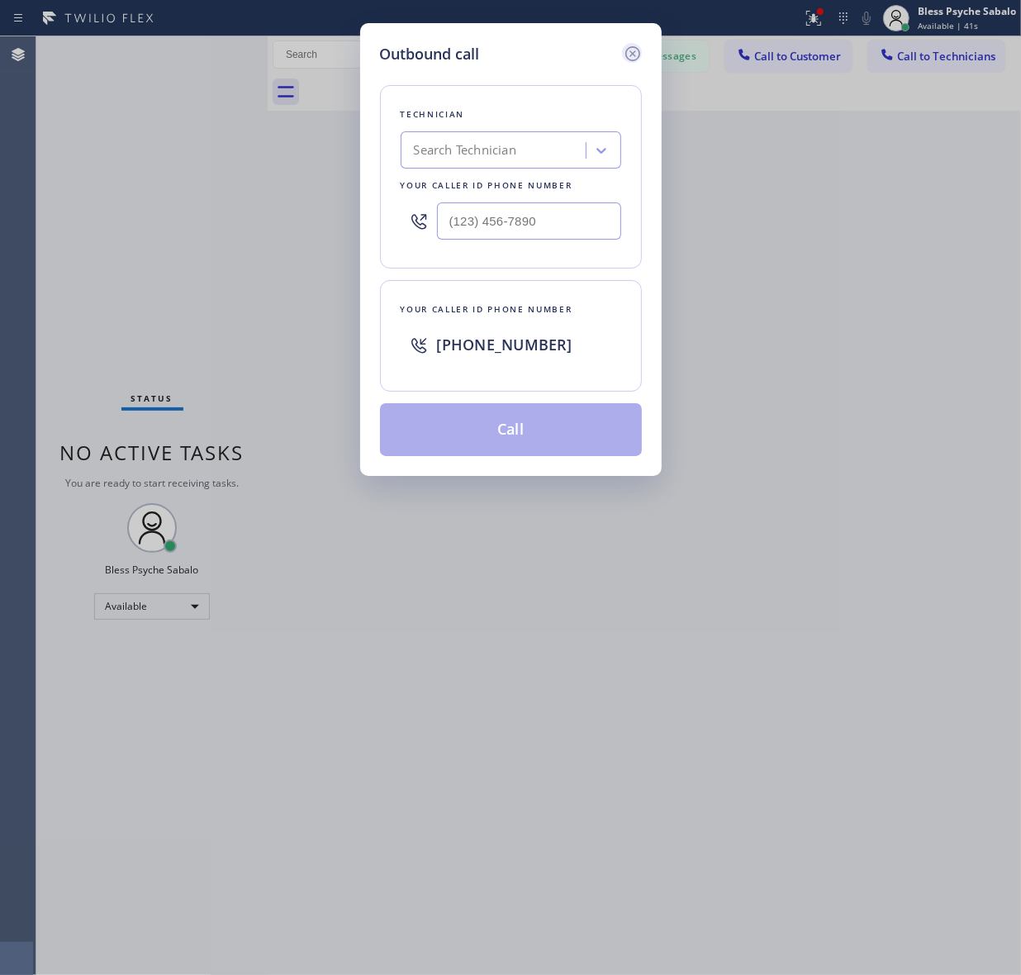
click at [628, 56] on icon at bounding box center [633, 54] width 20 height 20
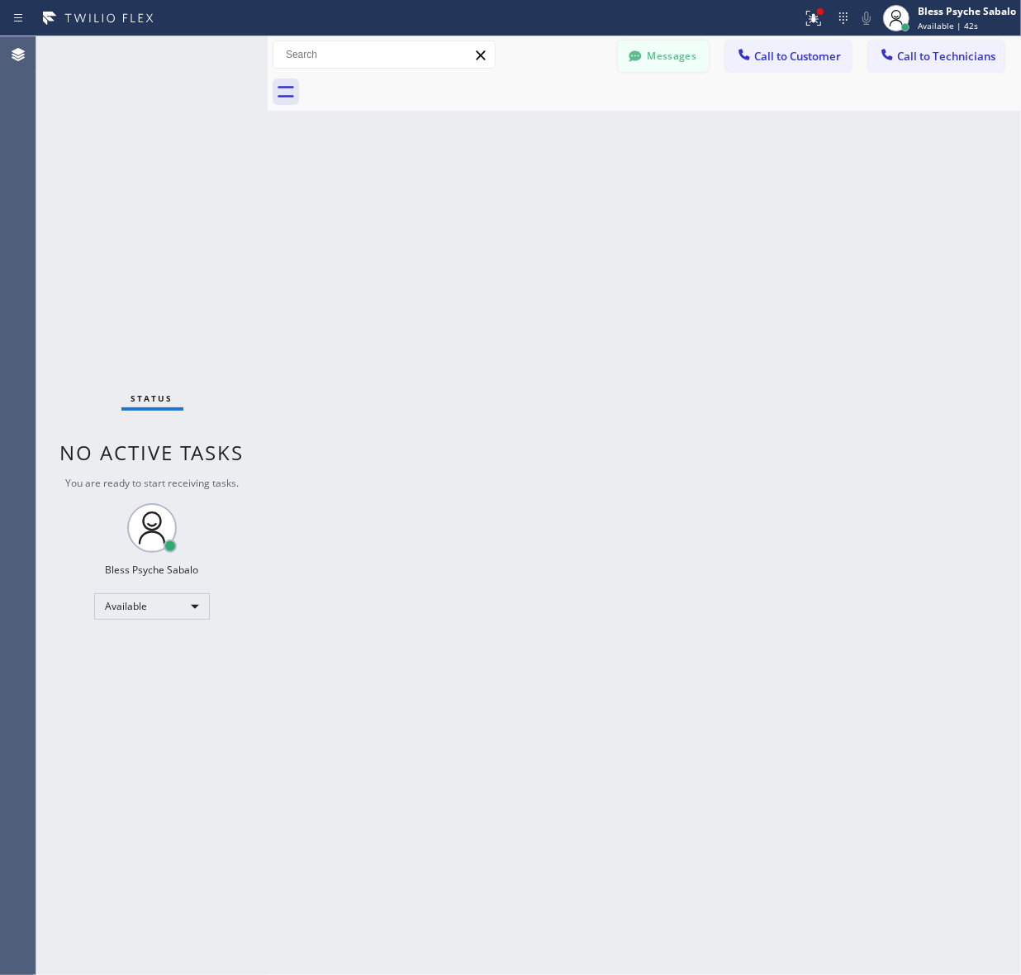
click at [671, 56] on button "Messages" at bounding box center [663, 55] width 91 height 31
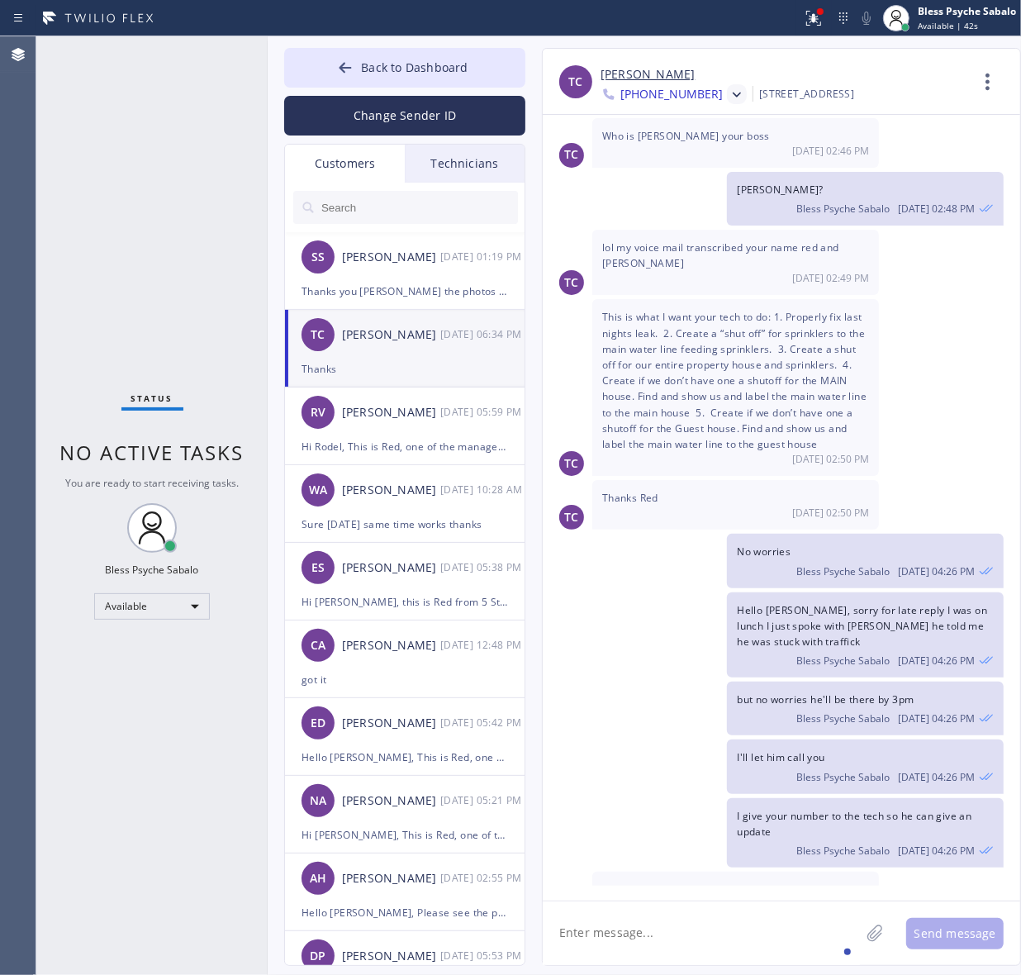
click at [478, 168] on div "Technicians" at bounding box center [465, 164] width 120 height 38
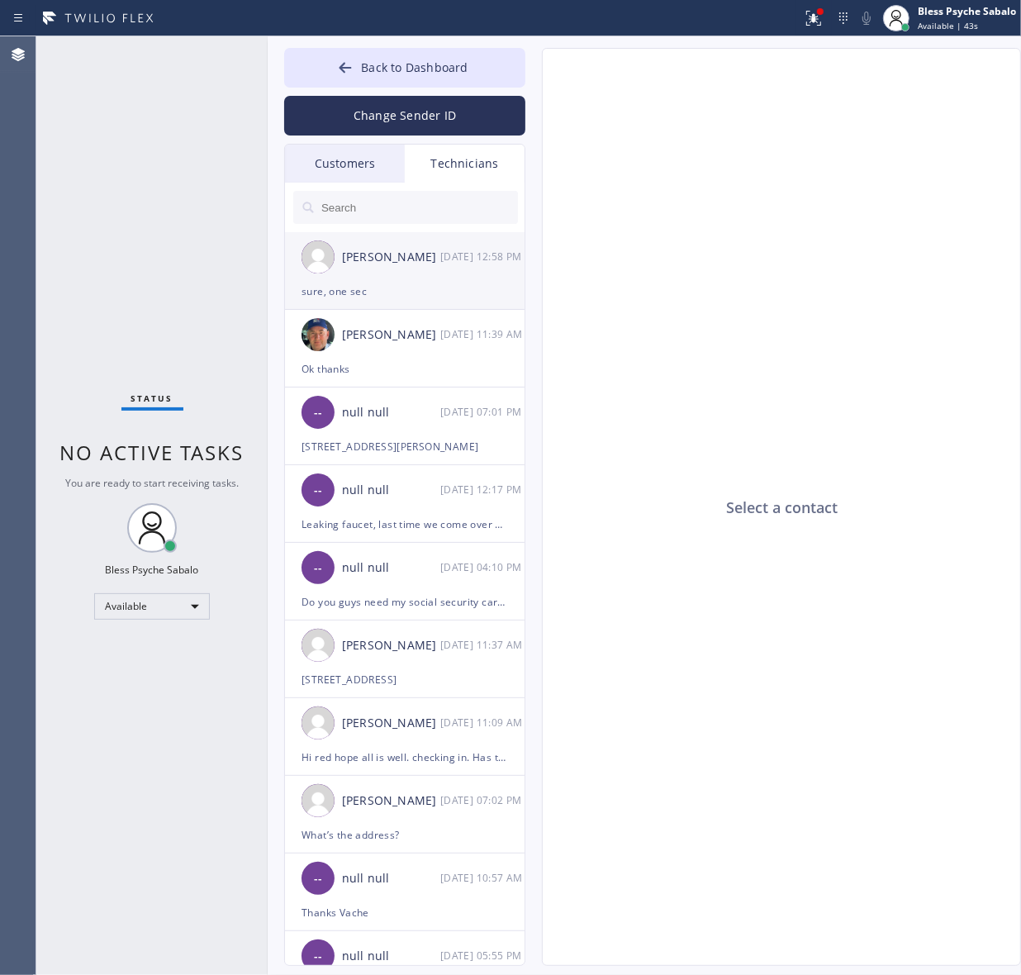
click at [403, 278] on div "[PERSON_NAME] [DATE] 12:58 PM" at bounding box center [405, 257] width 241 height 50
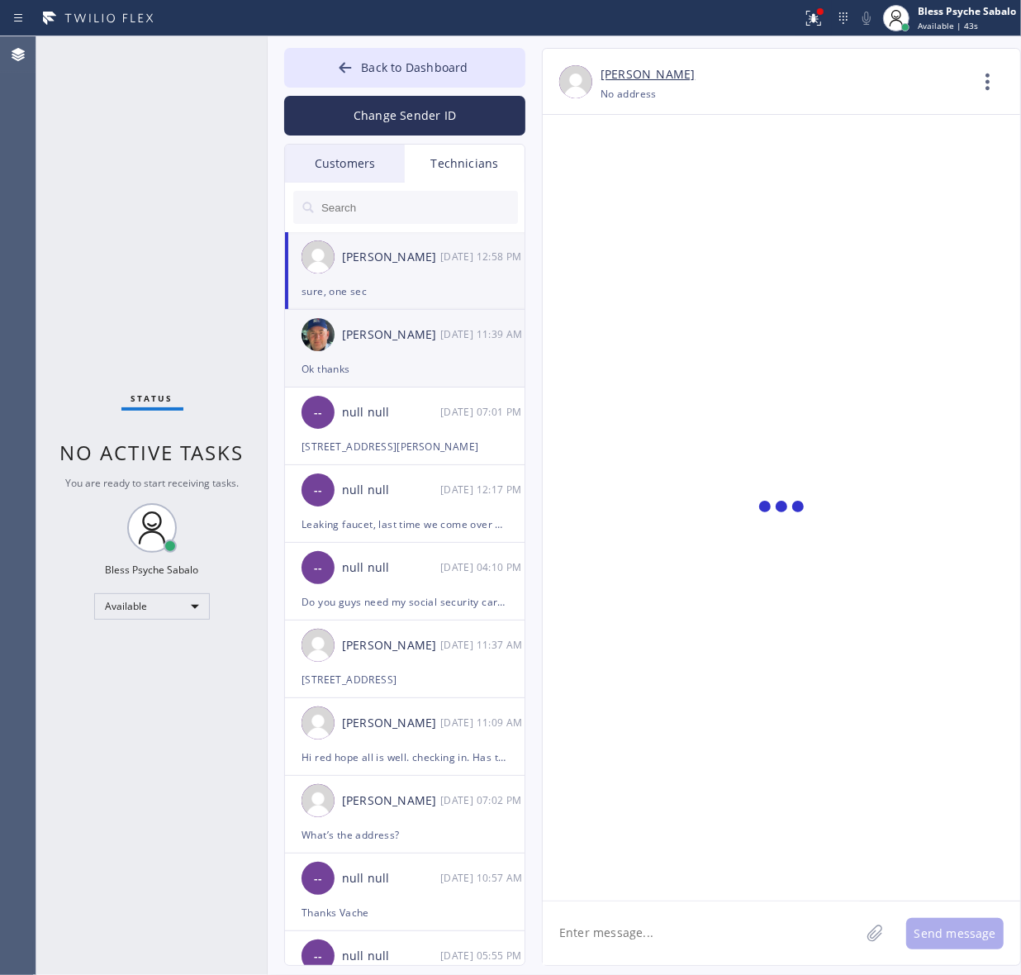
click at [394, 361] on div "Ok thanks" at bounding box center [405, 368] width 207 height 19
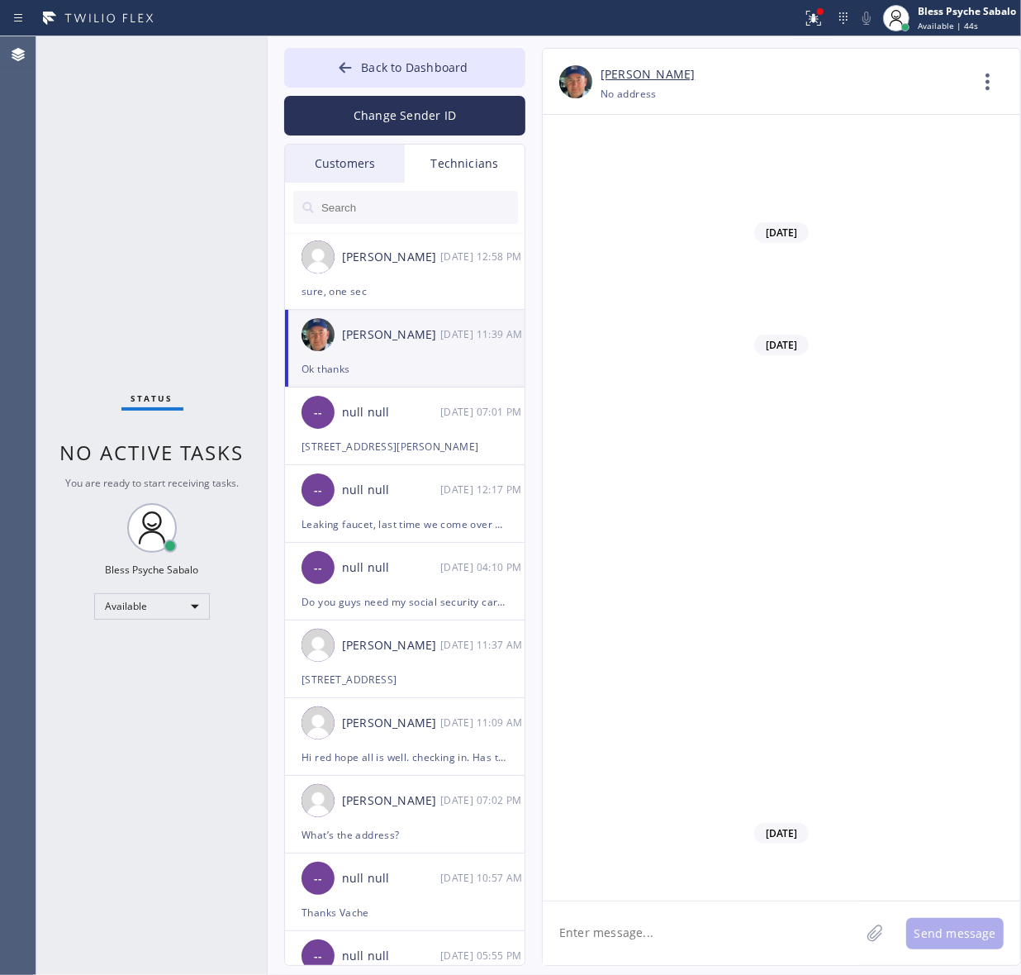
scroll to position [26076, 0]
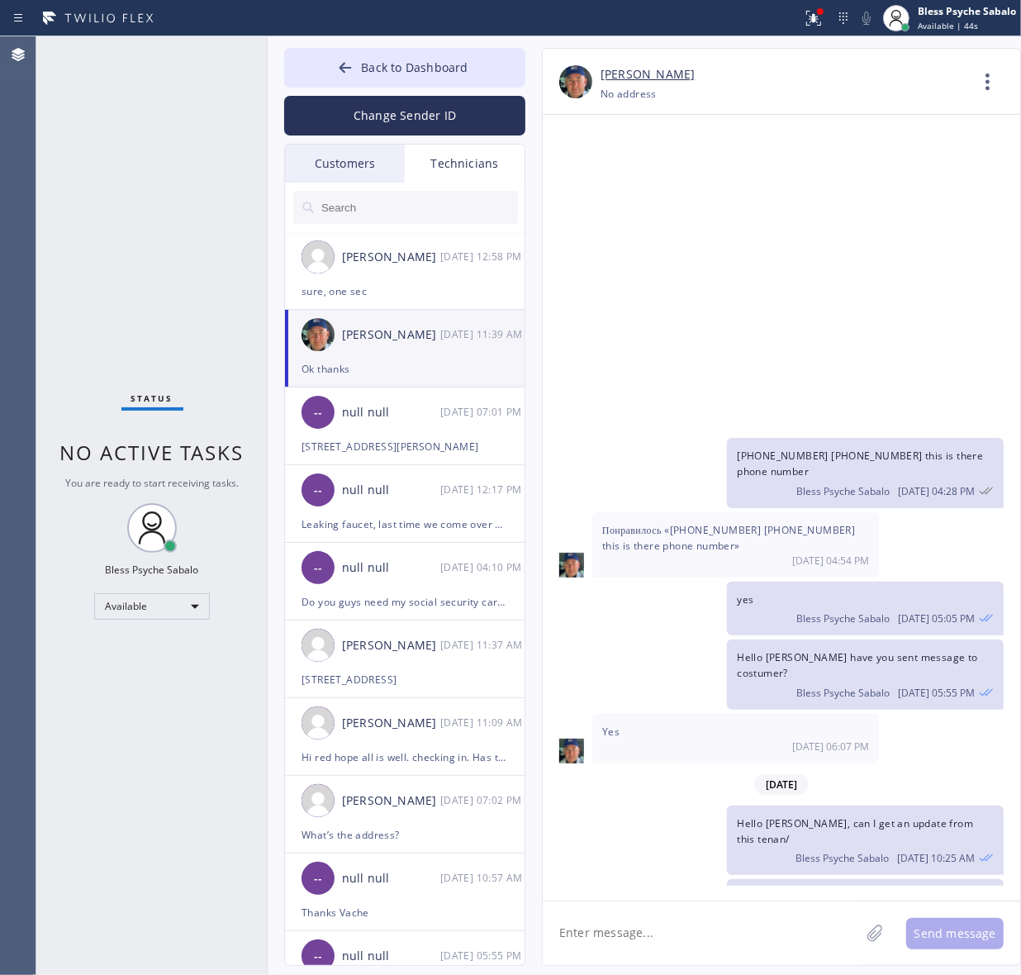
click at [695, 955] on textarea at bounding box center [701, 934] width 317 height 64
paste textarea ""Yuliana Vasquez " N5XS11"
click at [585, 952] on textarea "Hello Nick, I just wanted to get the scope of work for this costumer "Yuliana V…" at bounding box center [716, 934] width 347 height 64
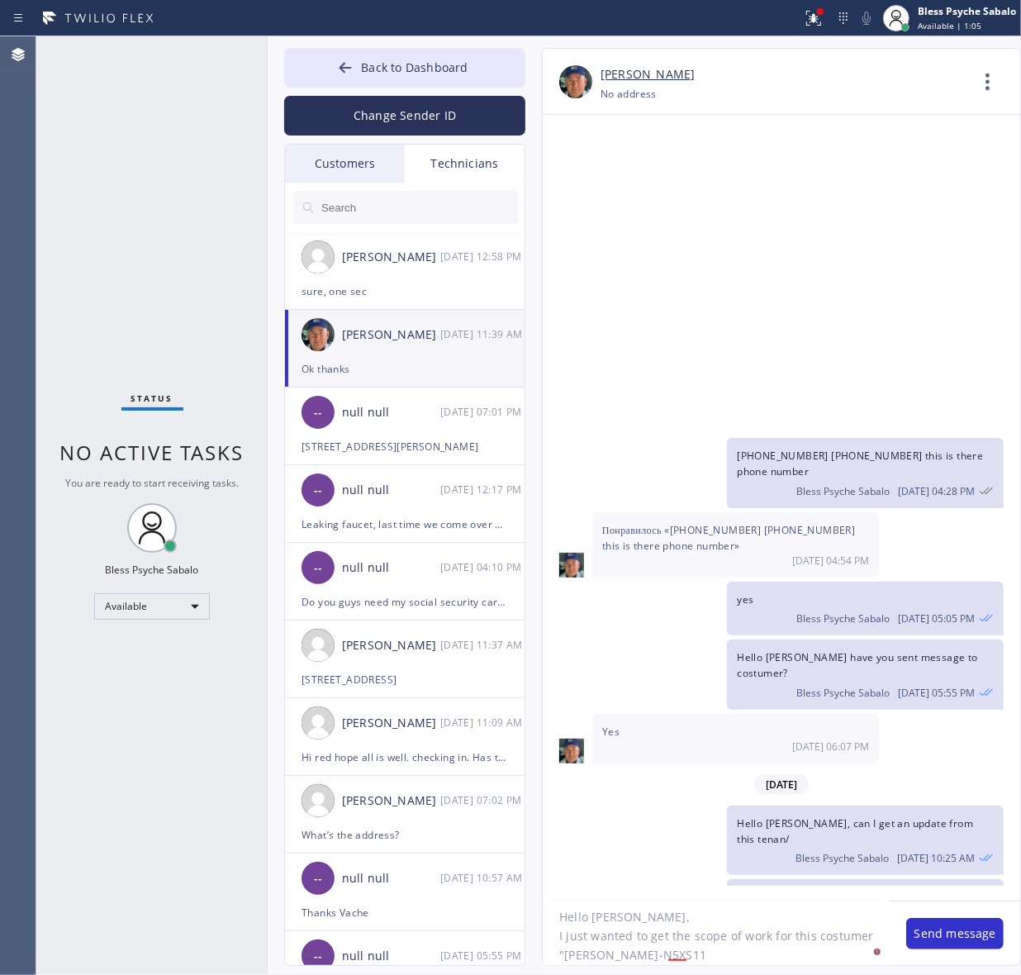
click at [736, 942] on textarea "Hello Nick, I just wanted to get the scope of work for this costumer "Yuliana V…" at bounding box center [716, 934] width 347 height 64
click at [740, 954] on textarea "Hello Nick, I just wanted to get the scope of work for this costumer "Yuliana V…" at bounding box center [716, 934] width 347 height 64
type textarea "Hello Nick, I just wanted to get the scope of work for this costumer "Yuliana V…"
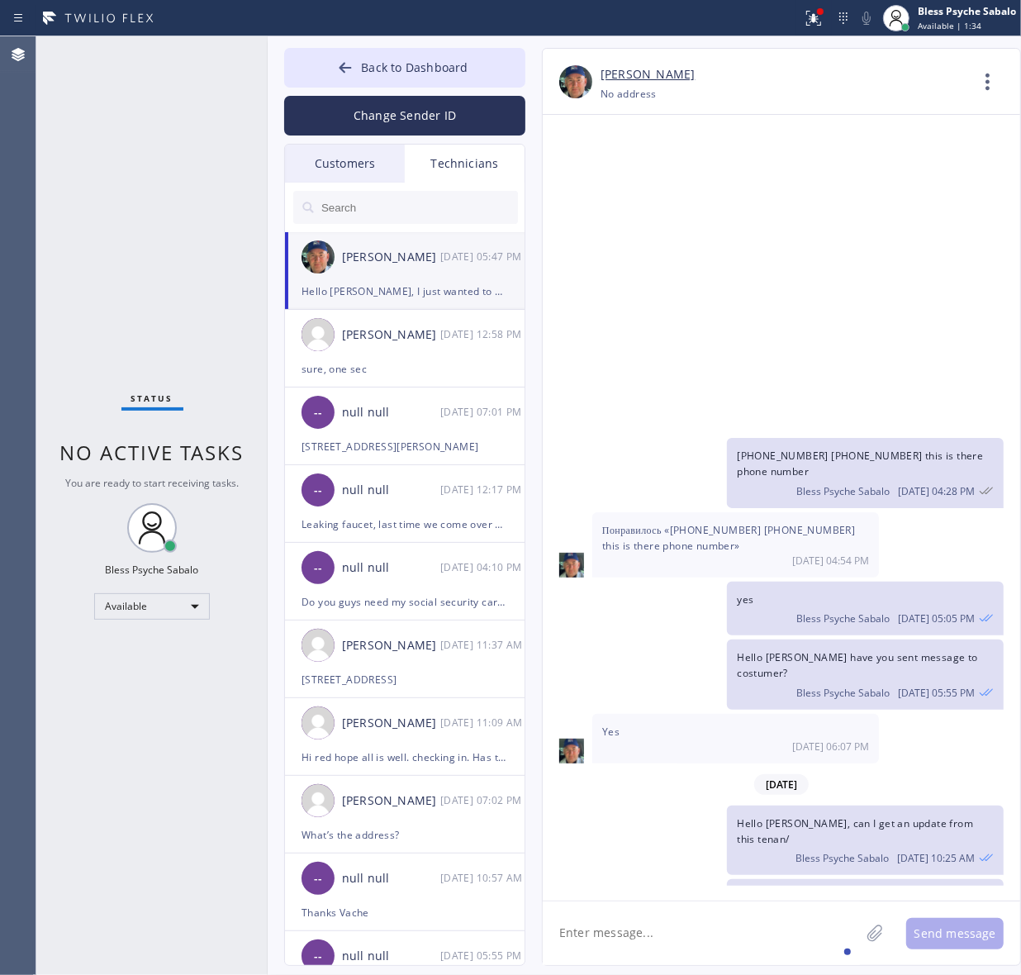
scroll to position [26181, 0]
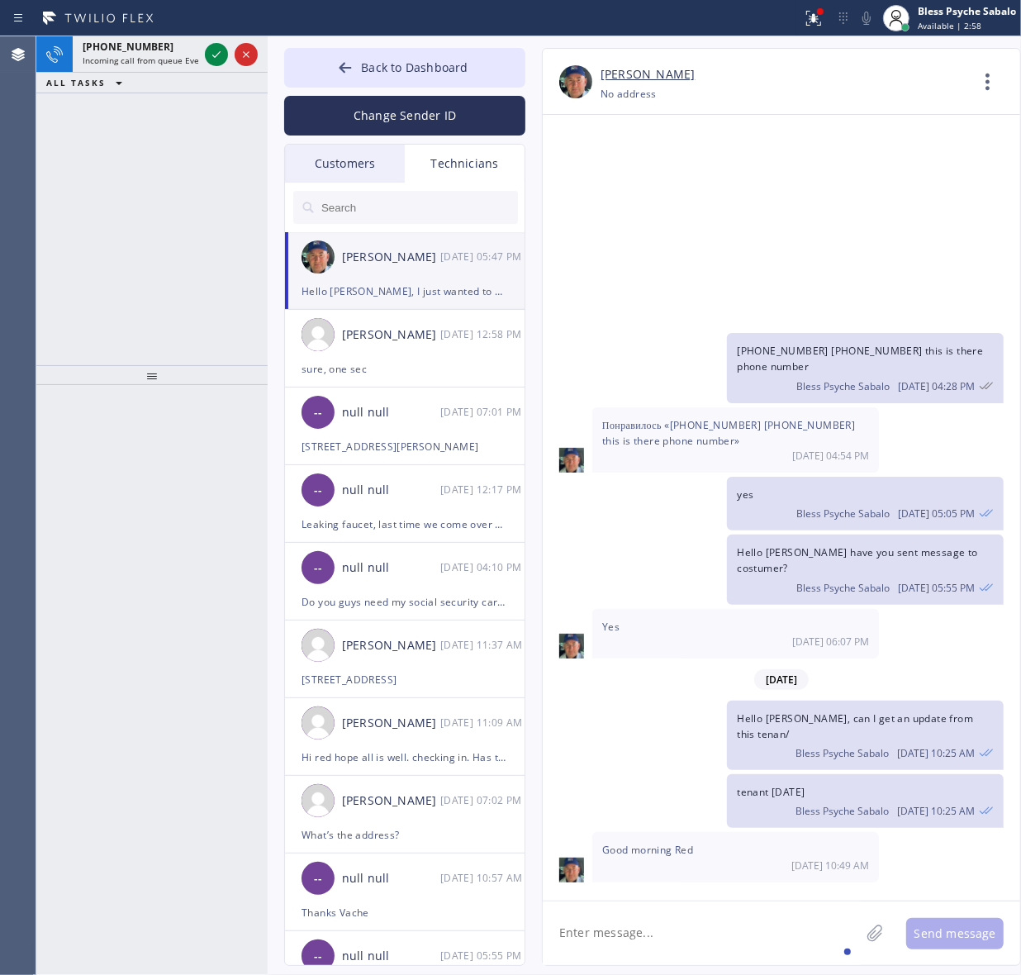
drag, startPoint x: 219, startPoint y: 221, endPoint x: 187, endPoint y: 130, distance: 96.4
click at [219, 221] on div "+15413909911 Incoming call from queue Everybody ALL TASKS ALL TASKS ACTIVE TASK…" at bounding box center [151, 200] width 231 height 329
click at [143, 73] on div "ALL TASKS ALL TASKS ACTIVE TASKS TASKS IN WRAP UP" at bounding box center [151, 83] width 231 height 21
click at [145, 59] on span "Incoming call from queue Everybody" at bounding box center [154, 61] width 143 height 12
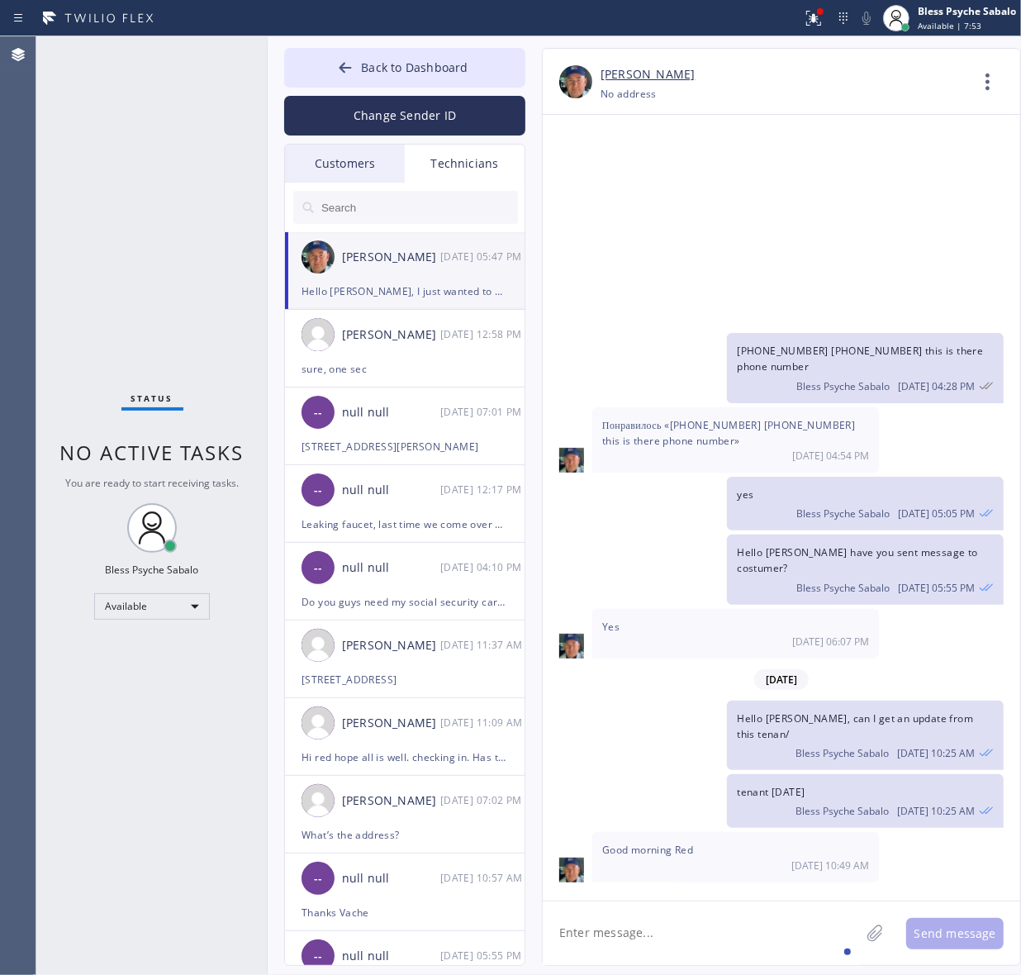
click at [223, 316] on div "Status No active tasks You are ready to start receiving tasks. Bless Psyche Sab…" at bounding box center [151, 505] width 231 height 939
click at [439, 282] on div "Hello Nick, I just wanted to get the scope of work for this costumer "Yuliana V…" at bounding box center [405, 291] width 207 height 19
click at [713, 918] on textarea at bounding box center [701, 934] width 317 height 64
click at [468, 72] on button "Back to Dashboard" at bounding box center [404, 68] width 241 height 40
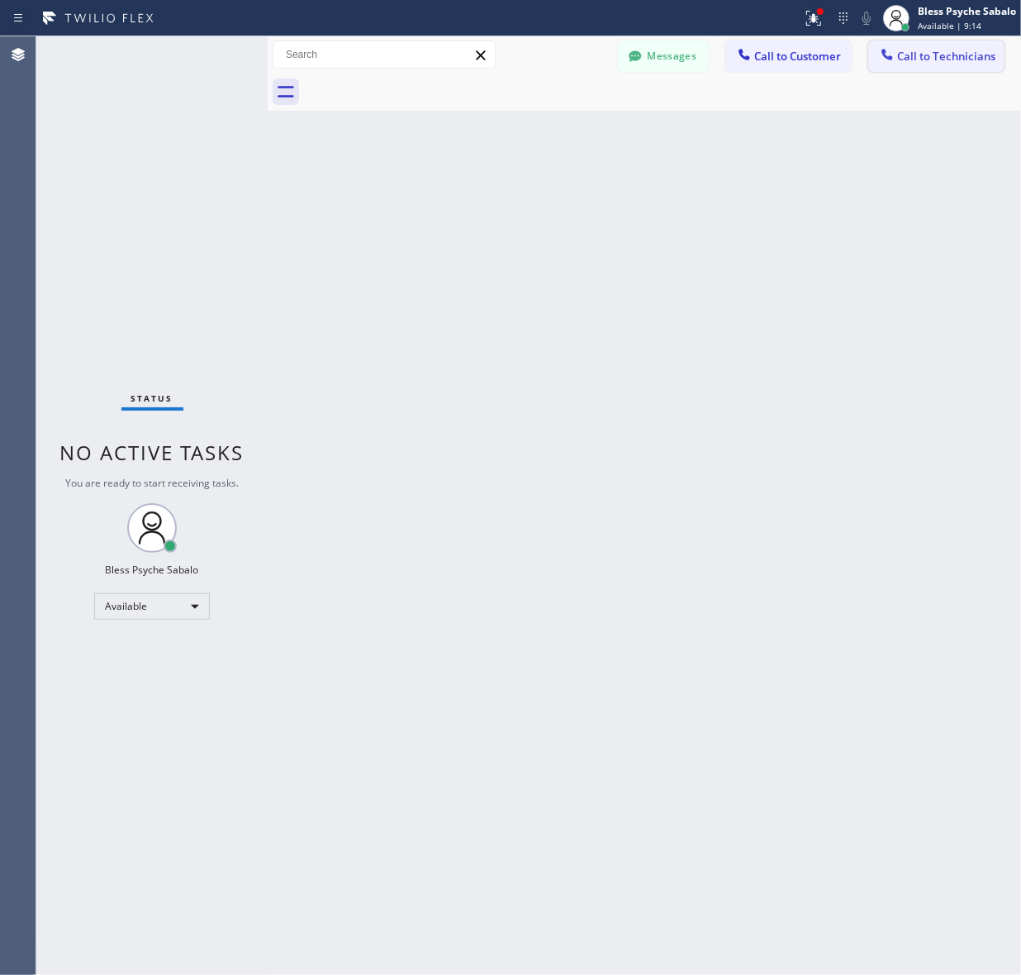
click at [922, 51] on span "Call to Technicians" at bounding box center [946, 56] width 98 height 15
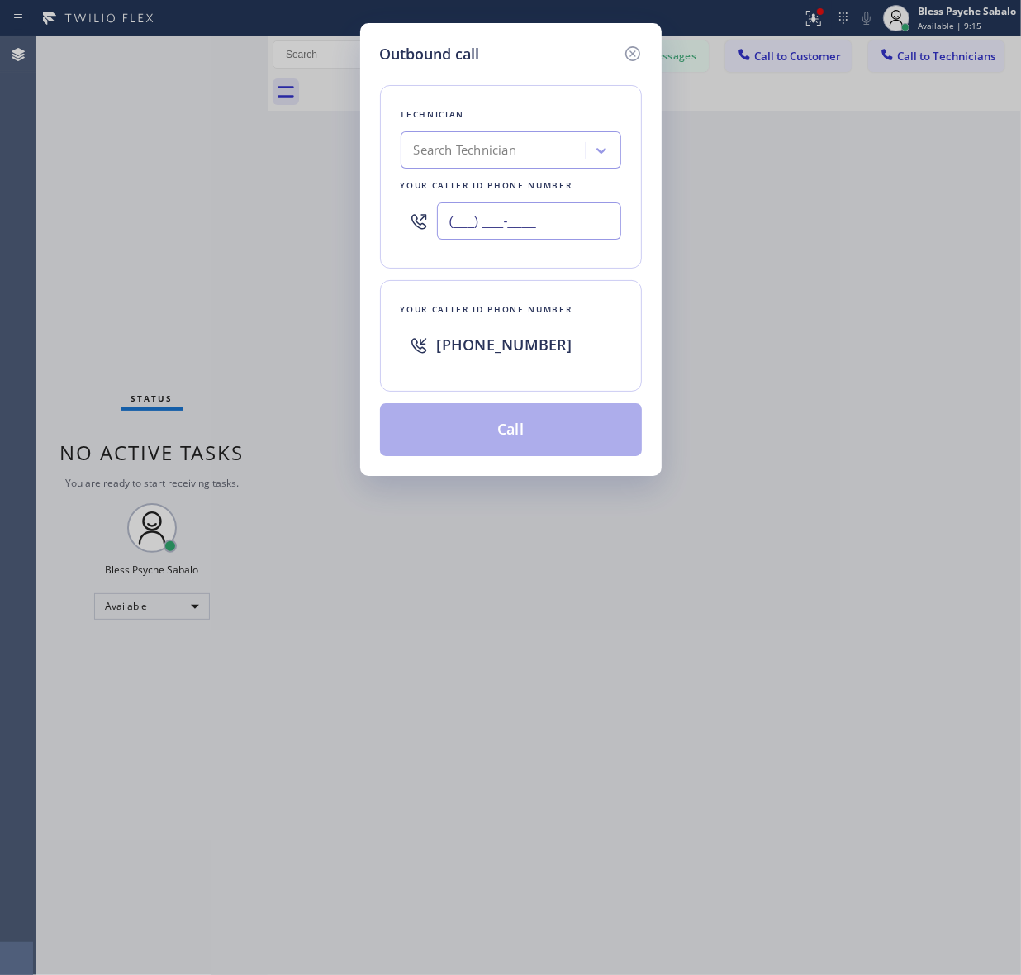
click at [508, 212] on input "(___) ___-____" at bounding box center [529, 220] width 184 height 37
paste input "323) 855-0966"
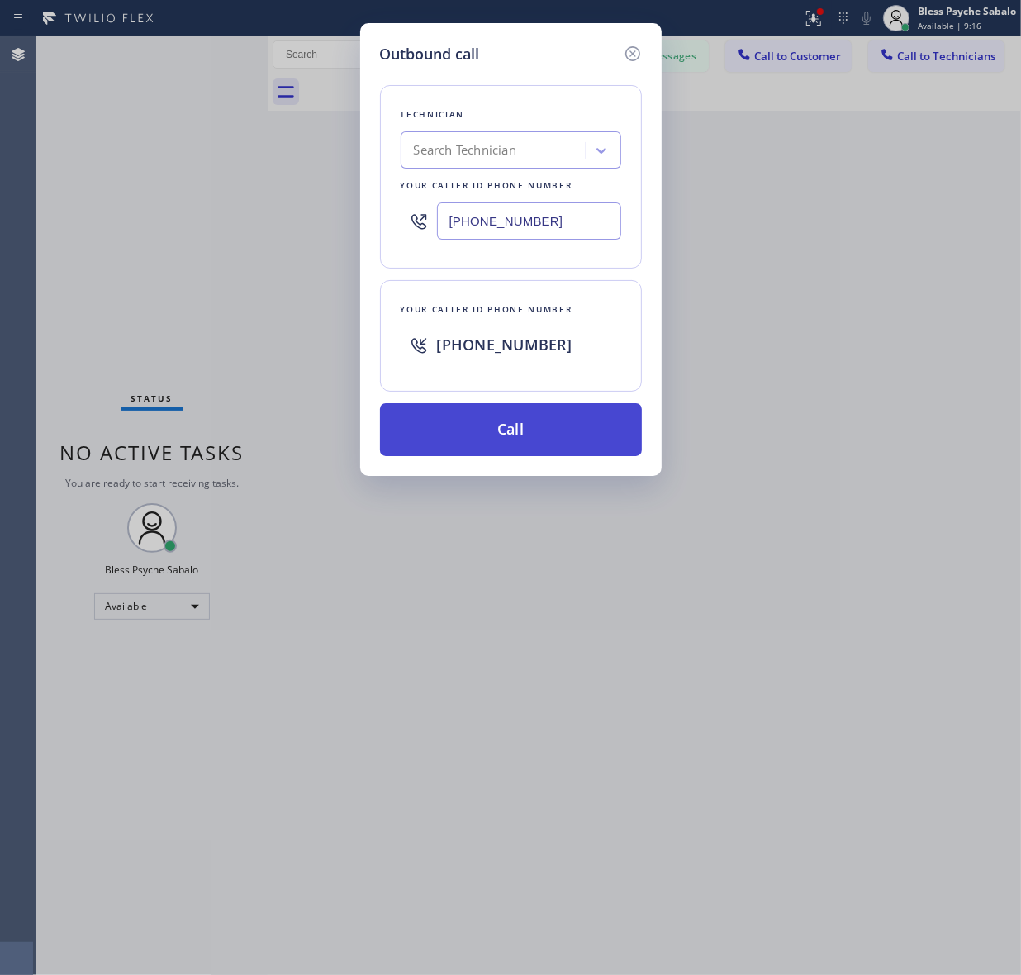
type input "(323) 855-0966"
click at [521, 427] on button "Call" at bounding box center [511, 429] width 262 height 53
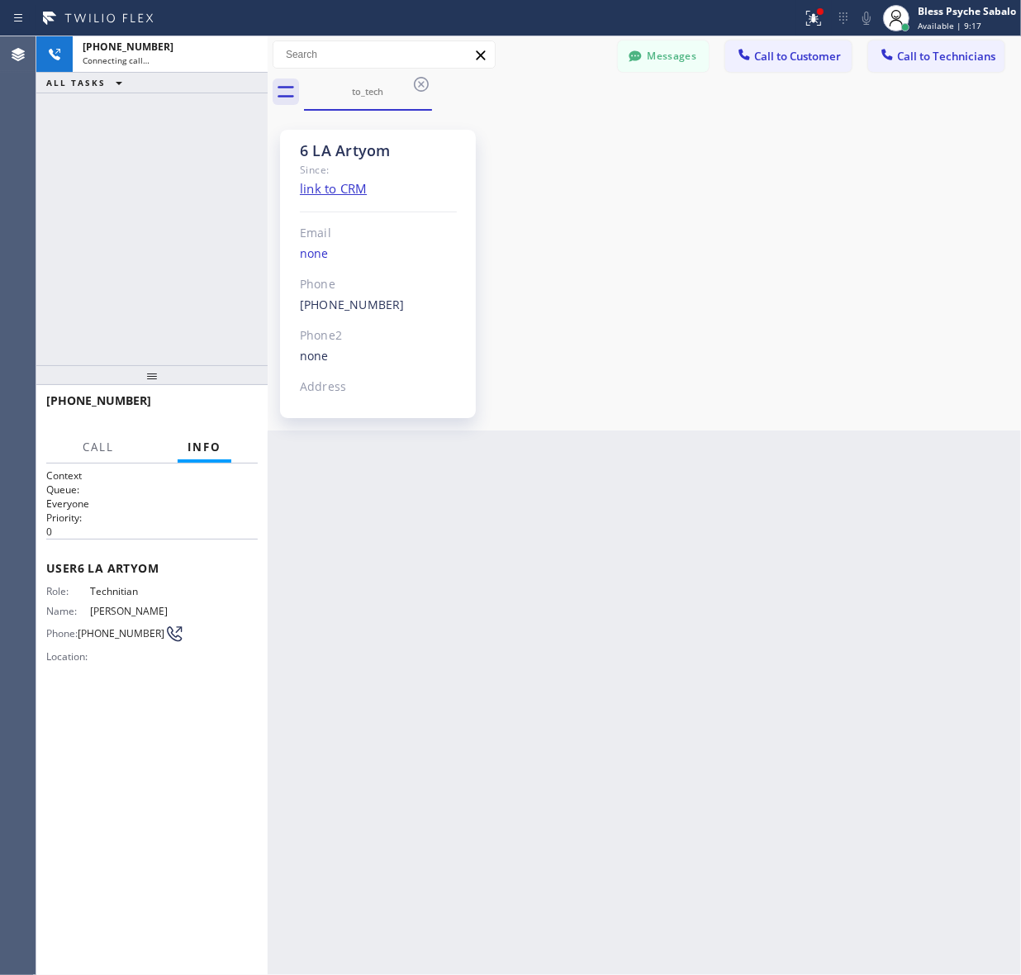
scroll to position [5823, 0]
click at [558, 252] on div "6 LA Artyom Since: link to CRM Email none Phone (818) 398-9920 Outbound call Te…" at bounding box center [644, 271] width 745 height 312
click at [422, 88] on icon at bounding box center [422, 84] width 20 height 20
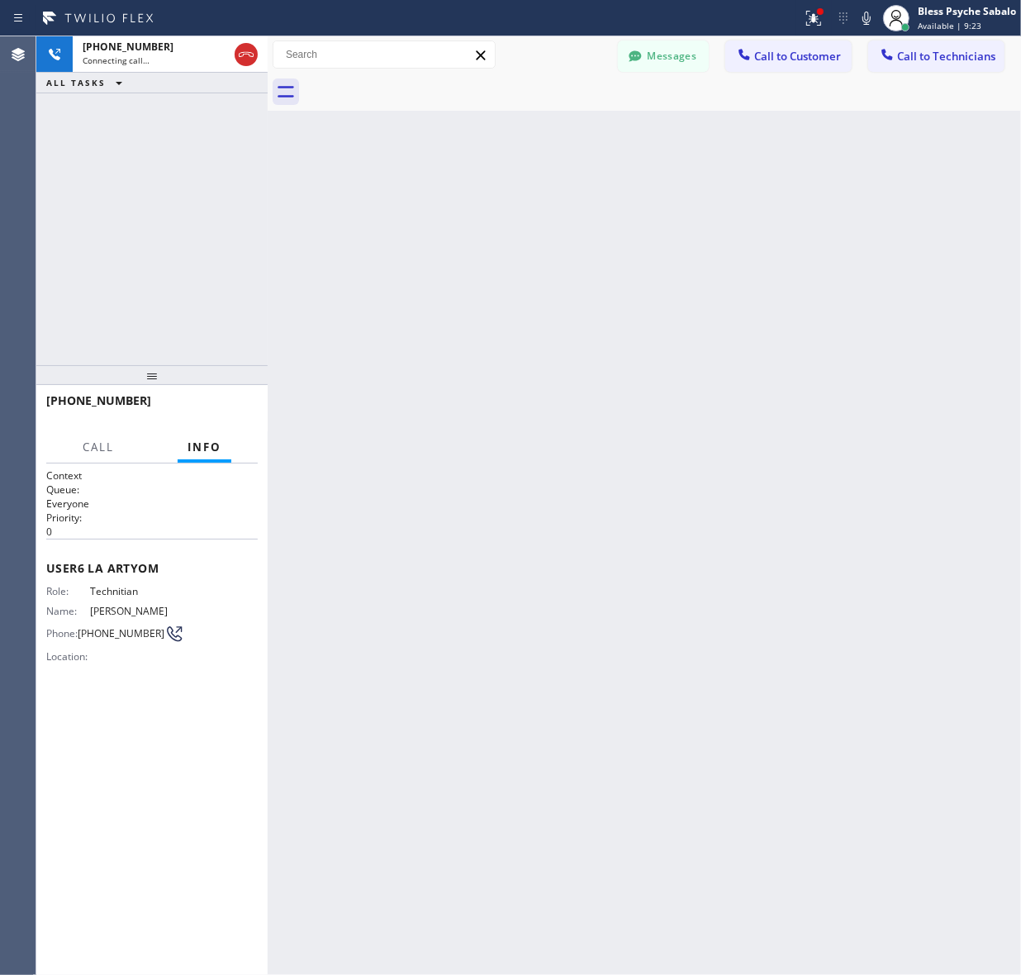
click at [683, 125] on div "Back to Dashboard Change Sender ID Customers Technicians SS Susan Spann 10/02 0…" at bounding box center [645, 505] width 754 height 939
click at [667, 59] on button "Messages" at bounding box center [663, 55] width 91 height 31
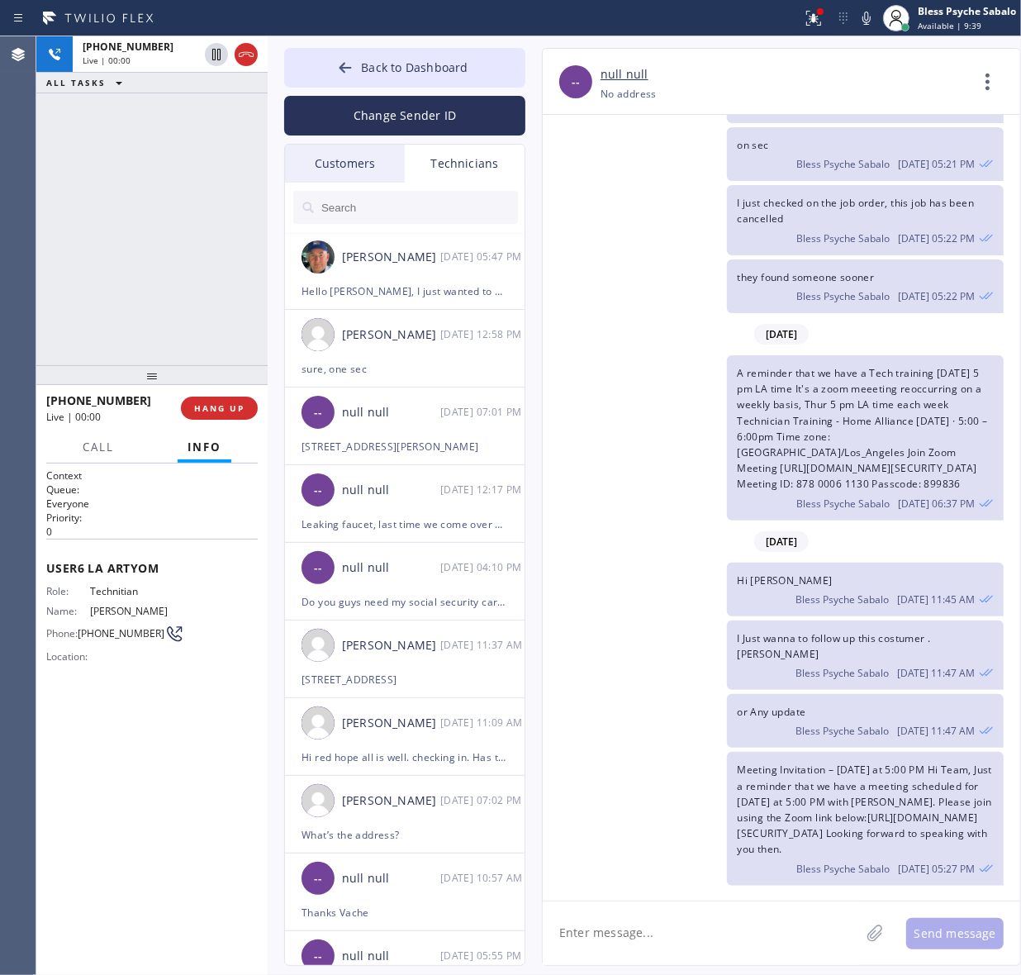
click at [641, 361] on div "A reminder that we have a Tech training today 5 pm LA time It's a zoom meeeting…" at bounding box center [773, 437] width 461 height 165
click at [630, 207] on div "I just checked on the job order, this job has been cancelled Bless Psyche Sabal…" at bounding box center [773, 219] width 461 height 69
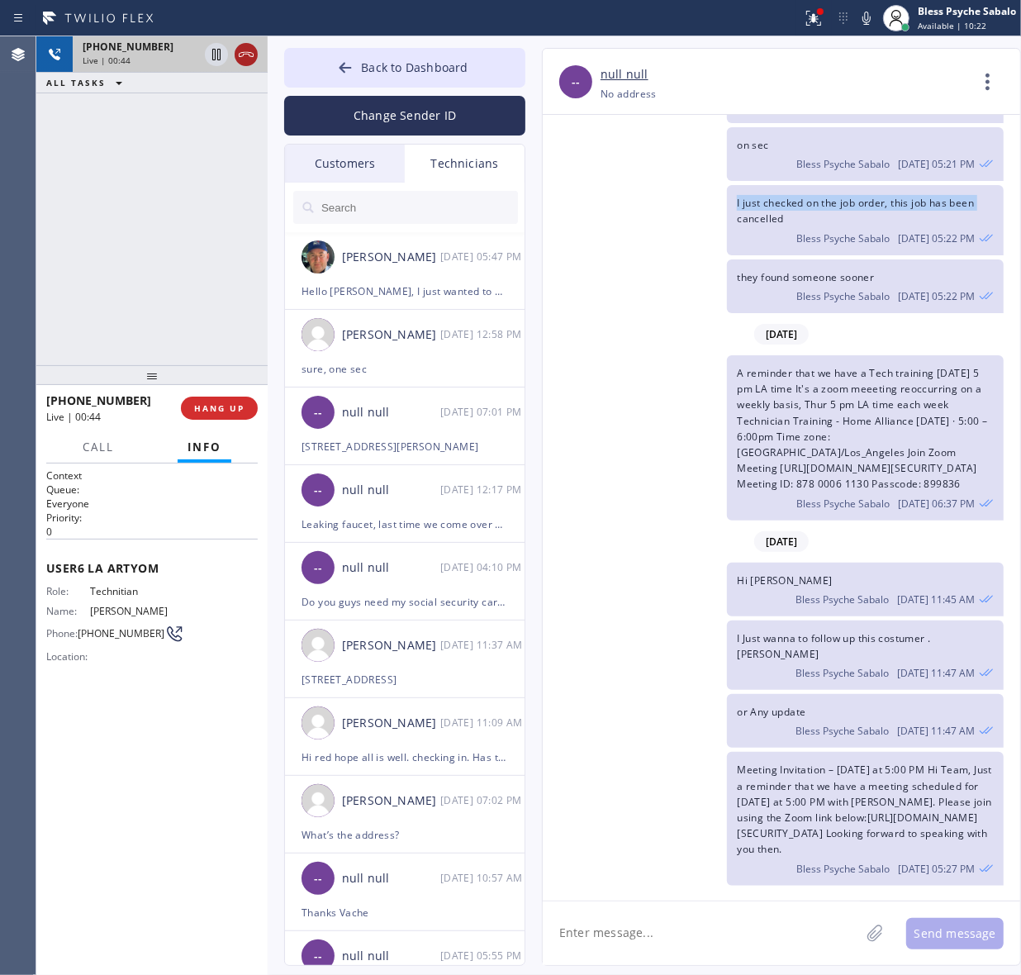
click at [253, 56] on icon at bounding box center [246, 54] width 15 height 5
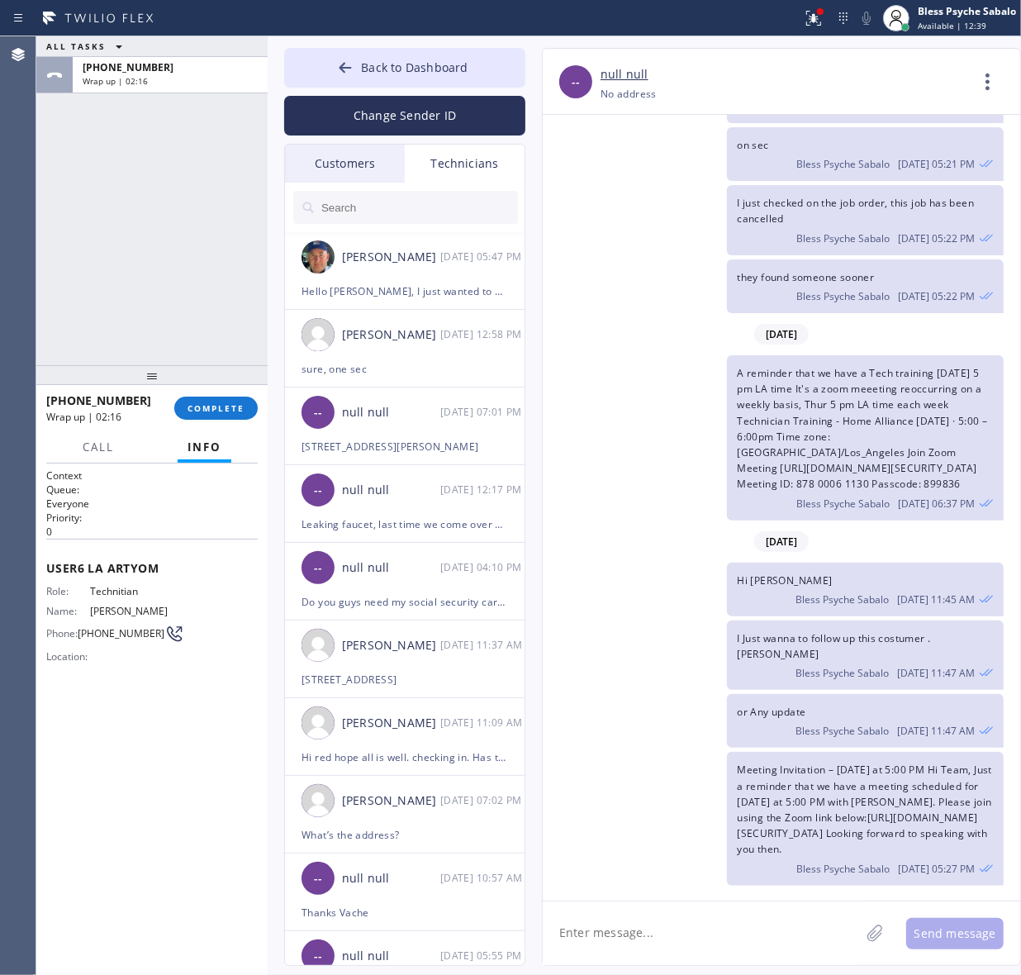
click at [603, 196] on div "I just checked on the job order, this job has been cancelled Bless Psyche Sabal…" at bounding box center [773, 219] width 461 height 69
click at [227, 418] on button "COMPLETE" at bounding box center [215, 408] width 83 height 23
drag, startPoint x: 196, startPoint y: 362, endPoint x: 220, endPoint y: 319, distance: 49.2
click at [196, 365] on div at bounding box center [151, 375] width 231 height 20
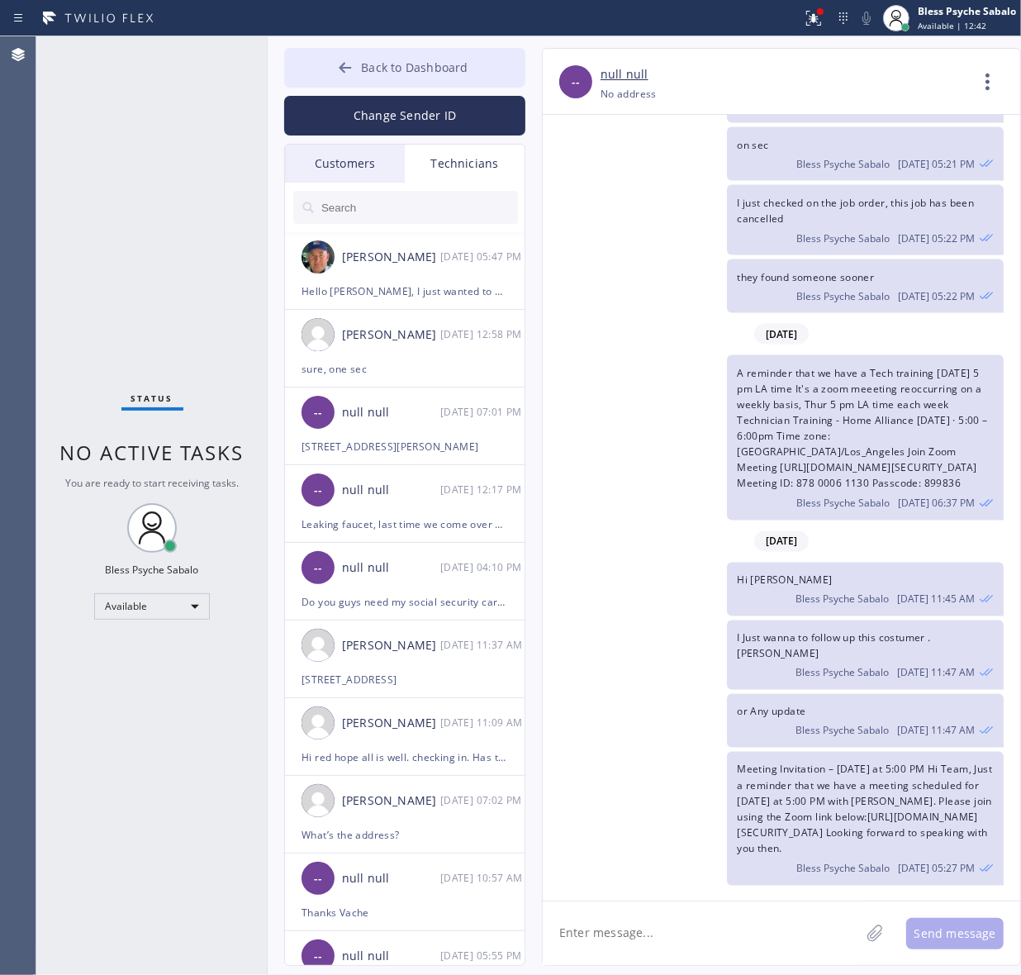
click at [430, 67] on span "Back to Dashboard" at bounding box center [414, 67] width 107 height 16
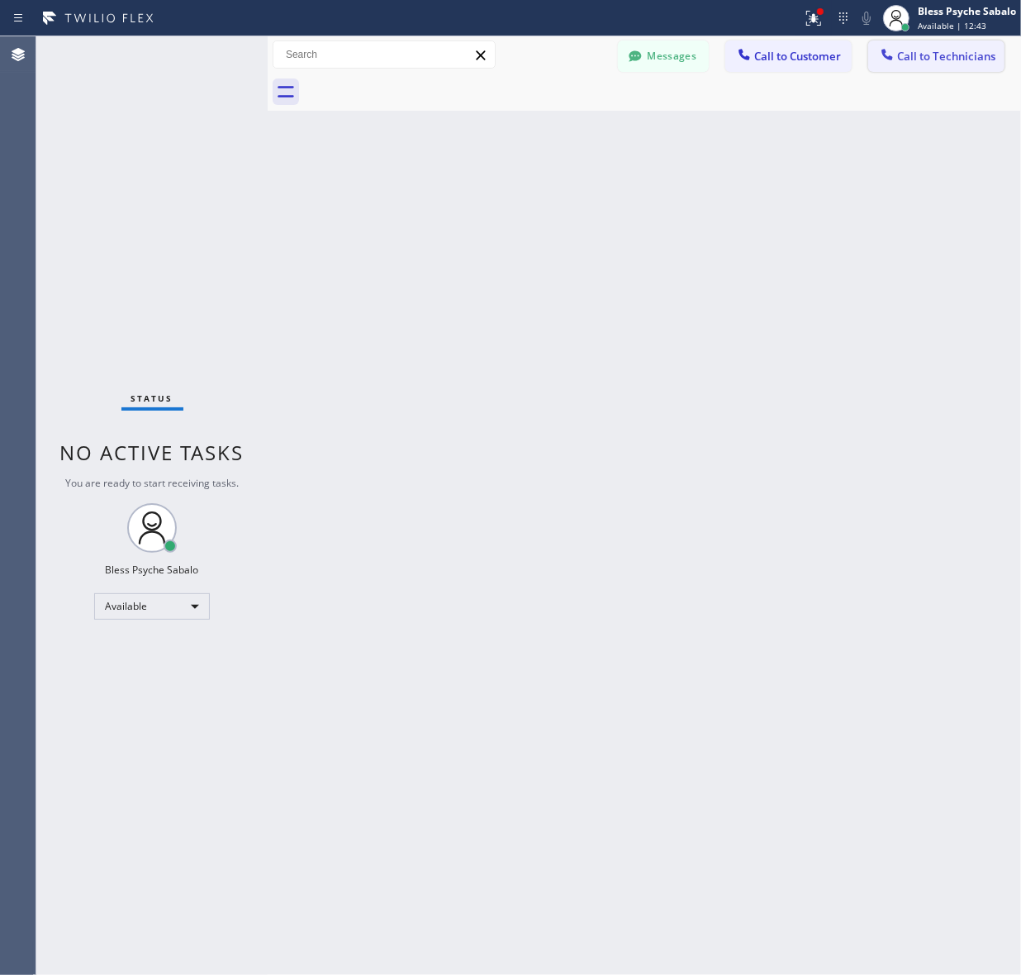
click at [909, 70] on button "Call to Technicians" at bounding box center [936, 55] width 136 height 31
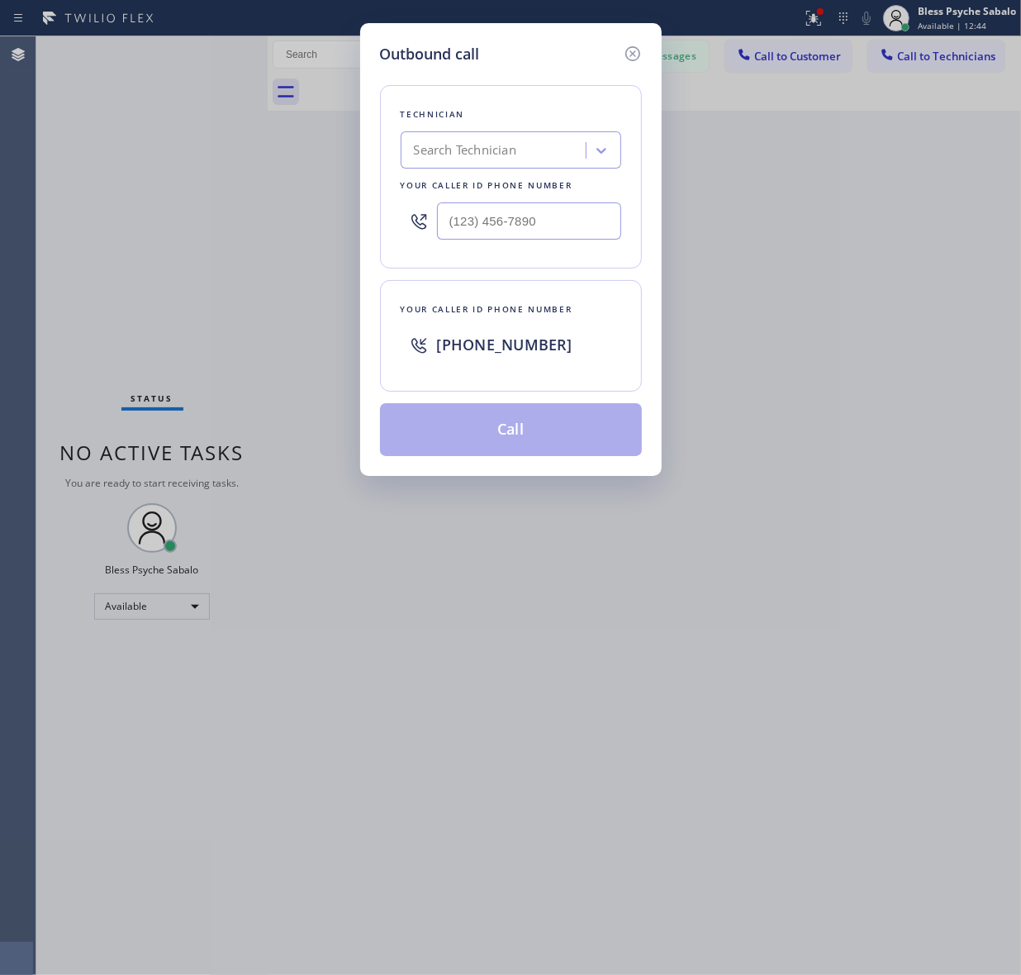
click at [500, 159] on div "Search Technician" at bounding box center [465, 150] width 102 height 19
type input "5 star plumbing"
click at [623, 59] on icon at bounding box center [633, 54] width 20 height 20
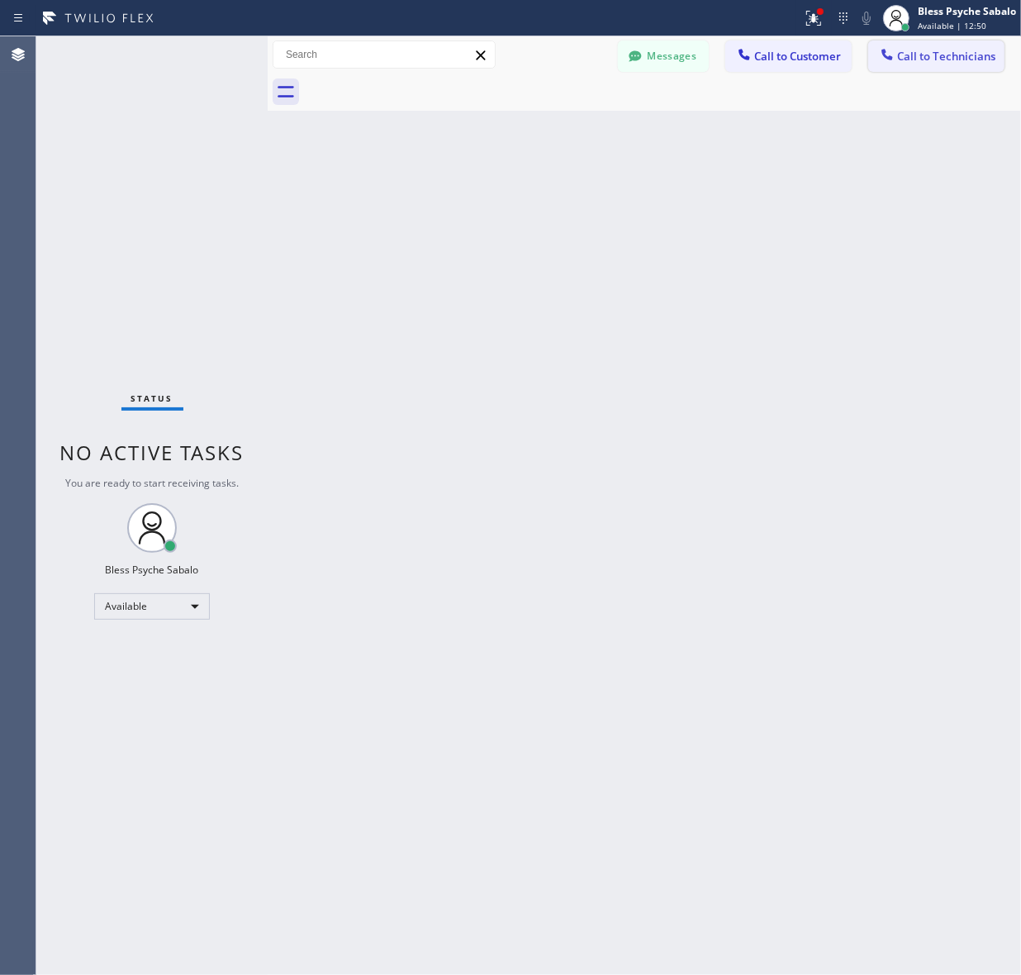
click at [951, 47] on button "Call to Technicians" at bounding box center [936, 55] width 136 height 31
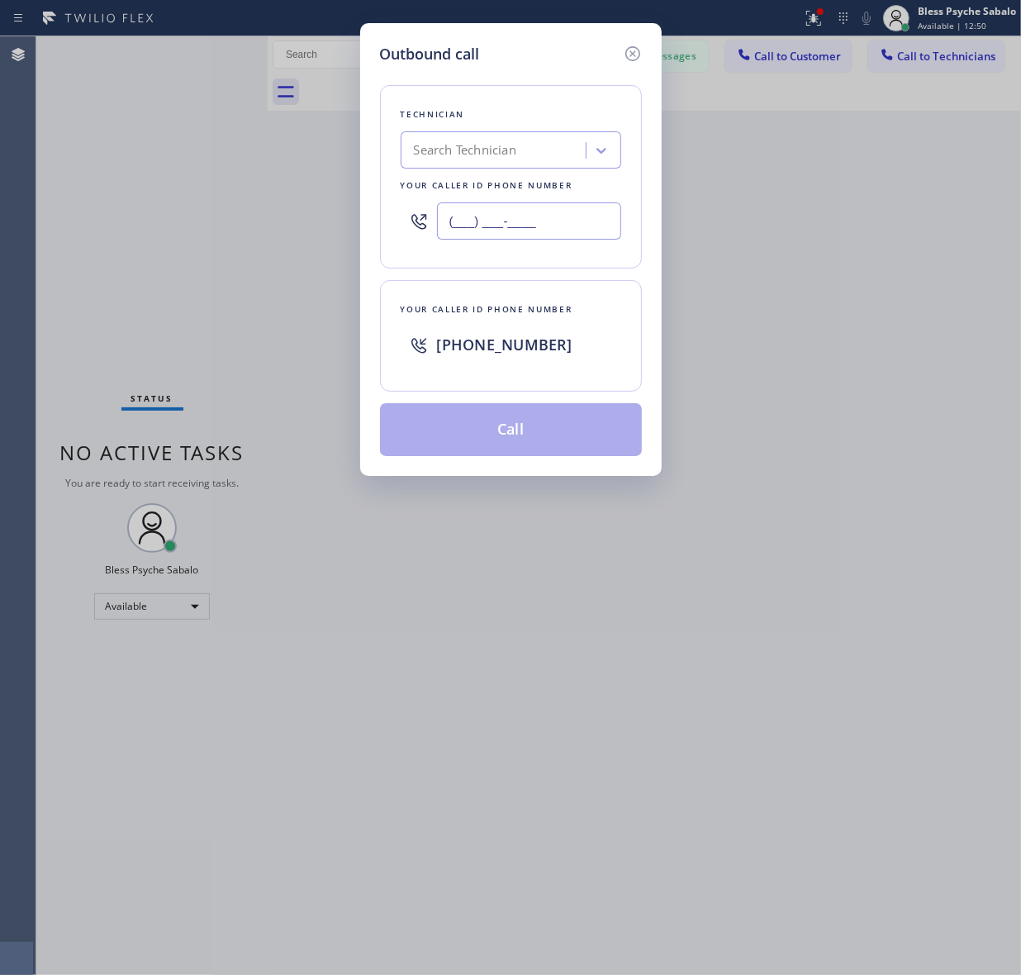
click at [502, 216] on input "(___) ___-____" at bounding box center [529, 220] width 184 height 37
paste input "323) 456-6613"
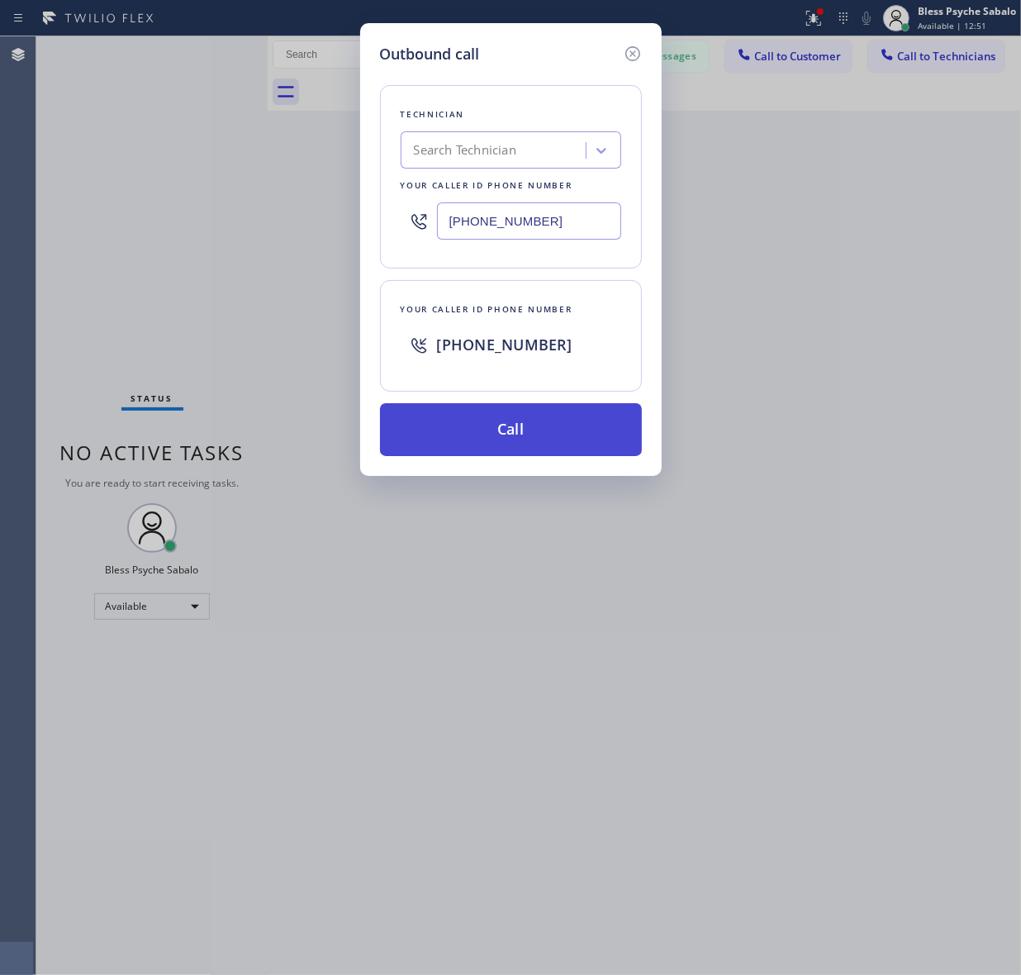
click at [509, 442] on button "Call" at bounding box center [511, 429] width 262 height 53
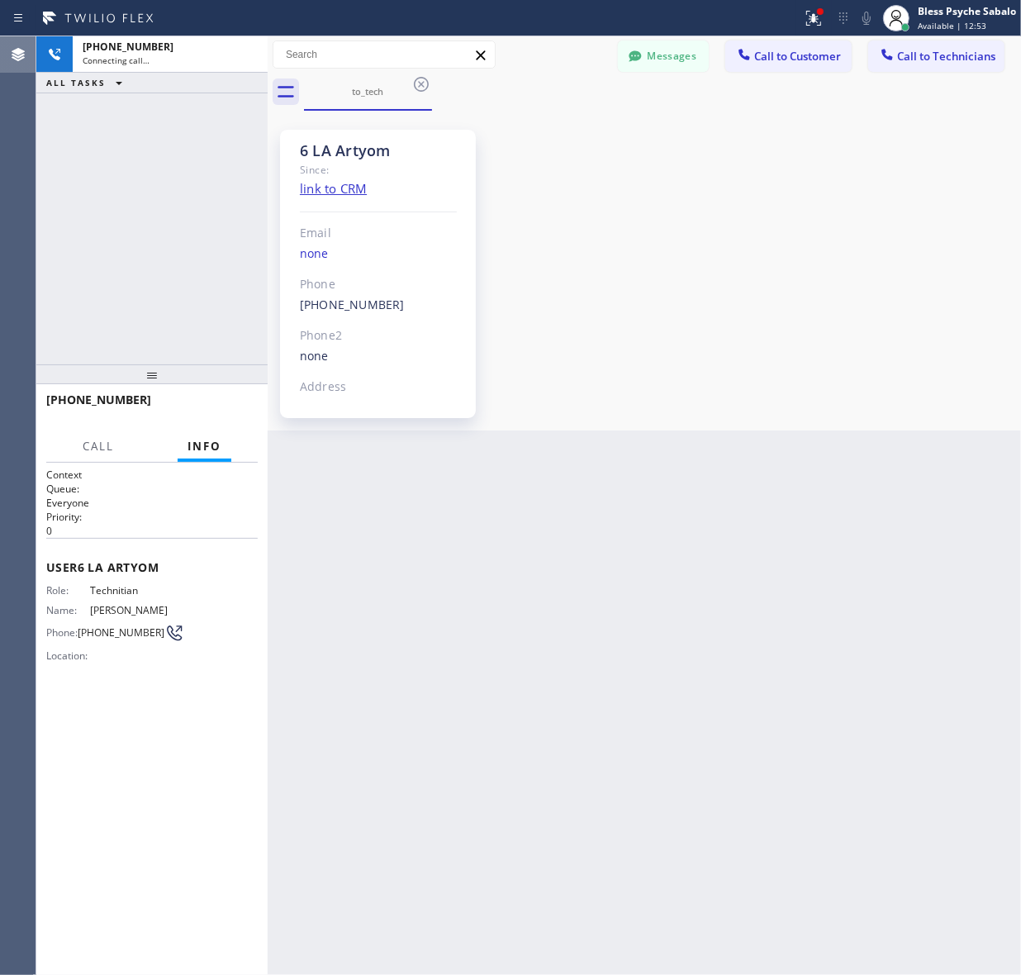
scroll to position [5823, 0]
drag, startPoint x: 645, startPoint y: 717, endPoint x: 651, endPoint y: 683, distance: 34.5
click at [645, 717] on div "Back to Dashboard Change Sender ID Customers Technicians SS Susan Spann 10/02 0…" at bounding box center [645, 505] width 754 height 939
drag, startPoint x: 600, startPoint y: 263, endPoint x: 711, endPoint y: 263, distance: 110.7
click at [605, 265] on div "6 LA Artyom Since: link to CRM Email none Phone (818) 398-9920 Outbound call Te…" at bounding box center [644, 271] width 745 height 312
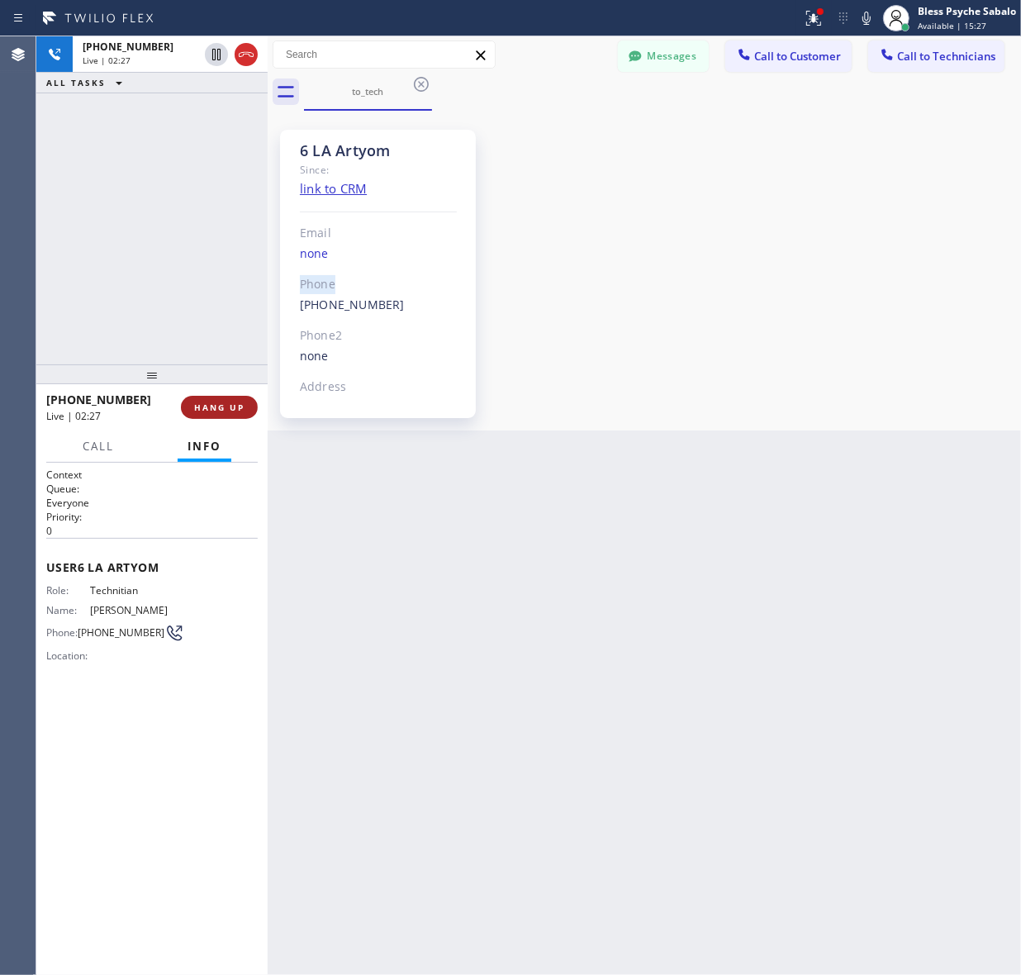
click at [213, 407] on span "HANG UP" at bounding box center [219, 408] width 50 height 12
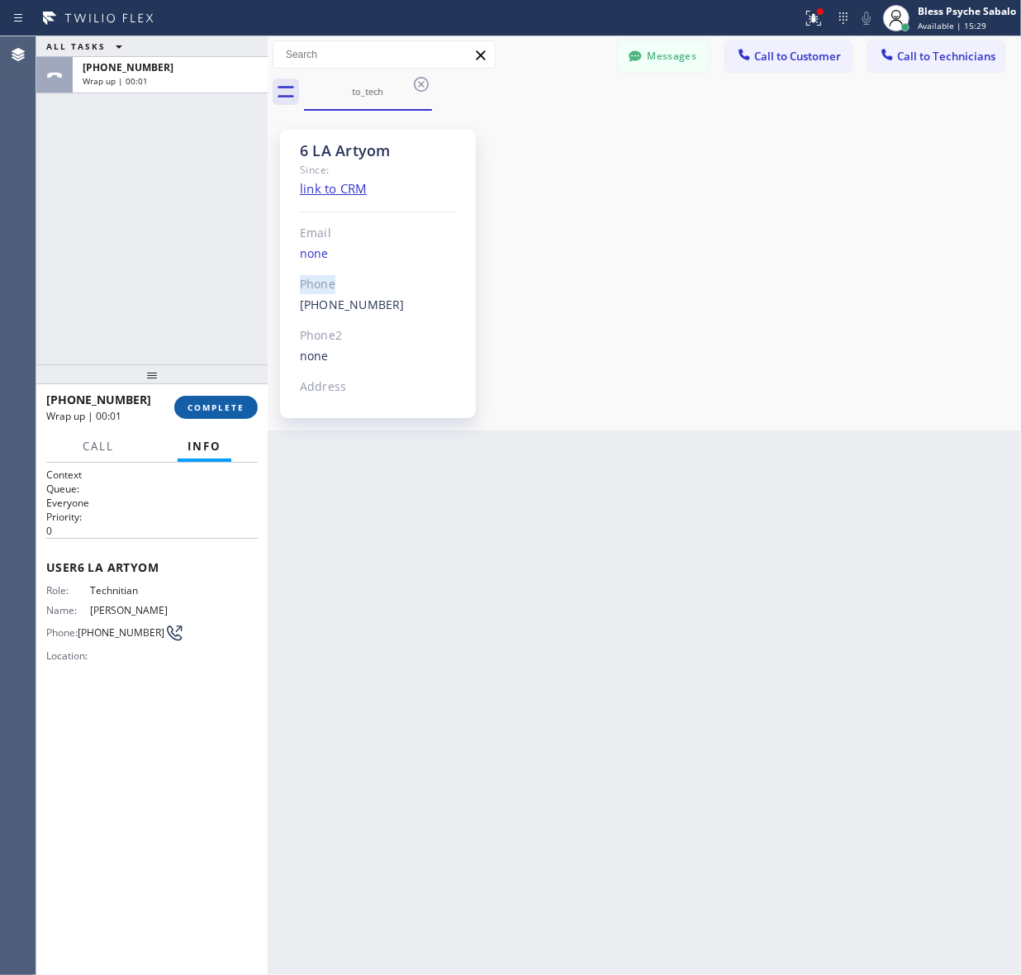
click at [213, 406] on span "COMPLETE" at bounding box center [216, 408] width 57 height 12
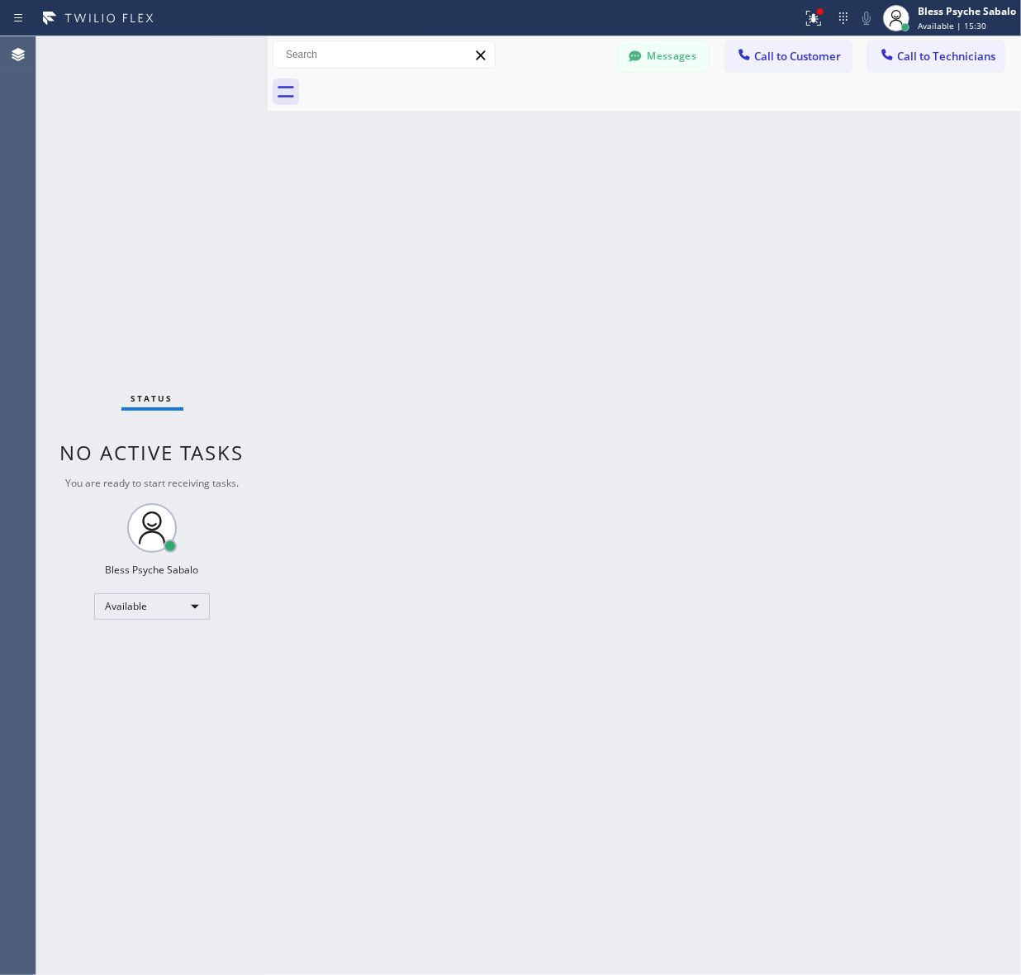
click at [282, 297] on div "Back to Dashboard Change Sender ID Customers Technicians SS Susan Spann 10/02 0…" at bounding box center [645, 505] width 754 height 939
click at [567, 292] on div "Back to Dashboard Change Sender ID Customers Technicians SS Susan Spann 10/02 0…" at bounding box center [645, 505] width 754 height 939
click at [762, 64] on button "Call to Customer" at bounding box center [789, 55] width 126 height 31
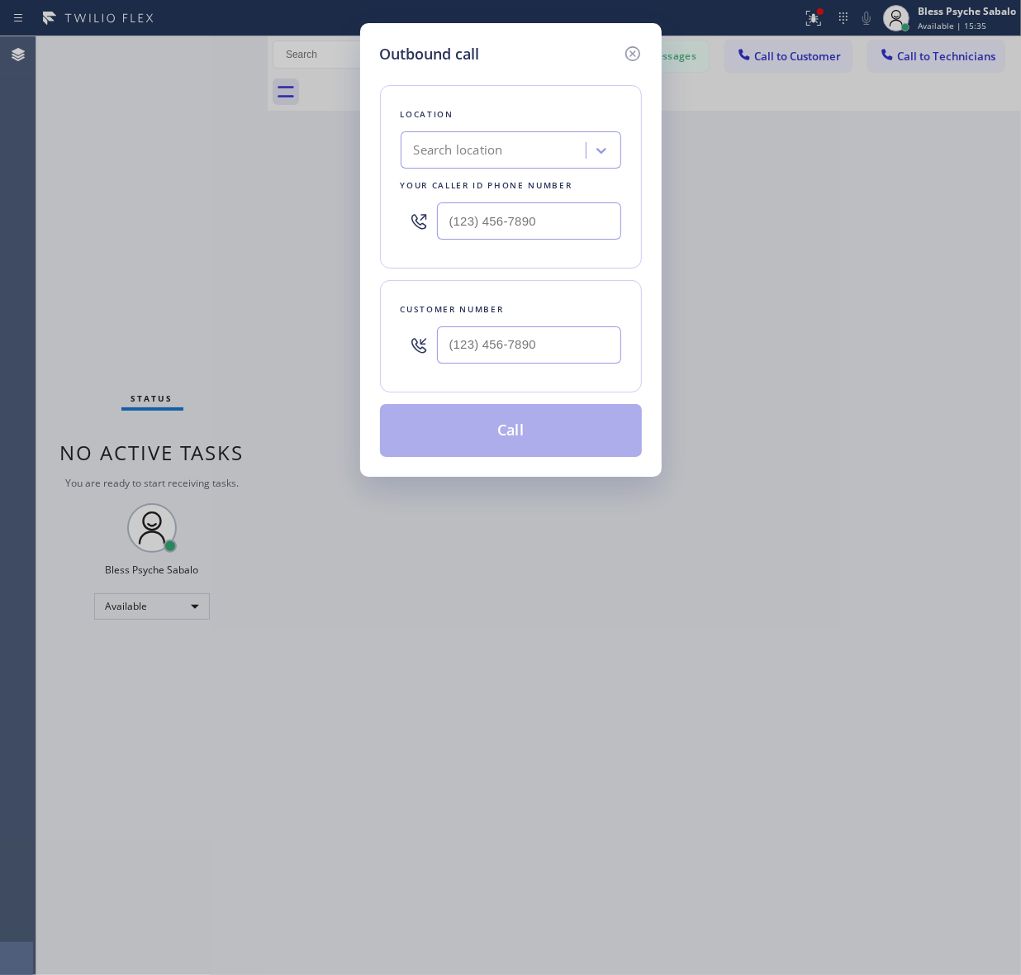
click at [476, 149] on div "Search location" at bounding box center [458, 150] width 89 height 19
click at [628, 55] on icon at bounding box center [633, 54] width 20 height 20
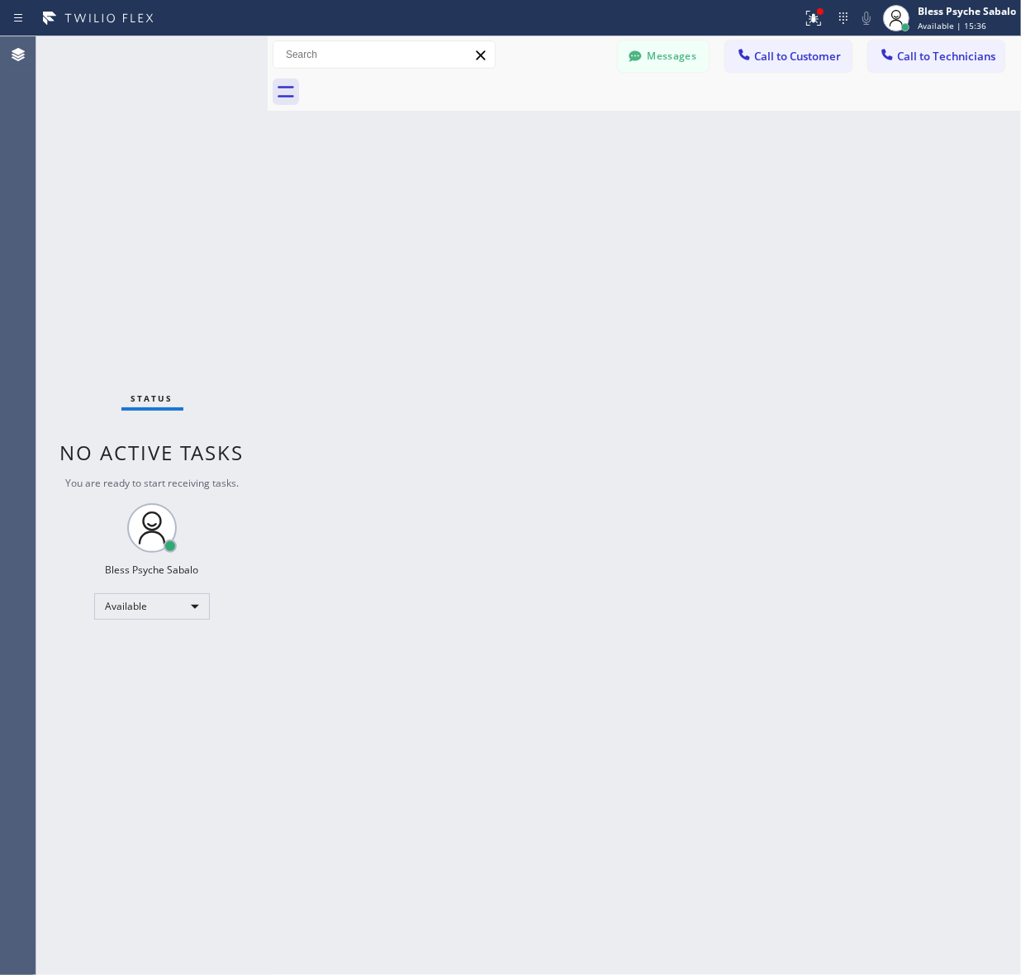
drag, startPoint x: 797, startPoint y: 145, endPoint x: 935, endPoint y: 81, distance: 152.3
click at [807, 143] on div "Back to Dashboard Change Sender ID Customers Technicians SS Susan Spann 10/02 0…" at bounding box center [645, 505] width 754 height 939
click at [947, 63] on span "Call to Technicians" at bounding box center [946, 56] width 98 height 15
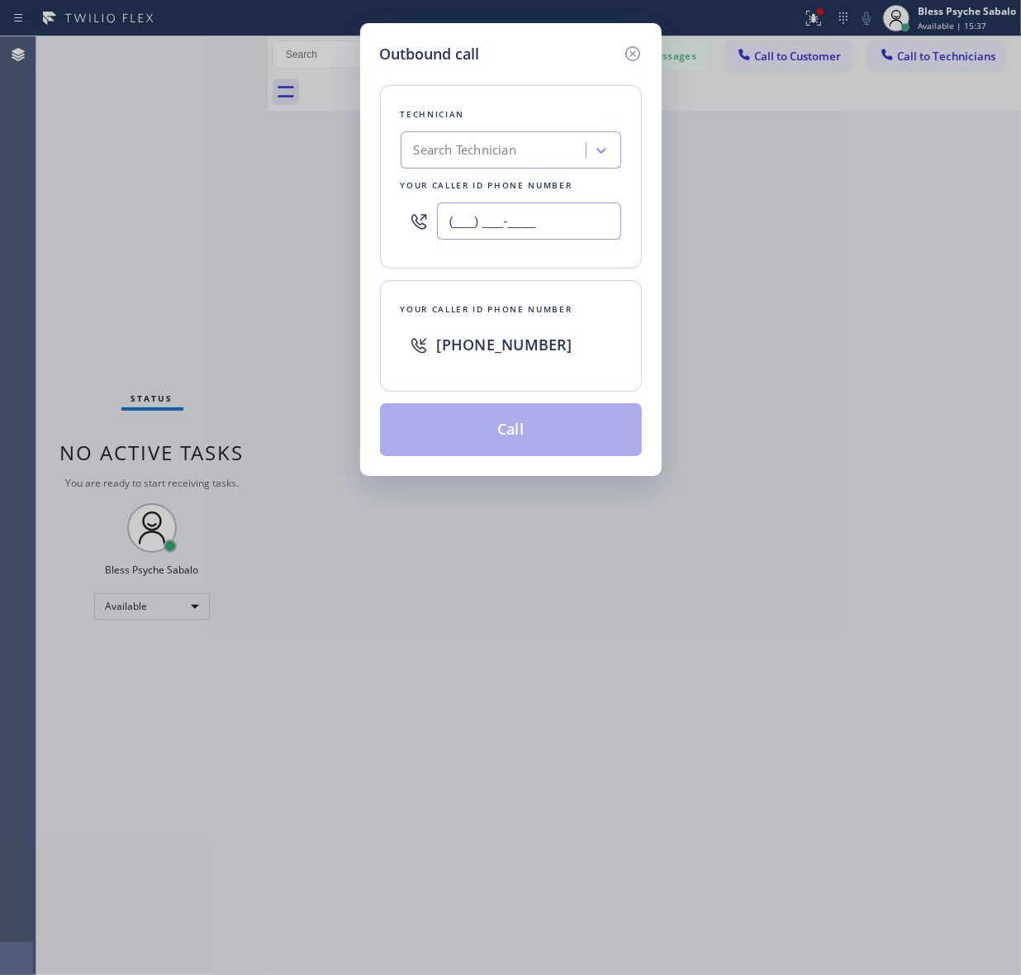
click at [501, 233] on input "(___) ___-____" at bounding box center [529, 220] width 184 height 37
paste input "323) 456-6613"
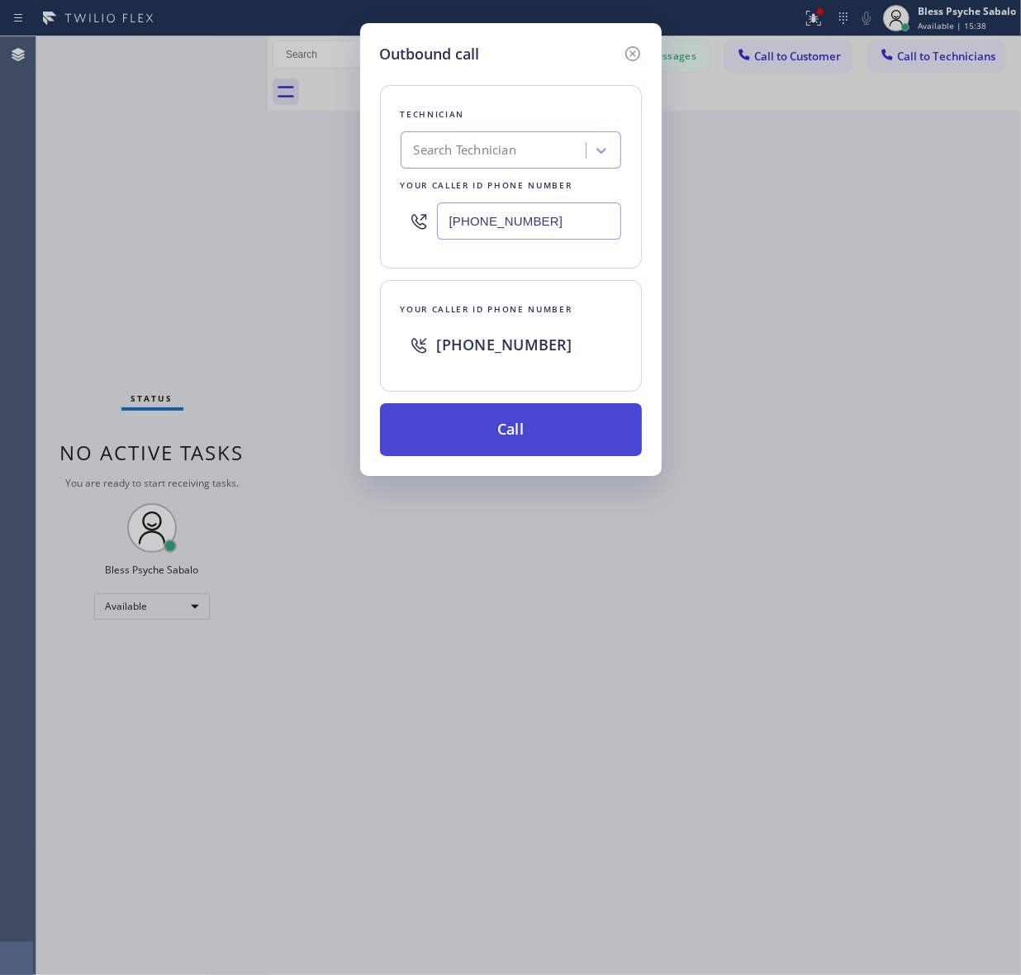
click at [521, 436] on button "Call" at bounding box center [511, 429] width 262 height 53
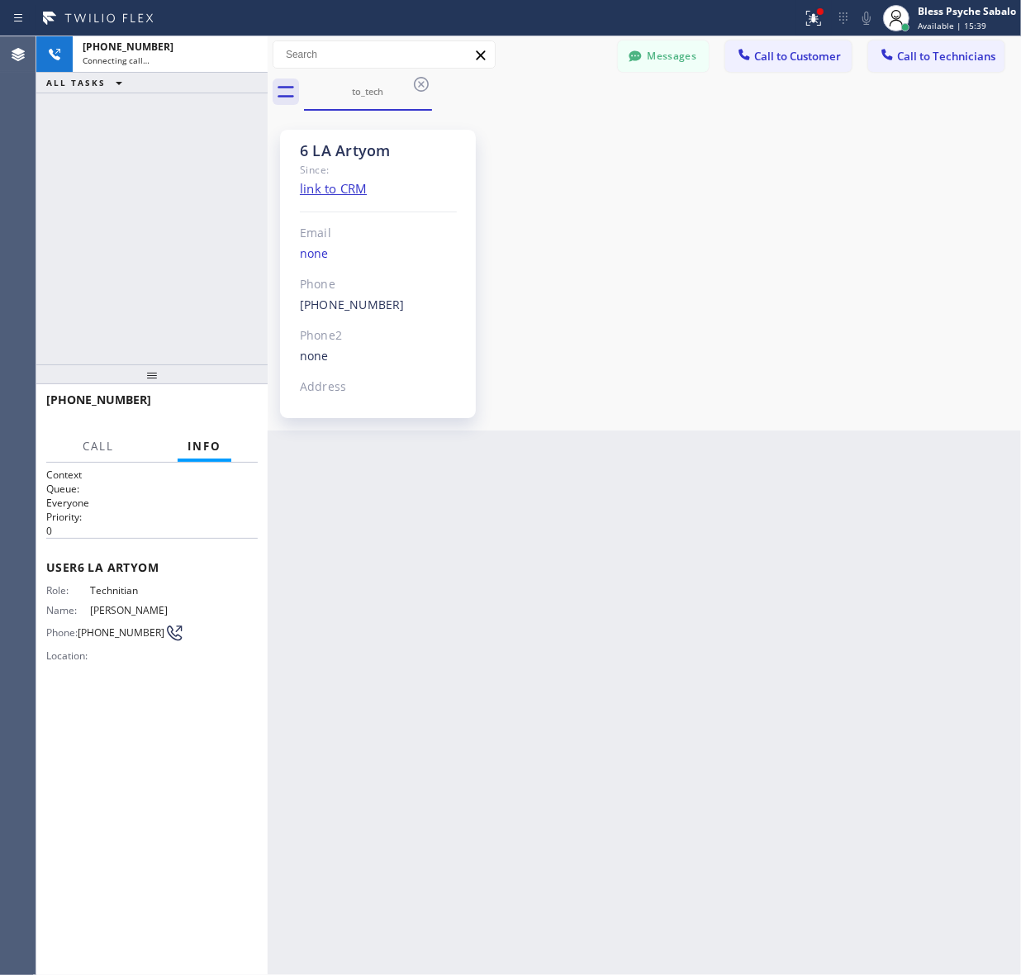
scroll to position [5823, 0]
click at [692, 295] on div "6 LA Artyom Since: link to CRM Email none Phone (818) 398-9920 Outbound call Te…" at bounding box center [644, 271] width 745 height 312
click at [927, 63] on span "Call to Technicians" at bounding box center [946, 56] width 98 height 15
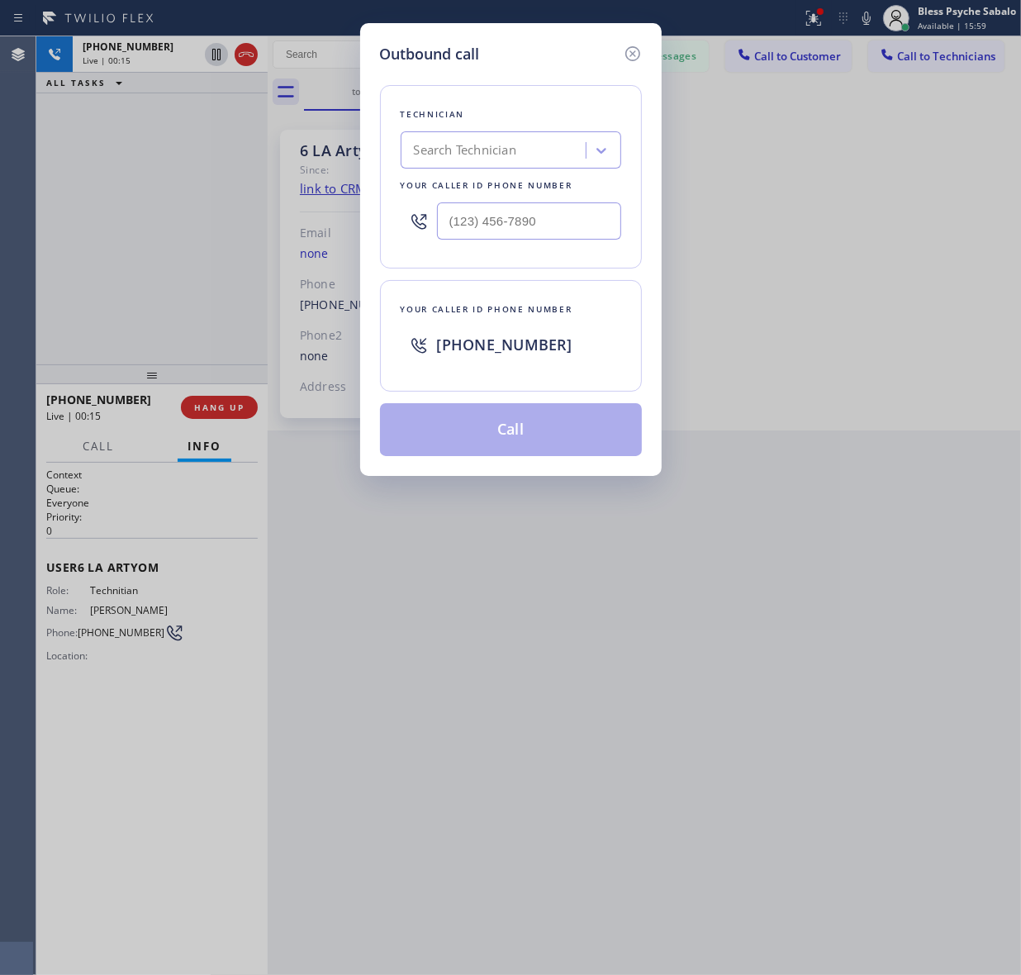
type input "(___) ___-____"
click at [504, 209] on input "(___) ___-____" at bounding box center [529, 220] width 184 height 37
drag, startPoint x: 456, startPoint y: 340, endPoint x: 566, endPoint y: 341, distance: 109.9
click at [566, 341] on div "[PHONE_NUMBER]" at bounding box center [529, 345] width 184 height 30
click at [559, 352] on div "[PHONE_NUMBER]" at bounding box center [529, 345] width 184 height 30
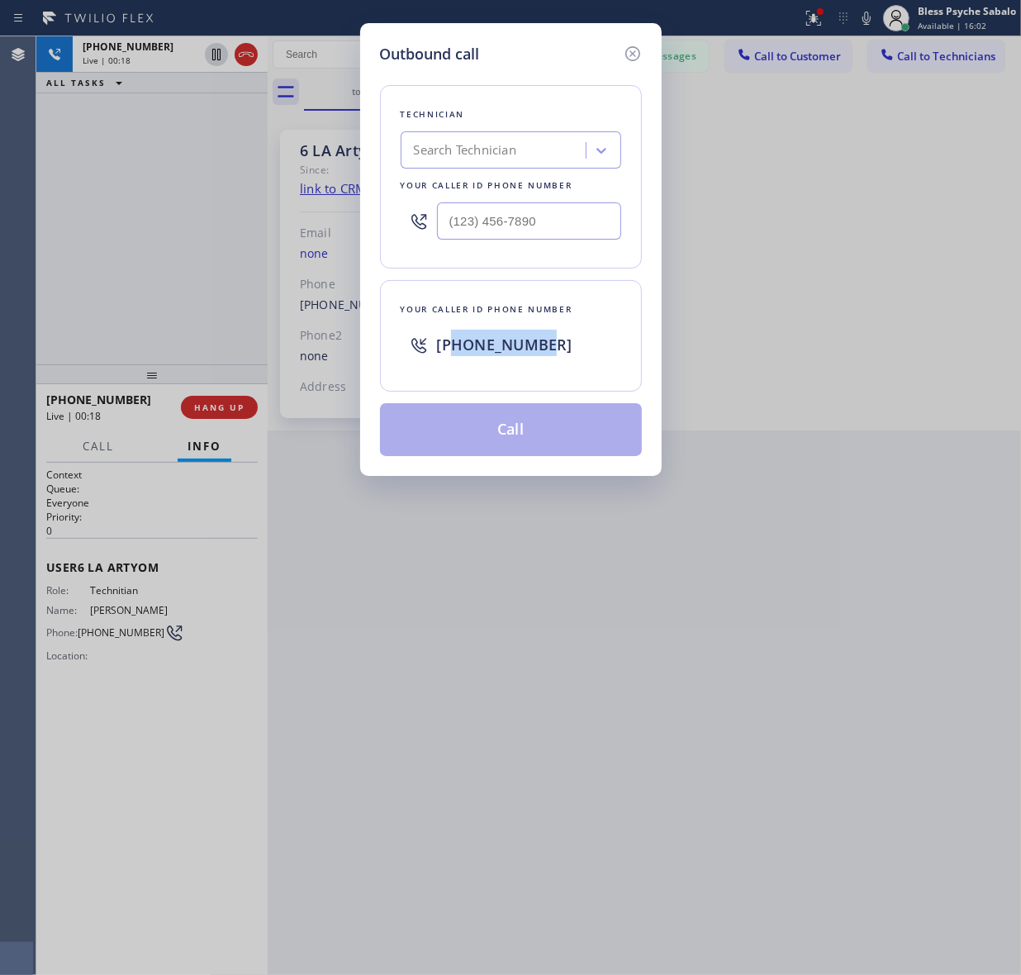
click at [547, 350] on div "[PHONE_NUMBER]" at bounding box center [529, 345] width 184 height 30
click at [545, 345] on div "[PHONE_NUMBER]" at bounding box center [529, 345] width 184 height 30
drag, startPoint x: 545, startPoint y: 345, endPoint x: 460, endPoint y: 349, distance: 85.2
click at [457, 349] on div "[PHONE_NUMBER]" at bounding box center [529, 345] width 184 height 30
click at [463, 365] on div "[PHONE_NUMBER]" at bounding box center [511, 344] width 221 height 53
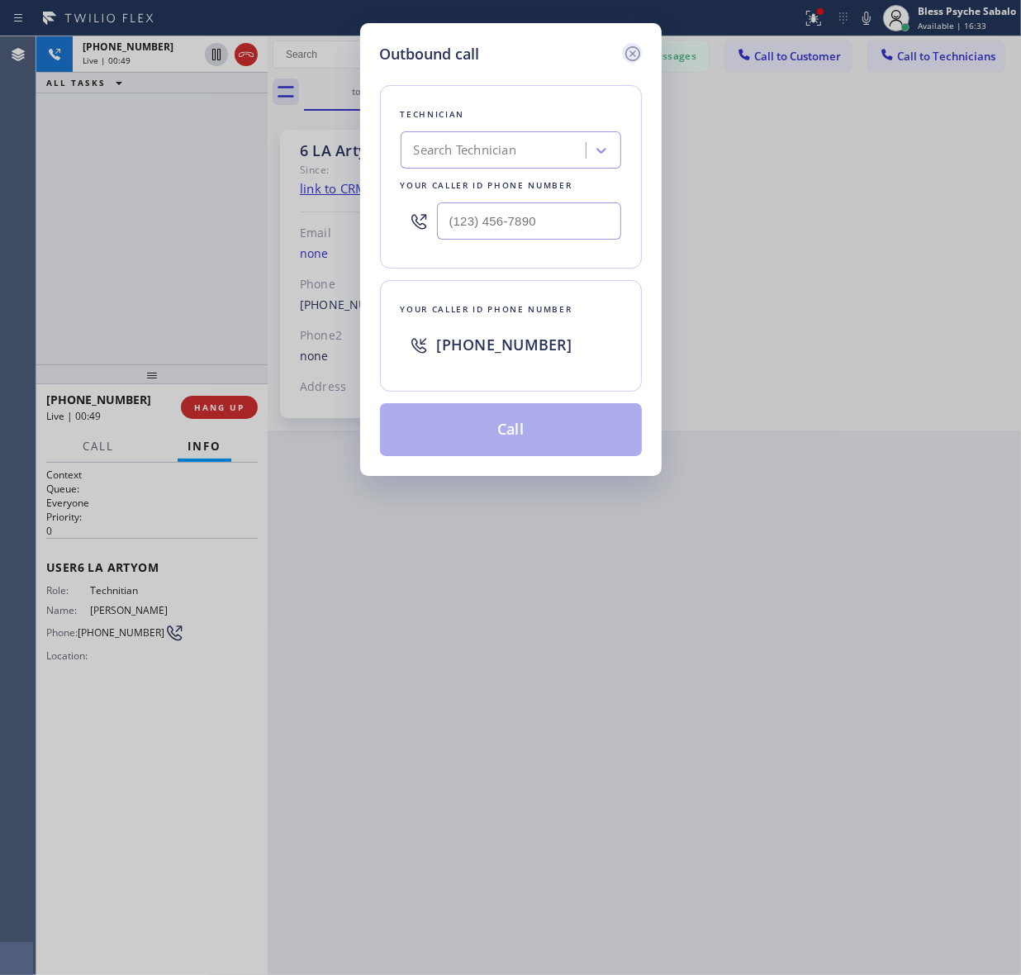
click at [634, 55] on icon at bounding box center [632, 53] width 15 height 15
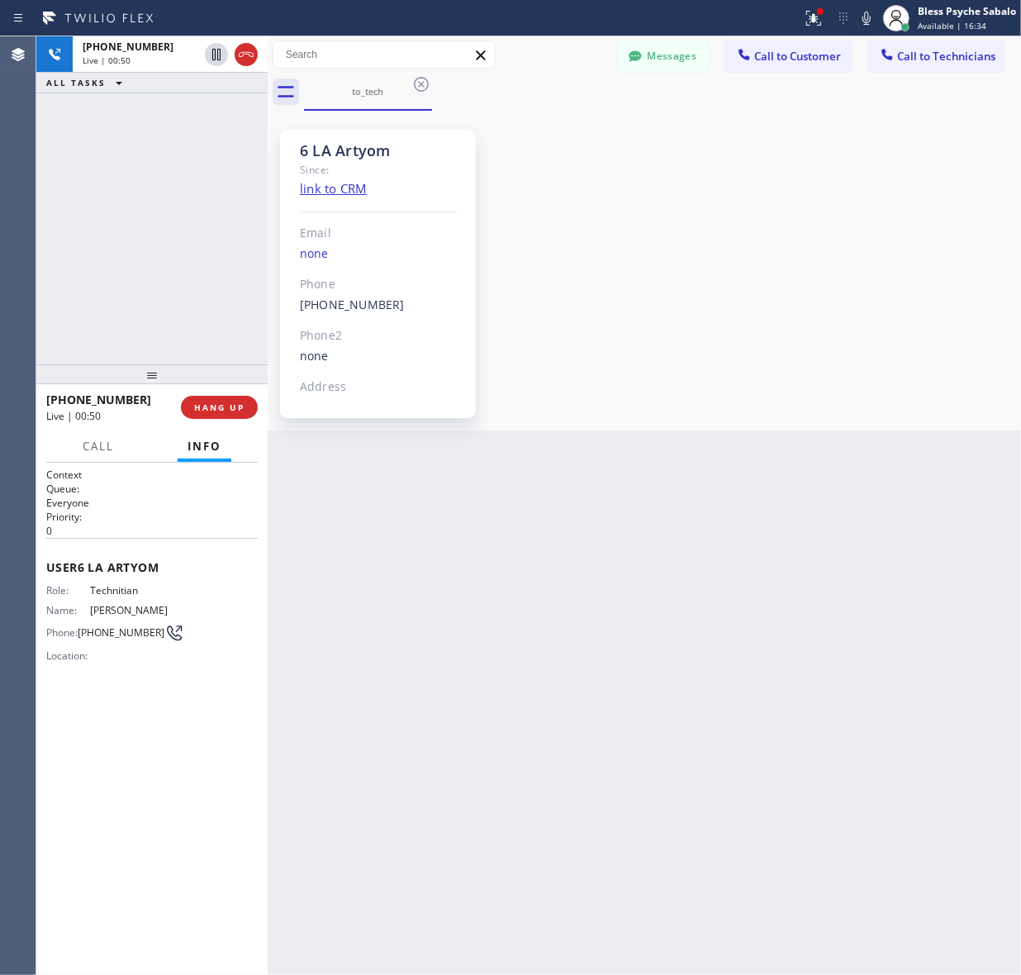
drag, startPoint x: 738, startPoint y: 357, endPoint x: 727, endPoint y: 416, distance: 59.6
click at [742, 364] on div "6 LA Artyom Since: link to CRM Email none Phone (818) 398-9920 Outbound call Te…" at bounding box center [644, 271] width 745 height 312
click at [824, 300] on div "6 LA Artyom Since: link to CRM Email none Phone (818) 398-9920 Outbound call Te…" at bounding box center [644, 271] width 745 height 312
click at [588, 159] on div "6 LA Artyom Since: link to CRM Email none Phone (818) 398-9920 Outbound call Te…" at bounding box center [644, 271] width 745 height 312
click at [216, 416] on button "HANG UP" at bounding box center [219, 407] width 77 height 23
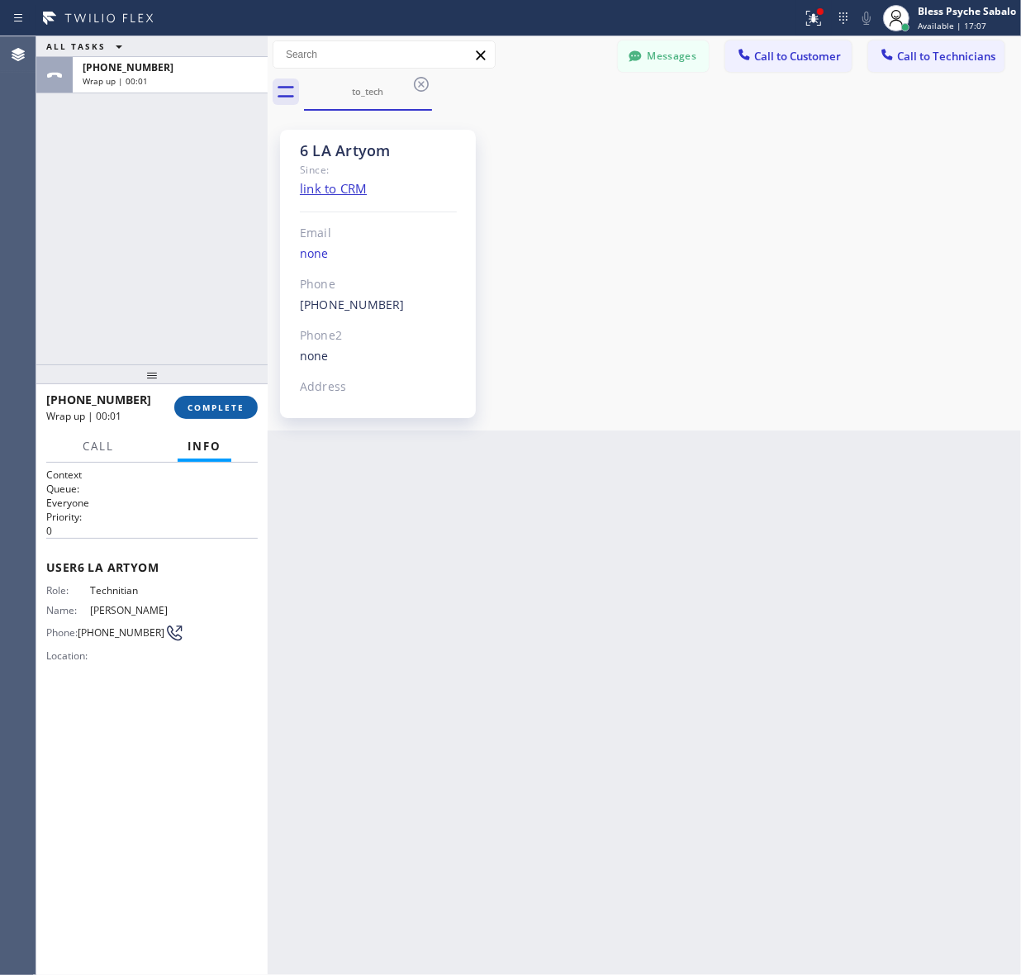
click at [212, 413] on button "COMPLETE" at bounding box center [215, 407] width 83 height 23
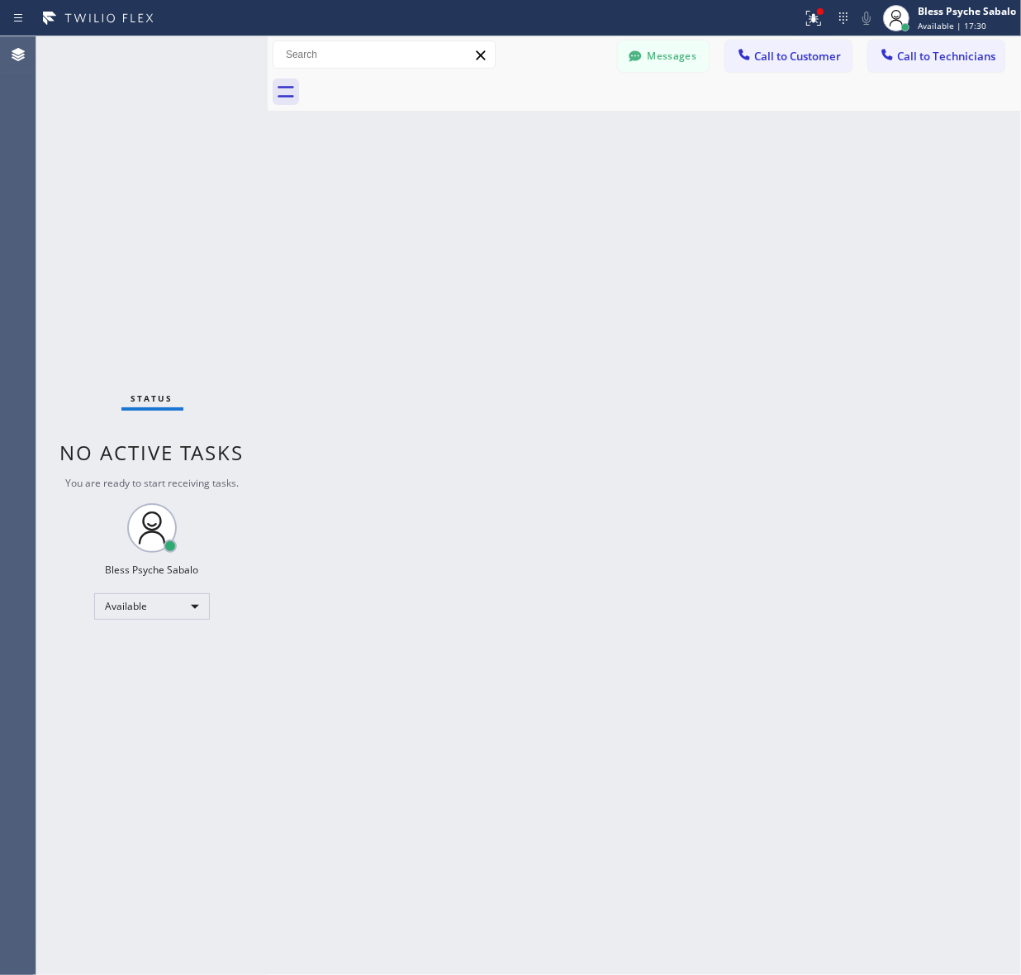
click at [580, 283] on div "Back to Dashboard Change Sender ID Customers Technicians SS Susan Spann 10/02 0…" at bounding box center [645, 505] width 754 height 939
click at [145, 46] on div "Status No active tasks You are ready to start receiving tasks. Bless Psyche Sab…" at bounding box center [151, 505] width 231 height 939
drag, startPoint x: 560, startPoint y: 316, endPoint x: 576, endPoint y: 297, distance: 24.7
click at [564, 316] on div "Back to Dashboard Change Sender ID Customers Technicians SS Susan Spann 10/02 0…" at bounding box center [645, 505] width 754 height 939
click at [446, 424] on div "Back to Dashboard Change Sender ID Customers Technicians SS Susan Spann 10/02 0…" at bounding box center [645, 505] width 754 height 939
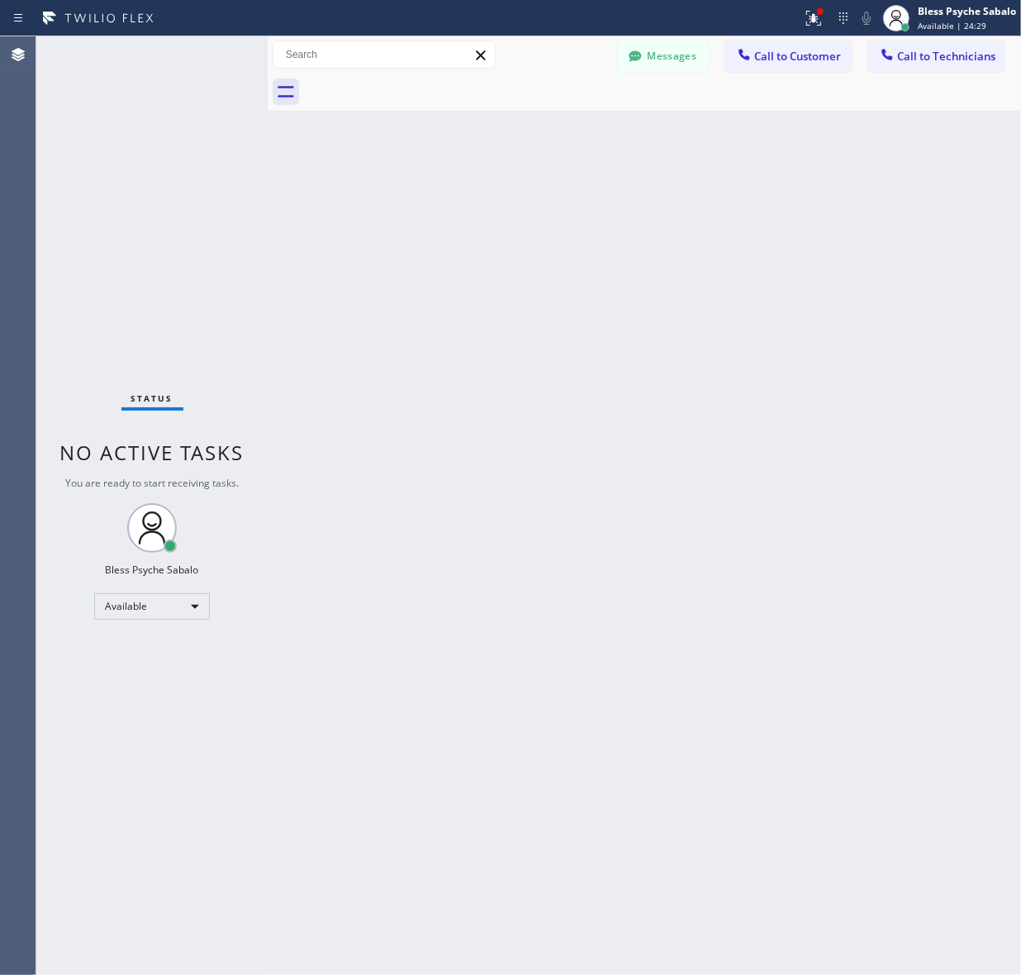
click at [675, 368] on div "Back to Dashboard Change Sender ID Customers Technicians SS Susan Spann 10/02 0…" at bounding box center [645, 505] width 754 height 939
click at [616, 527] on div "Back to Dashboard Change Sender ID Customers Technicians SS Susan Spann 10/02 0…" at bounding box center [645, 505] width 754 height 939
click at [673, 48] on button "Messages" at bounding box center [663, 55] width 91 height 31
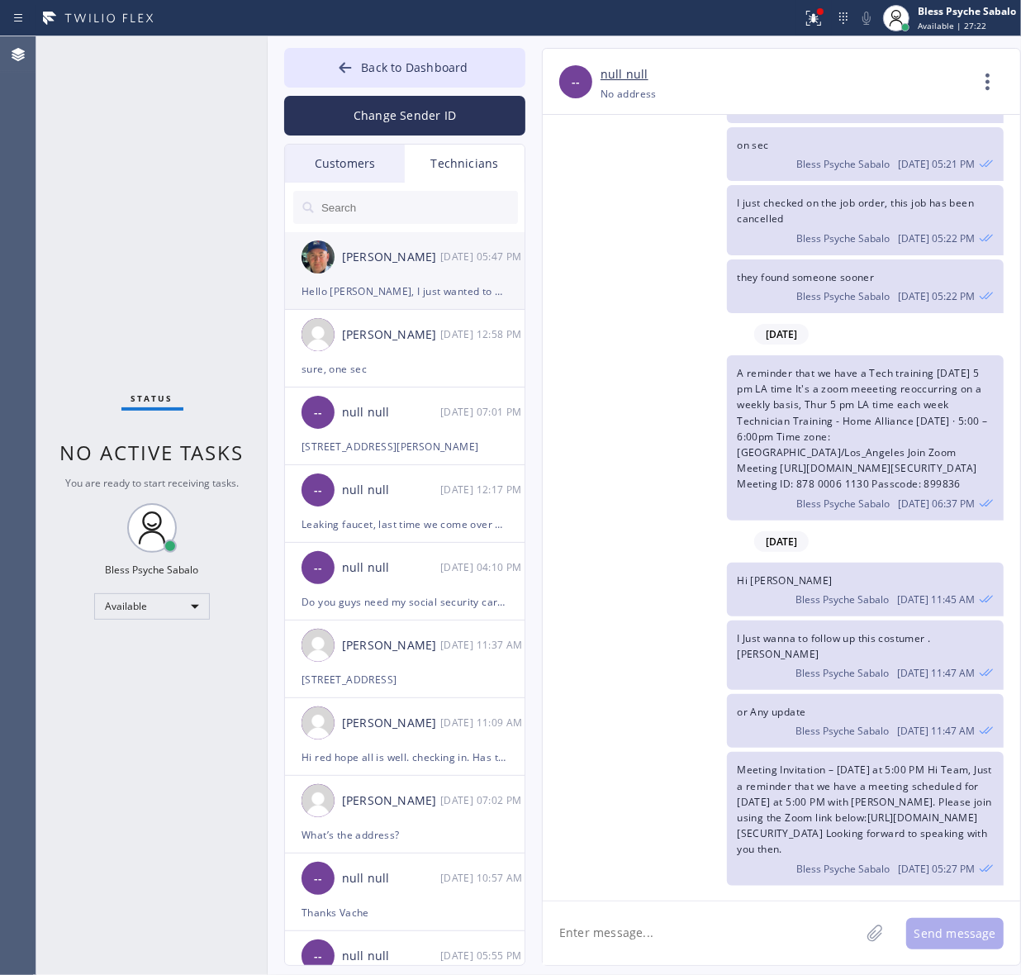
click at [391, 278] on div "Nikolai Suvorov 10/02 05:47 PM" at bounding box center [405, 257] width 241 height 50
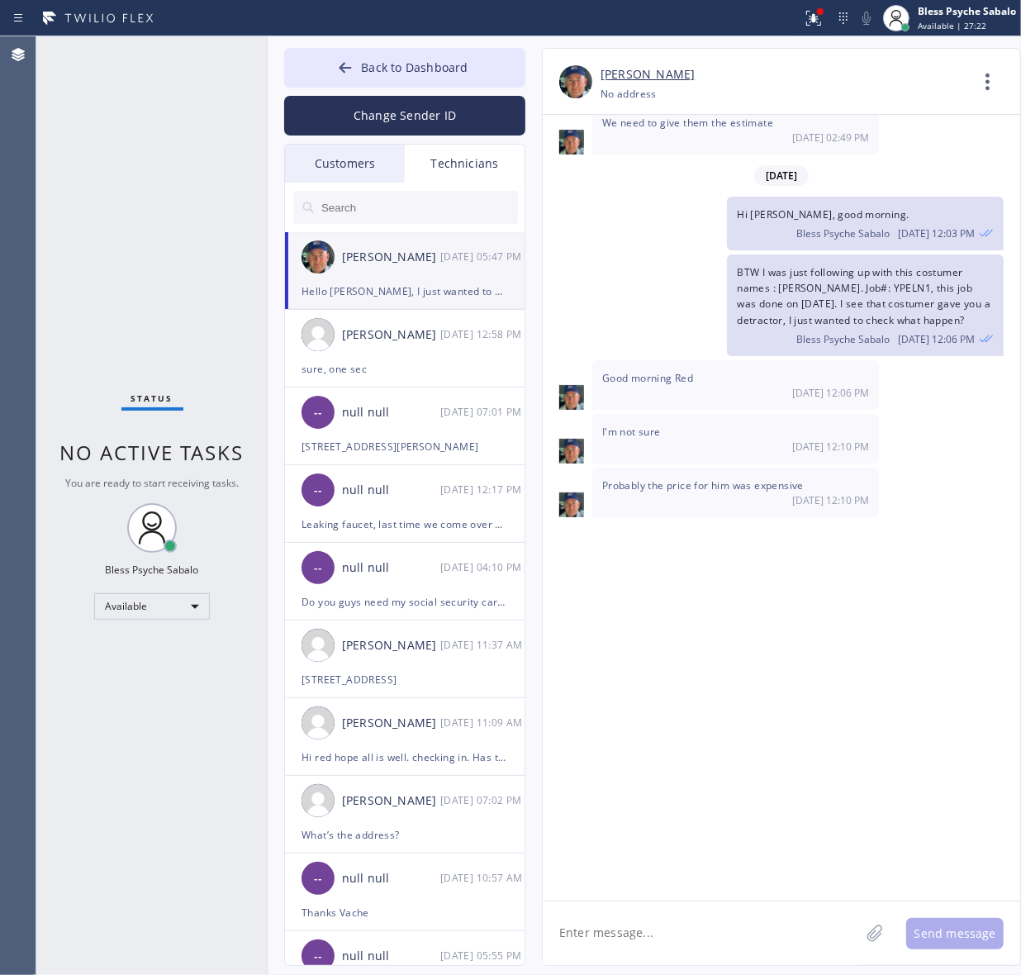
scroll to position [26181, 0]
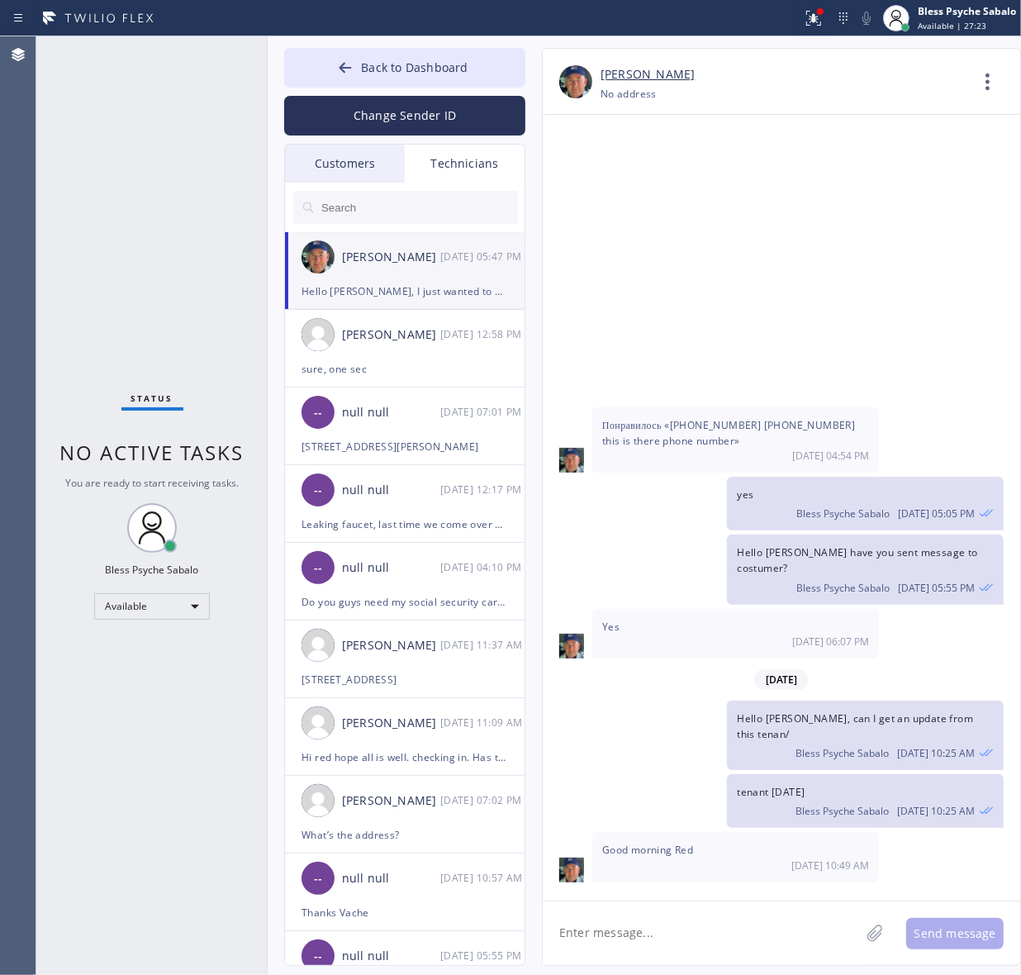
click at [387, 175] on div "Customers" at bounding box center [345, 164] width 120 height 38
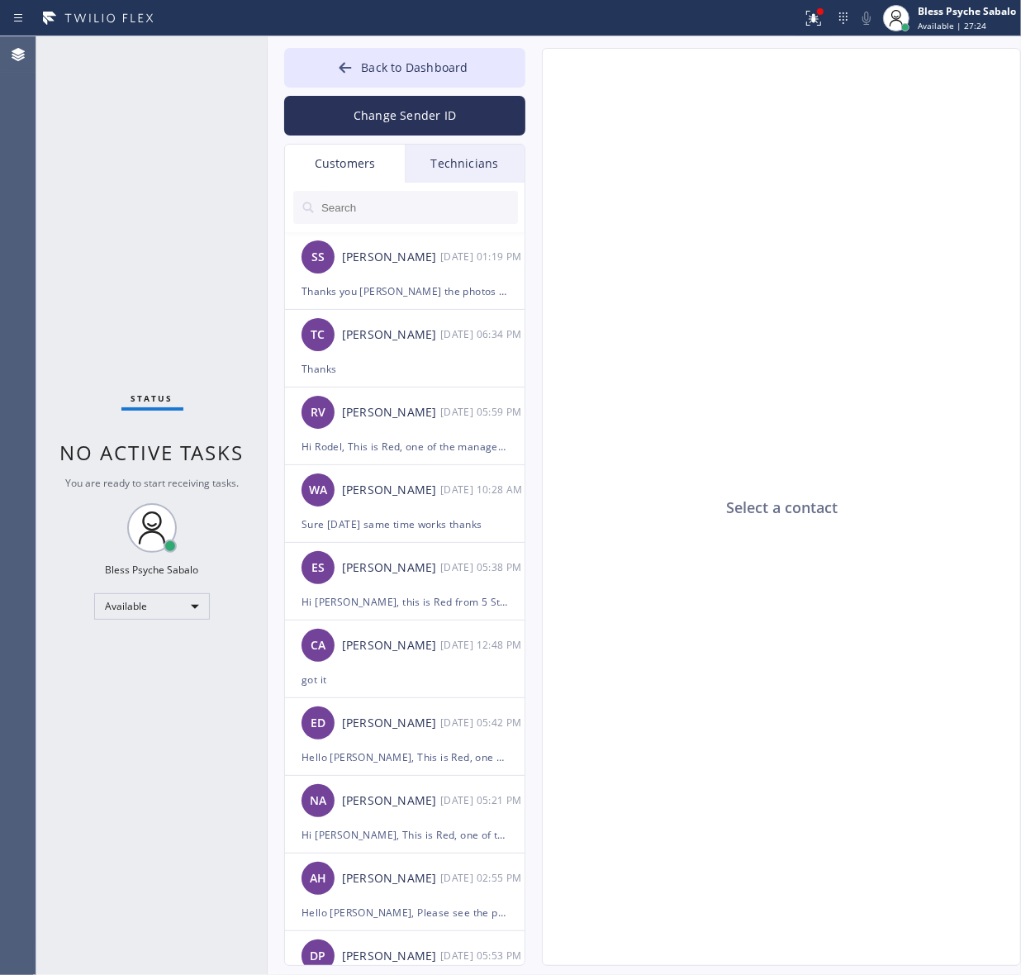
click at [464, 171] on div "Technicians" at bounding box center [465, 164] width 120 height 38
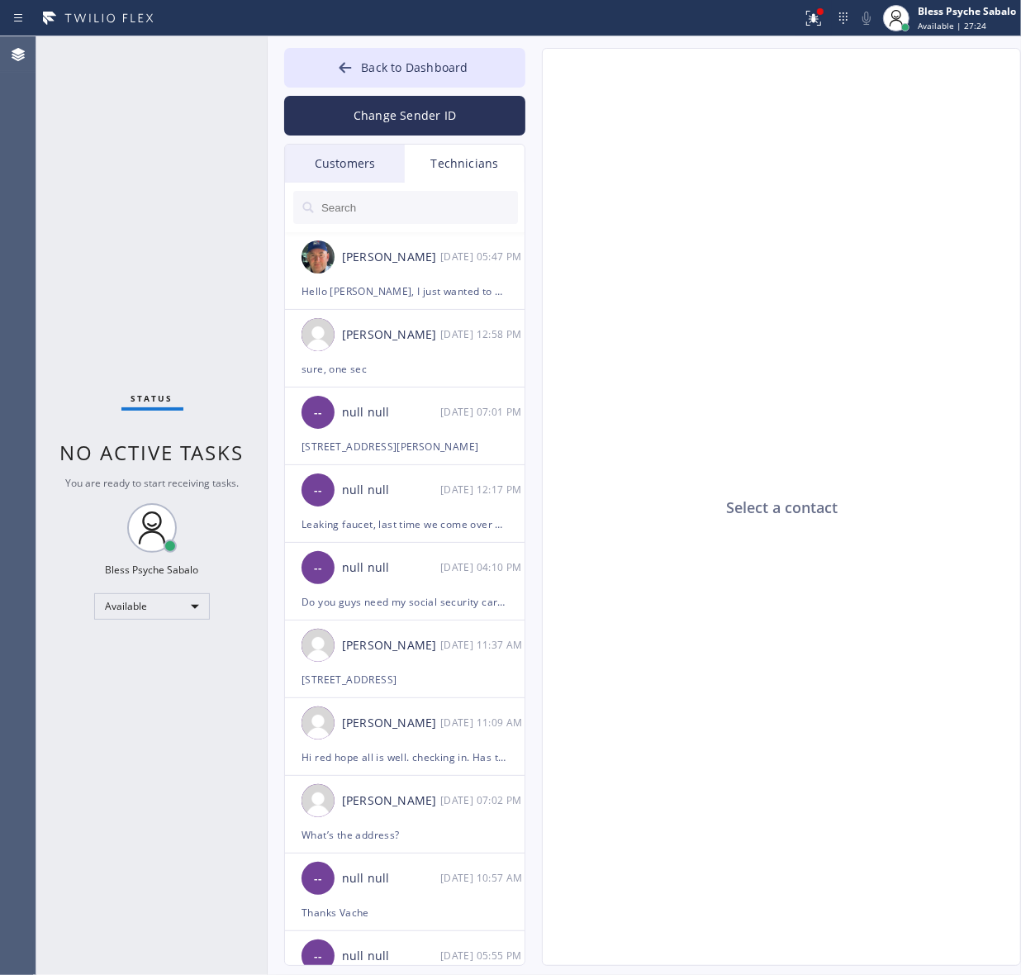
click at [325, 166] on div "Customers" at bounding box center [345, 164] width 120 height 38
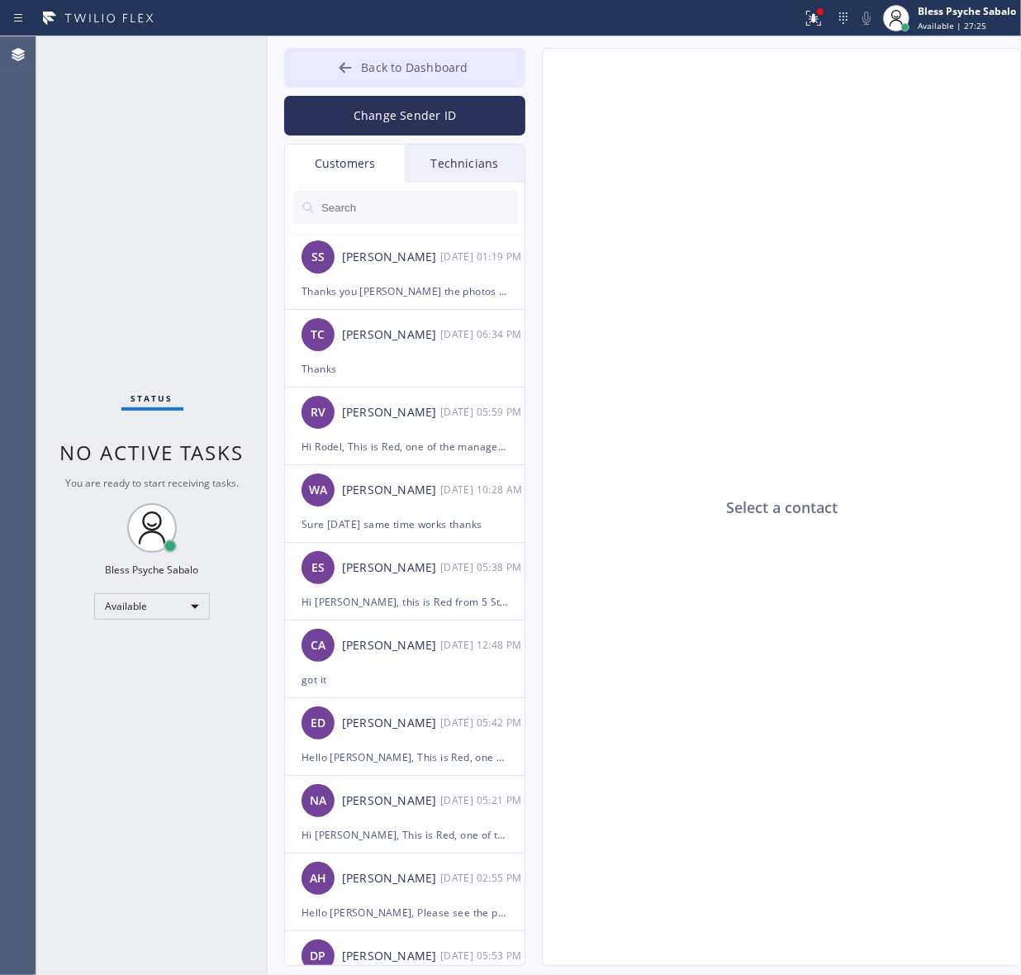
click at [445, 64] on span "Back to Dashboard" at bounding box center [414, 67] width 107 height 16
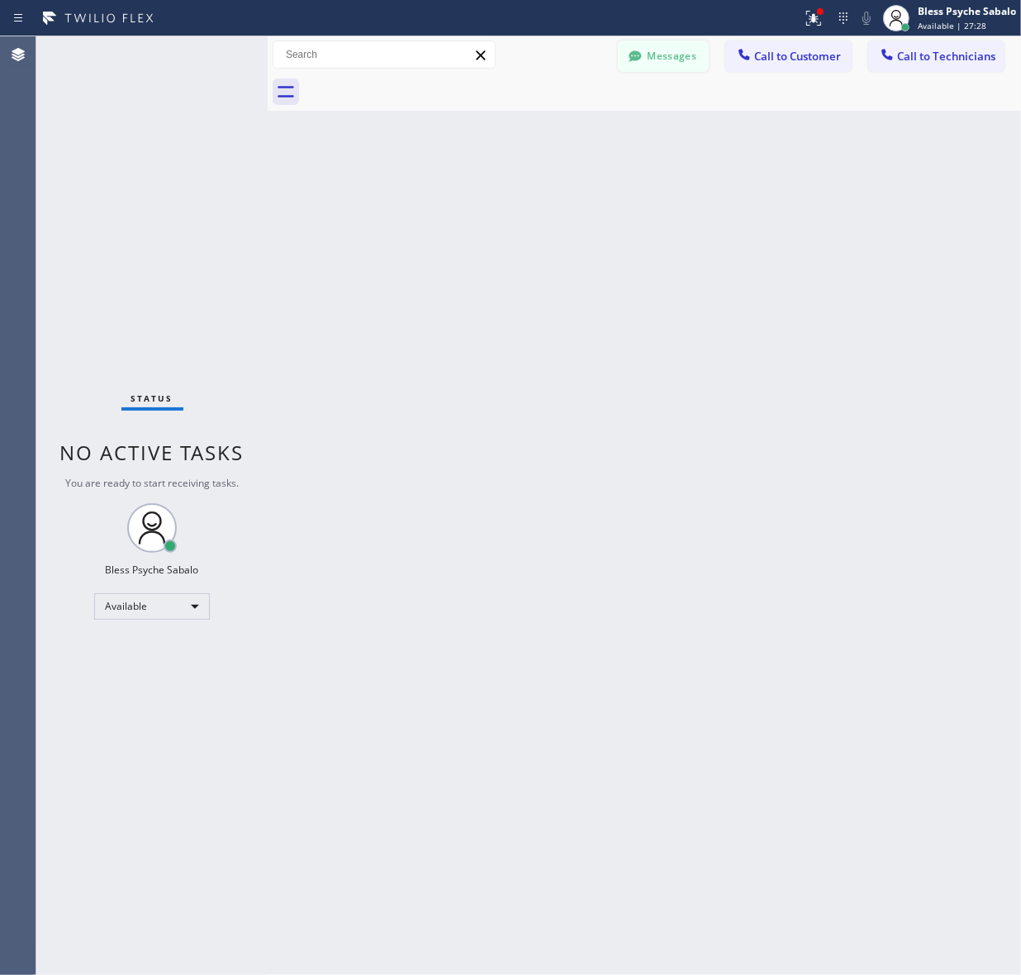
click at [649, 58] on button "Messages" at bounding box center [663, 55] width 91 height 31
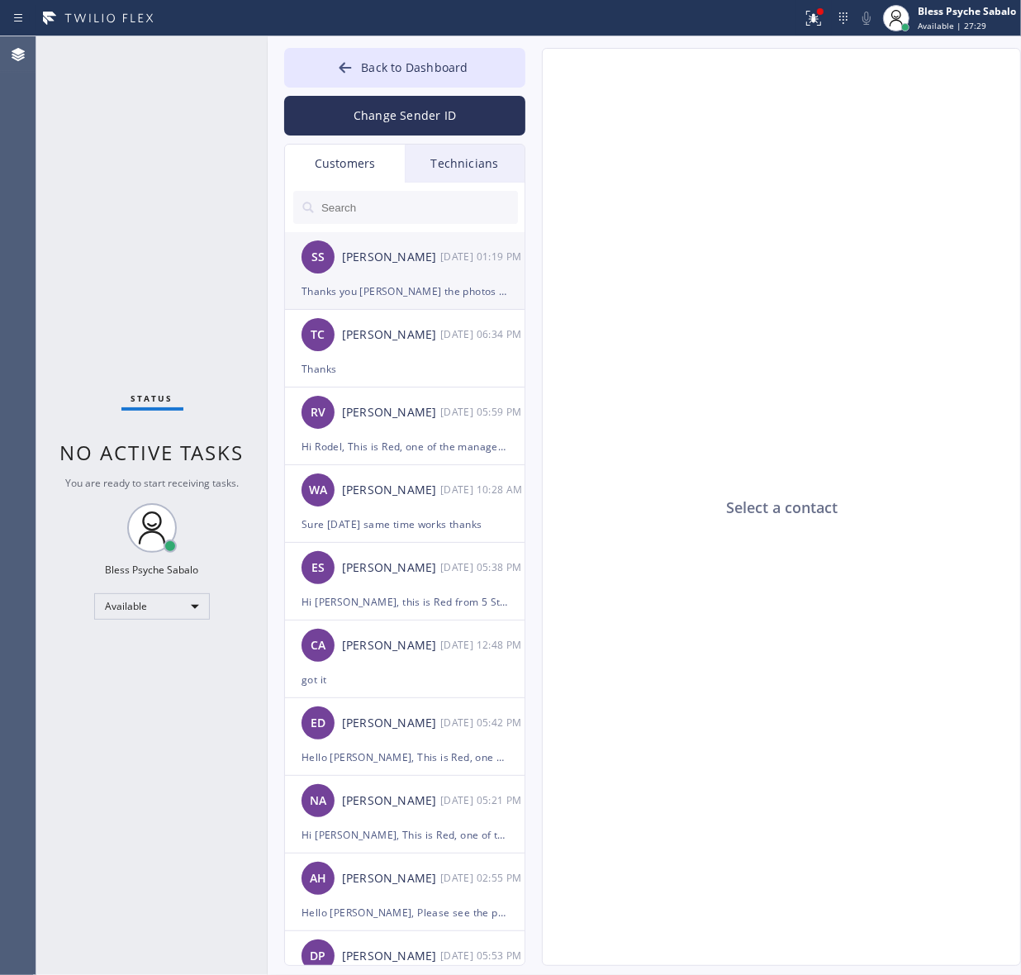
click at [393, 261] on div "[PERSON_NAME]" at bounding box center [391, 257] width 98 height 19
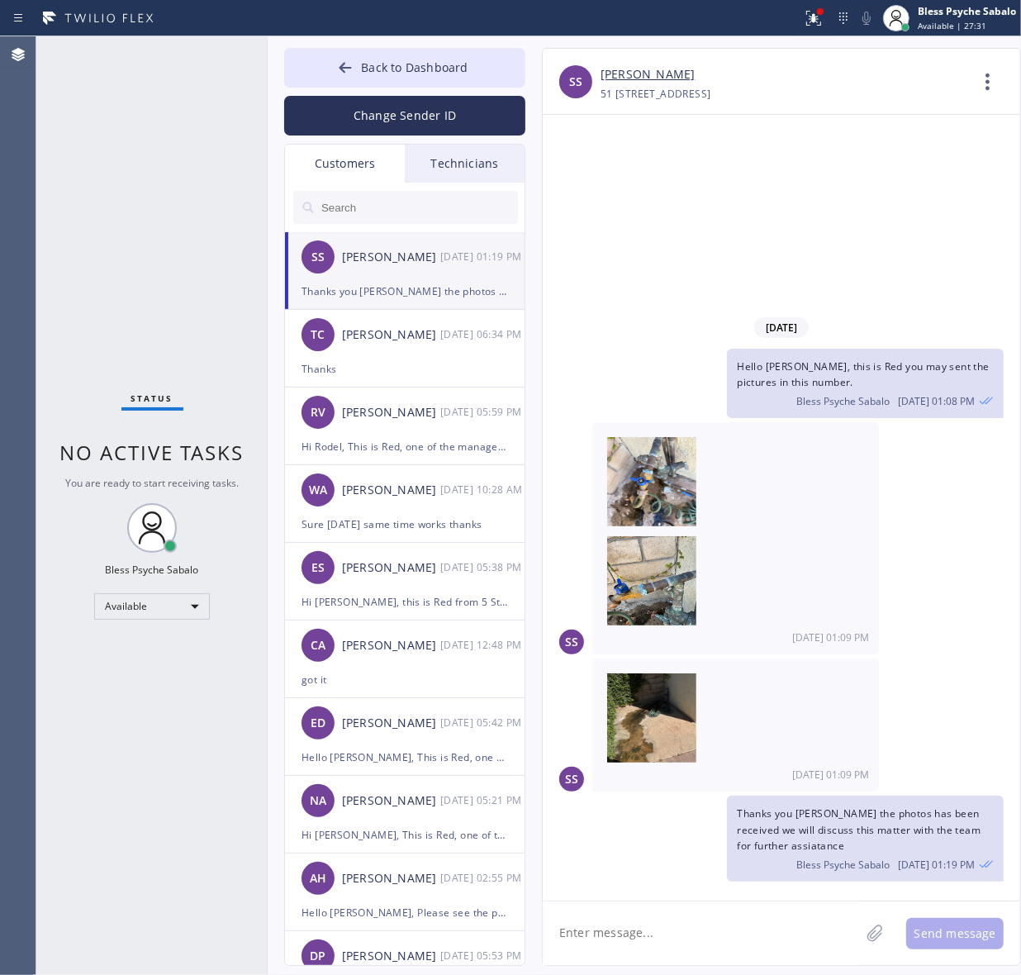
click at [435, 187] on div at bounding box center [405, 208] width 241 height 50
click at [488, 153] on div "Technicians" at bounding box center [465, 164] width 120 height 38
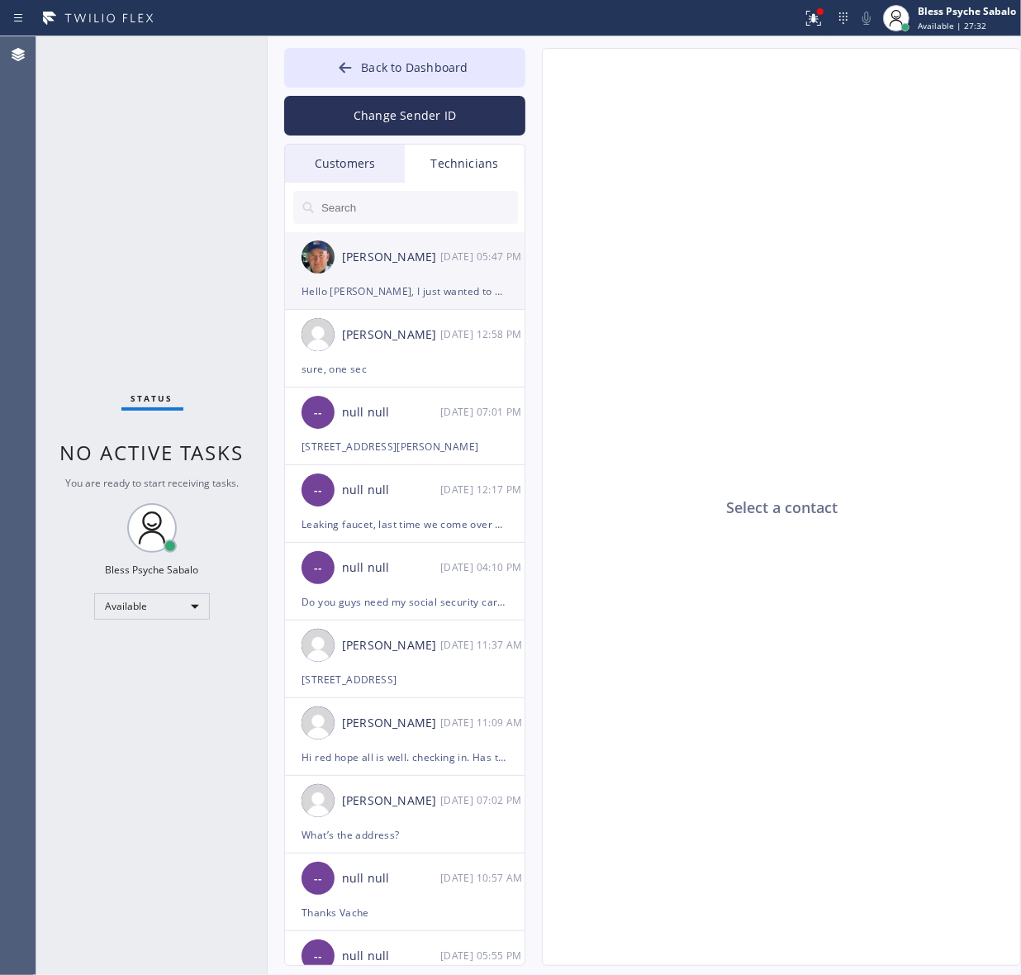
click at [372, 288] on div "Hello Nick, I just wanted to get the scope of work for this costumer "Yuliana V…" at bounding box center [405, 291] width 207 height 19
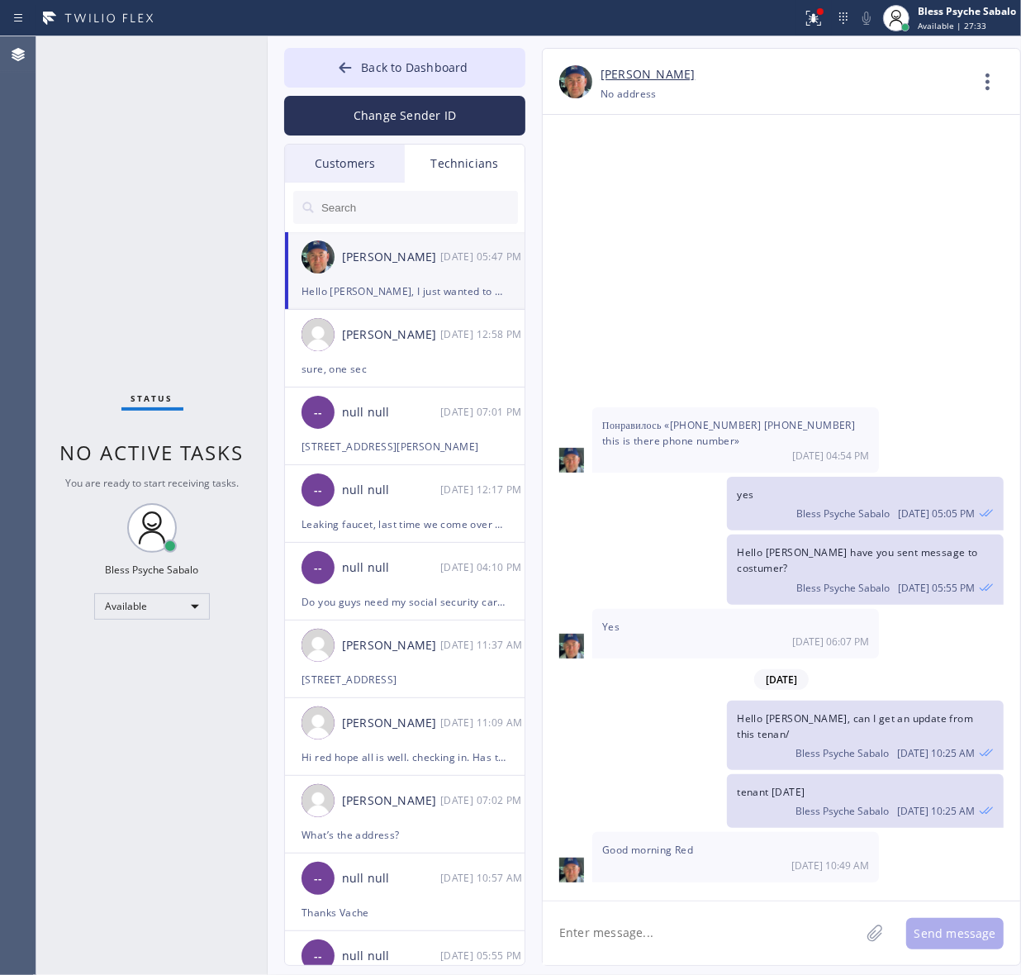
click at [756, 959] on textarea at bounding box center [701, 934] width 317 height 64
click at [753, 947] on textarea at bounding box center [701, 934] width 317 height 64
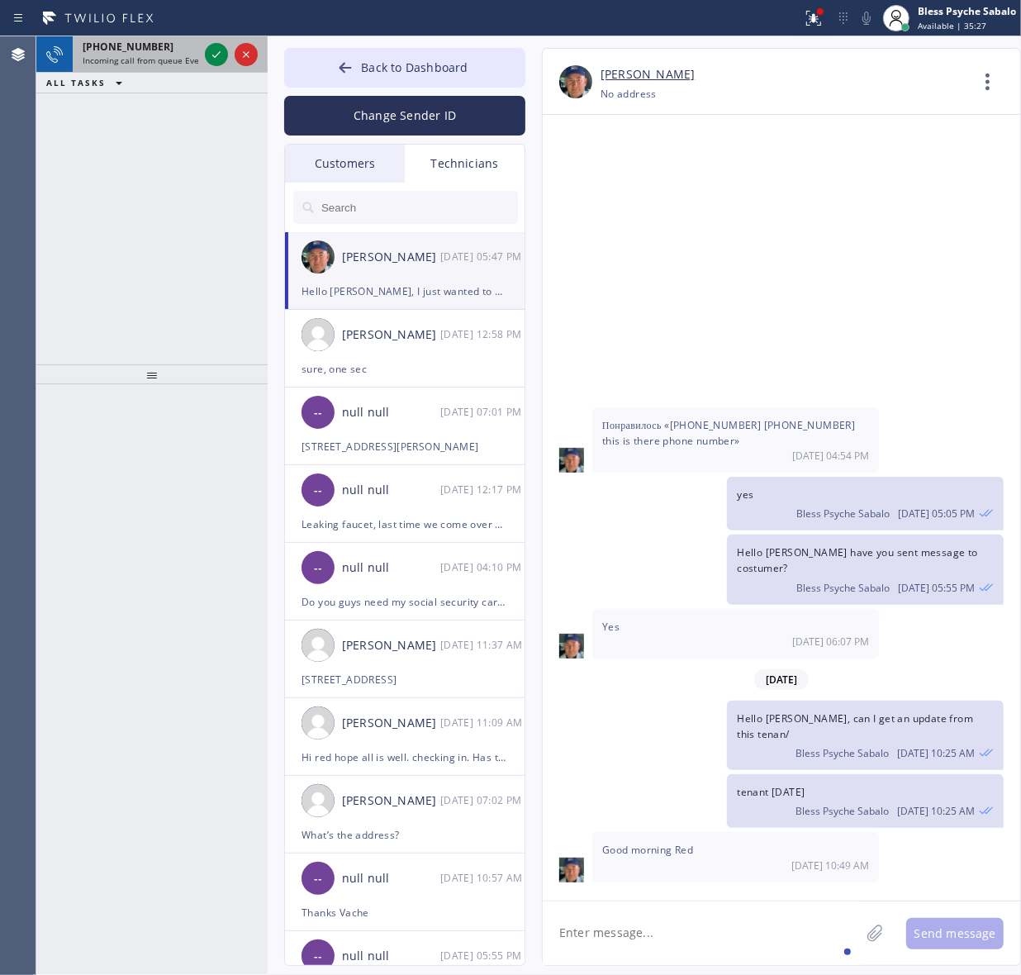
click at [155, 62] on span "Incoming call from queue Everybody" at bounding box center [154, 61] width 143 height 12
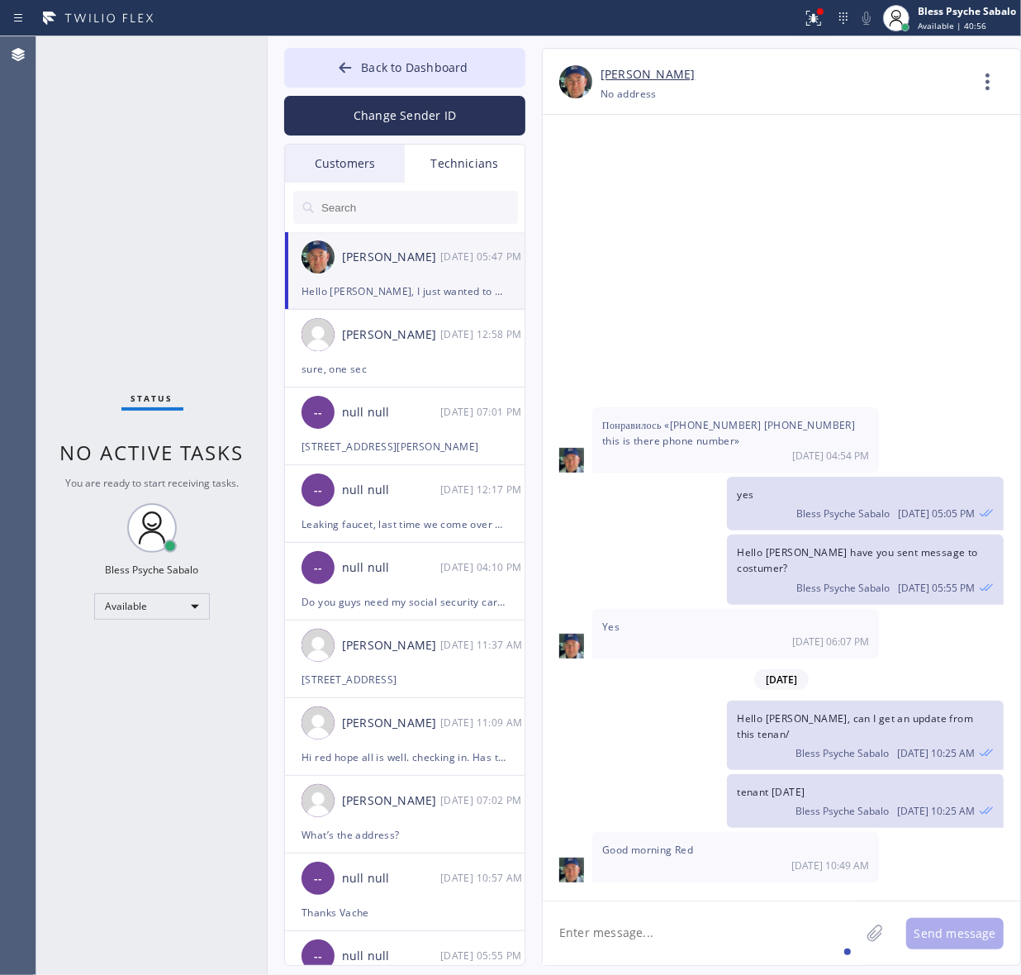
click at [631, 895] on div "06/12/2025 Hi Nik, Just a quick reminder that our training sessions are held ev…" at bounding box center [782, 508] width 478 height 786
click at [621, 910] on textarea at bounding box center [701, 934] width 317 height 64
click at [366, 62] on span "Back to Dashboard" at bounding box center [414, 67] width 107 height 16
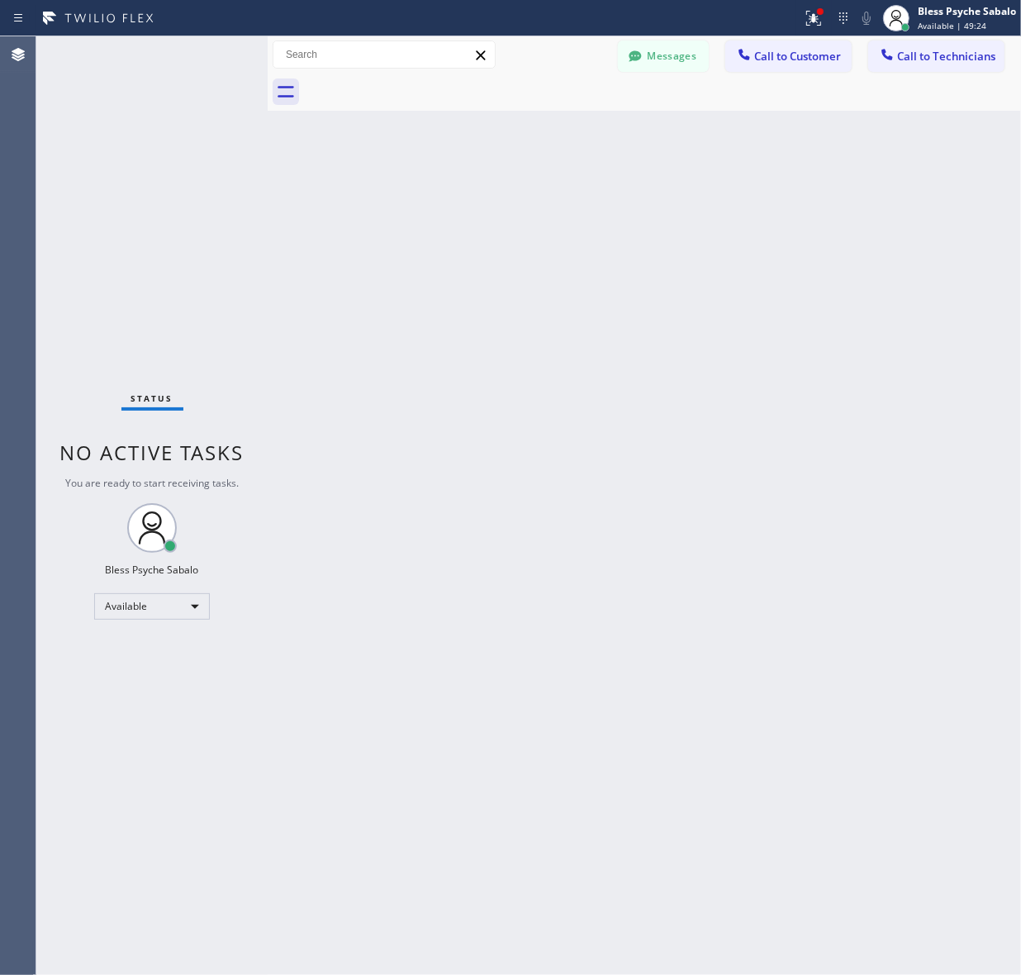
click at [523, 217] on div "Back to Dashboard Change Sender ID Customers Technicians SS Susan Spann 10/02 0…" at bounding box center [645, 505] width 754 height 939
drag, startPoint x: 746, startPoint y: 616, endPoint x: 797, endPoint y: 351, distance: 269.3
click at [748, 611] on div "Back to Dashboard Change Sender ID Customers Technicians SS Susan Spann 10/02 0…" at bounding box center [645, 505] width 754 height 939
click at [777, 55] on span "Call to Customer" at bounding box center [797, 56] width 87 height 15
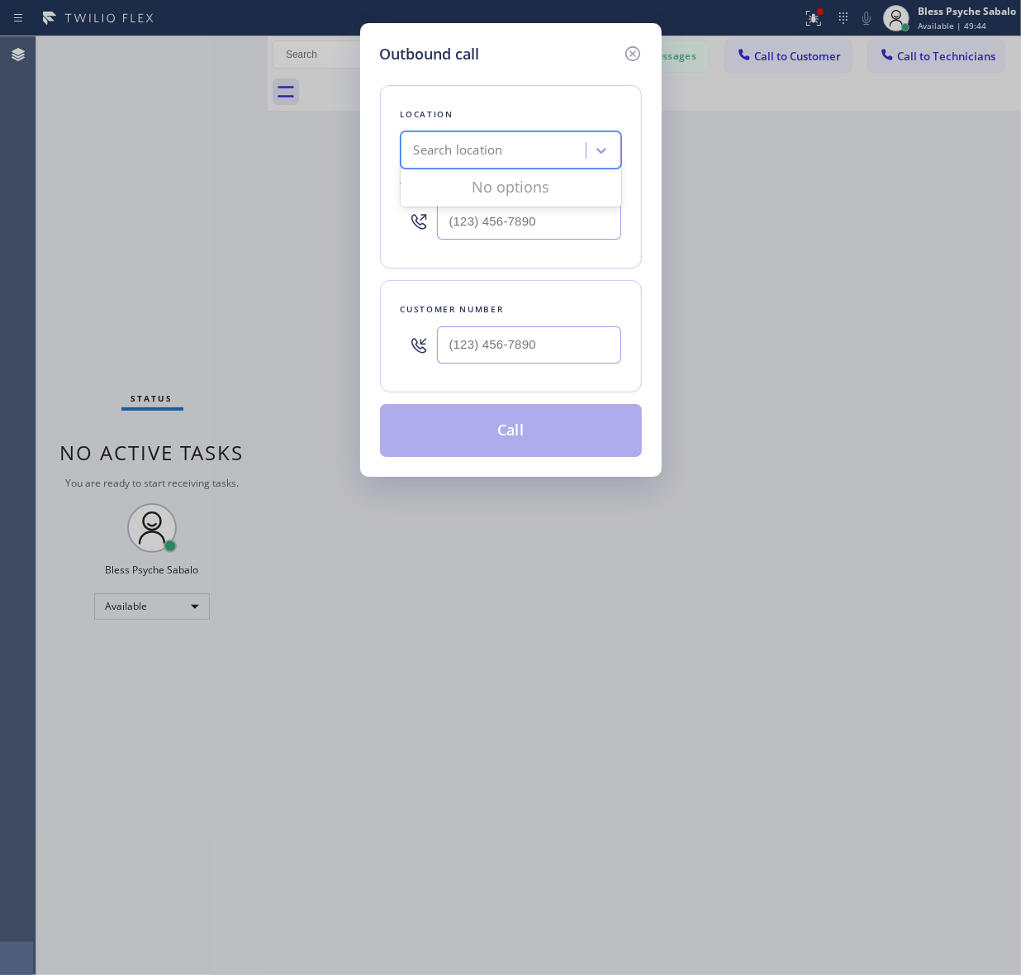
click at [554, 149] on div "Search location" at bounding box center [496, 150] width 180 height 29
click at [633, 55] on icon at bounding box center [633, 54] width 20 height 20
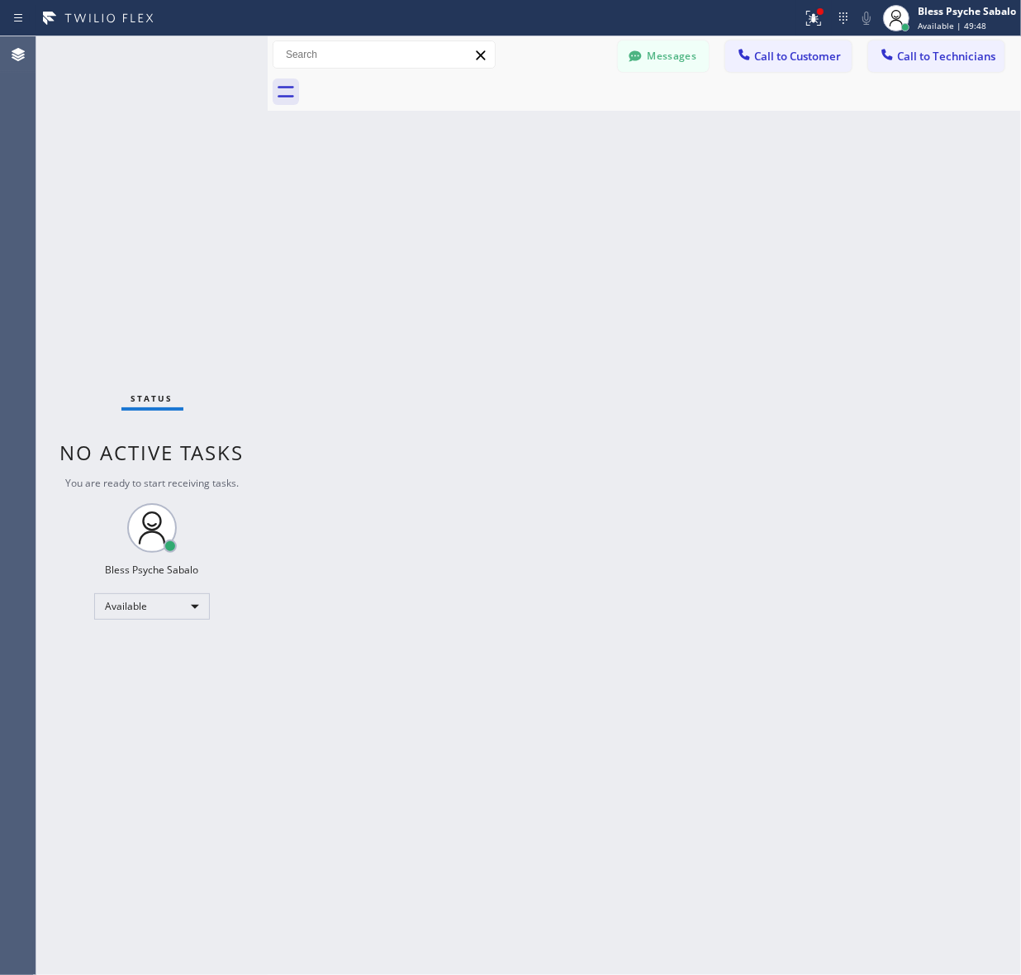
drag, startPoint x: 769, startPoint y: 106, endPoint x: 926, endPoint y: 88, distance: 158.0
click at [771, 106] on div at bounding box center [662, 92] width 717 height 37
click at [913, 41] on button "Call to Technicians" at bounding box center [936, 55] width 136 height 31
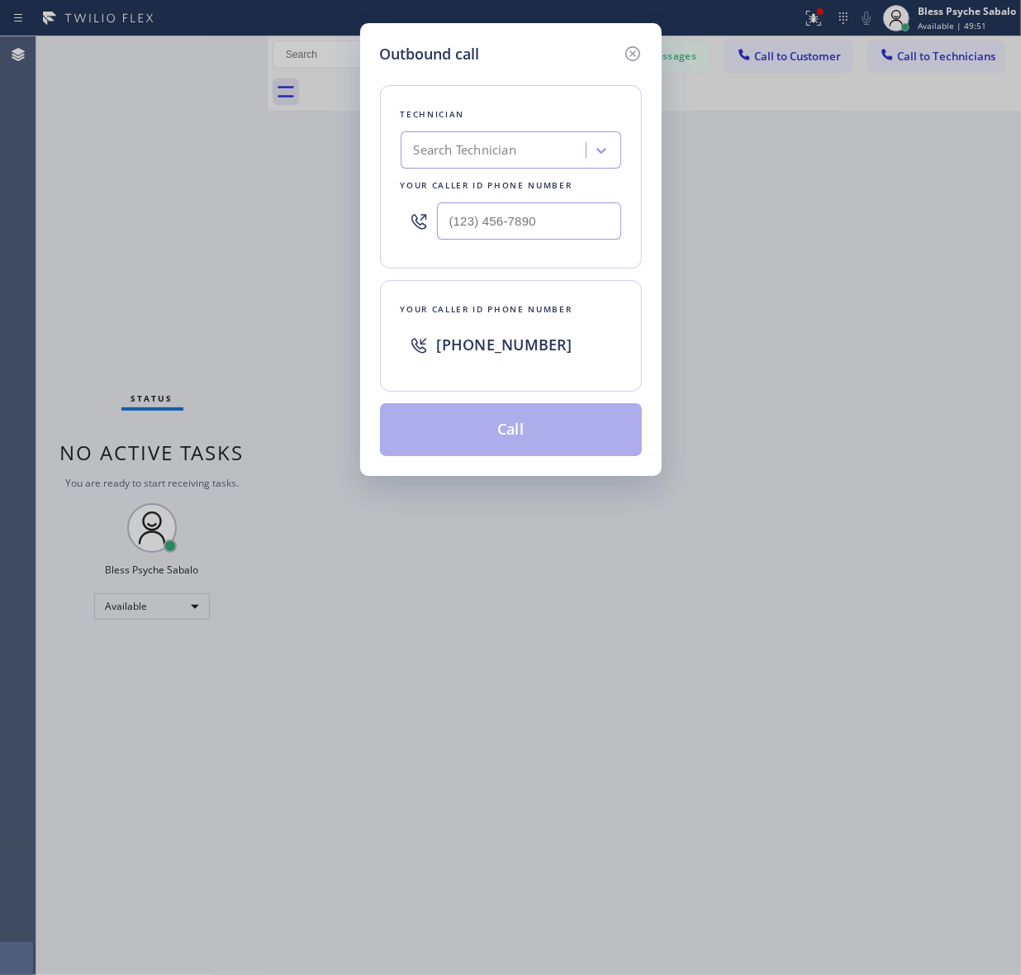
click at [497, 142] on div "Search Technician" at bounding box center [465, 150] width 102 height 19
type input "hovik"
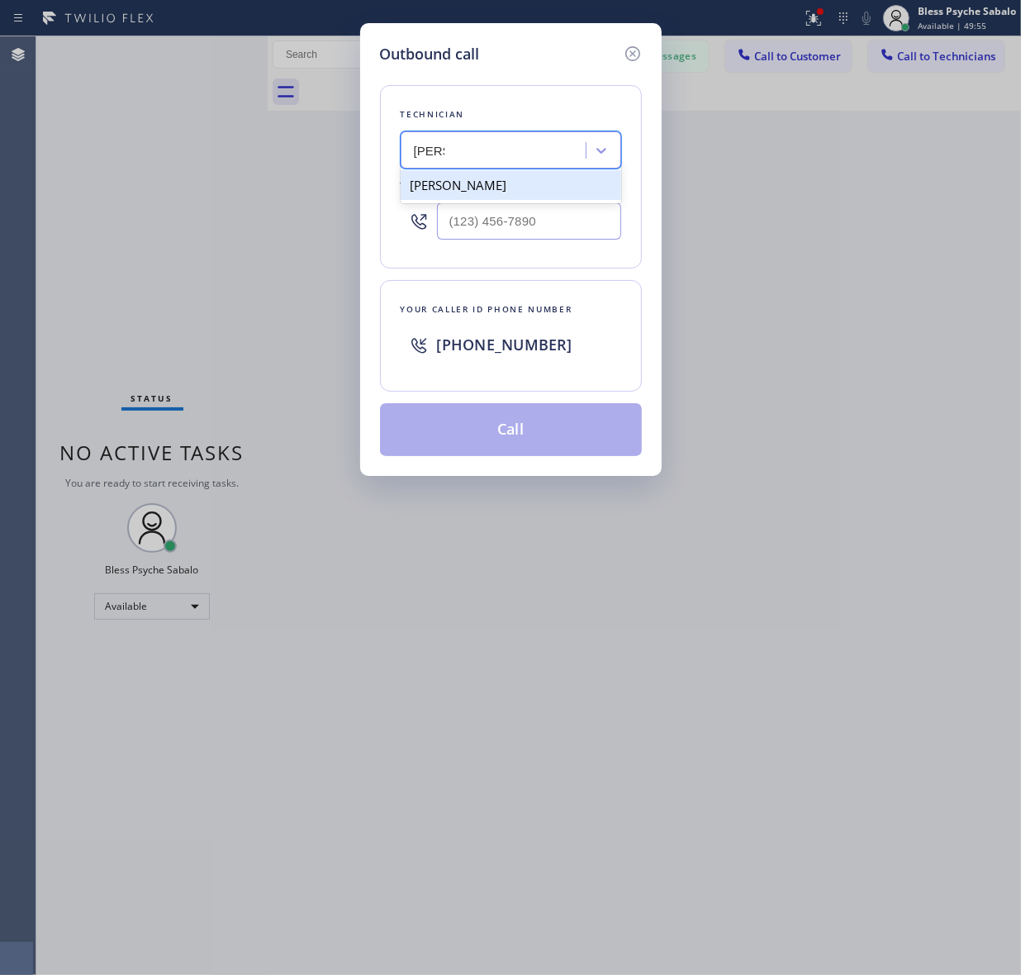
click at [498, 198] on div "Hovik Khachaturyan" at bounding box center [511, 185] width 221 height 30
type input "(818) 966-9606"
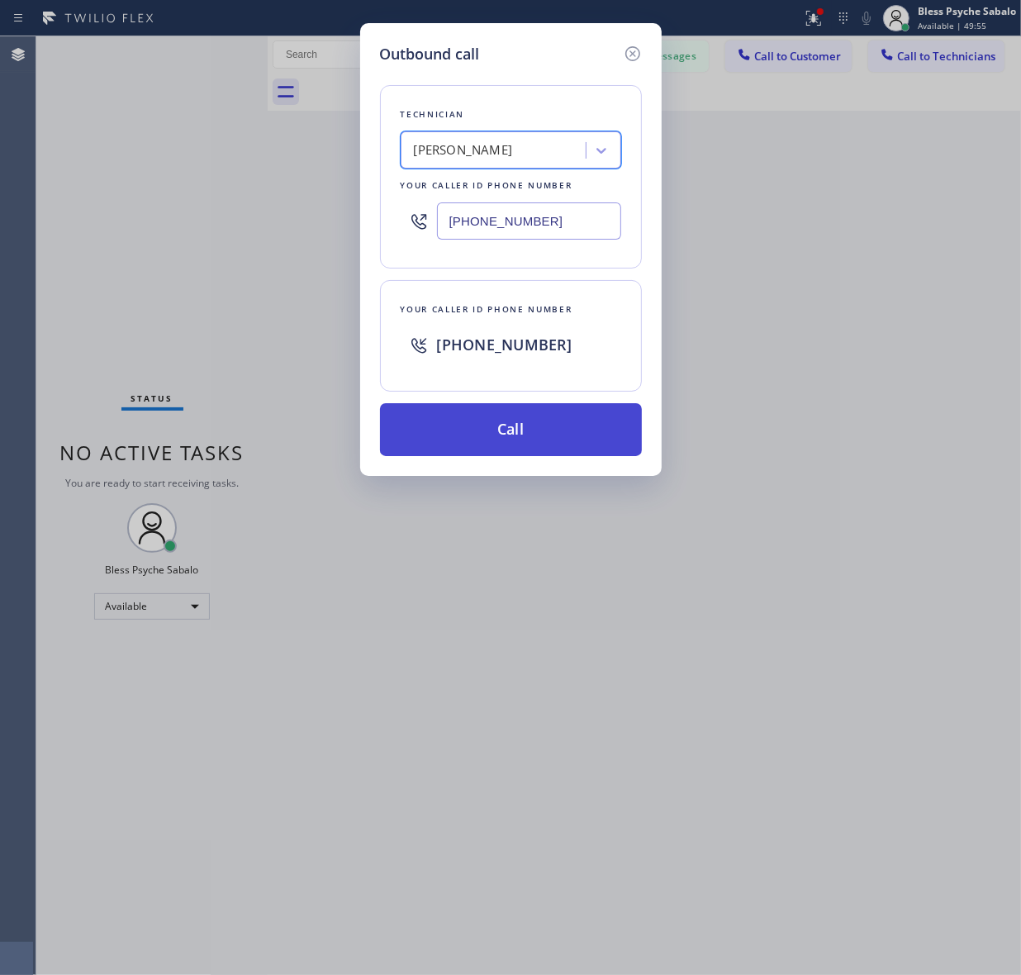
click at [529, 443] on button "Call" at bounding box center [511, 429] width 262 height 53
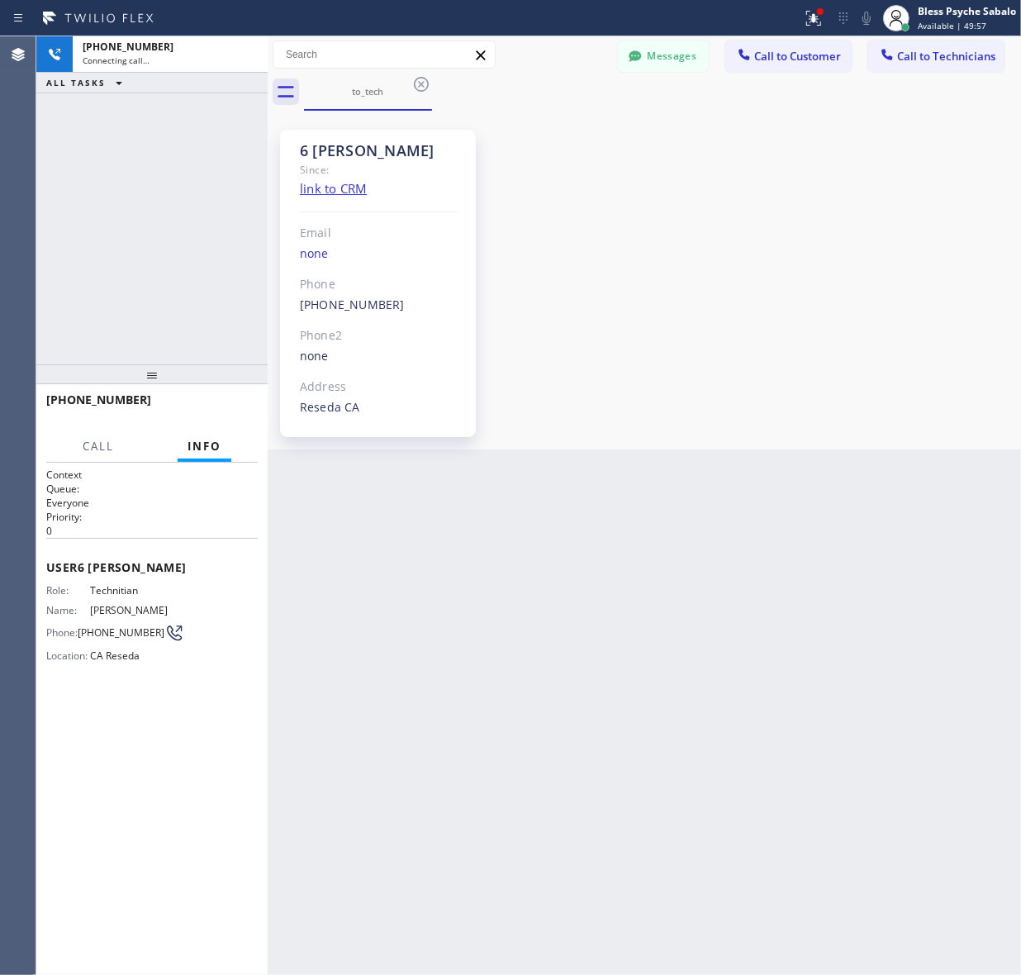
scroll to position [27402, 0]
click at [712, 238] on div "6 LA Hovik Since: link to CRM Email none Phone (818) 966-9606 Outbound call Tec…" at bounding box center [644, 280] width 745 height 331
click at [138, 131] on div "+18189669606 Connecting call… ALL TASKS ALL TASKS ACTIVE TASKS TASKS IN WRAP UP…" at bounding box center [151, 200] width 231 height 328
click at [150, 97] on span "(815) 708-5312" at bounding box center [128, 104] width 91 height 14
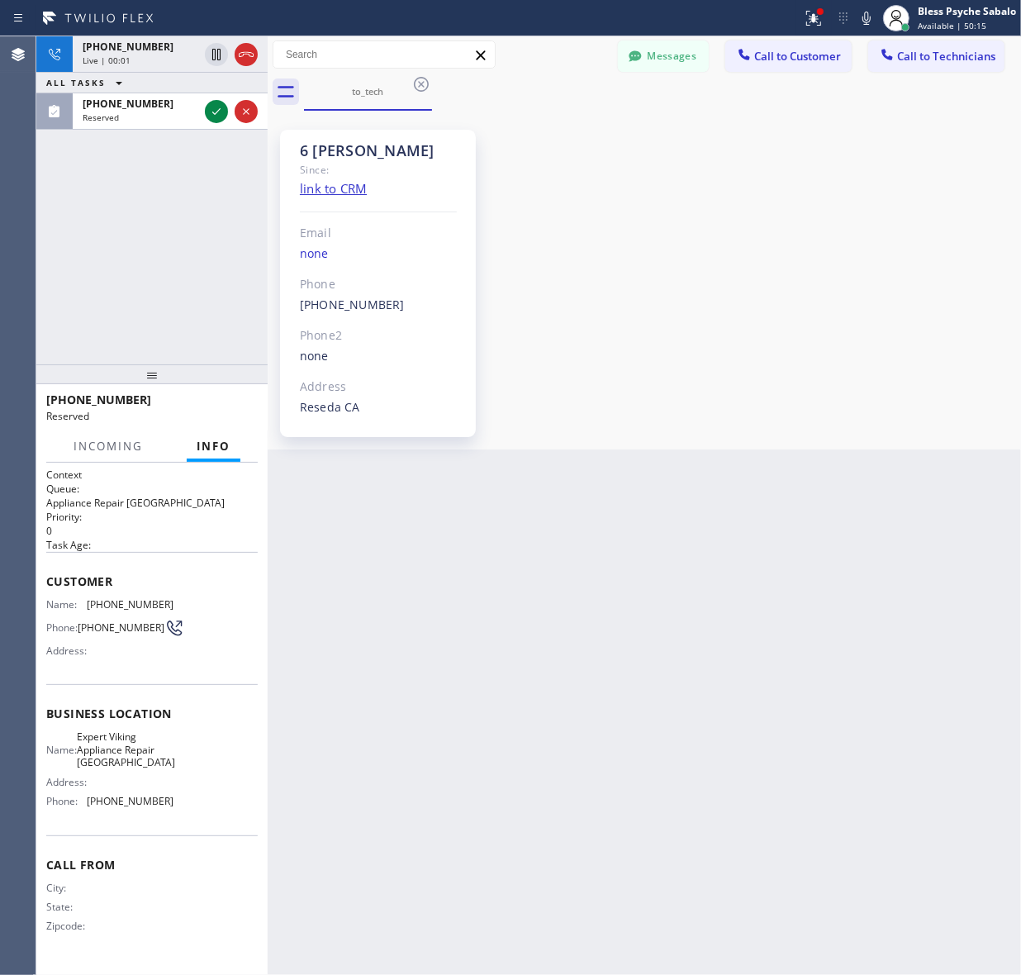
click at [819, 253] on div "6 LA Hovik Since: link to CRM Email none Phone (818) 966-9606 Outbound call Tec…" at bounding box center [644, 280] width 745 height 331
click at [142, 45] on span "+18189669606" at bounding box center [128, 47] width 91 height 14
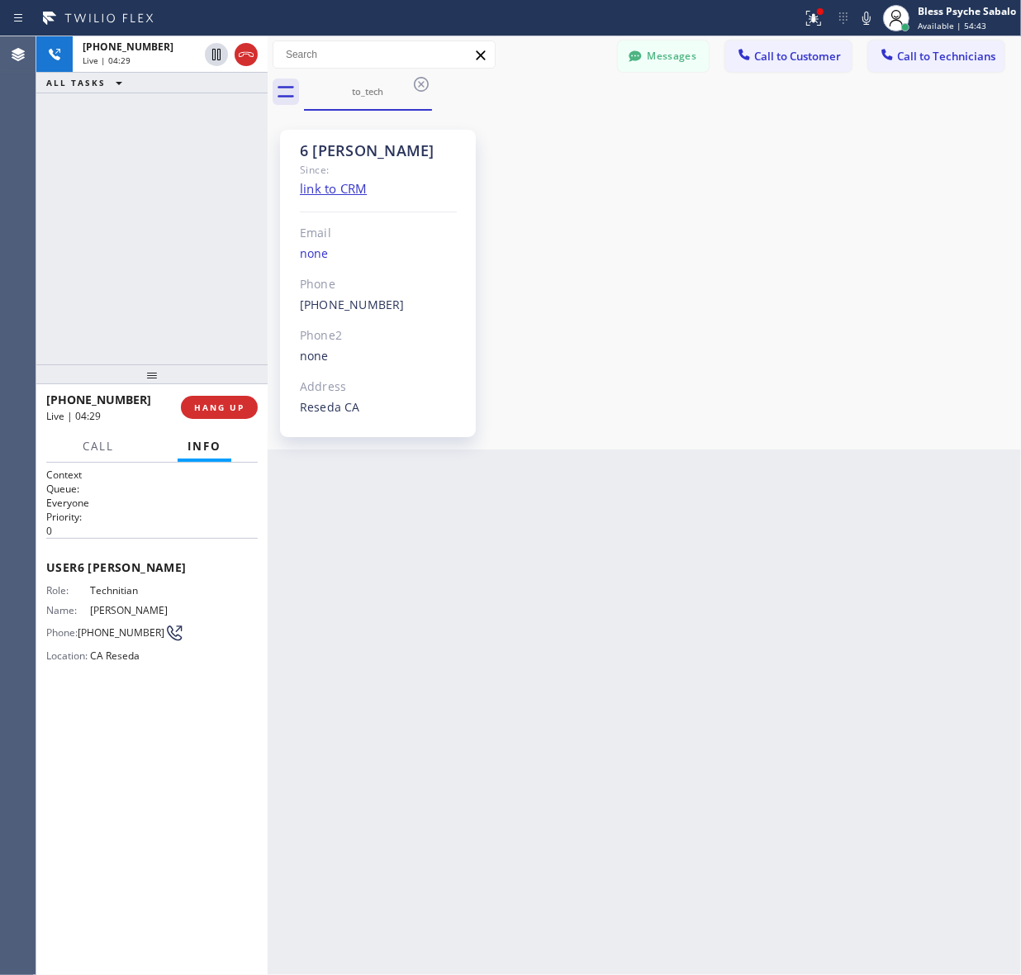
drag, startPoint x: 716, startPoint y: 76, endPoint x: 621, endPoint y: 29, distance: 105.3
click at [716, 84] on div "to_tech" at bounding box center [662, 92] width 717 height 37
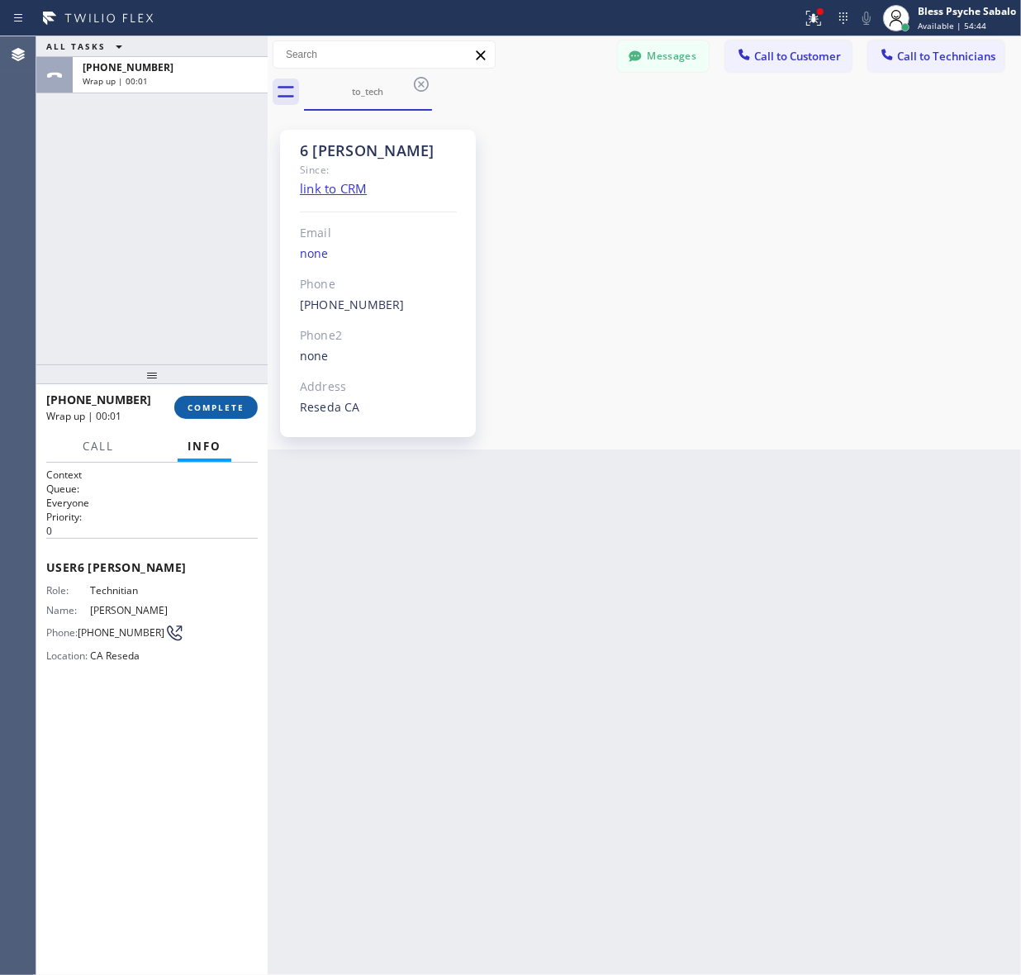
click at [195, 409] on span "COMPLETE" at bounding box center [216, 408] width 57 height 12
click at [514, 415] on div "6 LA Hovik Since: link to CRM Email none Phone (818) 966-9606 Outbound call Tec…" at bounding box center [644, 280] width 745 height 331
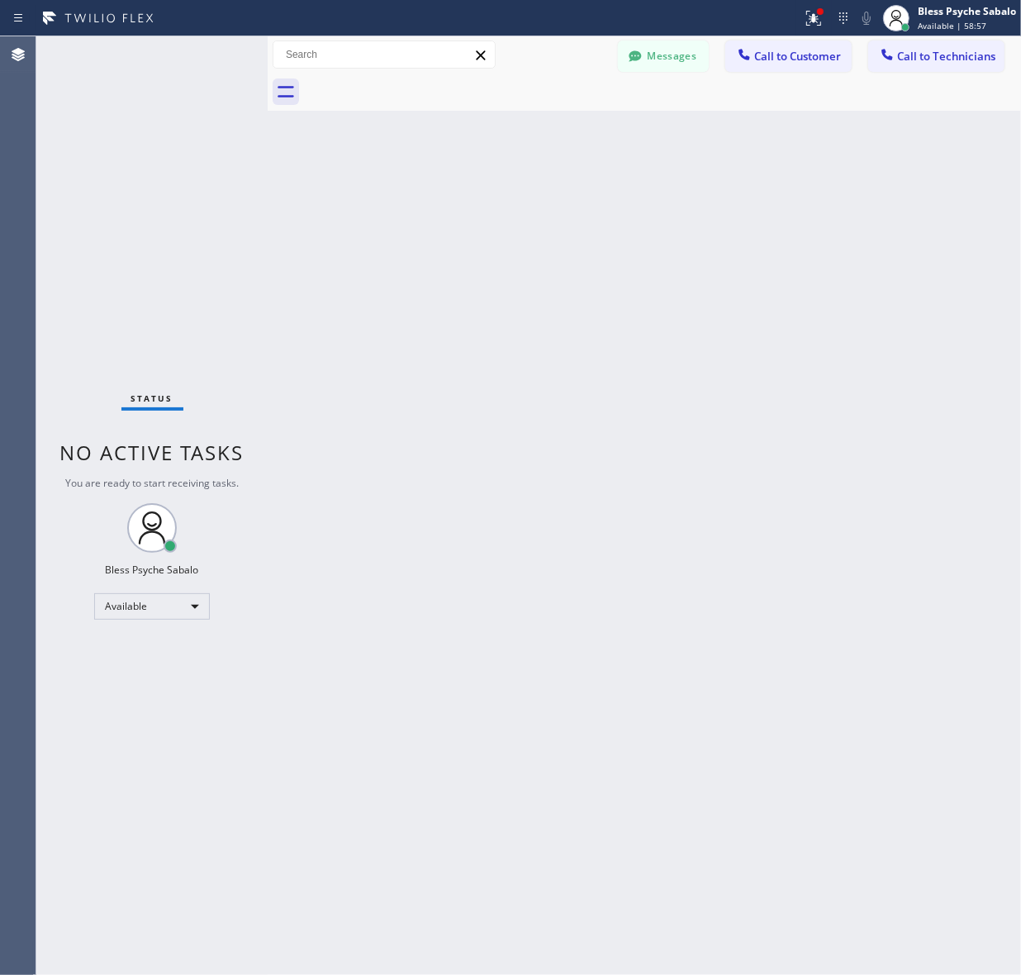
drag, startPoint x: 523, startPoint y: 548, endPoint x: 526, endPoint y: 540, distance: 8.6
click at [525, 548] on div "Back to Dashboard Change Sender ID Customers Technicians SS Susan Spann 10/02 0…" at bounding box center [645, 505] width 754 height 939
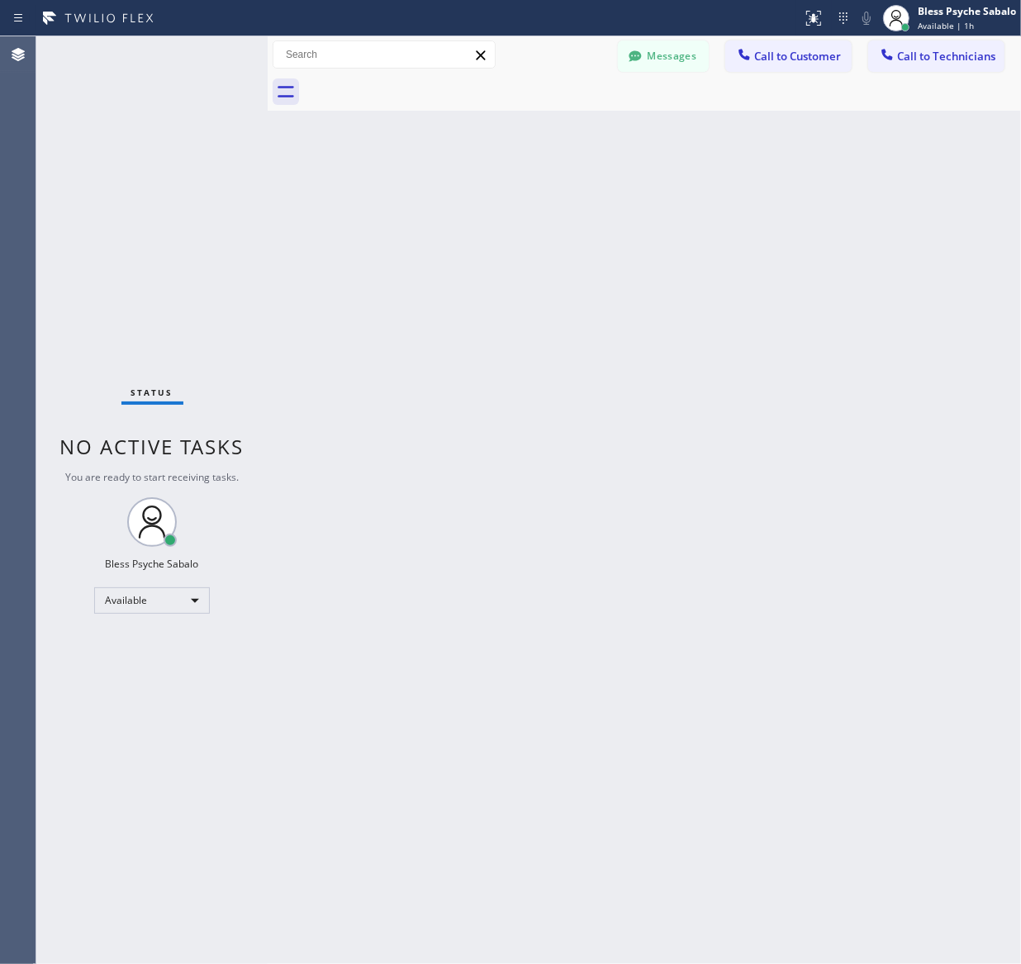
click at [511, 328] on div "Back to Dashboard Change Sender ID Customers Technicians SS [PERSON_NAME] [DATE…" at bounding box center [645, 500] width 754 height 928
click at [959, 50] on button "Call to Technicians" at bounding box center [936, 55] width 136 height 31
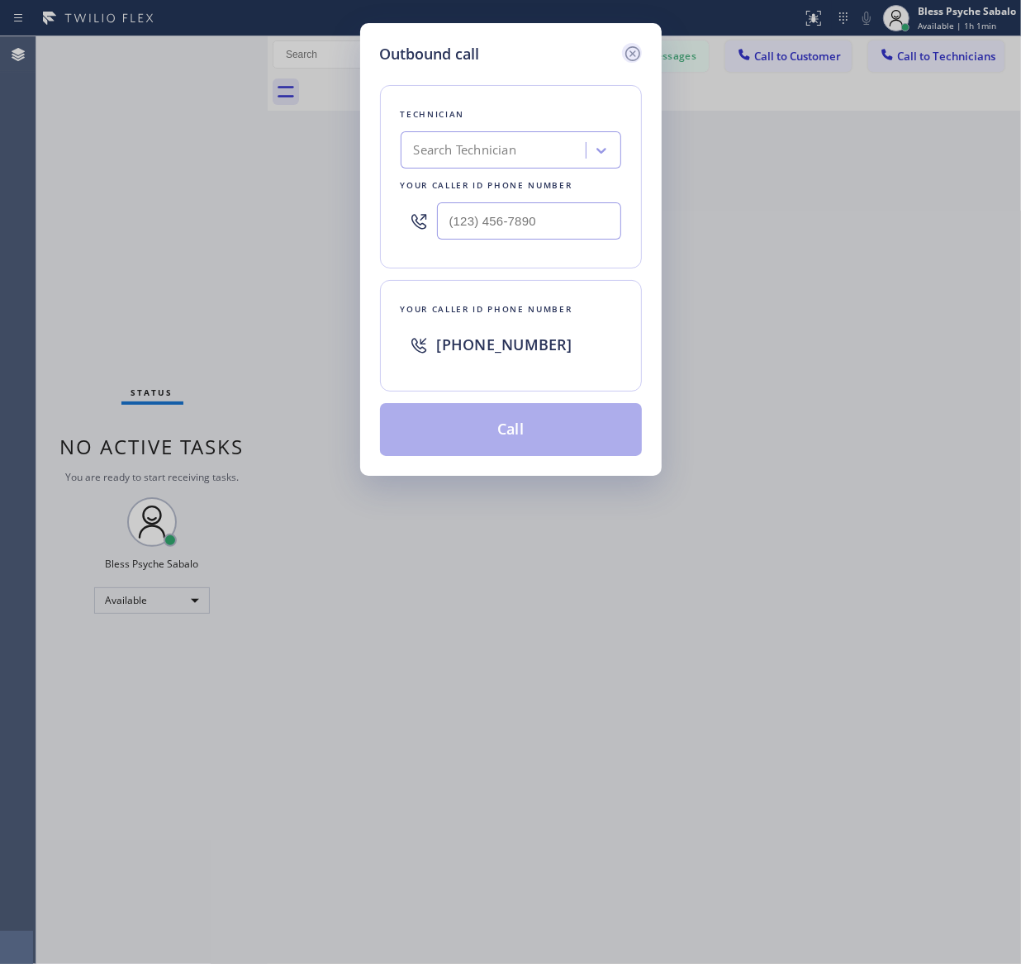
click at [626, 51] on icon at bounding box center [633, 54] width 20 height 20
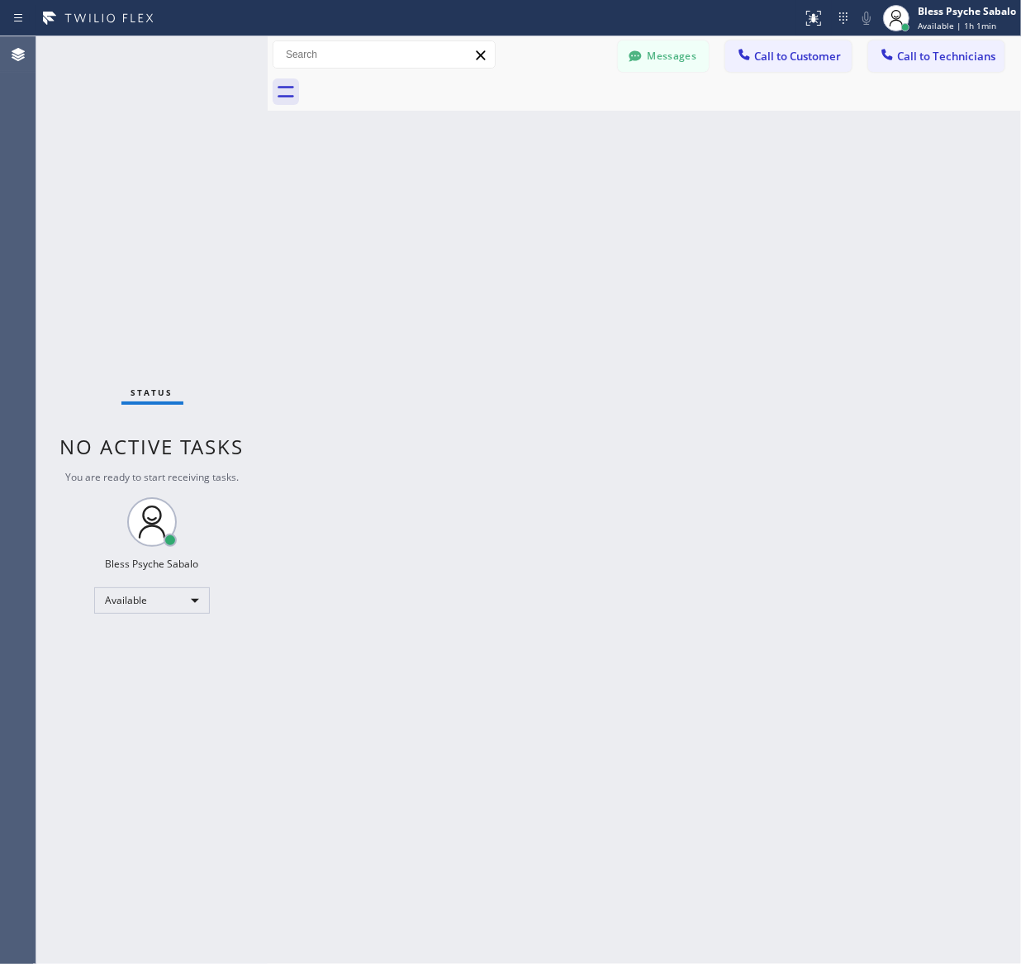
drag, startPoint x: 793, startPoint y: 128, endPoint x: 796, endPoint y: 62, distance: 66.2
click at [794, 124] on div "Back to Dashboard Change Sender ID Customers Technicians SS [PERSON_NAME] [DATE…" at bounding box center [645, 500] width 754 height 928
click at [796, 62] on span "Call to Customer" at bounding box center [797, 56] width 87 height 15
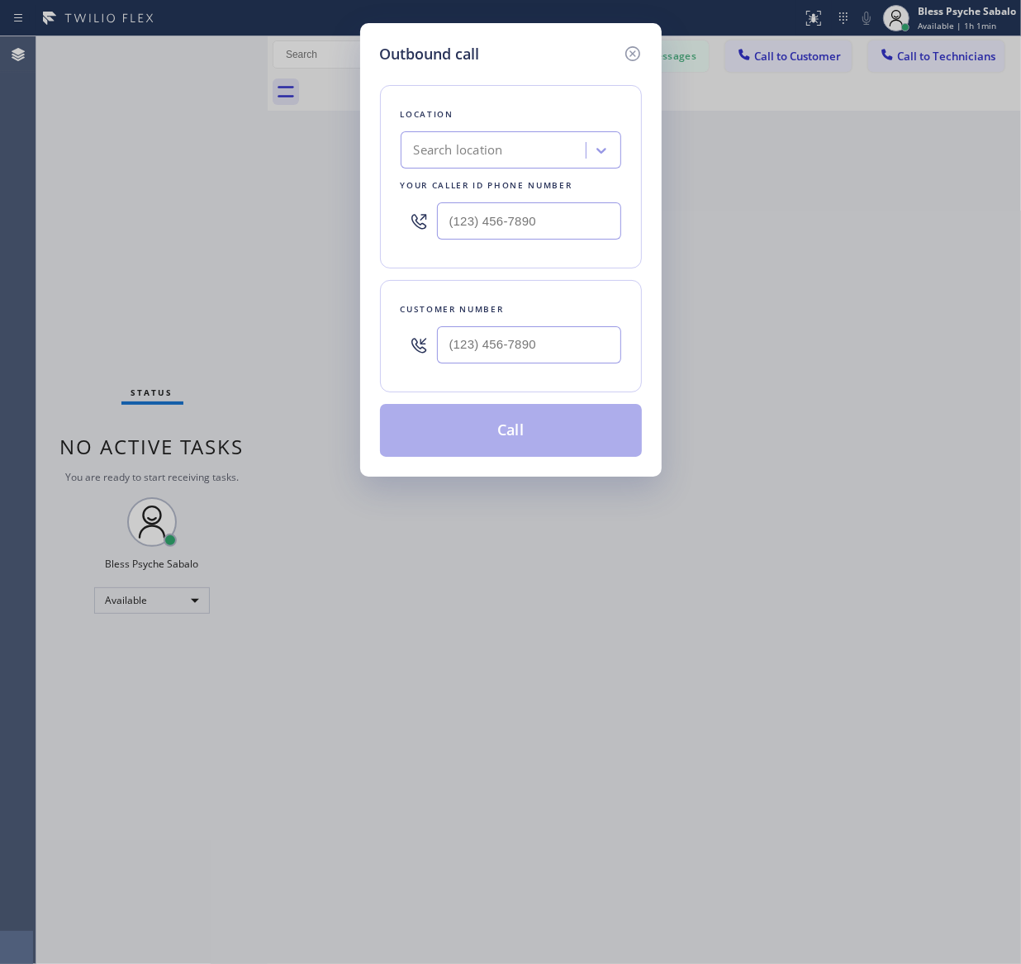
click at [502, 141] on div "Search location" at bounding box center [496, 150] width 180 height 29
click at [503, 141] on div "Search location" at bounding box center [458, 150] width 89 height 19
click at [628, 54] on icon at bounding box center [633, 54] width 20 height 20
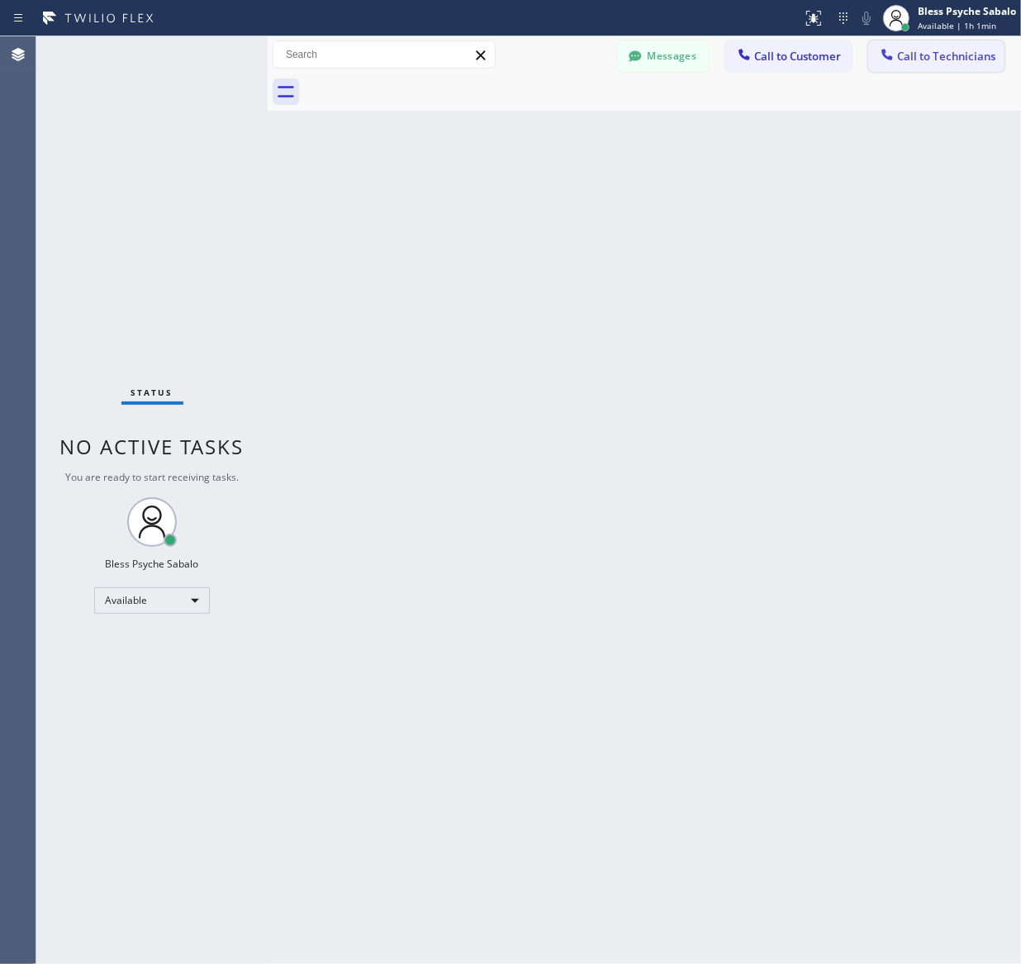
click at [956, 62] on span "Call to Technicians" at bounding box center [946, 56] width 98 height 15
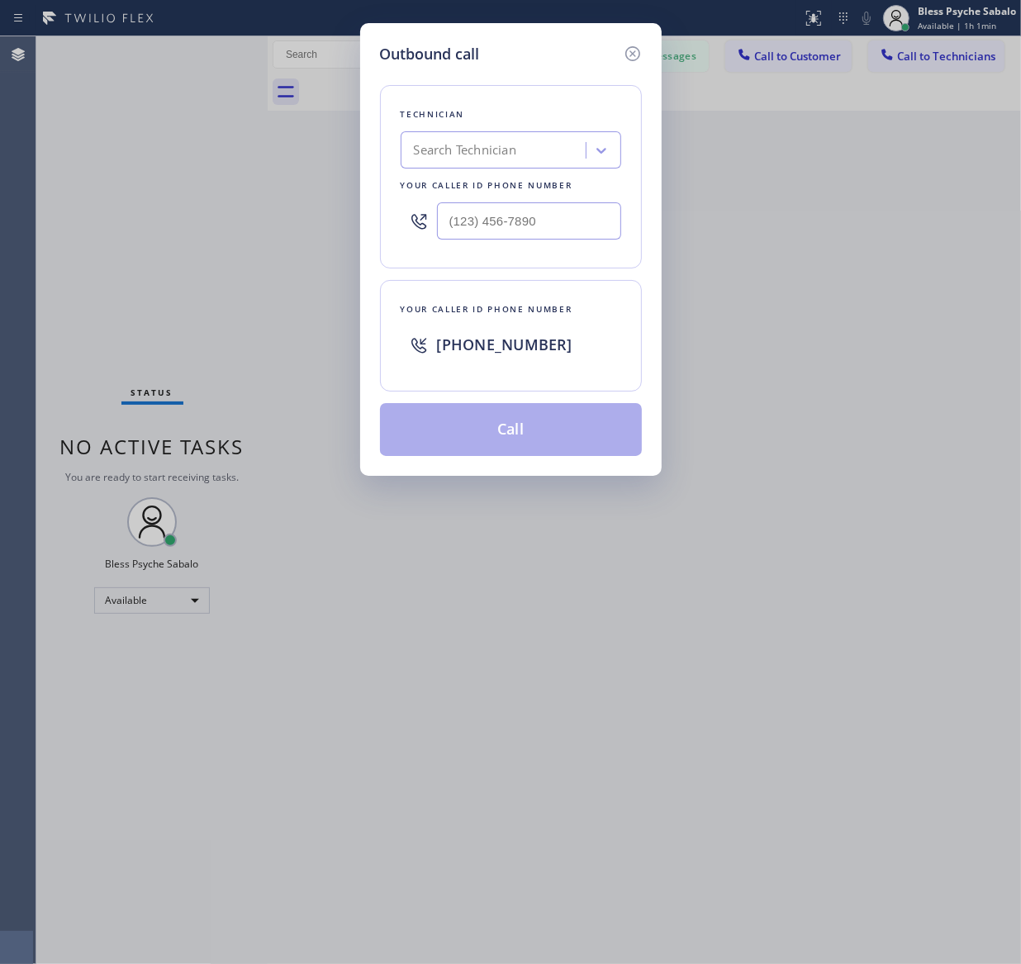
click at [506, 137] on div "Search Technician" at bounding box center [496, 150] width 180 height 29
click at [540, 146] on div "Search Technician" at bounding box center [496, 150] width 180 height 29
click at [539, 134] on div "Search Technician" at bounding box center [511, 149] width 221 height 37
type input "5 star plumbing"
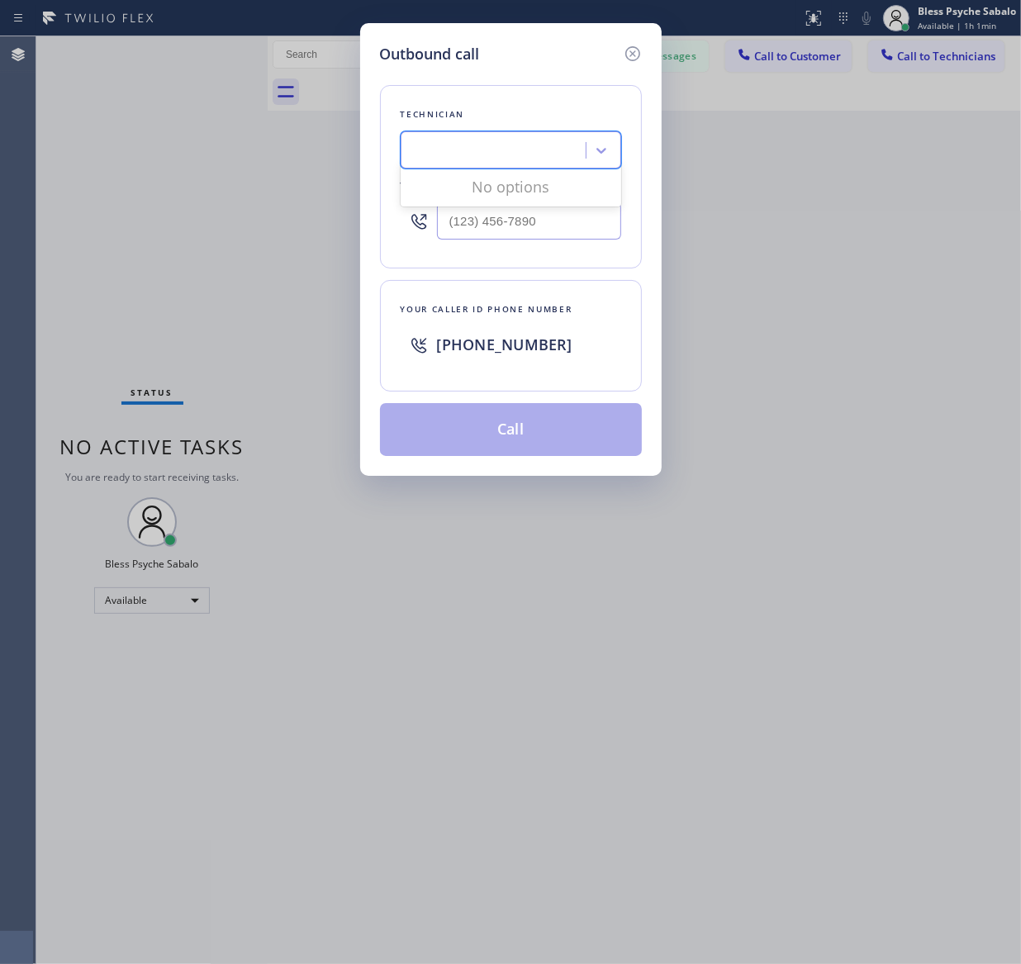
drag, startPoint x: 531, startPoint y: 143, endPoint x: 295, endPoint y: 155, distance: 235.8
click at [295, 155] on div "Outbound call Technician 0 results available for search term 5 star plumbing. U…" at bounding box center [510, 482] width 1021 height 964
click at [628, 52] on icon at bounding box center [633, 54] width 20 height 20
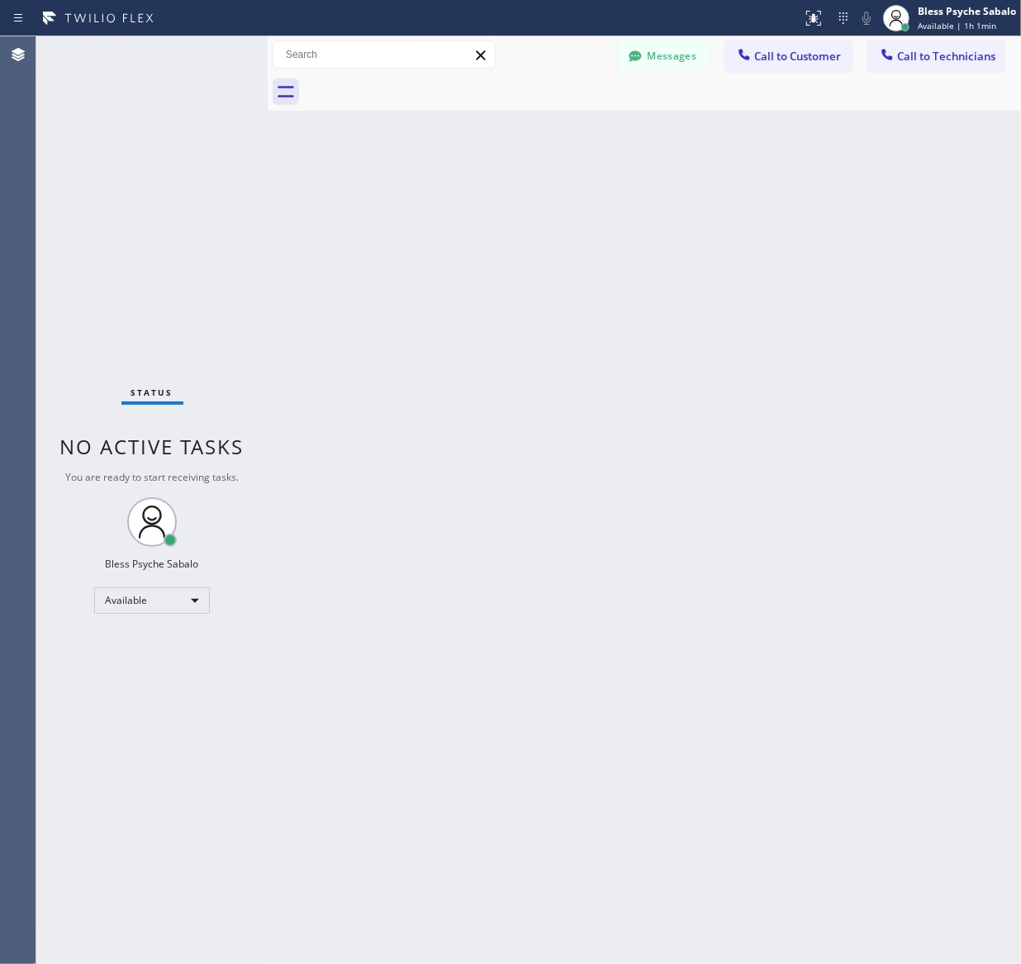
click at [761, 132] on div "Back to Dashboard Change Sender ID Customers Technicians SS [PERSON_NAME] [DATE…" at bounding box center [645, 500] width 754 height 928
click at [787, 68] on button "Call to Customer" at bounding box center [789, 55] width 126 height 31
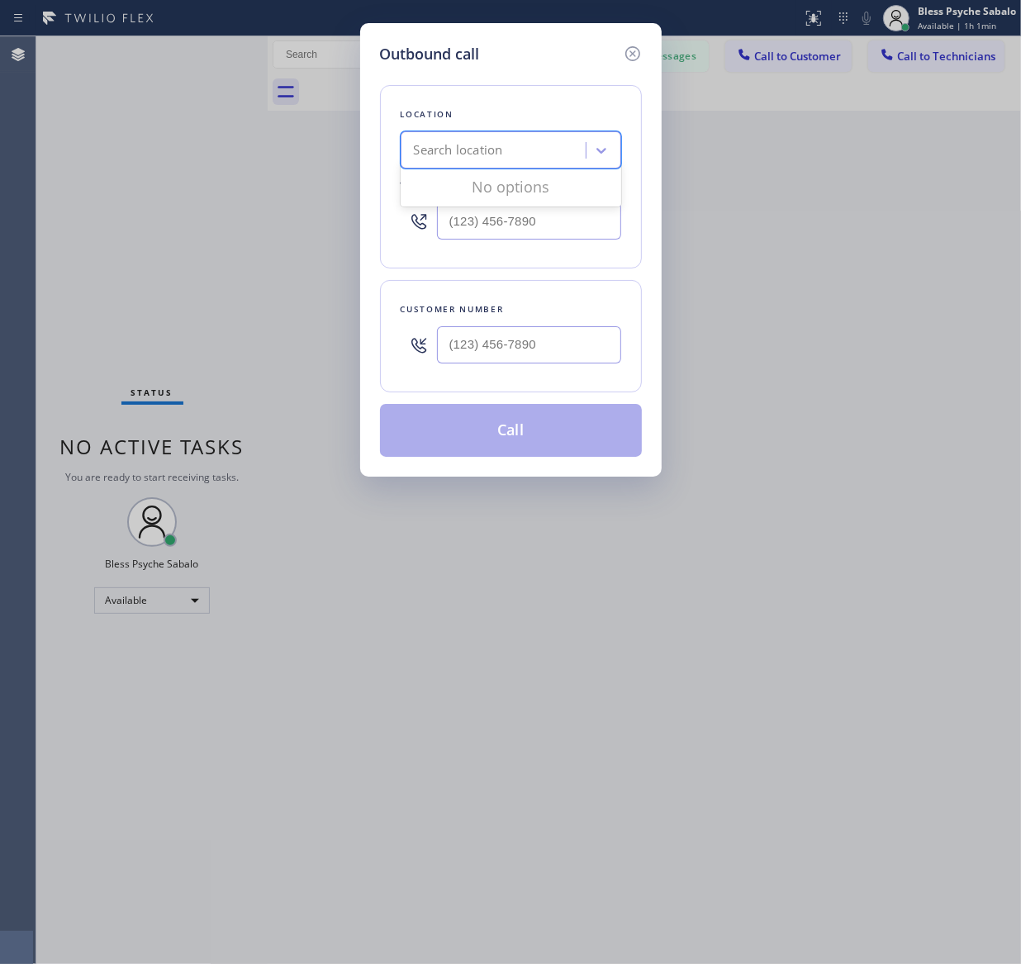
click at [515, 159] on div "Search location" at bounding box center [496, 150] width 180 height 29
type input "5 star plumbing"
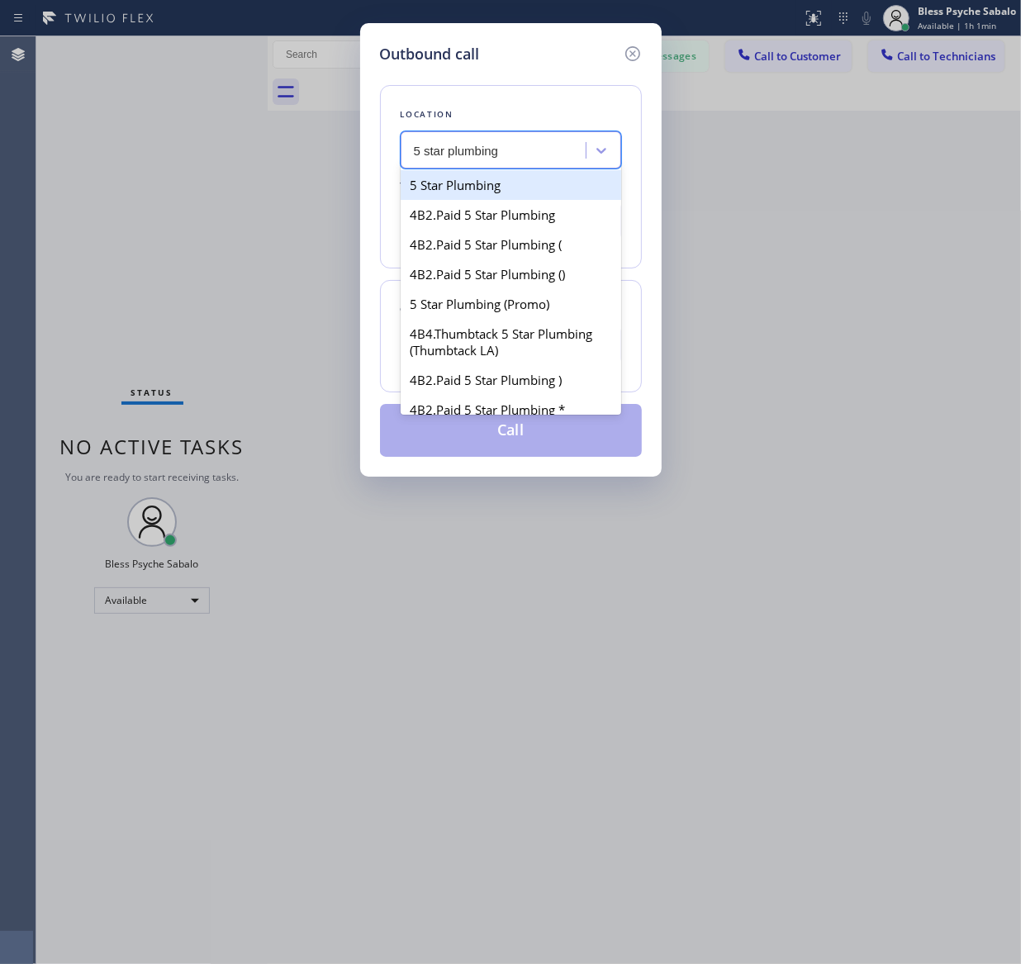
click at [513, 184] on div "5 Star Plumbing" at bounding box center [511, 185] width 221 height 30
type input "(888) 909-0120"
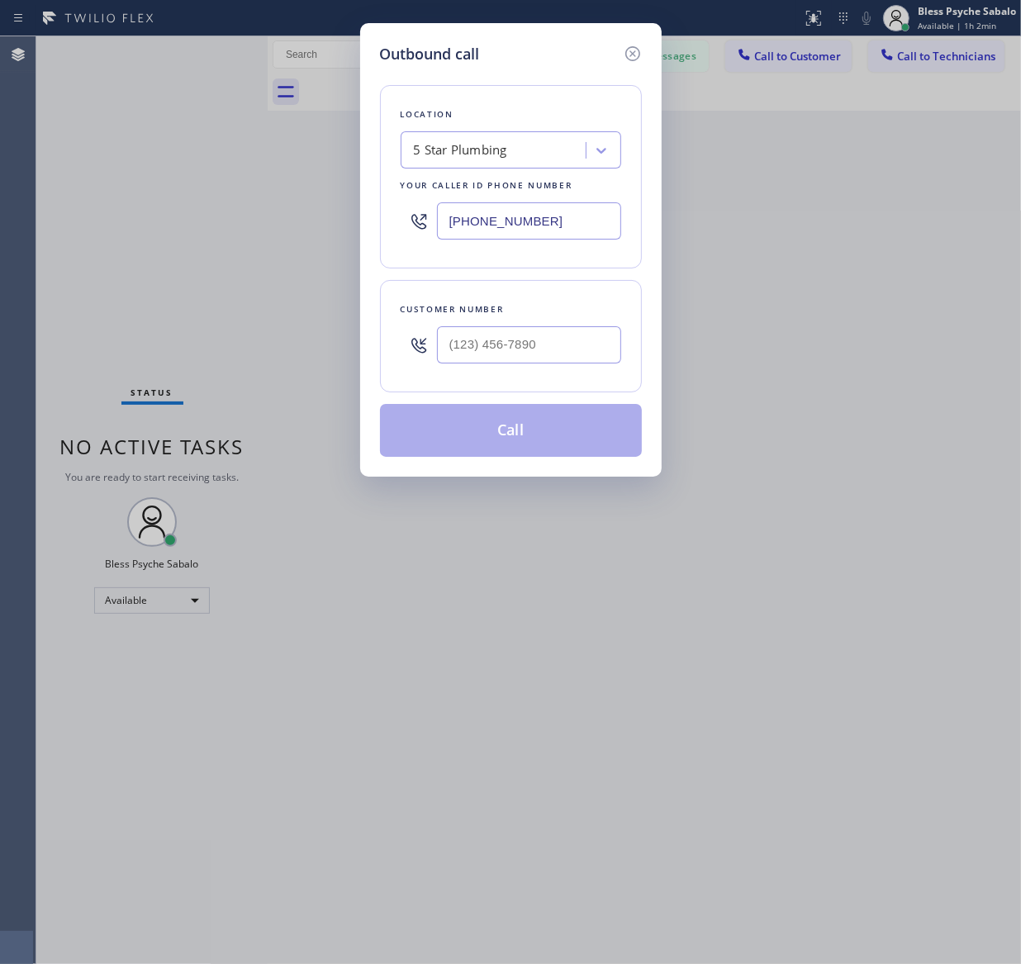
type input "(___) ___-____"
click at [490, 348] on input "(___) ___-____" at bounding box center [529, 344] width 184 height 37
click at [529, 228] on input "(888) 909-0120" at bounding box center [529, 220] width 184 height 37
click at [633, 50] on icon at bounding box center [633, 54] width 20 height 20
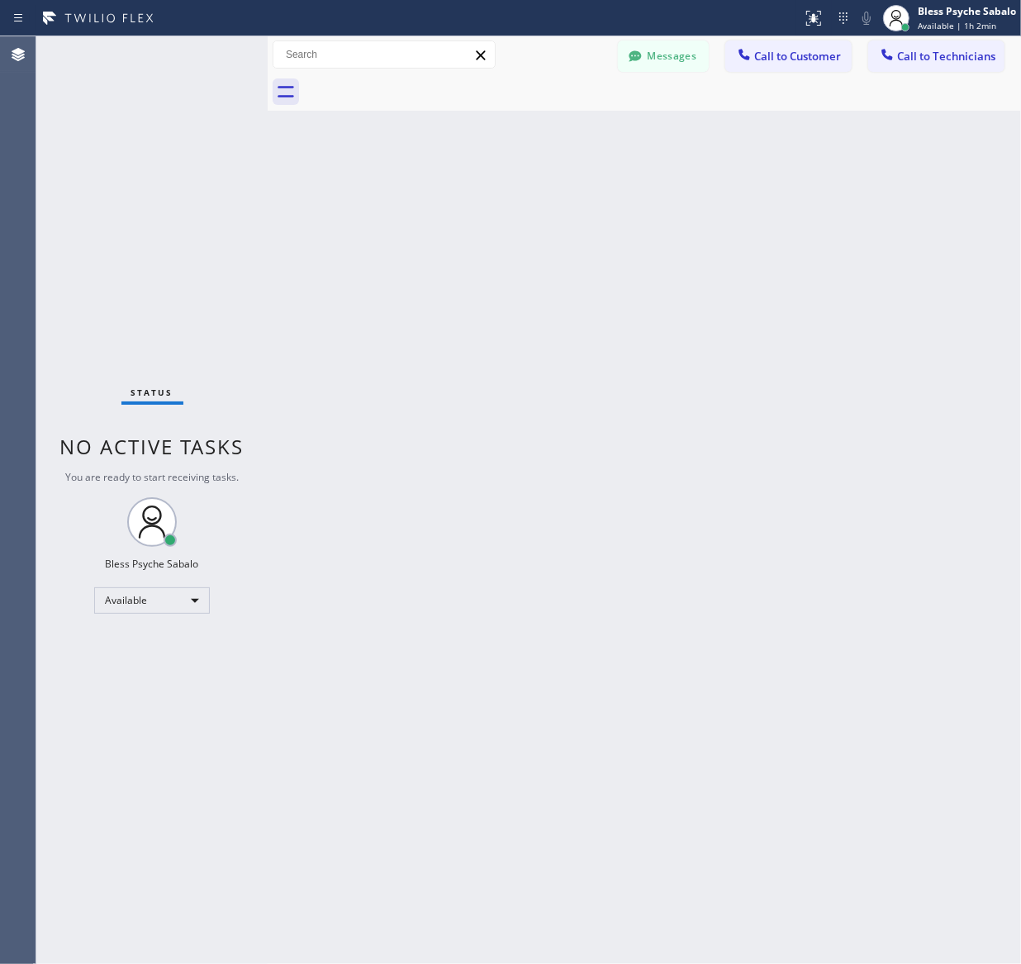
drag, startPoint x: 760, startPoint y: 124, endPoint x: 822, endPoint y: 92, distance: 69.9
click at [761, 124] on div "Back to Dashboard Change Sender ID Customers Technicians SS [PERSON_NAME] [DATE…" at bounding box center [645, 500] width 754 height 928
click at [940, 54] on span "Call to Technicians" at bounding box center [946, 56] width 98 height 15
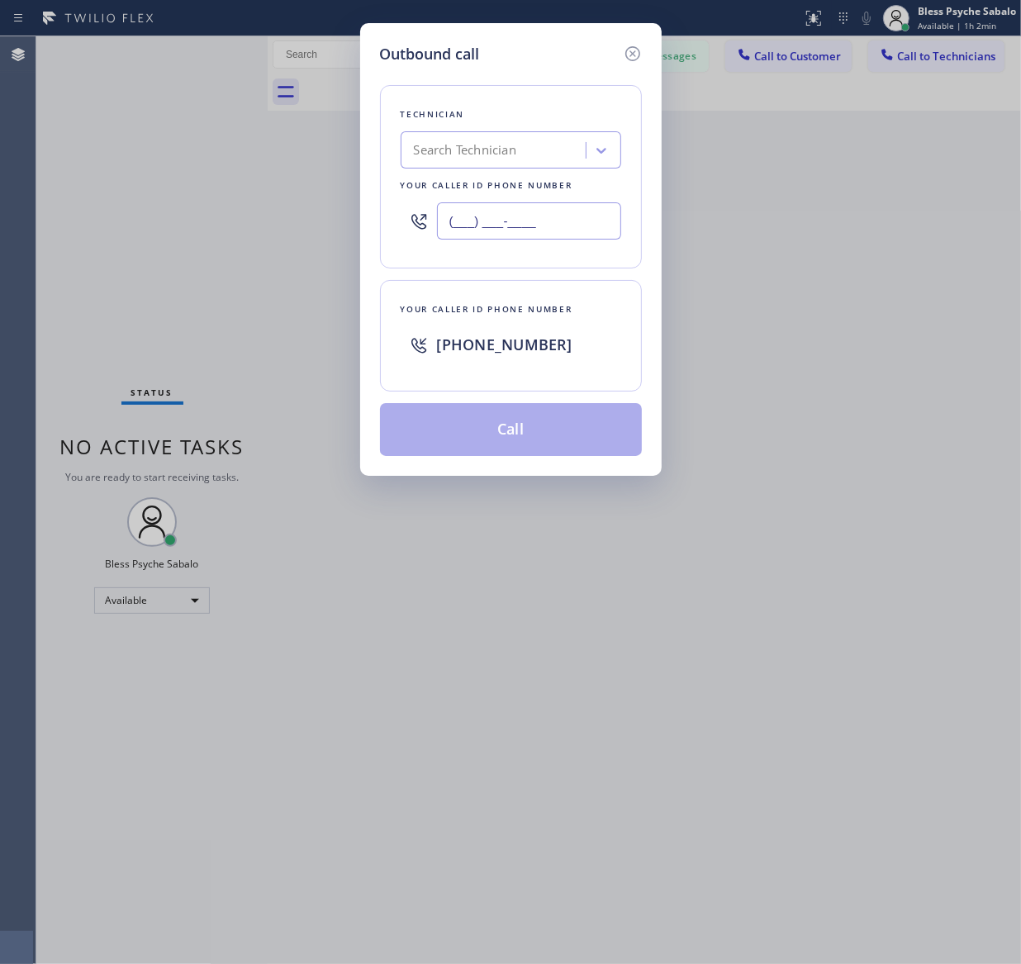
click at [507, 226] on input "(___) ___-____" at bounding box center [529, 220] width 184 height 37
paste input "323) 456-6613"
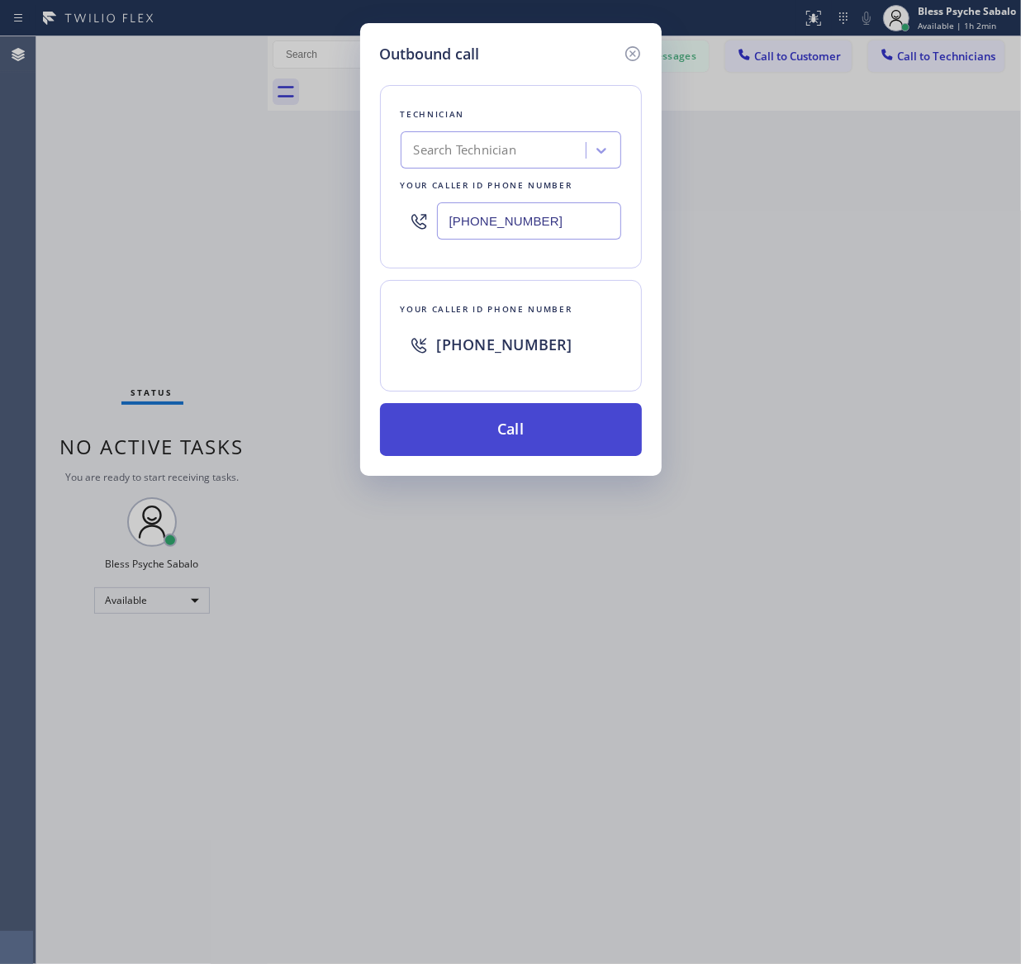
type input "(323) 456-6613"
click at [535, 439] on button "Call" at bounding box center [511, 429] width 262 height 53
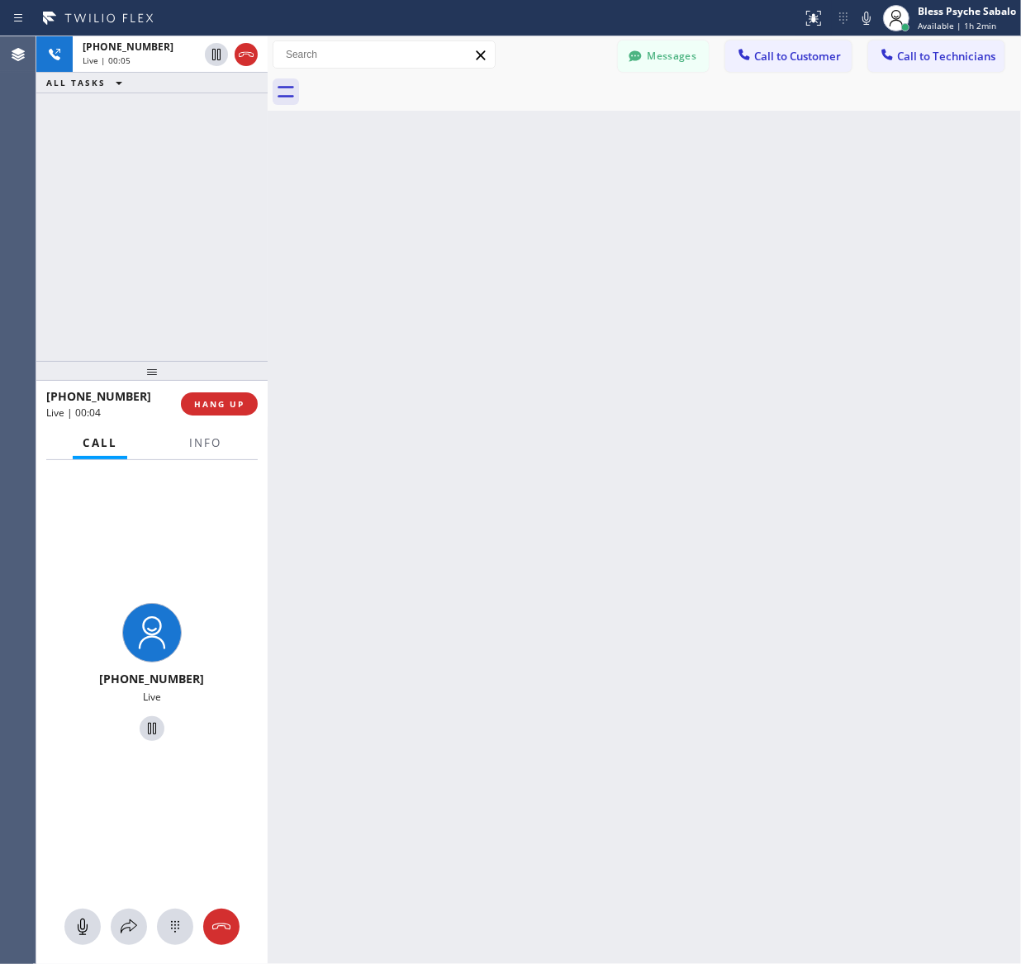
click at [855, 626] on div "Back to Dashboard Change Sender ID Customers Technicians SS [PERSON_NAME] [DATE…" at bounding box center [645, 500] width 754 height 928
click at [645, 157] on div "Back to Dashboard Change Sender ID Customers Technicians SS [PERSON_NAME] [DATE…" at bounding box center [645, 500] width 754 height 928
click at [217, 411] on button "HANG UP" at bounding box center [219, 404] width 77 height 23
click at [372, 407] on div "Back to Dashboard Change Sender ID Customers Technicians SS [PERSON_NAME] [DATE…" at bounding box center [645, 500] width 754 height 928
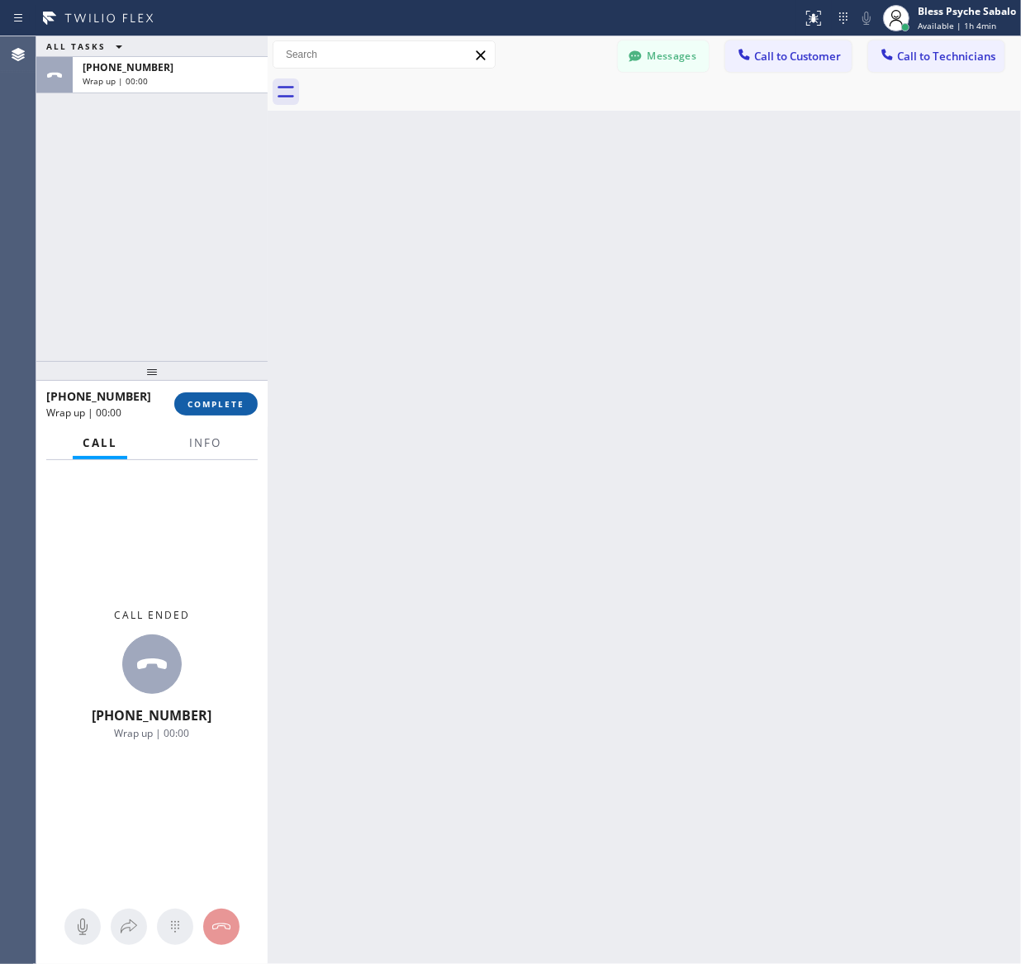
click at [227, 402] on span "COMPLETE" at bounding box center [216, 404] width 57 height 12
click at [345, 385] on div "Back to Dashboard Change Sender ID Customers Technicians SS [PERSON_NAME] [DATE…" at bounding box center [645, 500] width 754 height 928
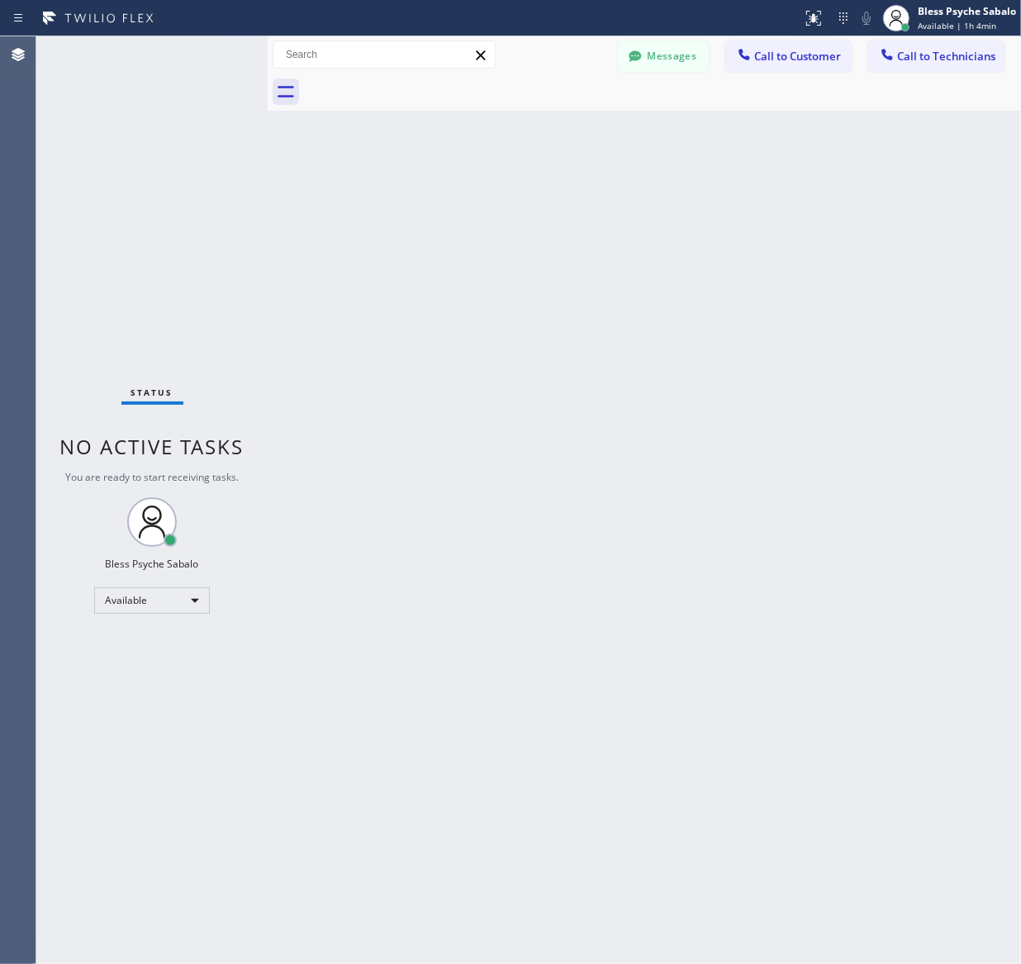
click at [304, 391] on div "Back to Dashboard Change Sender ID Customers Technicians SS [PERSON_NAME] [DATE…" at bounding box center [645, 500] width 754 height 928
click at [683, 475] on div "Back to Dashboard Change Sender ID Customers Technicians SS [PERSON_NAME] [DATE…" at bounding box center [645, 500] width 754 height 928
